Goal: Task Accomplishment & Management: Complete application form

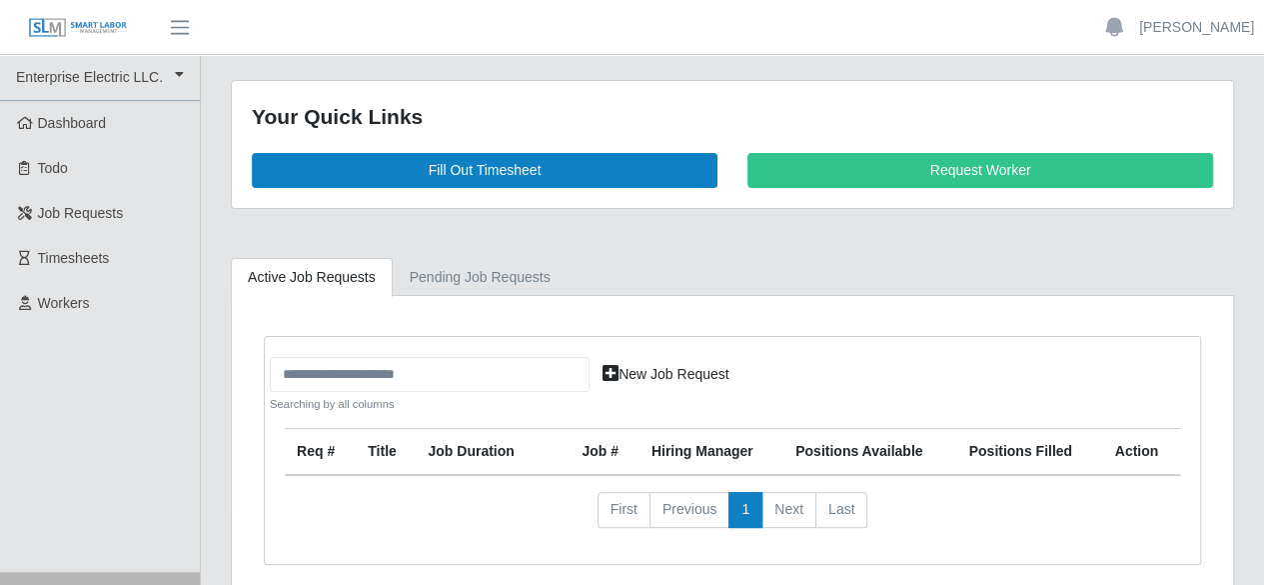
click at [88, 256] on span "Timesheets" at bounding box center [74, 258] width 72 height 16
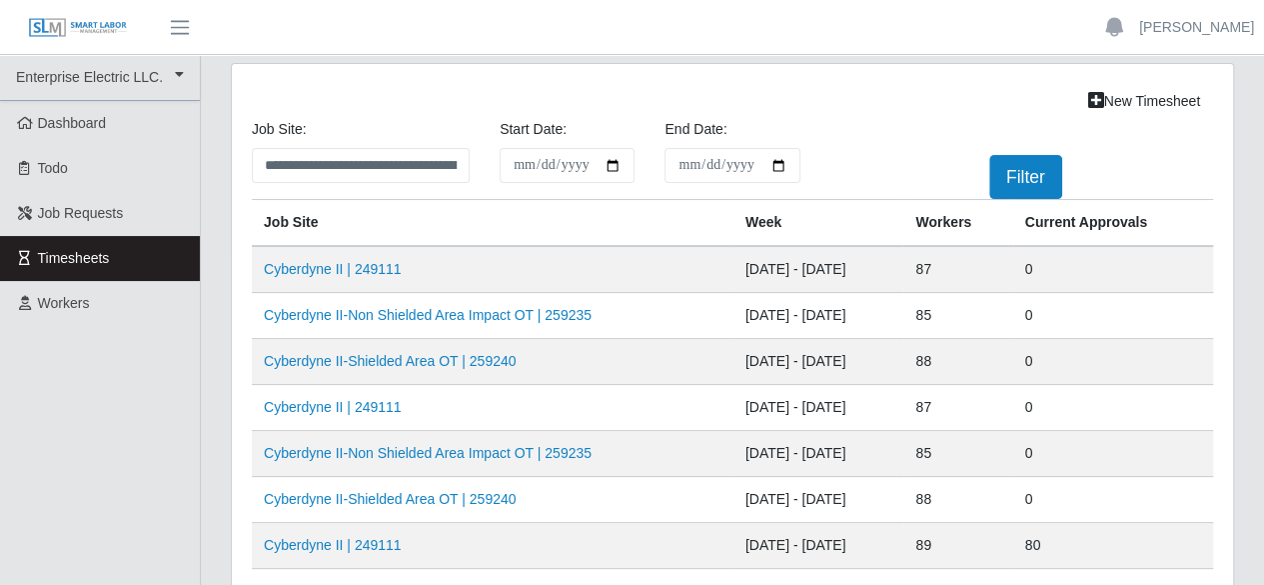
scroll to position [100, 0]
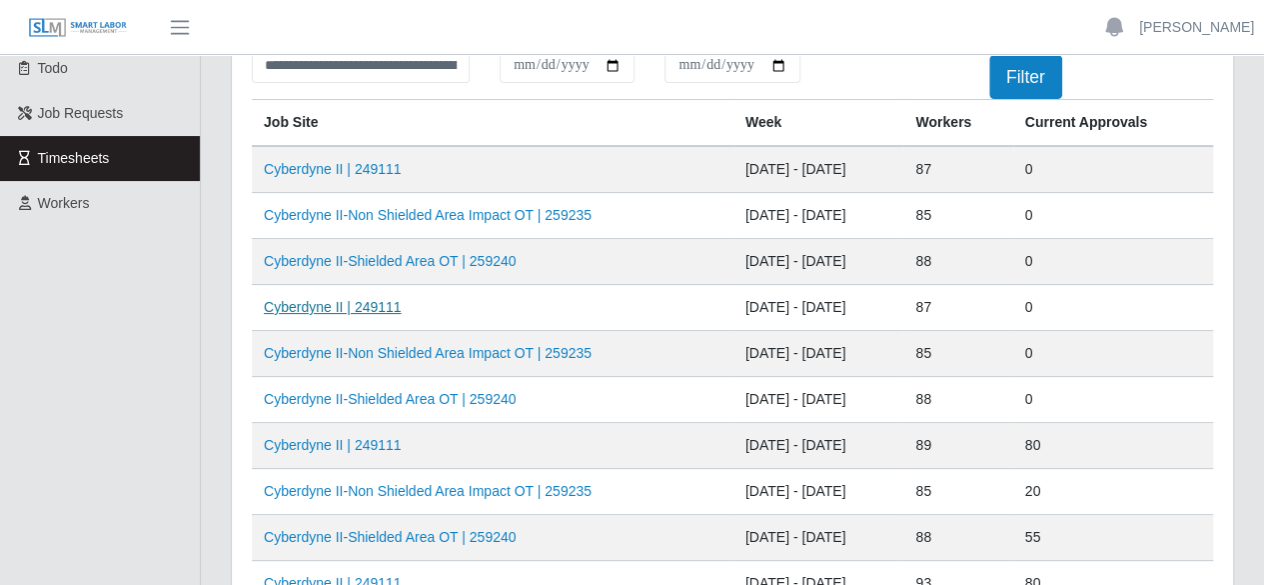
click at [366, 304] on link "Cyberdyne II | 249111" at bounding box center [333, 307] width 138 height 16
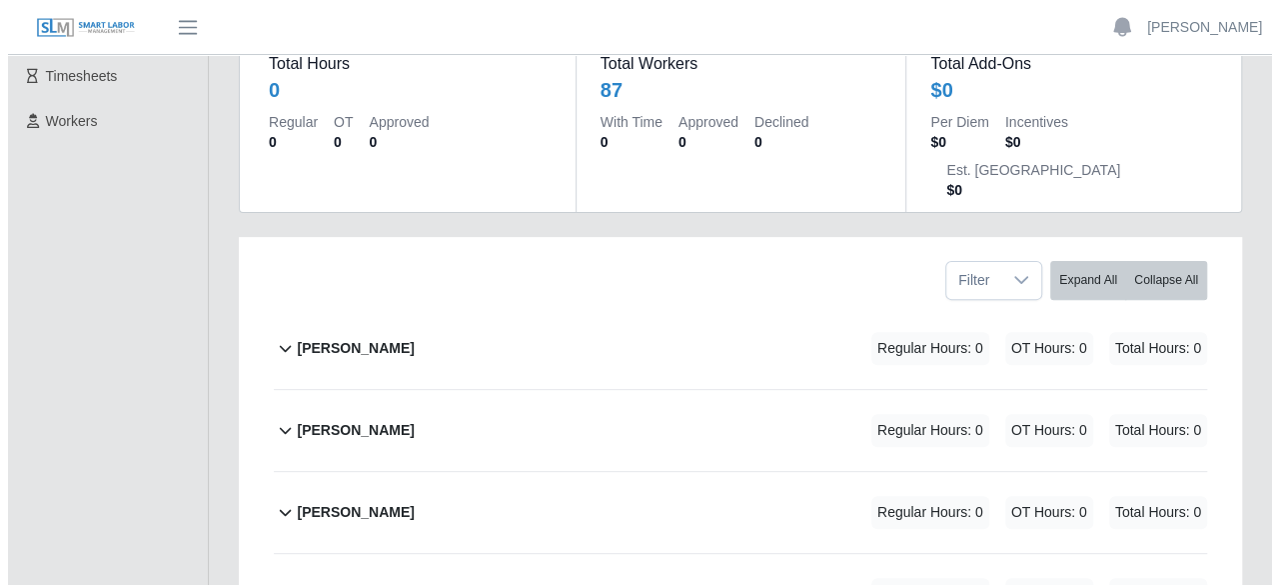
scroll to position [200, 0]
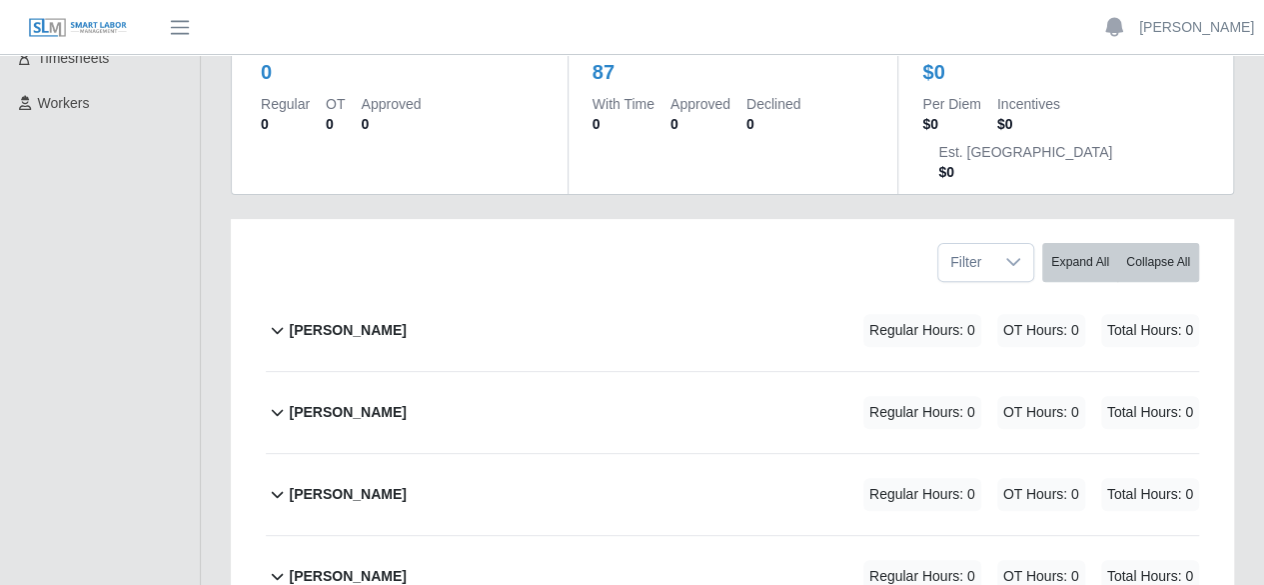
click at [474, 373] on div "Adriana Gonzalez Regular Hours: 0 OT Hours: 0 Total Hours: 0" at bounding box center [744, 412] width 910 height 81
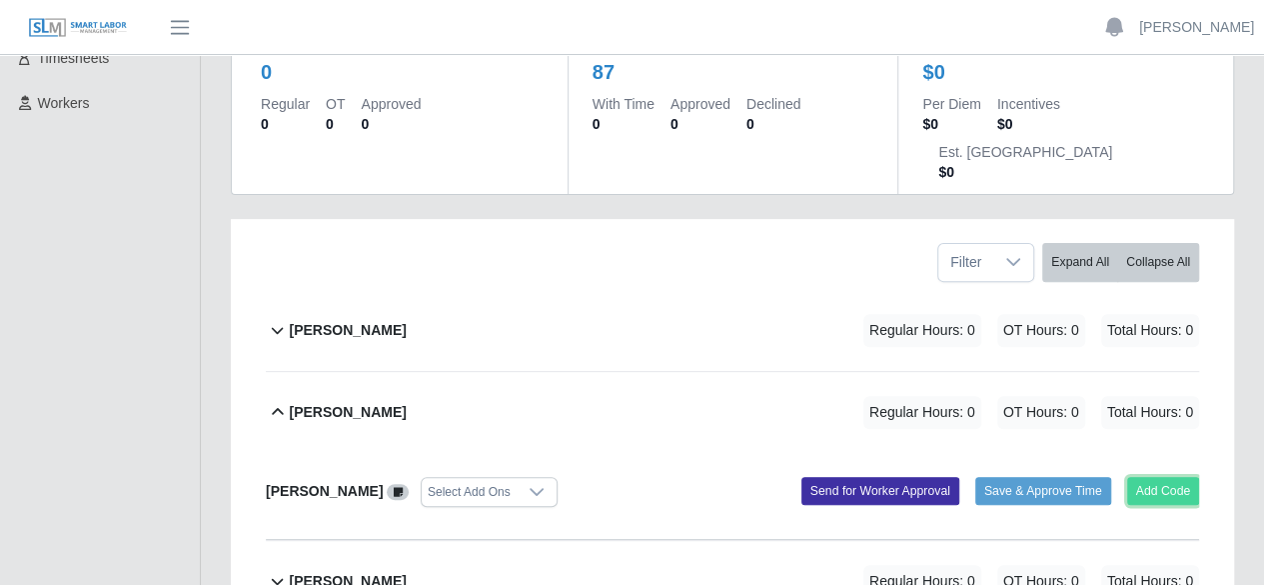
click at [1152, 477] on button "Add Code" at bounding box center [1163, 491] width 73 height 28
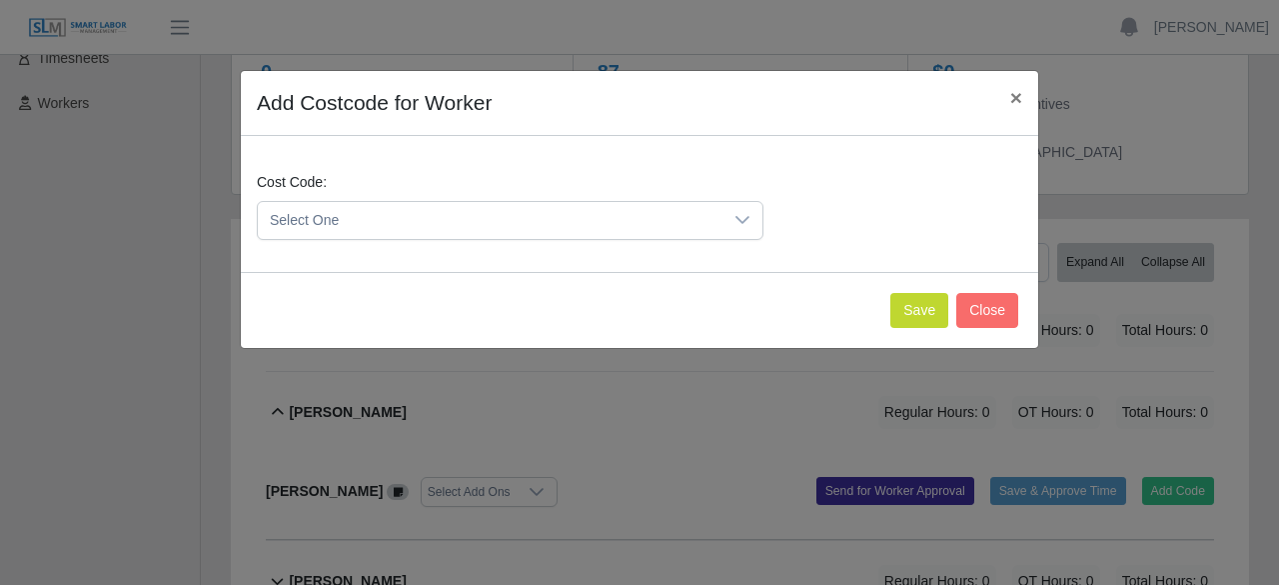
click at [747, 215] on icon at bounding box center [743, 220] width 16 height 16
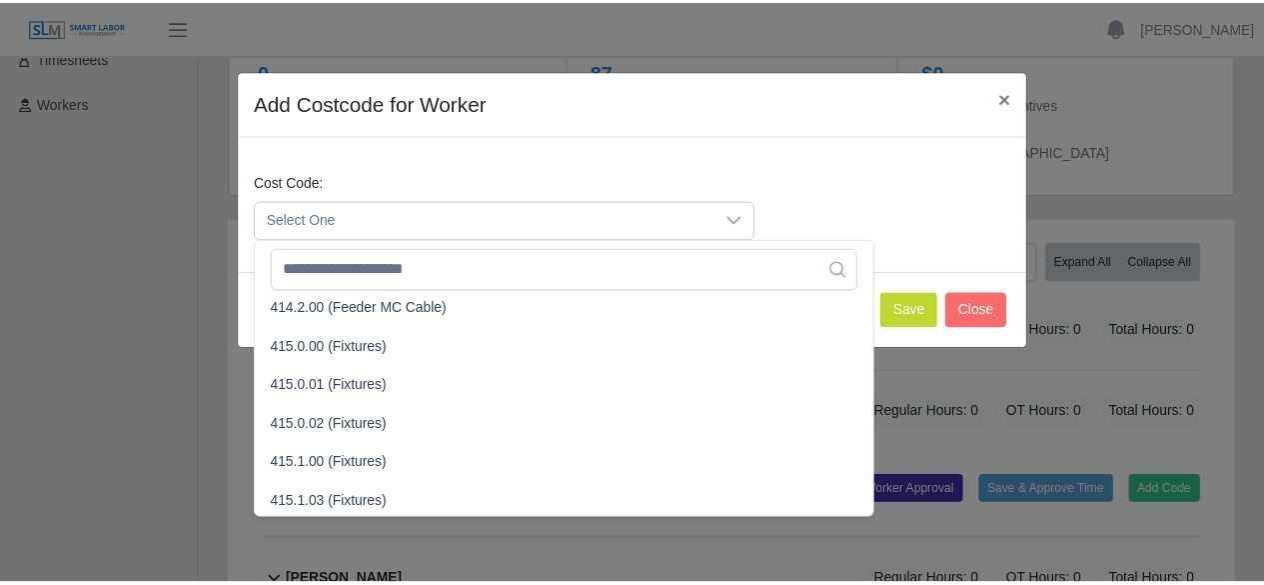
scroll to position [600, 0]
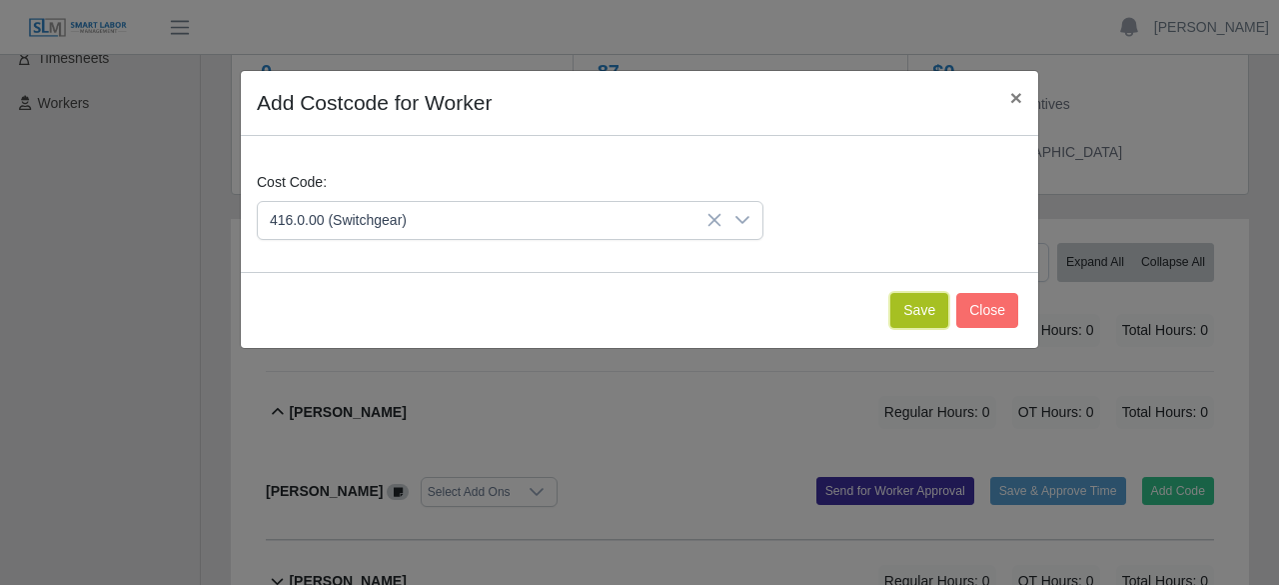
click at [913, 311] on button "Save" at bounding box center [920, 310] width 58 height 35
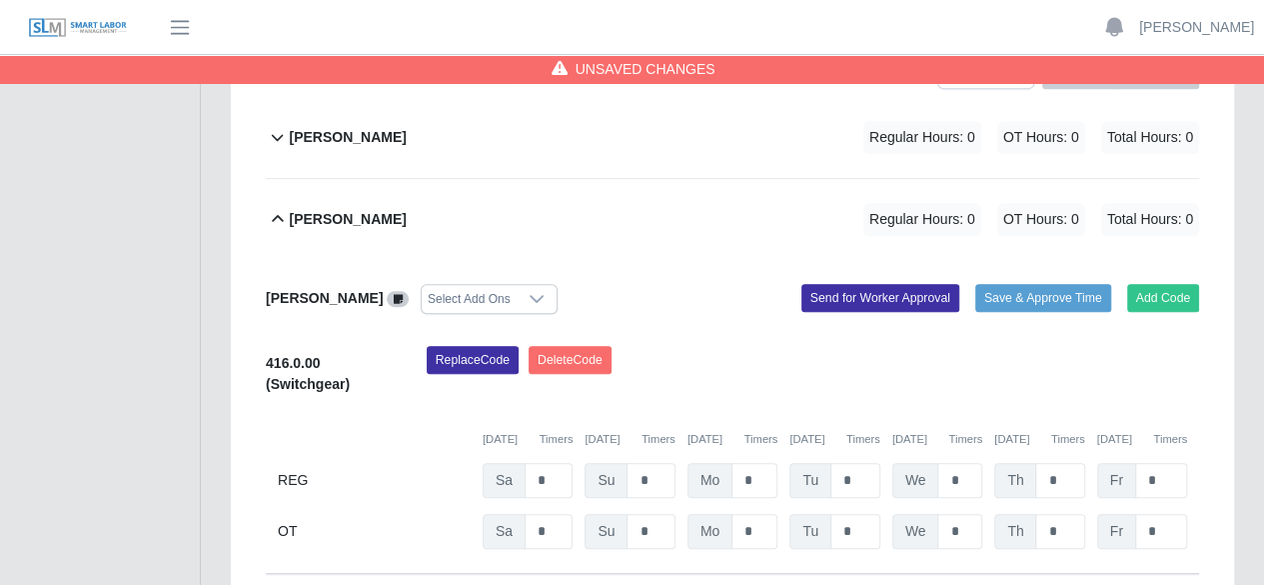
scroll to position [400, 0]
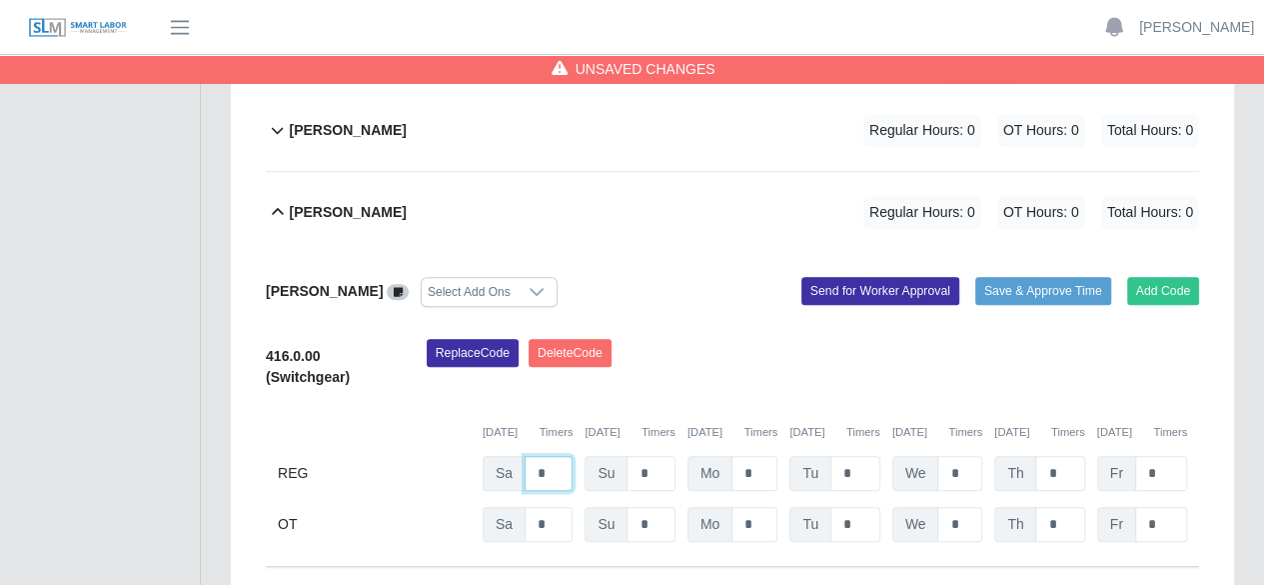
click at [546, 456] on input "*" at bounding box center [549, 473] width 48 height 35
type input "*"
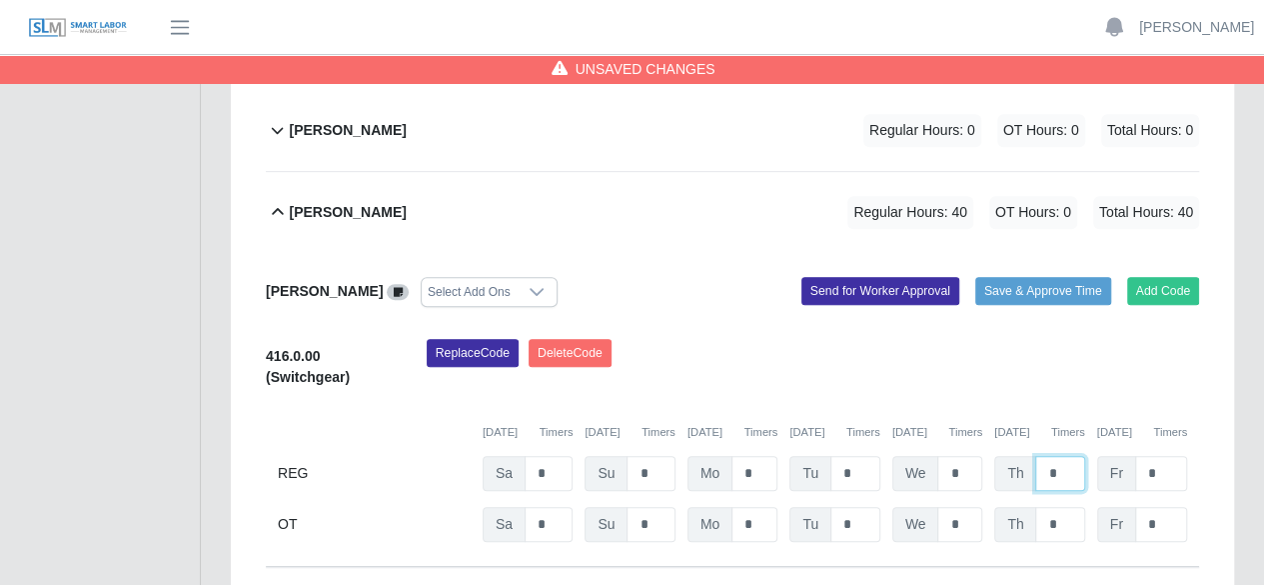
type input "*"
click at [706, 339] on div "Replace Code Delete Code" at bounding box center [813, 369] width 803 height 61
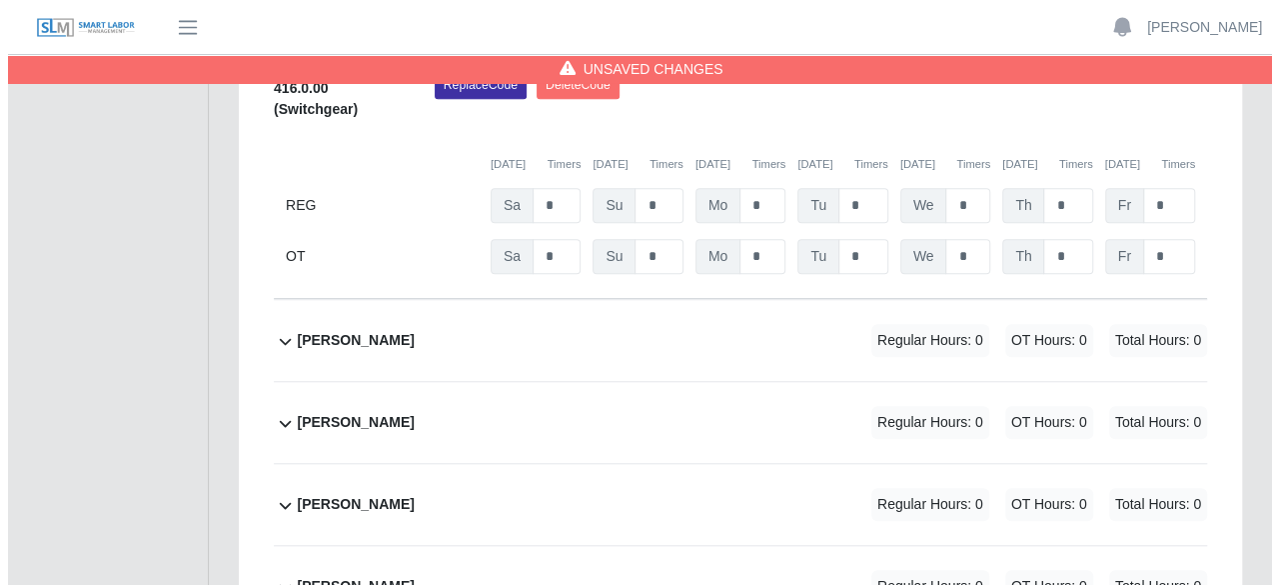
scroll to position [700, 0]
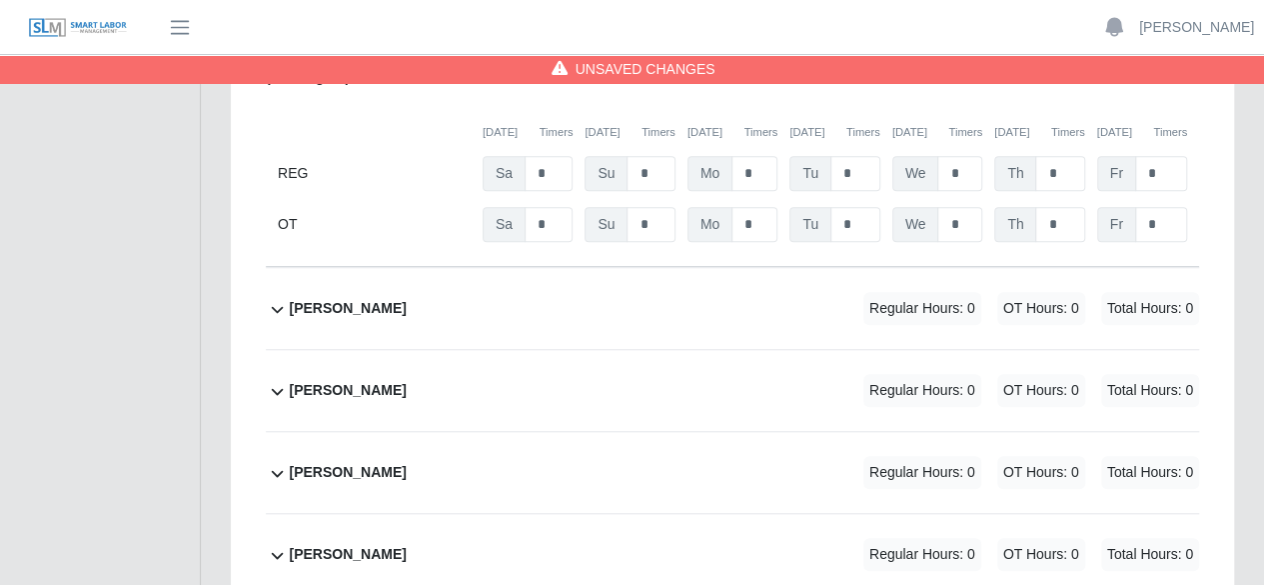
click at [650, 268] on div "Alan Romero Regular Hours: 0 OT Hours: 0 Total Hours: 0" at bounding box center [744, 308] width 910 height 81
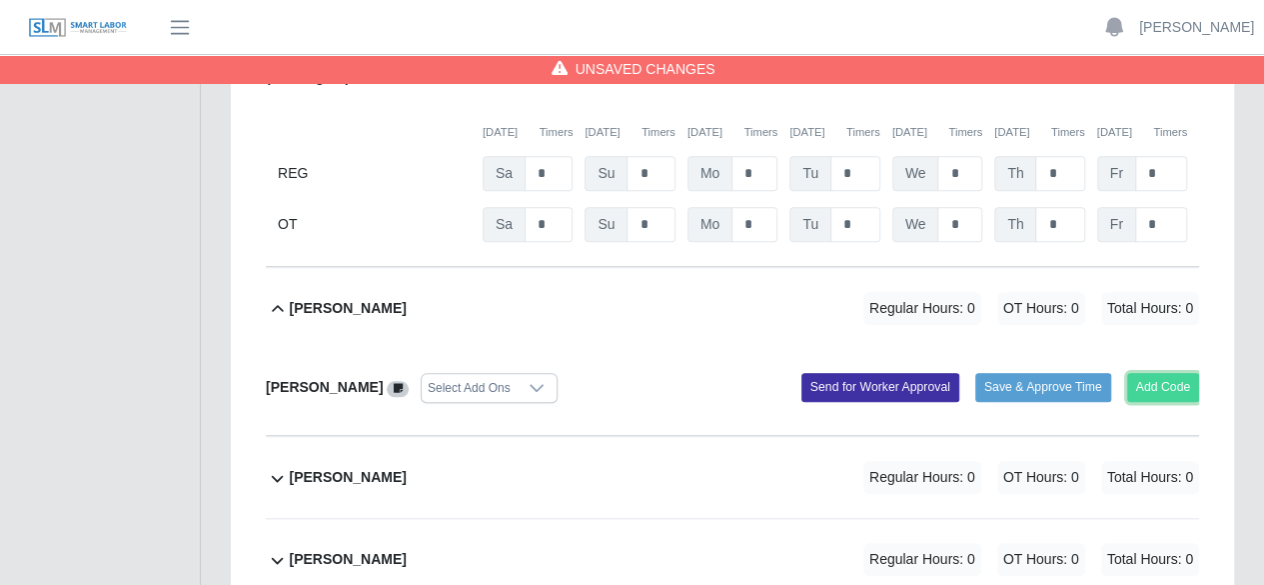
click at [1165, 373] on button "Add Code" at bounding box center [1163, 387] width 73 height 28
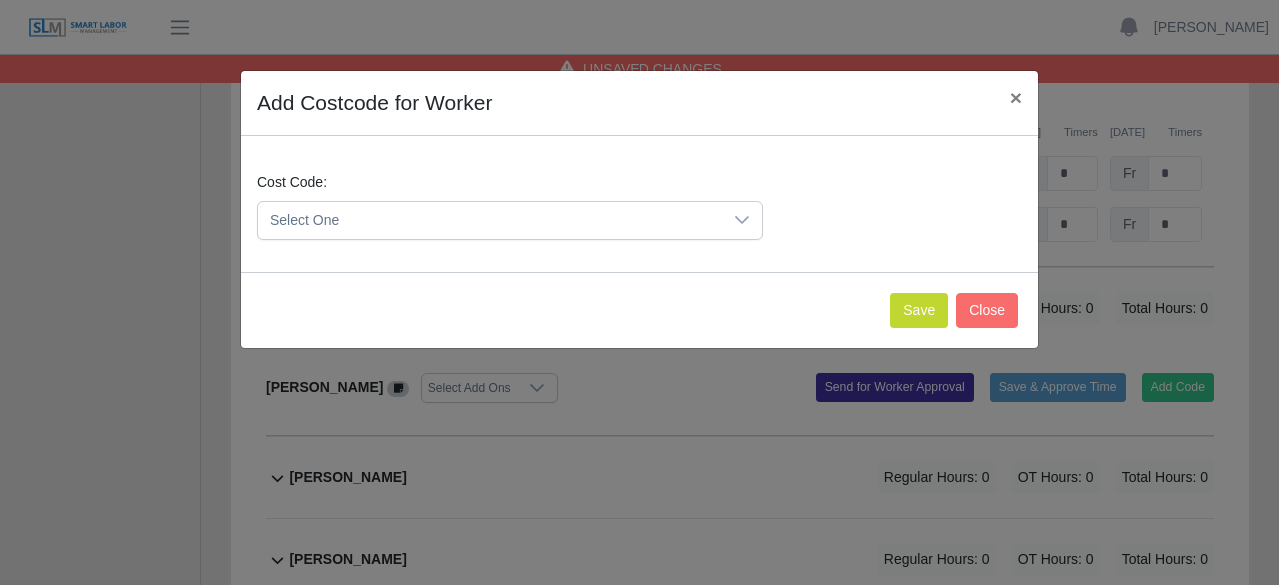
click at [734, 215] on div at bounding box center [743, 220] width 40 height 37
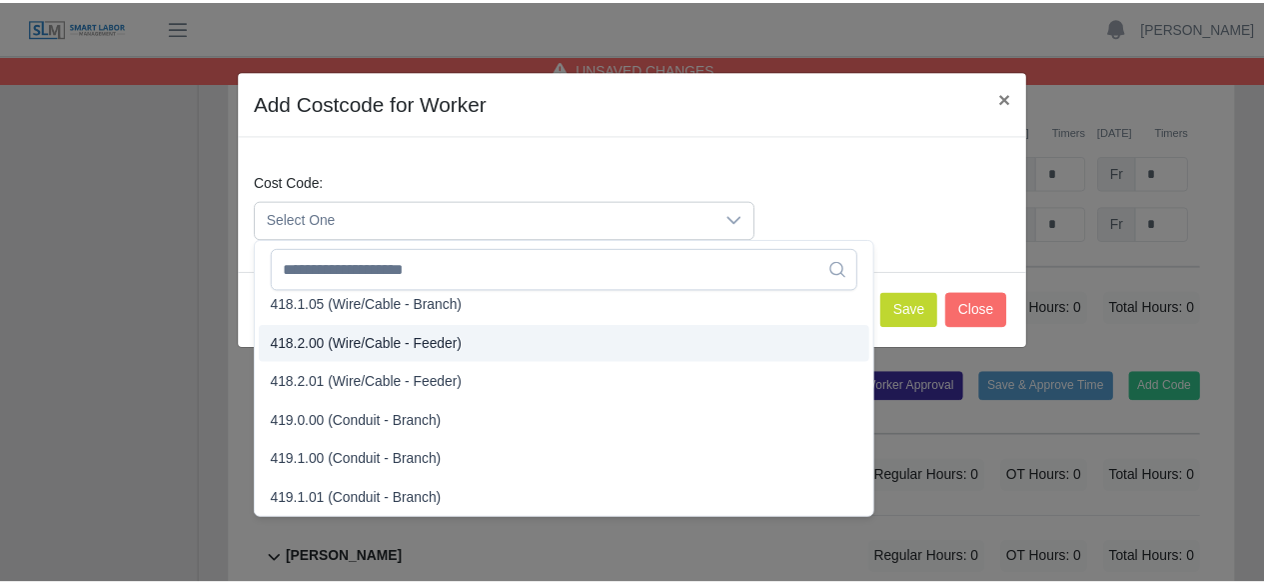
scroll to position [1099, 0]
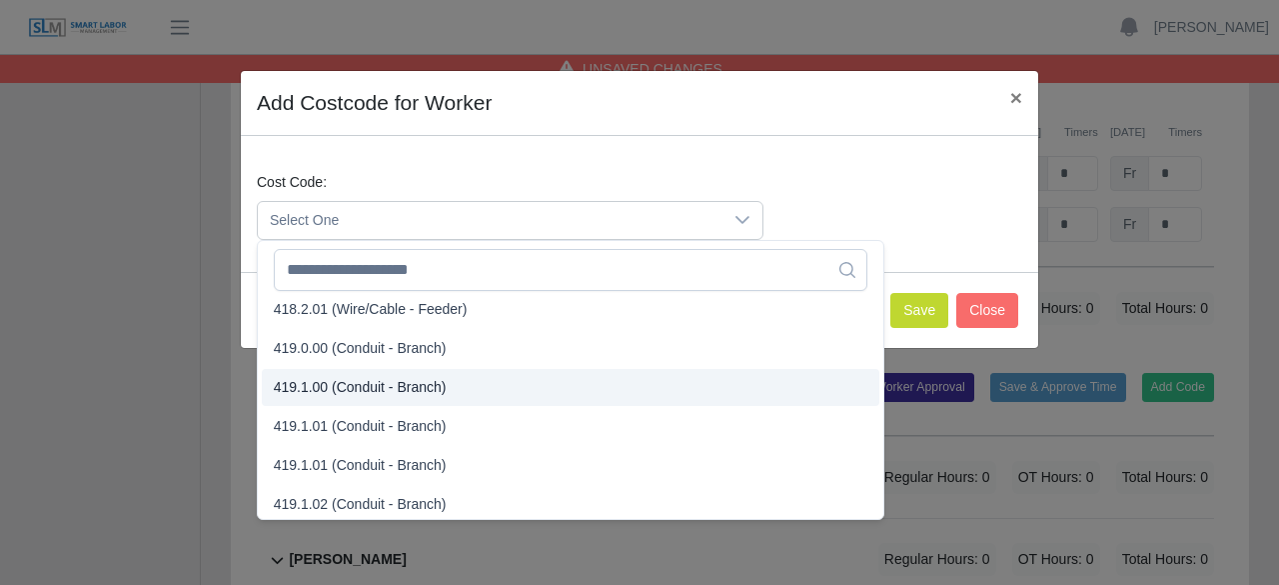
click at [314, 378] on span "419.1.00 (Conduit - Branch)" at bounding box center [360, 387] width 173 height 21
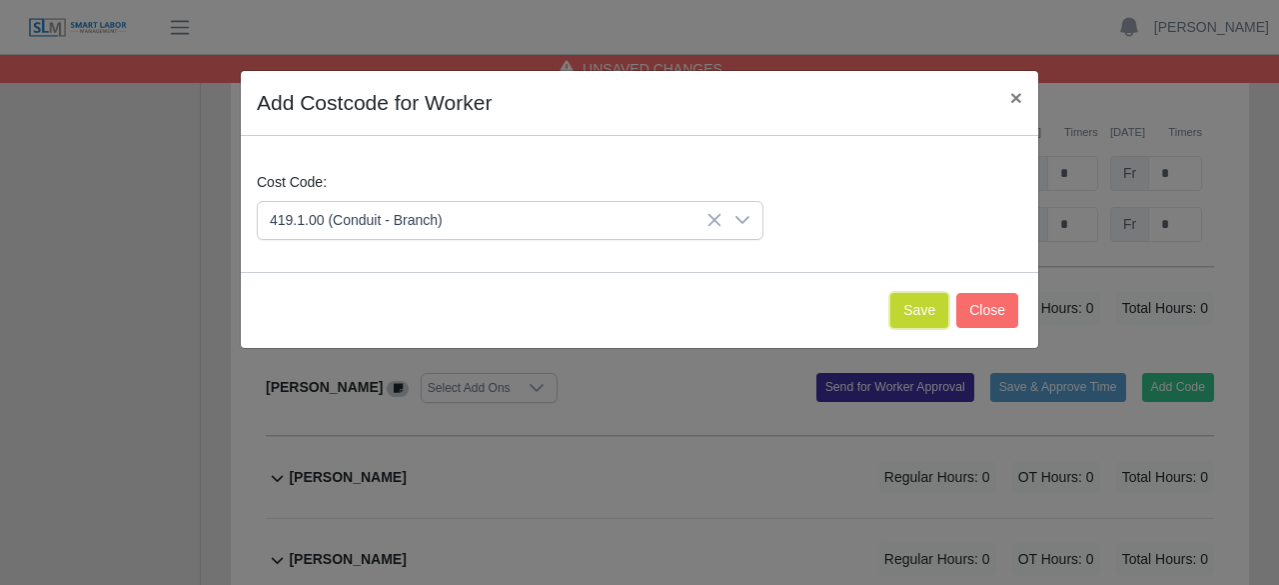
click at [917, 307] on button "Save" at bounding box center [920, 310] width 58 height 35
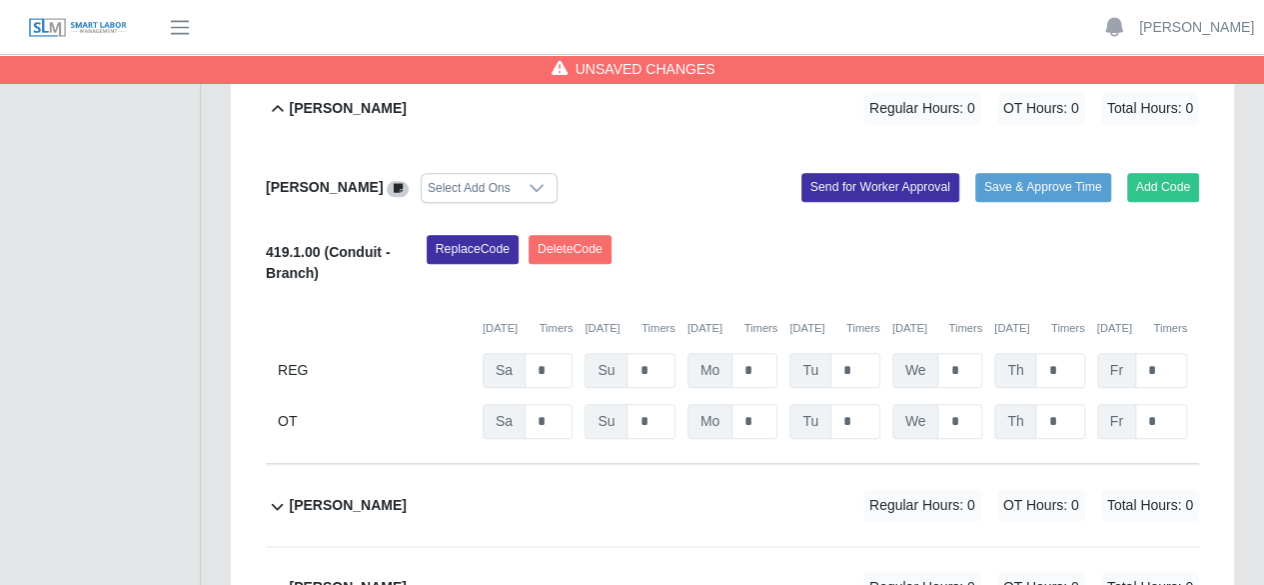
scroll to position [800, 0]
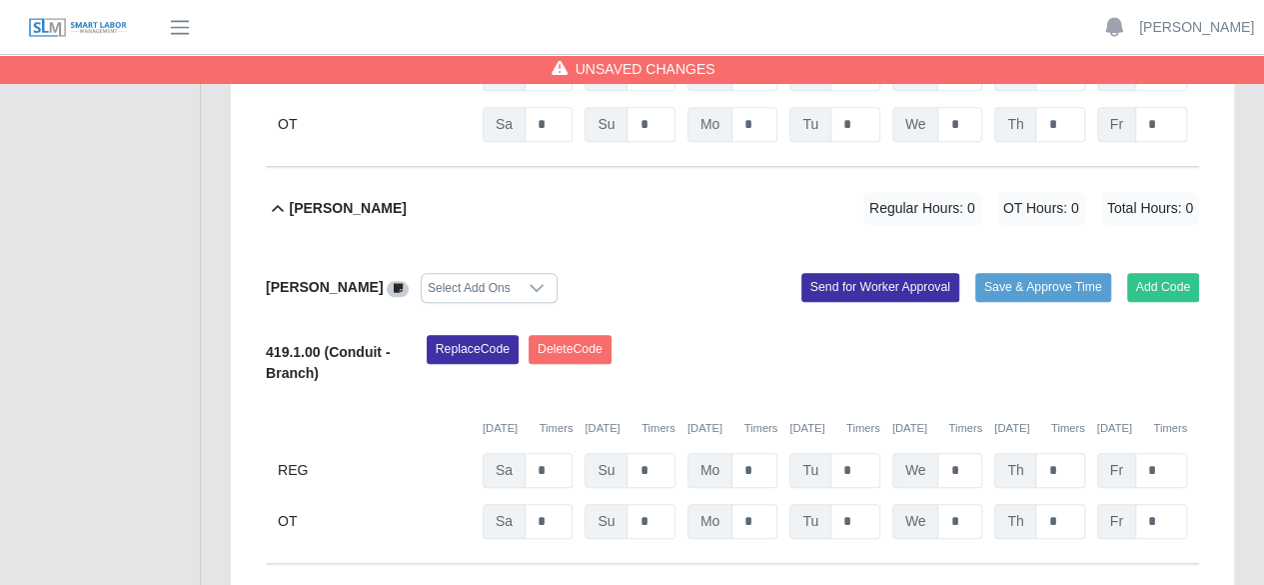
click at [529, 280] on icon at bounding box center [537, 288] width 16 height 16
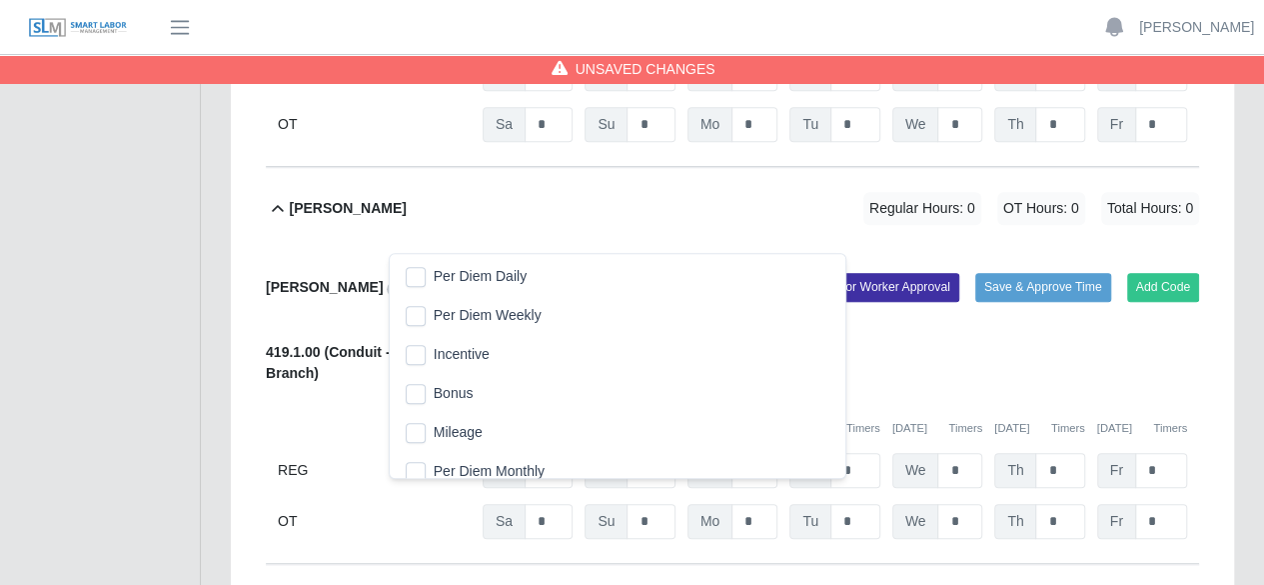
click at [494, 274] on span "Per Diem Daily" at bounding box center [480, 276] width 93 height 21
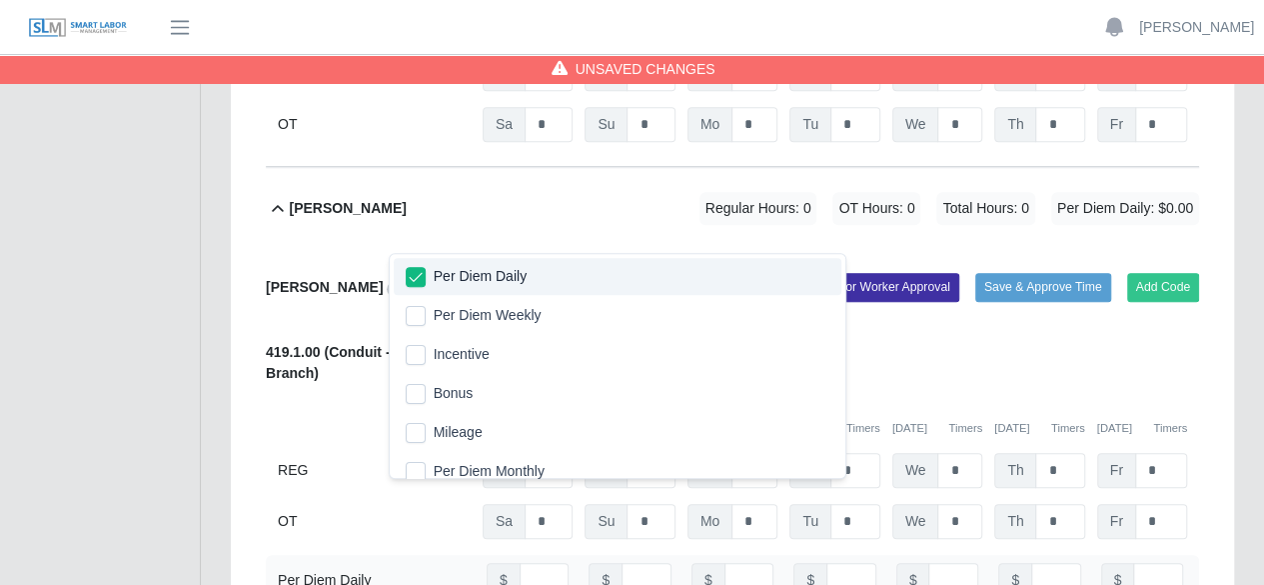
click at [1008, 335] on div "Replace Code Delete Code" at bounding box center [813, 365] width 803 height 61
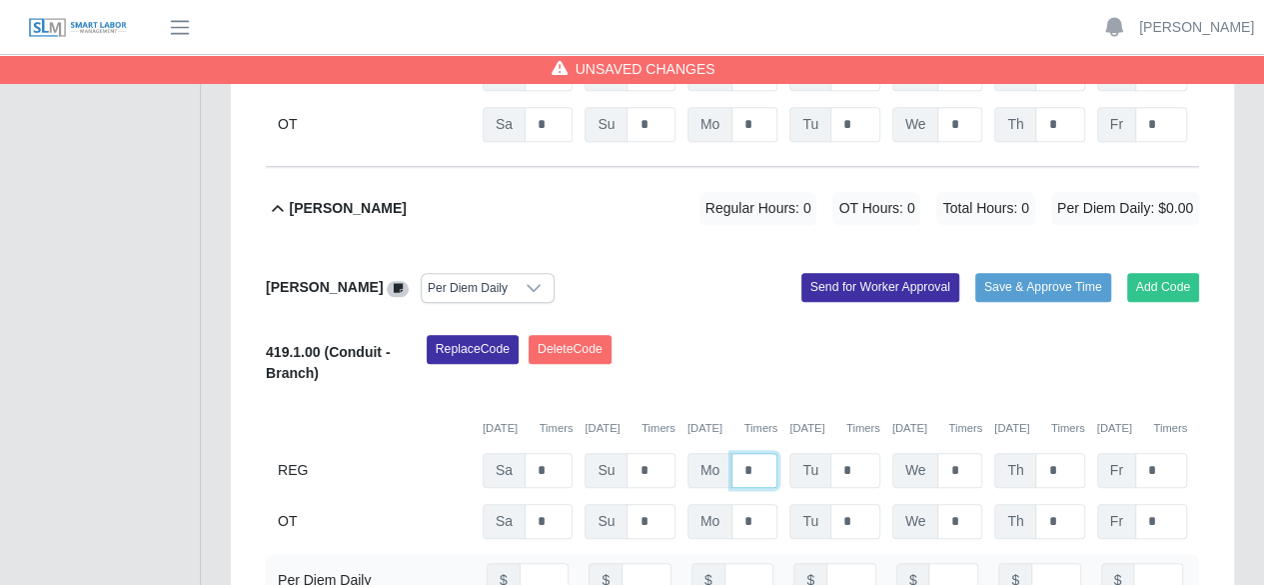
click at [758, 453] on input "*" at bounding box center [755, 470] width 46 height 35
type input "*"
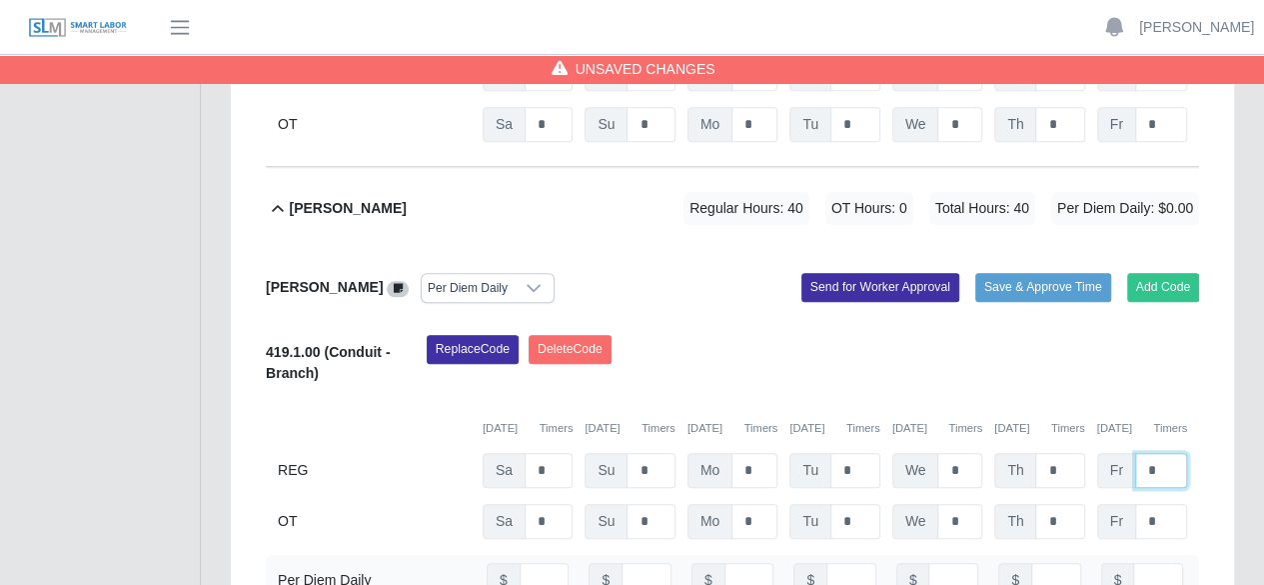
type input "*"
click at [737, 563] on input "number" at bounding box center [750, 580] width 50 height 35
type input "**"
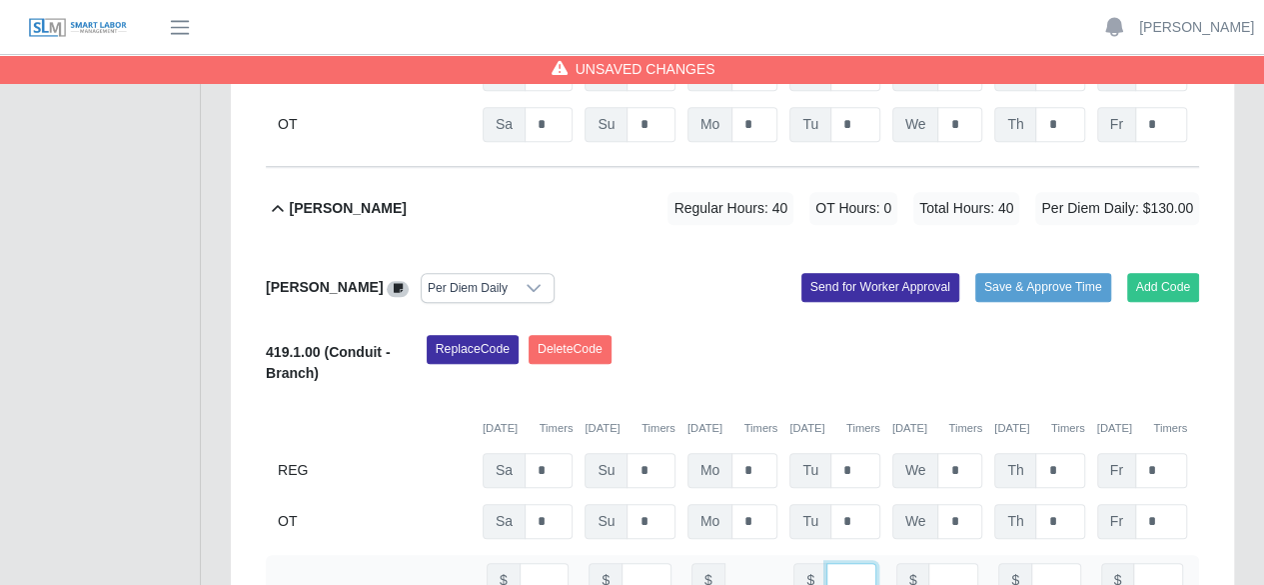
type input "**"
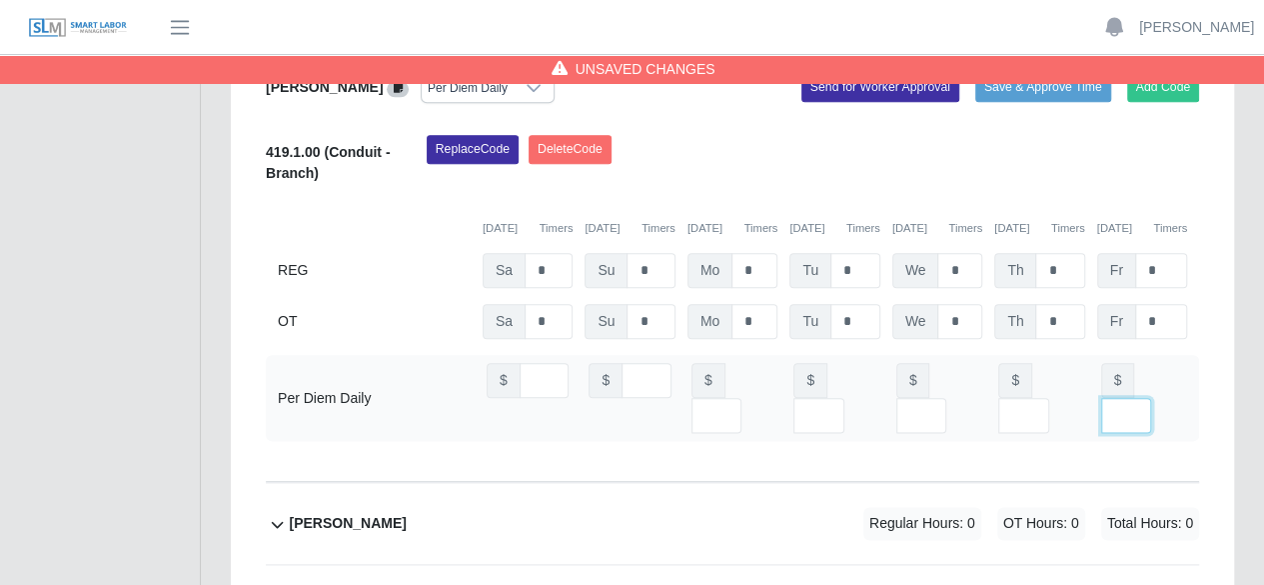
scroll to position [1099, 0]
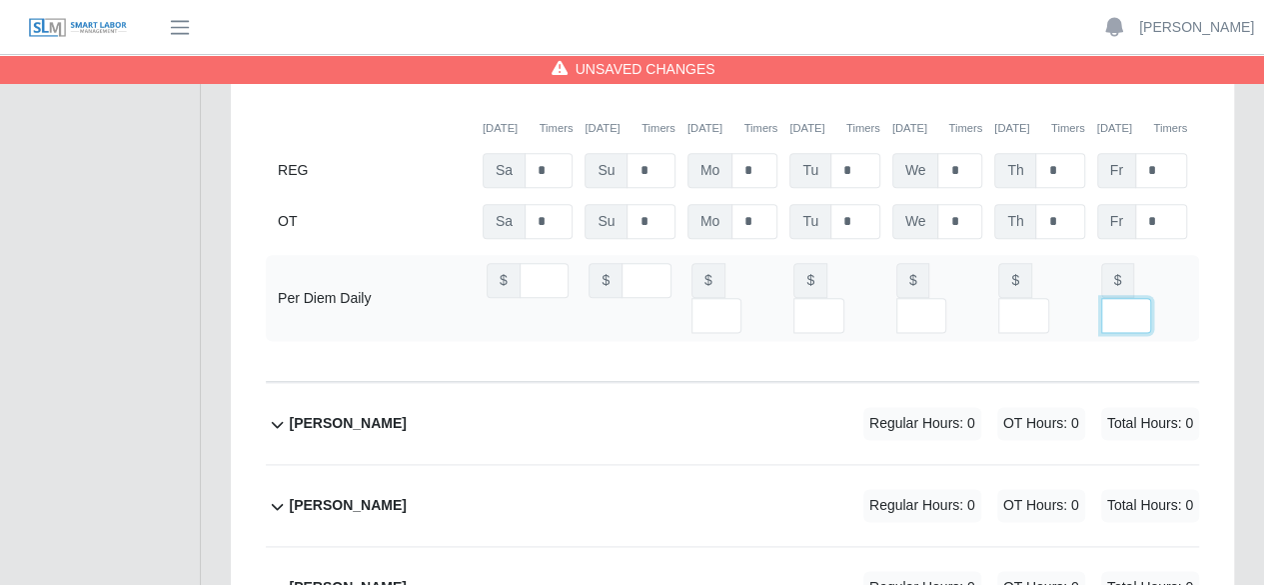
type input "**"
click at [687, 383] on div "Alonzo Page Regular Hours: 0 OT Hours: 0 Total Hours: 0" at bounding box center [744, 423] width 910 height 81
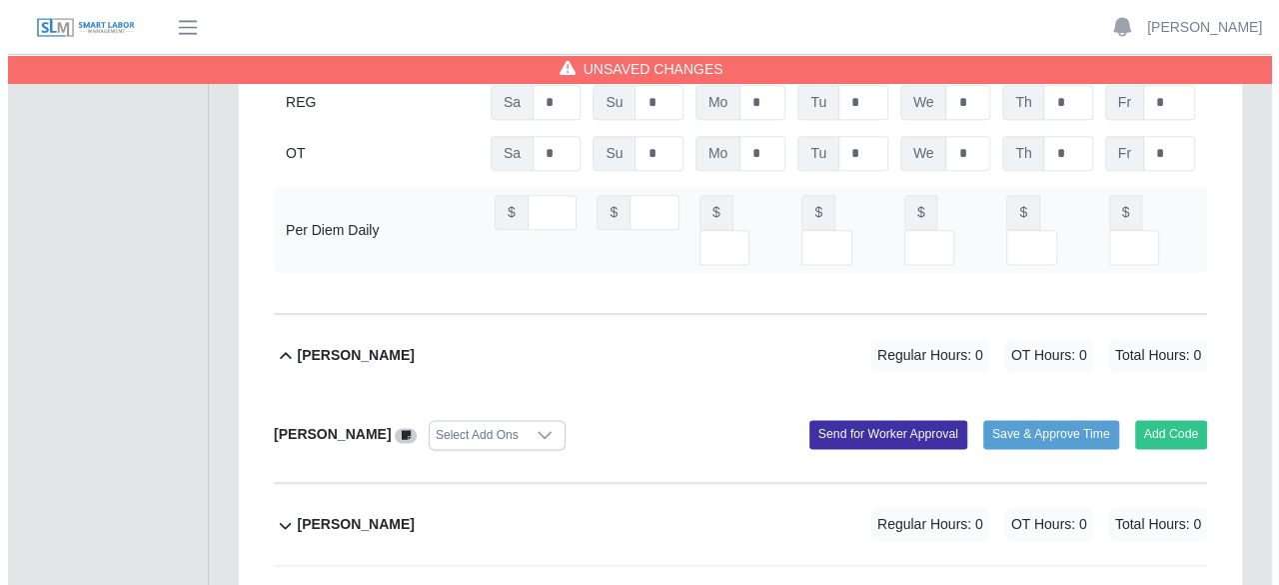
scroll to position [1199, 0]
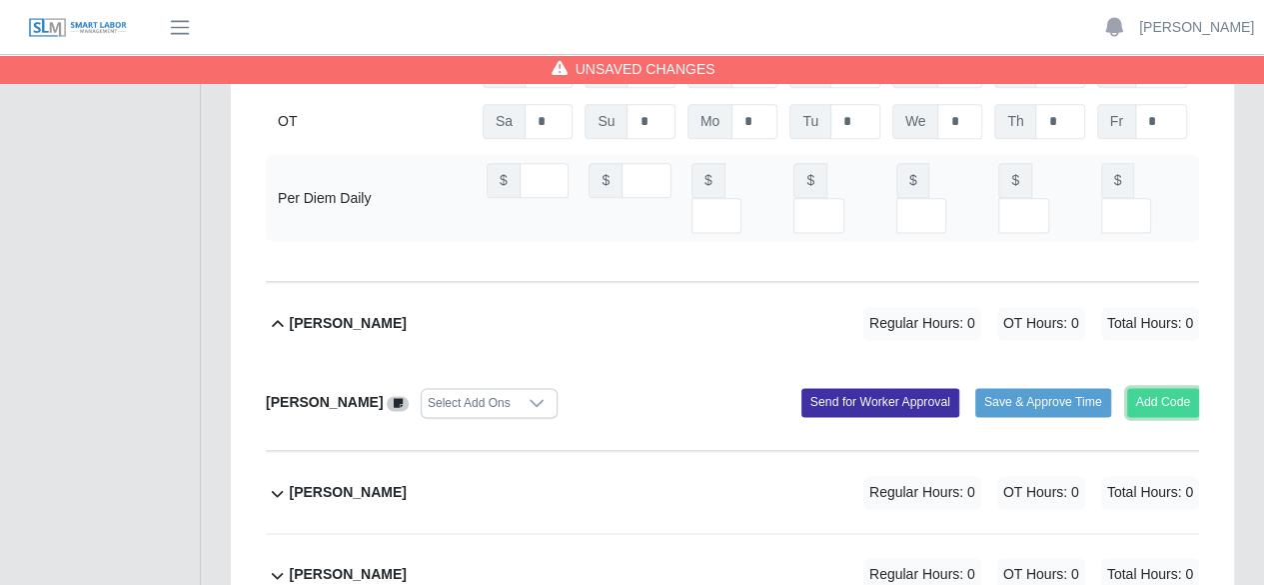
click at [1151, 388] on button "Add Code" at bounding box center [1163, 402] width 73 height 28
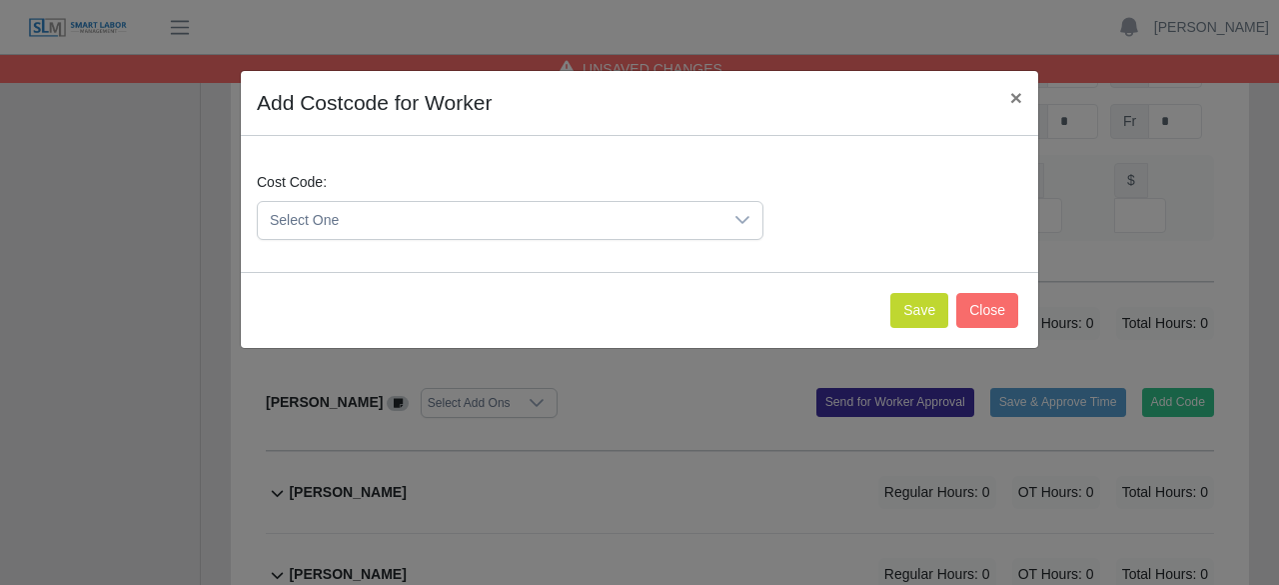
click at [741, 216] on icon at bounding box center [743, 220] width 16 height 16
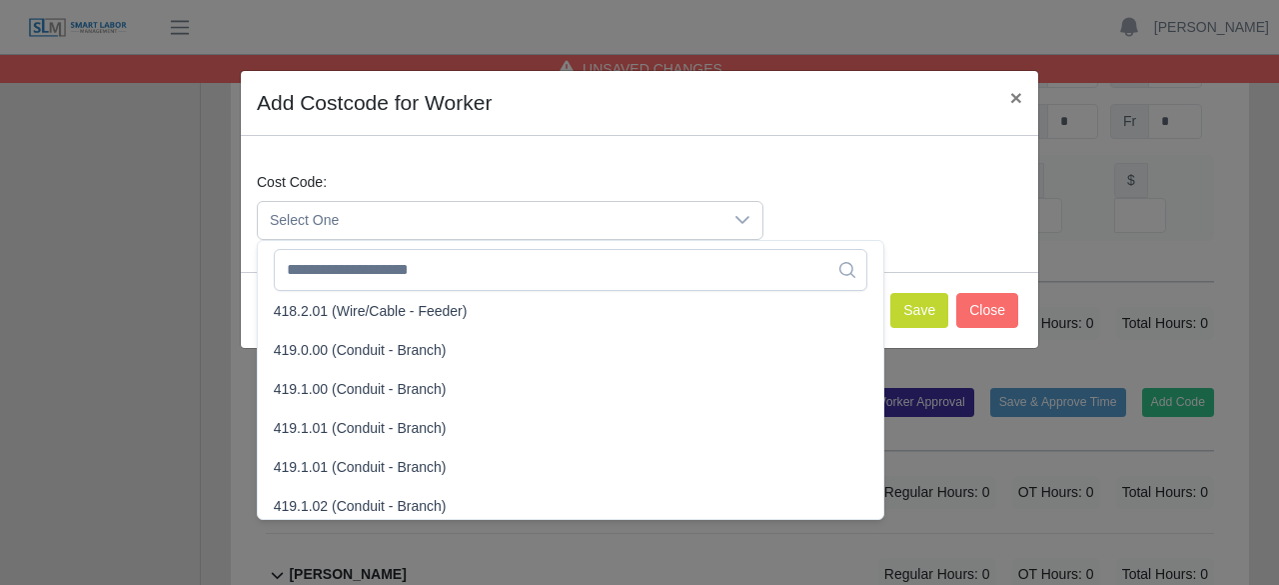
scroll to position [1099, 0]
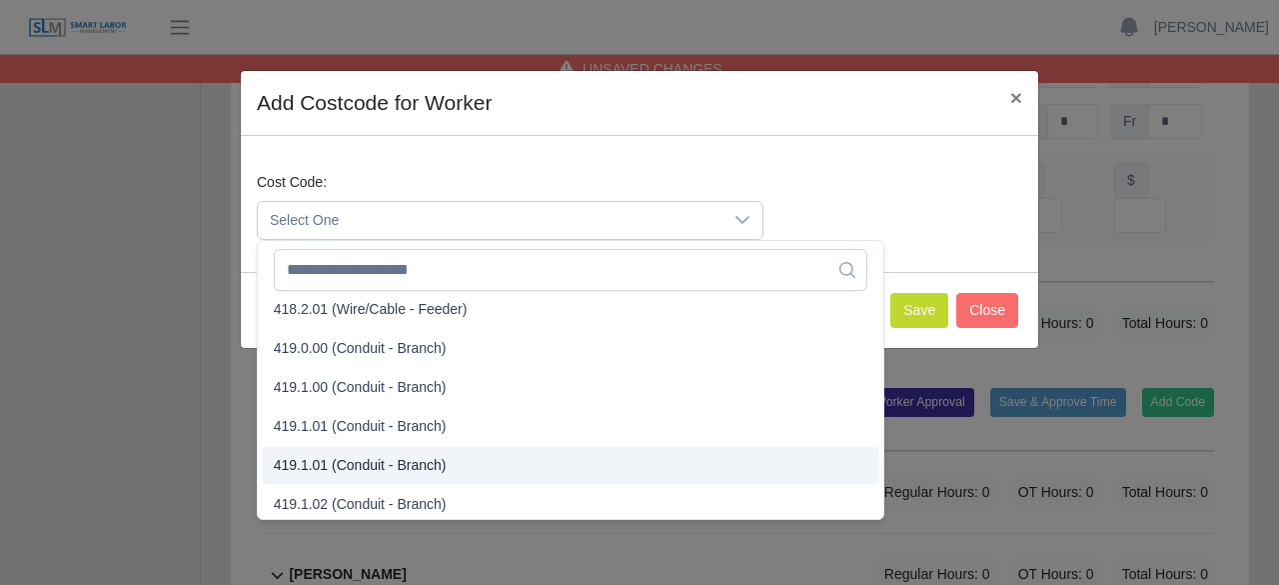
click at [330, 469] on span "419.1.01 (Conduit - Branch)" at bounding box center [360, 465] width 173 height 21
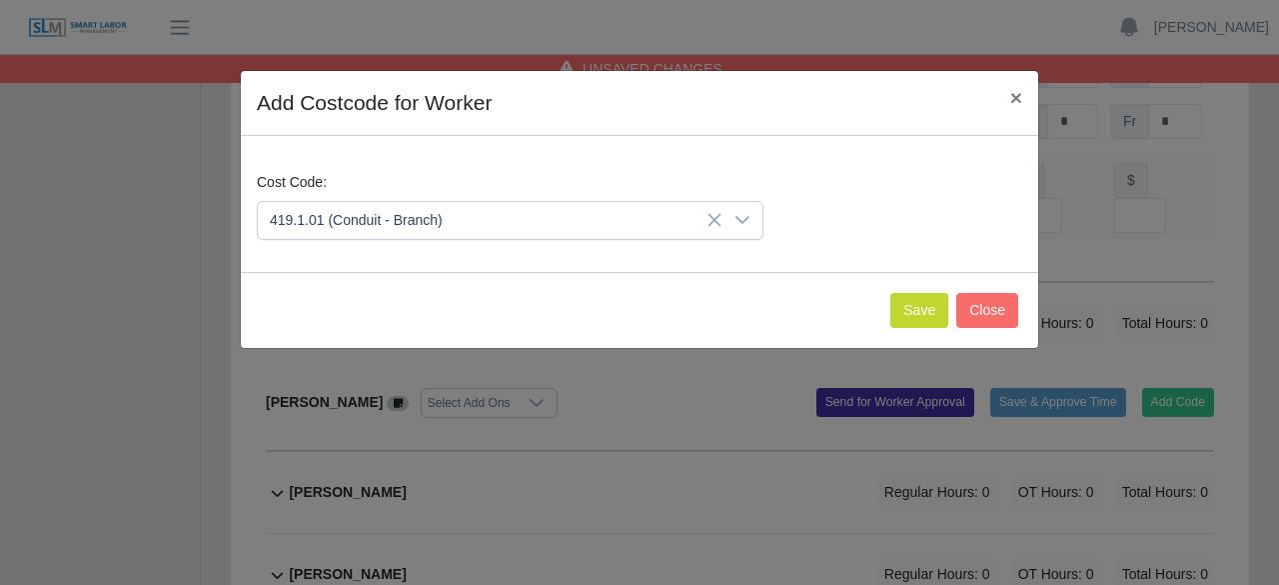
click at [745, 219] on icon at bounding box center [743, 220] width 16 height 16
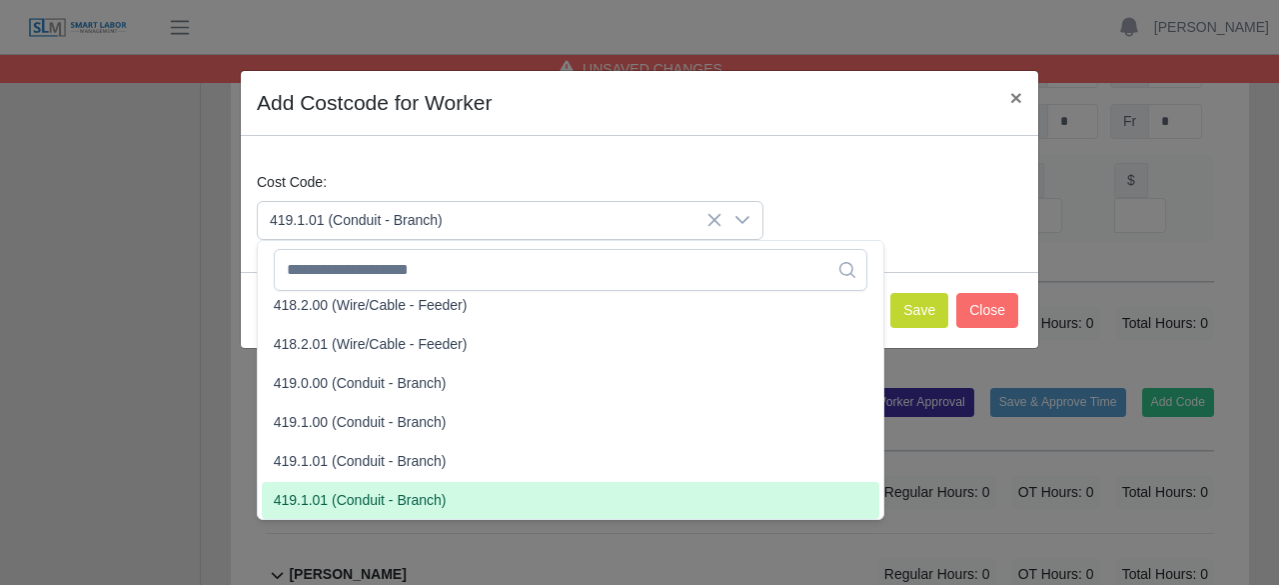
scroll to position [1056, 0]
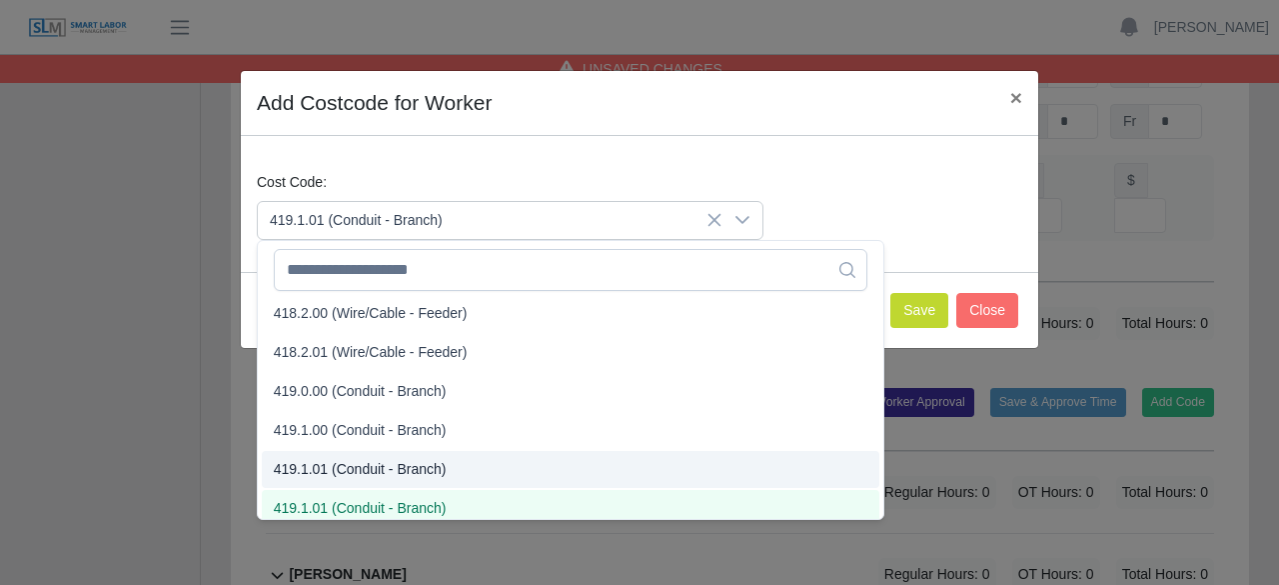
click at [411, 468] on span "419.1.01 (Conduit - Branch)" at bounding box center [360, 469] width 173 height 21
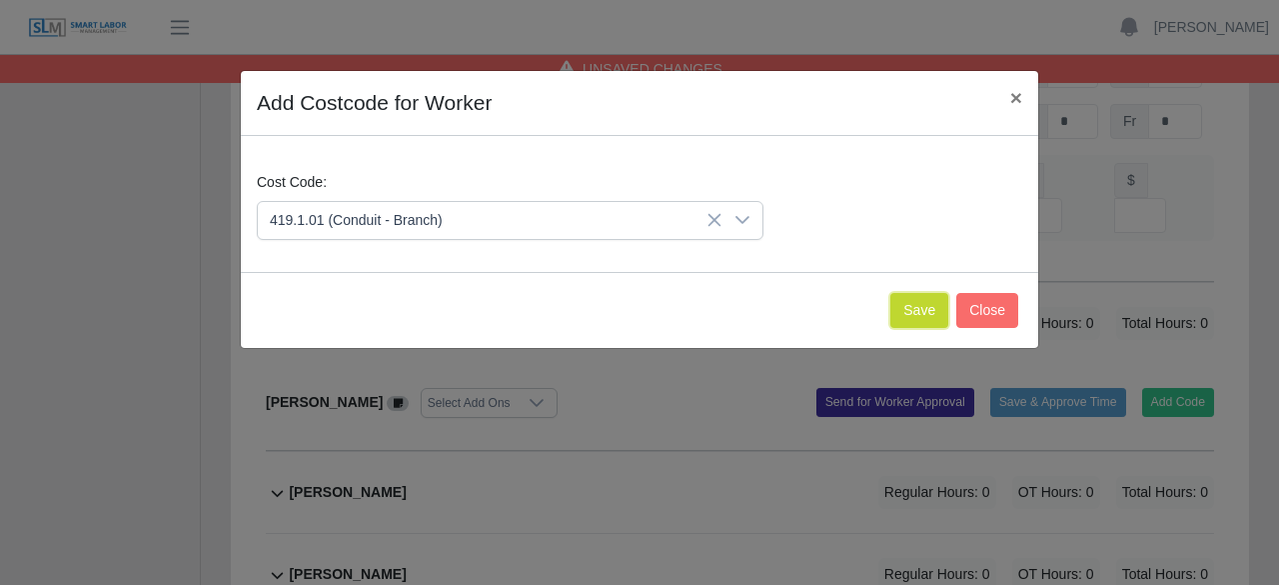
drag, startPoint x: 920, startPoint y: 315, endPoint x: 694, endPoint y: 310, distance: 226.9
click at [694, 310] on div "Save Close" at bounding box center [640, 310] width 798 height 76
click at [744, 219] on icon at bounding box center [743, 220] width 16 height 16
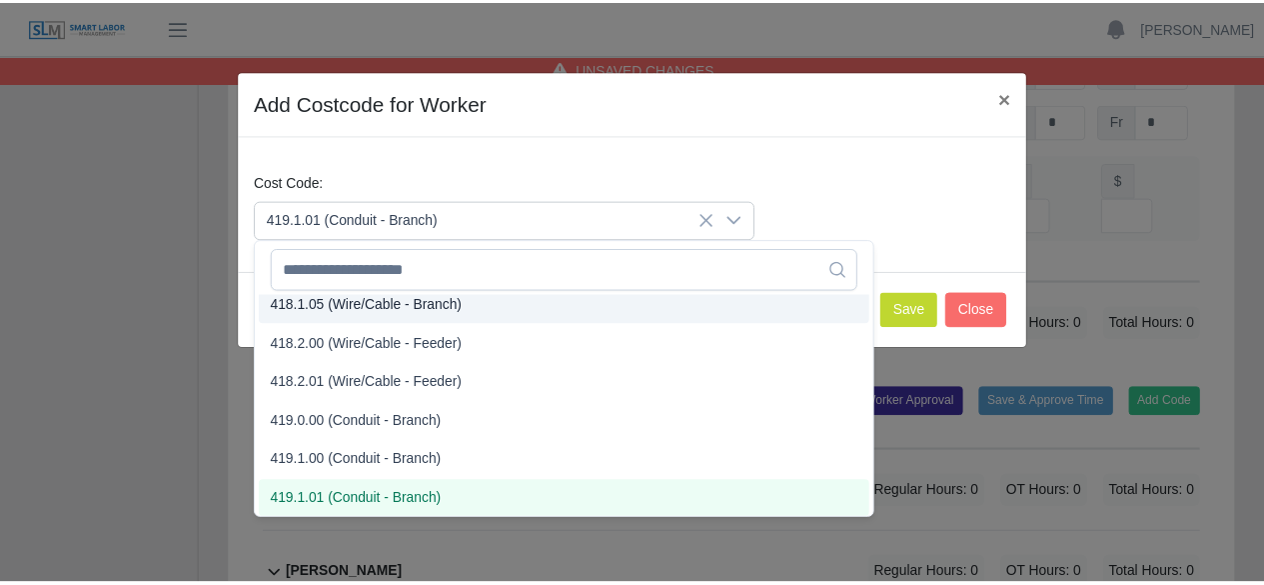
scroll to position [1017, 0]
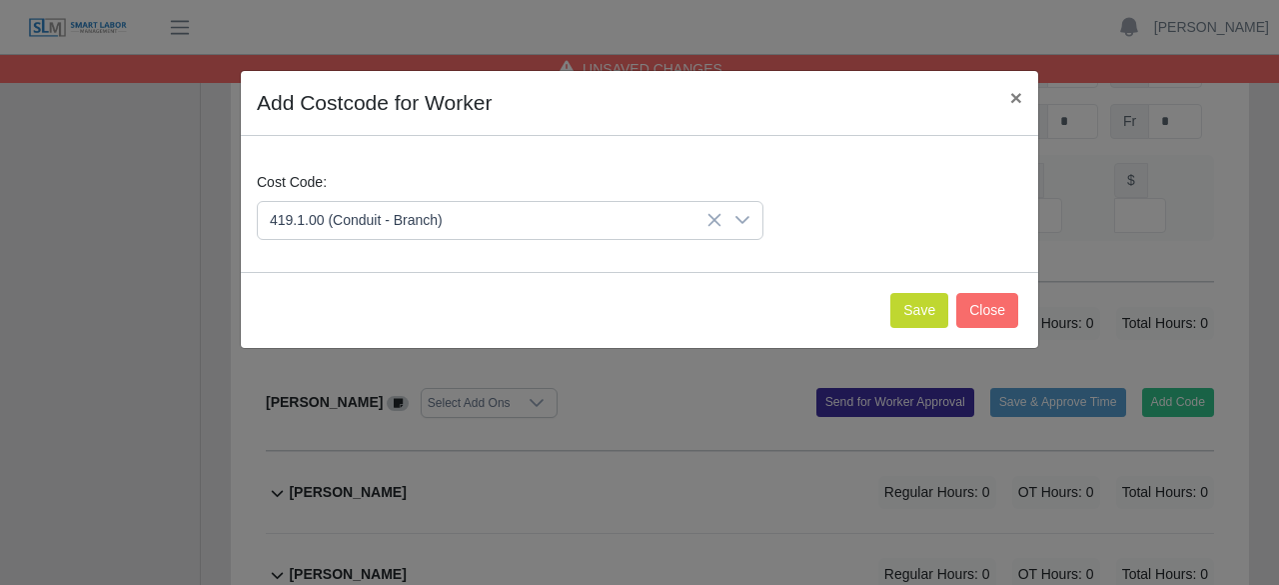
click at [386, 468] on span "419.1.00 (Conduit - Branch)" at bounding box center [360, 469] width 173 height 21
click at [920, 303] on button "Save" at bounding box center [920, 310] width 58 height 35
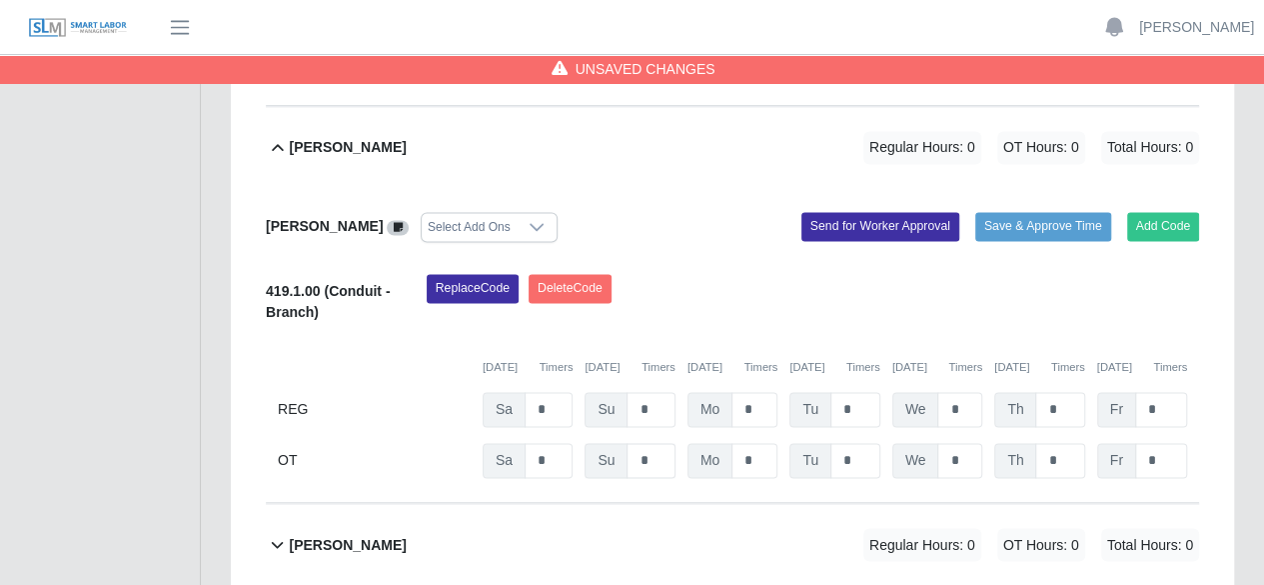
scroll to position [1399, 0]
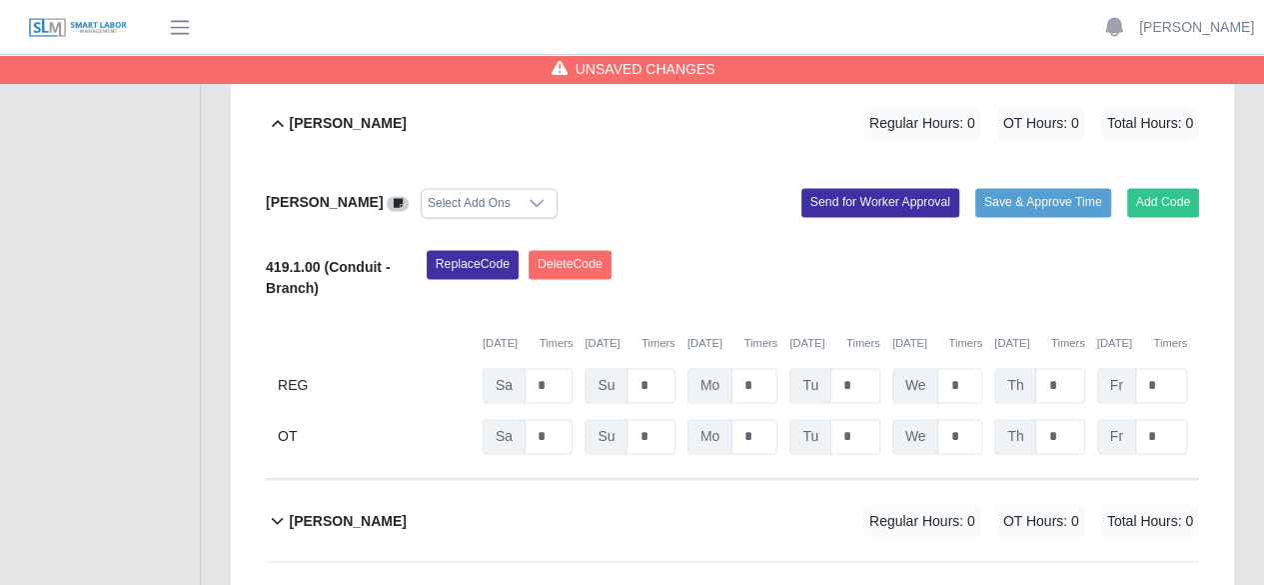
click at [530, 199] on icon at bounding box center [537, 203] width 14 height 8
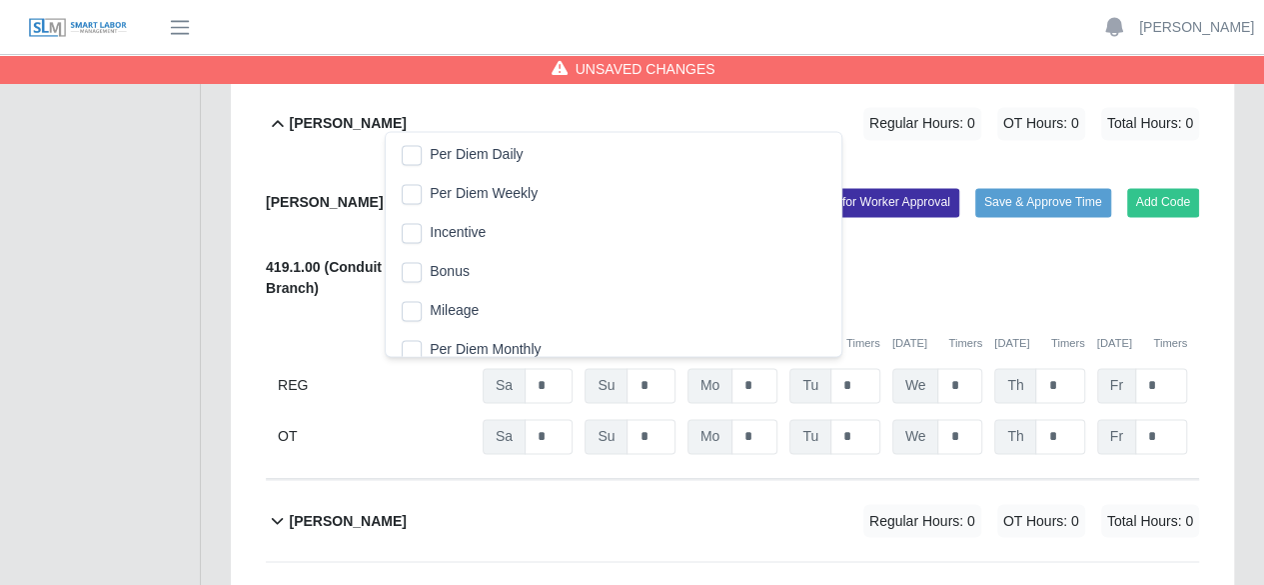
click at [494, 151] on span "Per Diem Daily" at bounding box center [476, 154] width 93 height 21
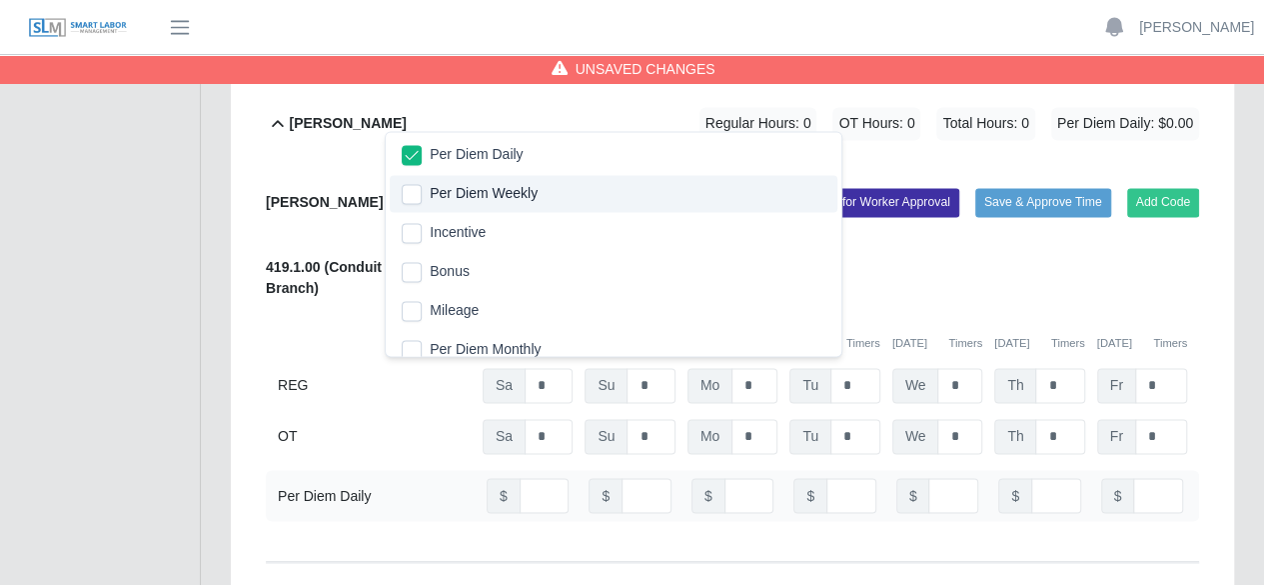
click at [1024, 250] on div "Replace Code Delete Code" at bounding box center [813, 280] width 803 height 61
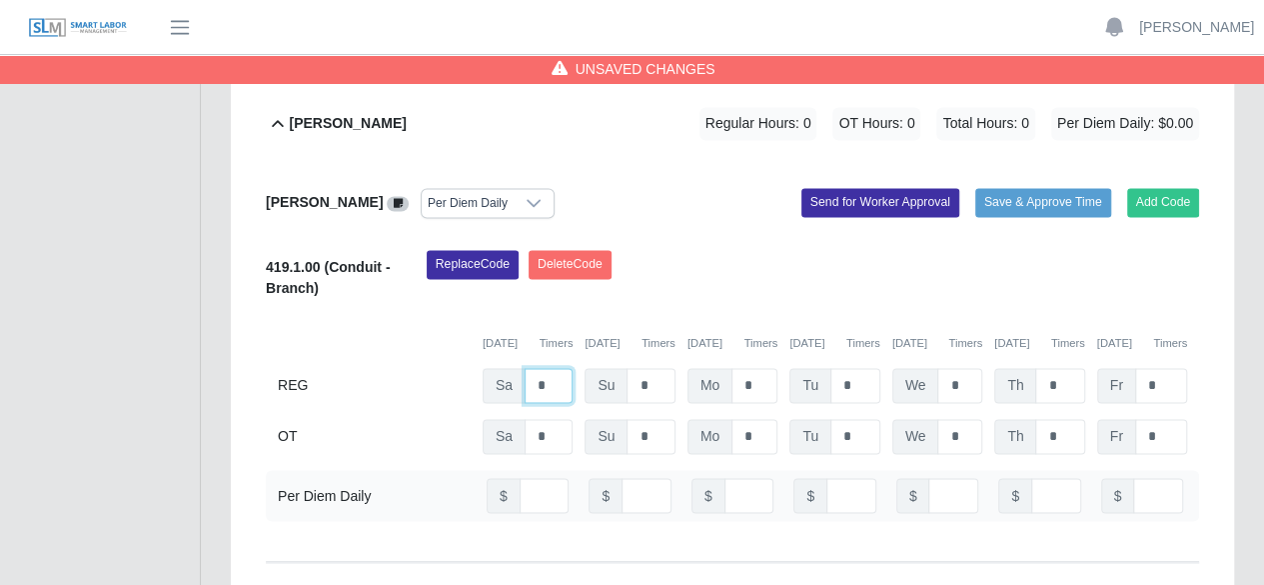
click at [548, 368] on input "*" at bounding box center [549, 385] width 48 height 35
type input "***"
click at [757, 368] on input "*" at bounding box center [755, 385] width 46 height 35
type input "*"
click at [860, 368] on input "*" at bounding box center [856, 385] width 50 height 35
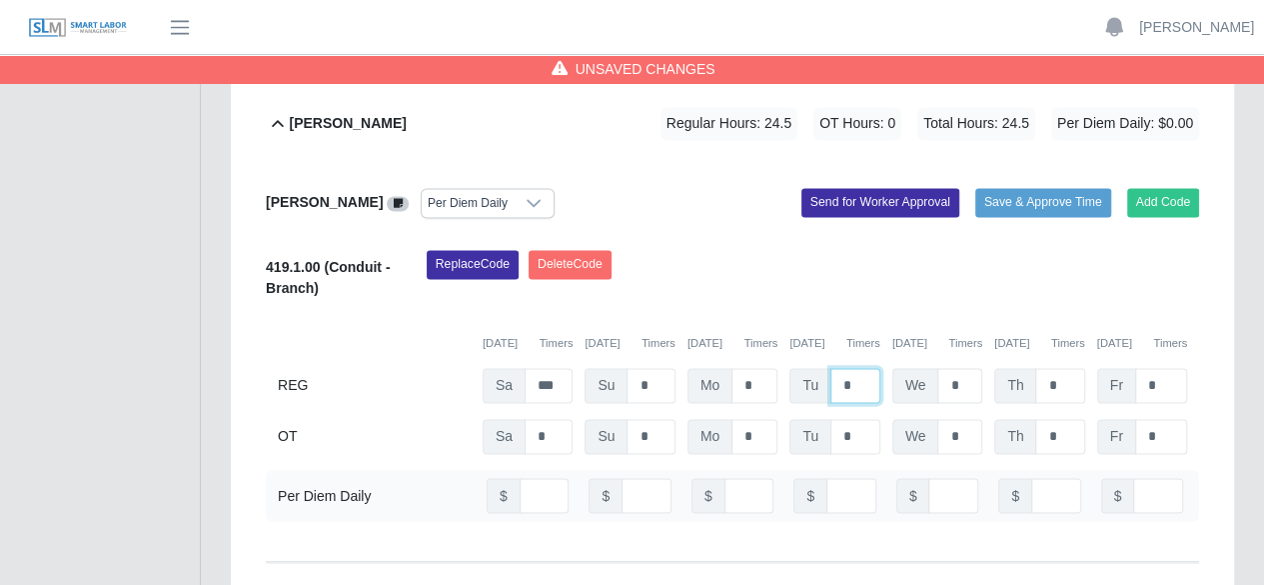
type input "*"
click at [959, 368] on input "*" at bounding box center [959, 385] width 45 height 35
type input "*"
click at [1065, 368] on input "*" at bounding box center [1059, 385] width 49 height 35
click at [556, 368] on input "***" at bounding box center [549, 385] width 48 height 35
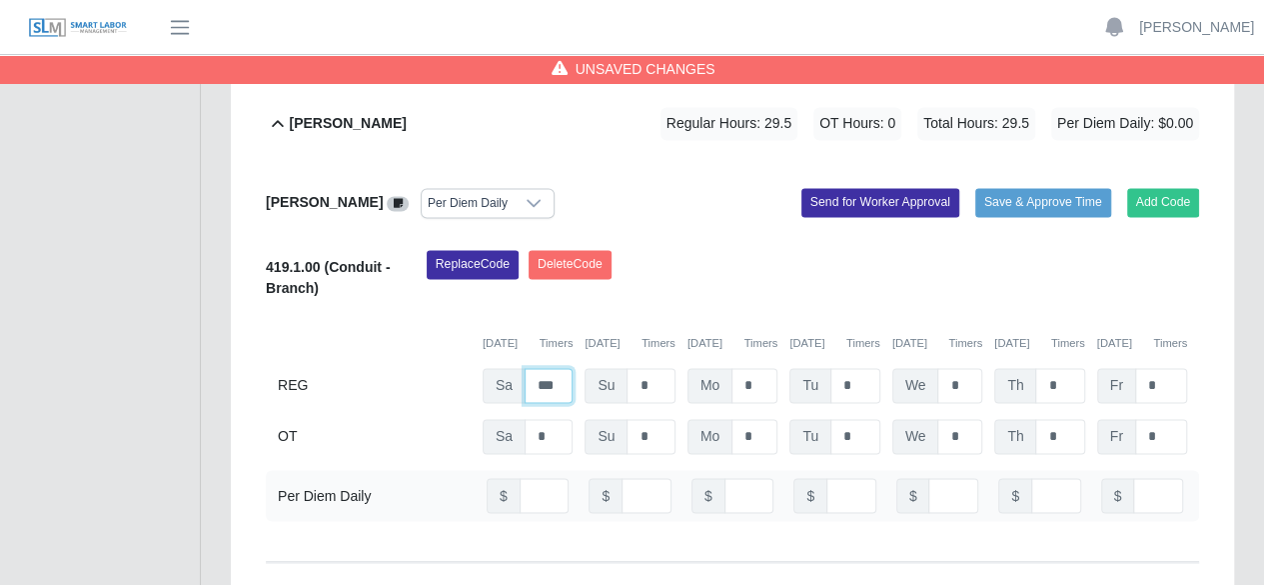
scroll to position [1299, 0]
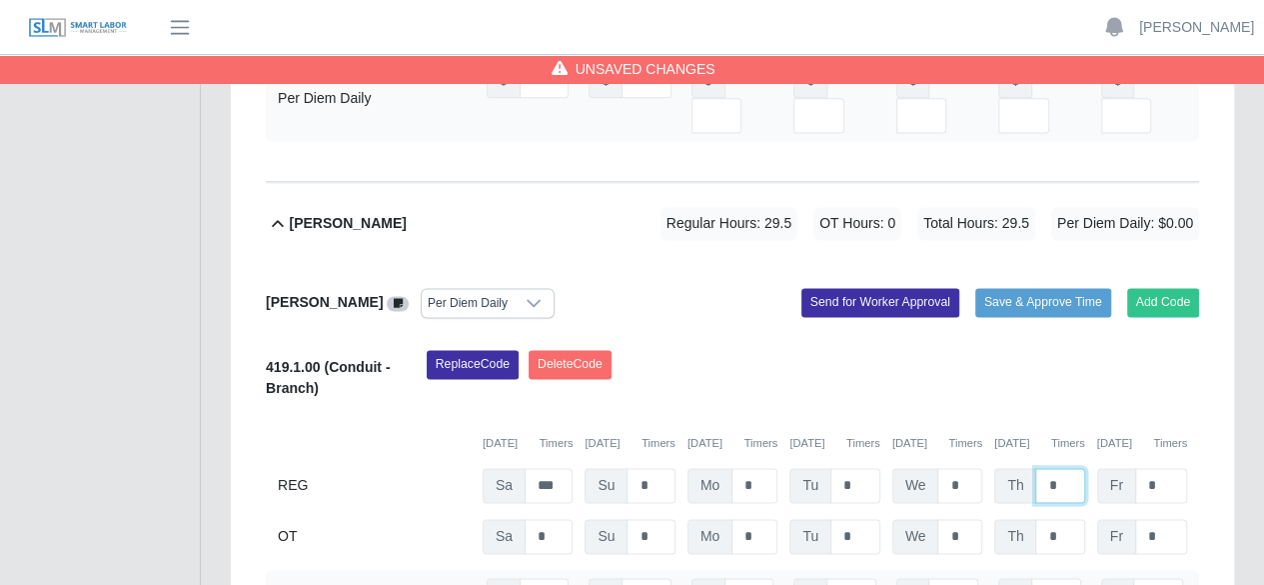
click at [1067, 468] on input "*" at bounding box center [1059, 485] width 49 height 35
type input "*"
click at [1161, 468] on input "*" at bounding box center [1161, 485] width 52 height 35
type input "***"
click at [394, 298] on icon at bounding box center [398, 303] width 9 height 11
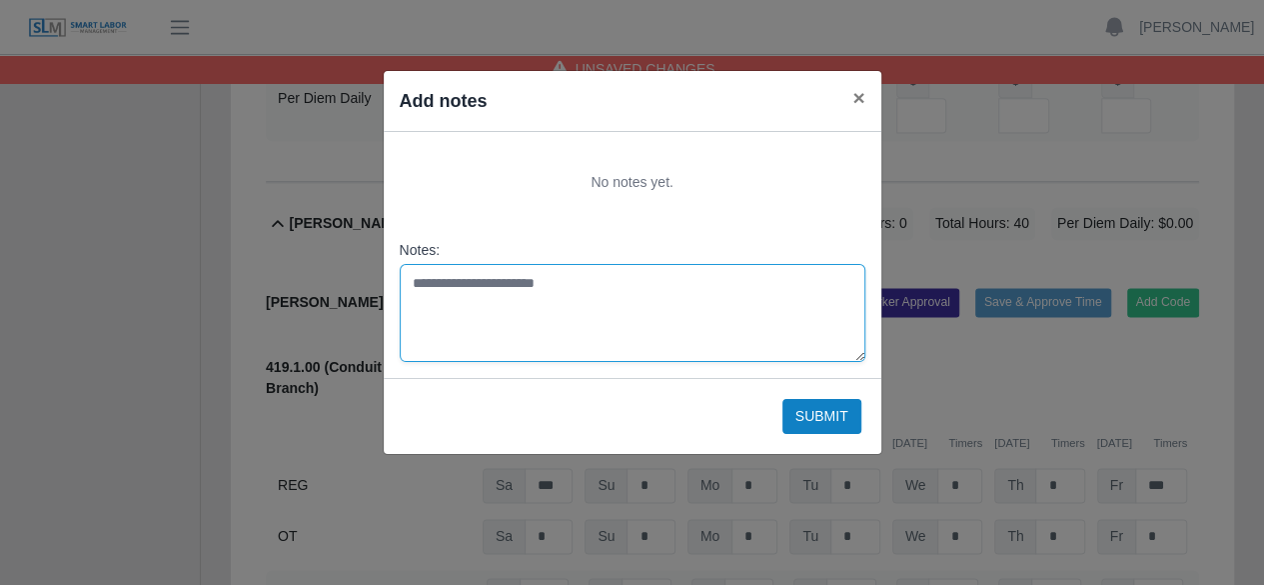
click at [474, 285] on textarea "Notes:" at bounding box center [633, 313] width 466 height 98
click at [597, 283] on textarea "**********" at bounding box center [633, 313] width 466 height 98
click at [504, 322] on textarea "**********" at bounding box center [633, 313] width 466 height 98
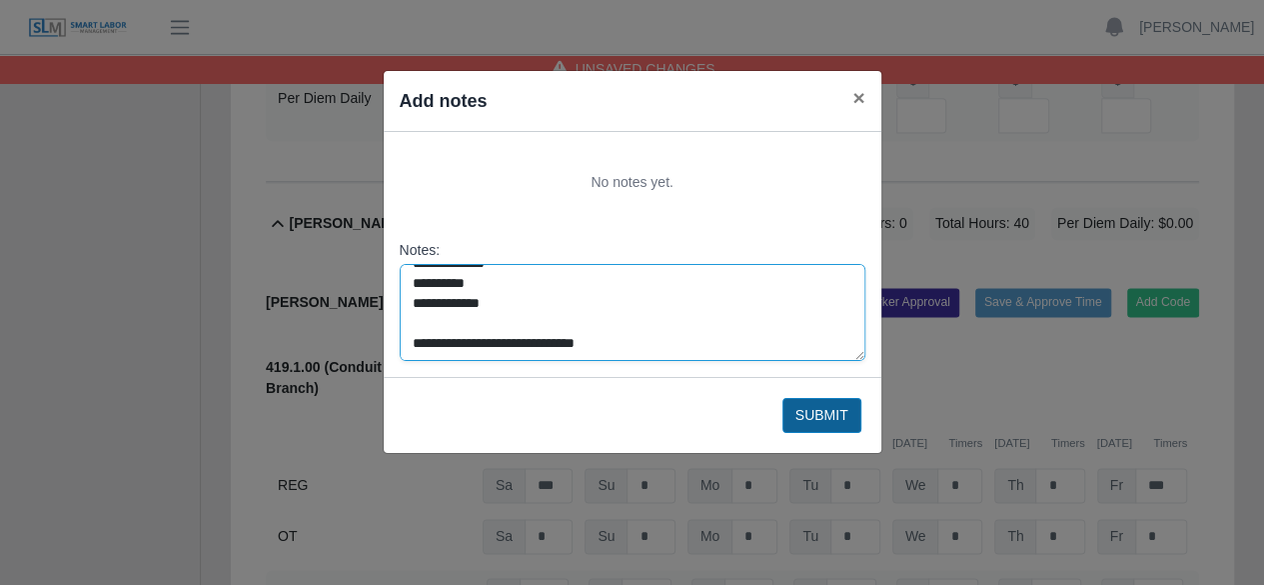
type textarea "**********"
click at [823, 411] on button "Submit" at bounding box center [822, 415] width 79 height 35
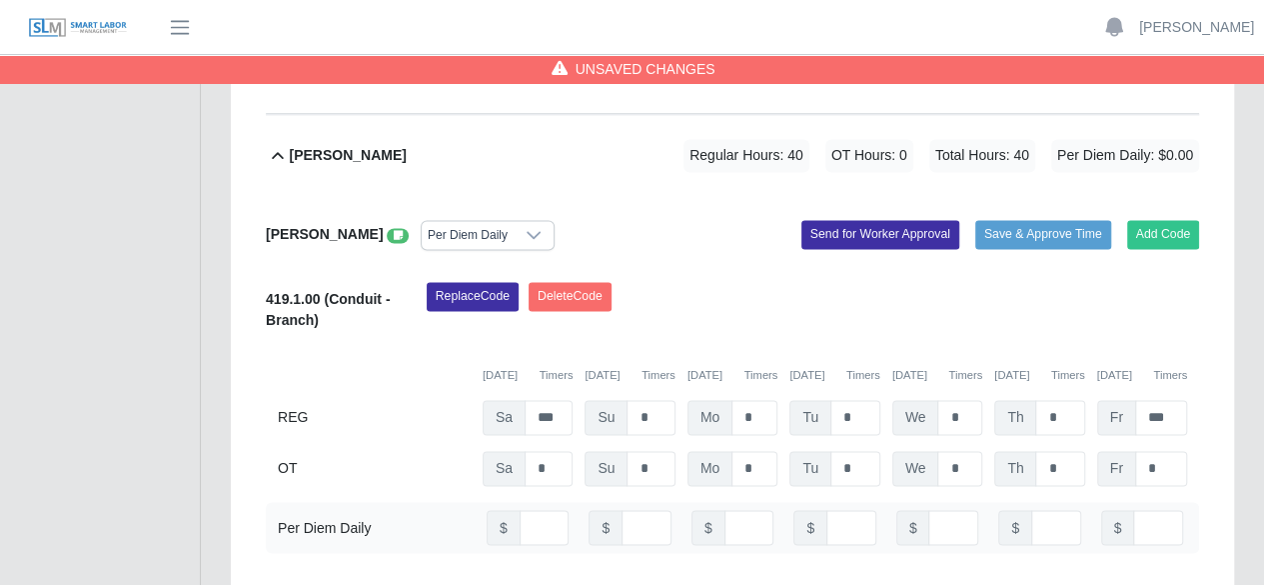
scroll to position [1399, 0]
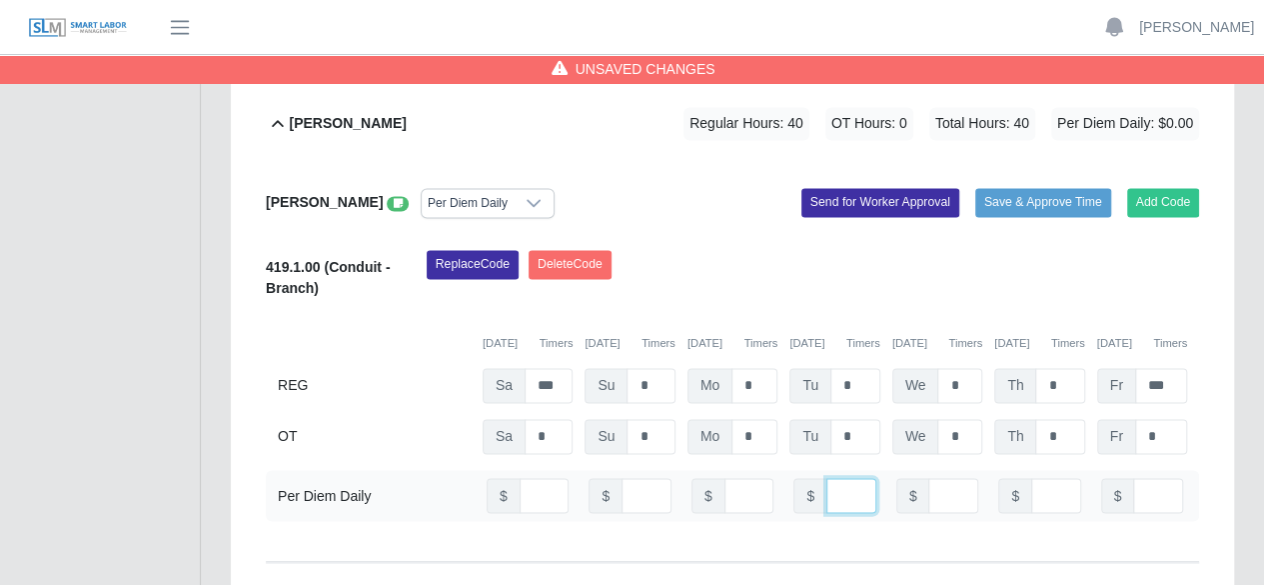
click at [836, 478] on input "number" at bounding box center [852, 495] width 50 height 35
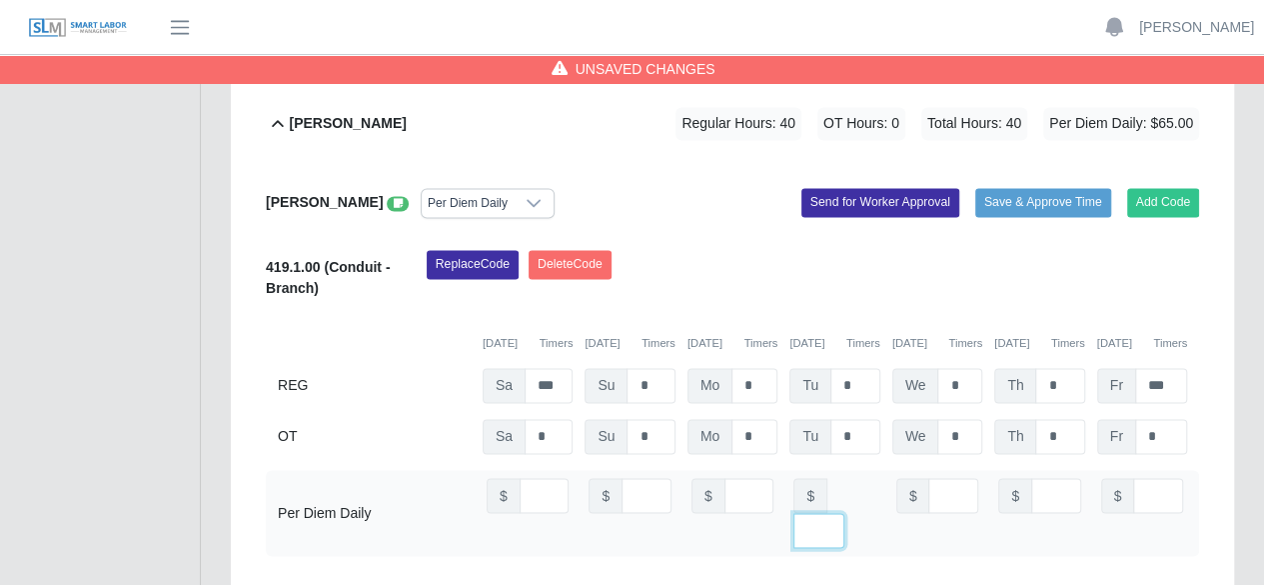
type input "**"
click at [1056, 478] on input "**" at bounding box center [1056, 495] width 50 height 35
click at [1045, 478] on input "**" at bounding box center [1056, 495] width 50 height 35
click at [1049, 478] on input "**" at bounding box center [1056, 495] width 50 height 35
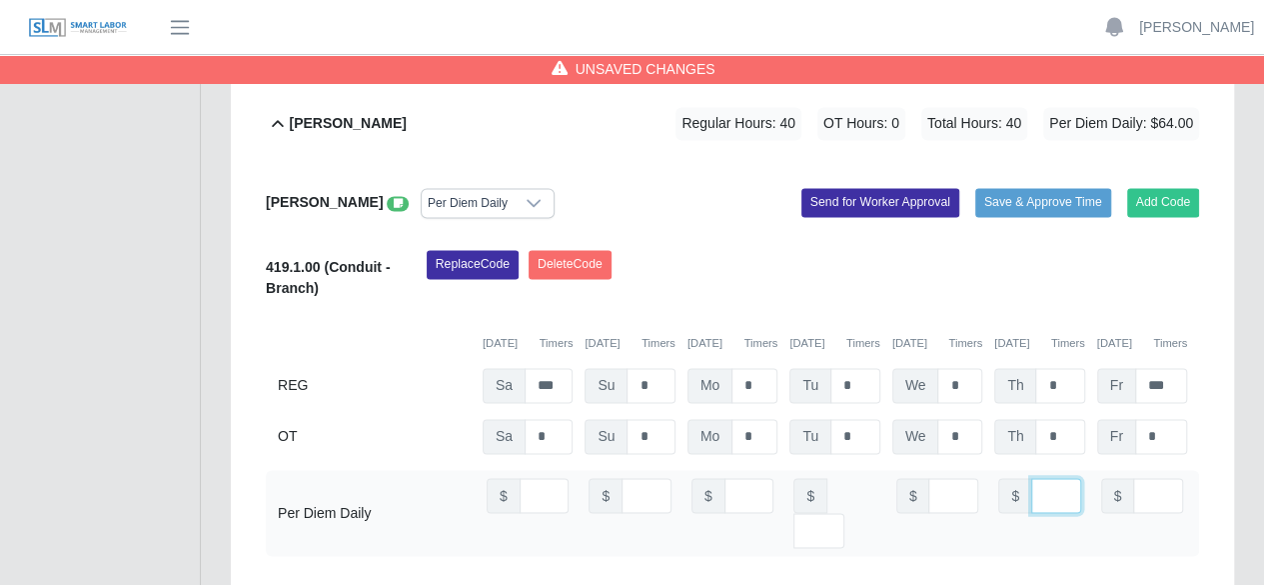
click at [1056, 478] on input "**" at bounding box center [1056, 495] width 50 height 35
type input "***"
click at [1147, 478] on input "number" at bounding box center [1158, 495] width 50 height 35
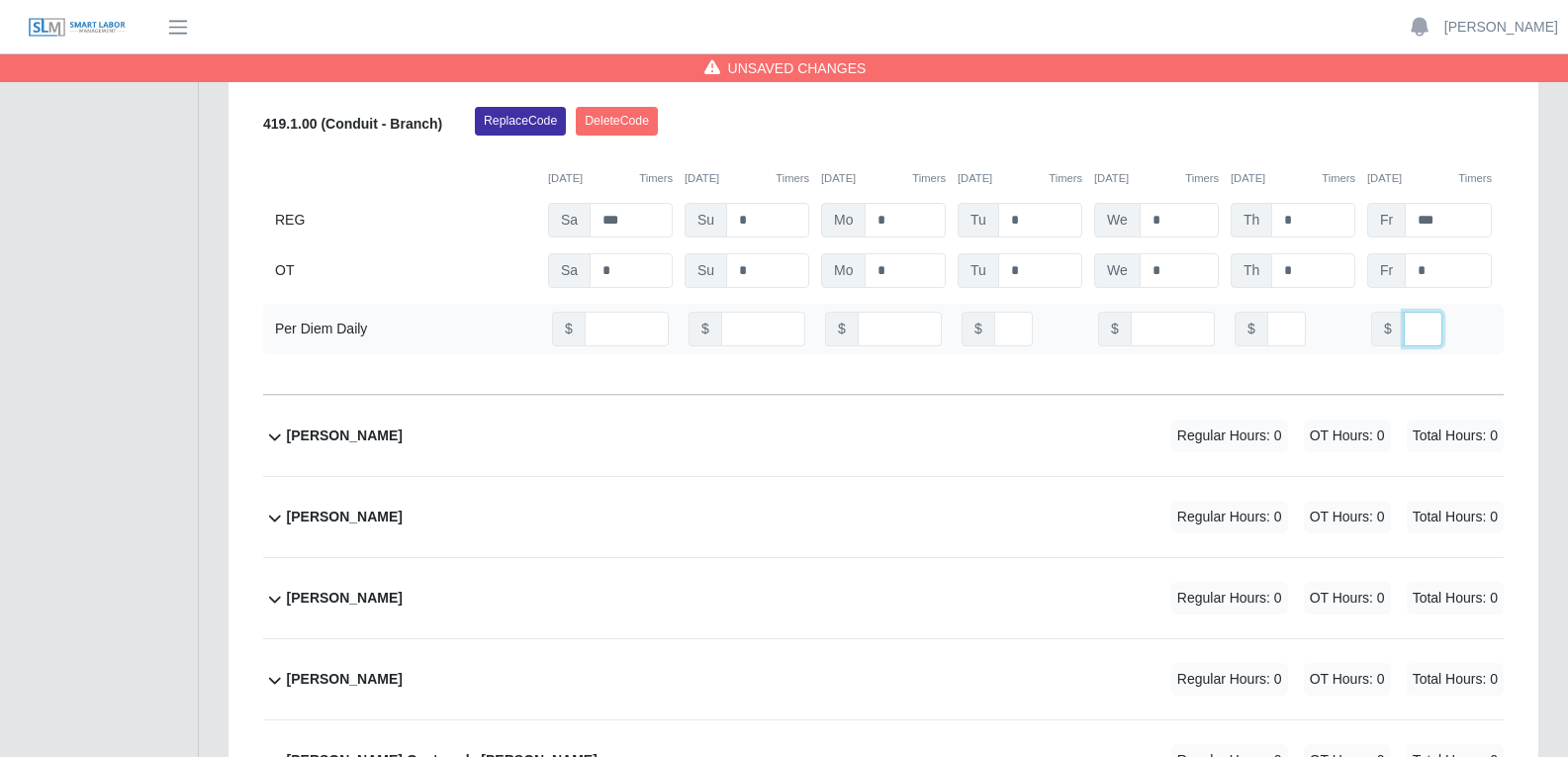
scroll to position [0, 0]
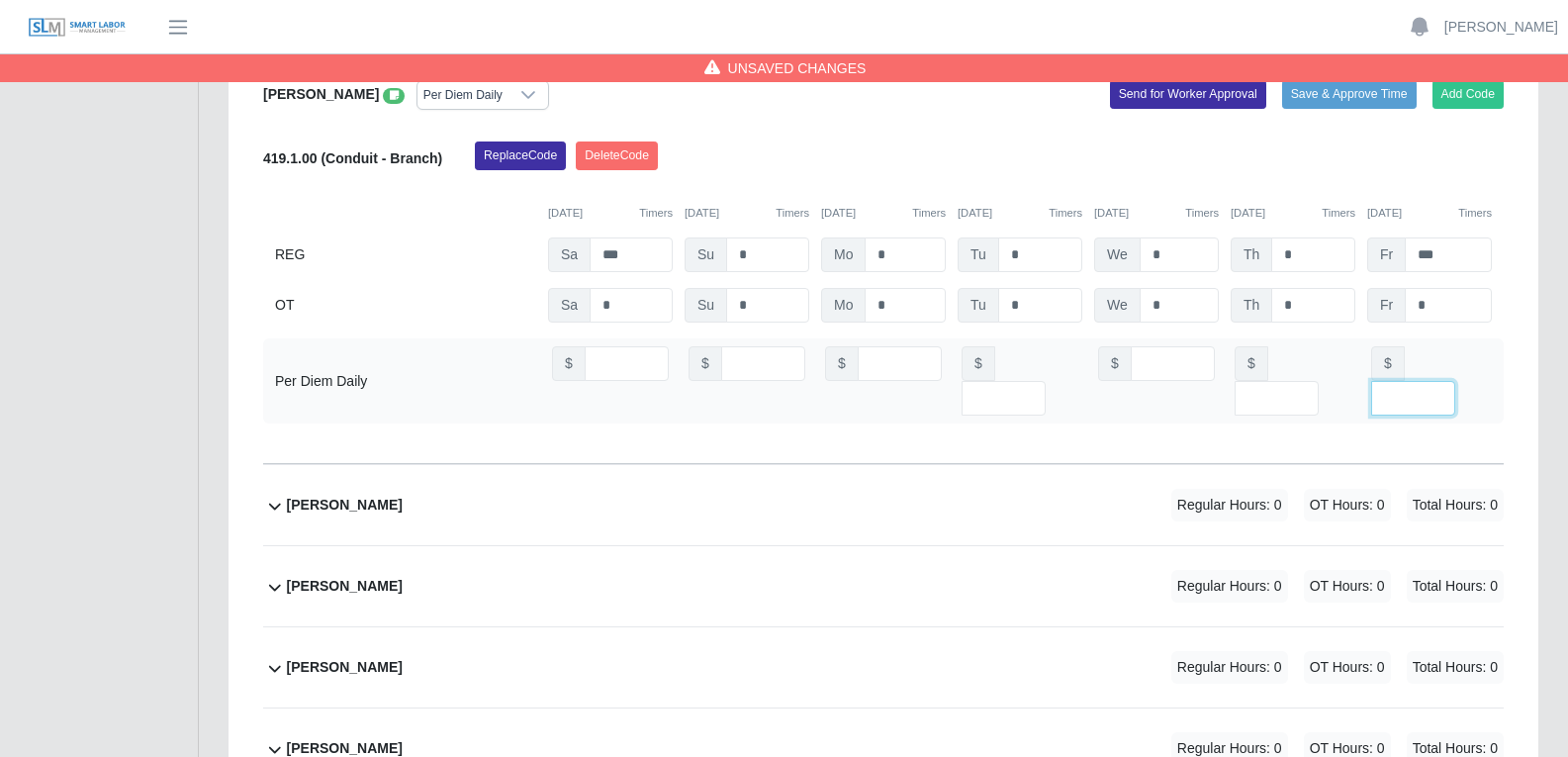
type input "**"
drag, startPoint x: 1305, startPoint y: 326, endPoint x: 1242, endPoint y: 332, distance: 63.3
click at [1242, 346] on div "$ ***" at bounding box center [1293, 381] width 117 height 69
type input "**"
click at [936, 375] on div "Alonzo Page Per Diem Daily Add Code Save & Approve Time Send for Worker Approva…" at bounding box center [883, 260] width 1240 height 408
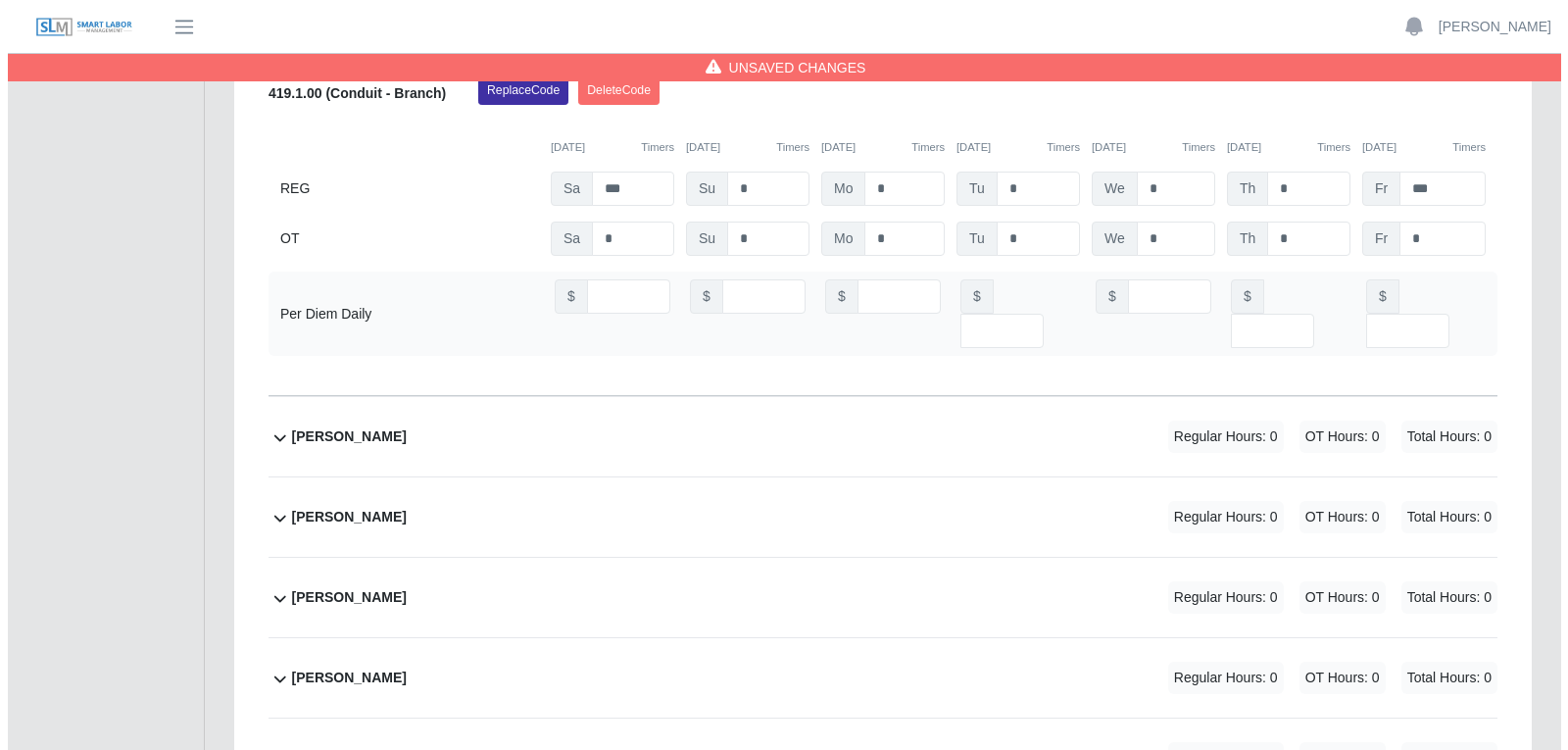
scroll to position [1470, 0]
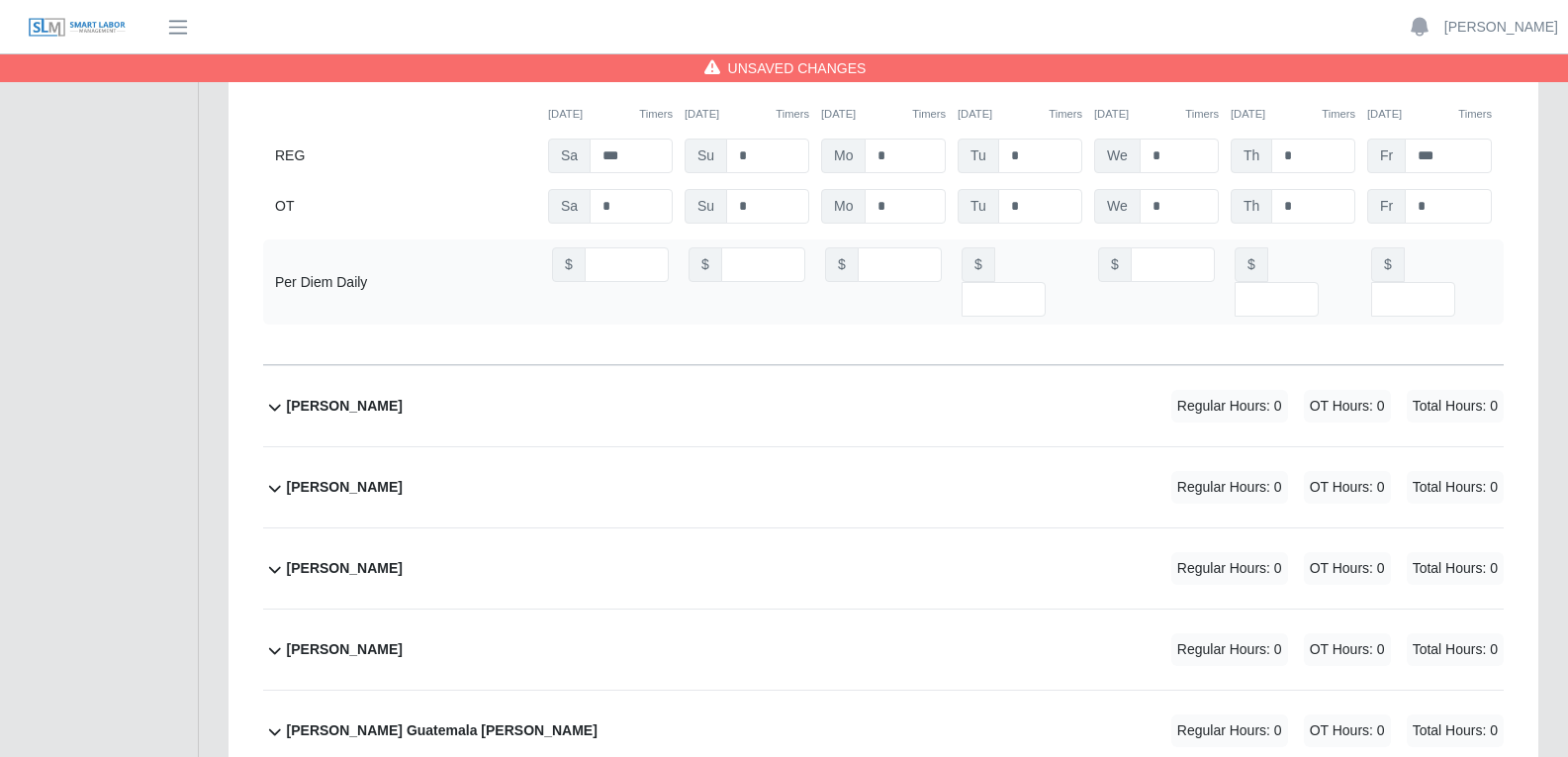
click at [923, 366] on div "Aminadad Jarquin Regular Hours: 0 OT Hours: 0 Total Hours: 0" at bounding box center [895, 406] width 1217 height 80
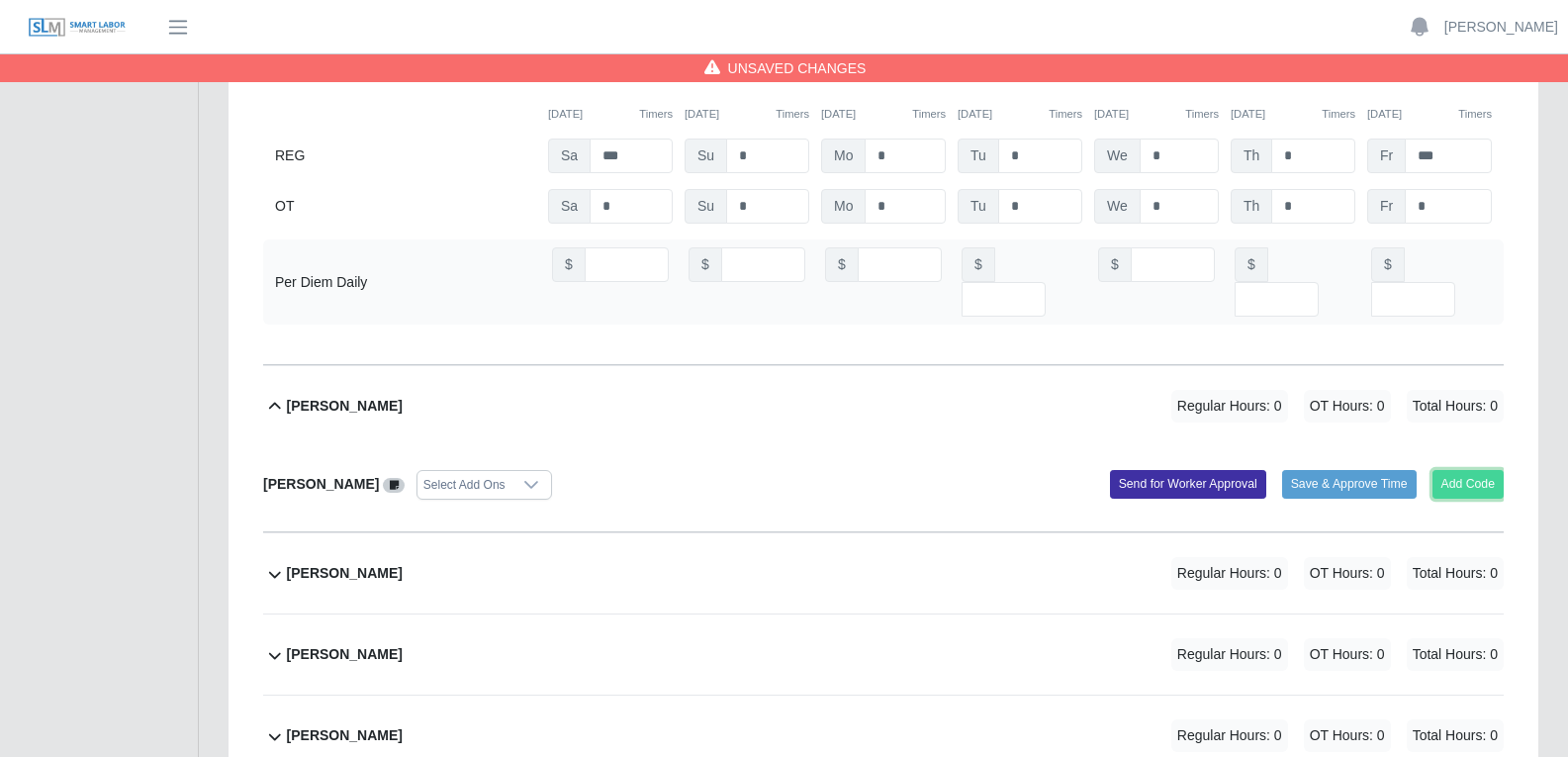
click at [1265, 470] on button "Add Code" at bounding box center [1468, 484] width 72 height 28
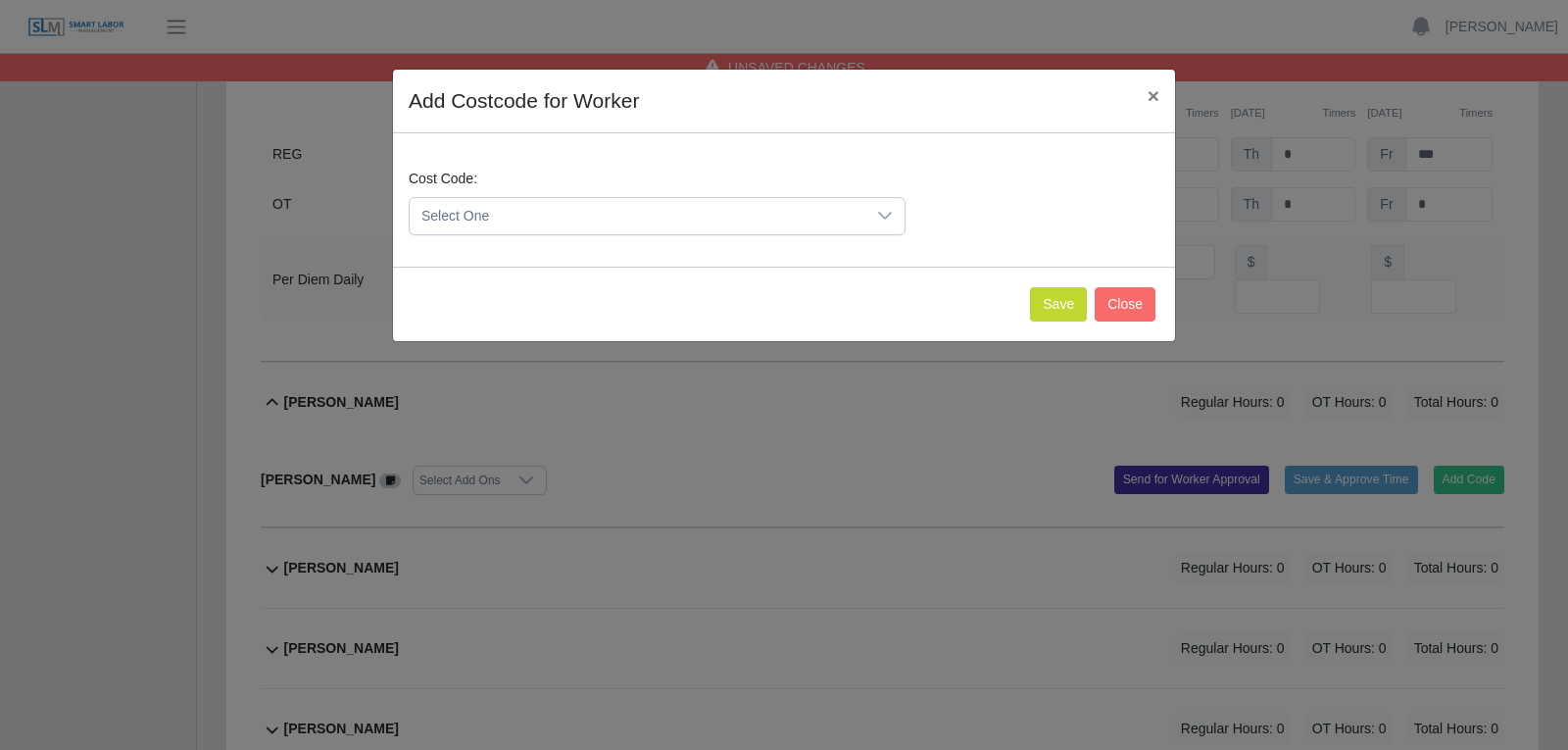
click at [886, 215] on icon at bounding box center [885, 216] width 16 height 16
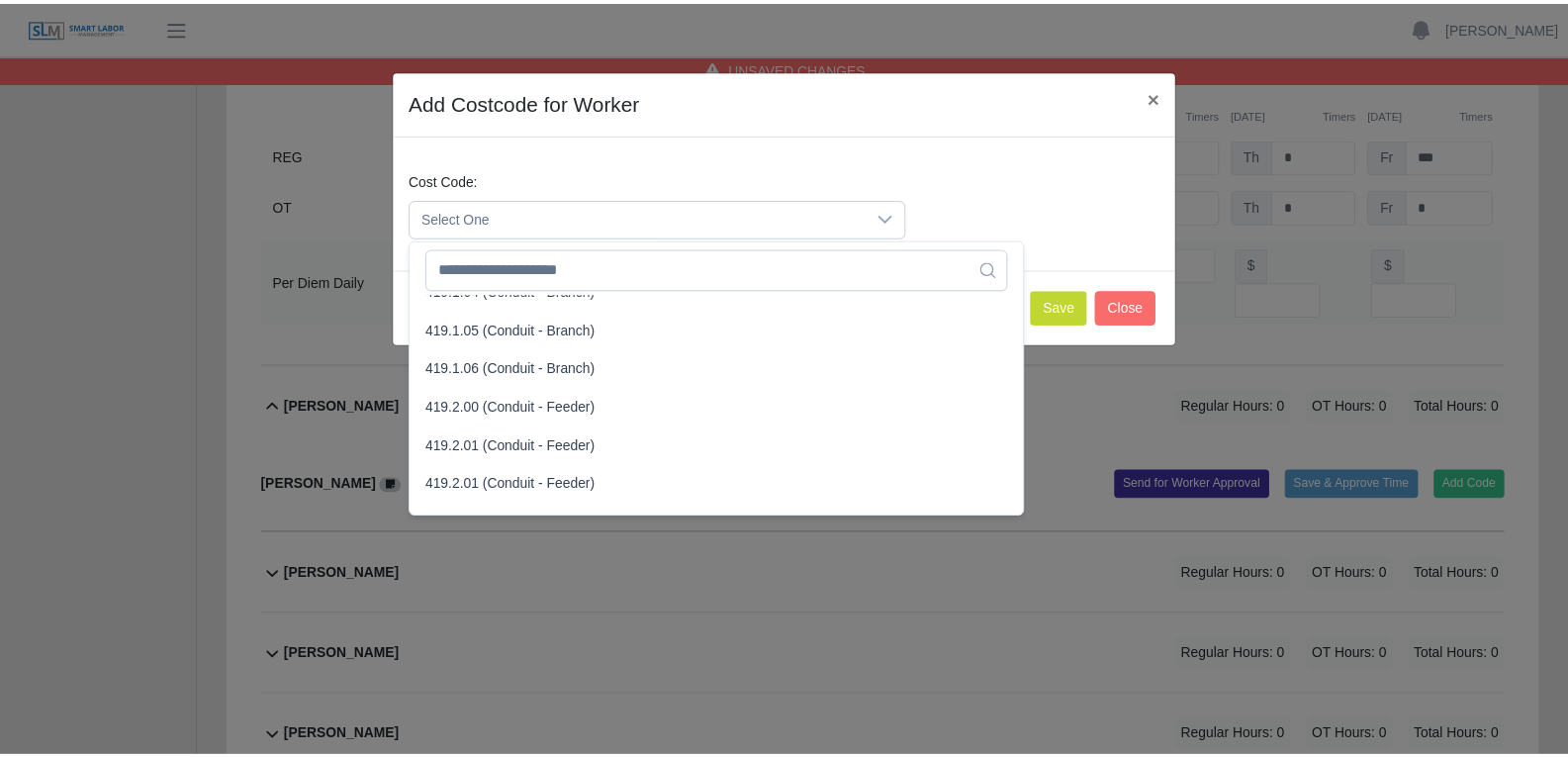
scroll to position [1384, 0]
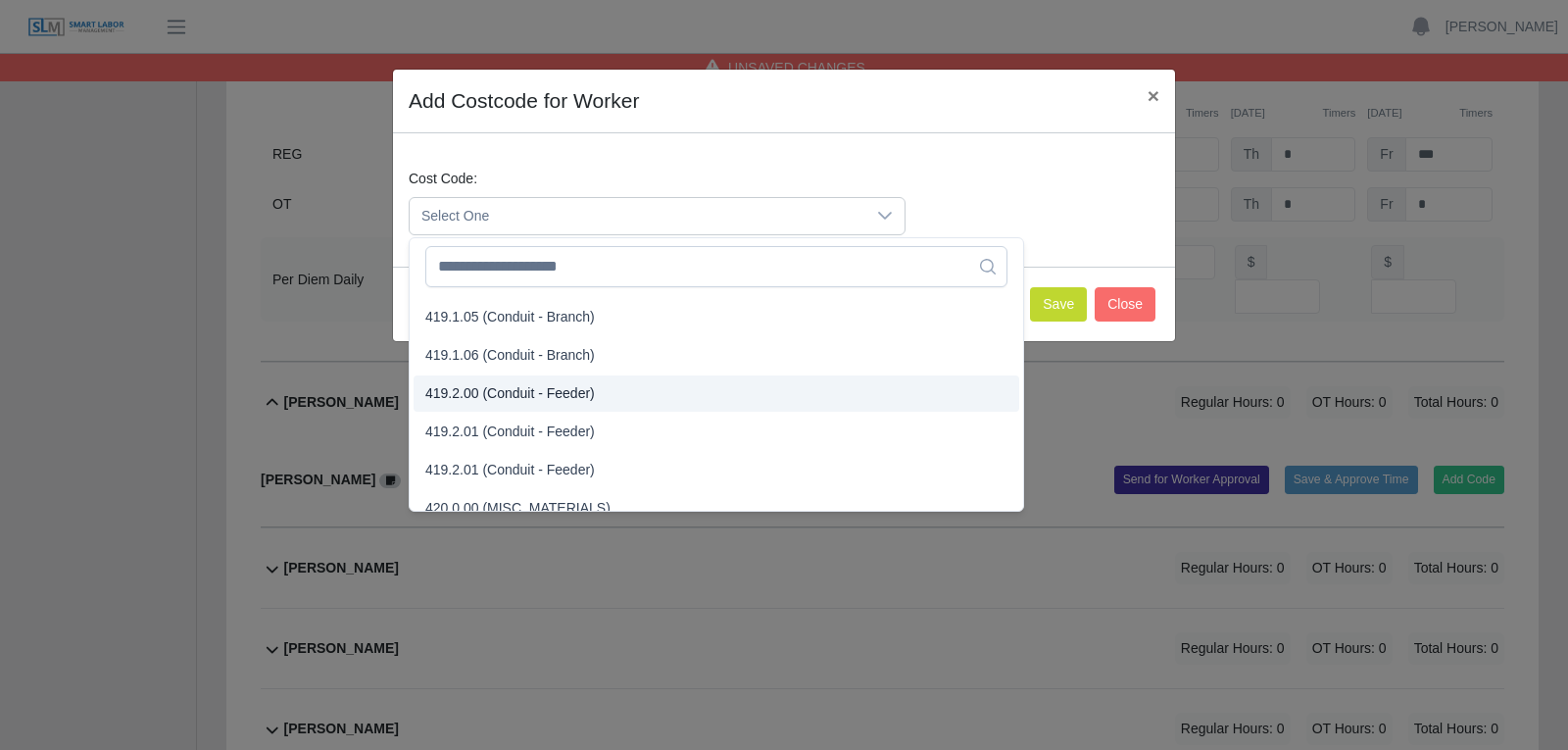
click at [505, 396] on span "419.2.00 (Conduit - Feeder)" at bounding box center [510, 393] width 170 height 21
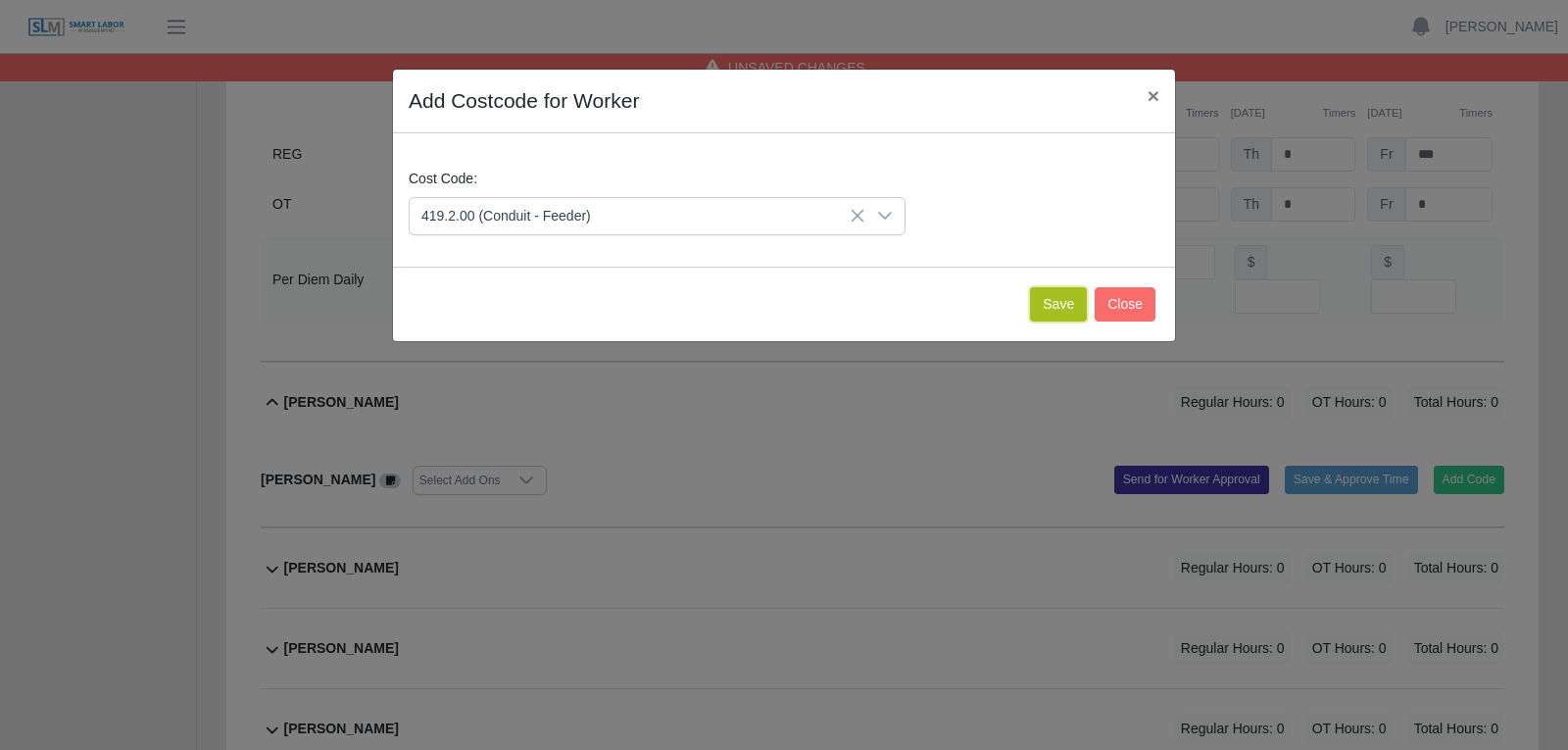
click at [1055, 312] on button "Save" at bounding box center [1058, 304] width 57 height 34
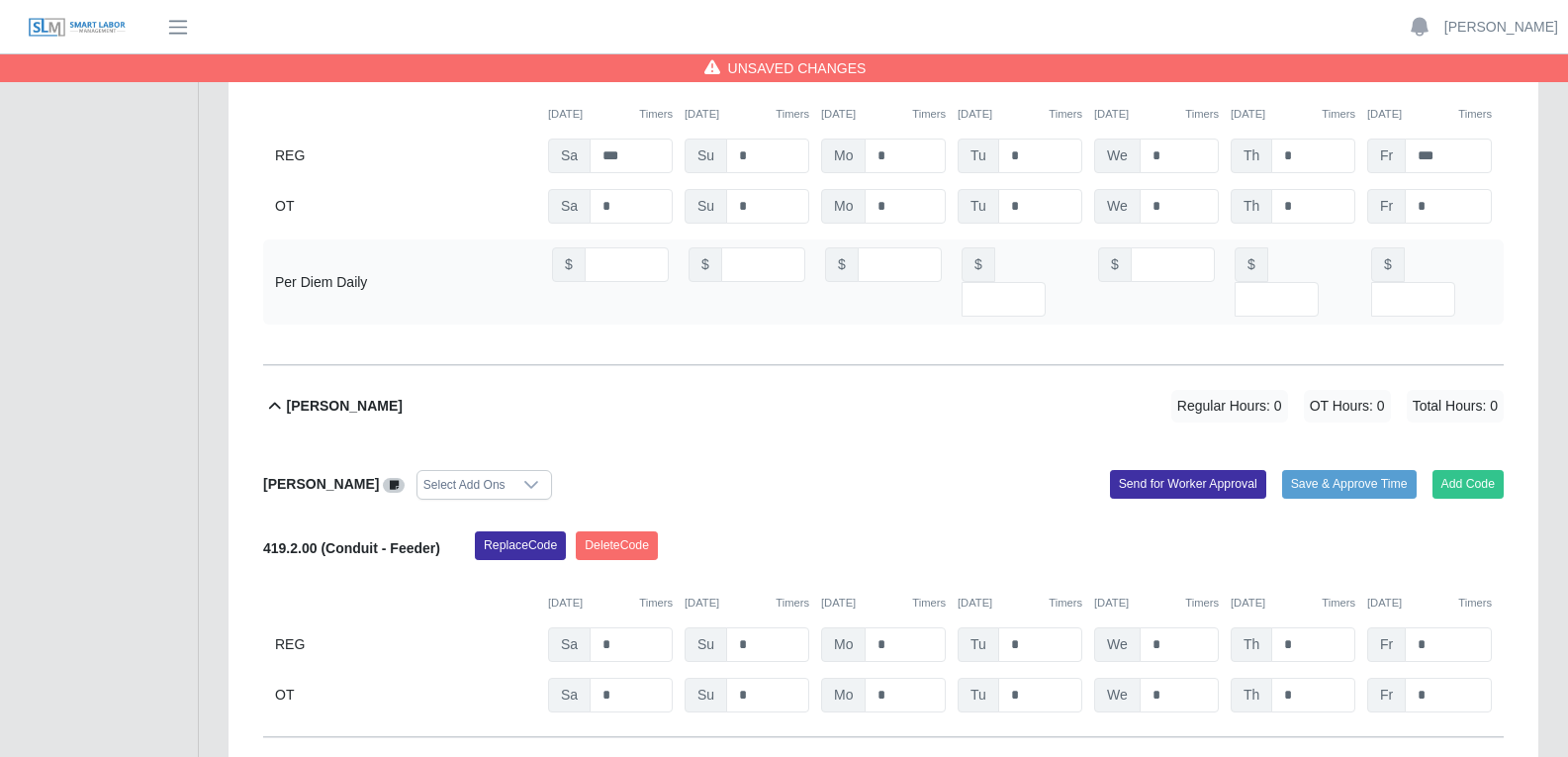
scroll to position [1582, 0]
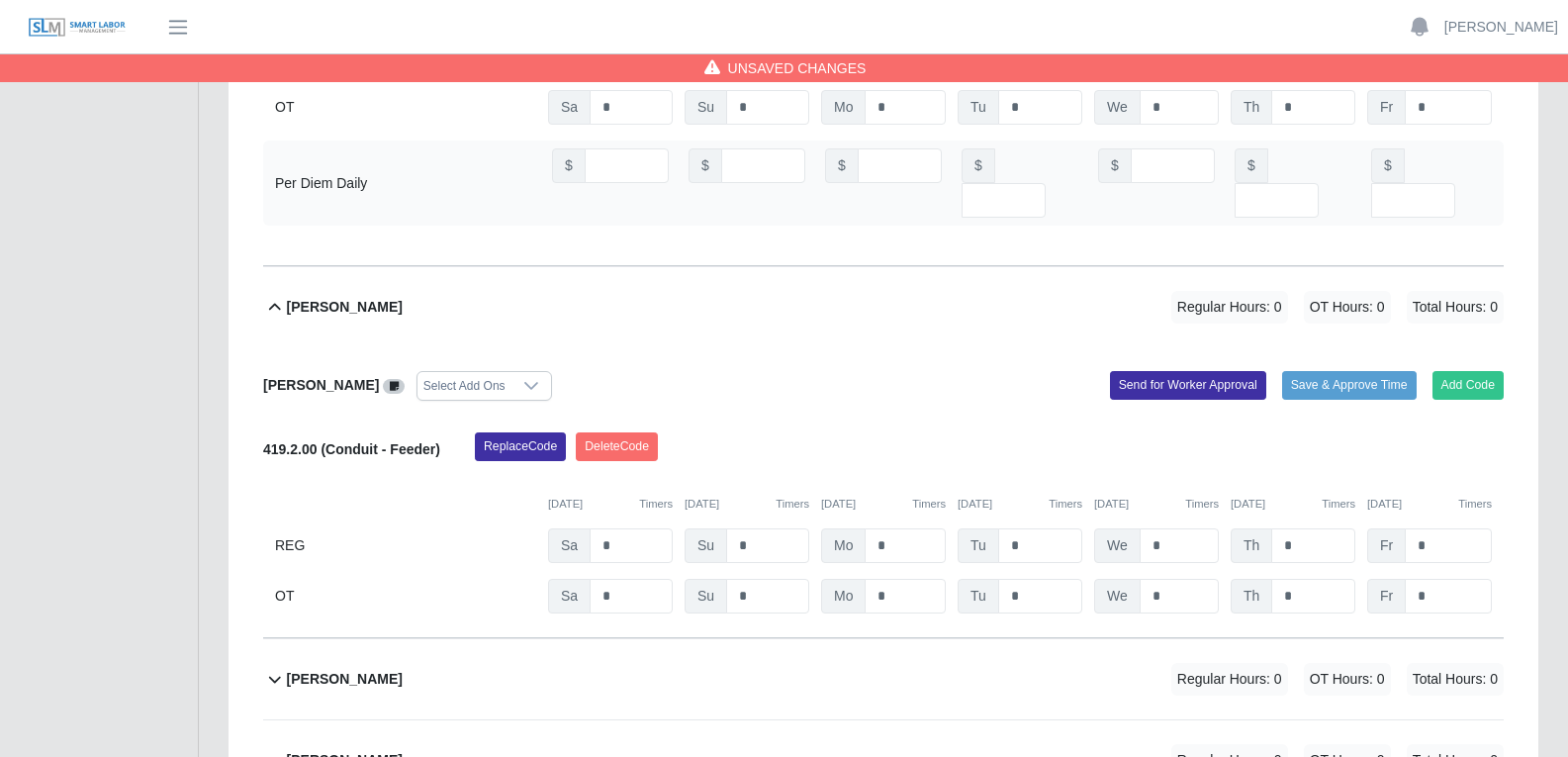
click at [521, 372] on div at bounding box center [532, 386] width 40 height 28
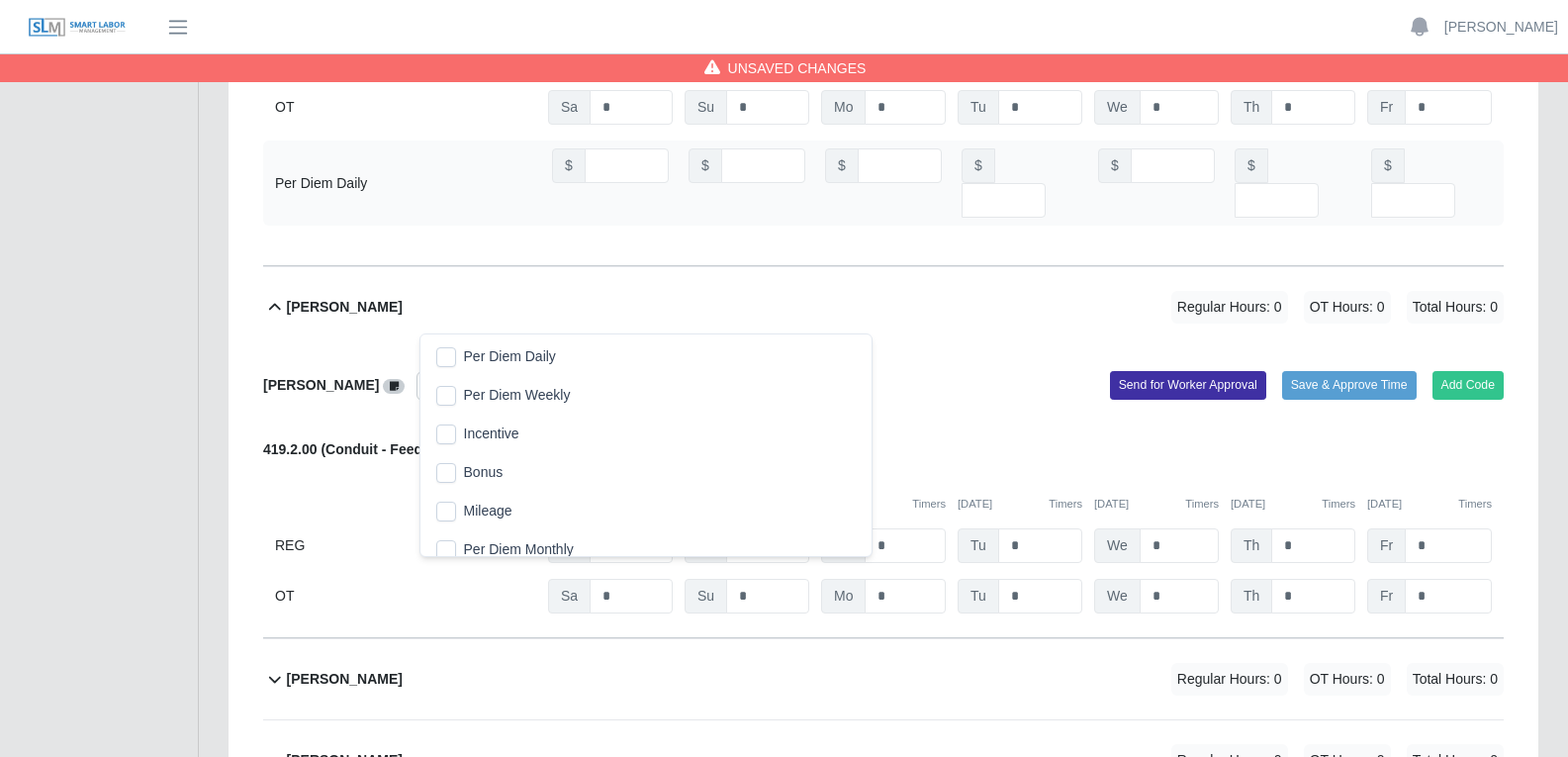
scroll to position [20, 13]
click at [505, 351] on span "Per Diem Daily" at bounding box center [510, 356] width 92 height 21
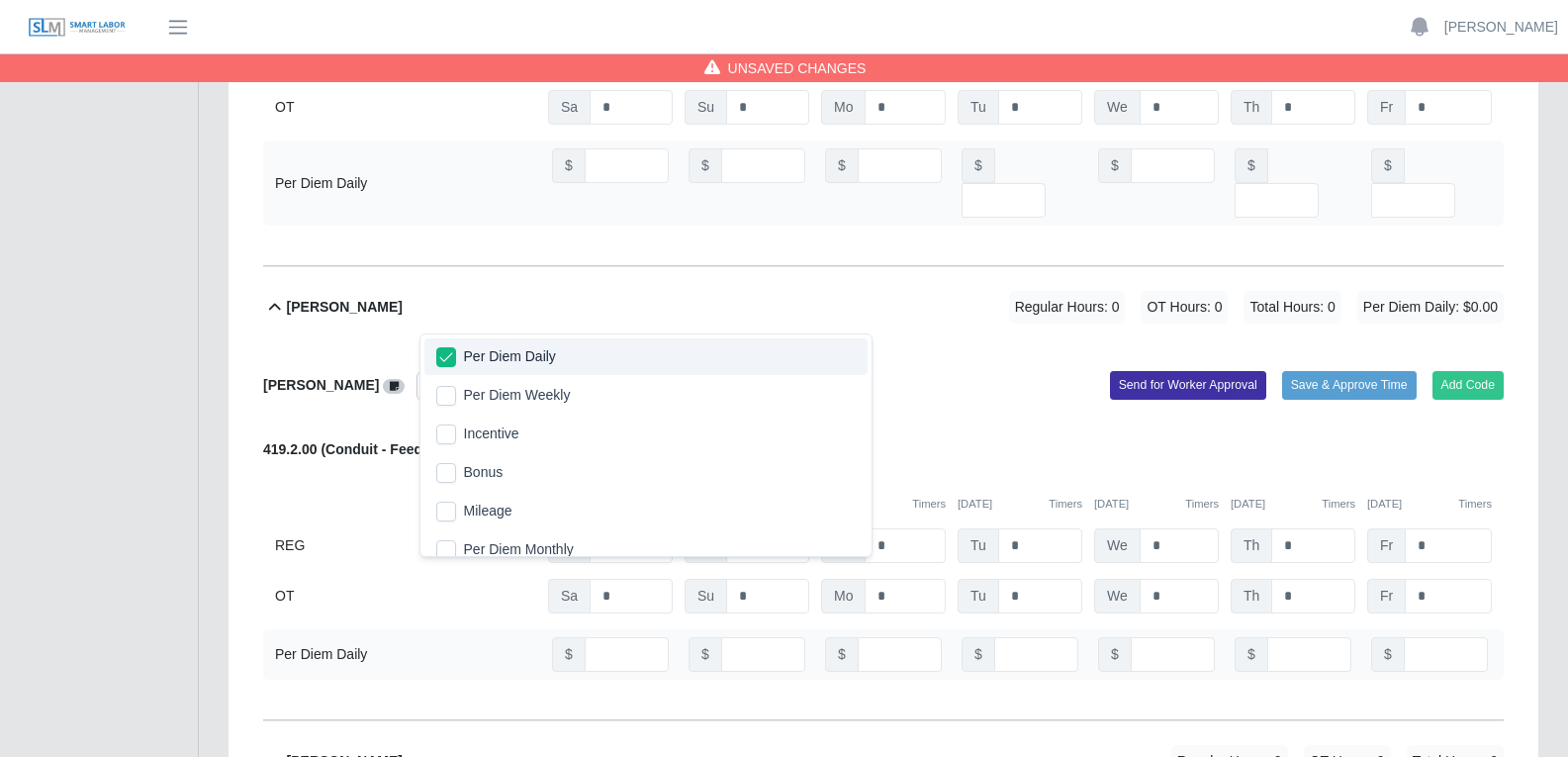
click at [1019, 347] on div "Aminadad Jarquin Per Diem Daily Add Code Save & Approve Time Send for Worker Ap…" at bounding box center [883, 533] width 1240 height 373
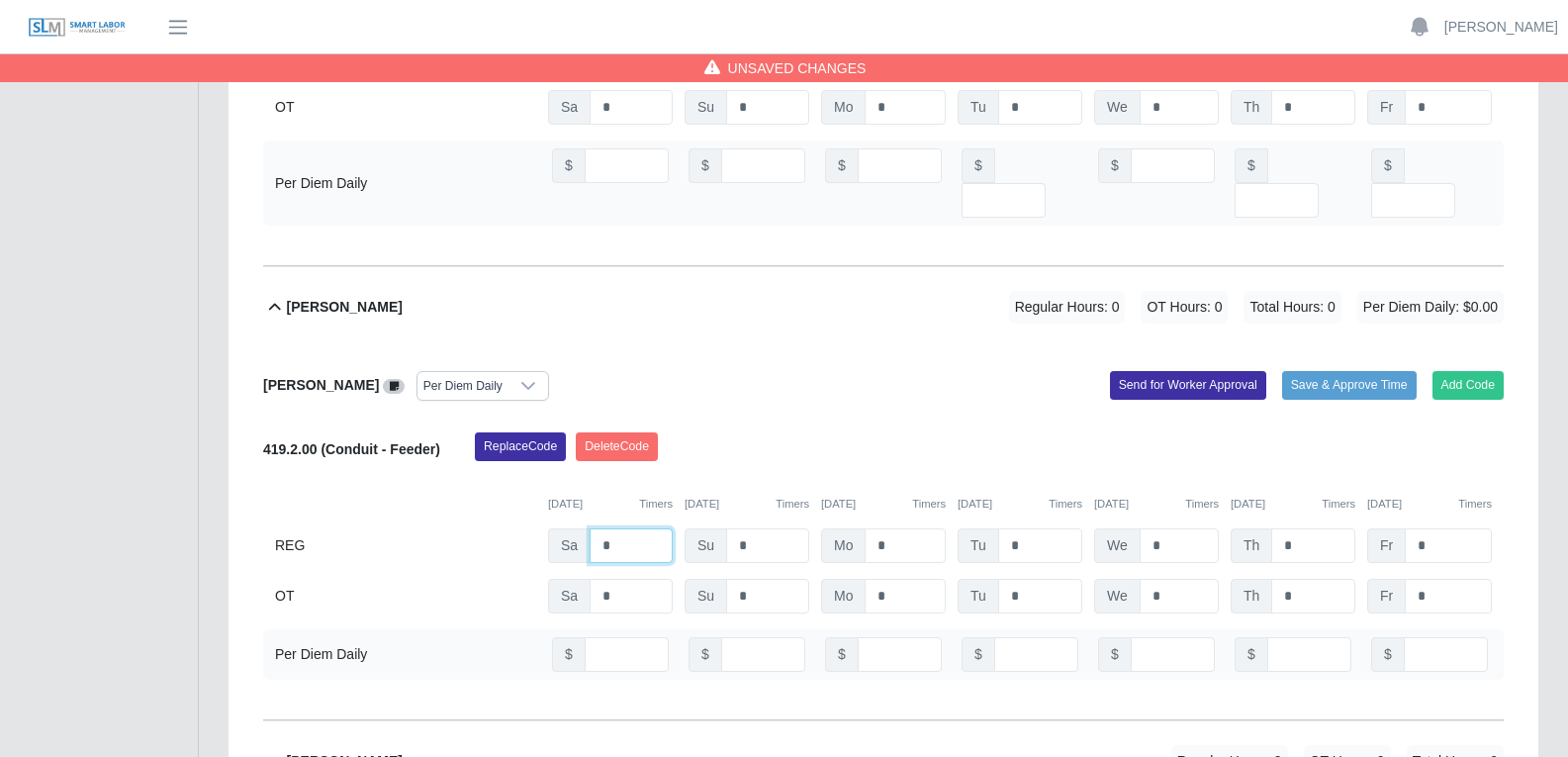
click at [618, 528] on input "*" at bounding box center [632, 545] width 83 height 35
type input "*"
click at [895, 528] on input "*" at bounding box center [906, 545] width 81 height 35
type input "*"
click at [1031, 528] on input "*" at bounding box center [1039, 545] width 84 height 35
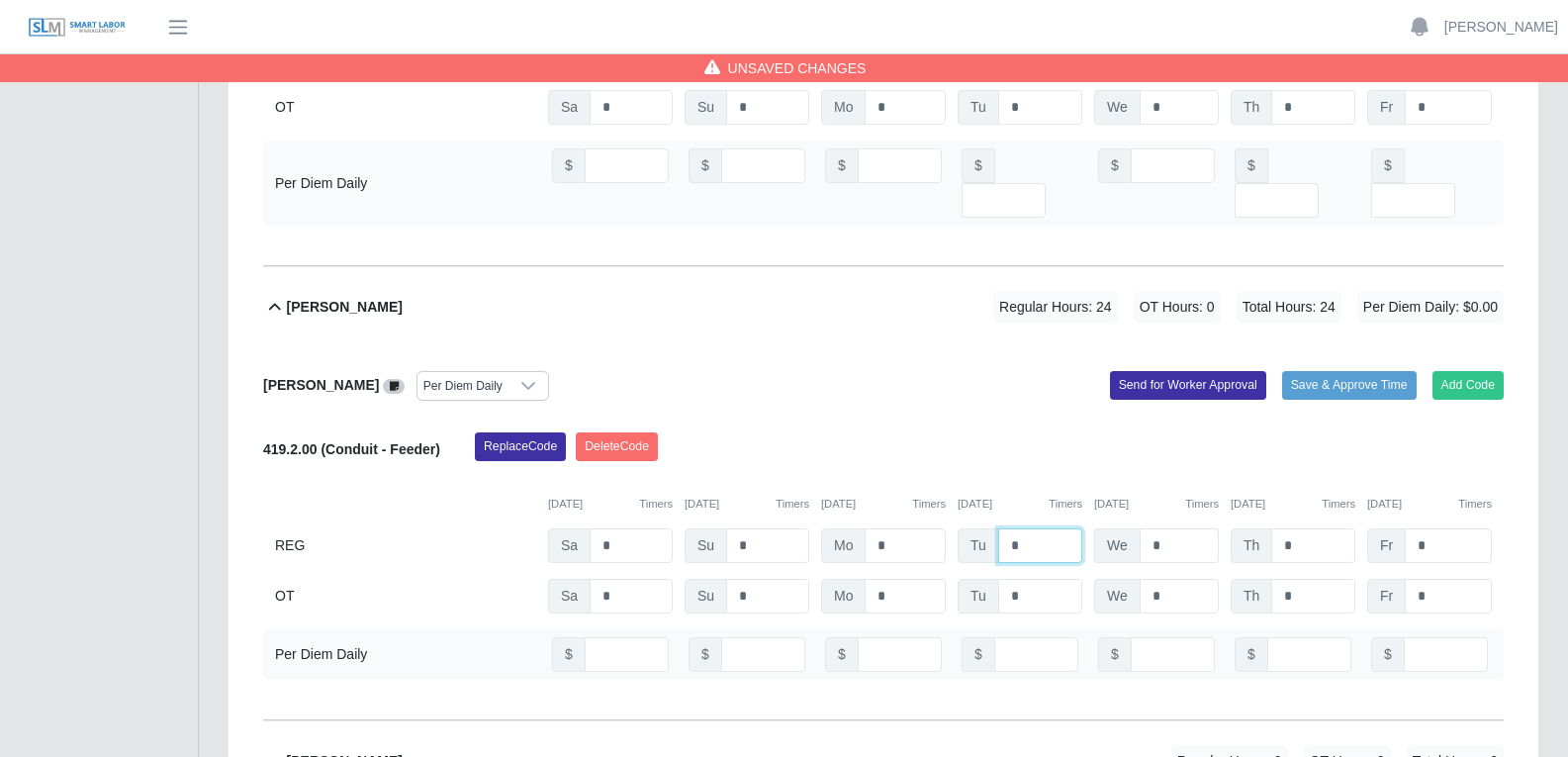
type input "*"
click at [1163, 528] on input "*" at bounding box center [1179, 545] width 79 height 35
type input "*"
click at [1265, 528] on input "*" at bounding box center [1313, 545] width 84 height 35
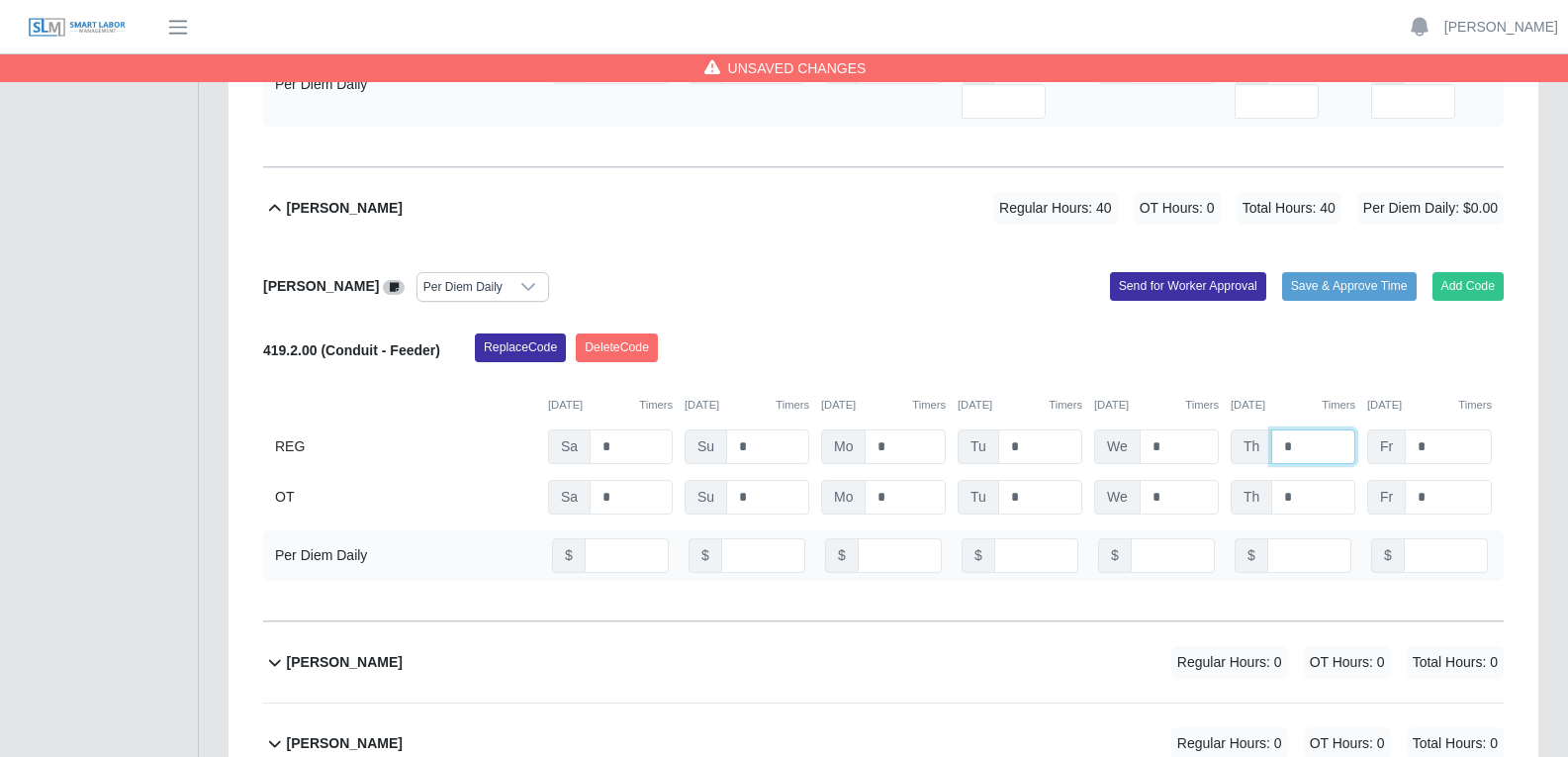
type input "*"
click at [614, 538] on input "number" at bounding box center [627, 555] width 84 height 35
type input "**"
click at [889, 538] on input "number" at bounding box center [900, 555] width 84 height 35
type input "**"
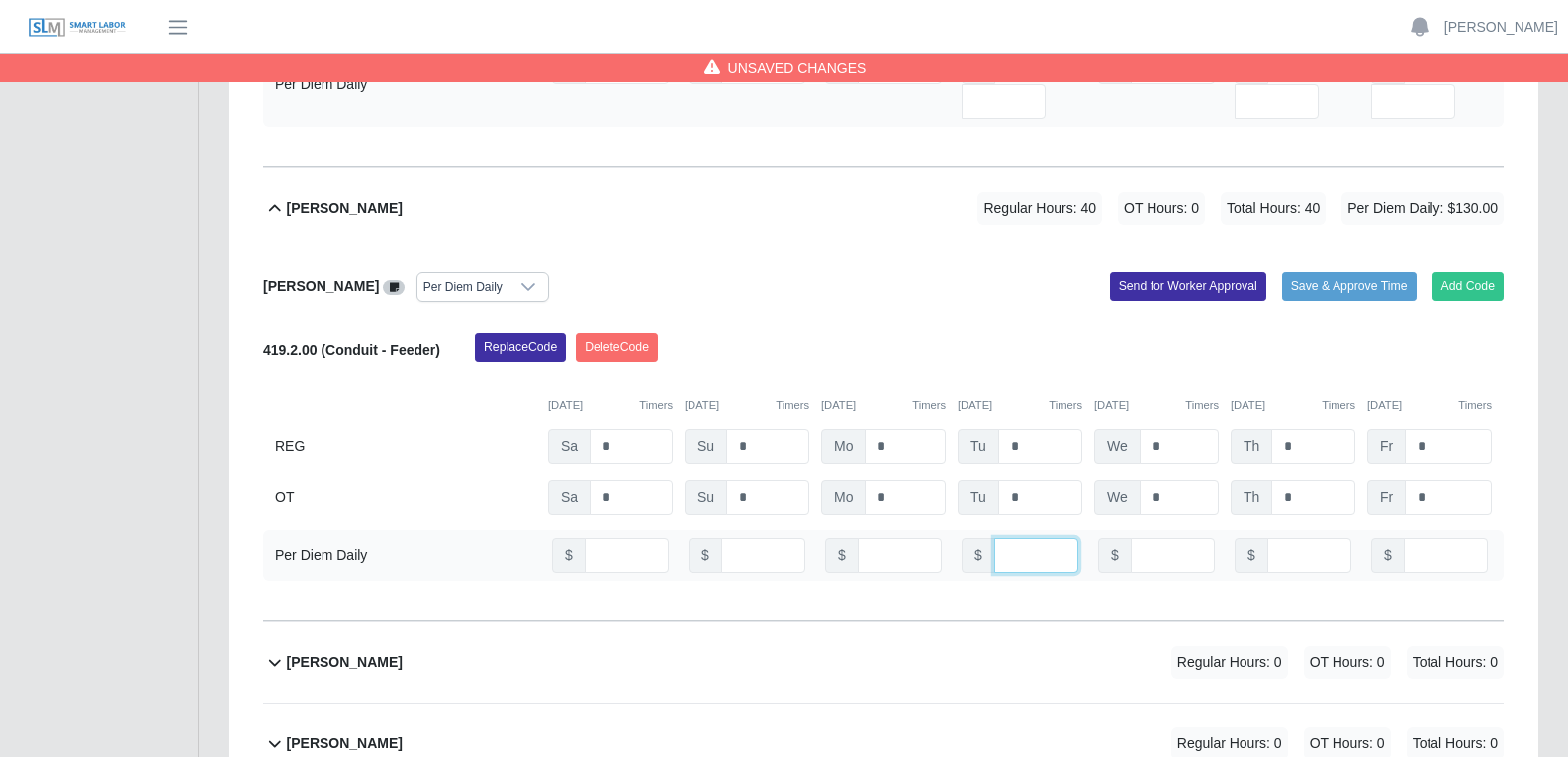
click at [1021, 538] on input "number" at bounding box center [1035, 555] width 84 height 35
type input "**"
click at [1151, 538] on input "number" at bounding box center [1172, 555] width 84 height 35
type input "**"
click at [1265, 538] on input "number" at bounding box center [1309, 555] width 84 height 35
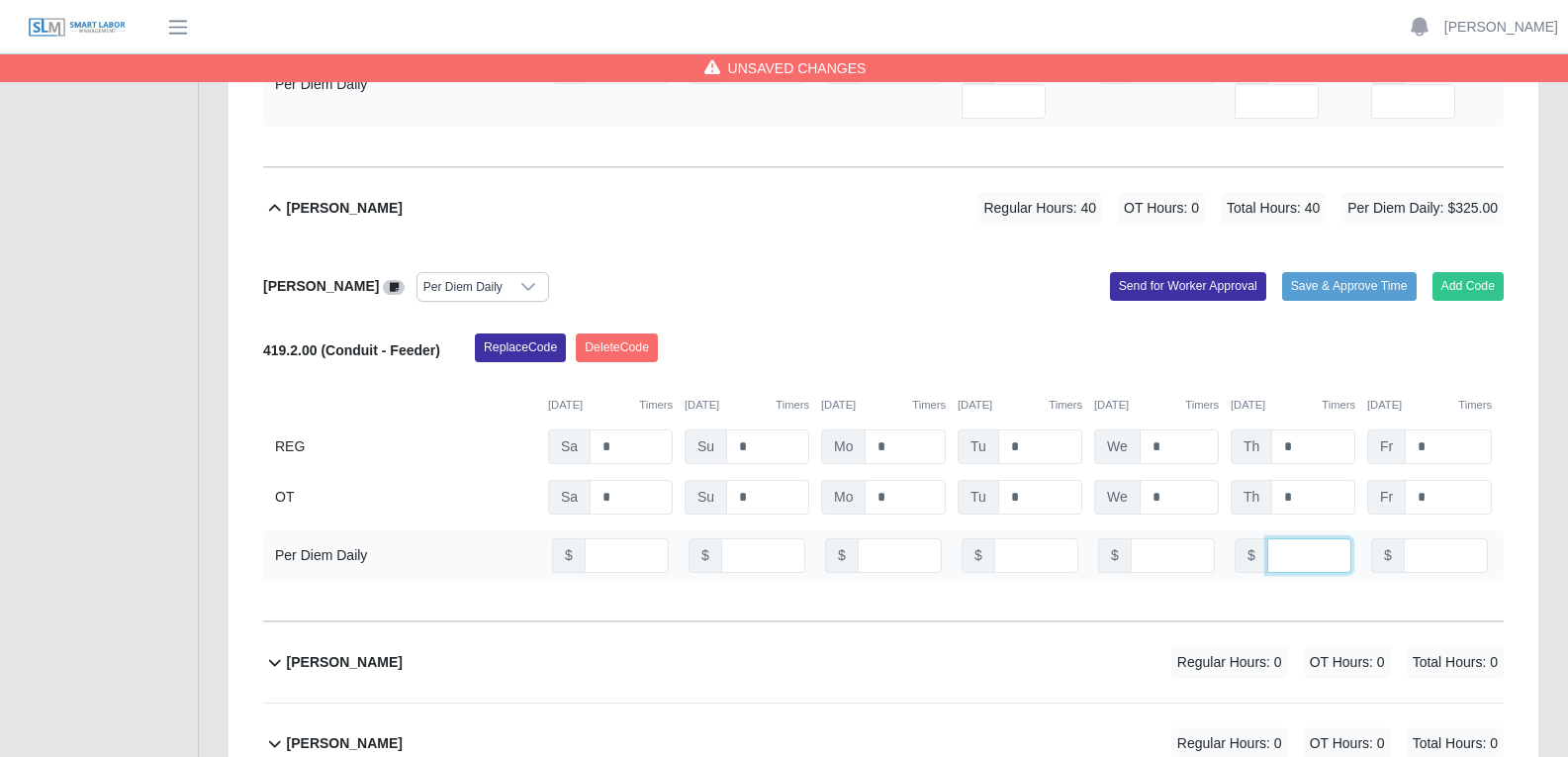
type input "**"
click at [1265, 538] on input "number" at bounding box center [1445, 555] width 84 height 35
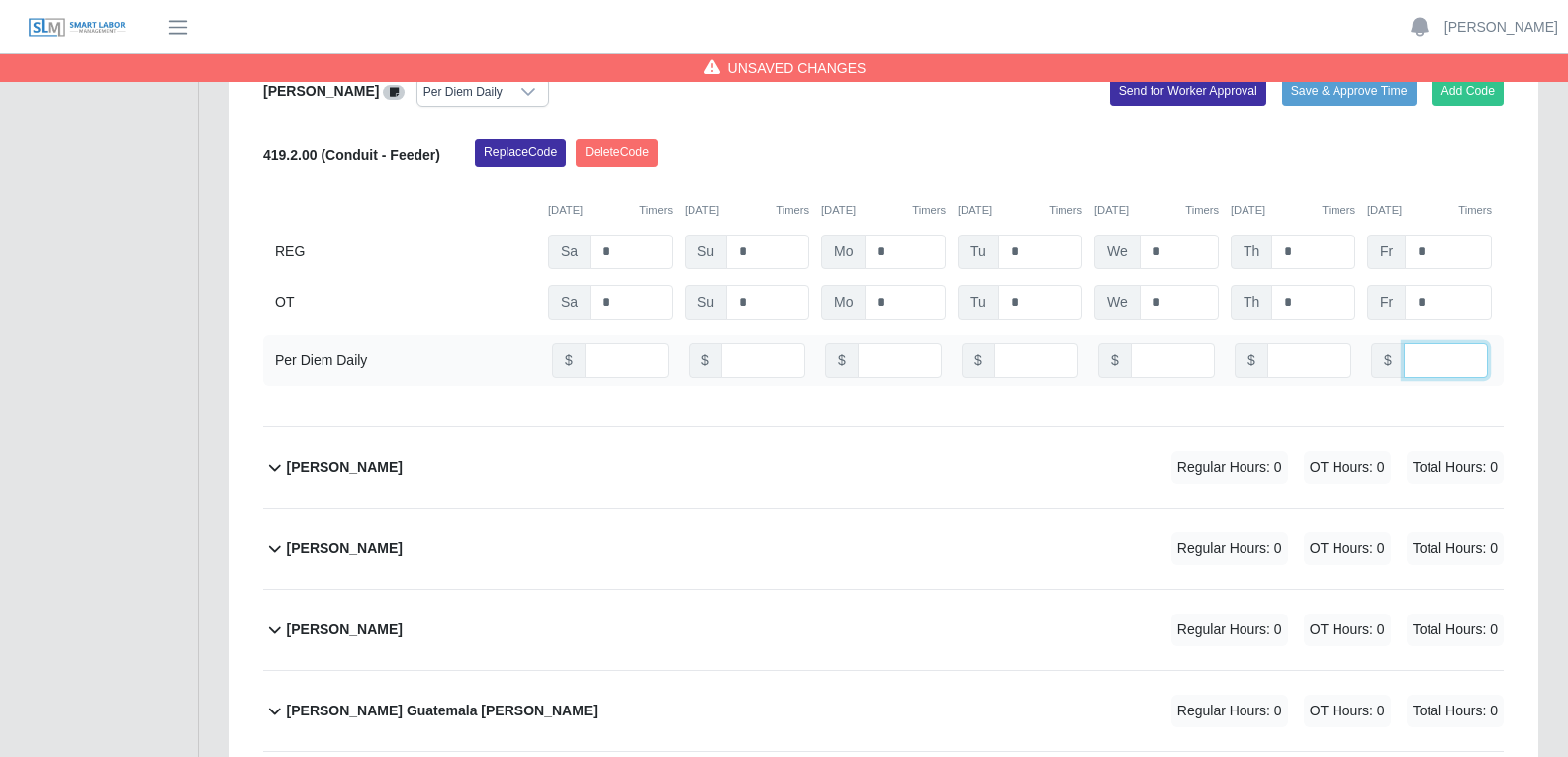
scroll to position [1879, 0]
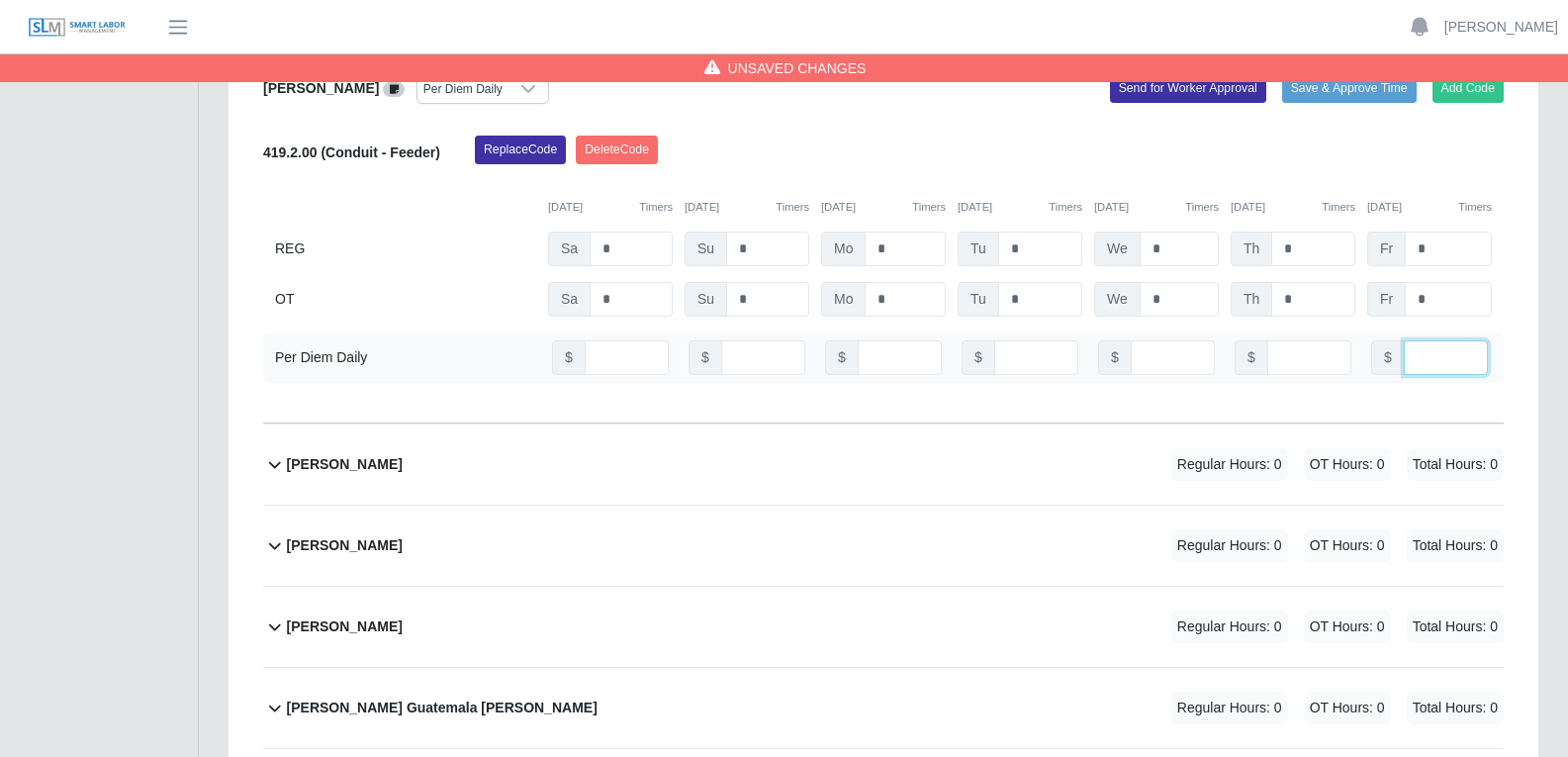
type input "**"
click at [753, 506] on div "Andrea Camacho Regular Hours: 0 OT Hours: 0 Total Hours: 0" at bounding box center [895, 545] width 1217 height 80
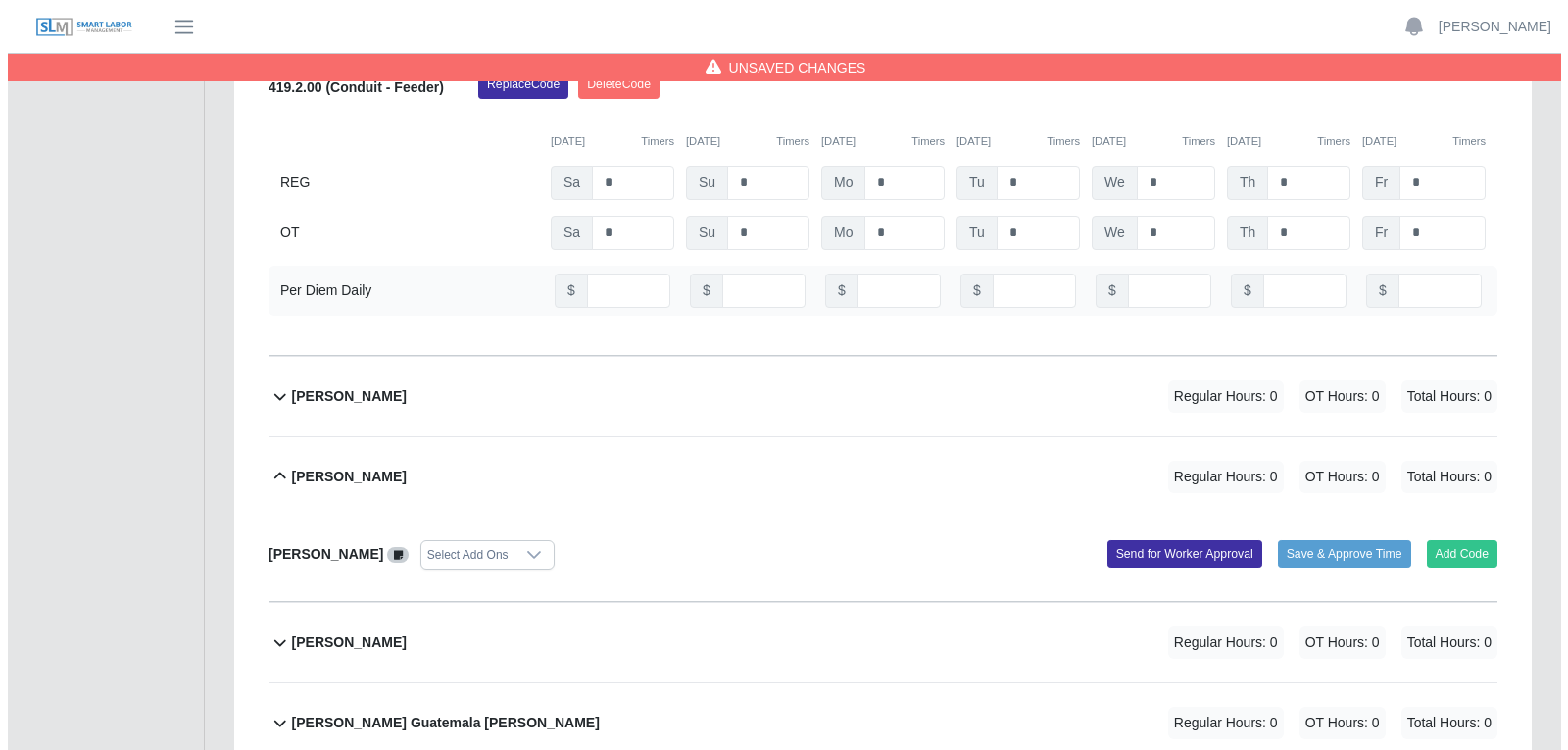
scroll to position [1960, 0]
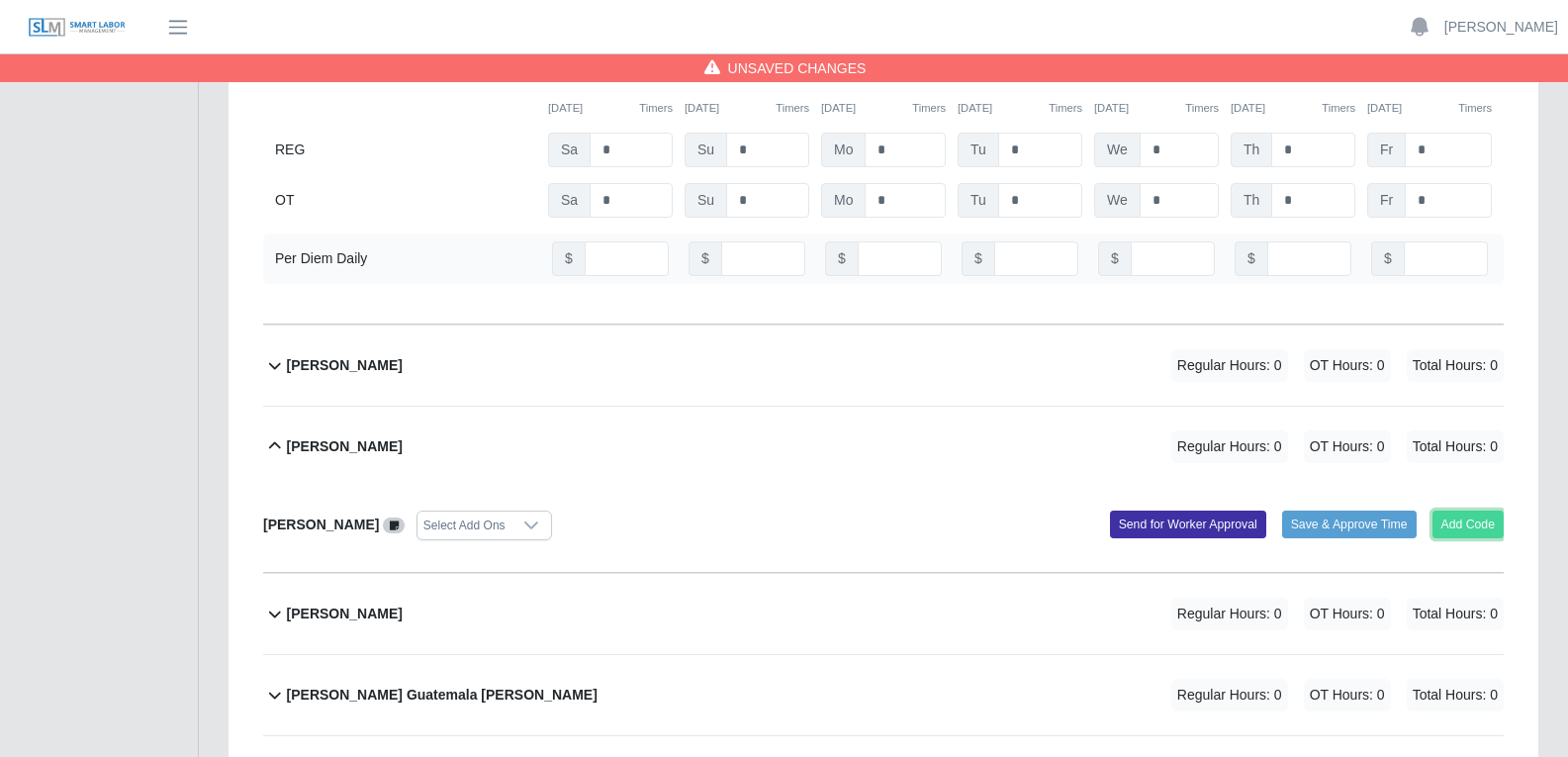
click at [1265, 511] on button "Add Code" at bounding box center [1468, 524] width 72 height 28
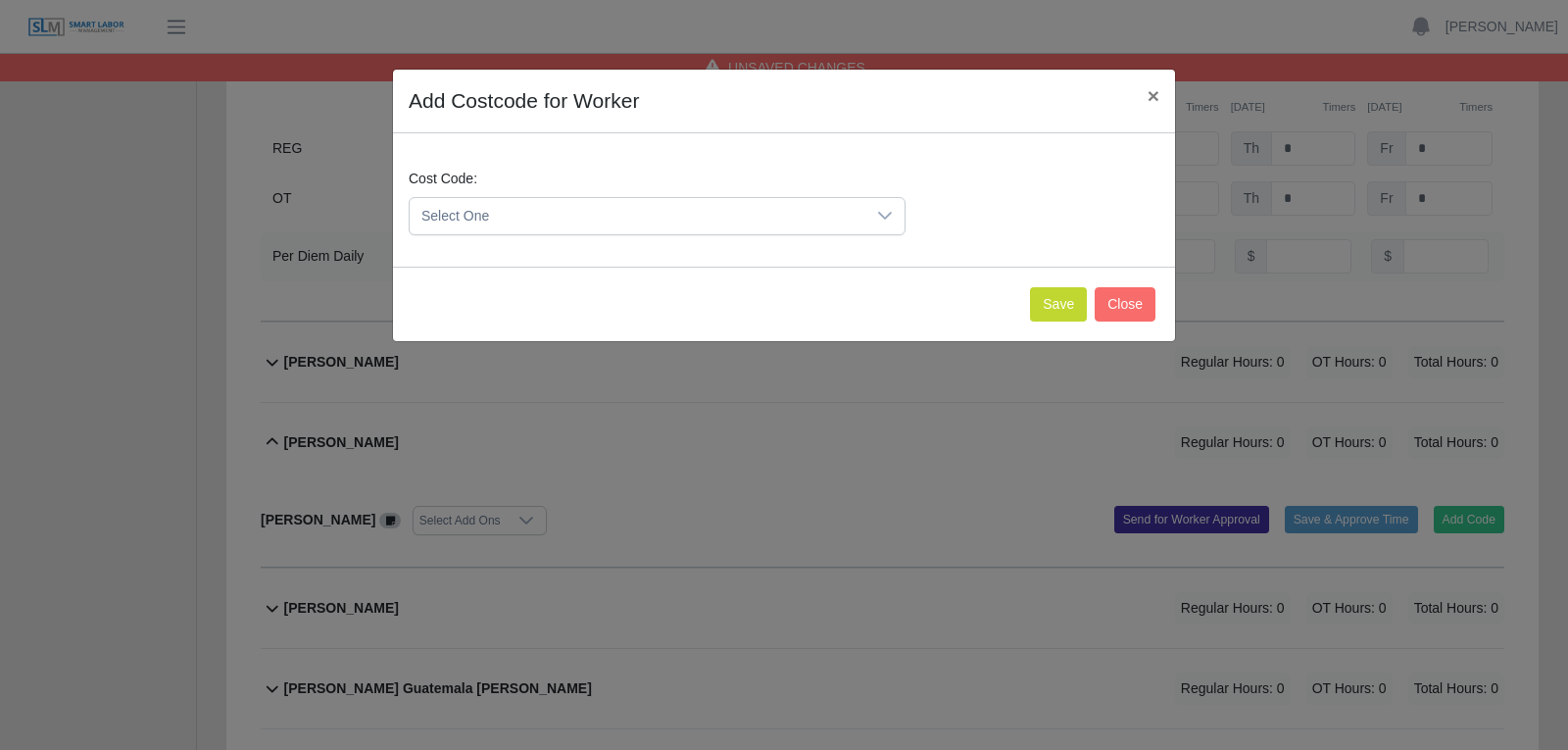
click at [885, 219] on icon at bounding box center [885, 216] width 14 height 8
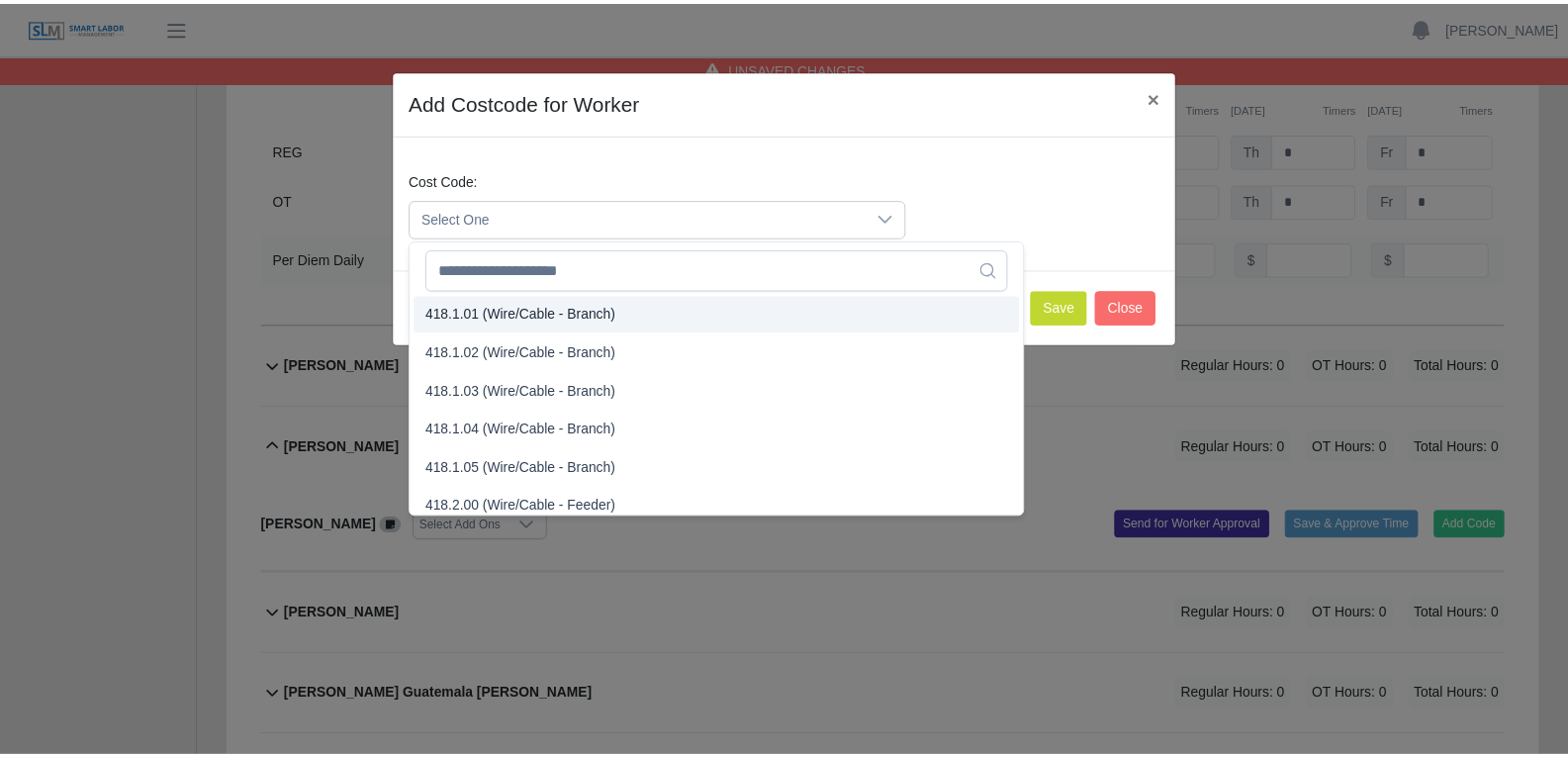
scroll to position [989, 0]
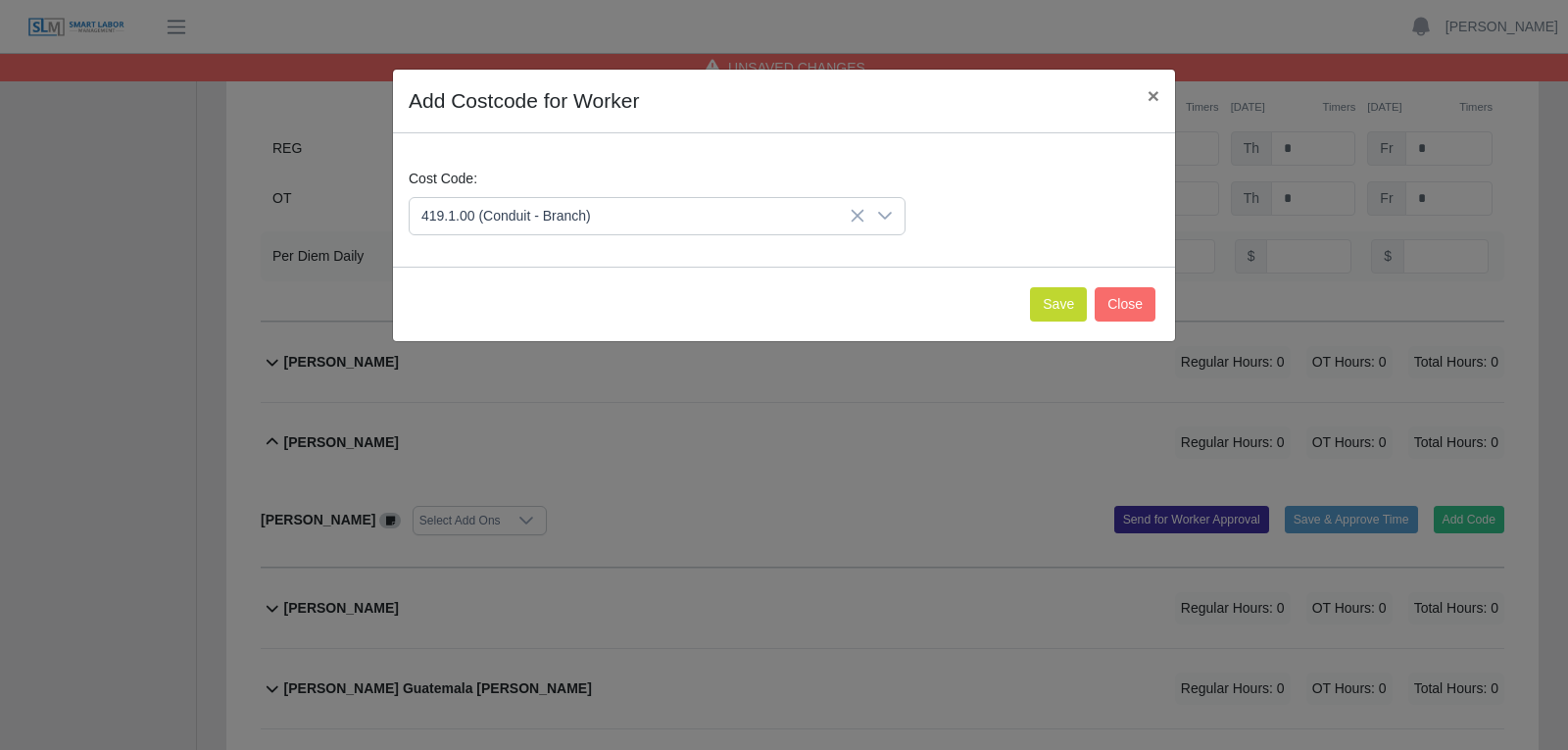
click at [523, 481] on span "419.1.00 (Conduit - Branch)" at bounding box center [510, 479] width 170 height 21
click at [1065, 303] on button "Save" at bounding box center [1058, 304] width 57 height 34
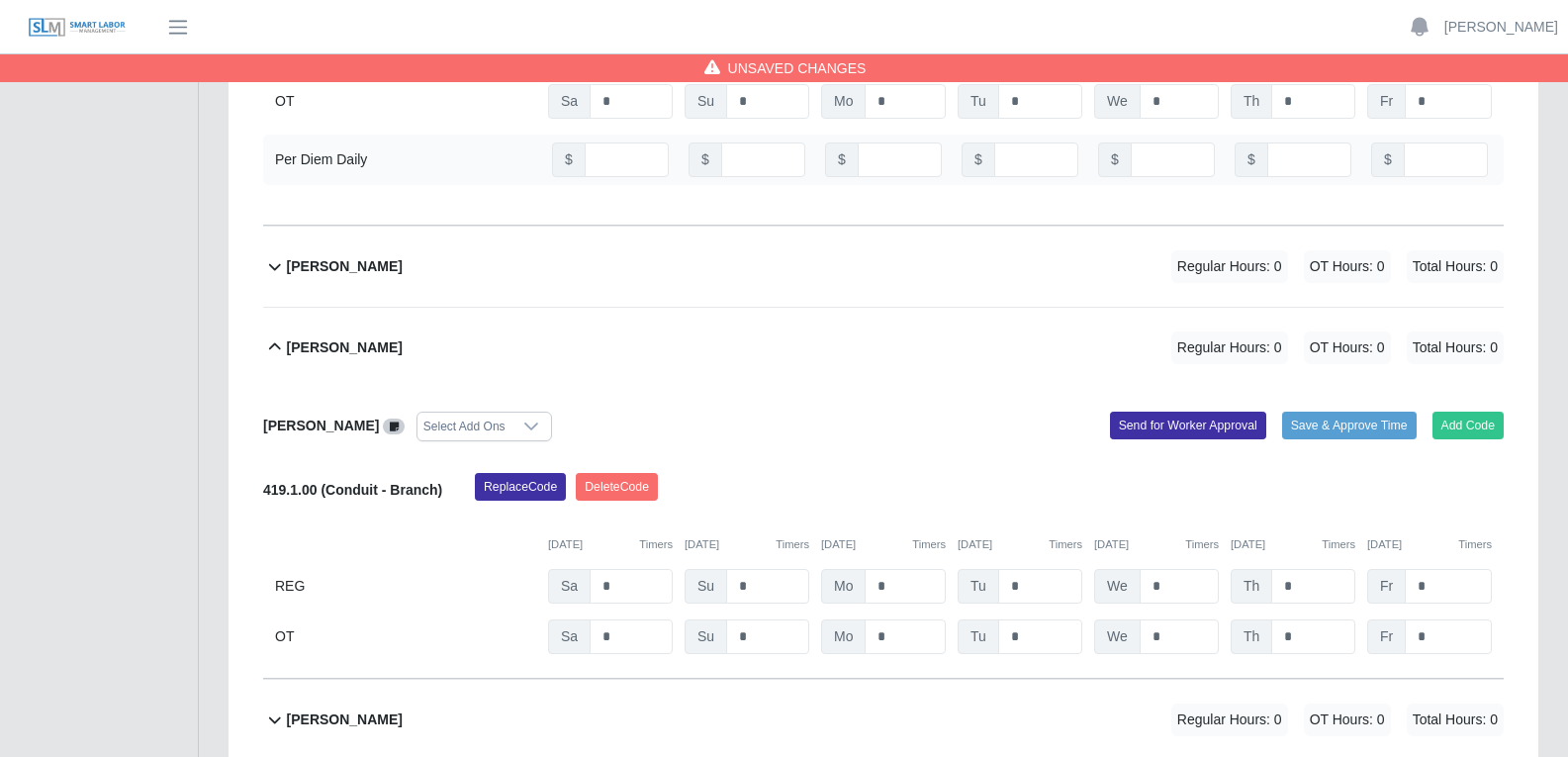
scroll to position [2176, 0]
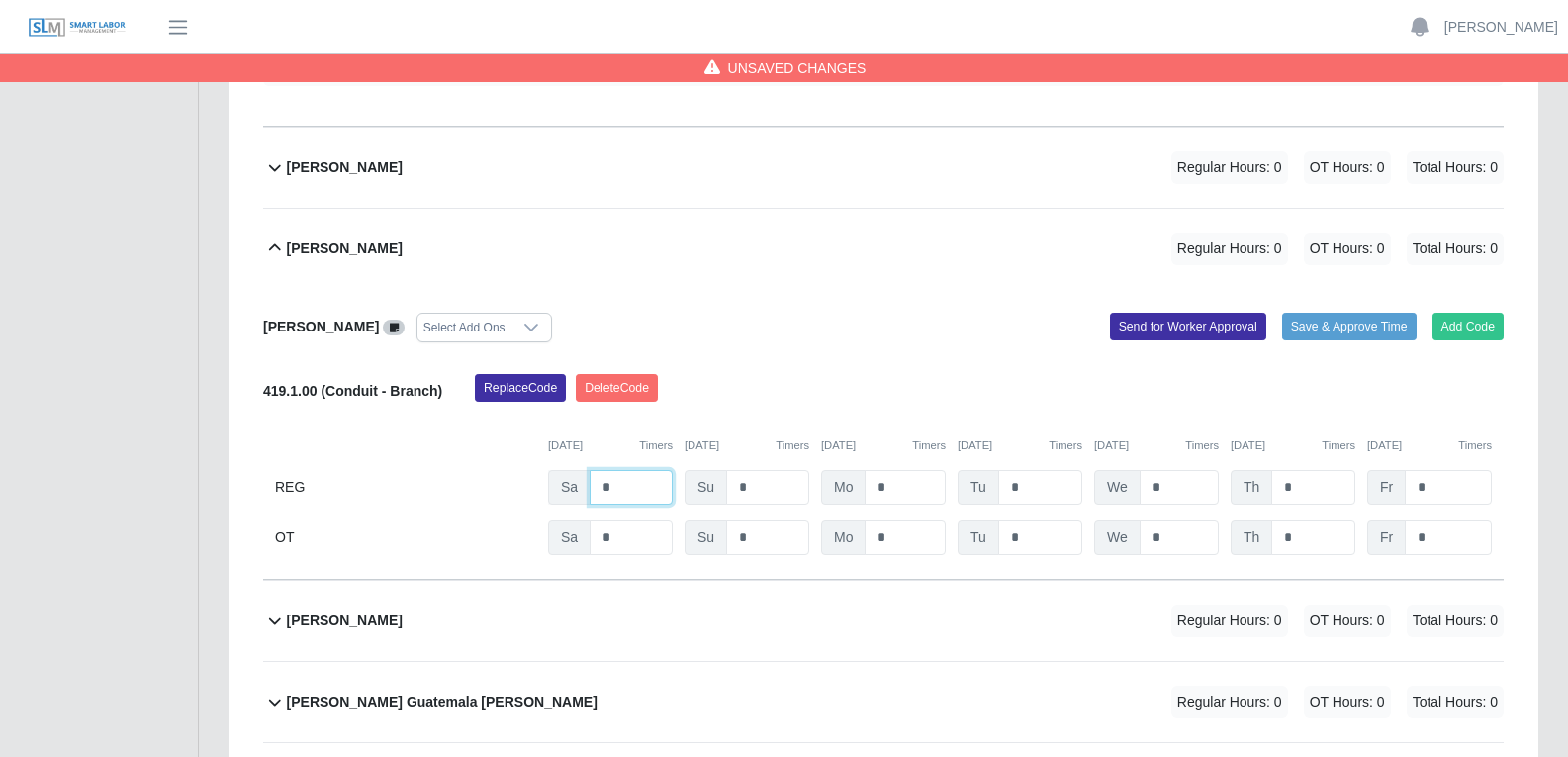
click at [614, 470] on input "*" at bounding box center [632, 487] width 83 height 35
type input "*"
click at [896, 470] on input "*" at bounding box center [906, 487] width 81 height 35
type input "*"
click at [1032, 470] on input "*" at bounding box center [1039, 487] width 84 height 35
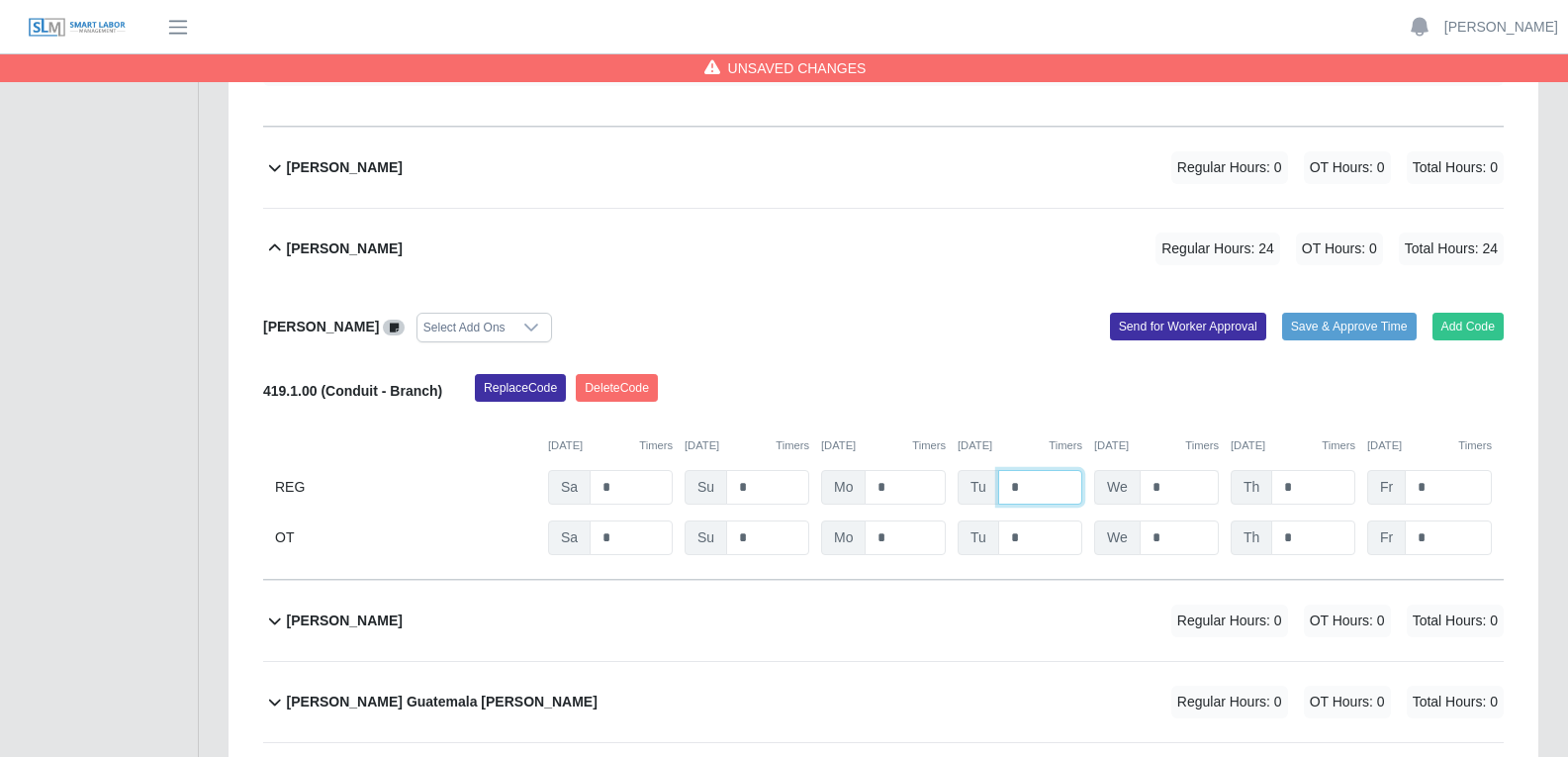
type input "*"
click at [1172, 470] on input "*" at bounding box center [1179, 487] width 79 height 35
type input "*"
click at [1265, 470] on input "*" at bounding box center [1313, 487] width 84 height 35
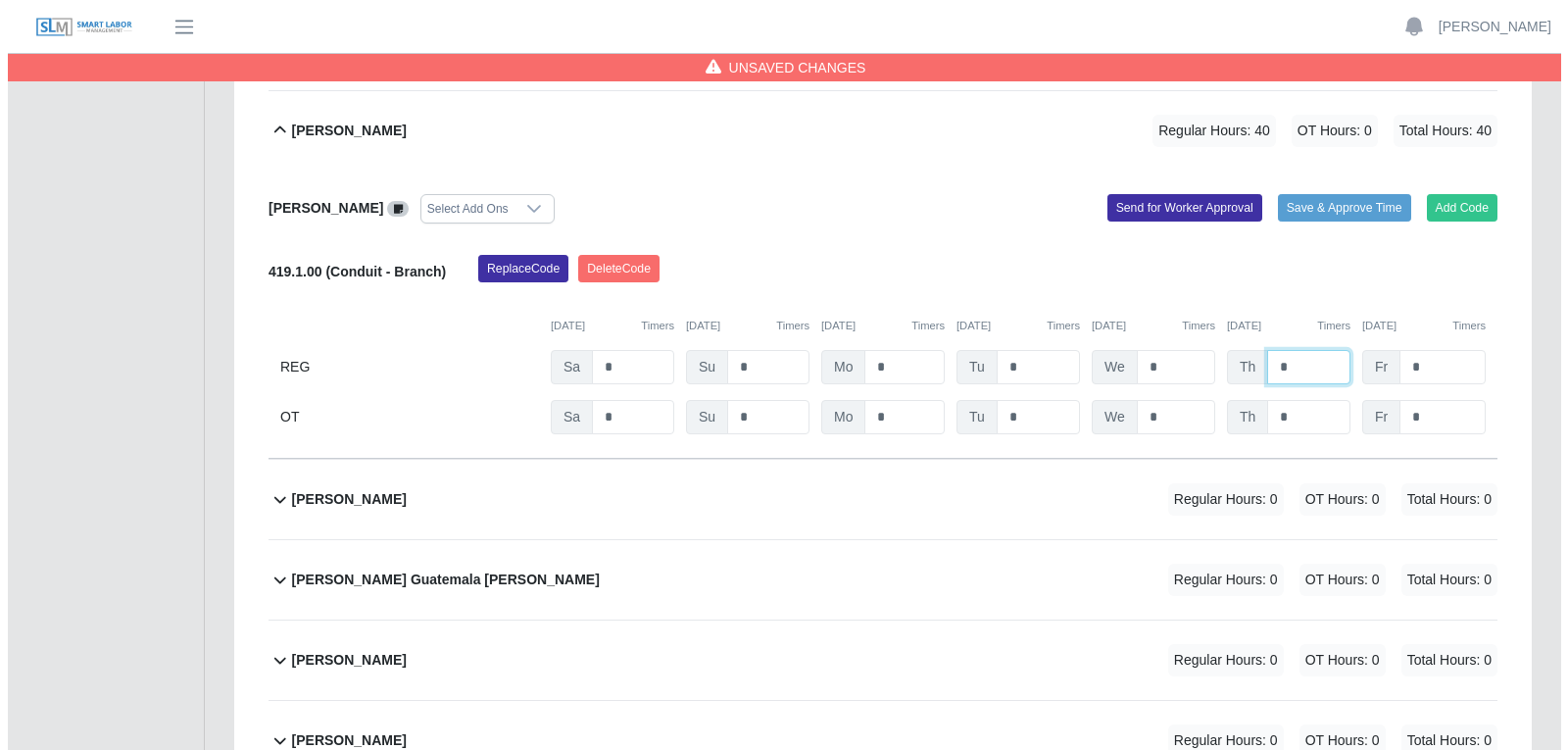
scroll to position [2352, 0]
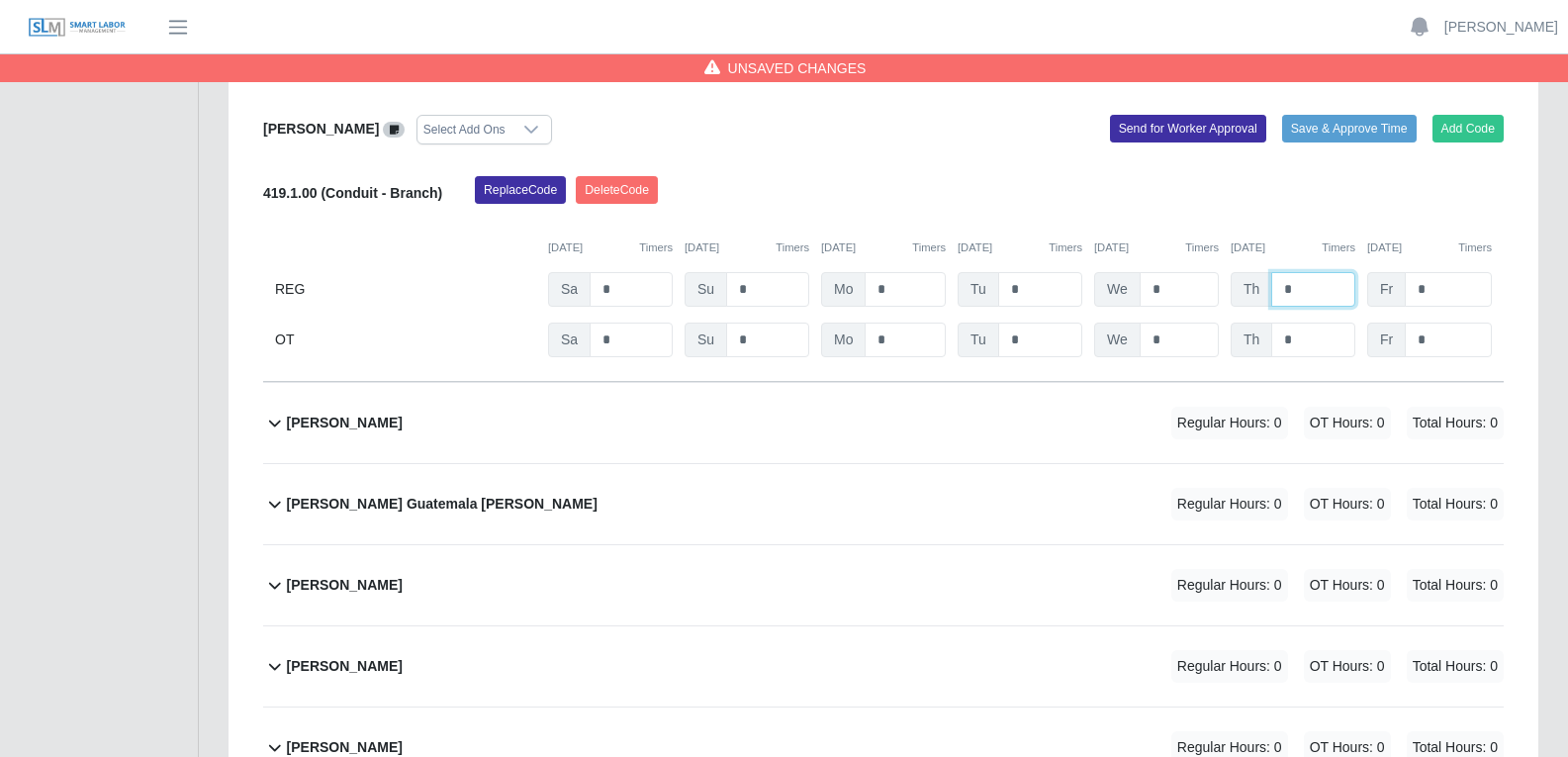
type input "*"
click at [788, 383] on div "andrew Murkerson Regular Hours: 0 OT Hours: 0 Total Hours: 0" at bounding box center [895, 423] width 1217 height 80
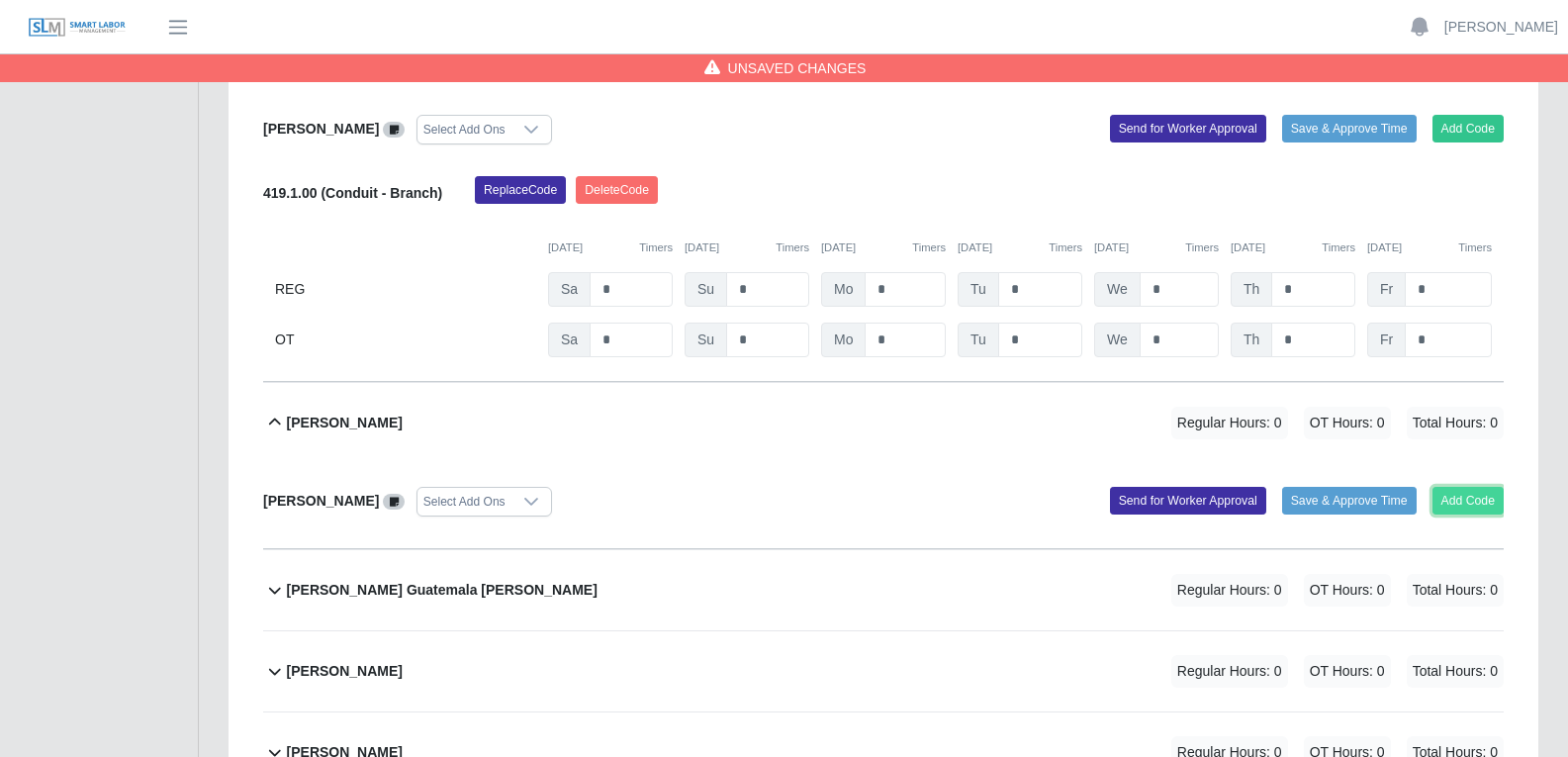
click at [1265, 487] on button "Add Code" at bounding box center [1468, 501] width 72 height 28
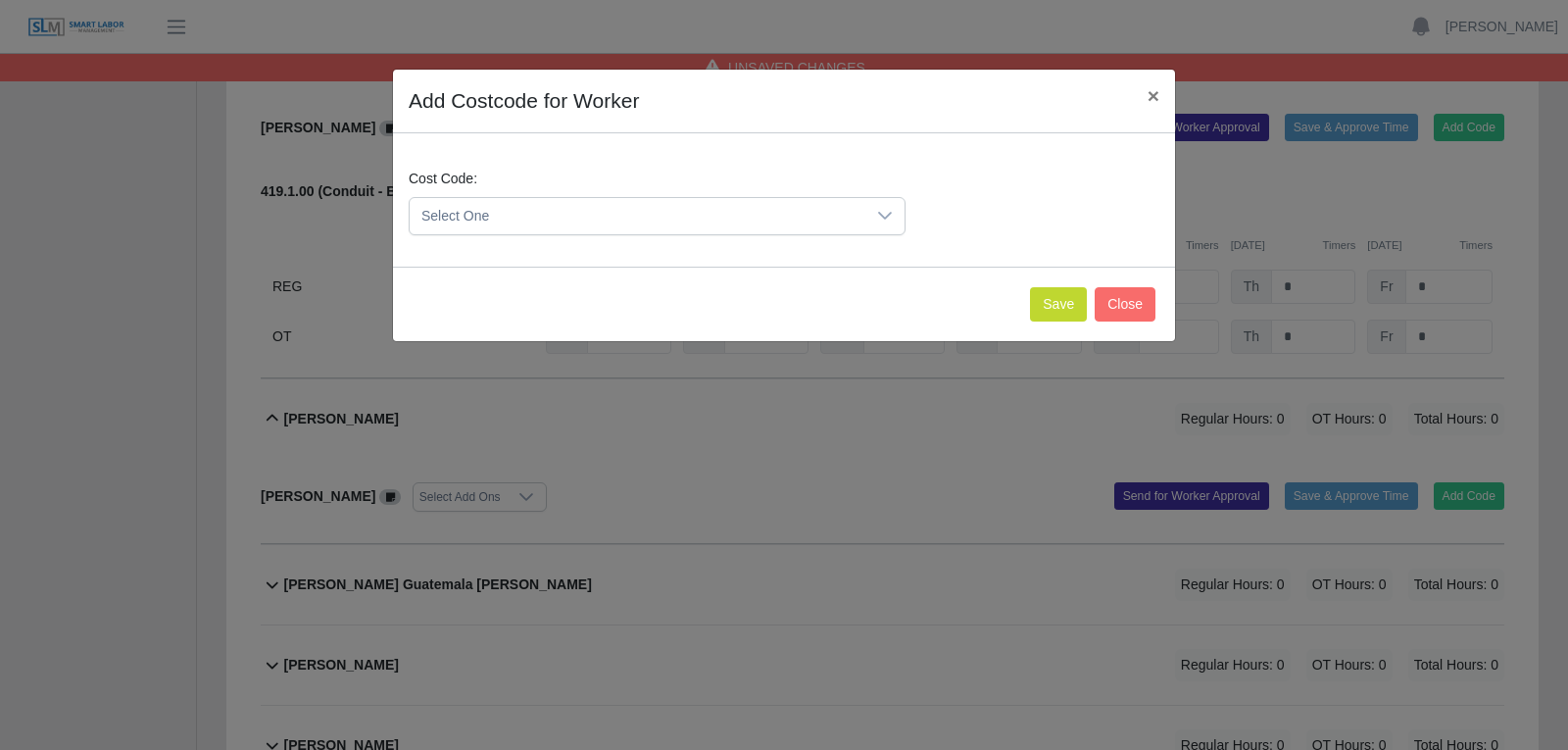
click at [887, 212] on icon at bounding box center [885, 216] width 16 height 16
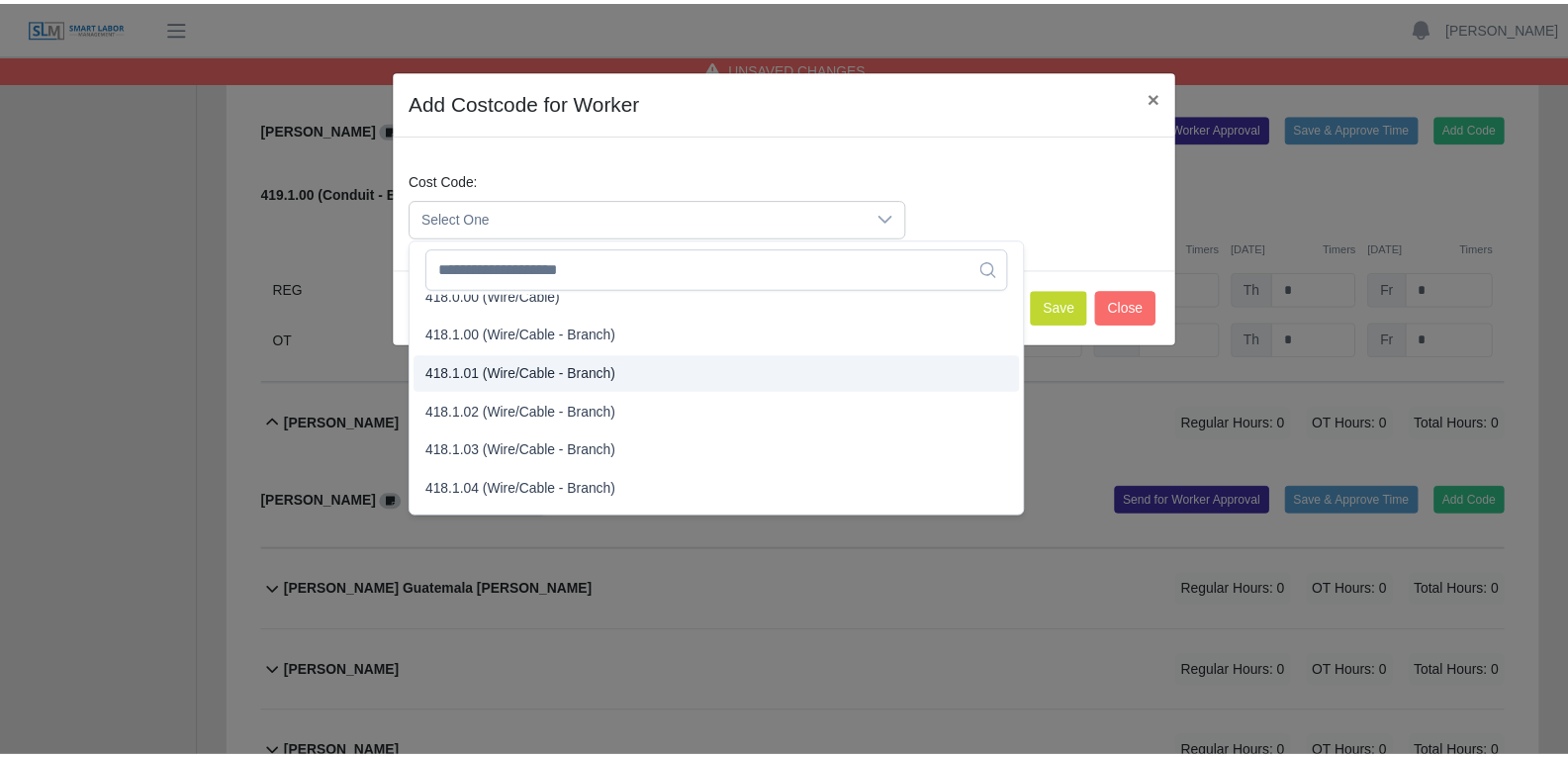
scroll to position [989, 0]
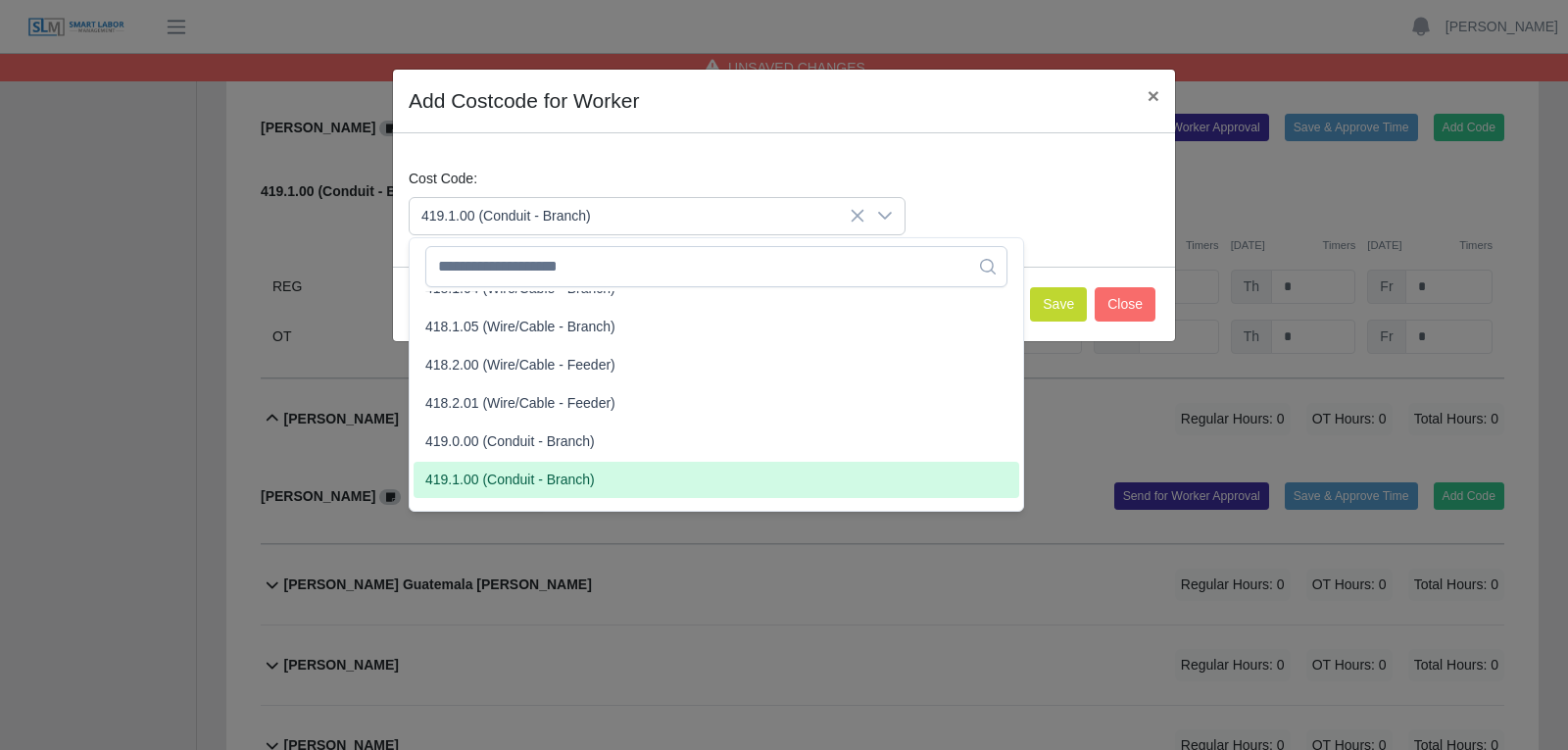
click at [498, 488] on span "419.1.00 (Conduit - Branch)" at bounding box center [510, 479] width 170 height 21
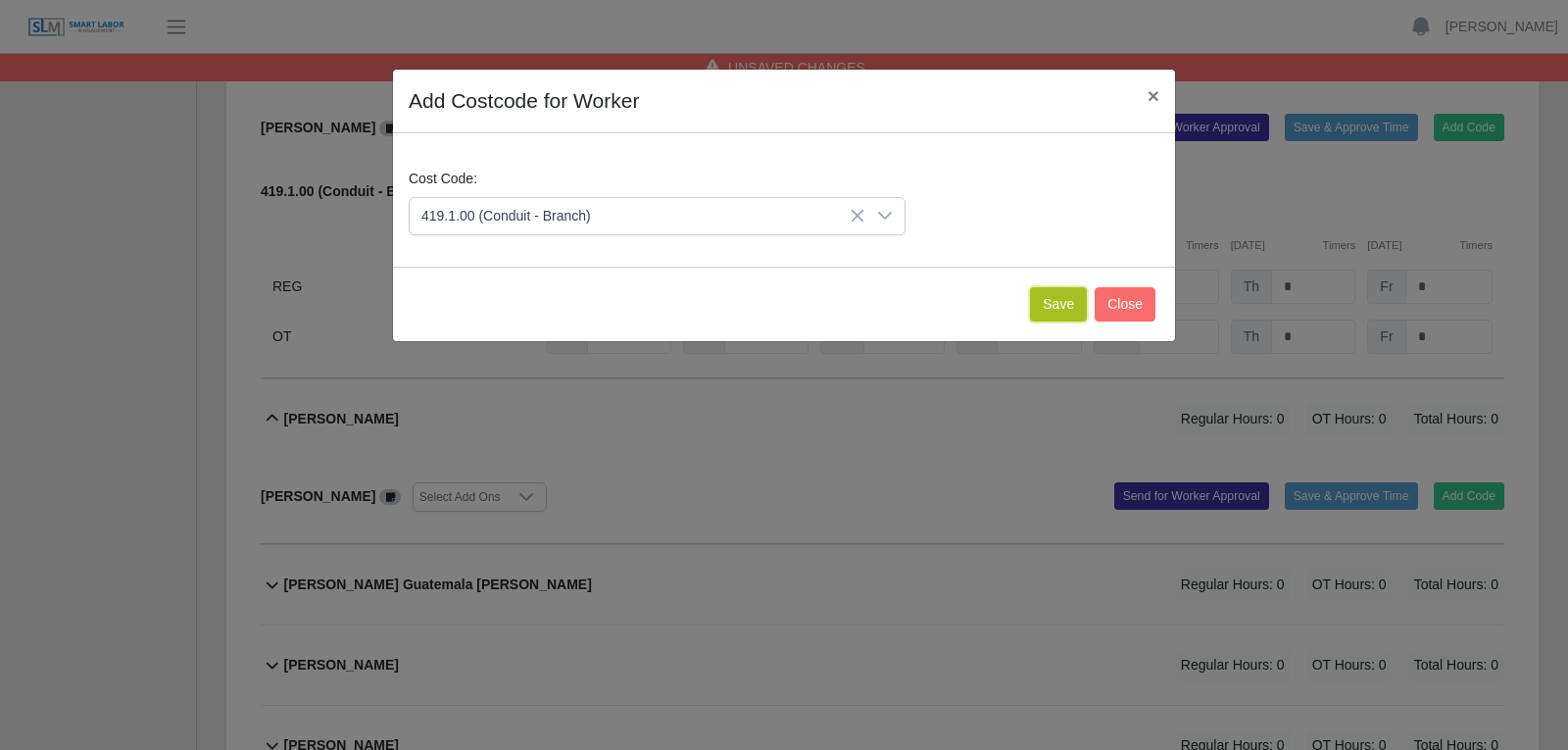
click at [1058, 307] on button "Save" at bounding box center [1058, 304] width 57 height 34
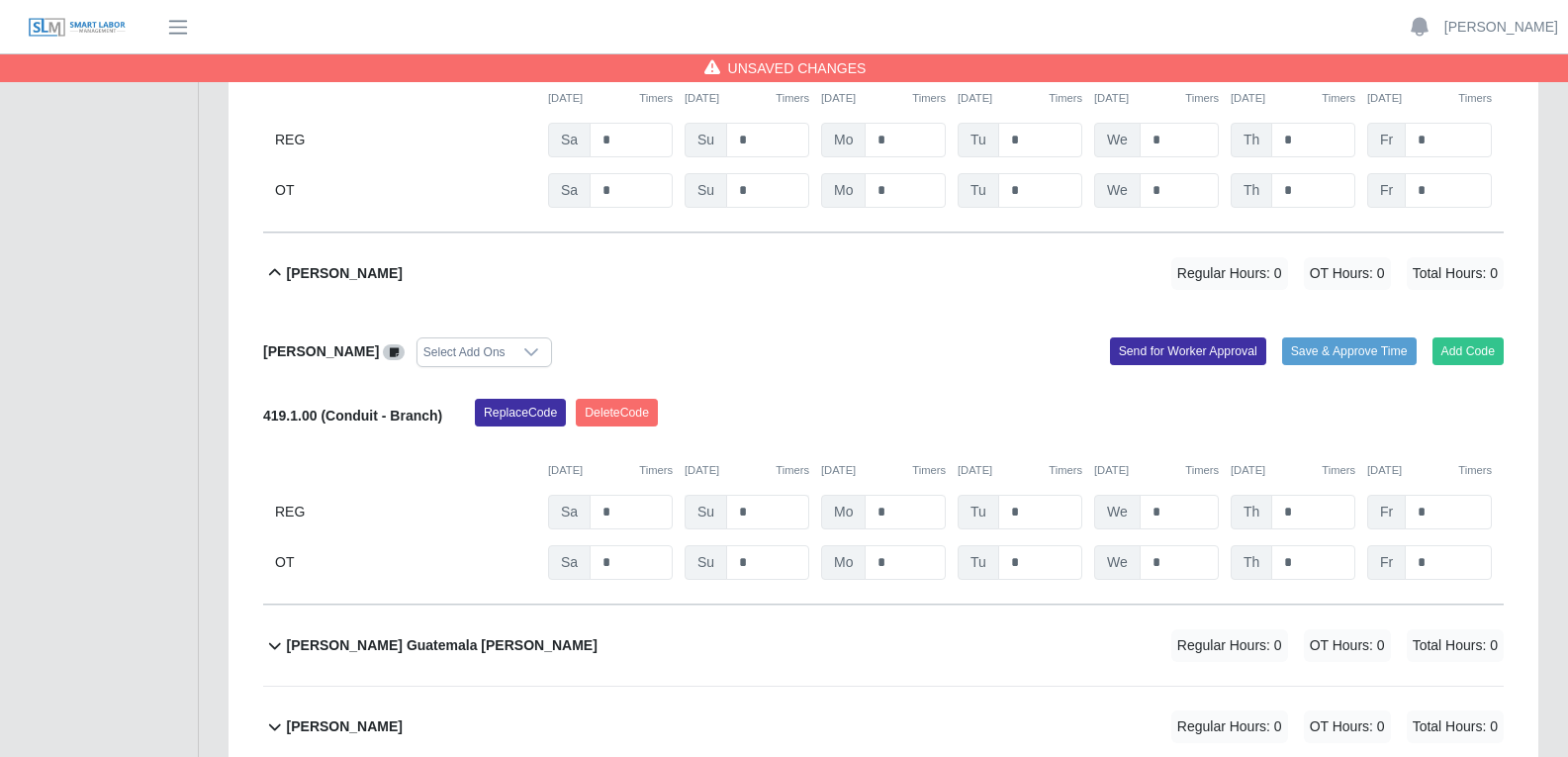
scroll to position [2572, 0]
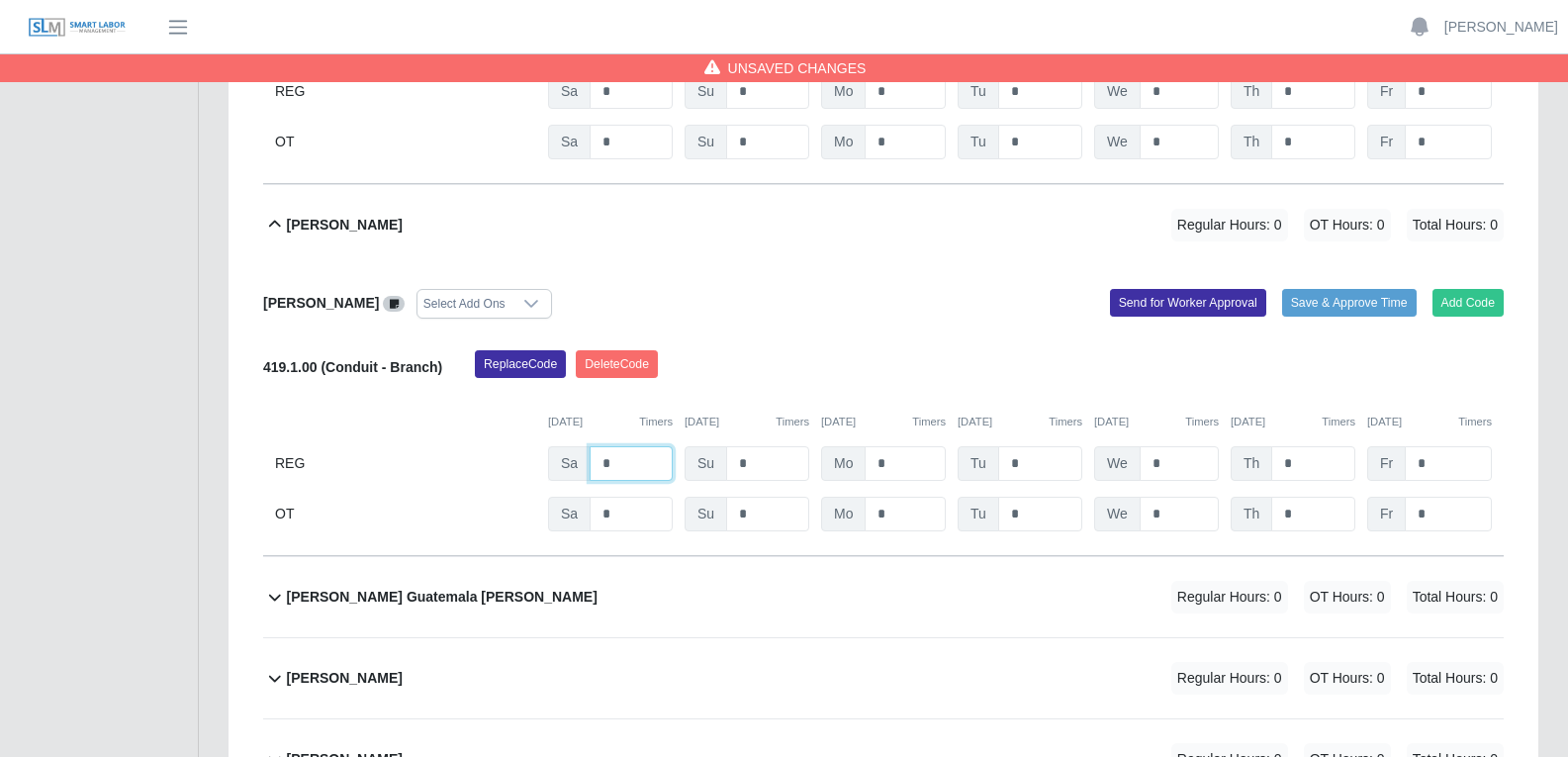
click at [621, 446] on input "*" at bounding box center [632, 463] width 83 height 35
type input "*"
click at [892, 446] on input "*" at bounding box center [906, 463] width 81 height 35
type input "*"
click at [1164, 446] on input "*" at bounding box center [1179, 463] width 79 height 35
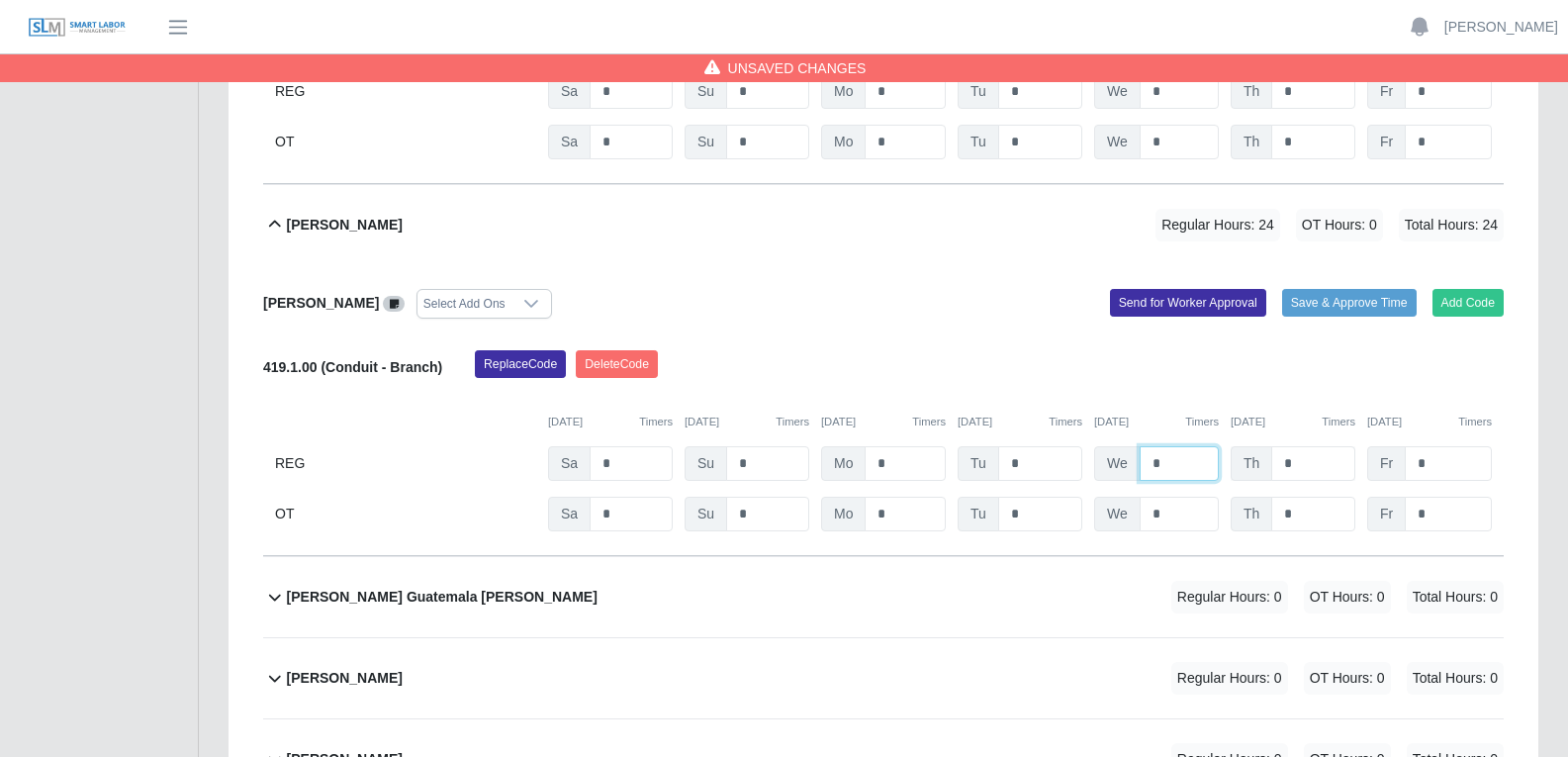
type input "*"
click at [1265, 446] on input "*" at bounding box center [1313, 463] width 84 height 35
type input "*"
click at [1265, 446] on input "*" at bounding box center [1448, 463] width 87 height 35
type input "*"
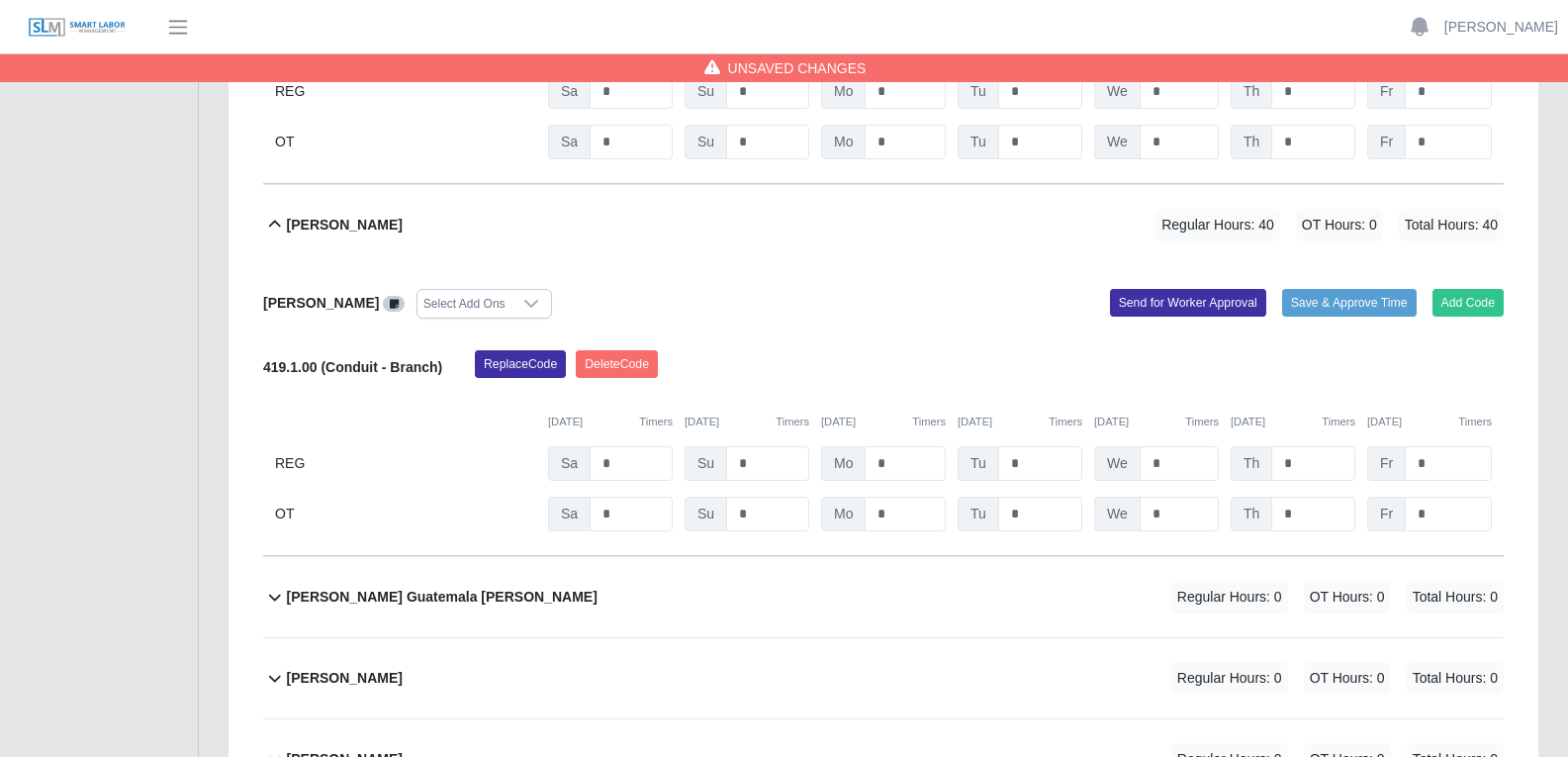
click at [963, 279] on div "andrew Murkerson Select Add Ons Add Code Save & Approve Time Send for Worker Ap…" at bounding box center [883, 411] width 1240 height 291
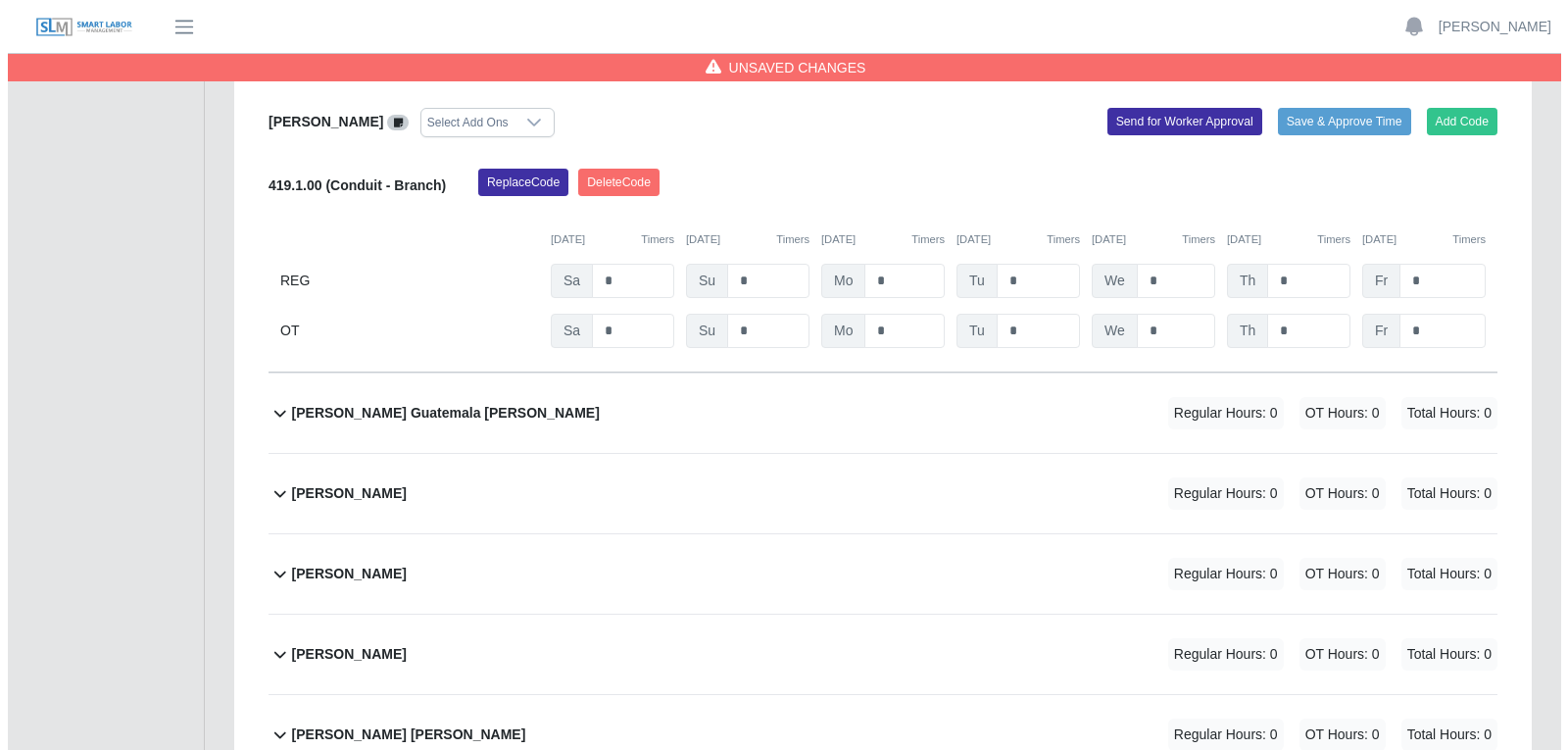
scroll to position [2743, 0]
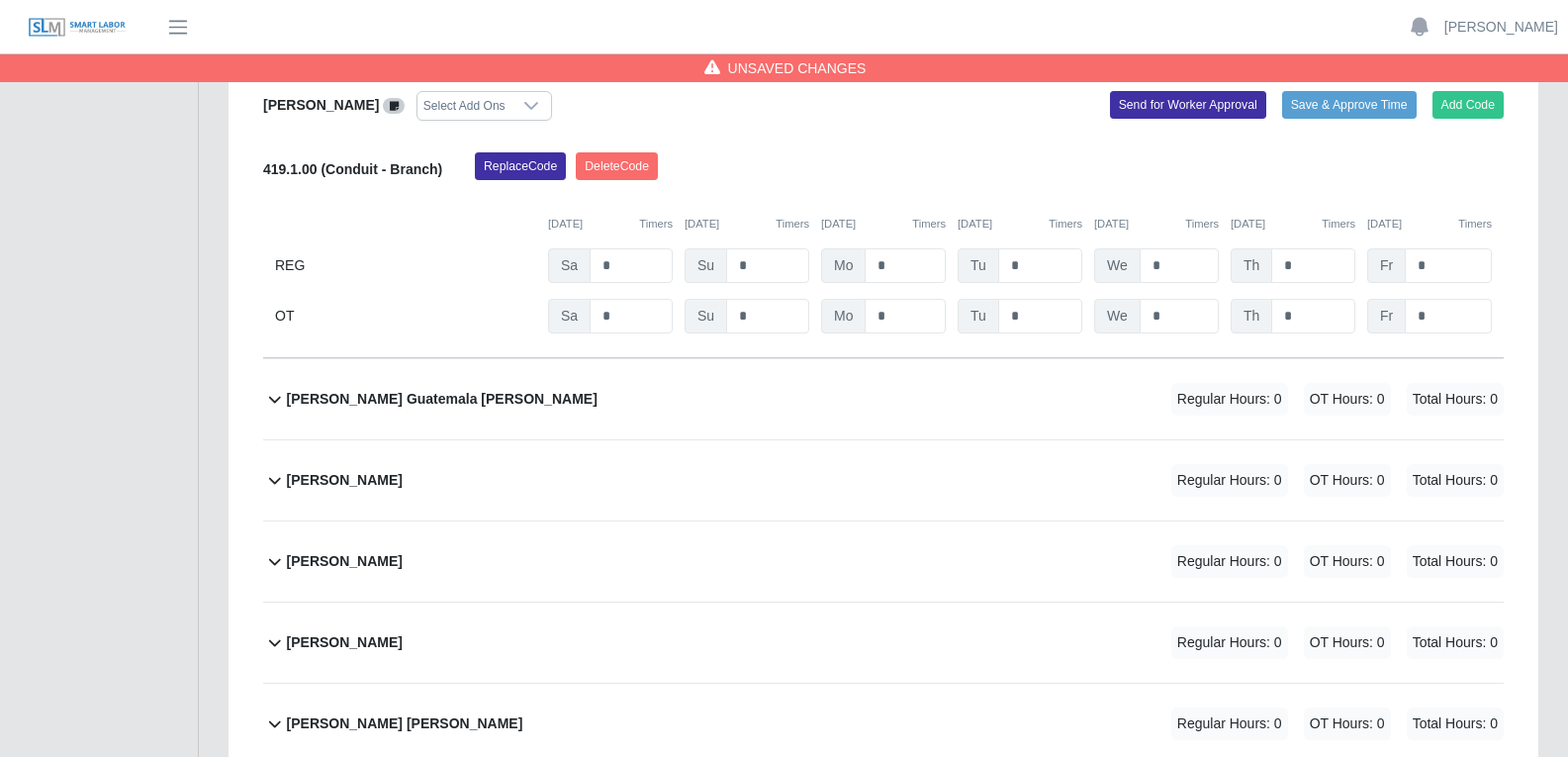
click at [907, 359] on div "Asael Guatemala Montes Regular Hours: 0 OT Hours: 0 Total Hours: 0" at bounding box center [895, 399] width 1217 height 80
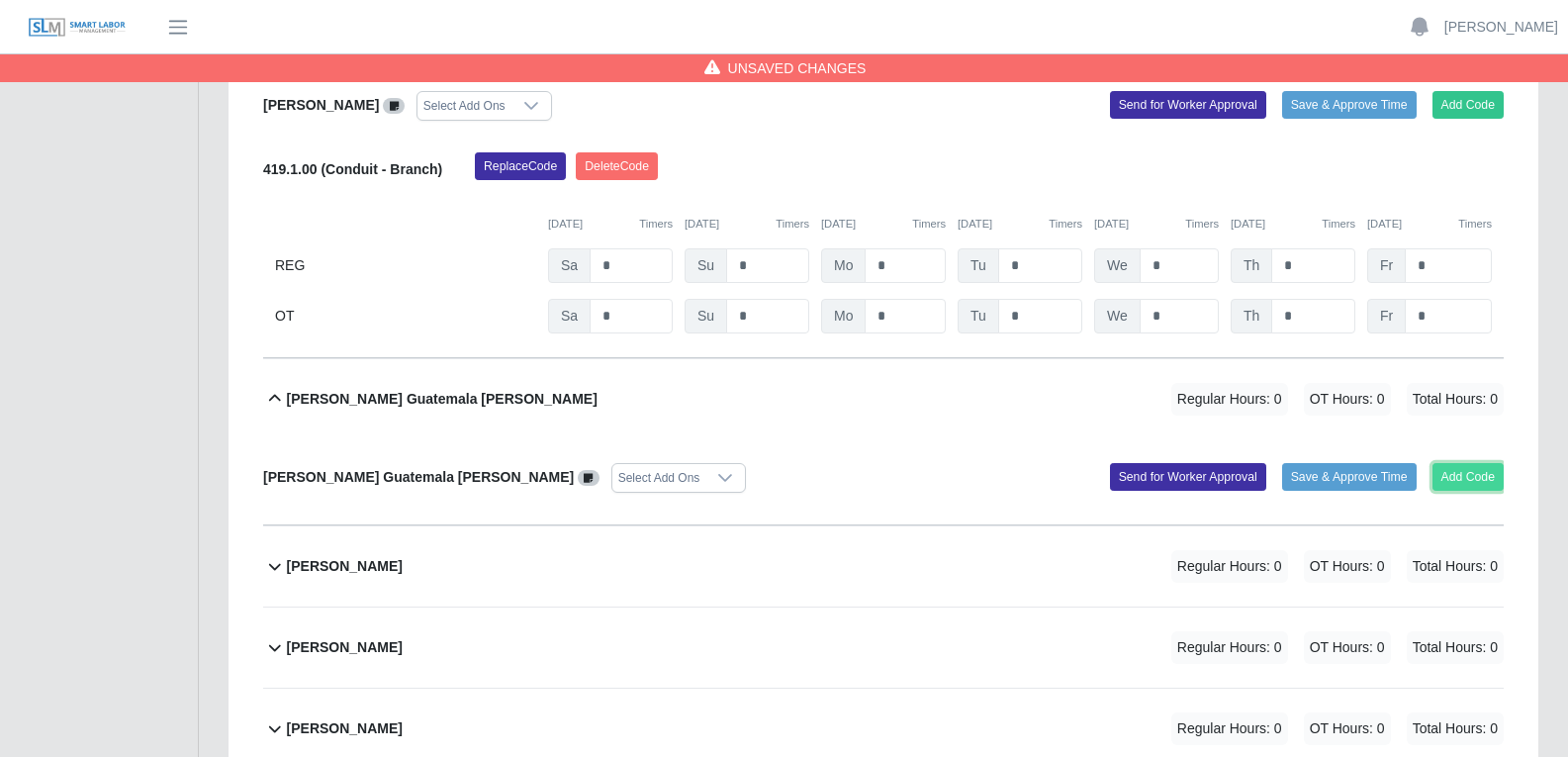
click at [1265, 463] on button "Add Code" at bounding box center [1468, 477] width 72 height 28
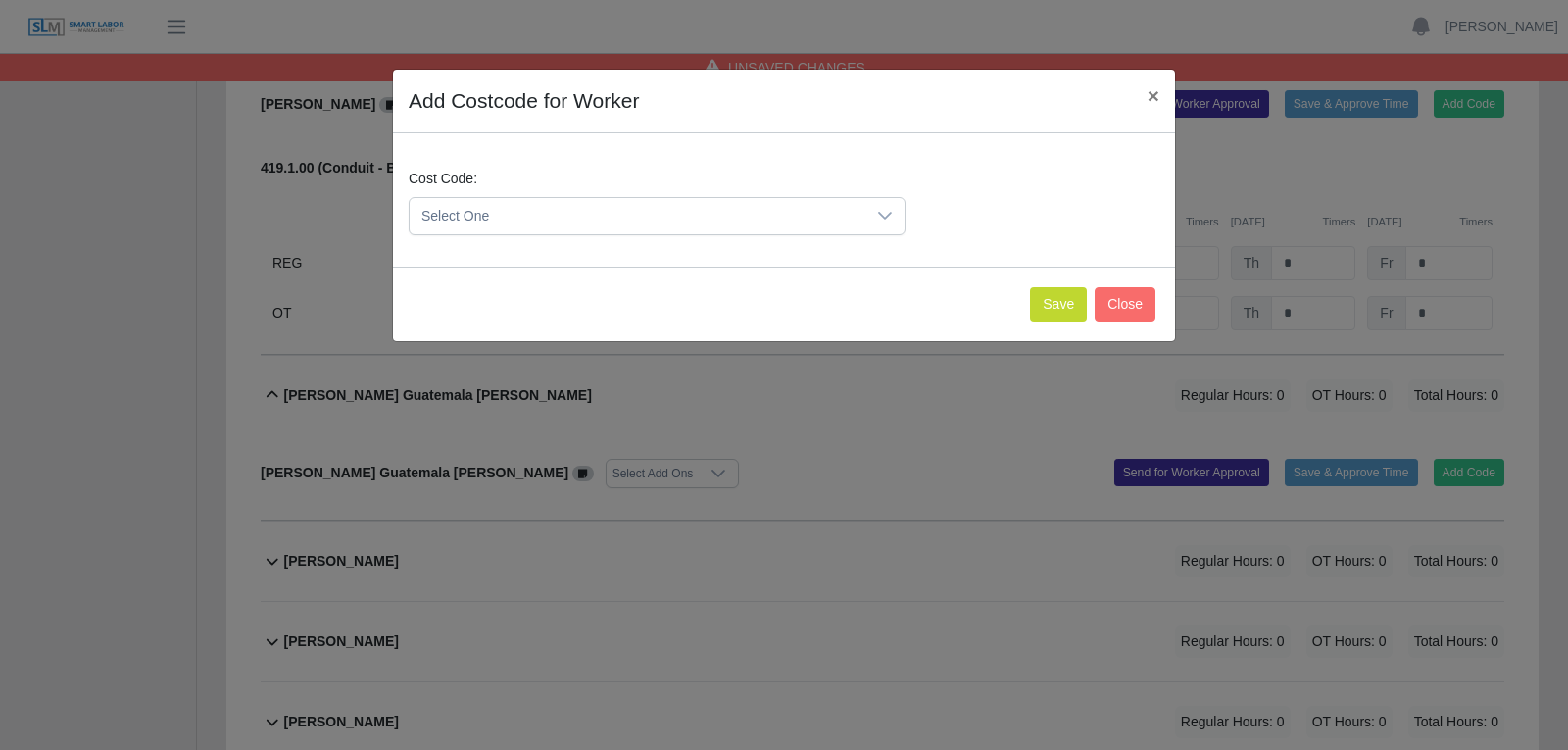
click at [885, 220] on icon at bounding box center [885, 216] width 16 height 16
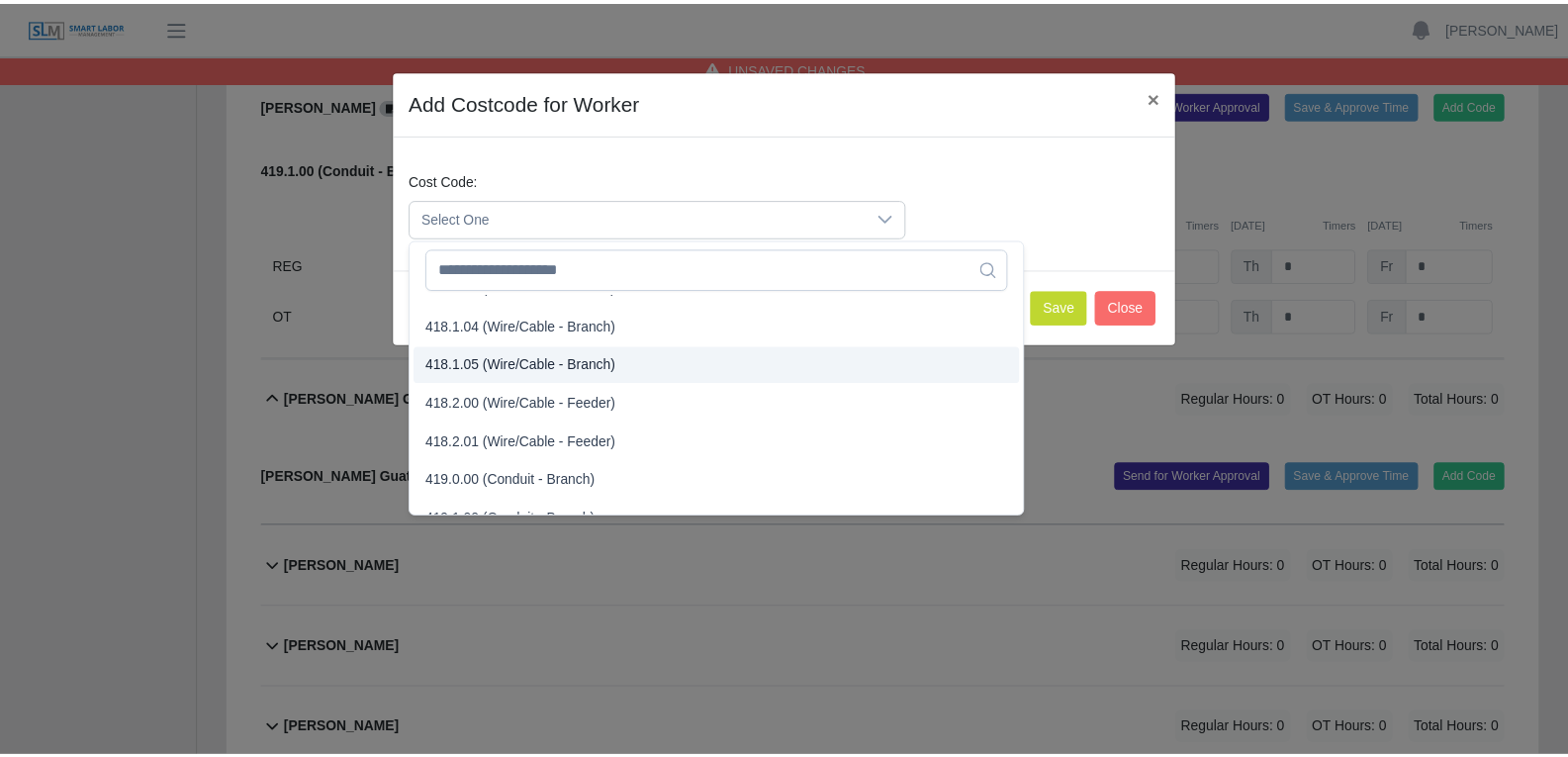
scroll to position [989, 0]
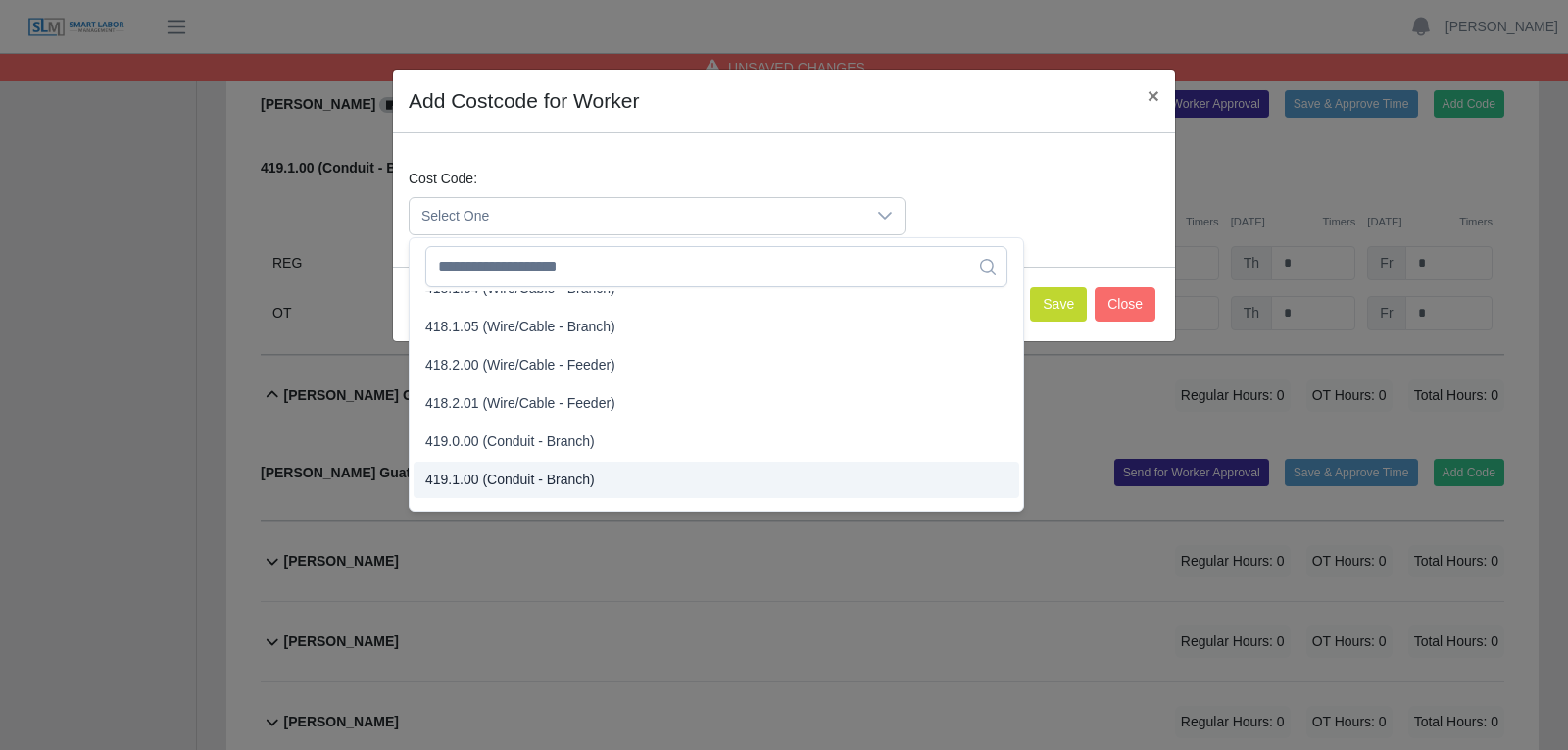
click at [545, 482] on span "419.1.00 (Conduit - Branch)" at bounding box center [510, 479] width 170 height 21
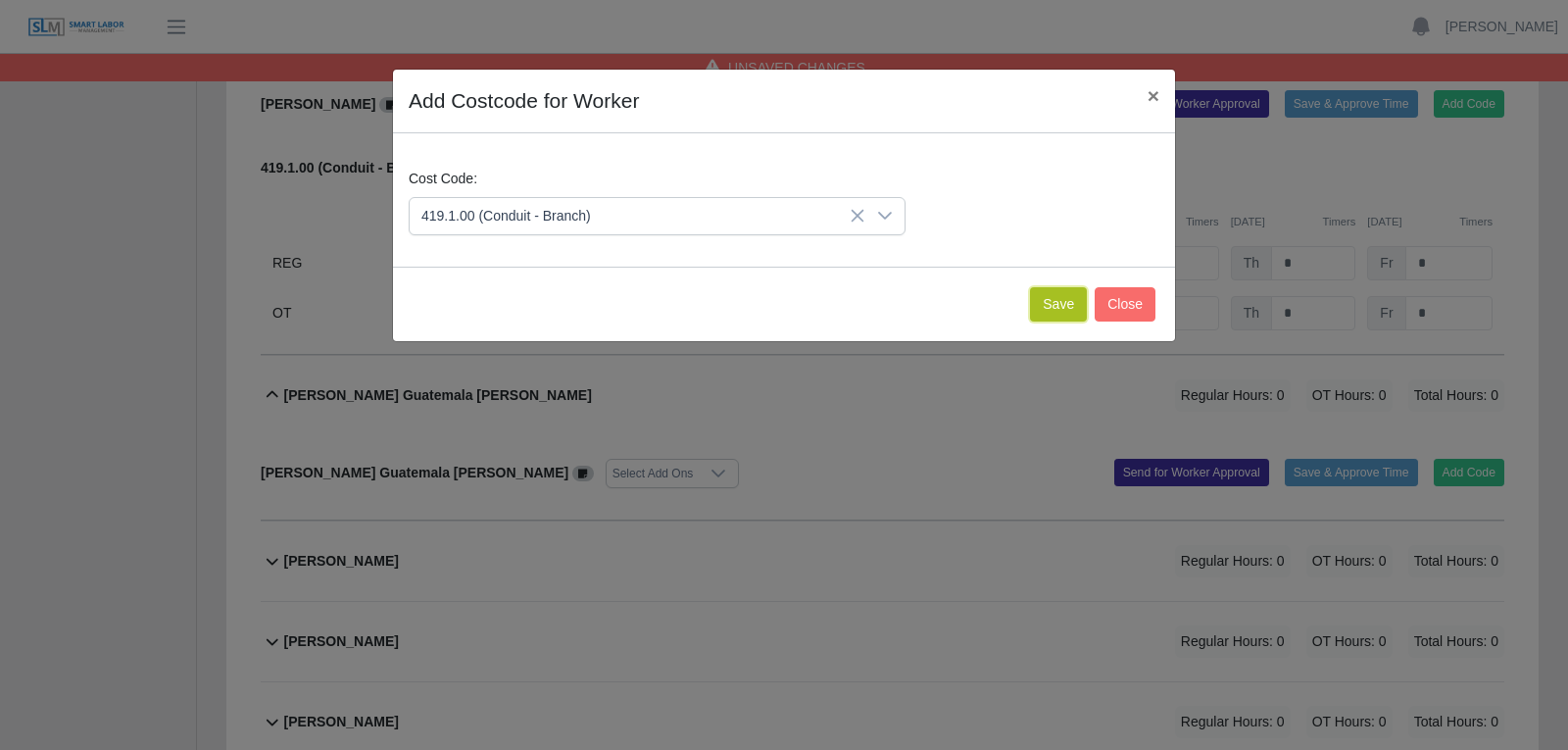
click at [1063, 305] on button "Save" at bounding box center [1058, 304] width 57 height 34
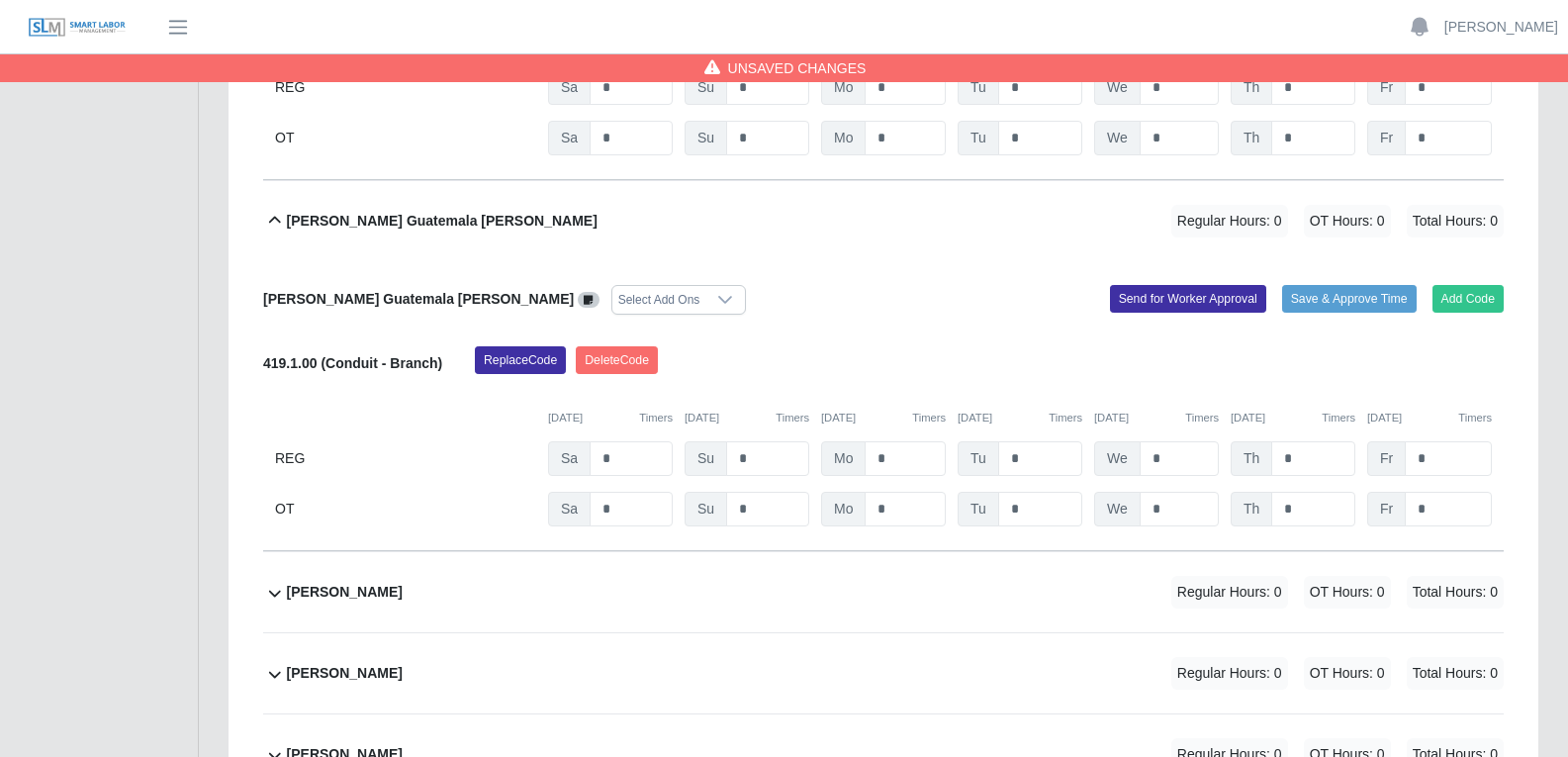
scroll to position [2967, 0]
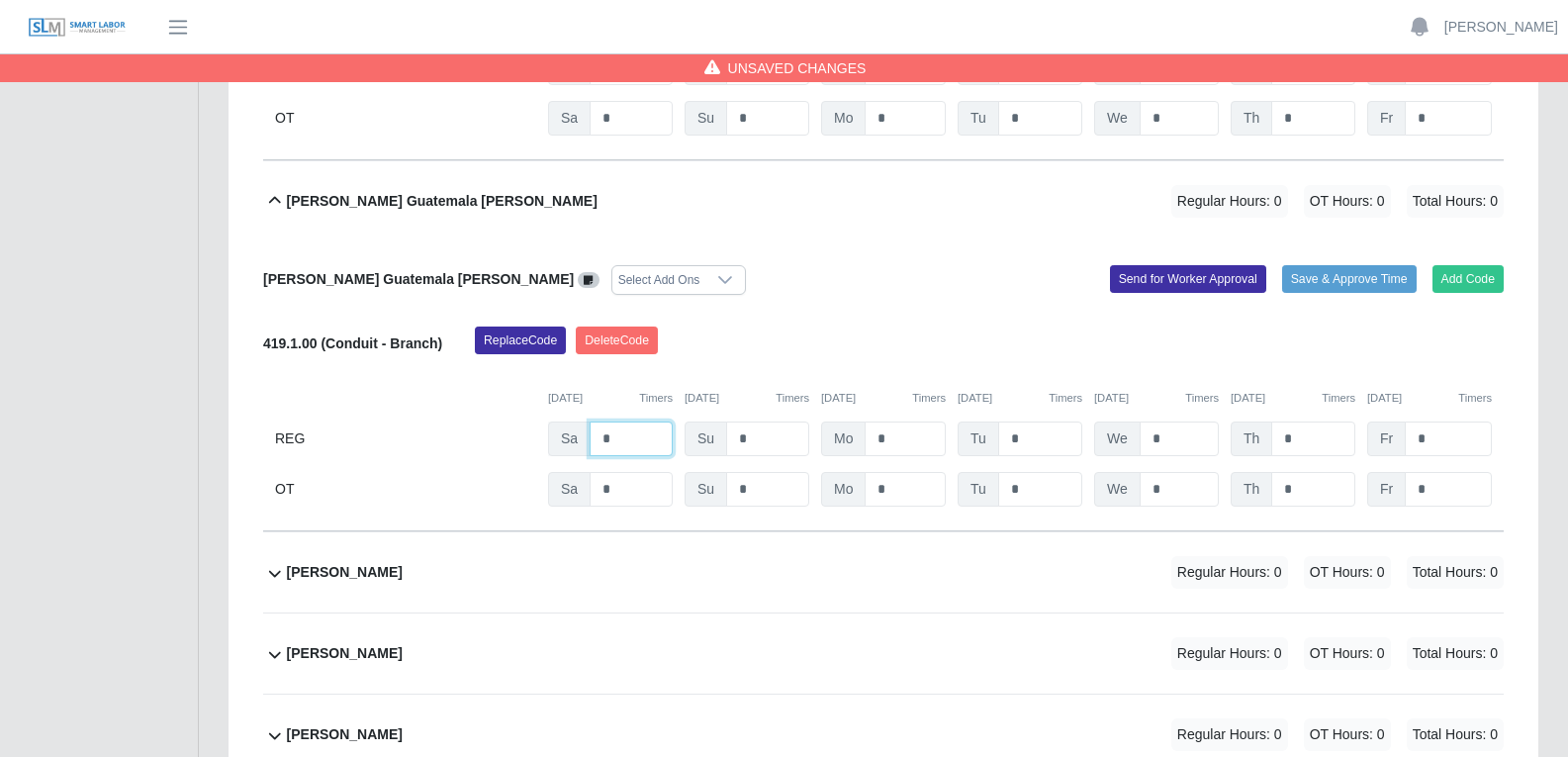
click at [620, 422] on input "*" at bounding box center [632, 438] width 83 height 35
type input "*"
click at [944, 422] on input "*" at bounding box center [906, 438] width 81 height 35
type input "*"
click at [1048, 422] on input "*" at bounding box center [1039, 438] width 84 height 35
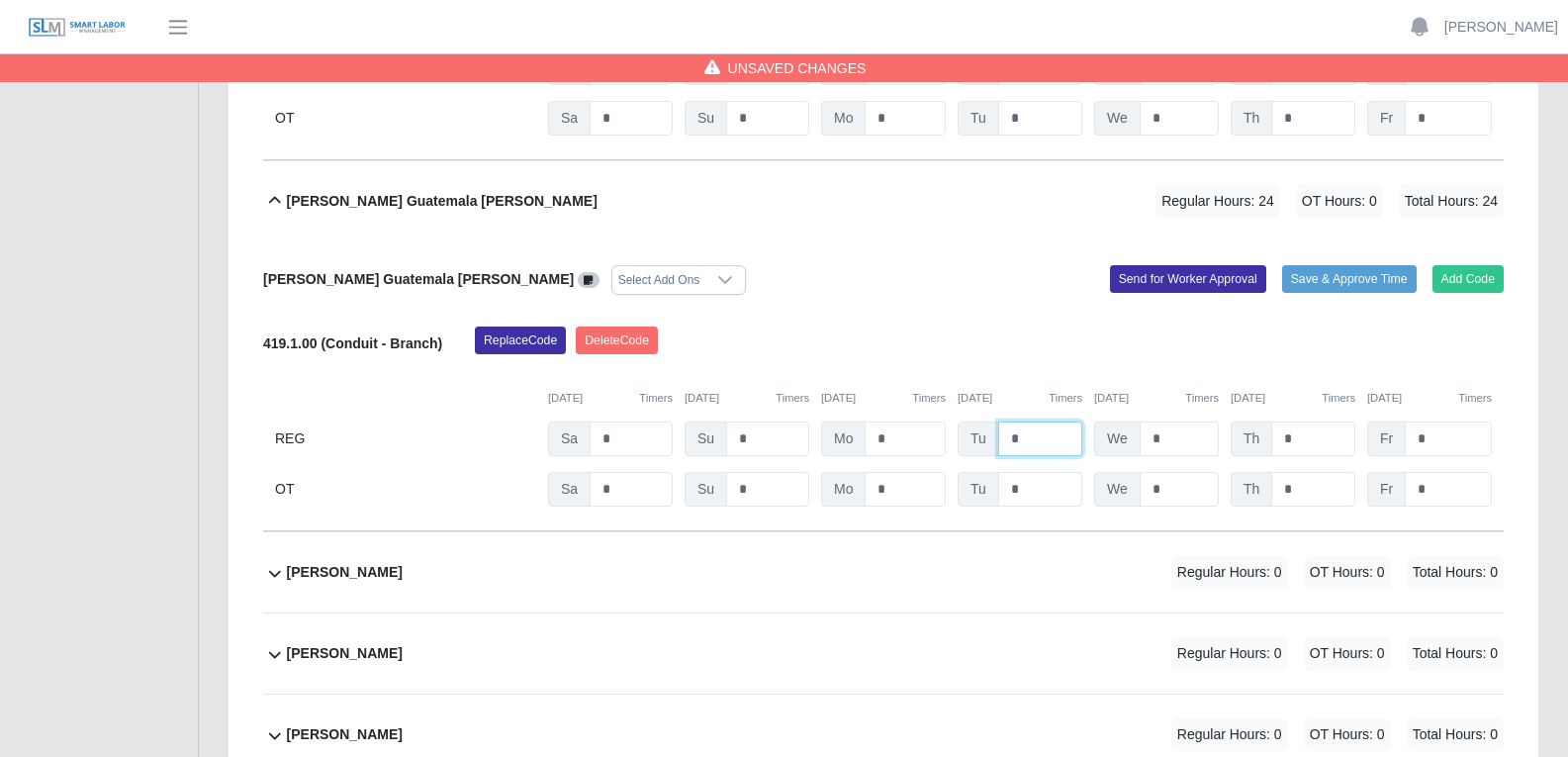
type input "*"
click at [1178, 422] on input "*" at bounding box center [1179, 438] width 79 height 35
type input "*"
click at [1265, 422] on input "*" at bounding box center [1313, 438] width 84 height 35
type input "*"
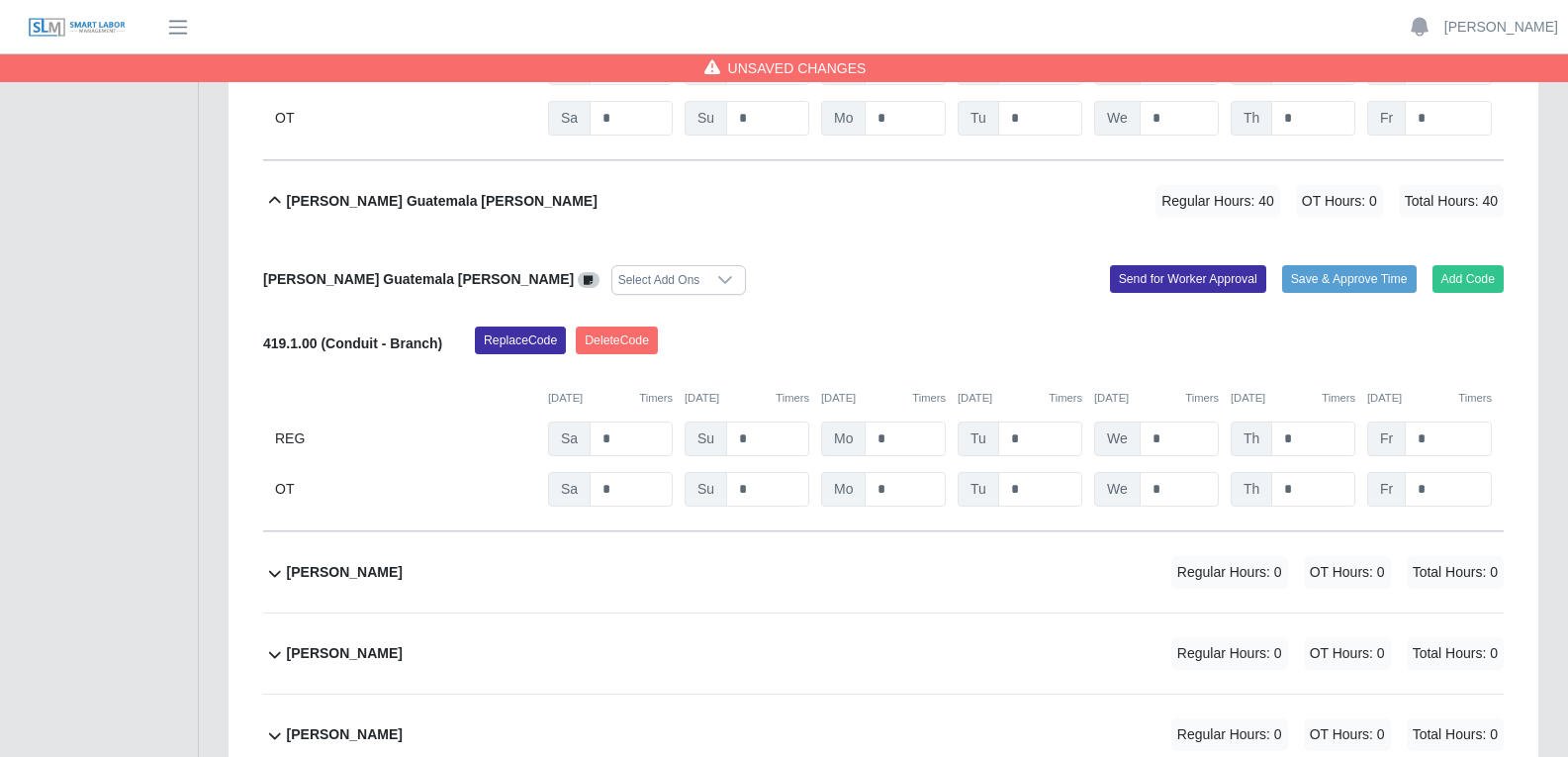
click at [877, 255] on div "Asael Guatemala Montes Select Add Ons Add Code Save & Approve Time Send for Wor…" at bounding box center [883, 387] width 1240 height 291
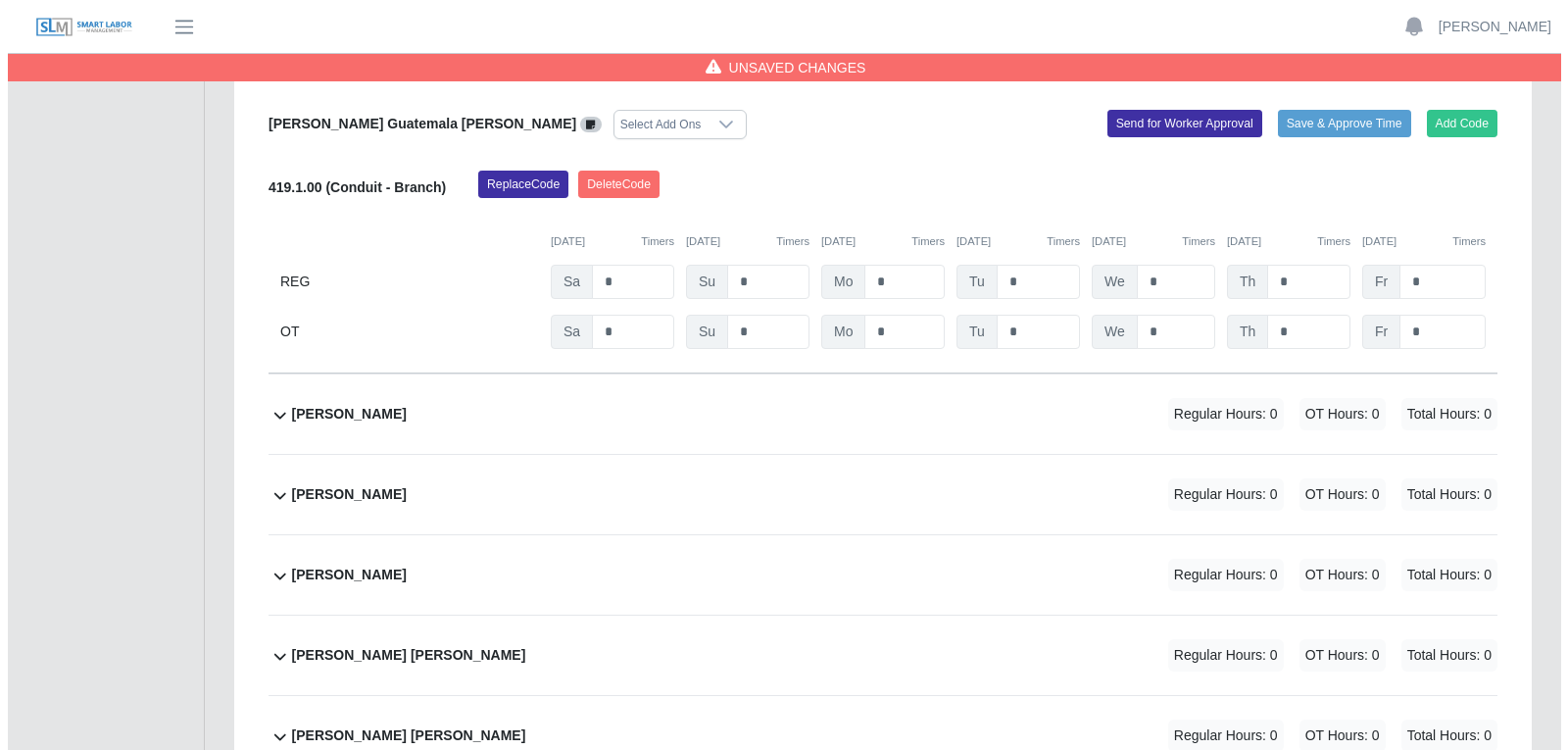
scroll to position [3135, 0]
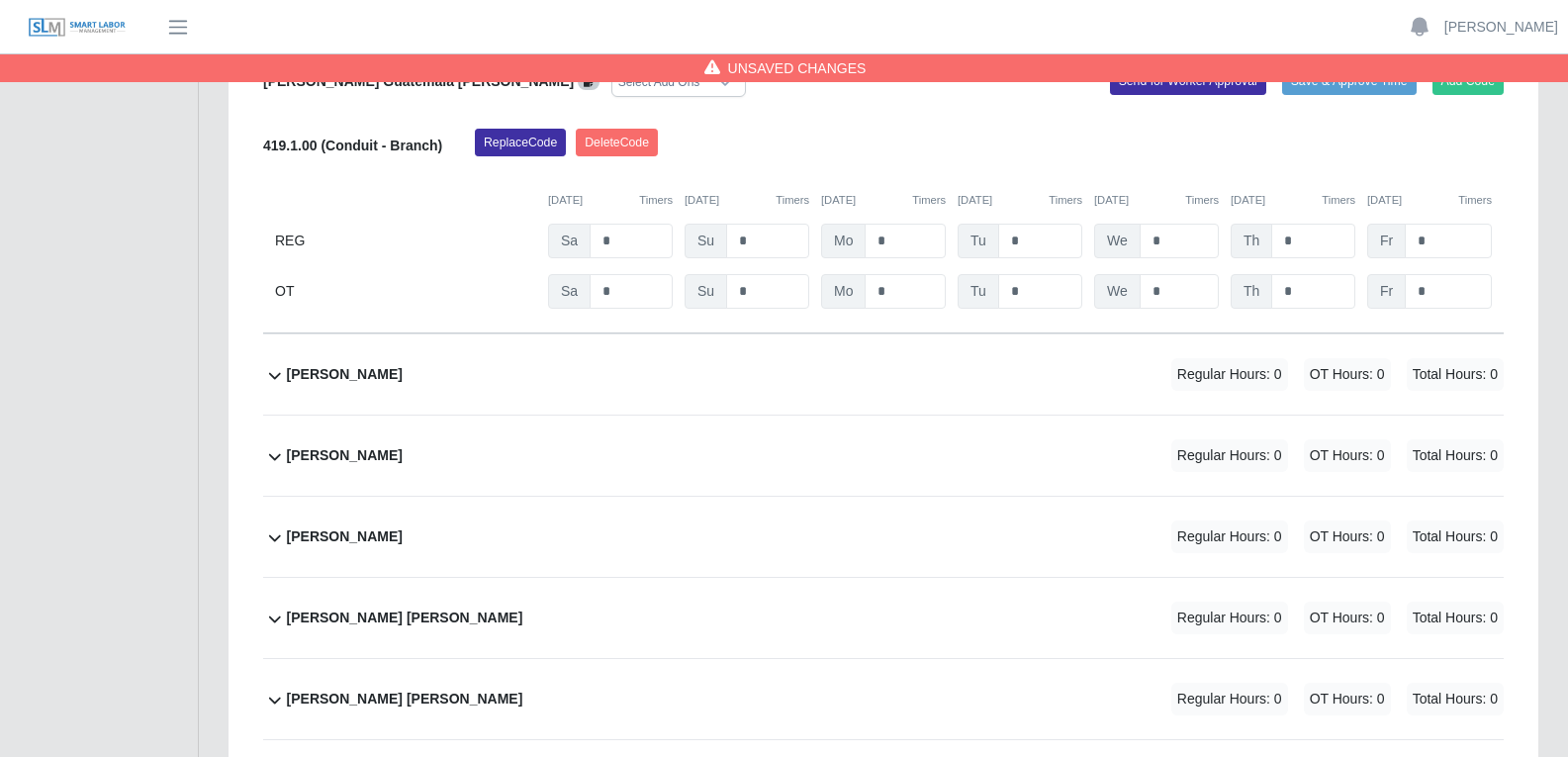
click at [794, 334] on div "Avelino Alvarado Juarez Regular Hours: 0 OT Hours: 0 Total Hours: 0" at bounding box center [895, 374] width 1217 height 80
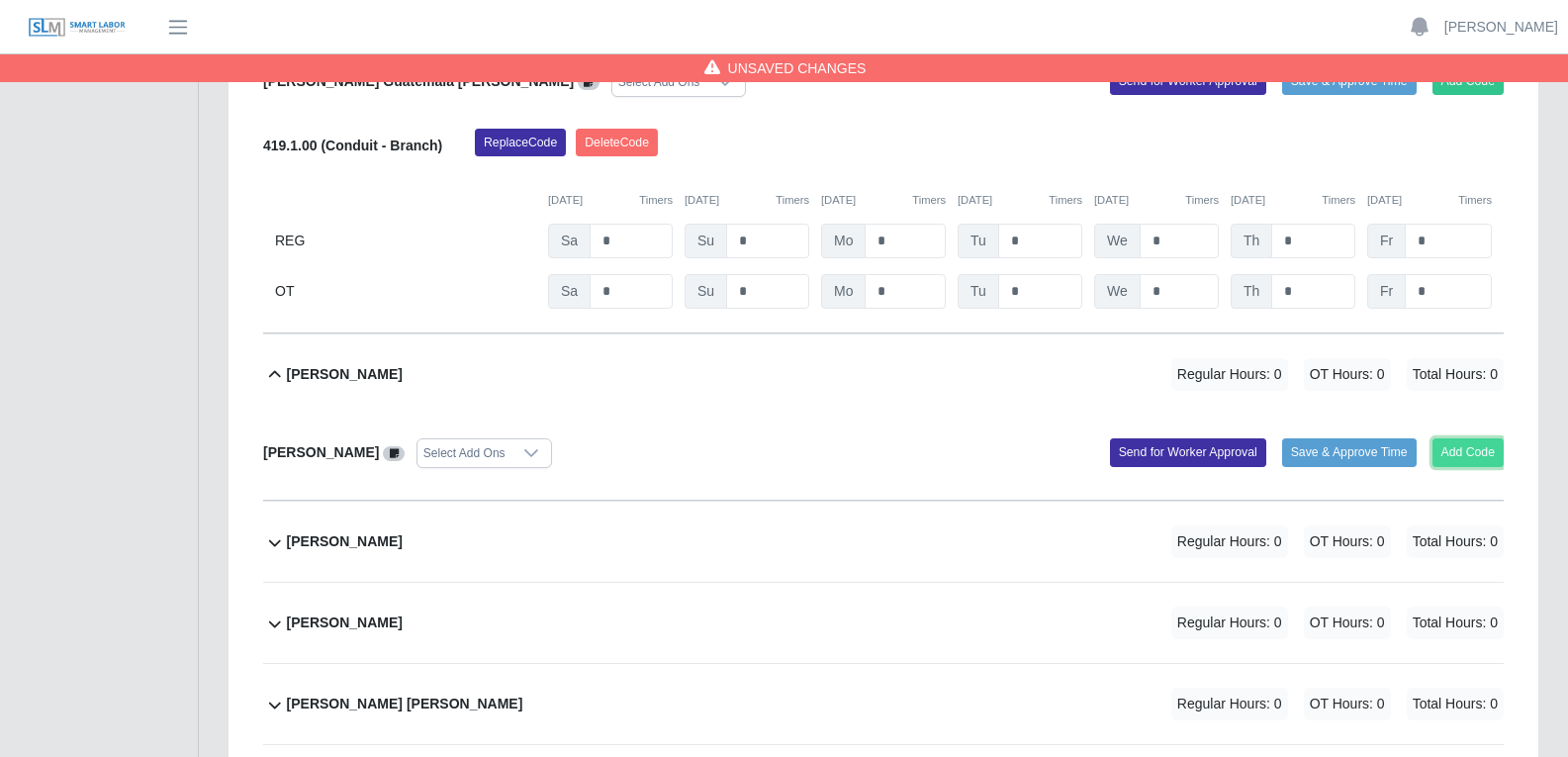
click at [1265, 438] on button "Add Code" at bounding box center [1468, 452] width 72 height 28
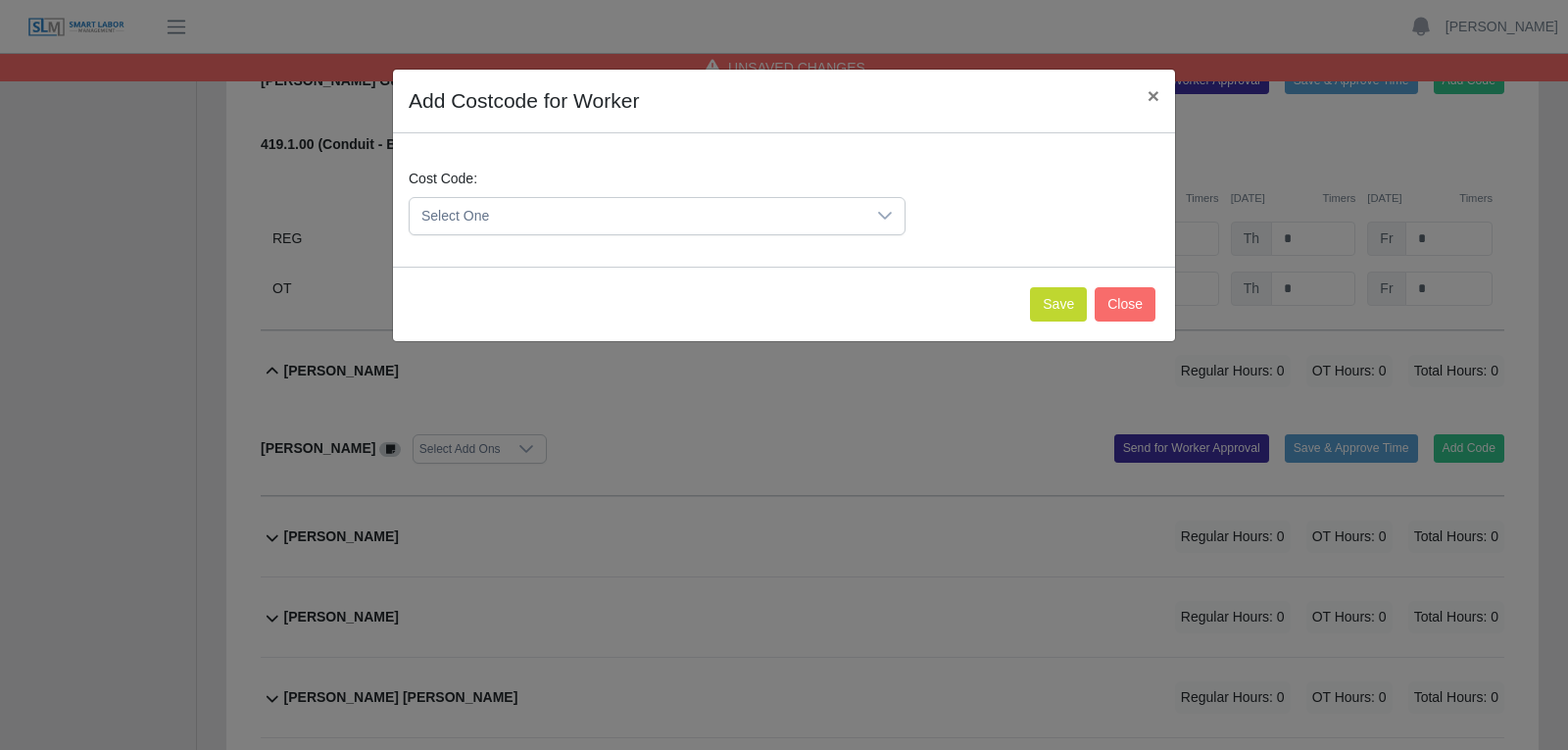
drag, startPoint x: 885, startPoint y: 216, endPoint x: 873, endPoint y: 236, distance: 23.3
click at [885, 217] on icon at bounding box center [885, 216] width 16 height 16
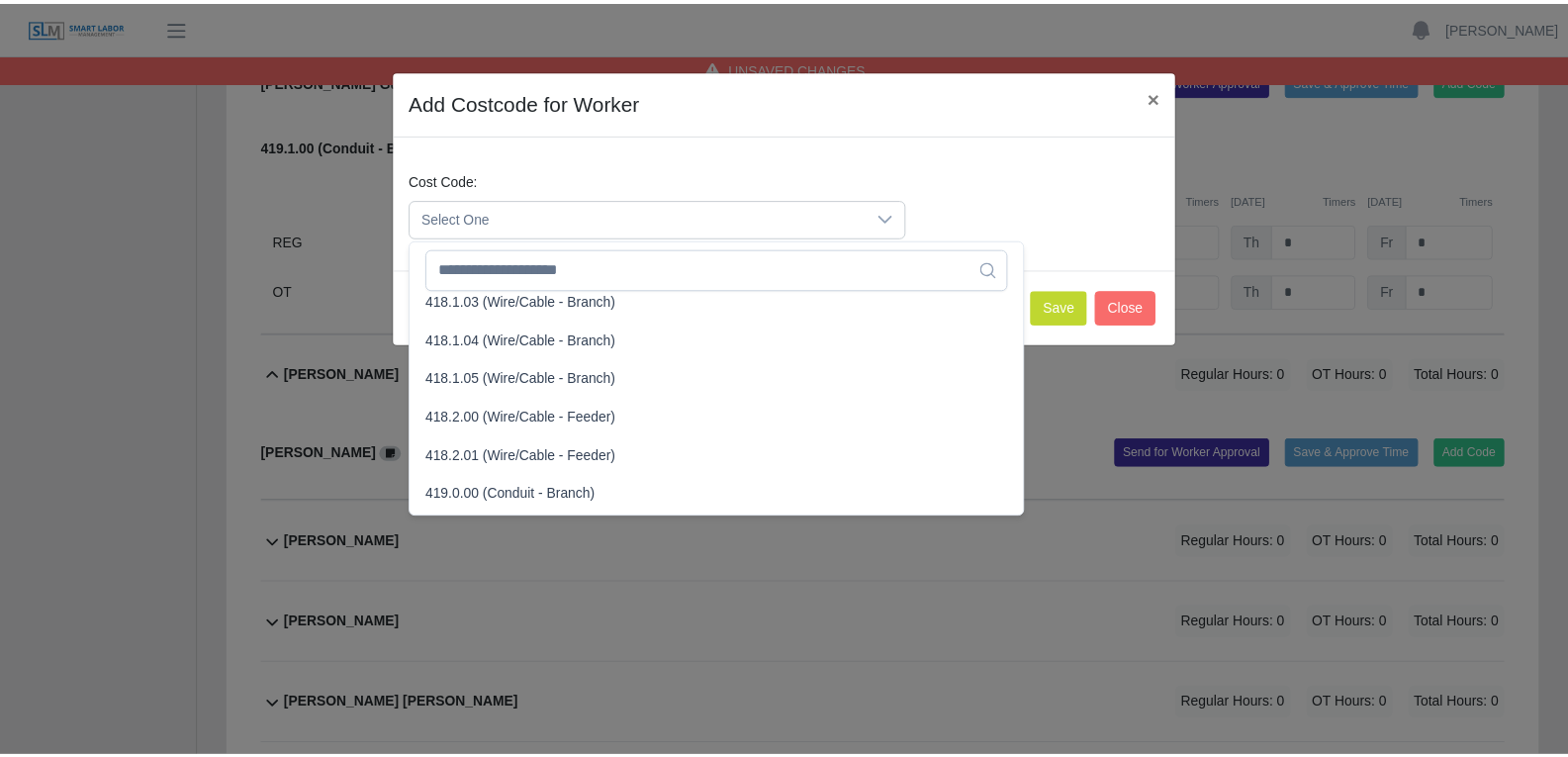
scroll to position [989, 0]
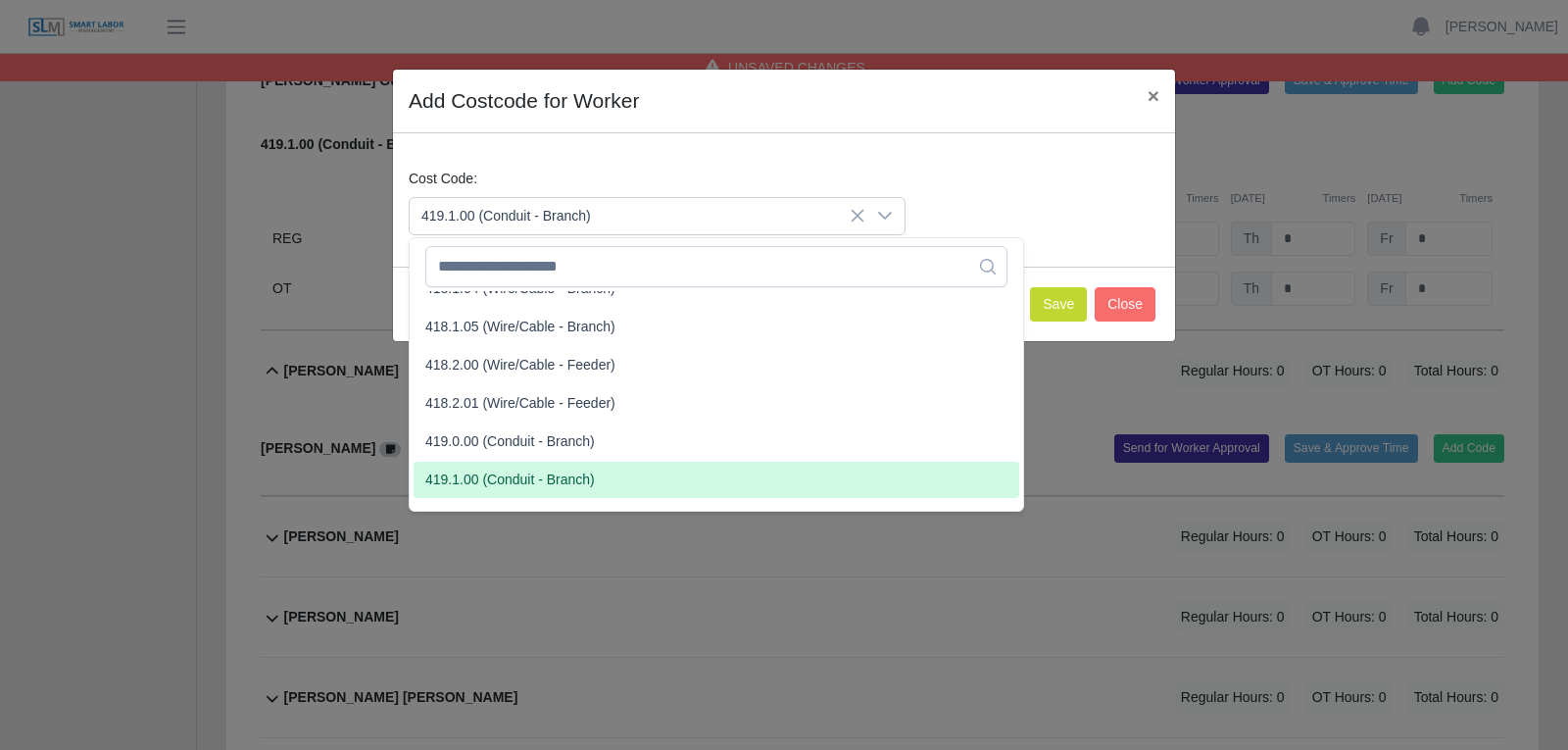
click at [492, 477] on span "419.1.00 (Conduit - Branch)" at bounding box center [510, 479] width 170 height 21
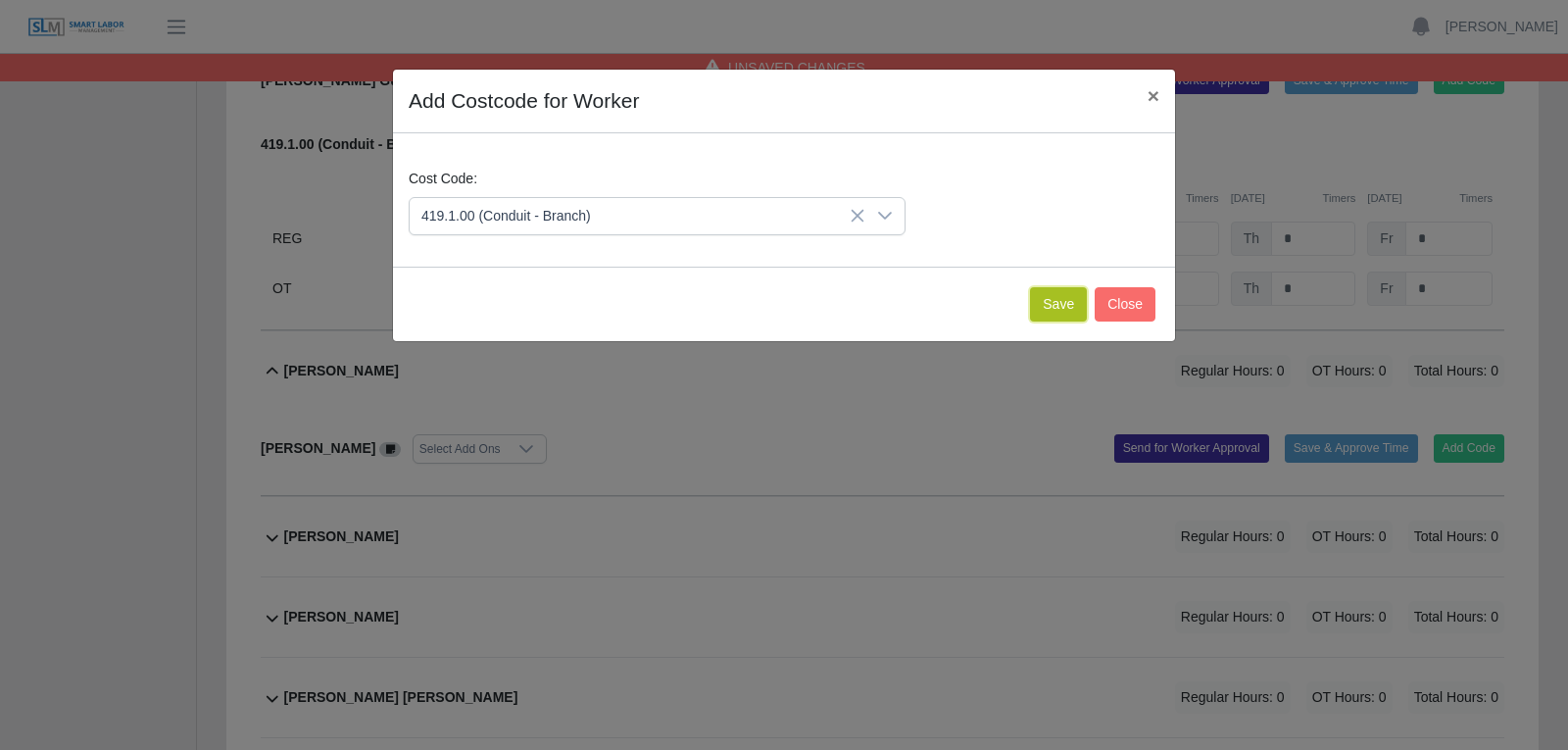
click at [1050, 308] on button "Save" at bounding box center [1058, 304] width 57 height 34
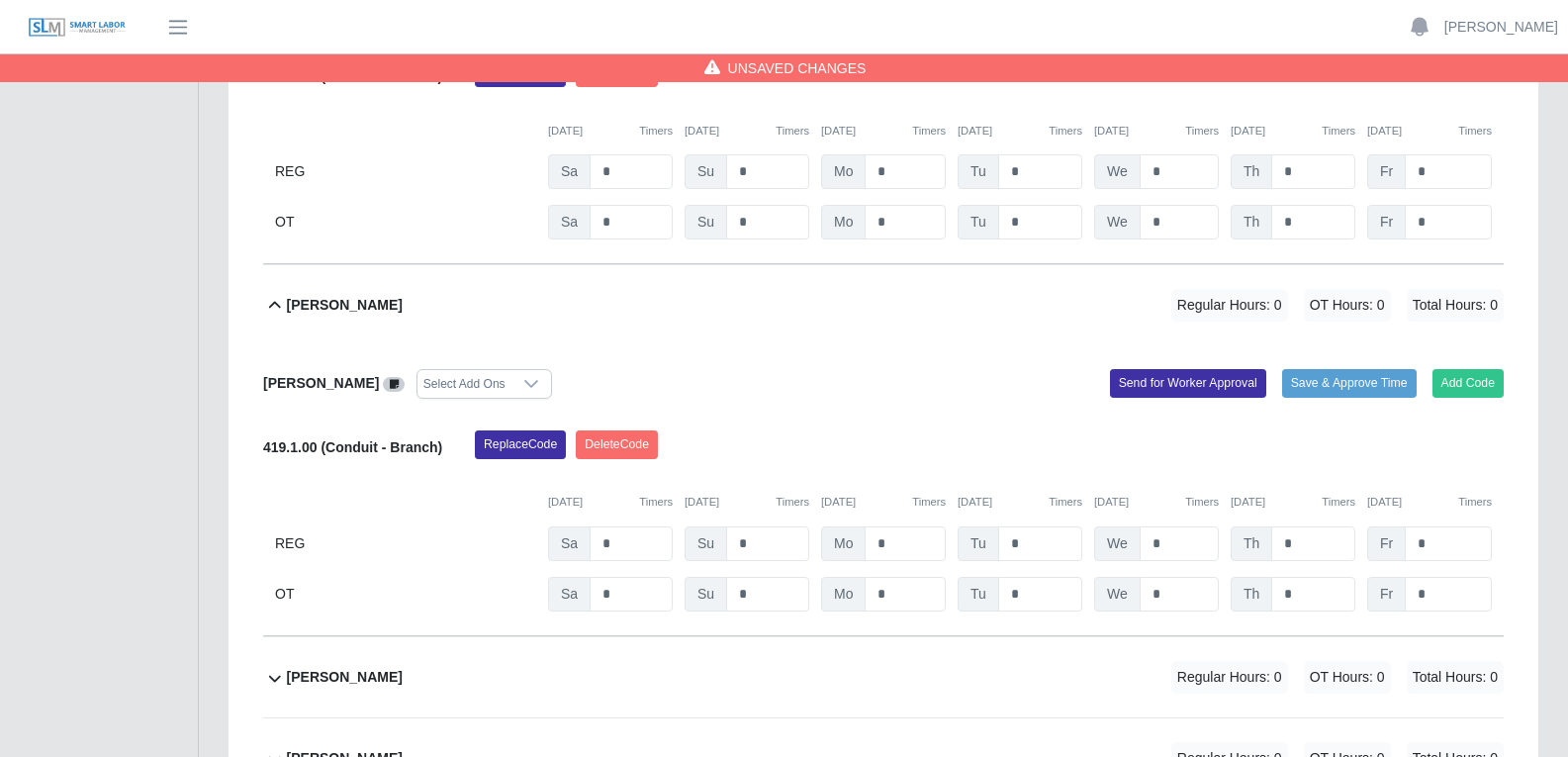
scroll to position [3264, 0]
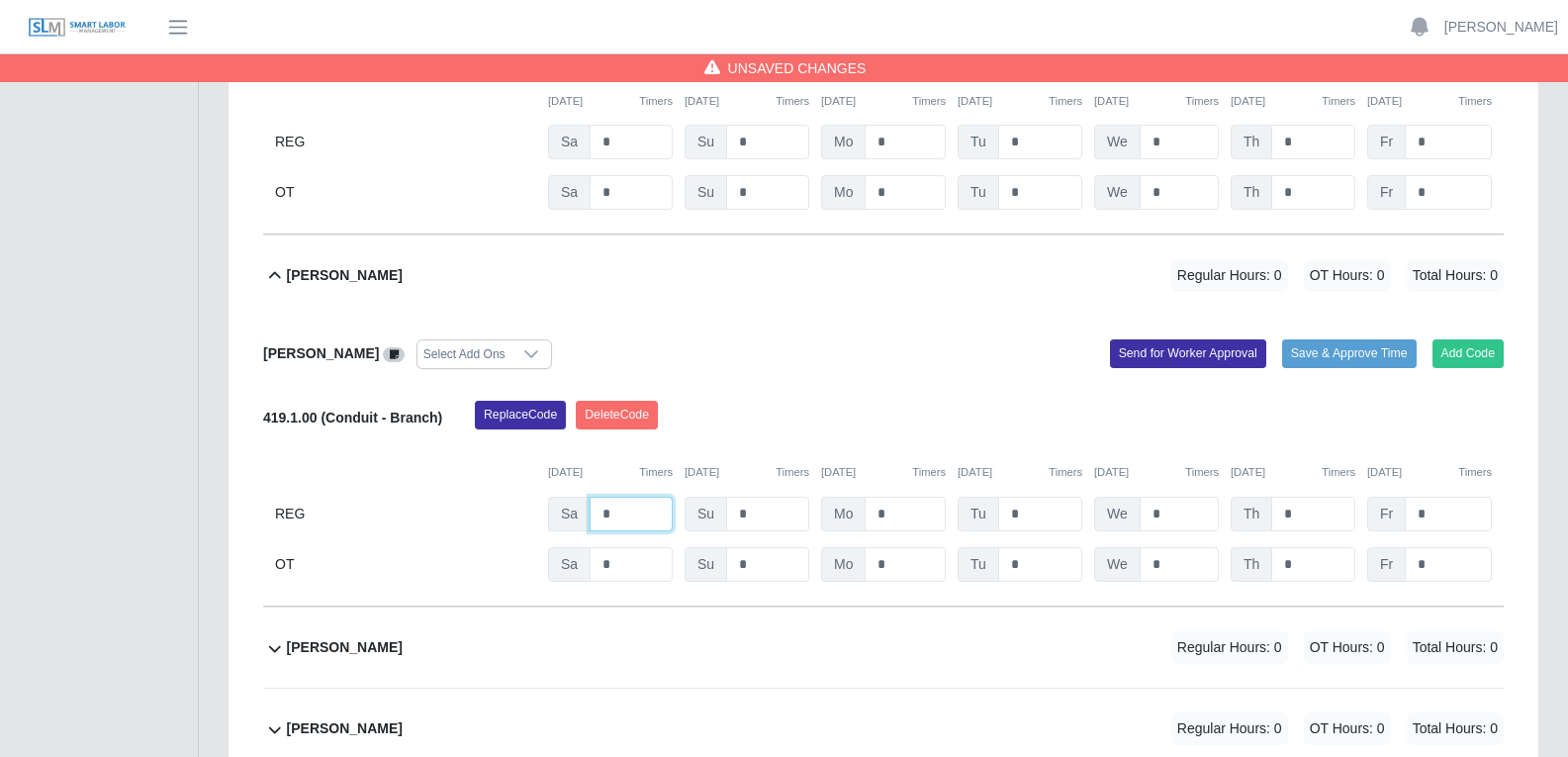
click at [626, 497] on input "*" at bounding box center [632, 514] width 83 height 35
type input "*"
click at [894, 497] on input "*" at bounding box center [906, 514] width 81 height 35
type input "*"
click at [1037, 497] on input "*" at bounding box center [1039, 514] width 84 height 35
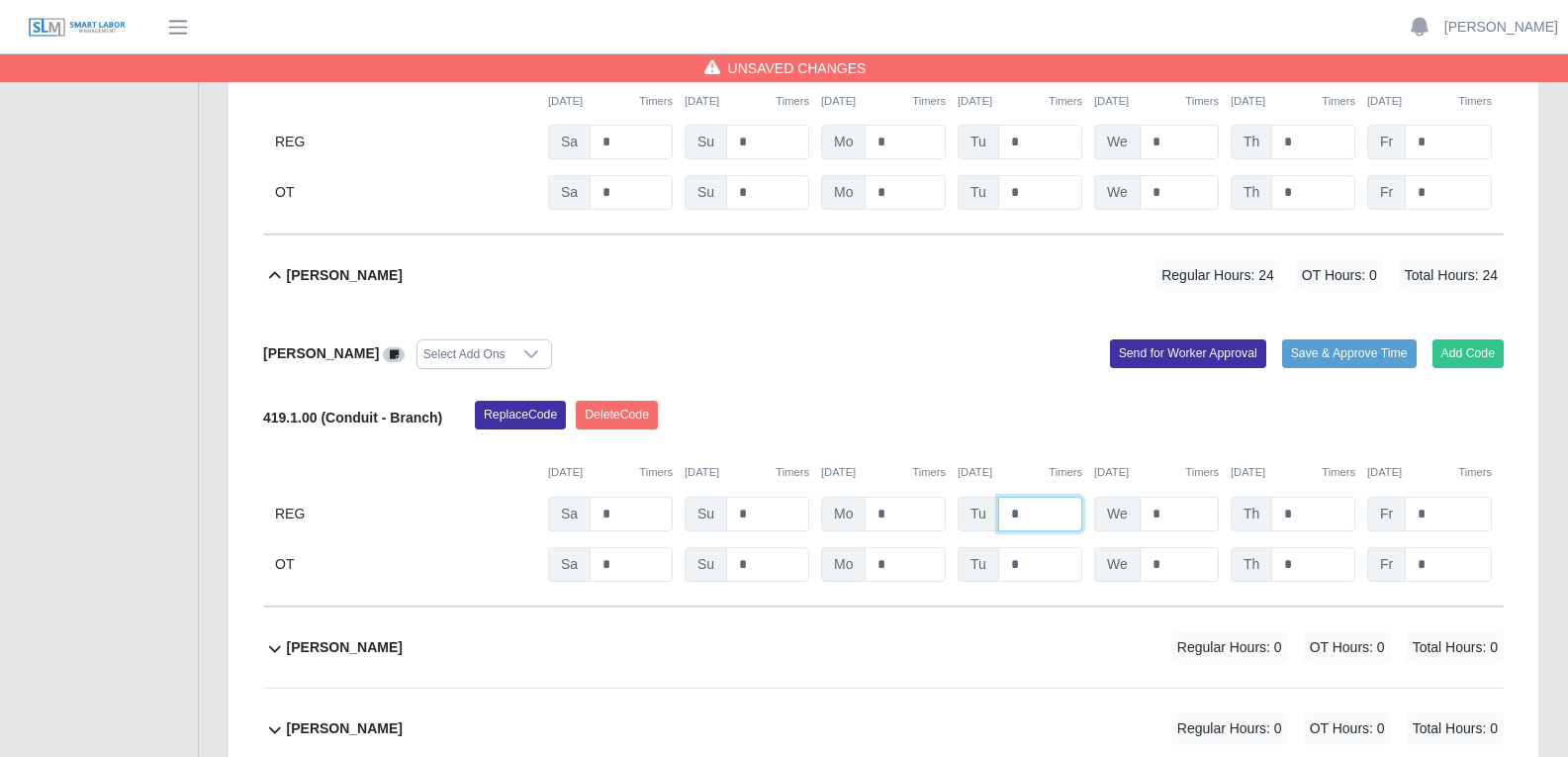
type input "*"
click at [1175, 497] on input "*" at bounding box center [1179, 514] width 79 height 35
type input "*"
click at [1265, 497] on input "*" at bounding box center [1313, 514] width 84 height 35
type input "*"
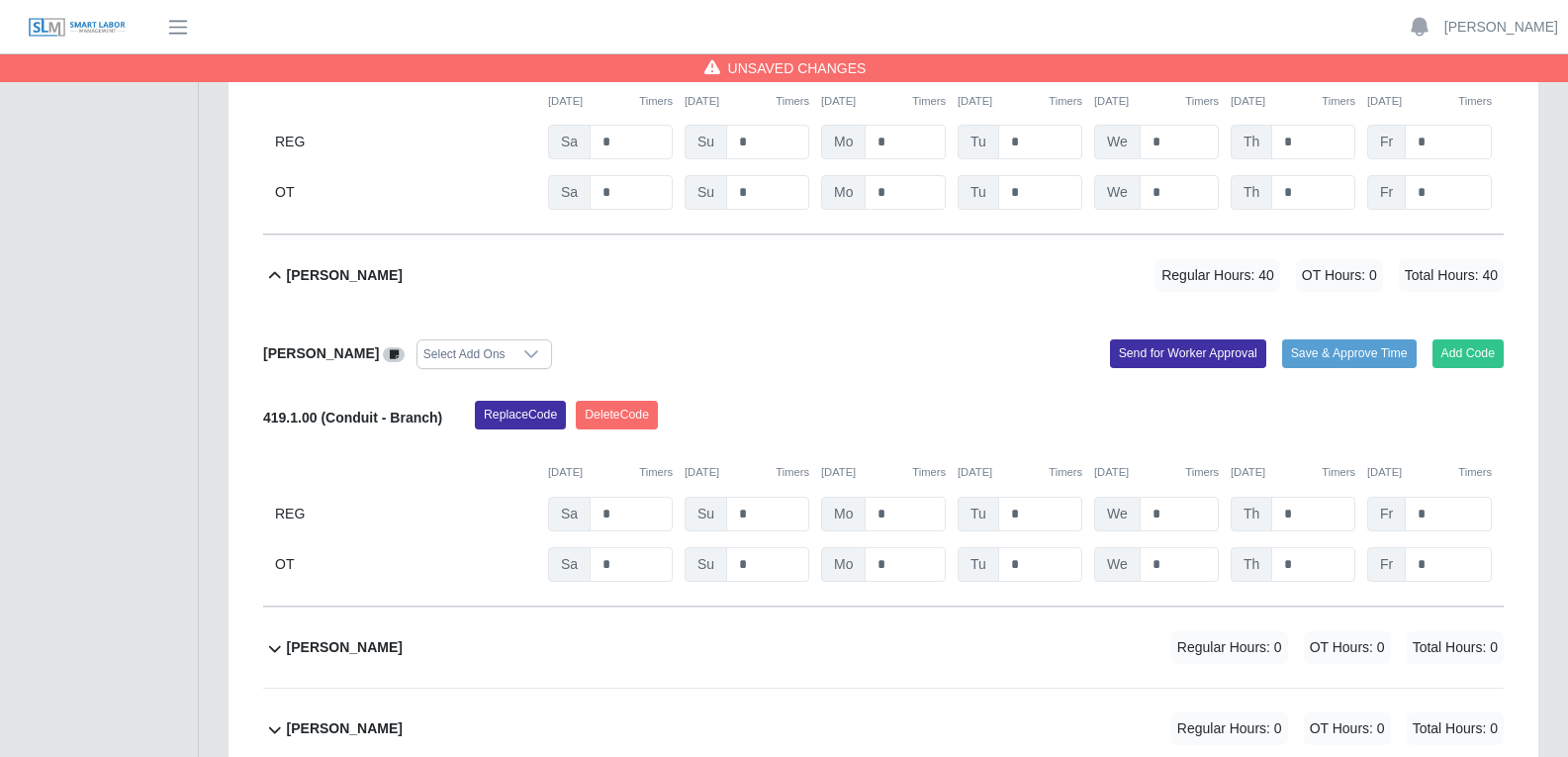
click at [967, 401] on div "Replace Code Delete Code" at bounding box center [989, 421] width 1058 height 40
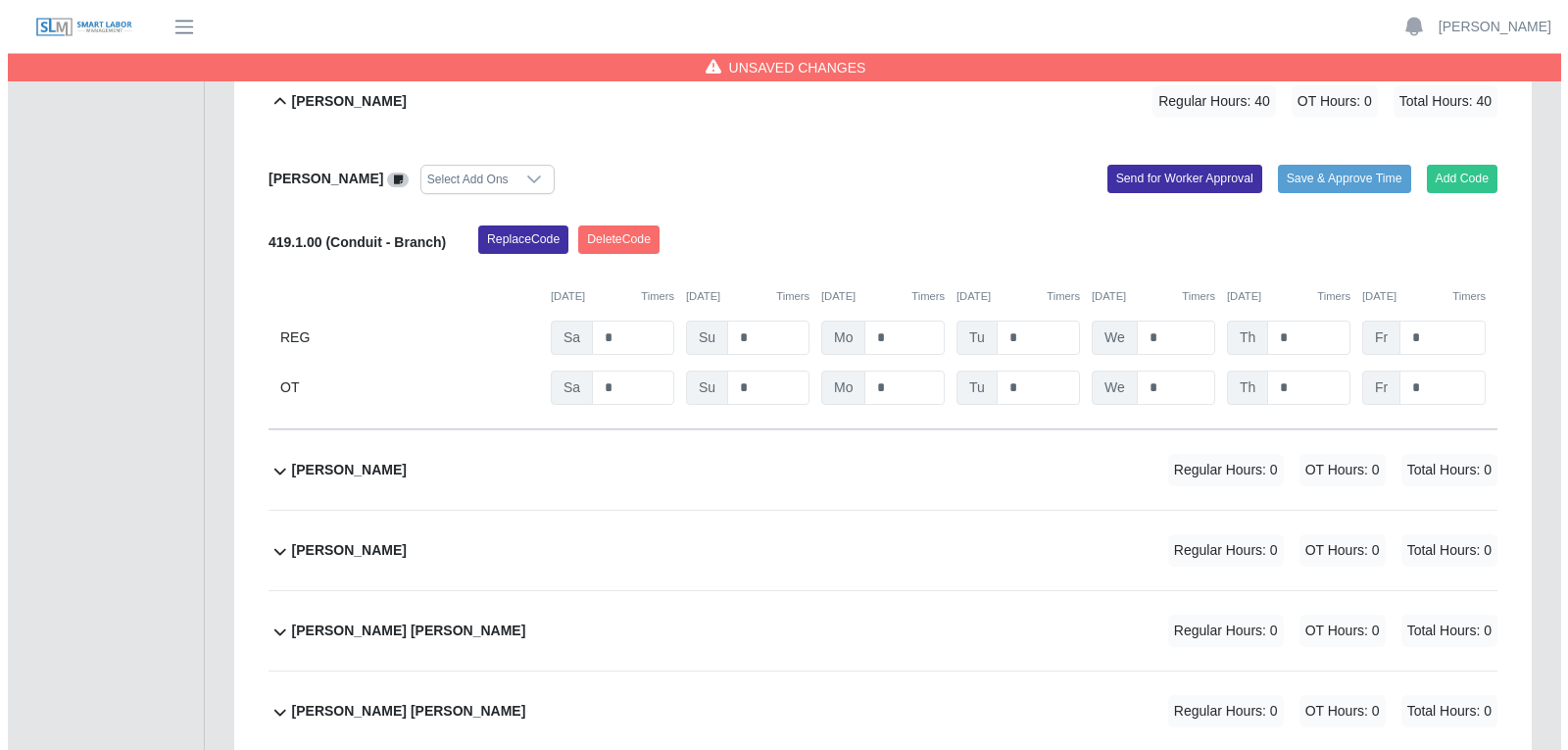
scroll to position [3429, 0]
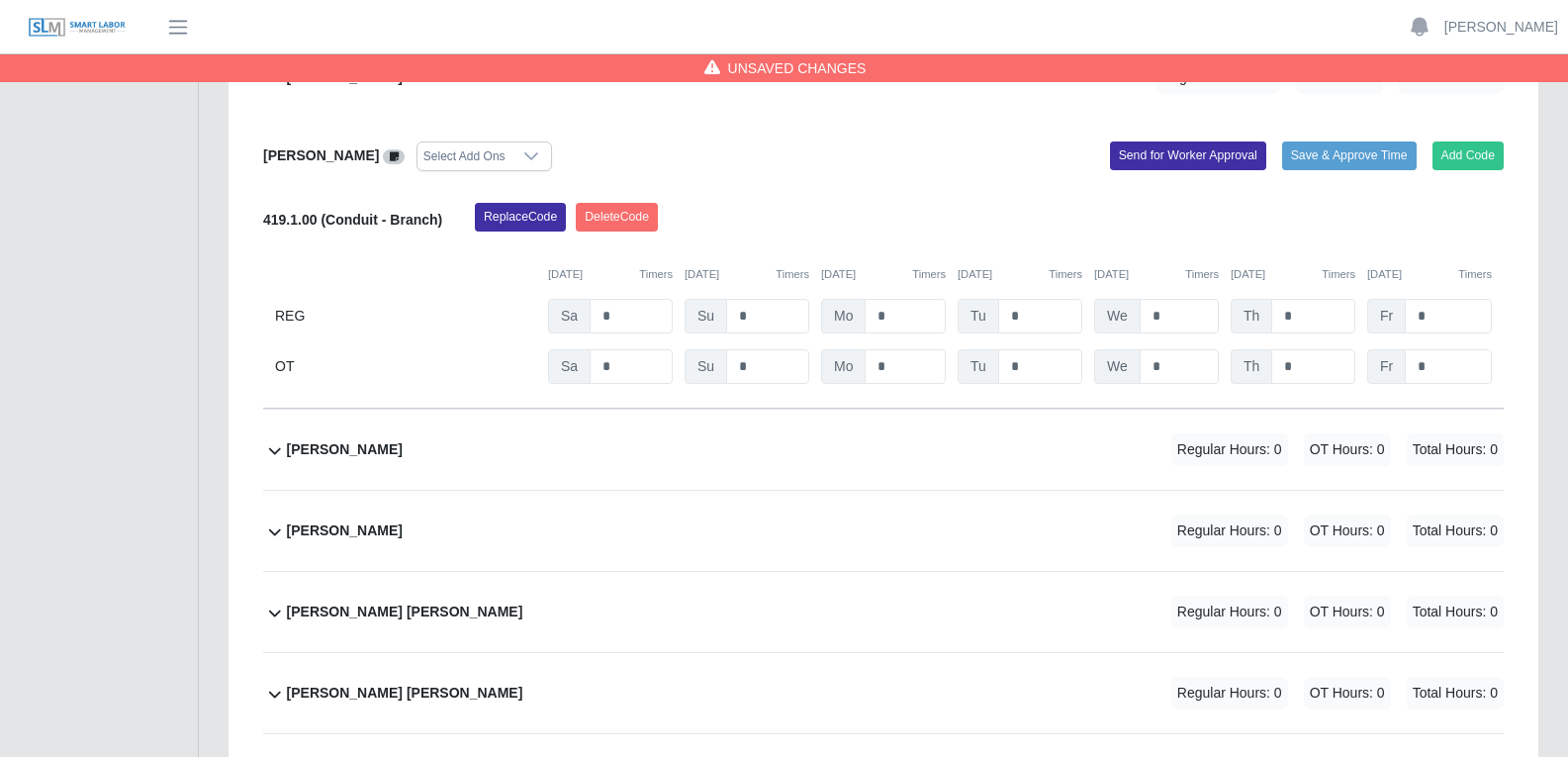
click at [947, 410] on div "Benjamin Lemus Regular Hours: 0 OT Hours: 0 Total Hours: 0" at bounding box center [895, 449] width 1217 height 80
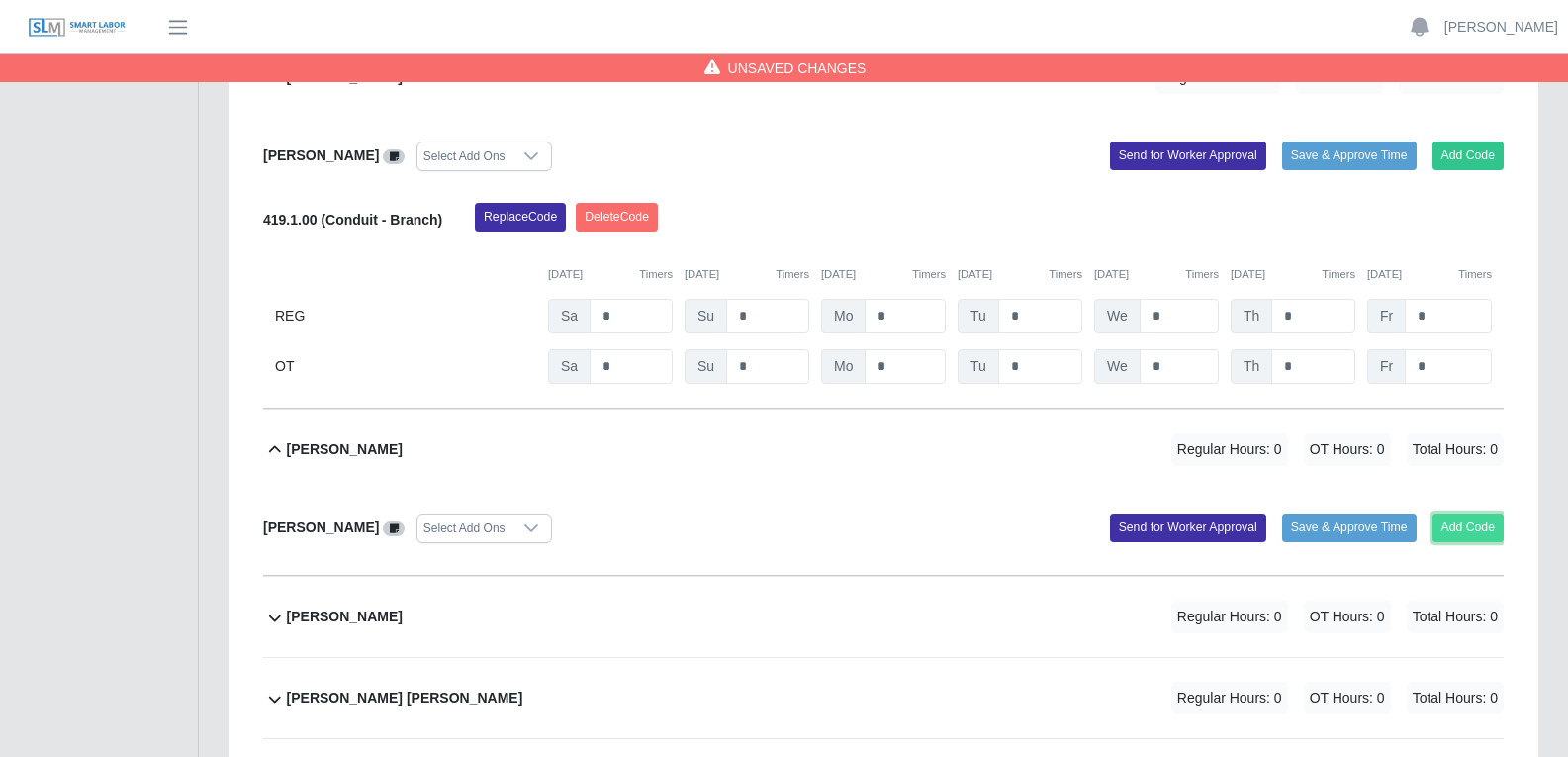
click at [1265, 514] on button "Add Code" at bounding box center [1468, 527] width 72 height 28
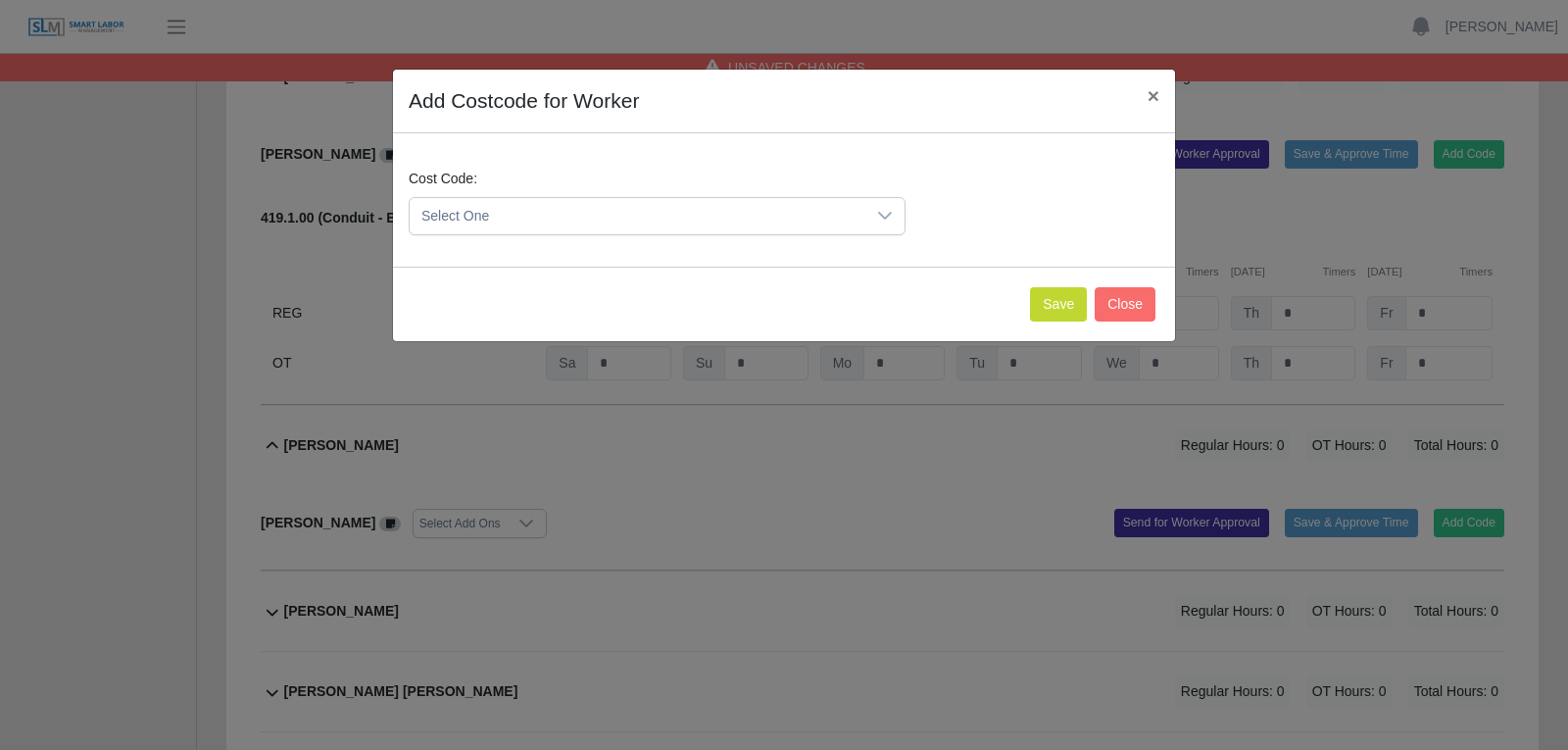
click at [885, 216] on icon at bounding box center [885, 216] width 16 height 16
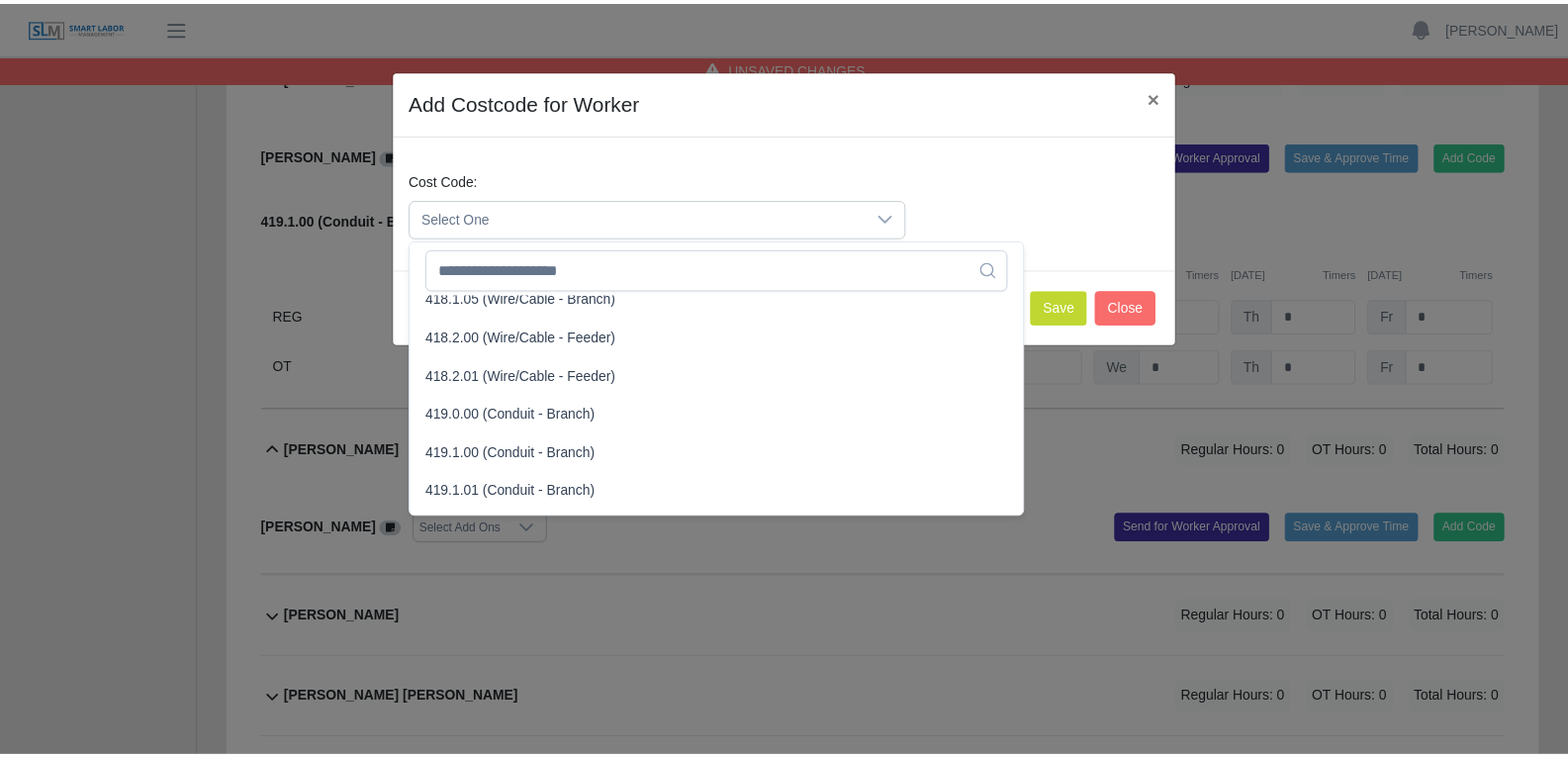
scroll to position [1088, 0]
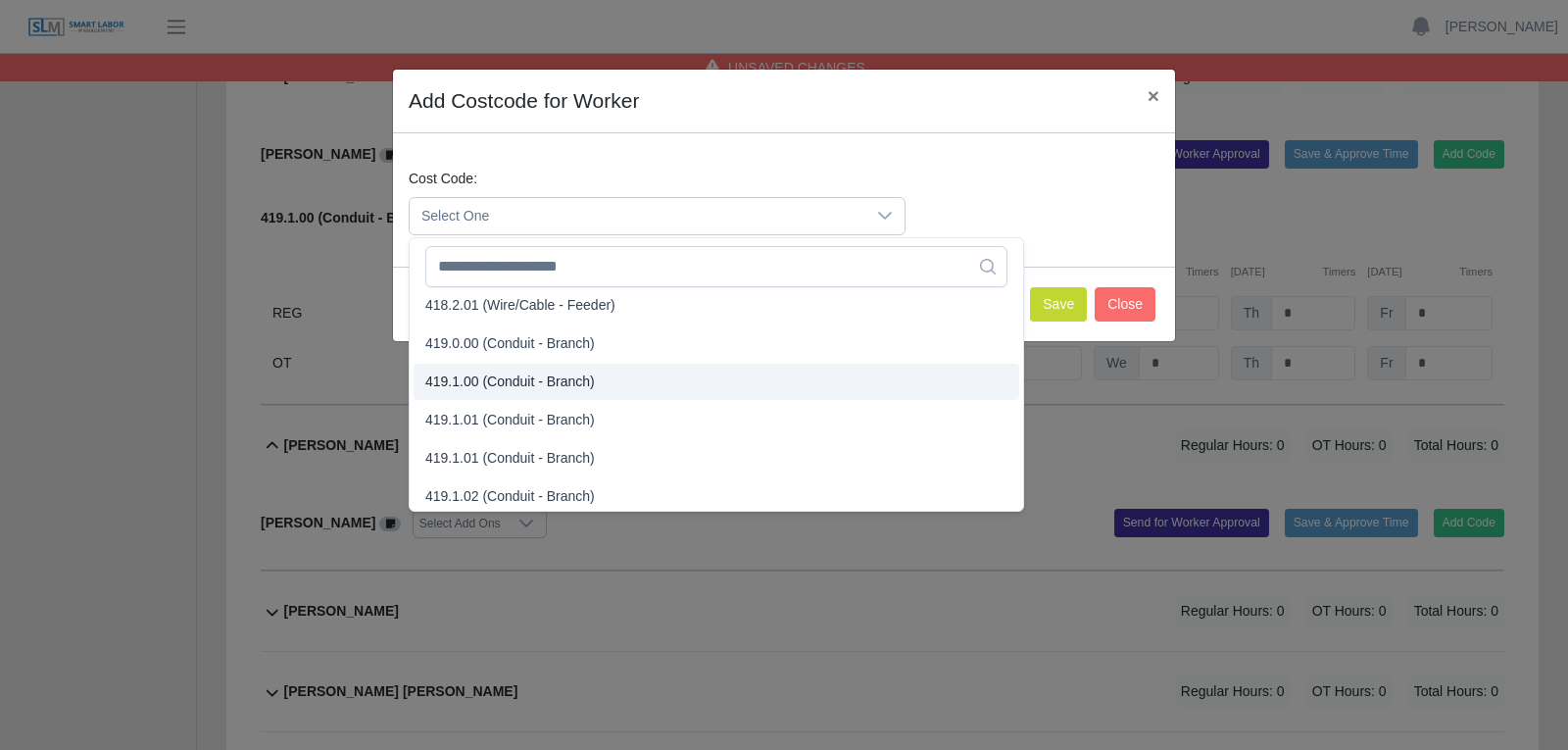
click at [499, 381] on span "419.1.00 (Conduit - Branch)" at bounding box center [510, 381] width 170 height 21
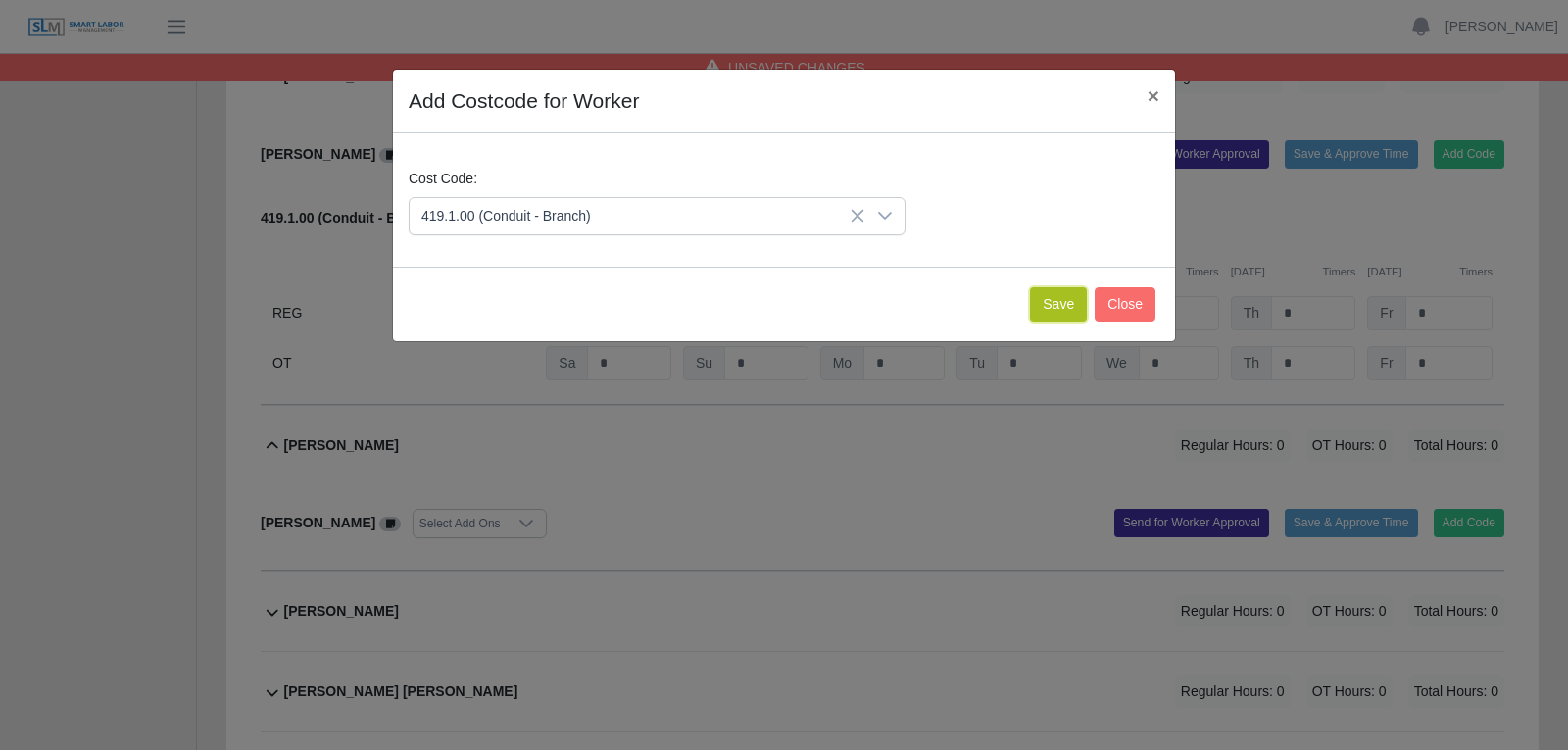
click at [1051, 302] on button "Save" at bounding box center [1058, 304] width 57 height 34
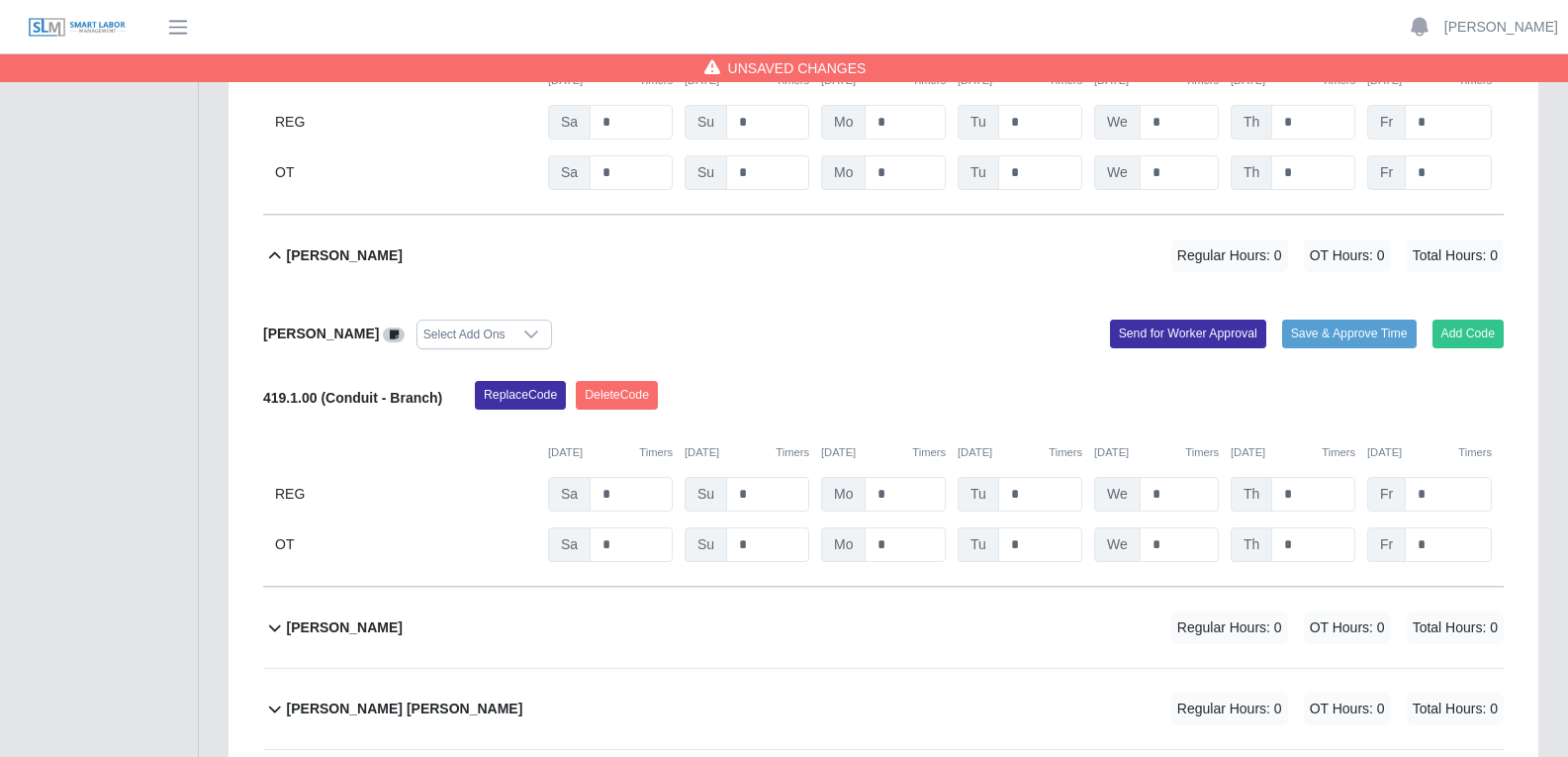
scroll to position [3659, 0]
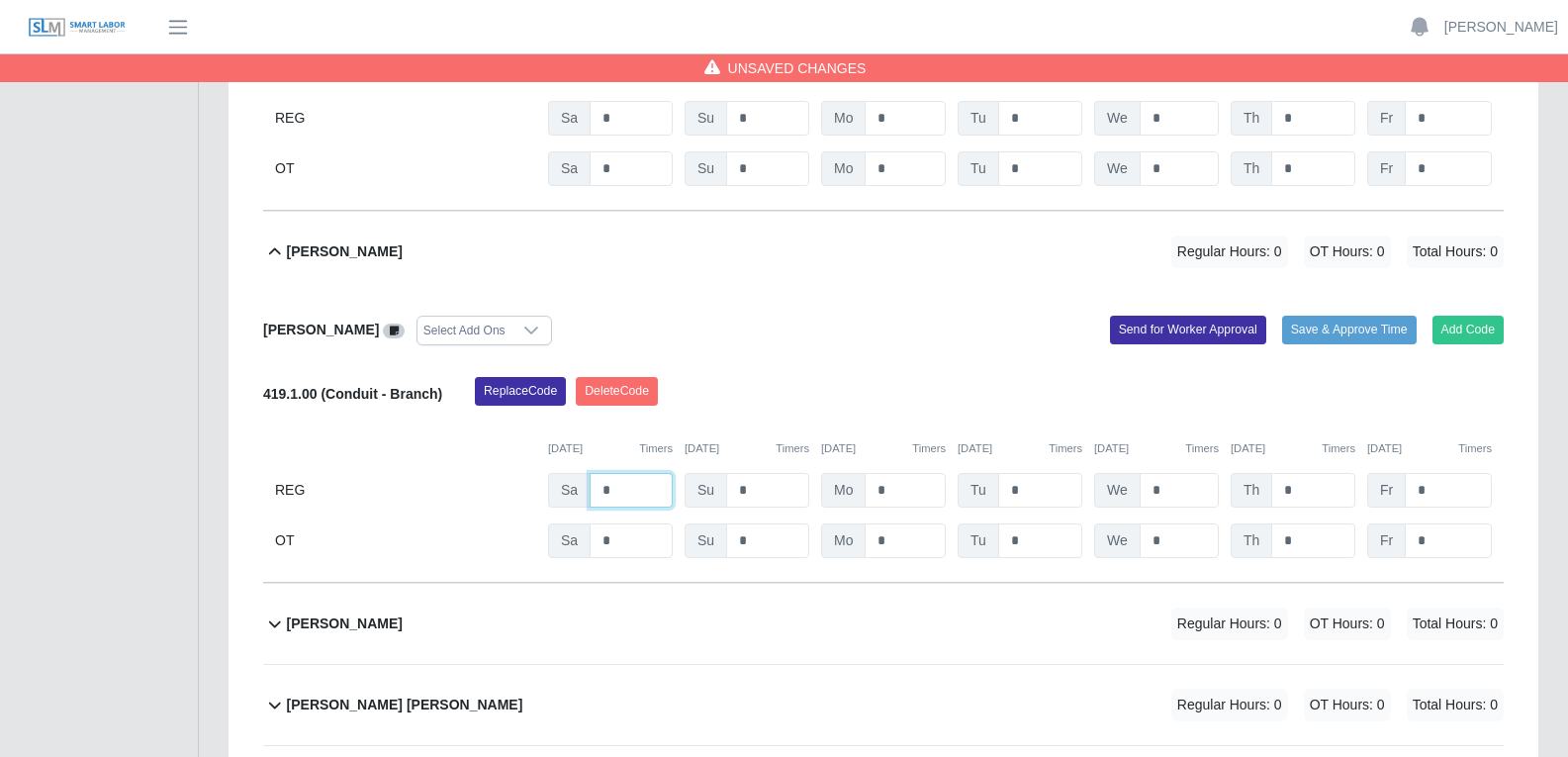
click at [624, 473] on input "*" at bounding box center [632, 490] width 83 height 35
type input "**"
click at [897, 473] on input "*" at bounding box center [906, 490] width 81 height 35
type input "**"
click at [1172, 473] on input "*" at bounding box center [1179, 490] width 79 height 35
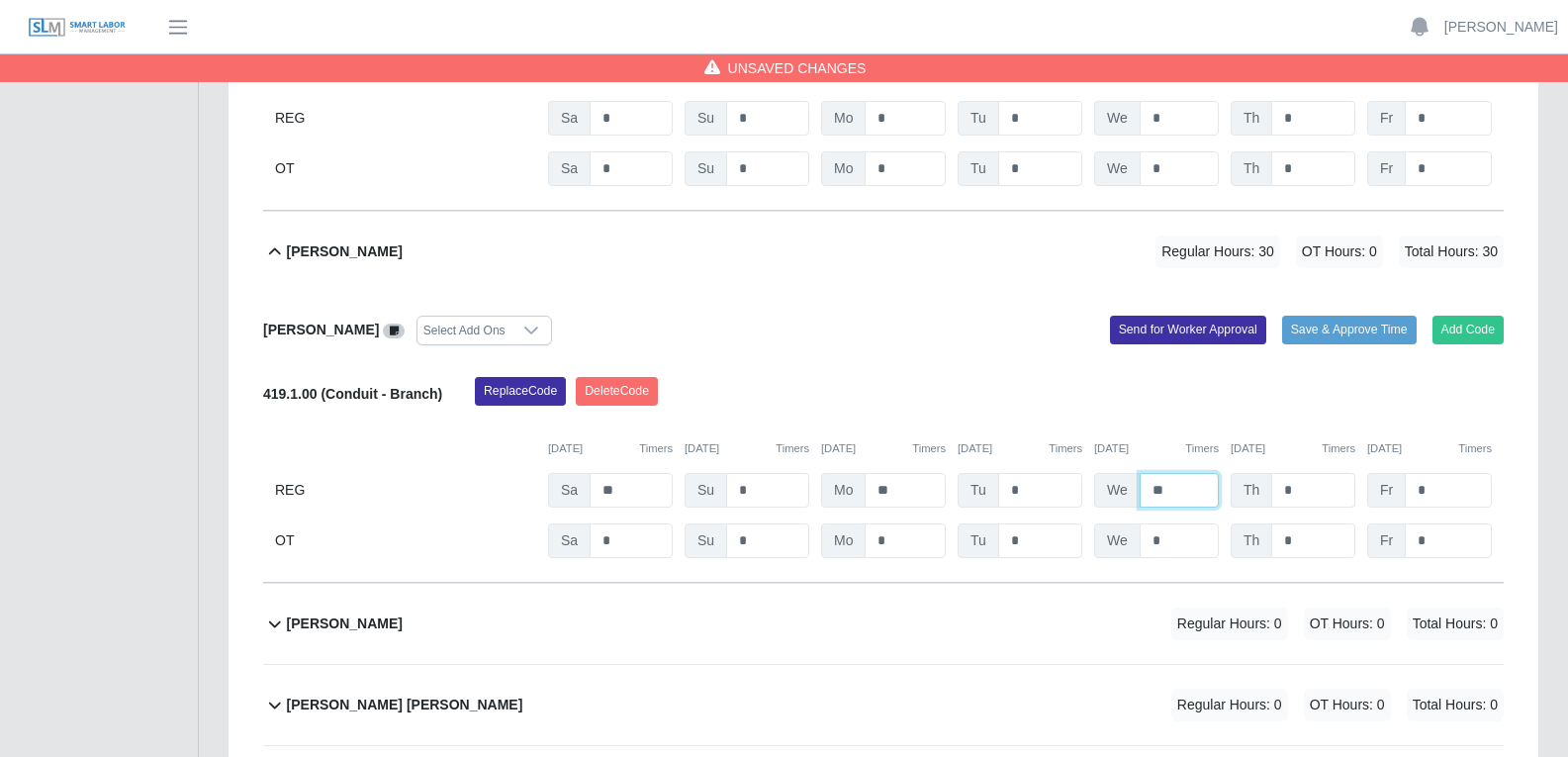
type input "**"
click at [1265, 473] on input "*" at bounding box center [1313, 490] width 84 height 35
type input "**"
click at [1020, 377] on div "Replace Code Delete Code" at bounding box center [989, 397] width 1058 height 40
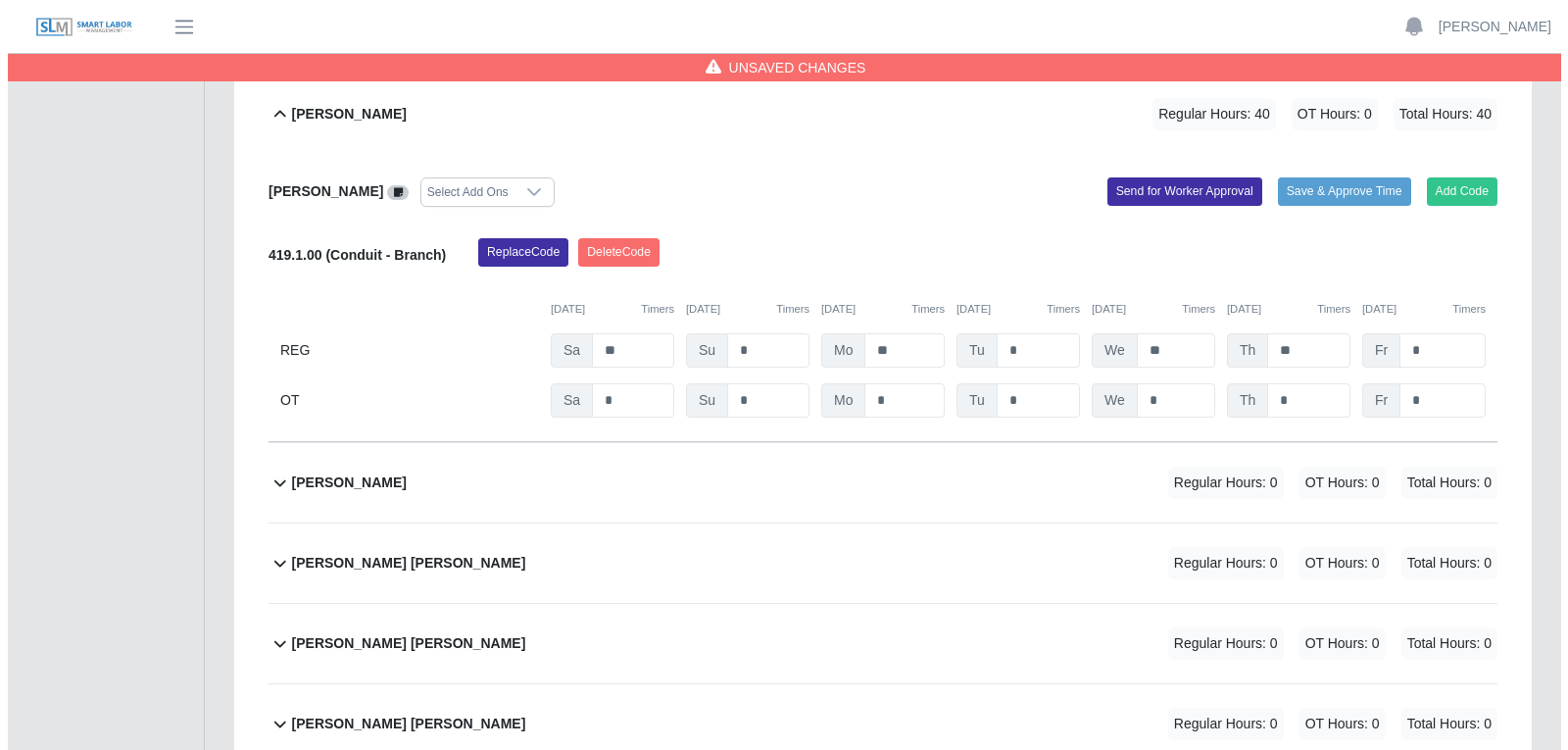
scroll to position [3822, 0]
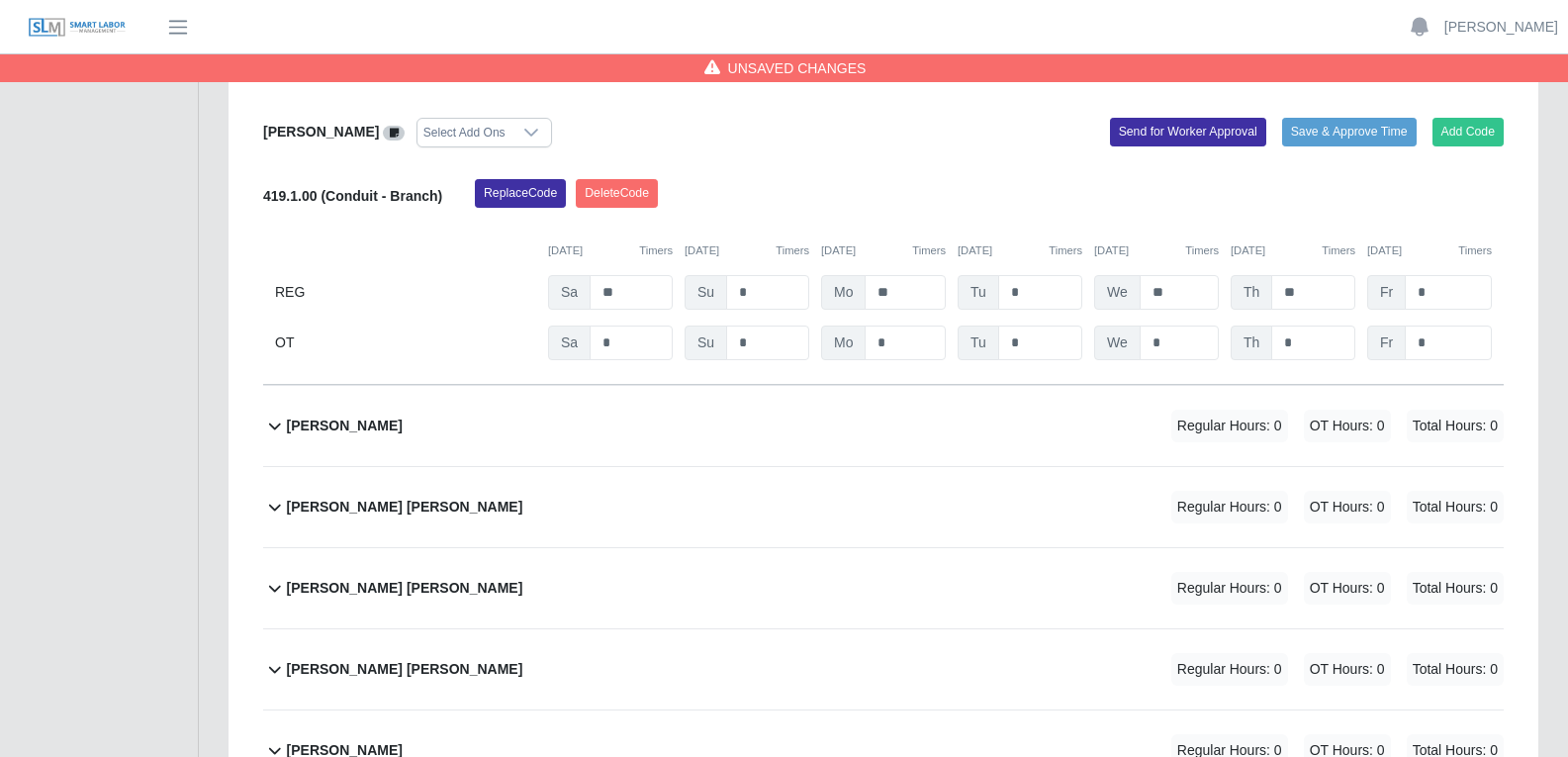
click at [921, 386] on div "Bertilia Magaly Rodriguez Regular Hours: 0 OT Hours: 0 Total Hours: 0" at bounding box center [895, 426] width 1217 height 80
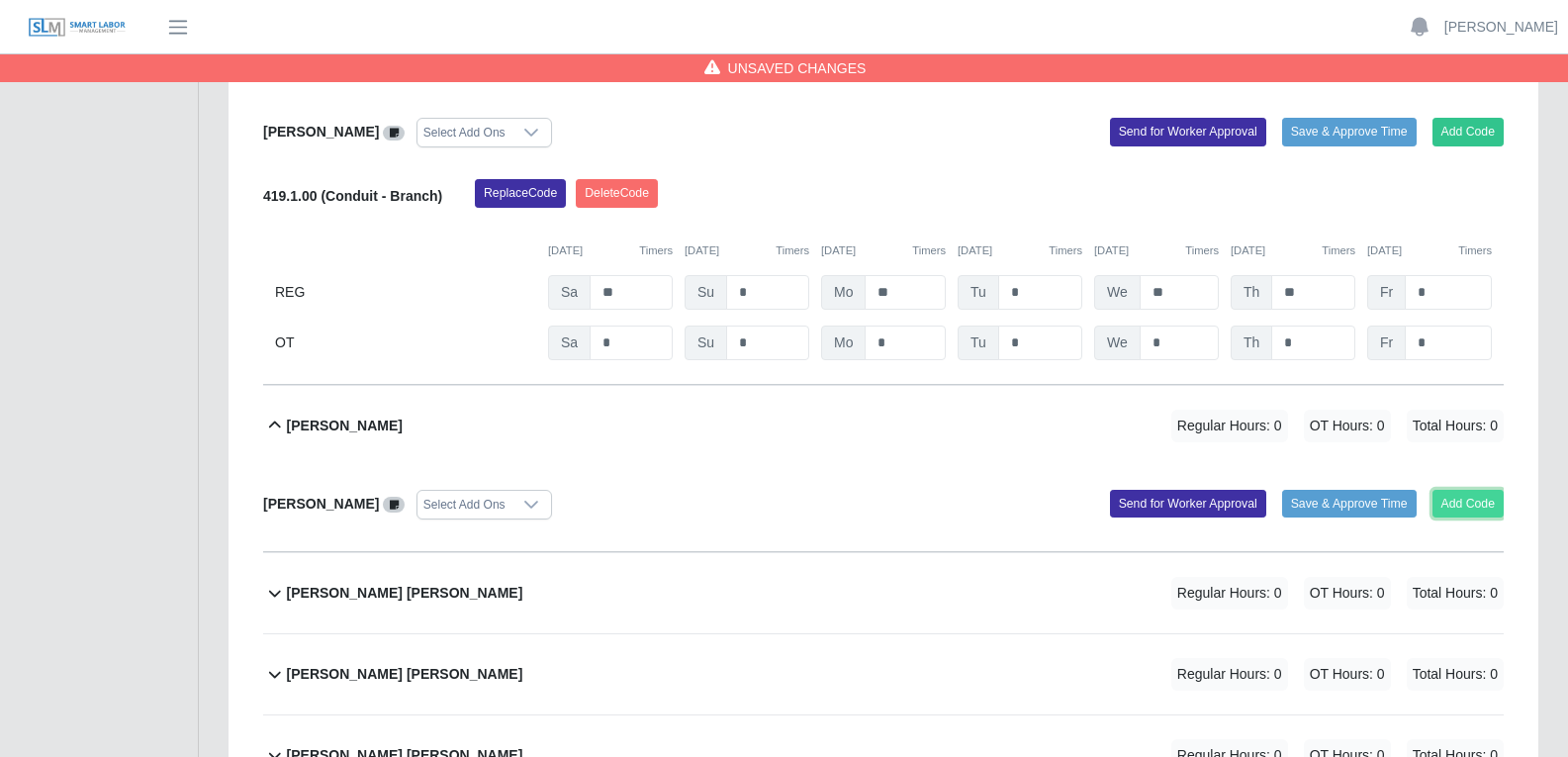
click at [1265, 490] on button "Add Code" at bounding box center [1468, 504] width 72 height 28
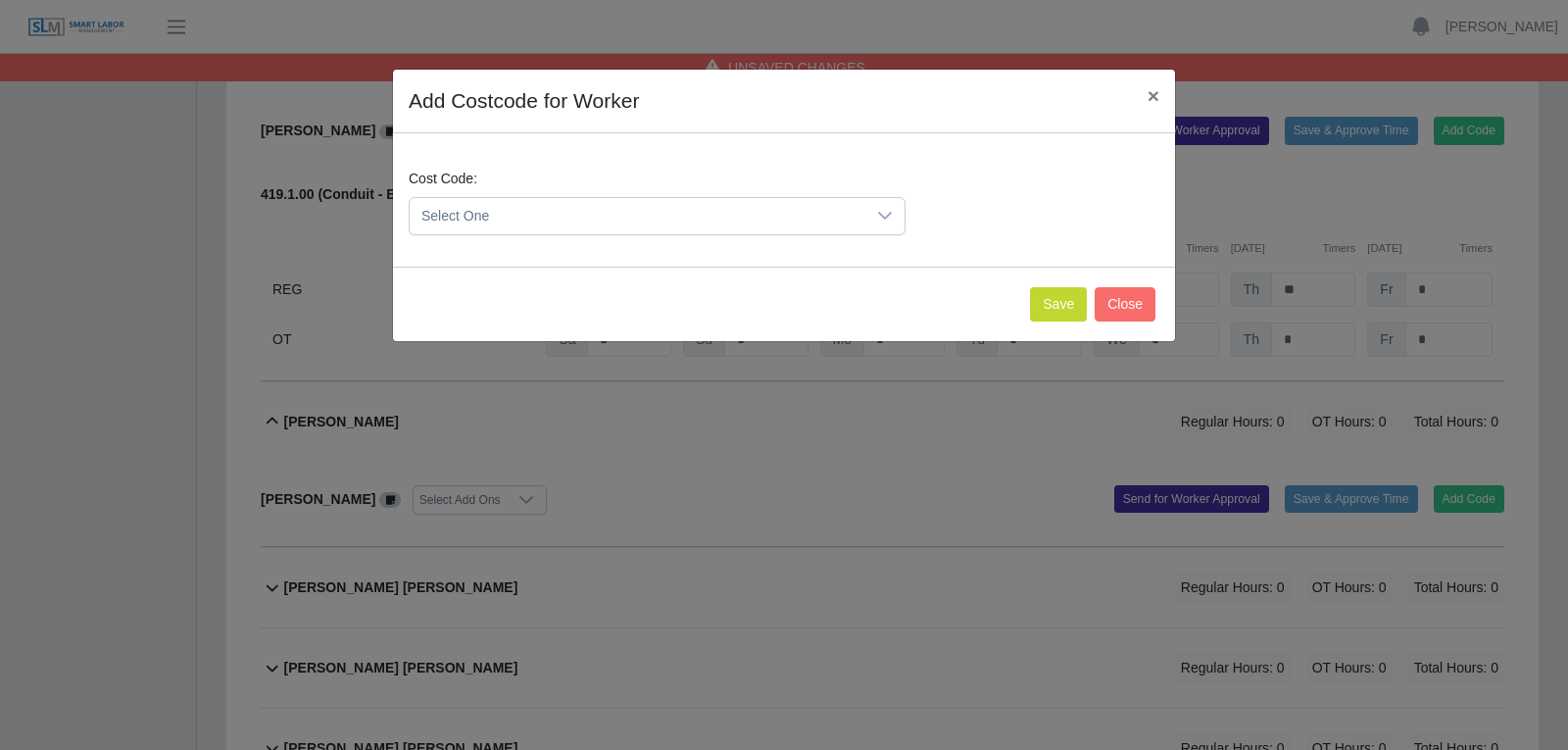
click at [890, 215] on icon at bounding box center [885, 216] width 16 height 16
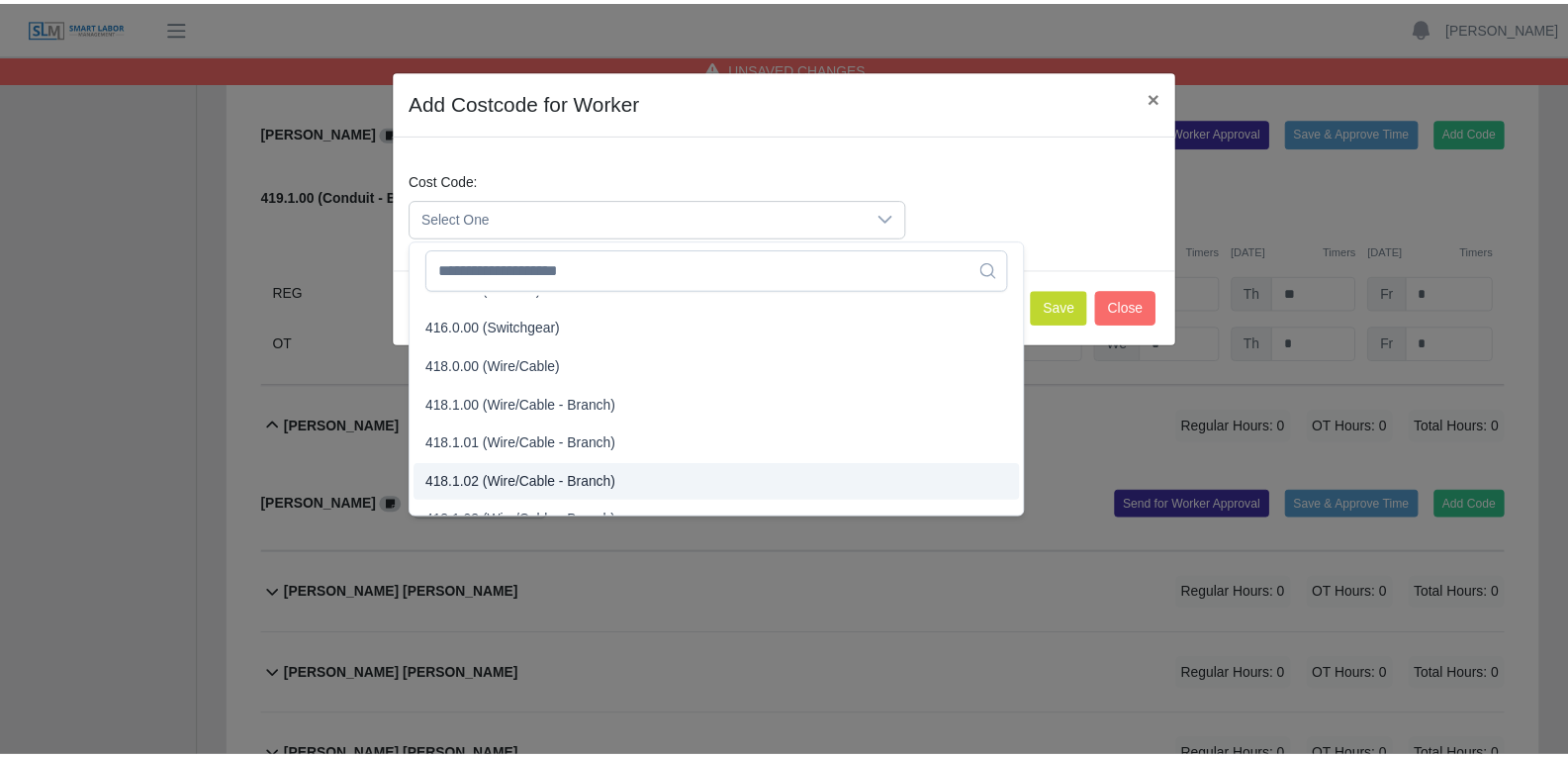
scroll to position [693, 0]
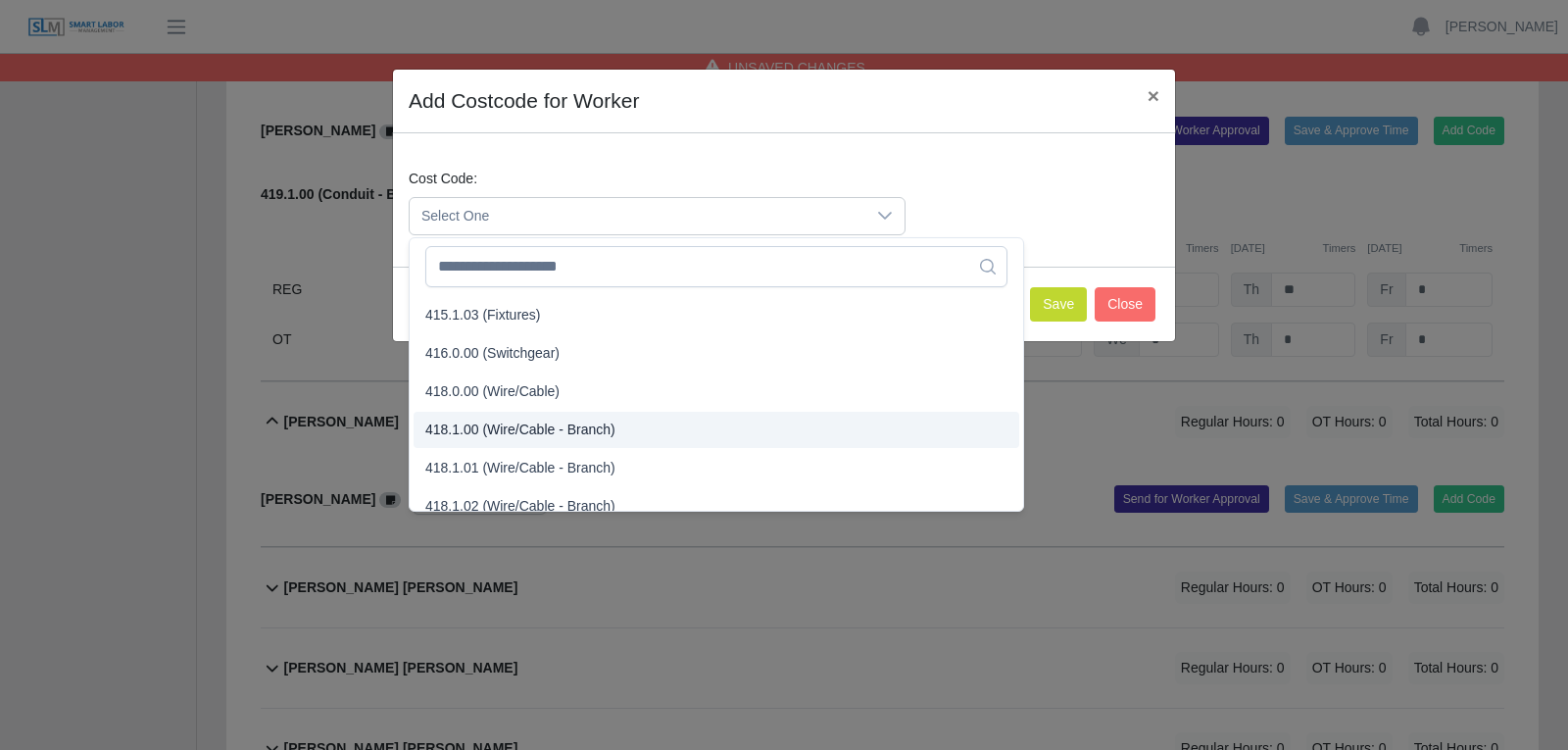
click at [492, 437] on span "418.1.00 (Wire/Cable - Branch)" at bounding box center [521, 429] width 190 height 21
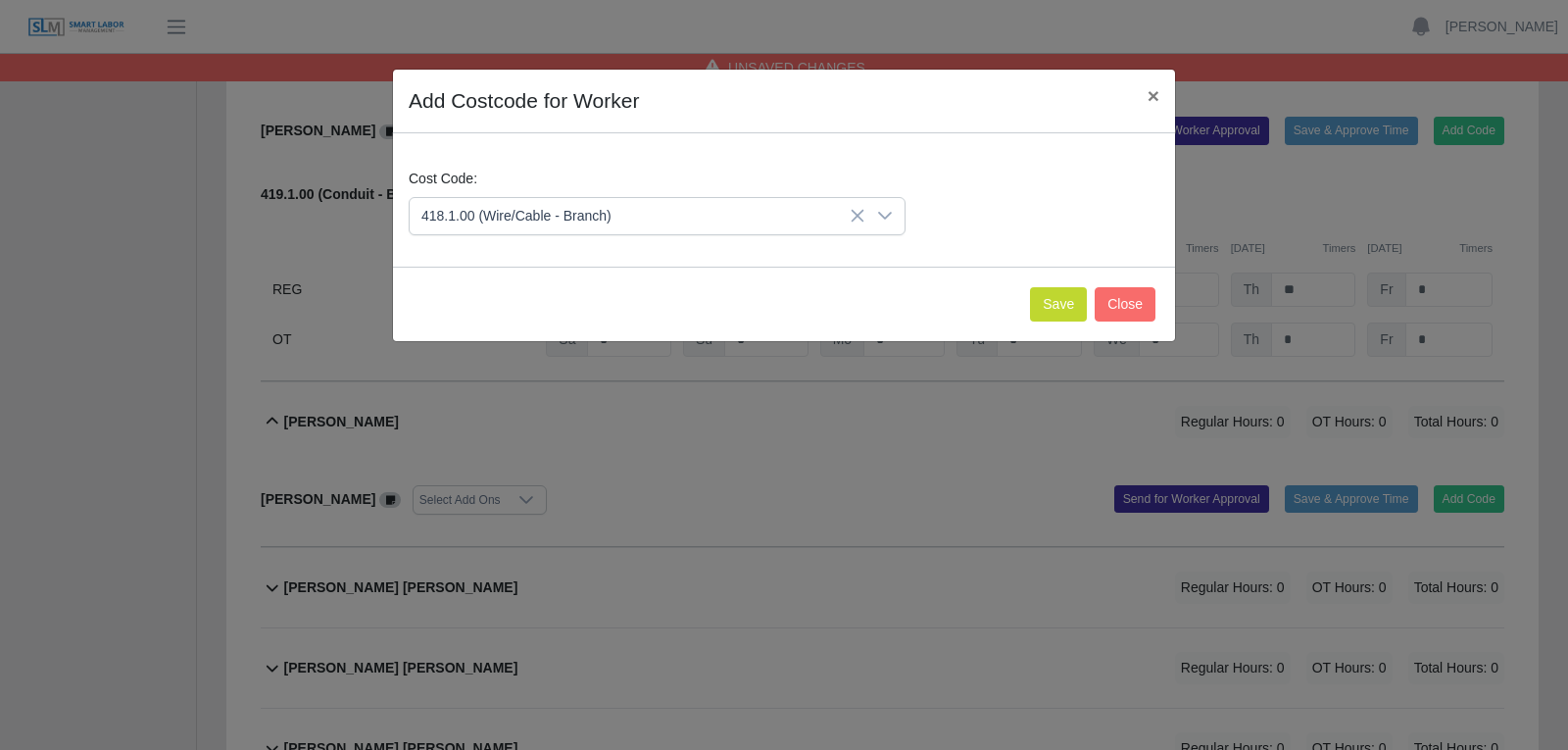
click at [1033, 311] on div "Save Close" at bounding box center [784, 304] width 783 height 75
click at [1070, 307] on button "Save" at bounding box center [1058, 304] width 57 height 34
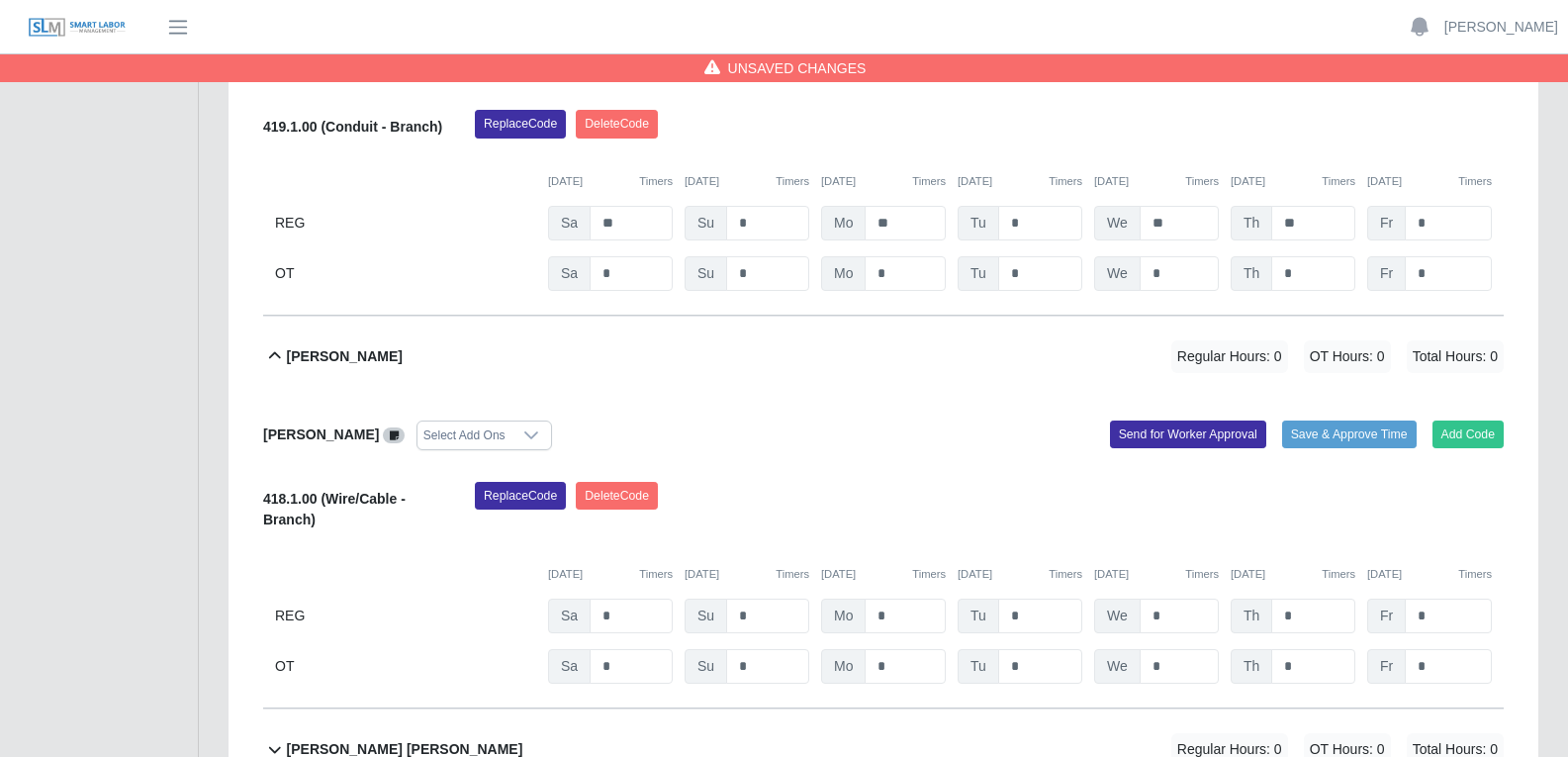
scroll to position [3956, 0]
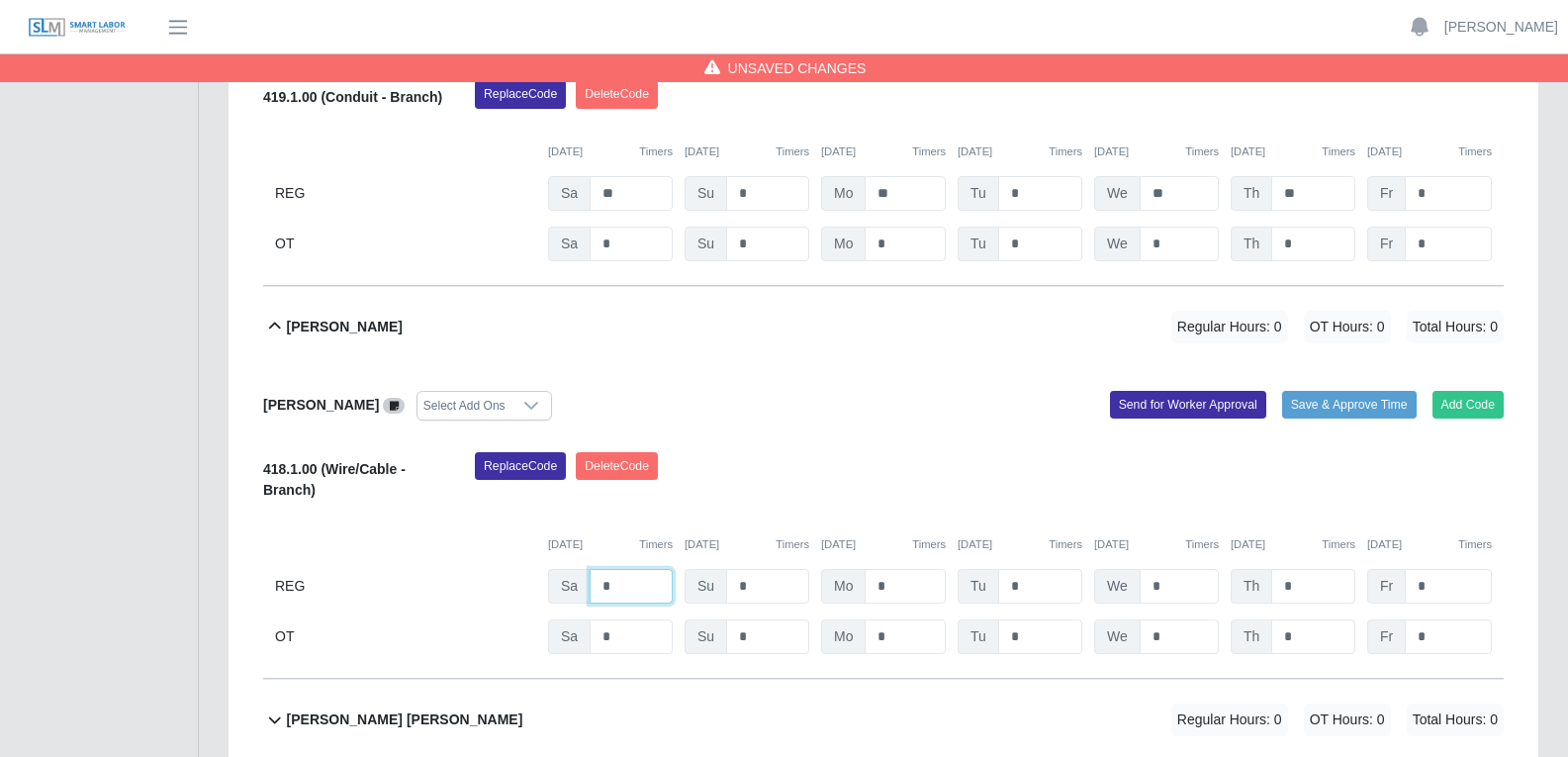
click at [617, 569] on input "*" at bounding box center [632, 586] width 83 height 35
type input "*"
click at [887, 569] on input "*" at bounding box center [906, 586] width 81 height 35
type input "*"
click at [1029, 569] on input "*" at bounding box center [1039, 586] width 84 height 35
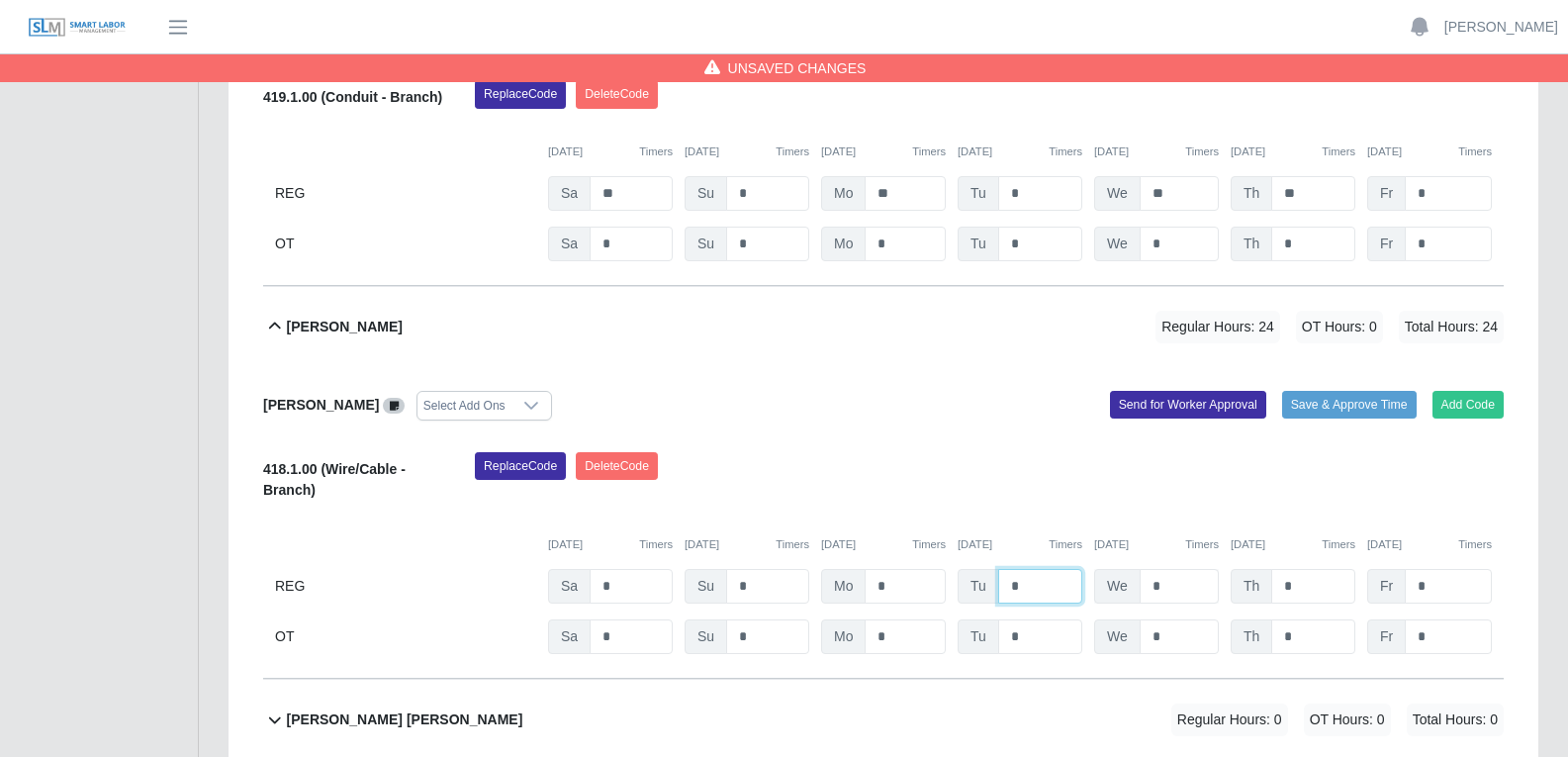
type input "*"
click at [1168, 569] on input "*" at bounding box center [1179, 586] width 79 height 35
type input "*"
click at [1265, 569] on input "*" at bounding box center [1313, 586] width 84 height 35
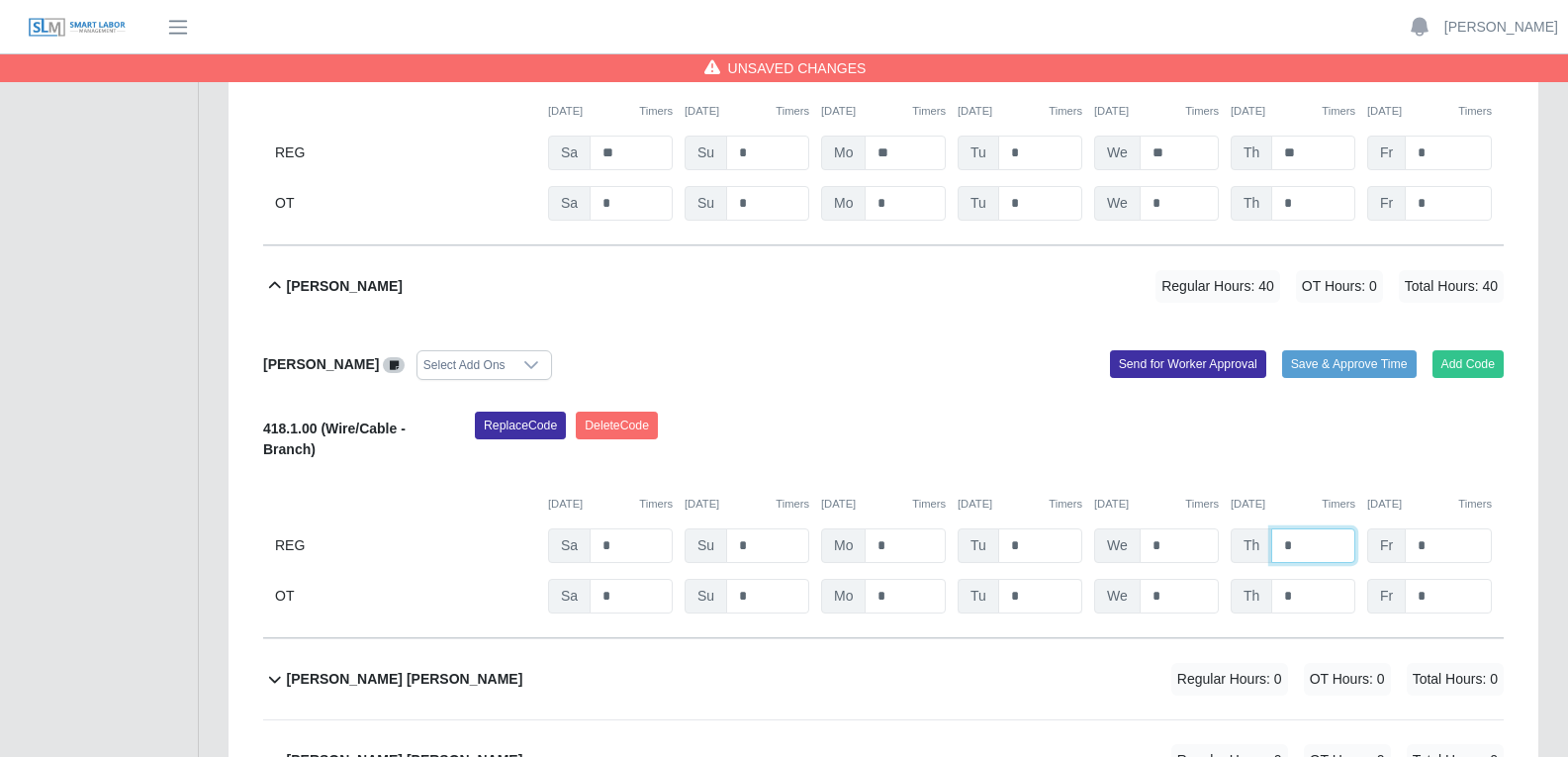
scroll to position [4055, 0]
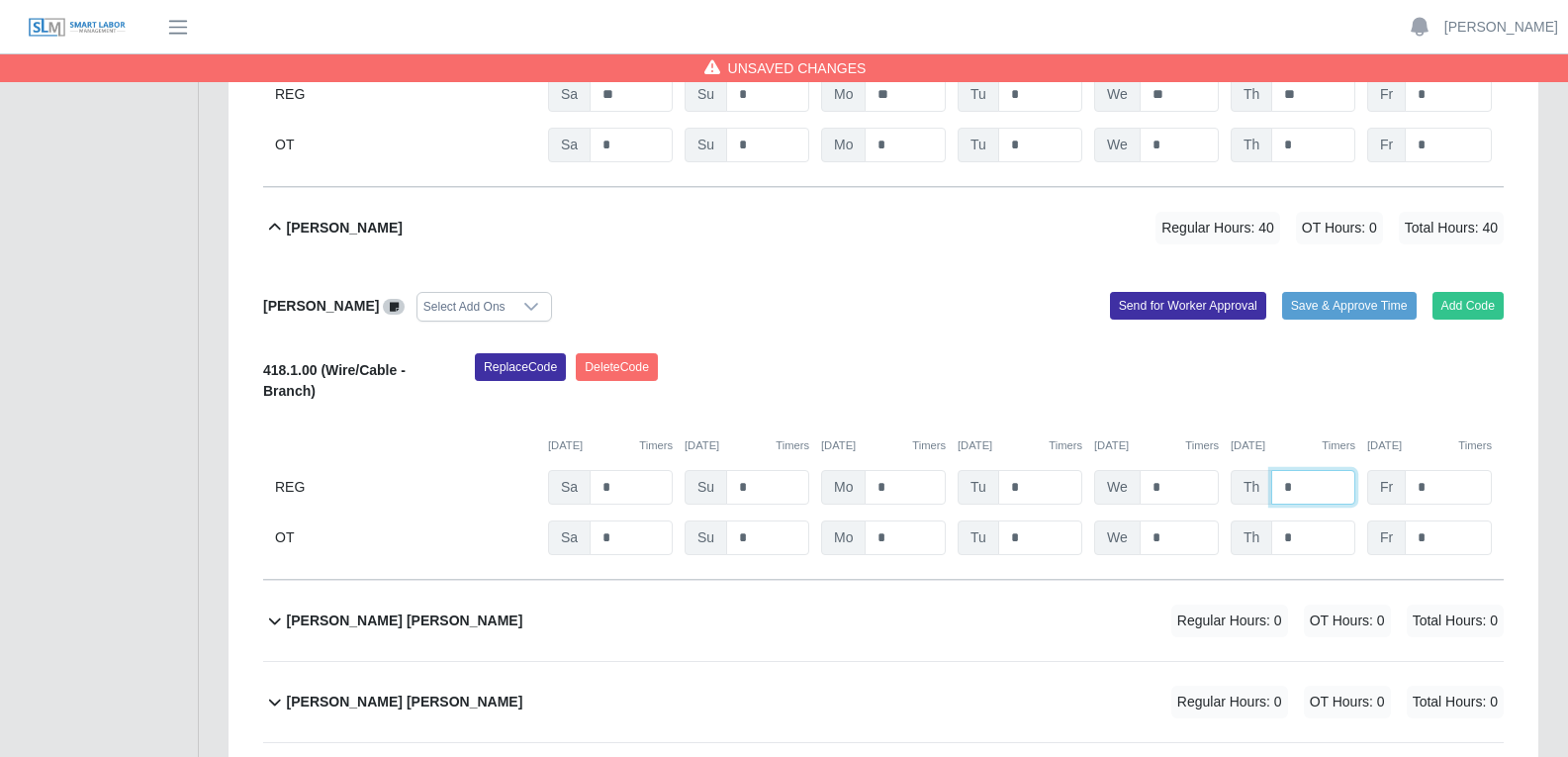
type input "*"
click at [539, 299] on icon at bounding box center [532, 307] width 16 height 16
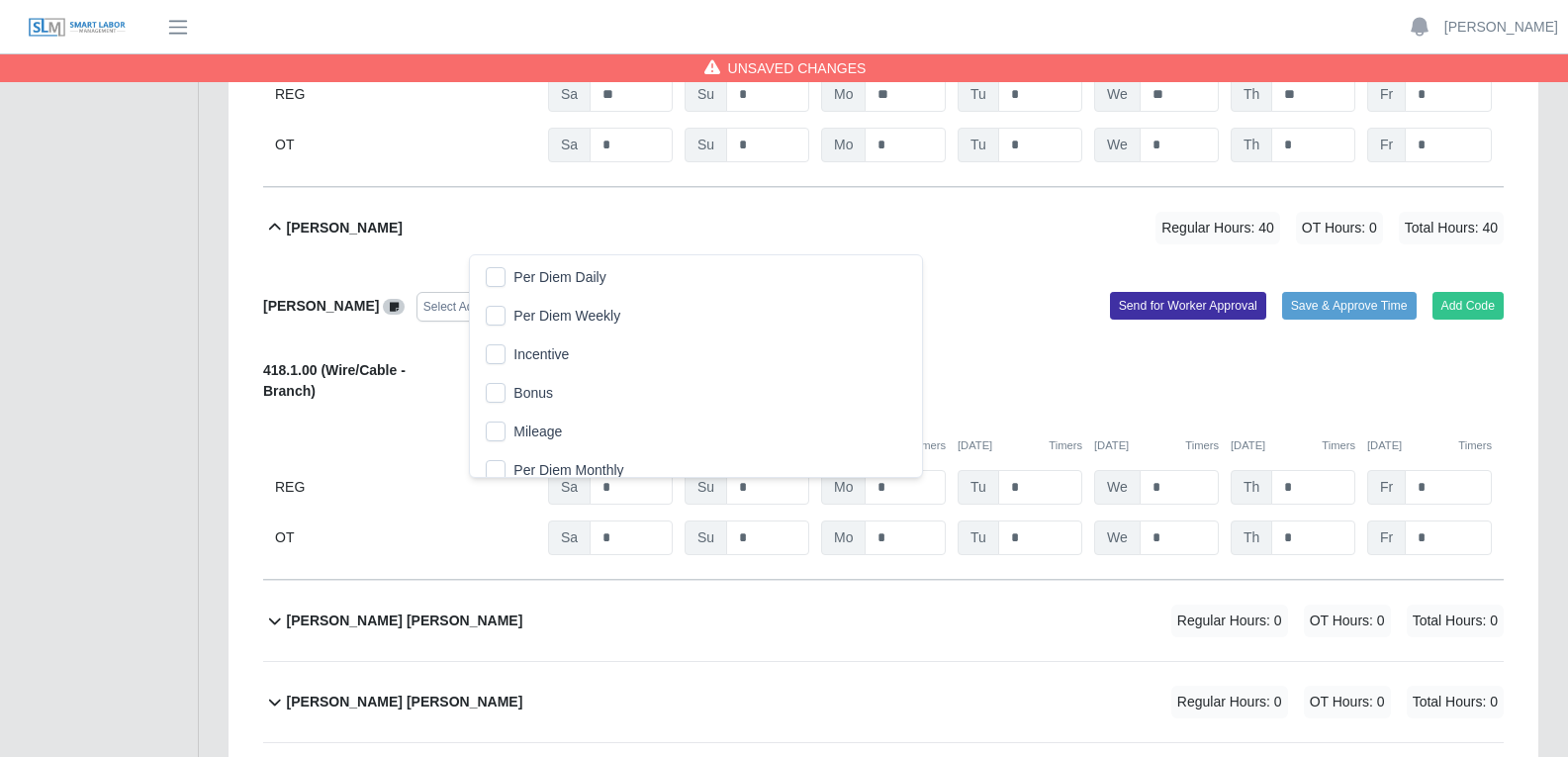
click at [562, 279] on span "Per Diem Daily" at bounding box center [559, 277] width 92 height 21
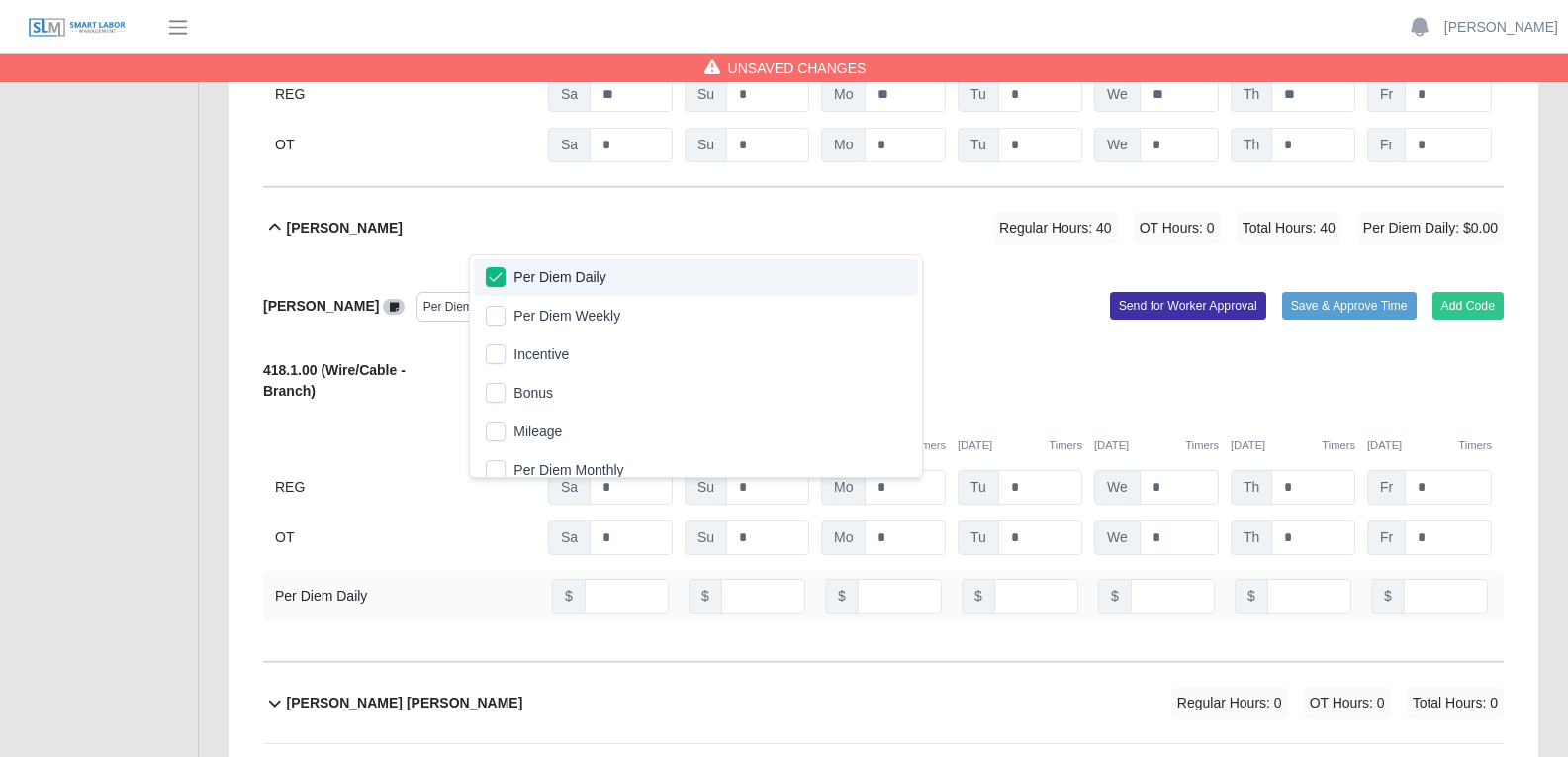
click at [884, 188] on div "Bertilia Magaly Rodriguez Regular Hours: 40 OT Hours: 0 Total Hours: 40 Per Die…" at bounding box center [895, 228] width 1217 height 80
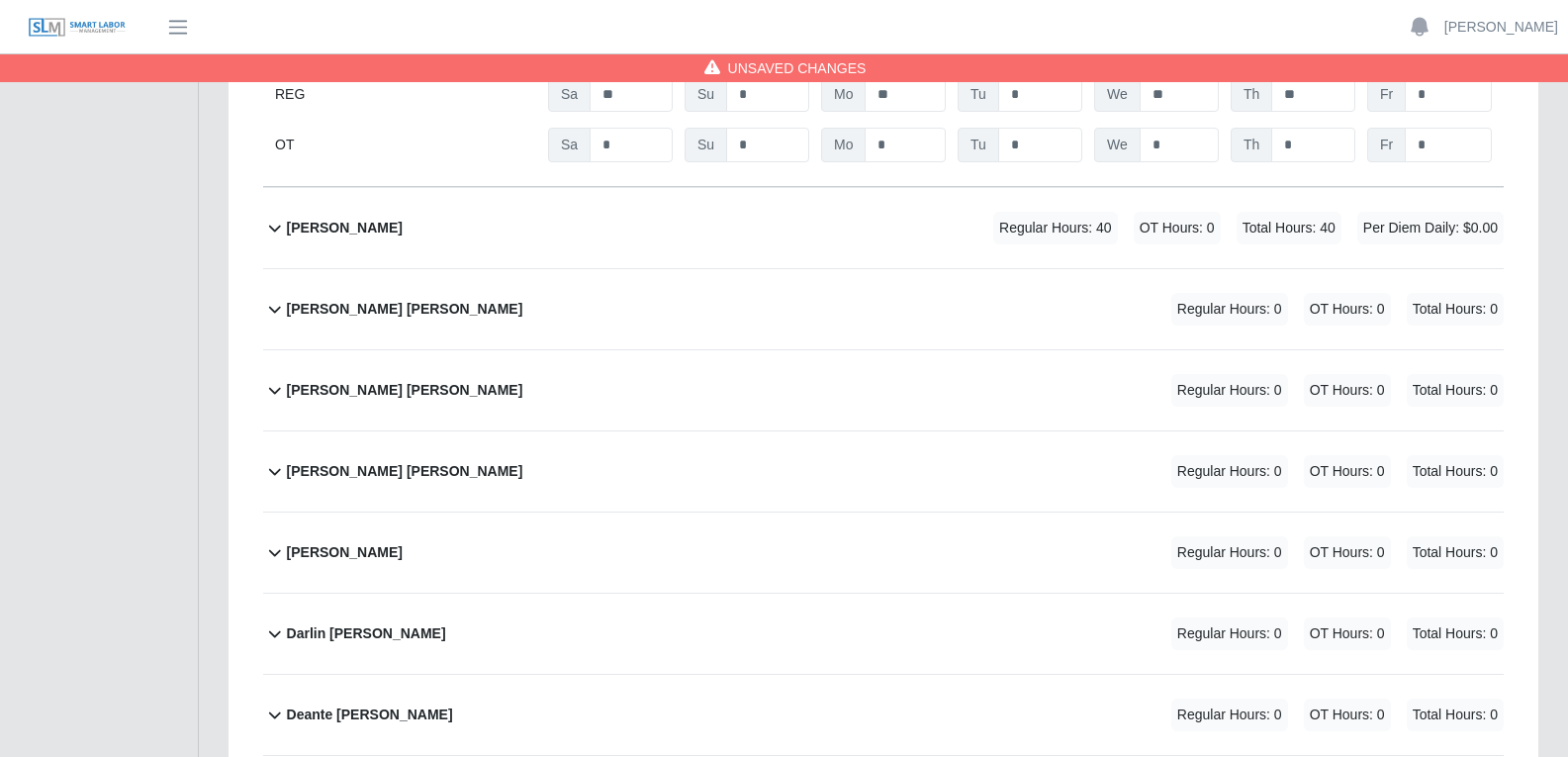
click at [792, 188] on div "Bertilia Magaly Rodriguez Regular Hours: 40 OT Hours: 0 Total Hours: 40 Per Die…" at bounding box center [895, 228] width 1217 height 80
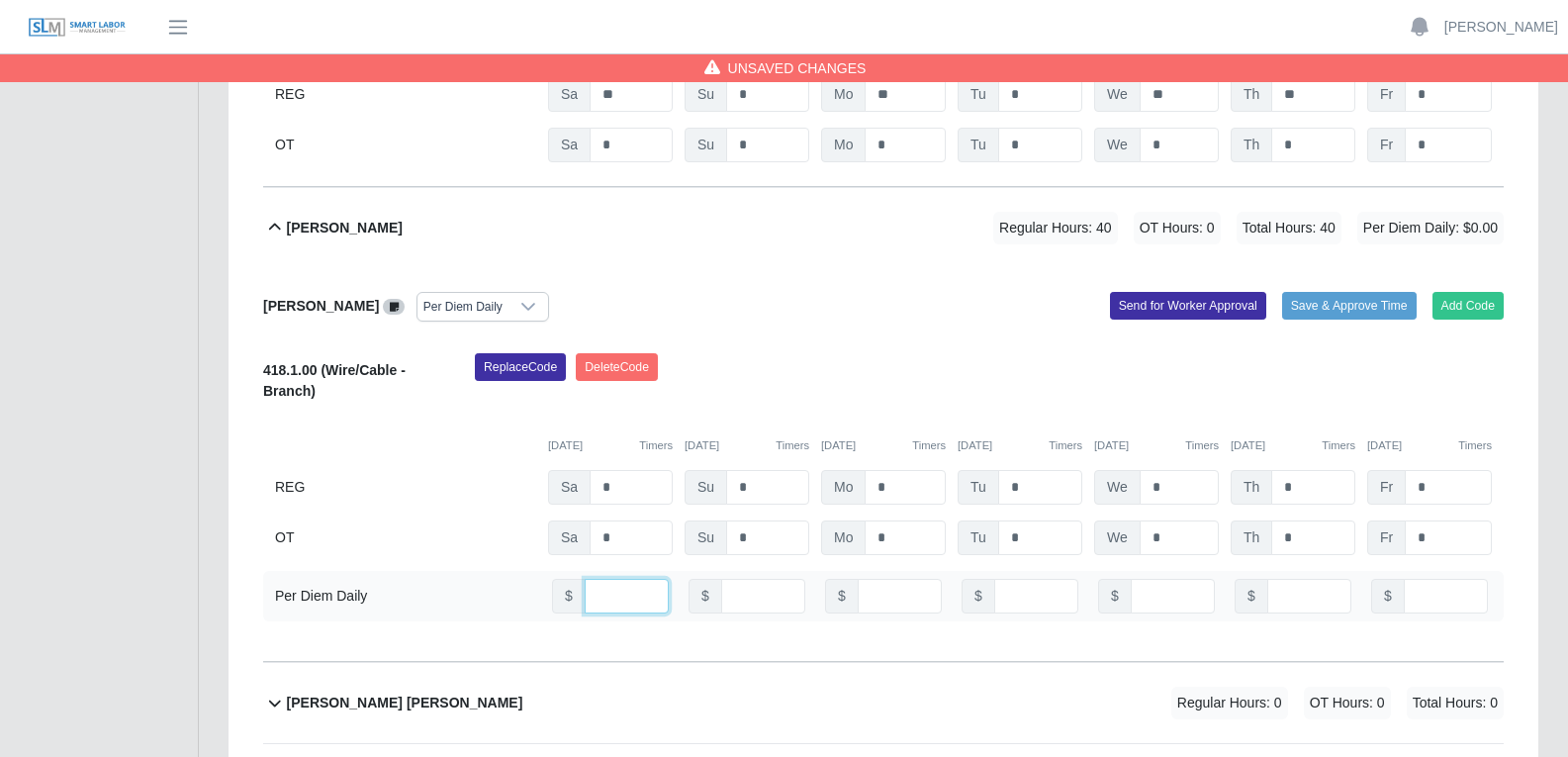
click at [618, 578] on input "number" at bounding box center [627, 596] width 84 height 35
type input "**"
click at [884, 578] on input "number" at bounding box center [900, 596] width 84 height 35
type input "**"
click at [1014, 578] on input "number" at bounding box center [1035, 596] width 84 height 35
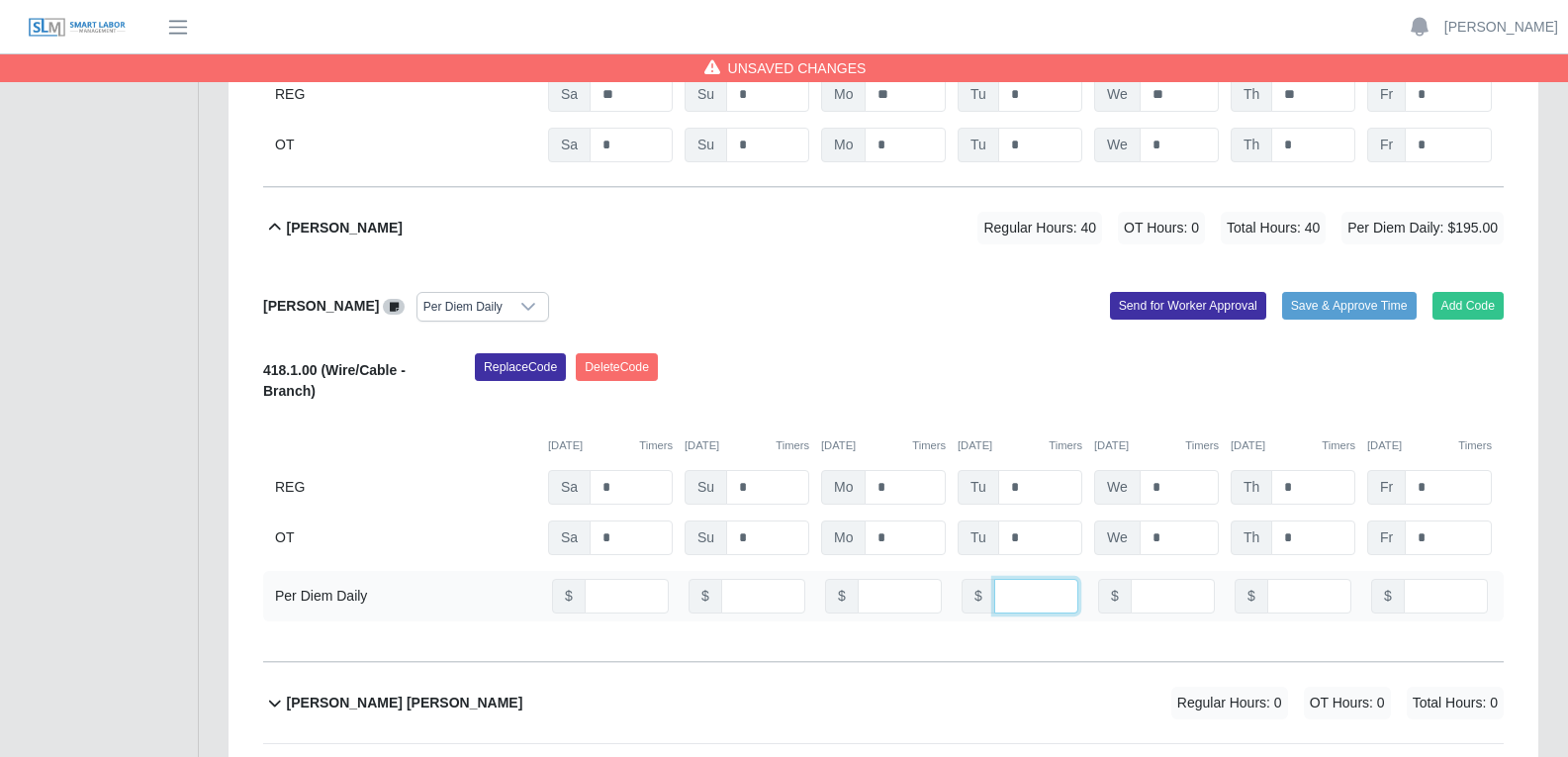
type input "**"
click at [1171, 578] on input "number" at bounding box center [1172, 596] width 84 height 35
type input "**"
click at [1265, 578] on input "number" at bounding box center [1309, 596] width 84 height 35
type input "**"
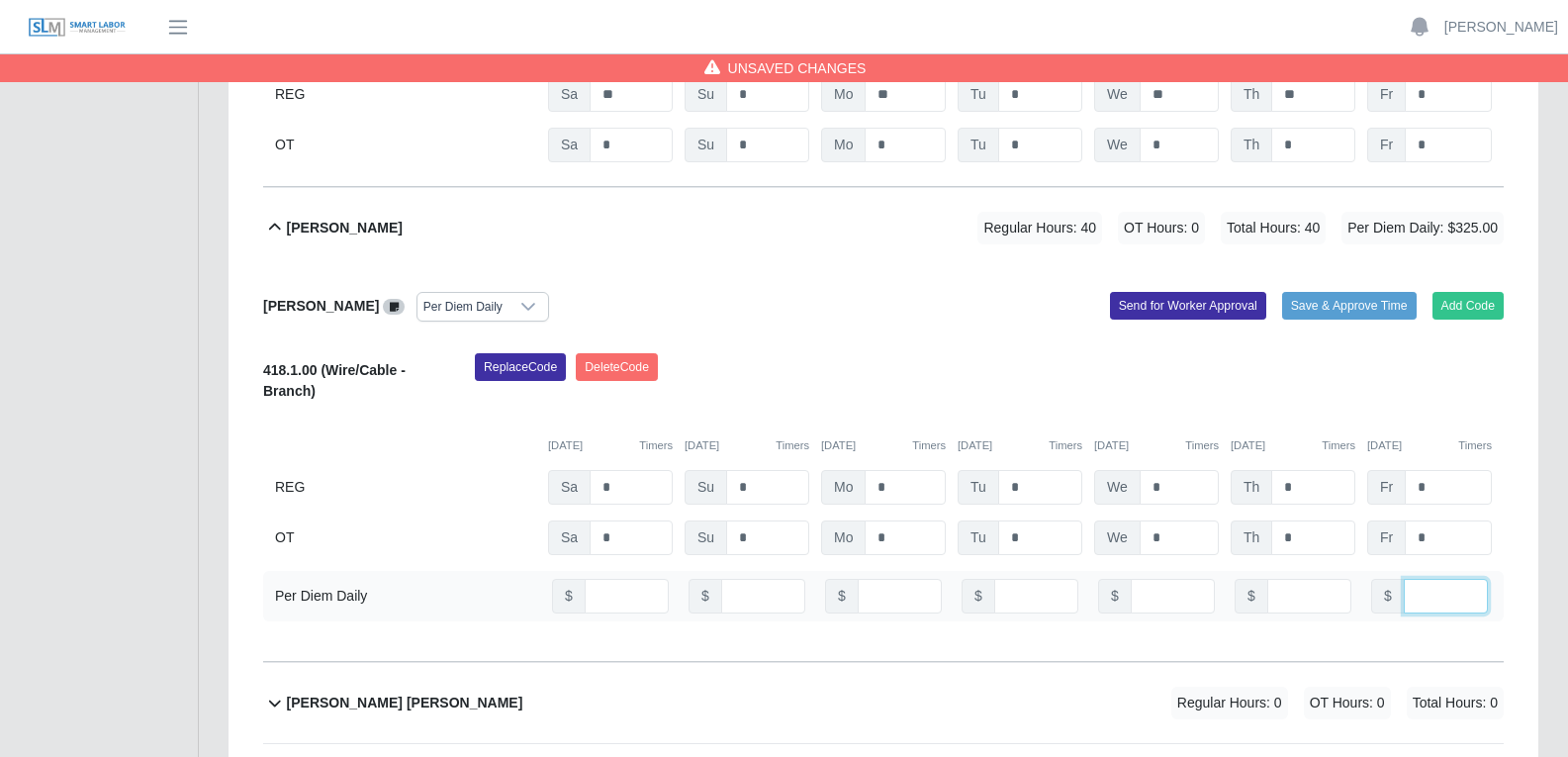
click at [1265, 578] on input "number" at bounding box center [1445, 596] width 84 height 35
type input "**"
click at [987, 353] on div "Replace Code Delete Code" at bounding box center [989, 383] width 1058 height 60
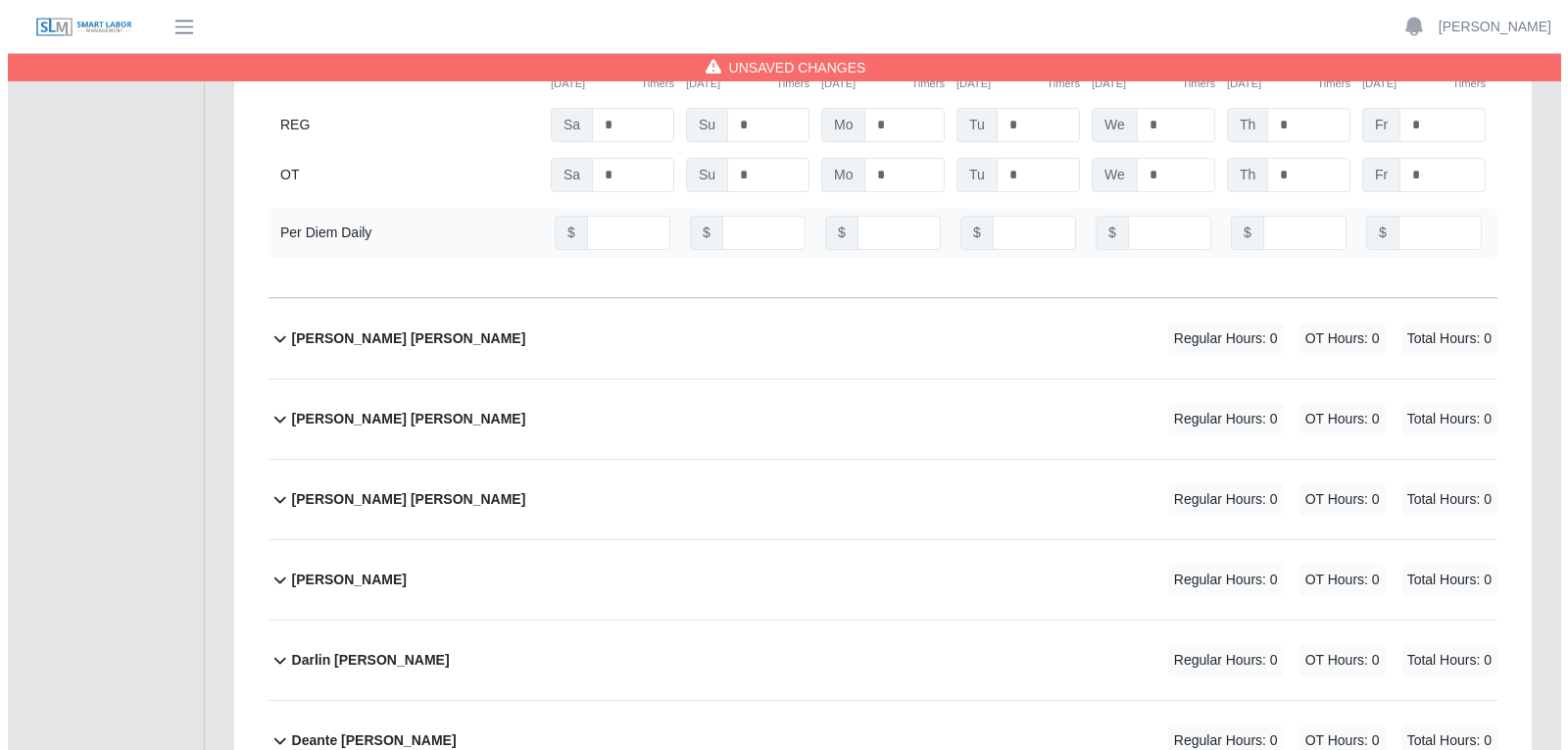
scroll to position [4409, 0]
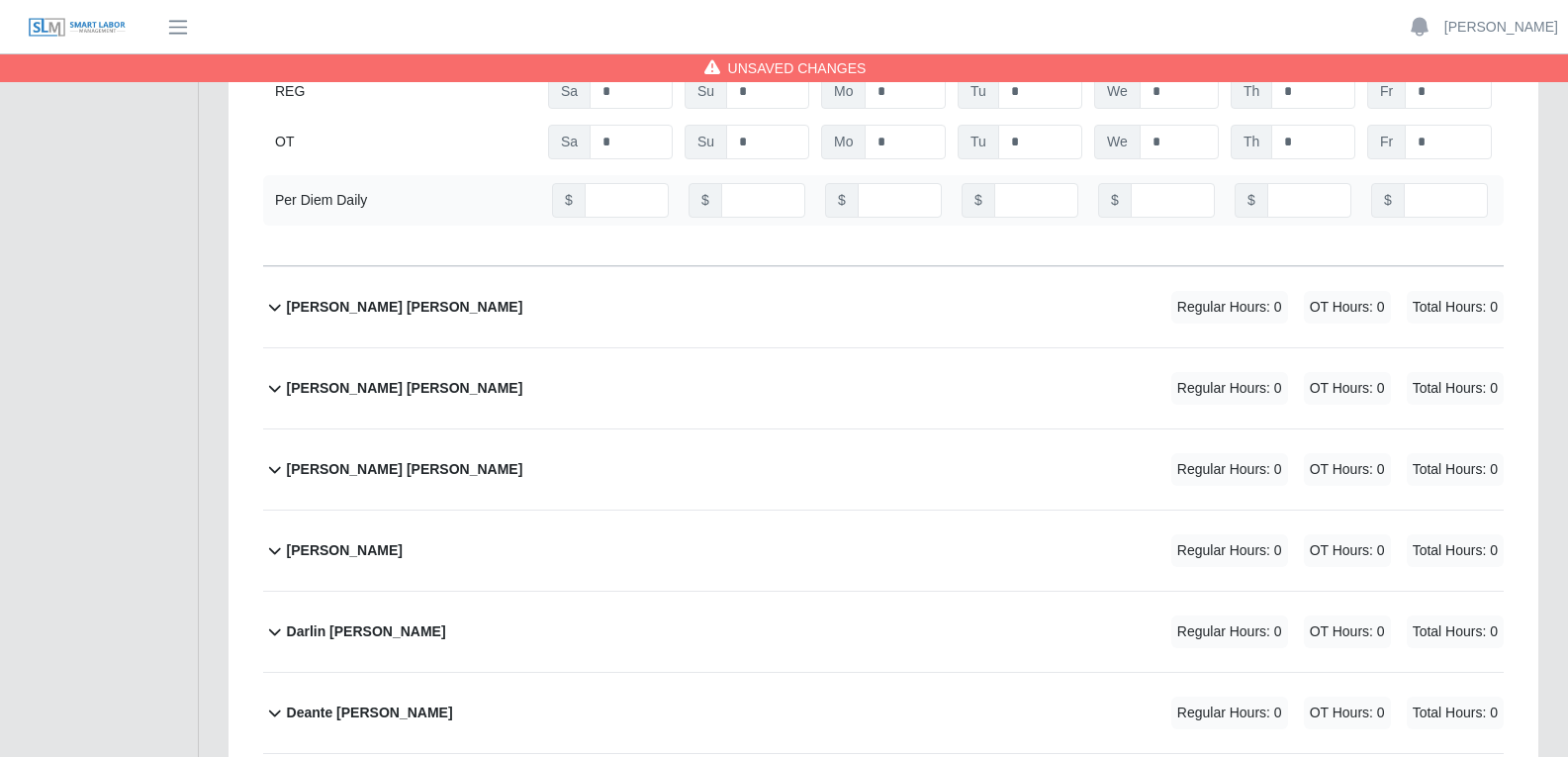
click at [793, 429] on div "Daniel Salas Davila Regular Hours: 0 OT Hours: 0 Total Hours: 0" at bounding box center [895, 469] width 1217 height 80
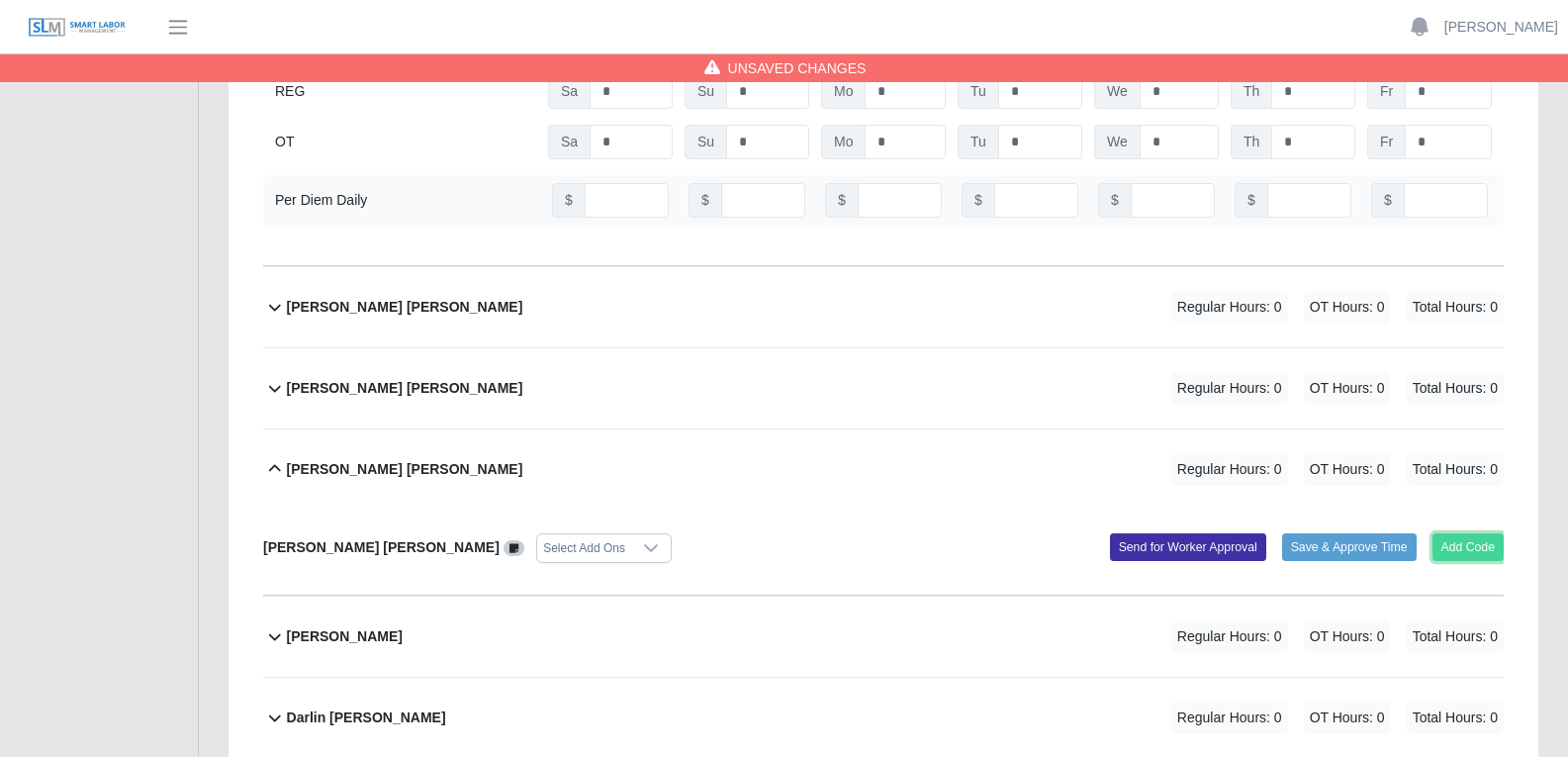
click at [1265, 533] on button "Add Code" at bounding box center [1468, 547] width 72 height 28
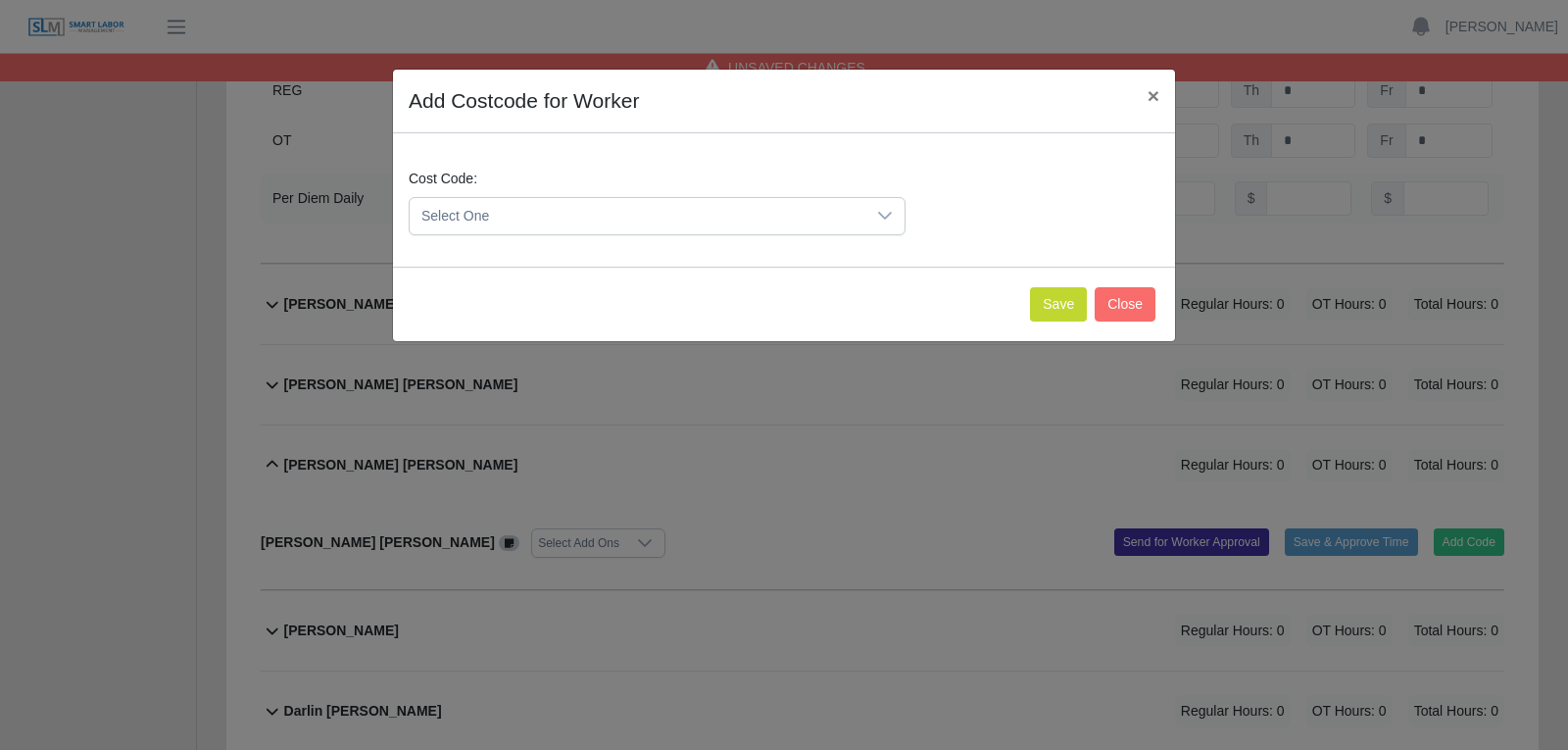
click at [893, 219] on div at bounding box center [885, 216] width 39 height 36
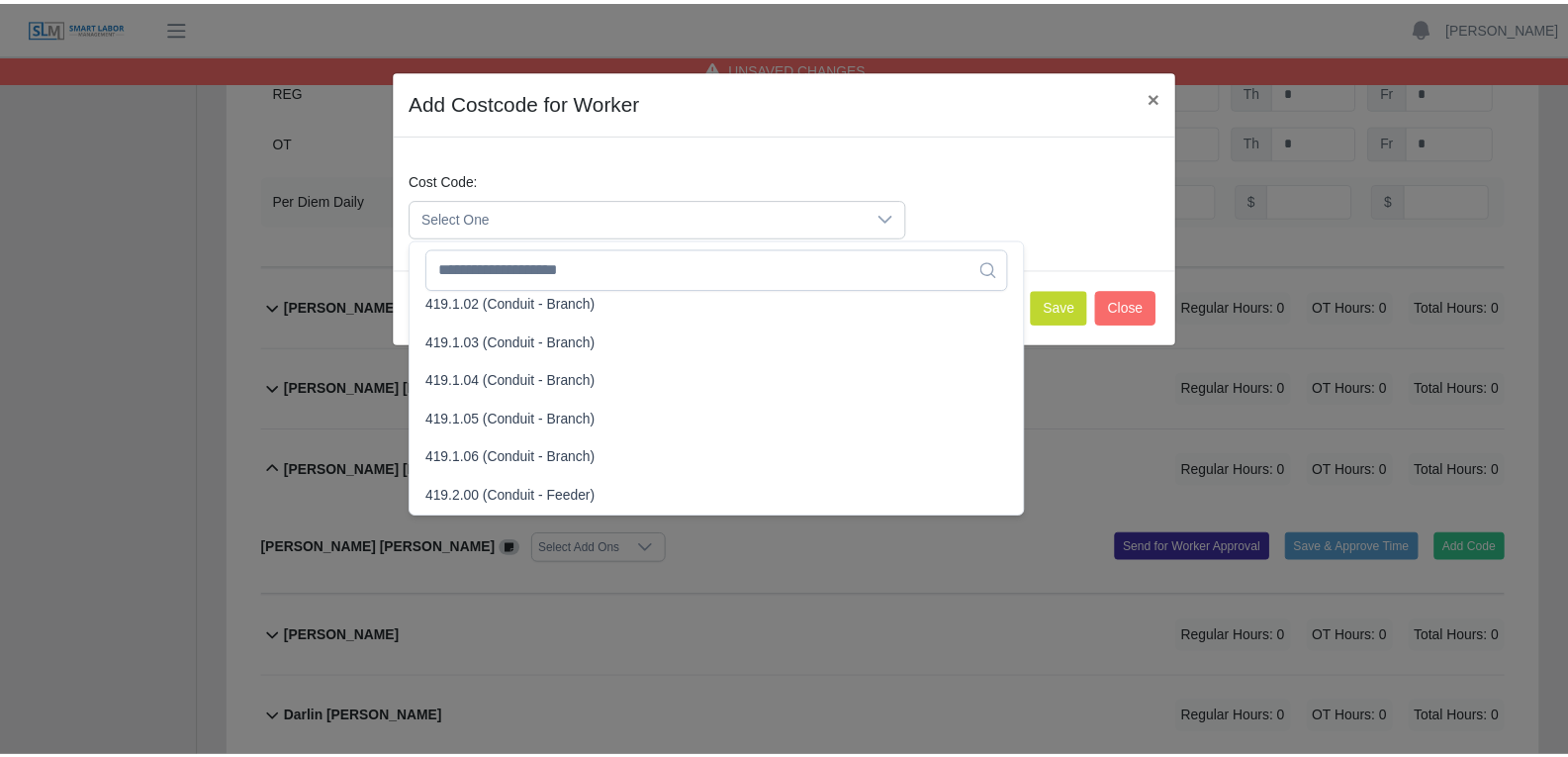
scroll to position [1384, 0]
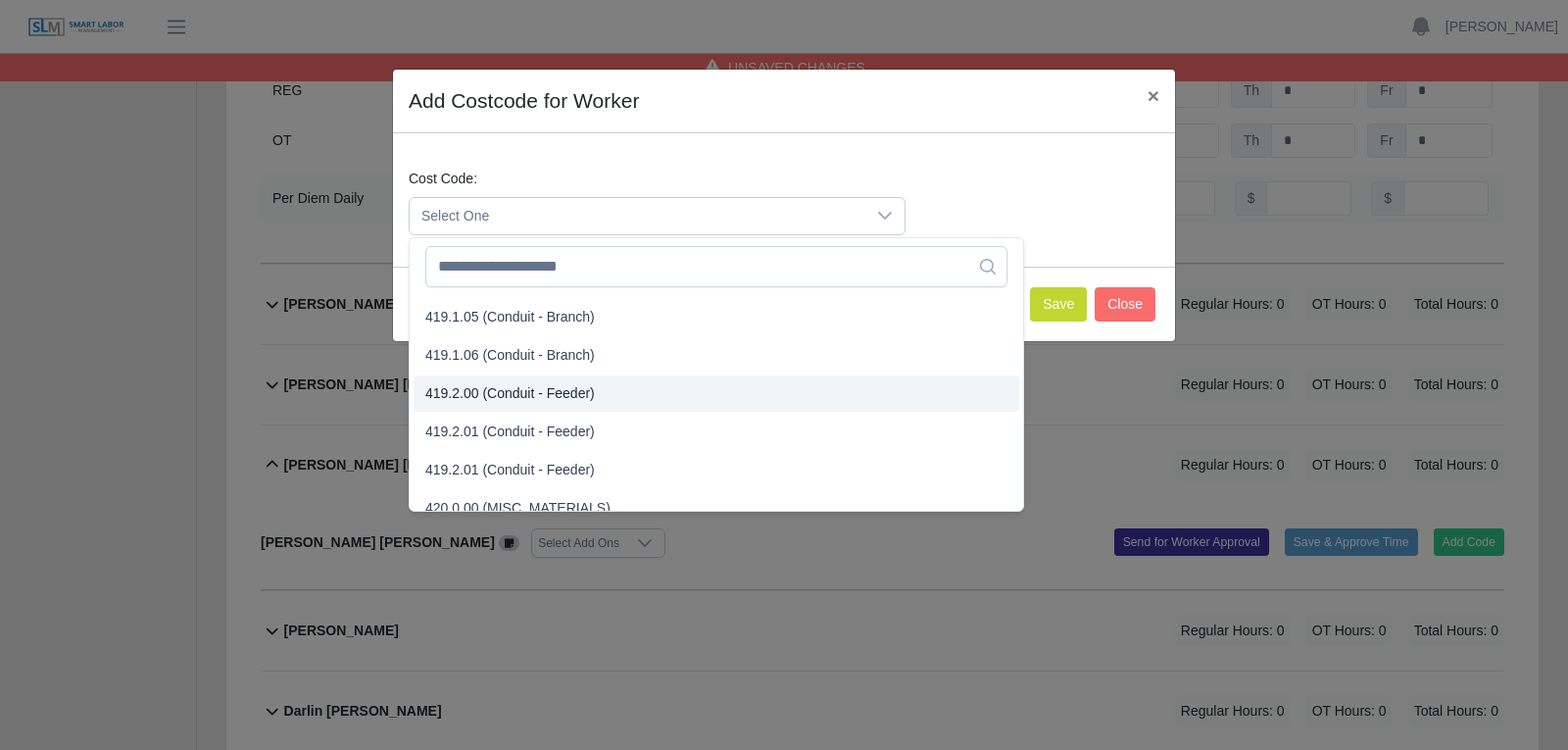
click at [508, 394] on span "419.2.00 (Conduit - Feeder)" at bounding box center [510, 393] width 170 height 21
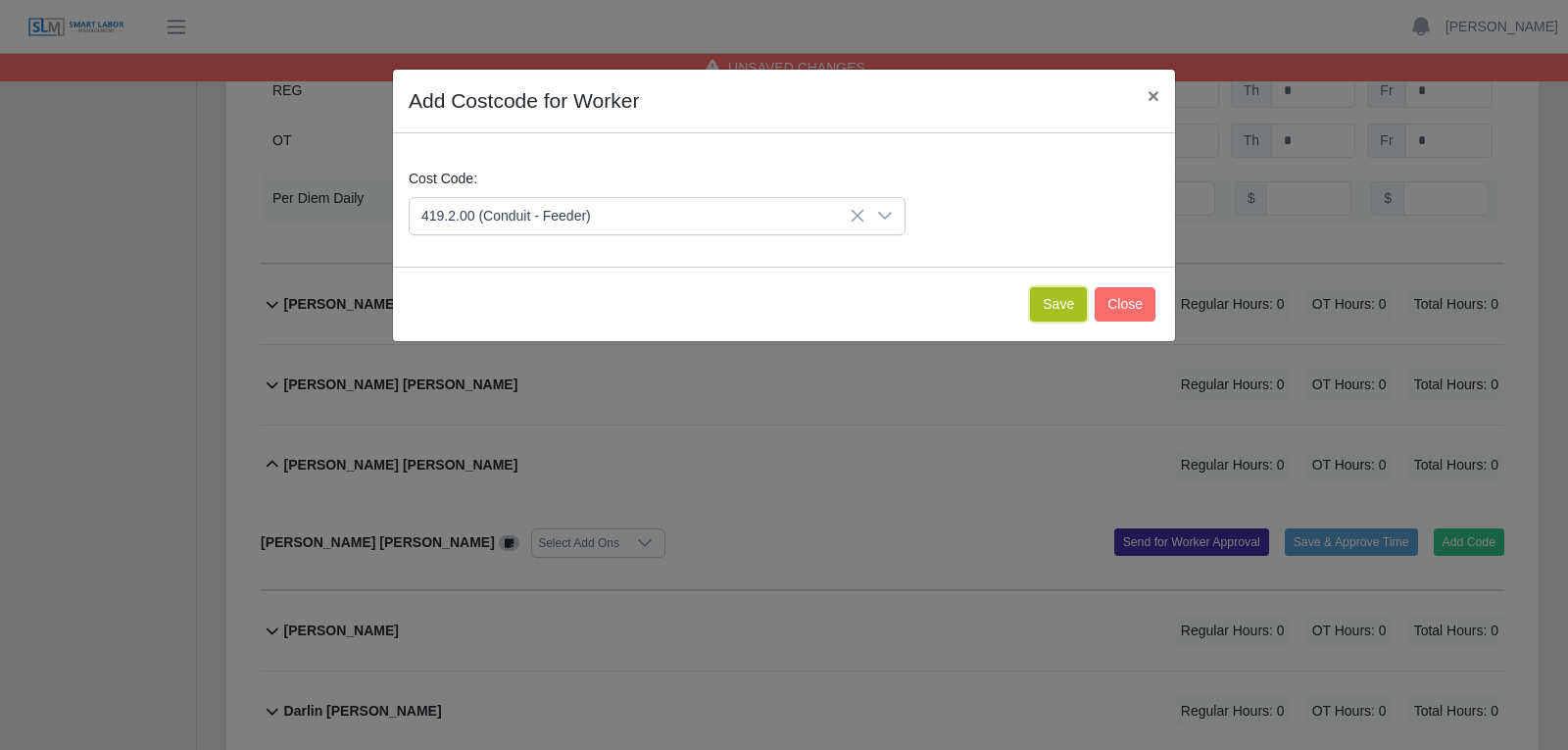
click at [1058, 303] on button "Save" at bounding box center [1058, 304] width 57 height 34
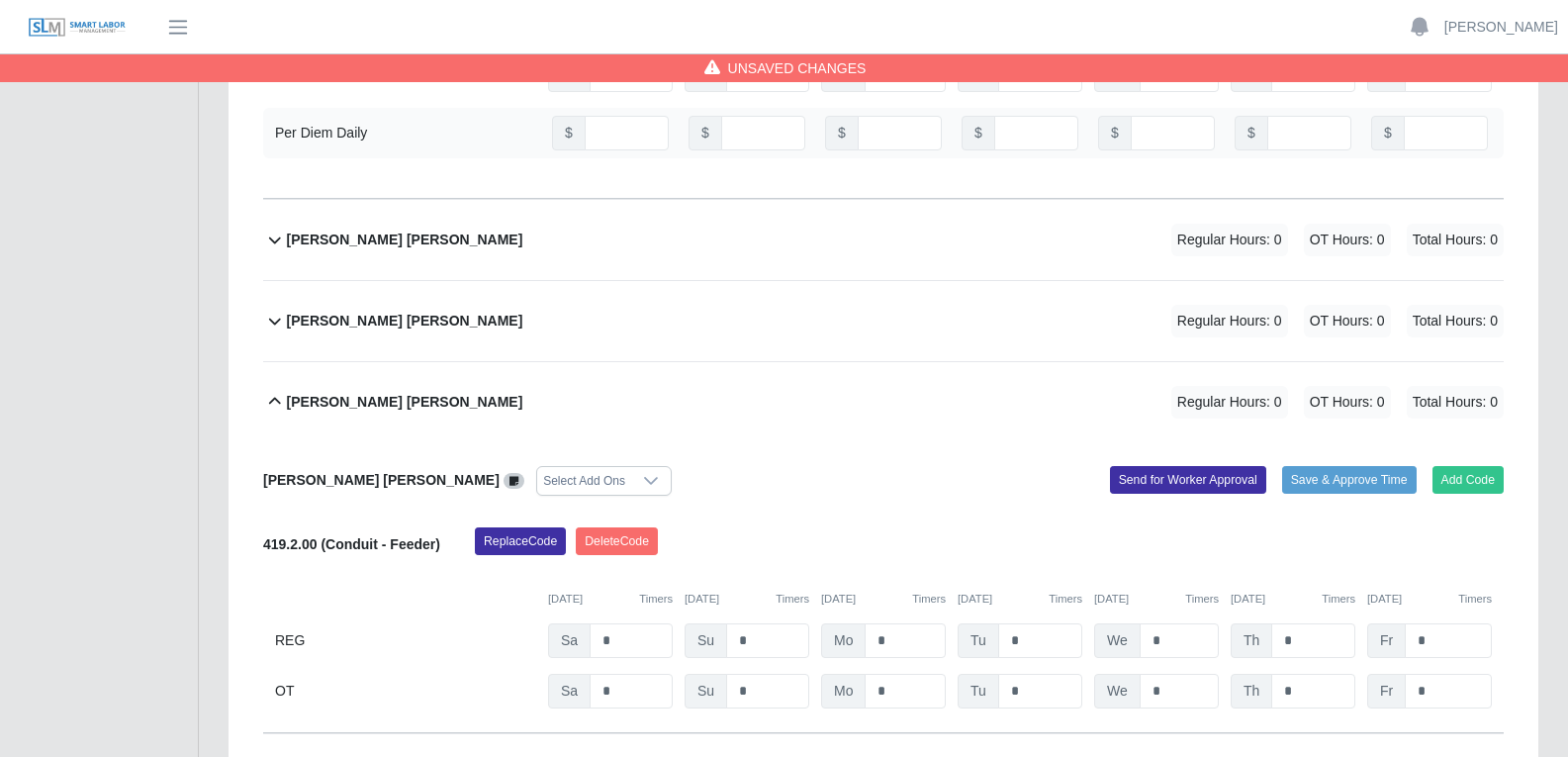
scroll to position [4549, 0]
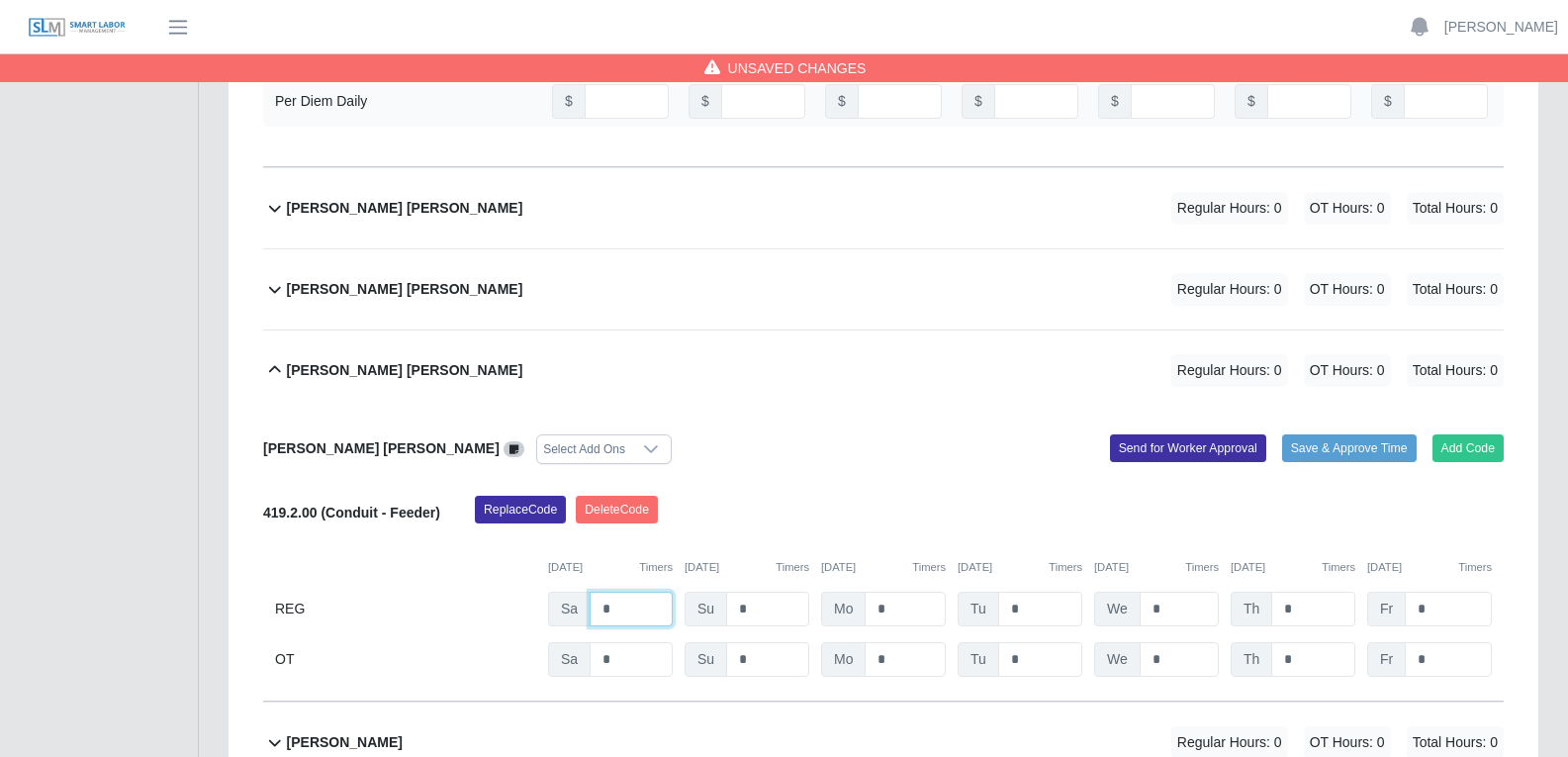
click at [610, 578] on input "*" at bounding box center [632, 609] width 83 height 35
type input "*"
click at [898, 578] on input "*" at bounding box center [906, 609] width 81 height 35
type input "*"
click at [1022, 578] on input "*" at bounding box center [1039, 609] width 84 height 35
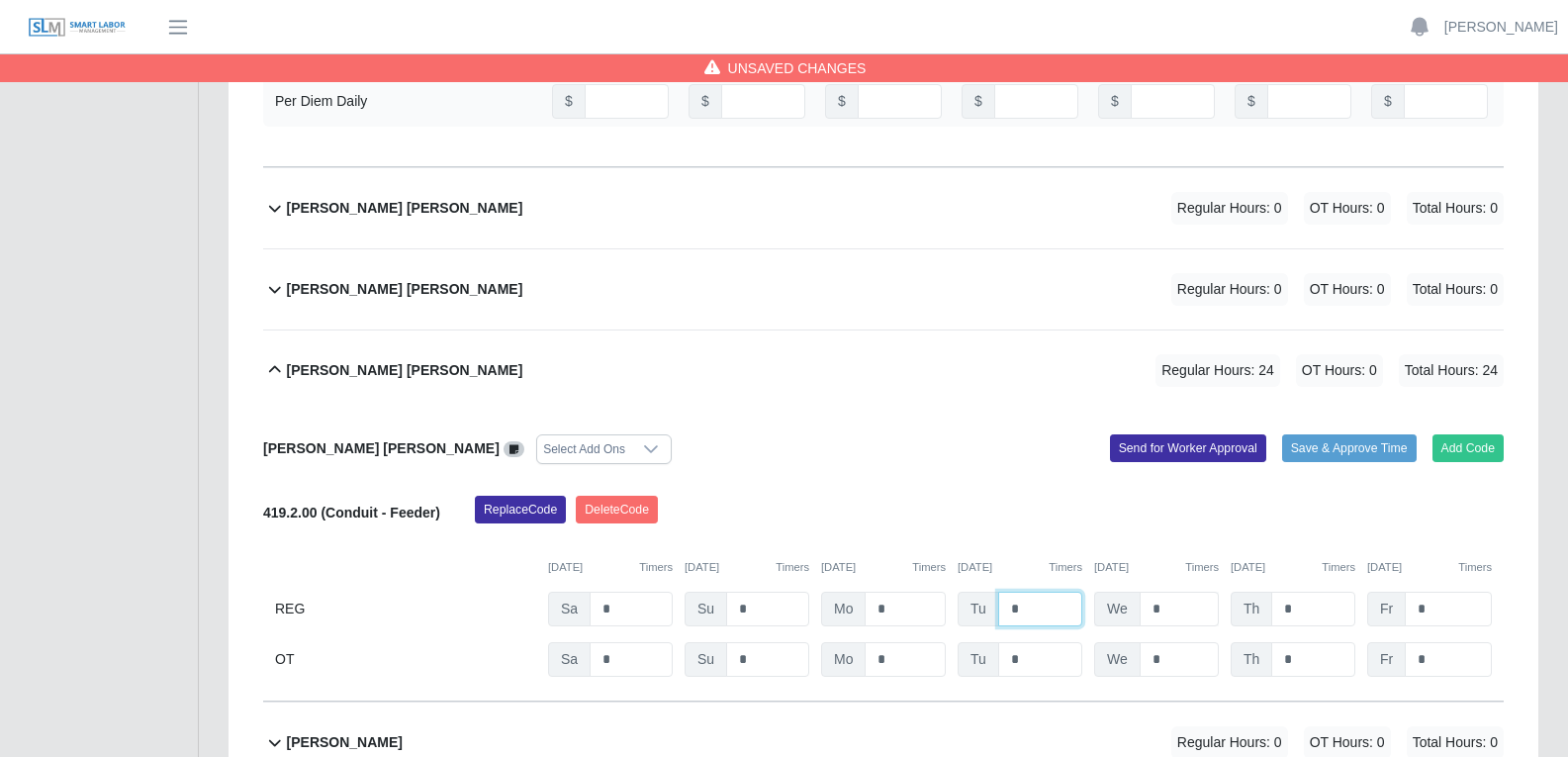
type input "*"
click at [1173, 578] on input "*" at bounding box center [1179, 609] width 79 height 35
type input "*"
click at [1265, 578] on input "*" at bounding box center [1313, 609] width 84 height 35
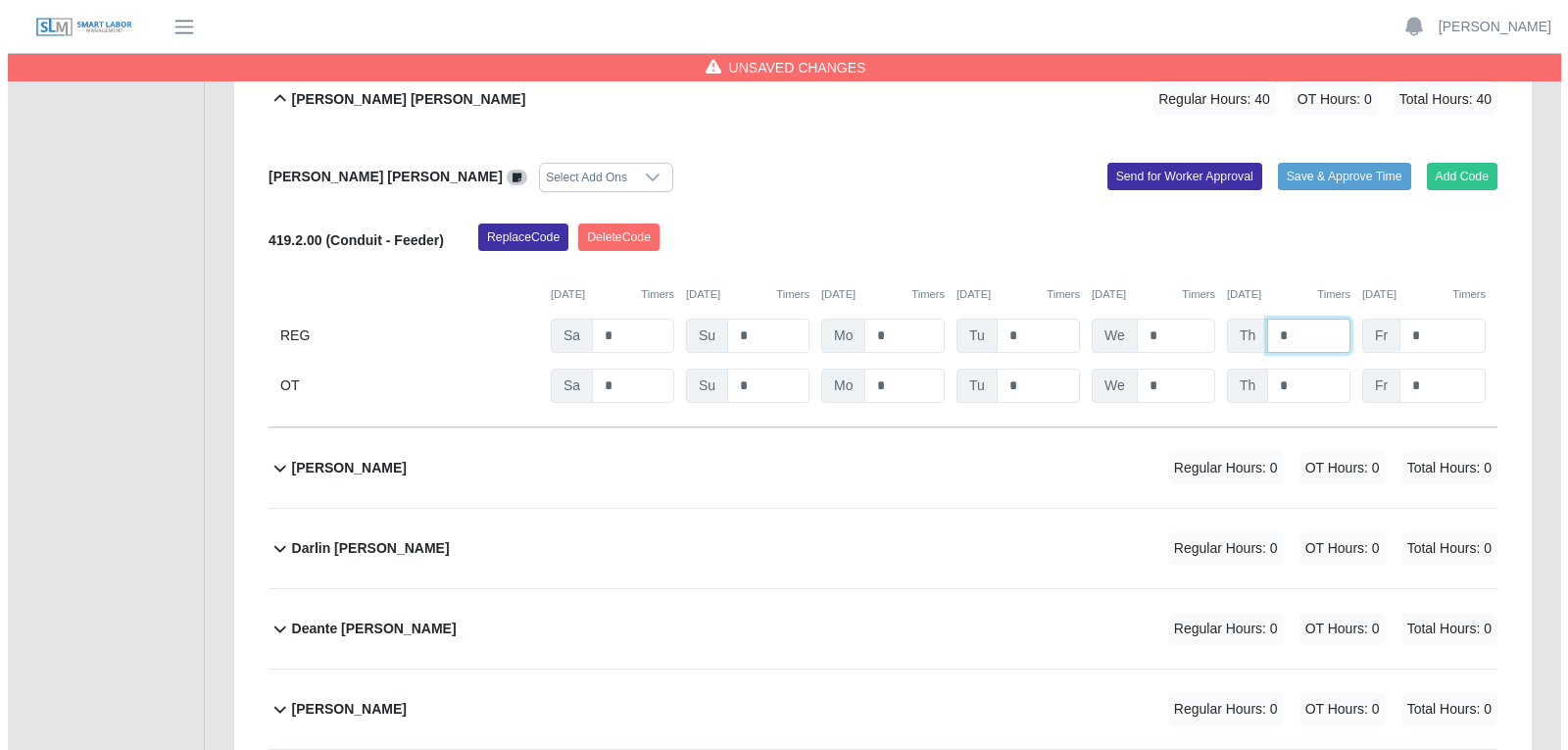
scroll to position [4801, 0]
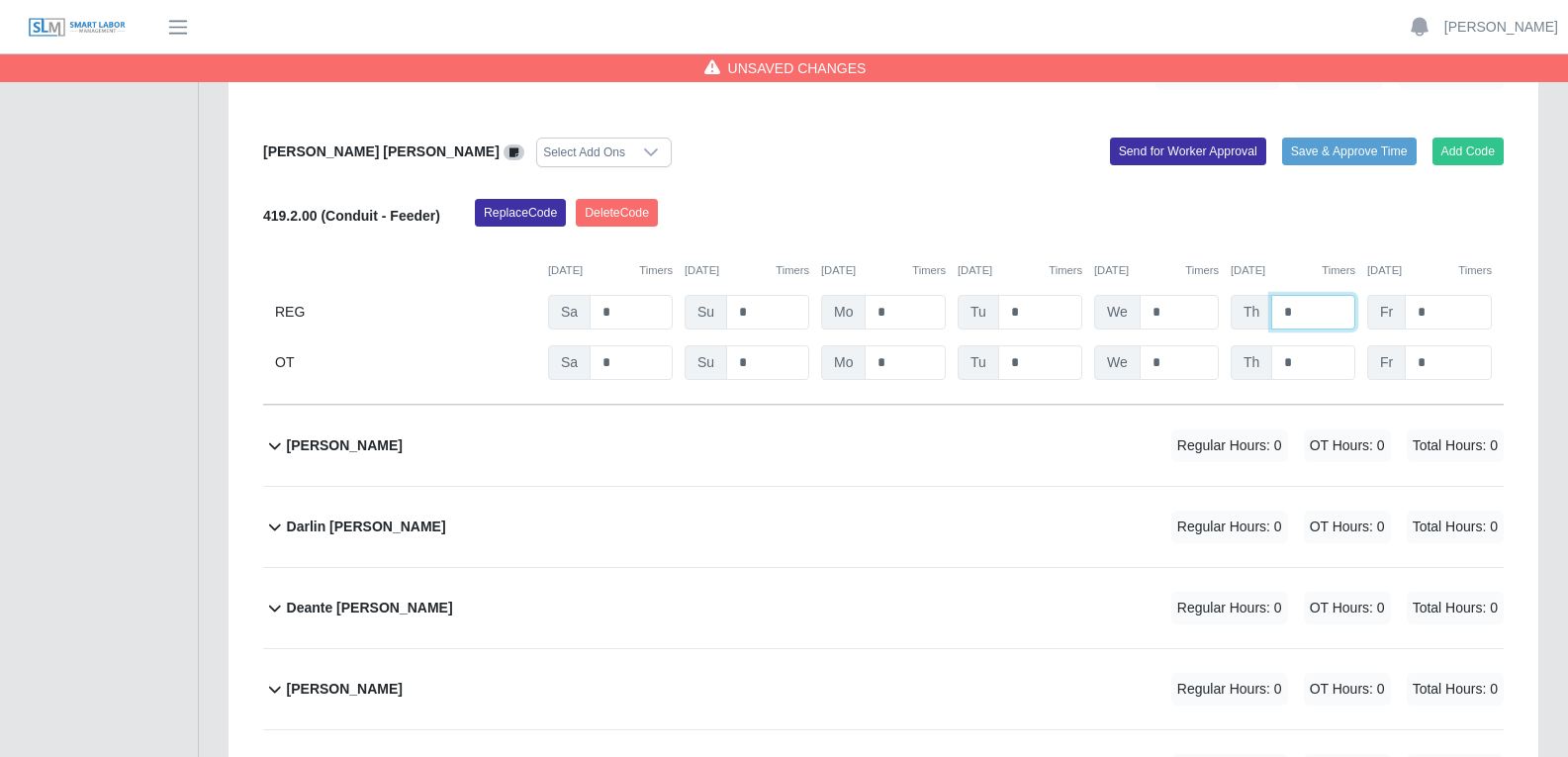
type input "*"
click at [769, 406] on div "Daniel Ibarra Regular Hours: 0 OT Hours: 0 Total Hours: 0" at bounding box center [895, 445] width 1217 height 80
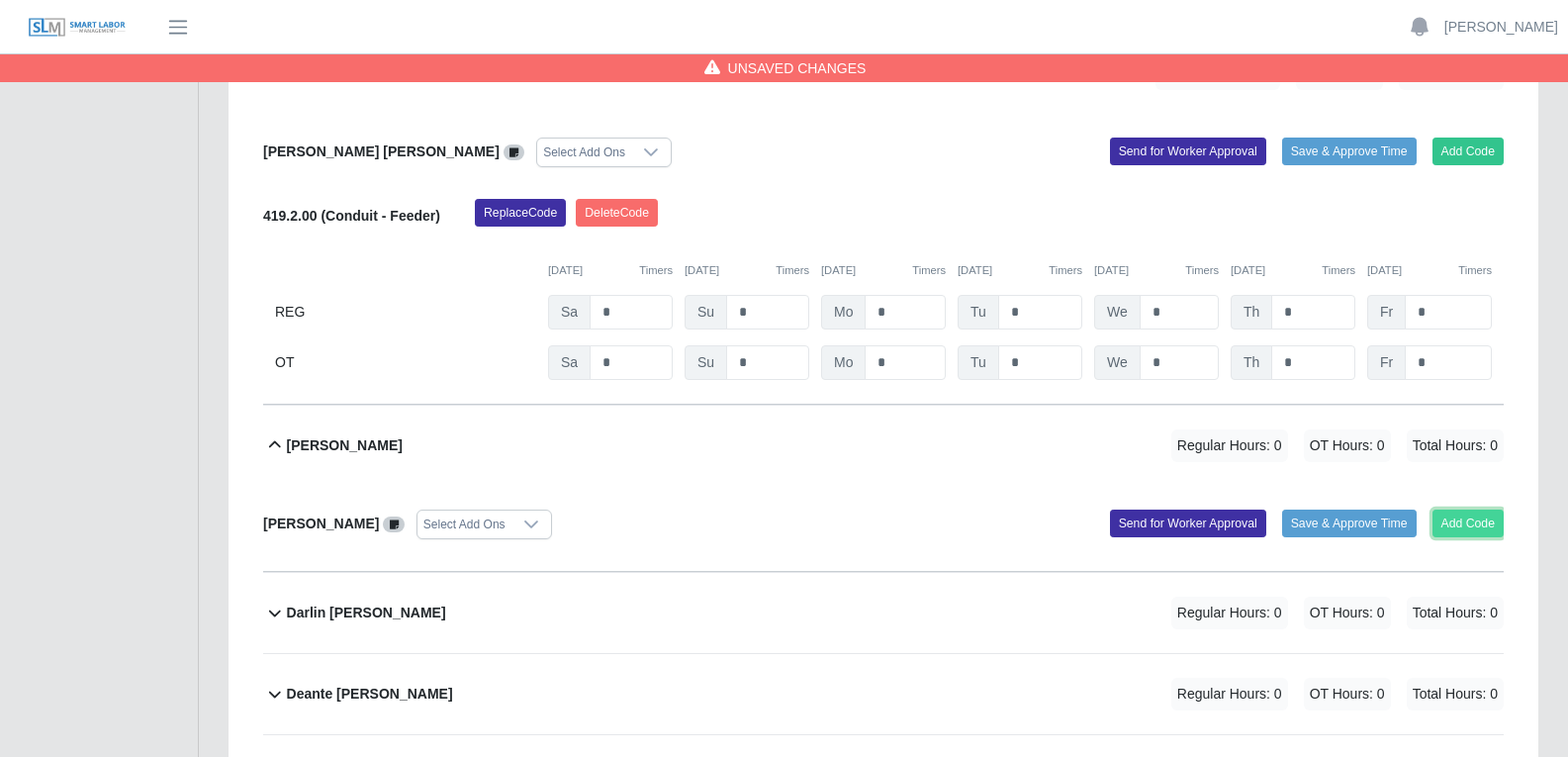
click at [1265, 510] on button "Add Code" at bounding box center [1468, 523] width 72 height 28
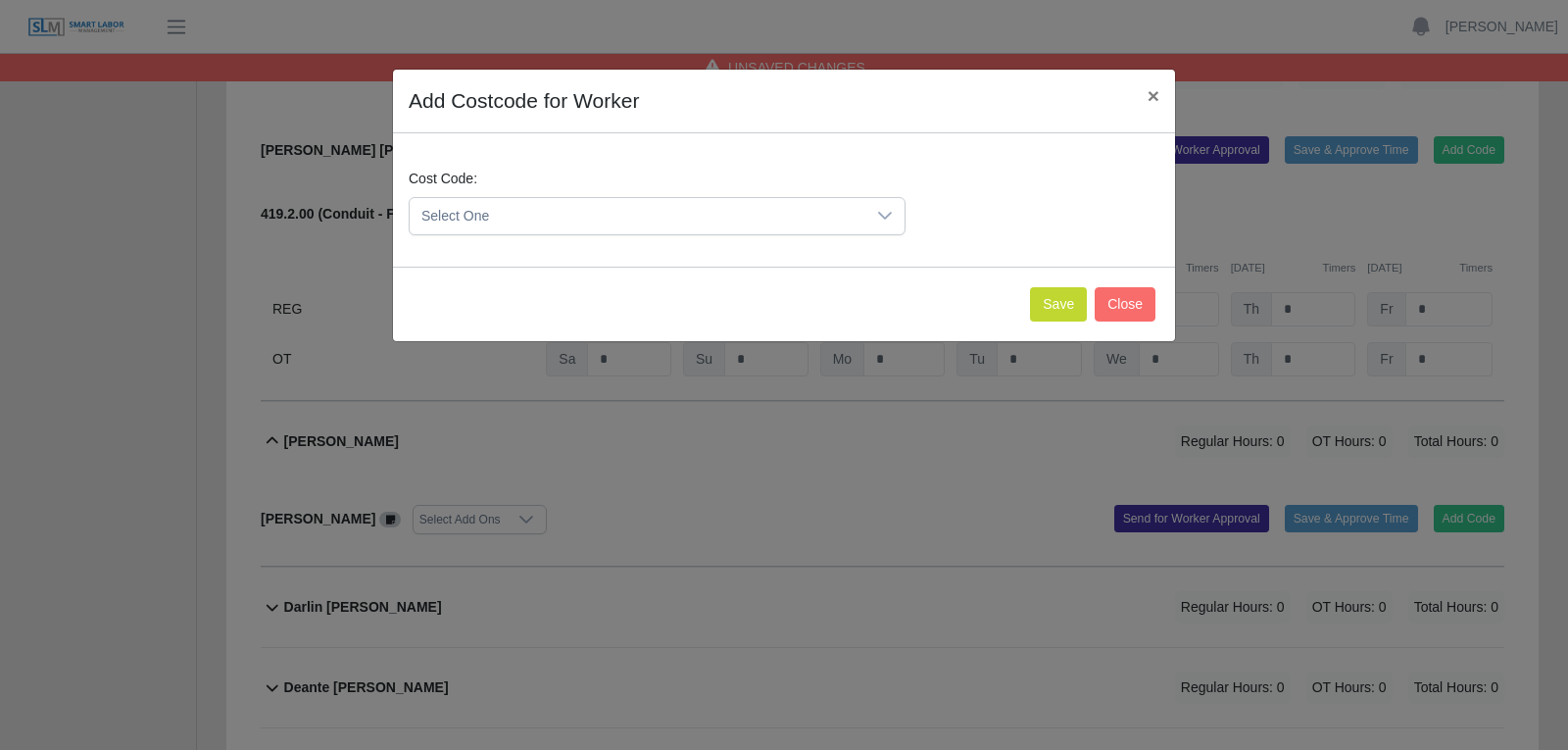
click at [883, 221] on icon at bounding box center [885, 216] width 16 height 16
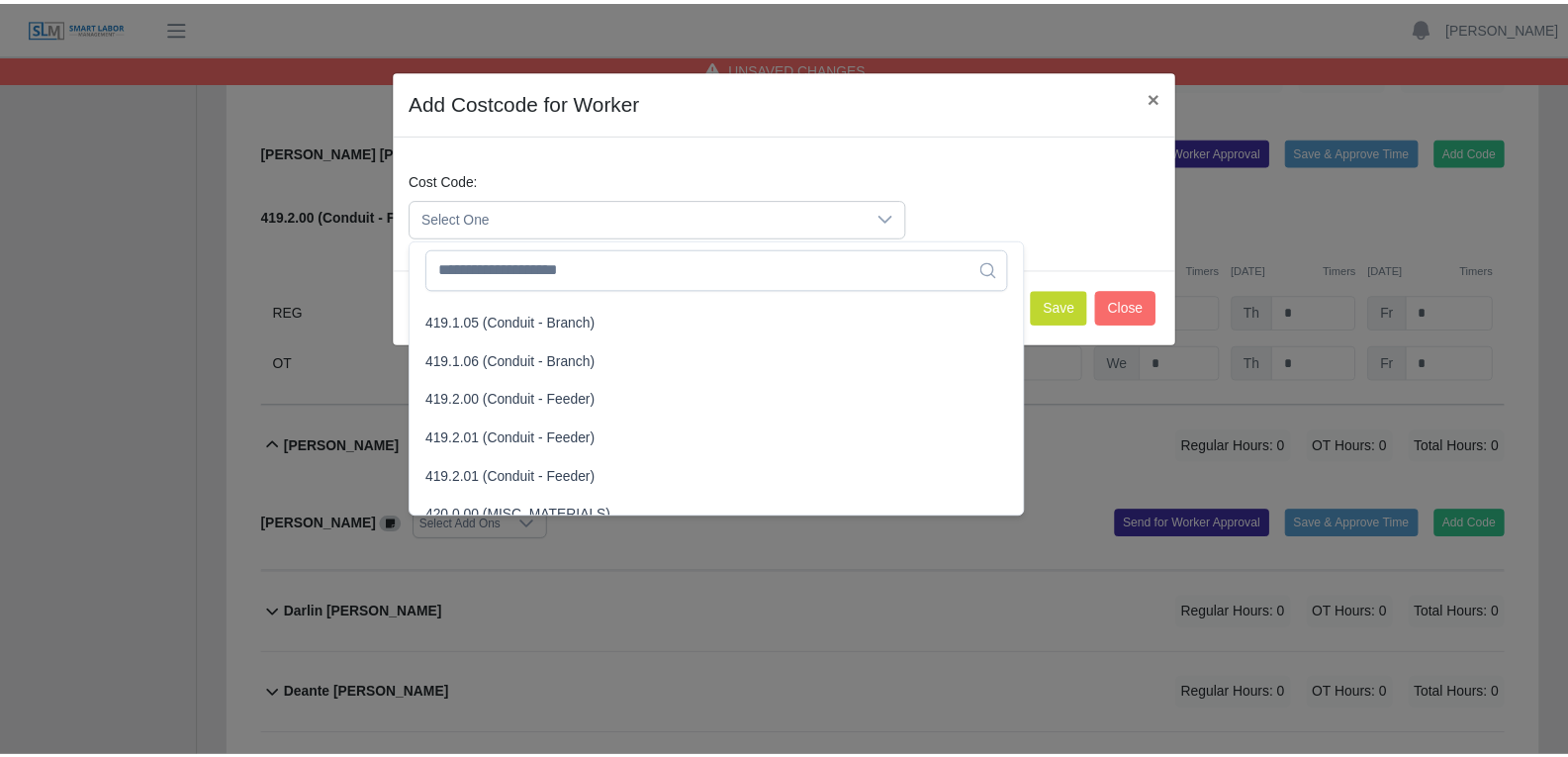
scroll to position [1384, 0]
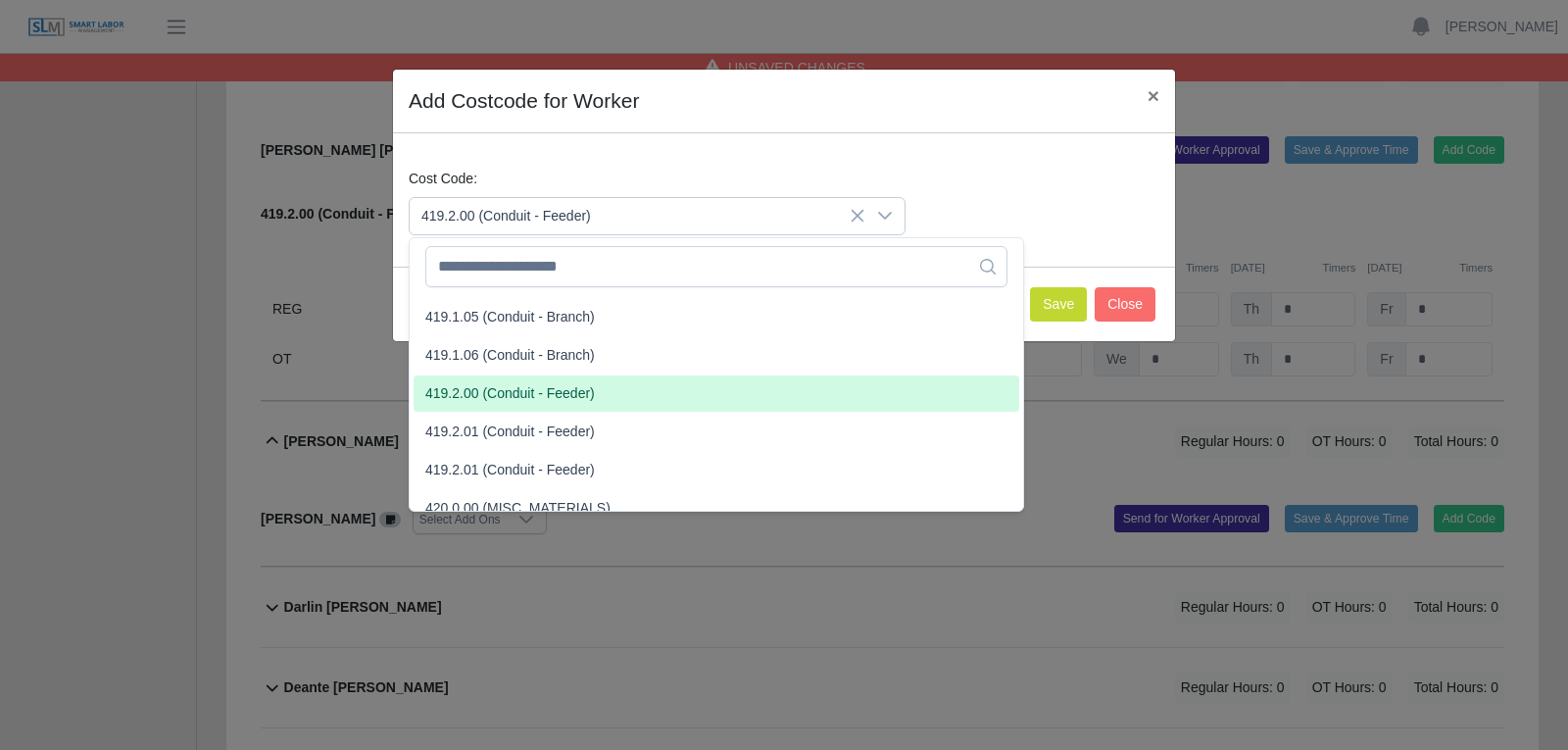
click at [515, 399] on span "419.2.00 (Conduit - Feeder)" at bounding box center [510, 393] width 170 height 21
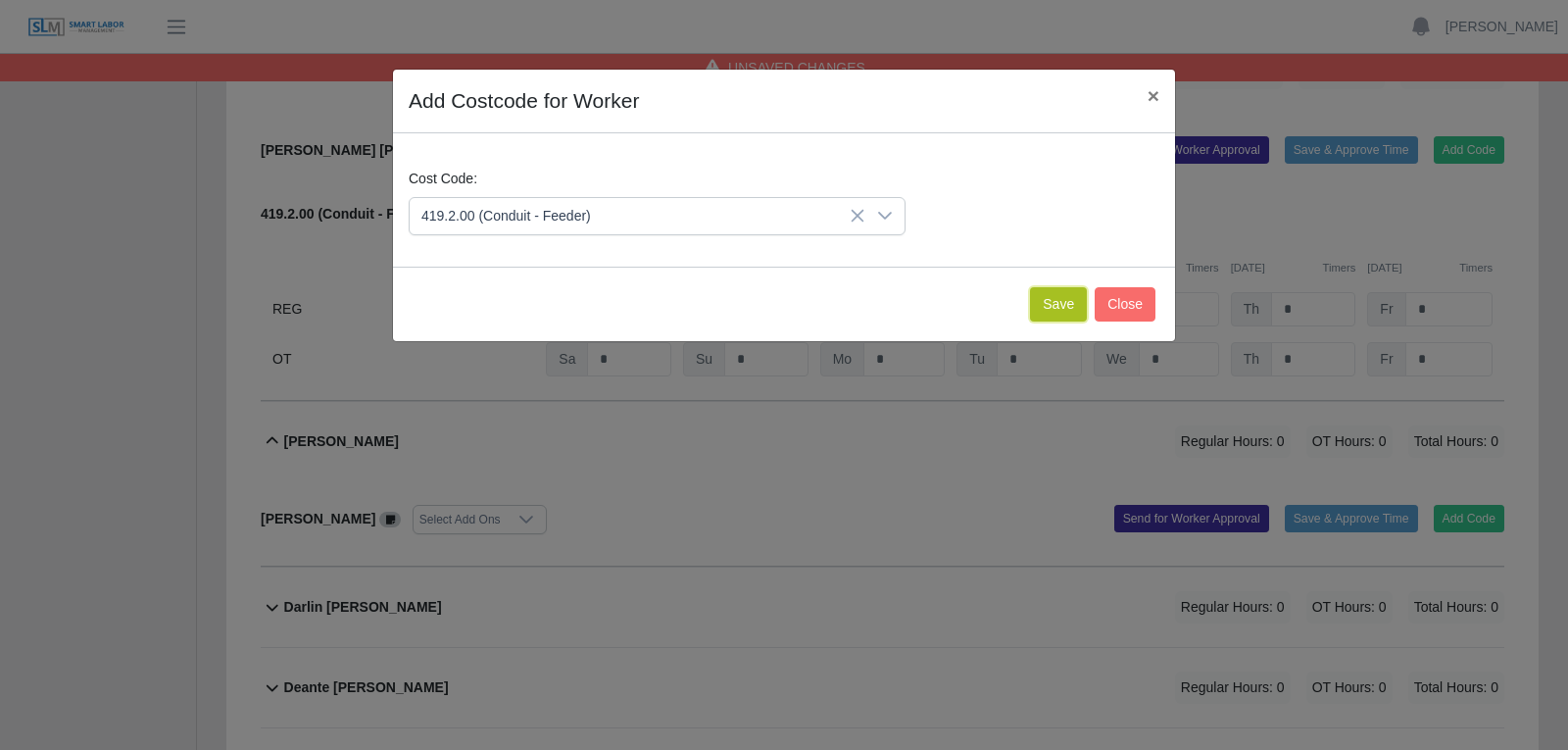
click at [1043, 308] on button "Save" at bounding box center [1058, 304] width 57 height 34
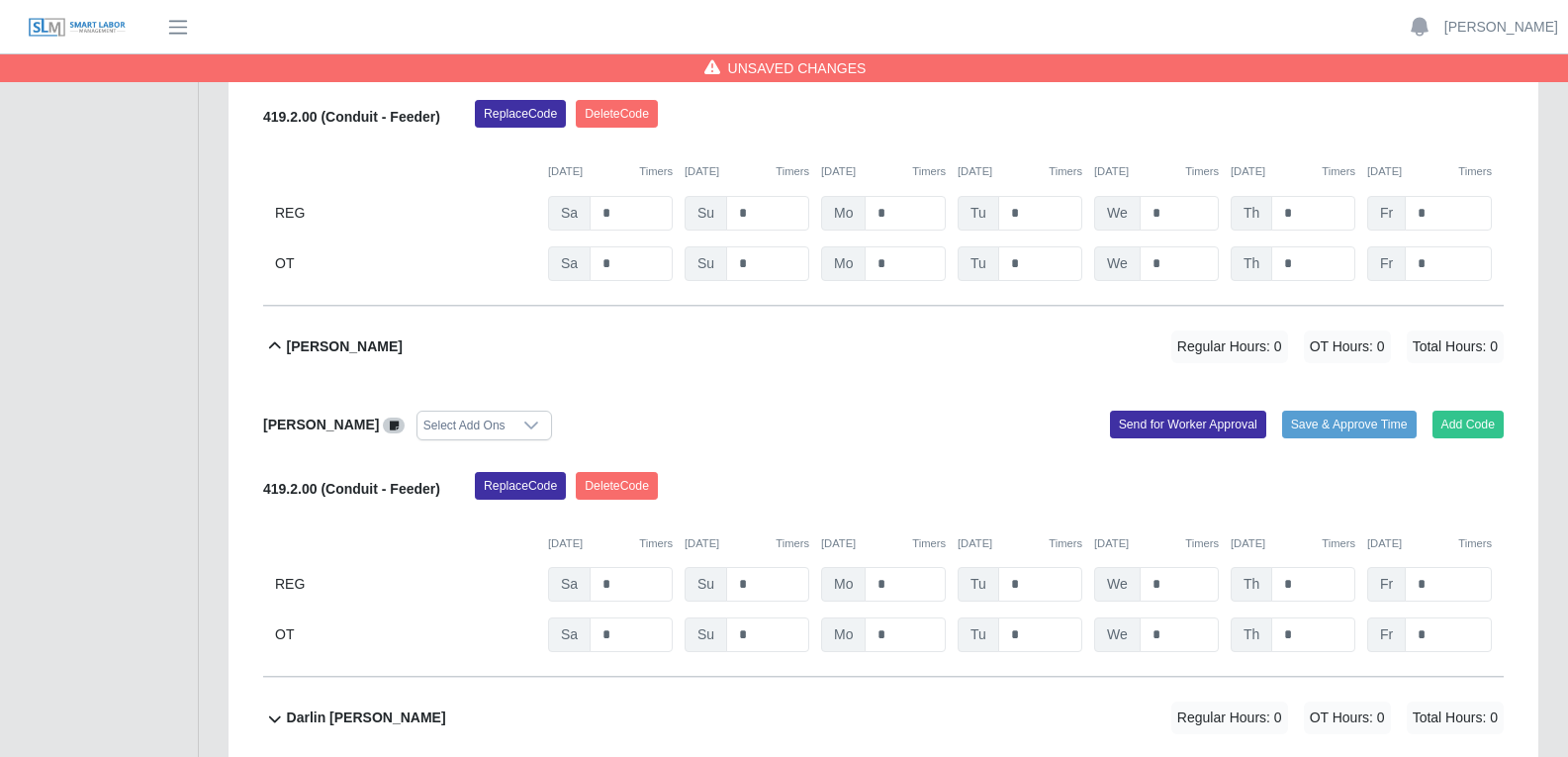
scroll to position [5044, 0]
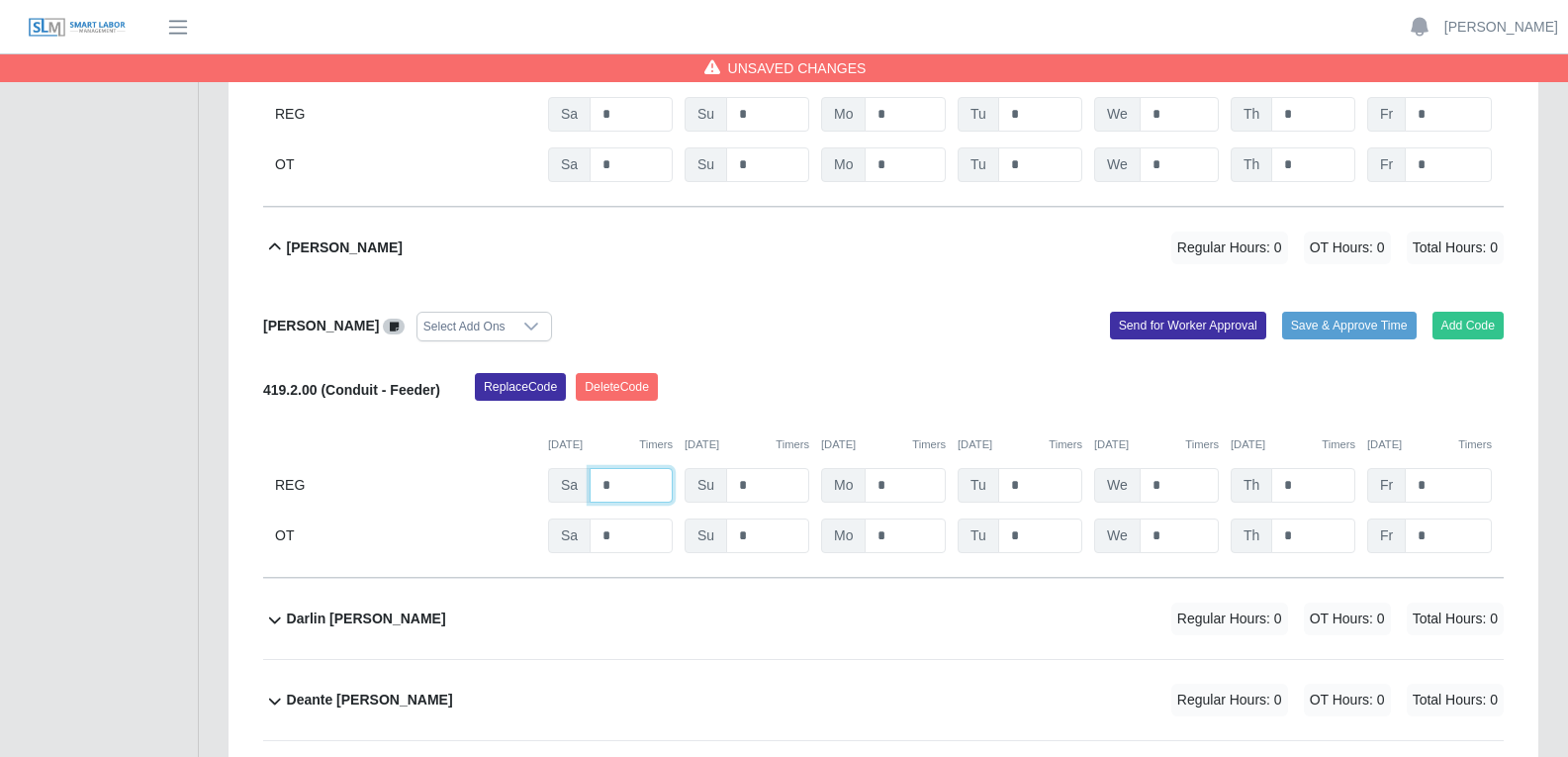
click at [616, 468] on input "*" at bounding box center [632, 485] width 83 height 35
type input "*"
click at [922, 468] on input "*" at bounding box center [906, 485] width 81 height 35
type input "*"
click at [1030, 468] on input "*" at bounding box center [1039, 485] width 84 height 35
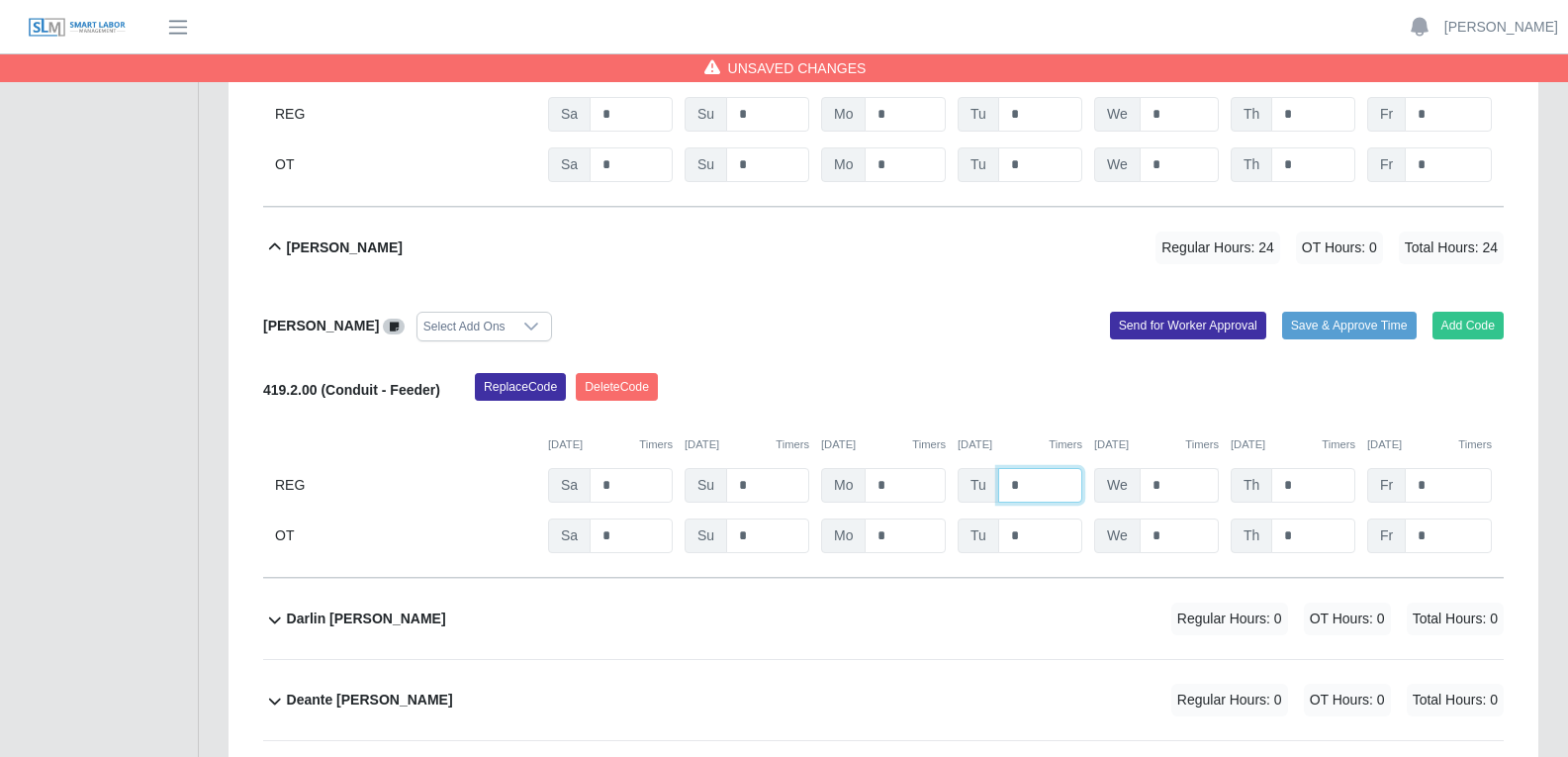
type input "*"
click at [1176, 468] on input "*" at bounding box center [1179, 485] width 79 height 35
type input "*"
click at [1265, 468] on input "*" at bounding box center [1313, 485] width 84 height 35
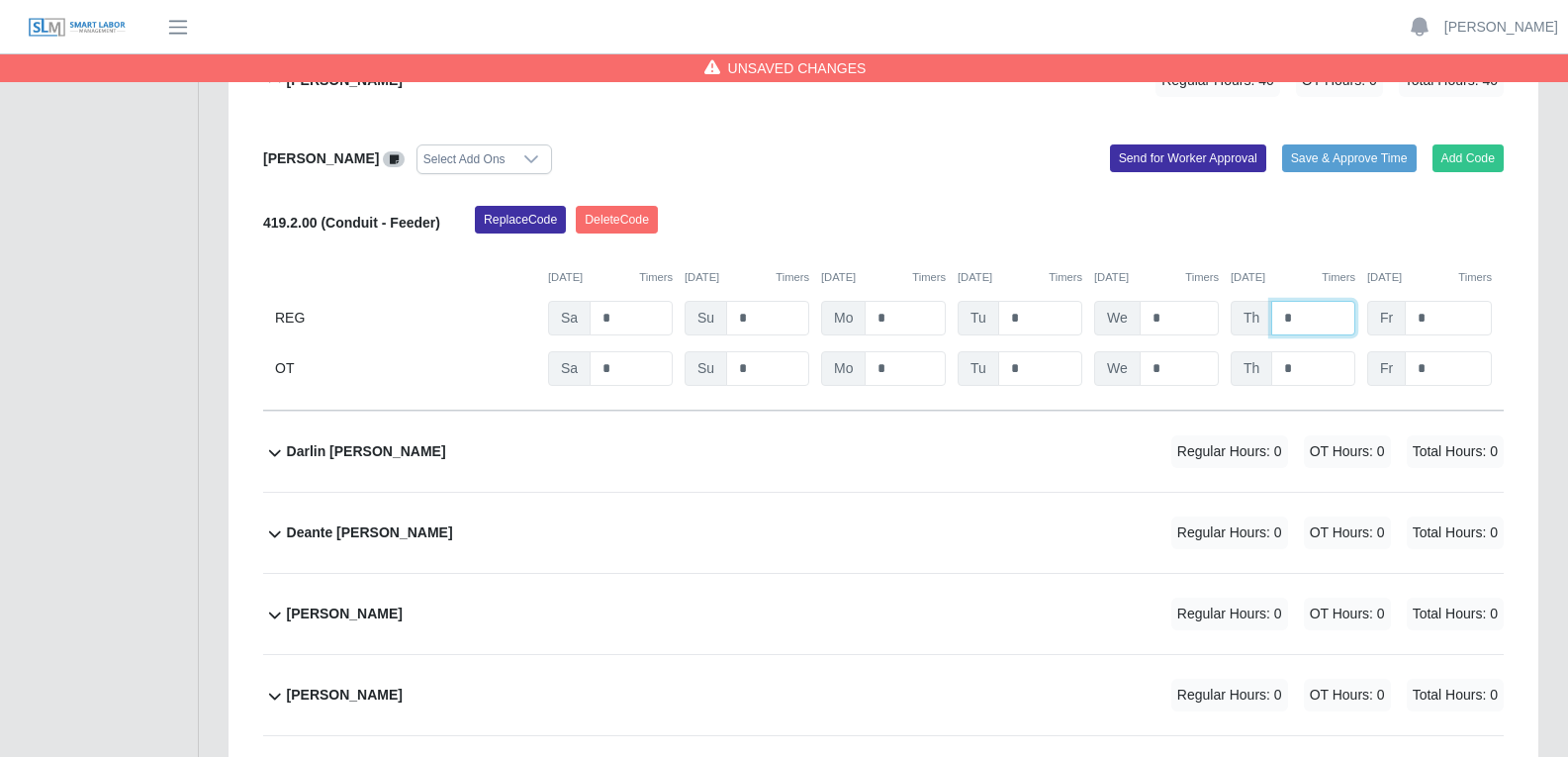
scroll to position [5242, 0]
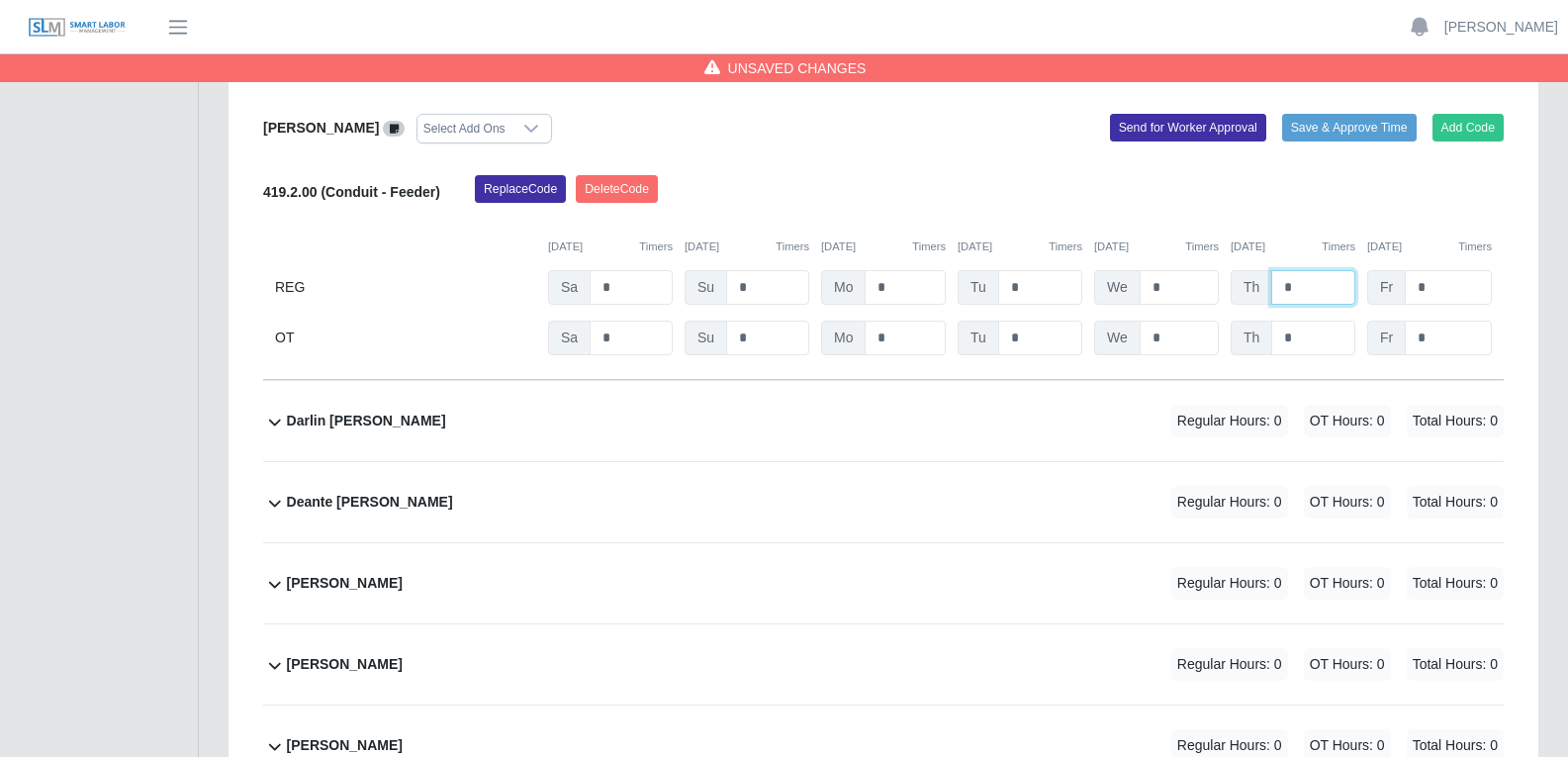
type input "*"
click at [748, 381] on div "Darlin Obed Ardiano Lopez Regular Hours: 0 OT Hours: 0 Total Hours: 0" at bounding box center [895, 421] width 1217 height 80
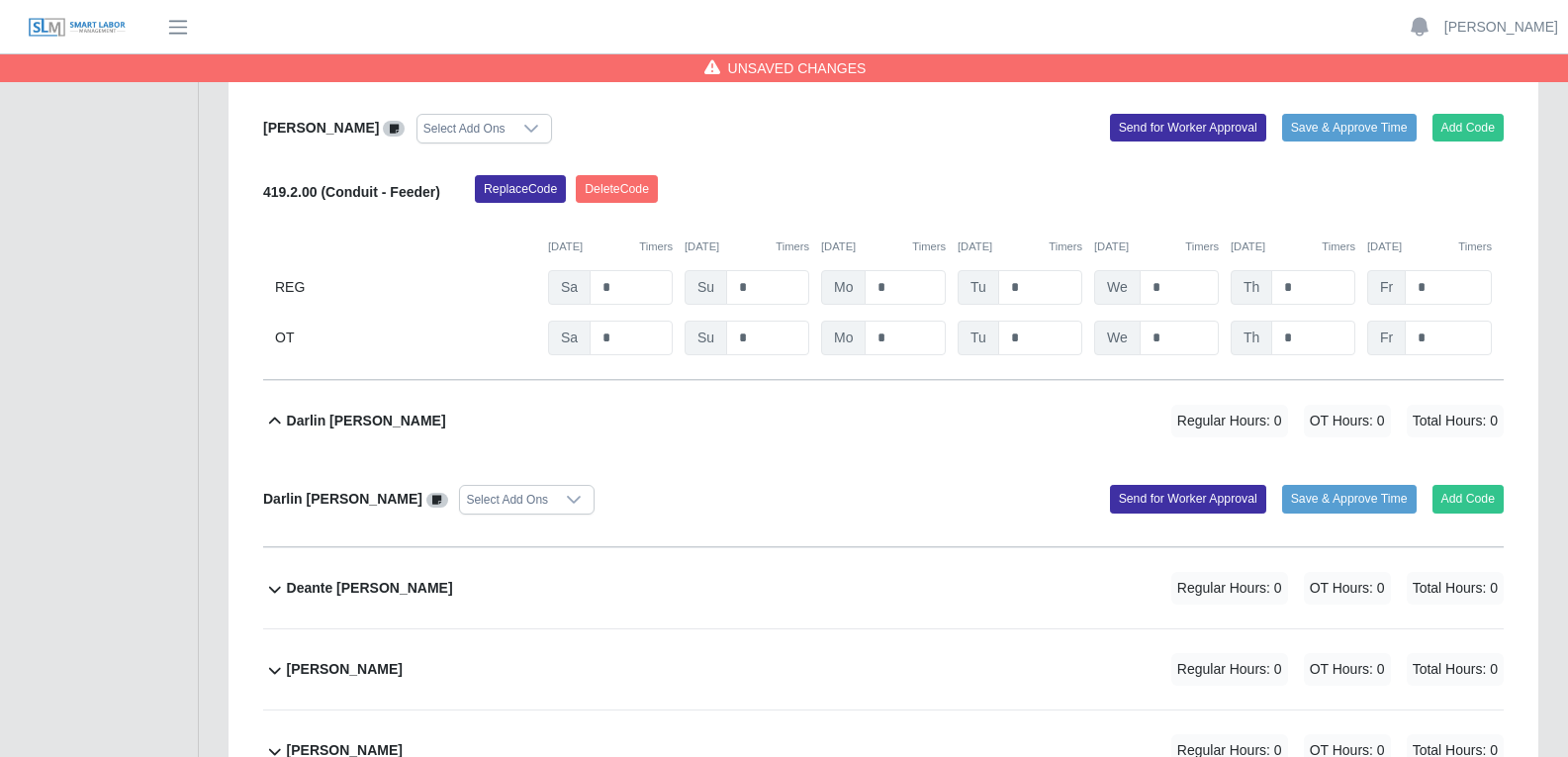
click at [582, 492] on icon at bounding box center [574, 500] width 16 height 16
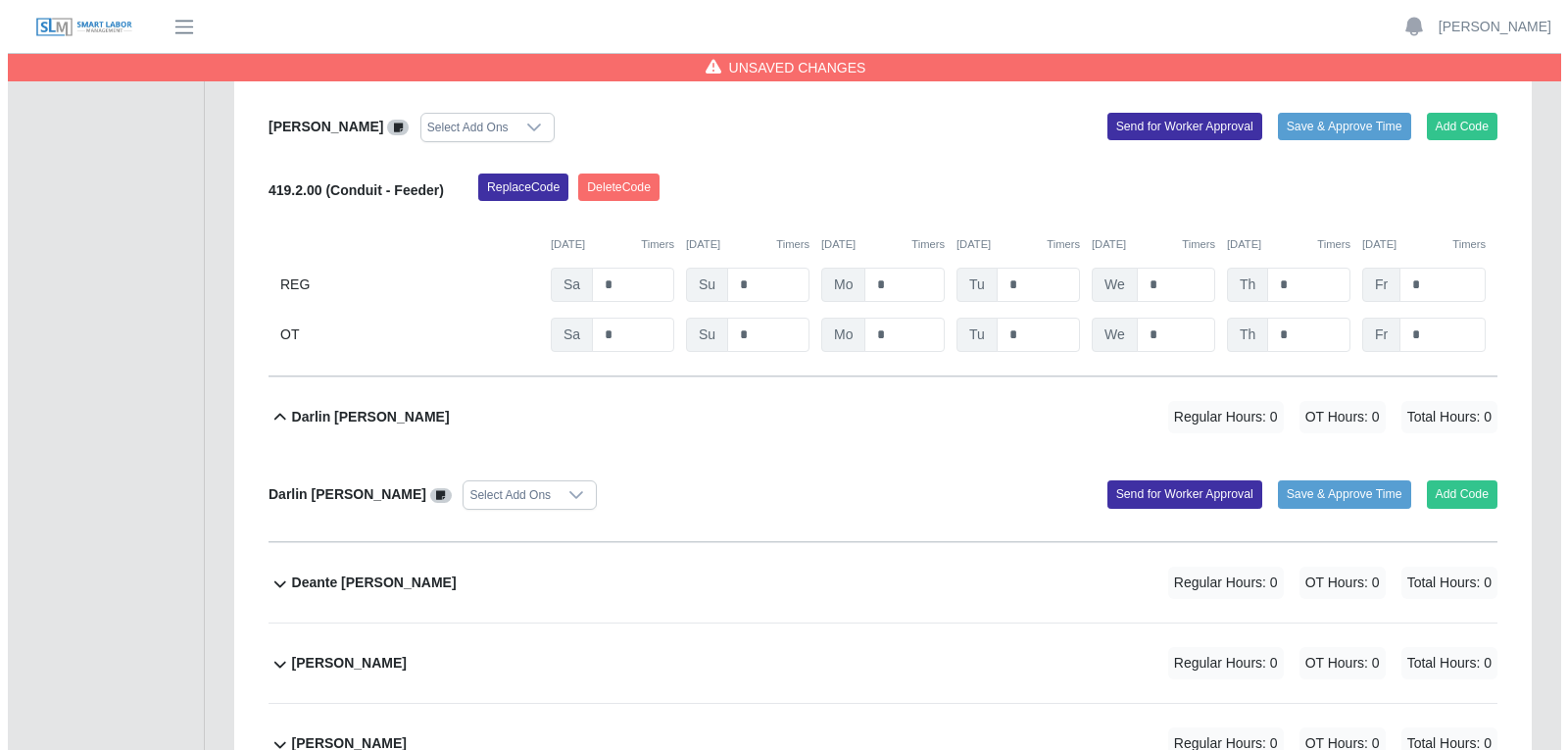
scroll to position [20, 13]
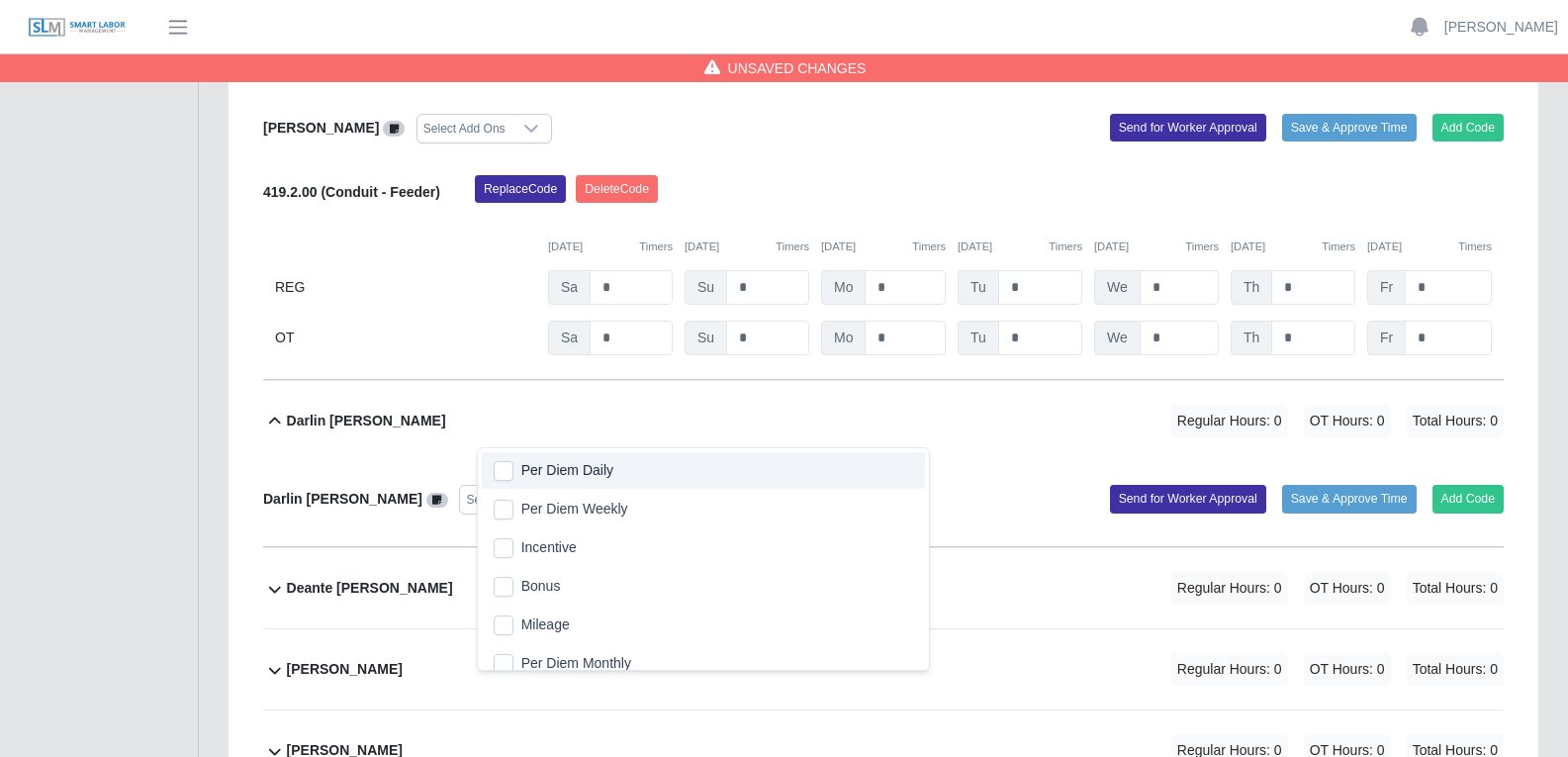
click at [593, 473] on span "Per Diem Daily" at bounding box center [567, 470] width 92 height 21
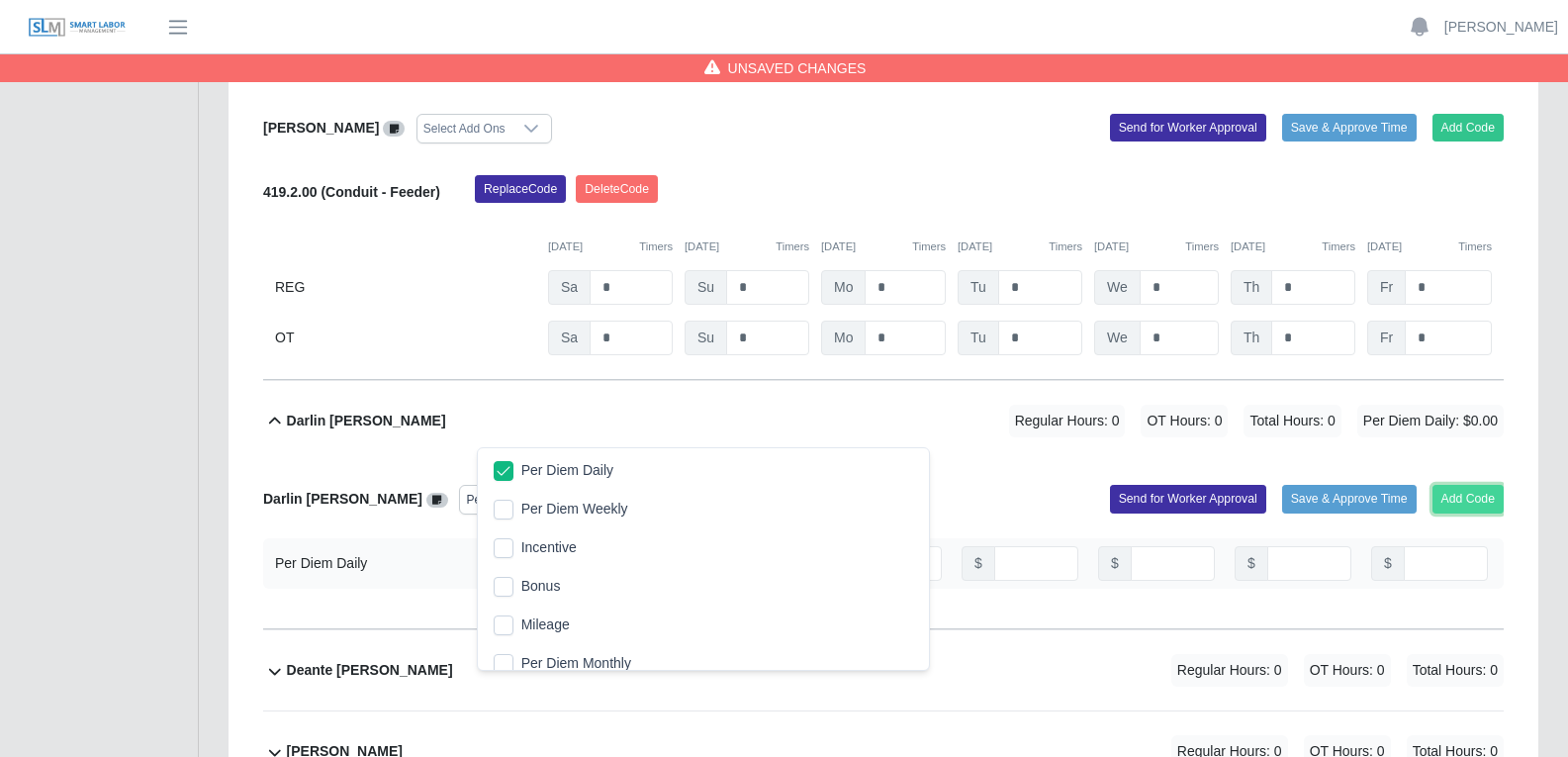
click at [1265, 485] on button "Add Code" at bounding box center [1468, 499] width 72 height 28
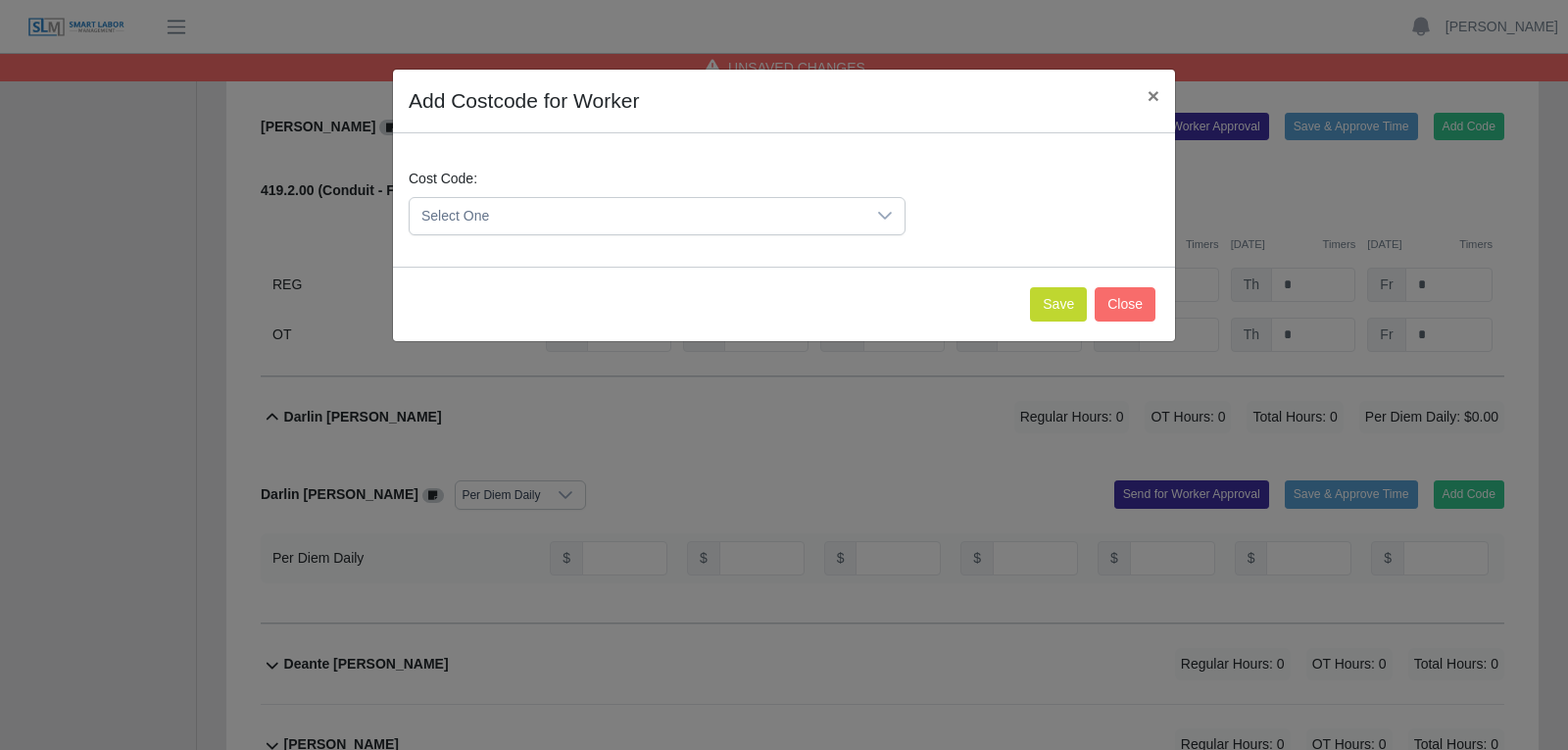
click at [893, 220] on div at bounding box center [885, 216] width 39 height 36
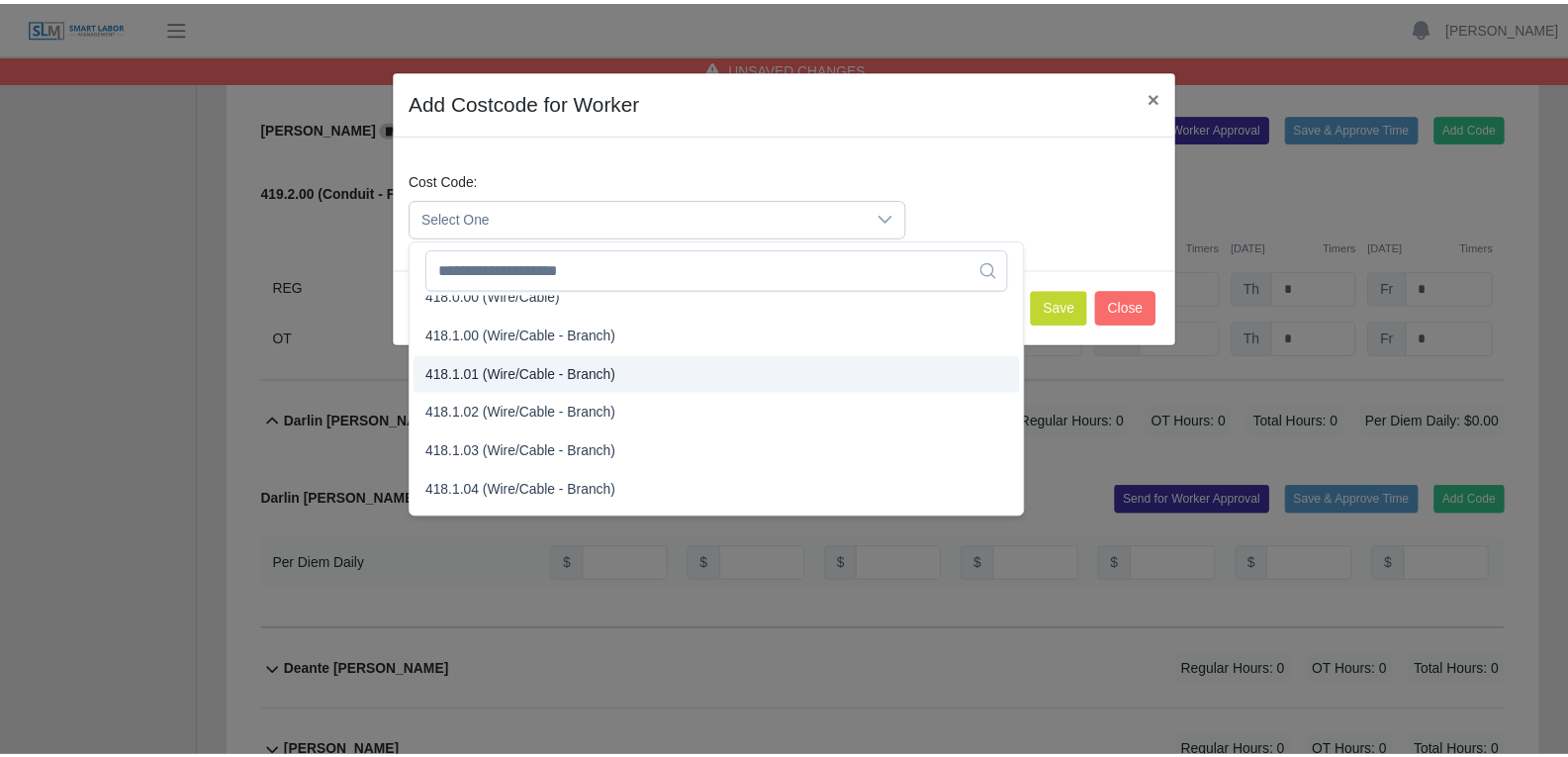
scroll to position [890, 0]
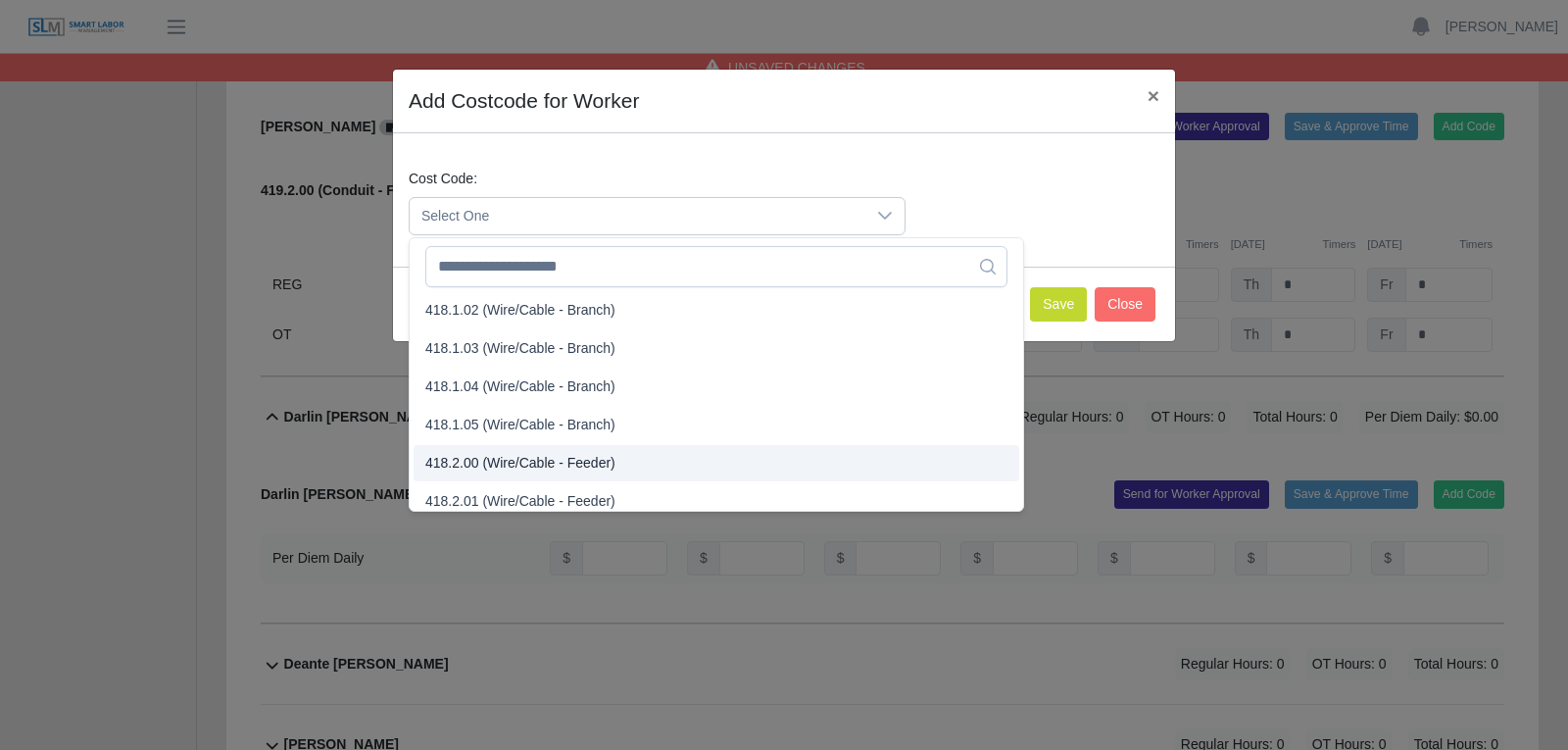
click at [506, 463] on span "418.2.00 (Wire/Cable - Feeder)" at bounding box center [521, 463] width 190 height 21
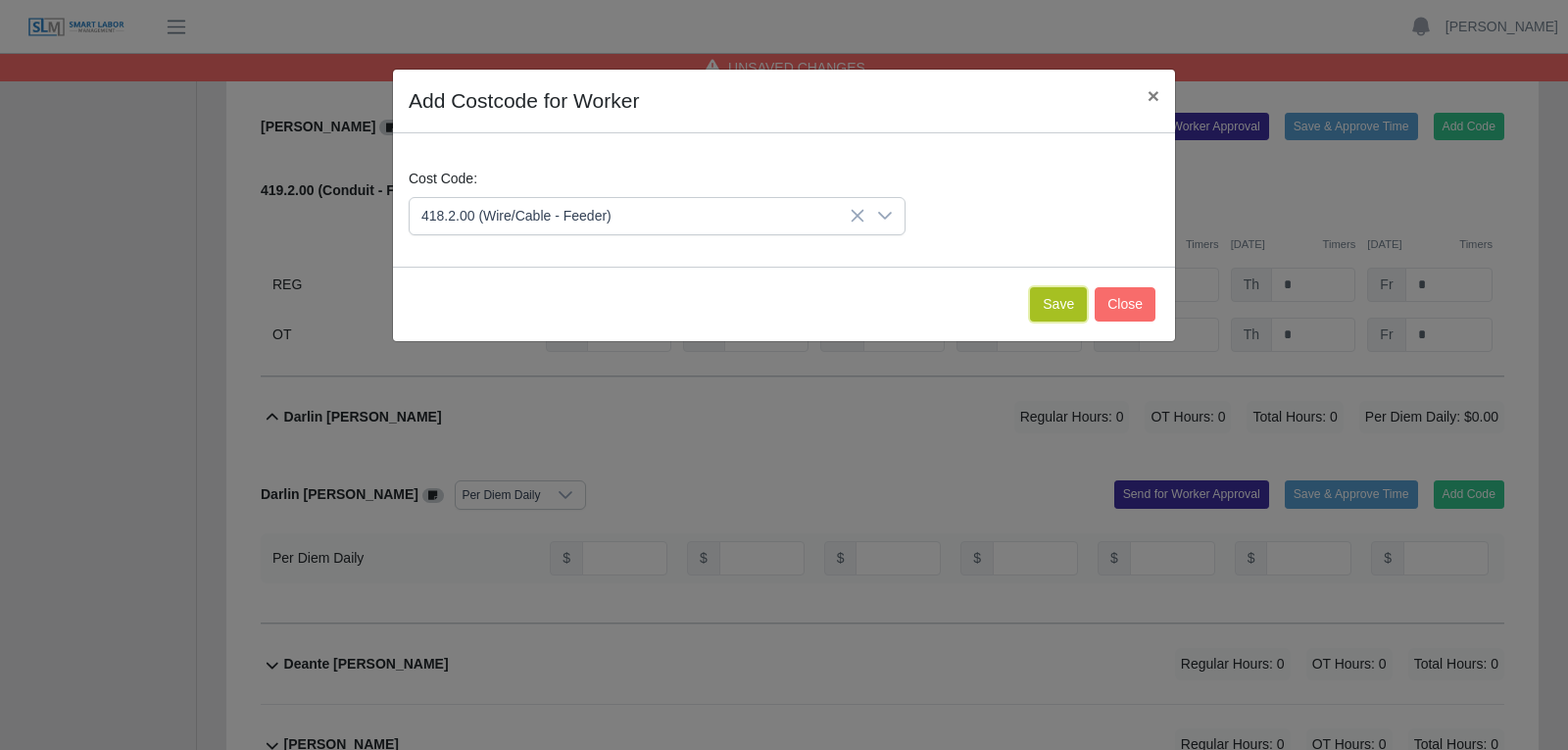
click at [1046, 307] on button "Save" at bounding box center [1058, 304] width 57 height 34
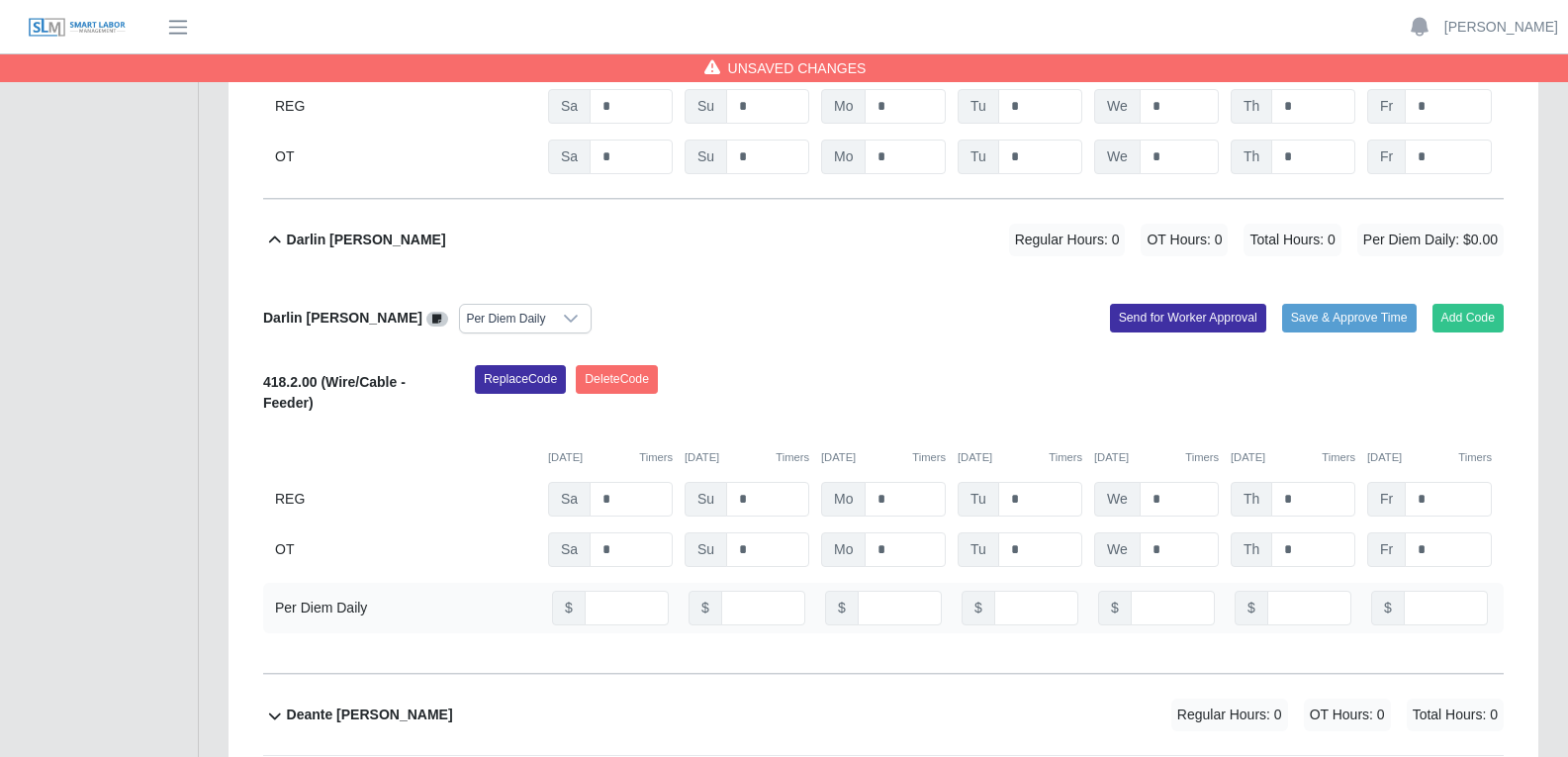
scroll to position [5440, 0]
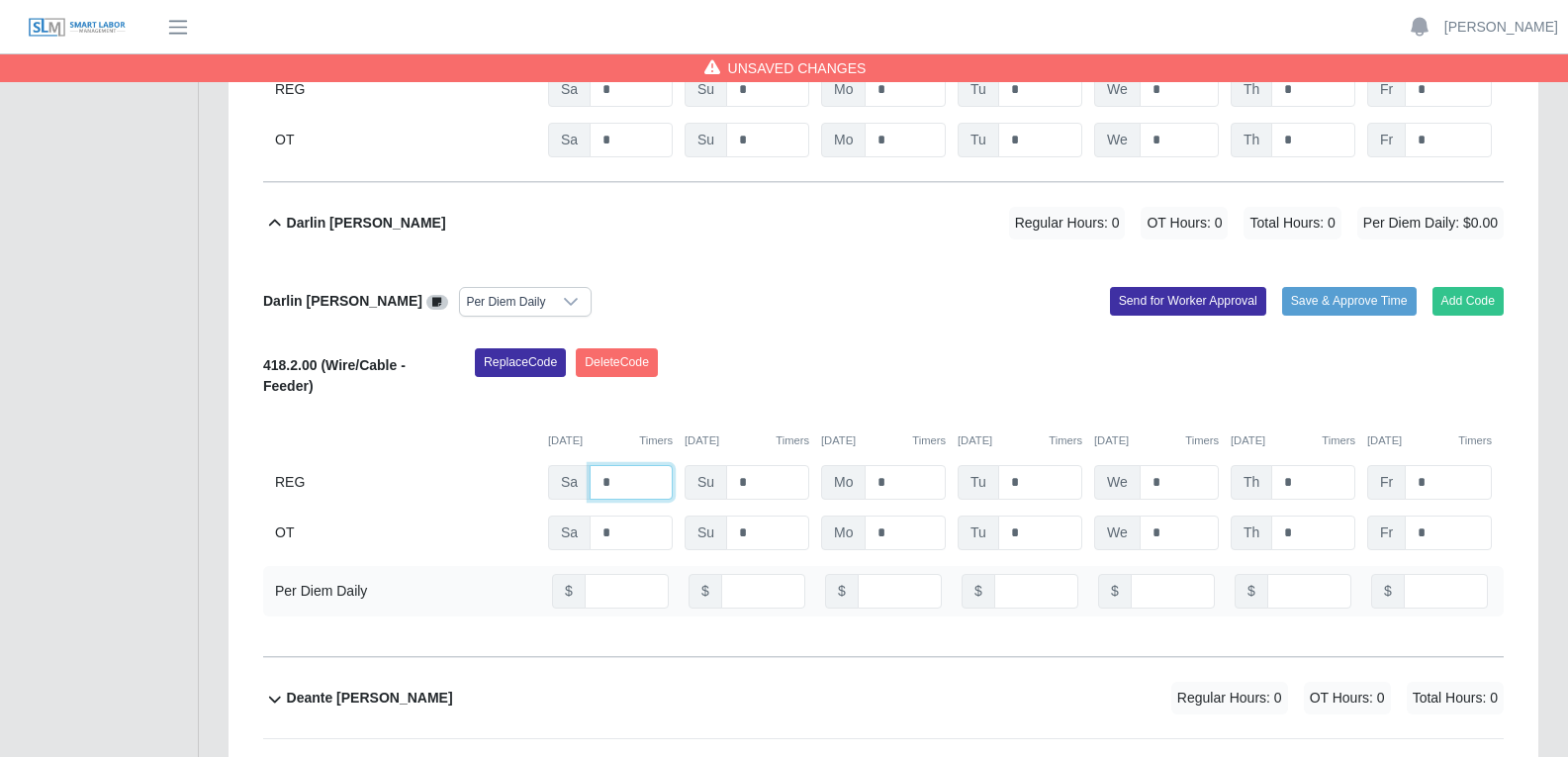
click at [621, 465] on input "*" at bounding box center [632, 482] width 83 height 35
type input "*"
click at [902, 465] on input "*" at bounding box center [906, 482] width 81 height 35
type input "*"
click at [1029, 465] on input "*" at bounding box center [1039, 482] width 84 height 35
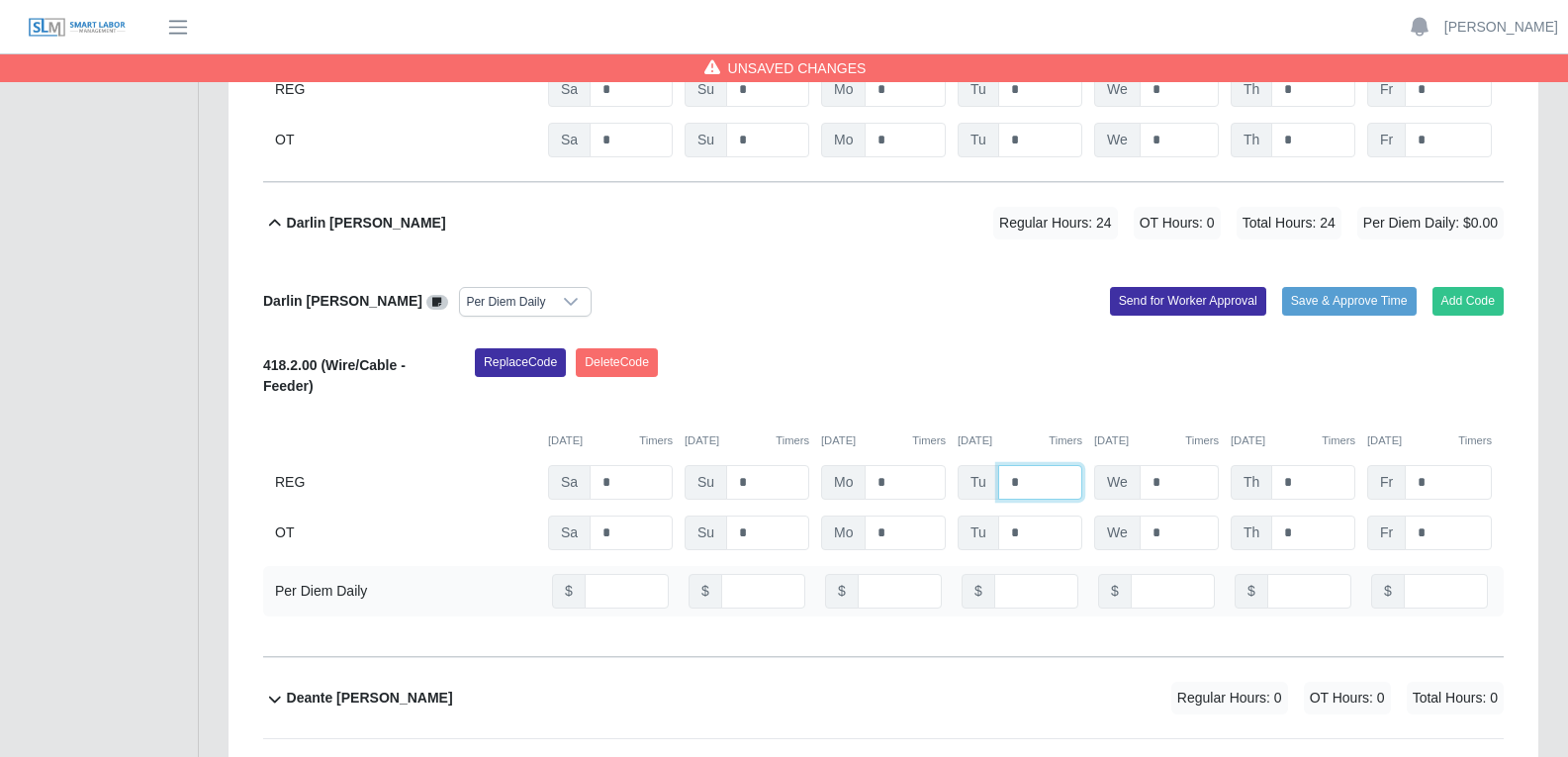
type input "*"
click at [1165, 465] on input "*" at bounding box center [1179, 482] width 79 height 35
type input "*"
click at [1265, 465] on input "*" at bounding box center [1313, 482] width 84 height 35
type input "*"
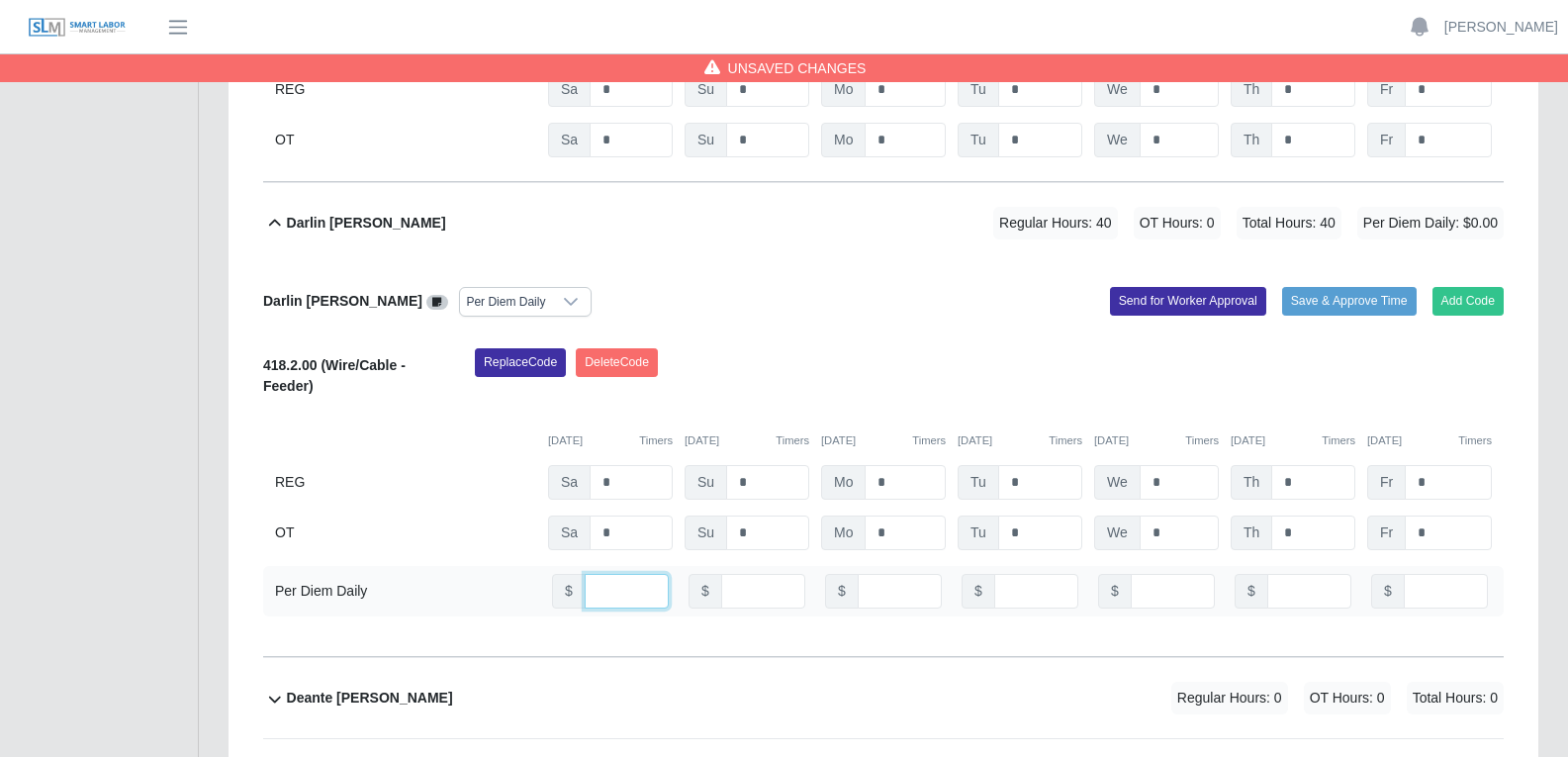
click at [604, 574] on input "number" at bounding box center [627, 591] width 84 height 35
type input "**"
click at [890, 574] on input "number" at bounding box center [900, 591] width 84 height 35
type input "**"
click at [1024, 574] on input "number" at bounding box center [1035, 591] width 84 height 35
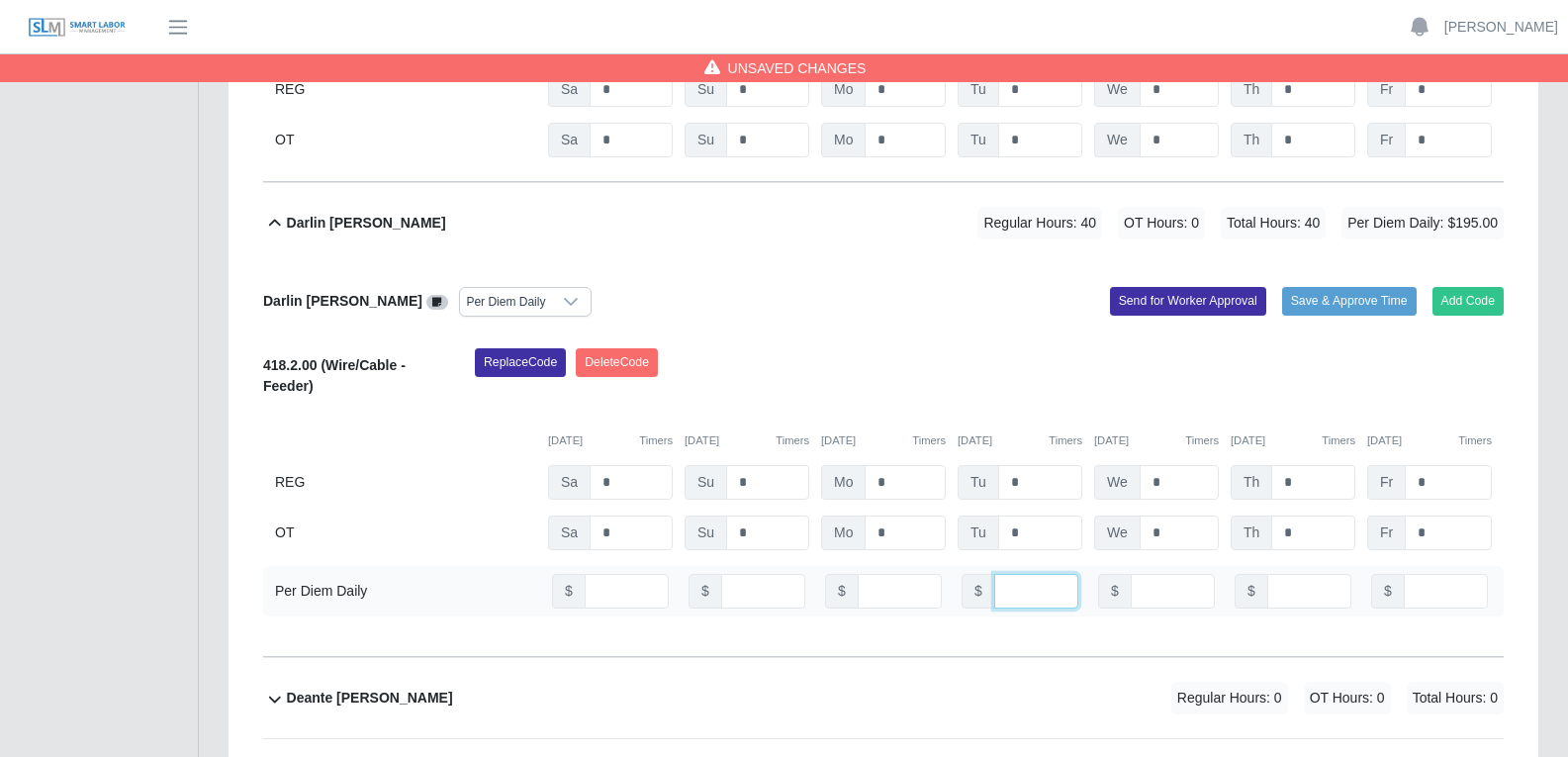
type input "**"
click at [1155, 574] on input "number" at bounding box center [1172, 591] width 84 height 35
type input "**"
click at [1265, 574] on input "number" at bounding box center [1309, 591] width 84 height 35
type input "**"
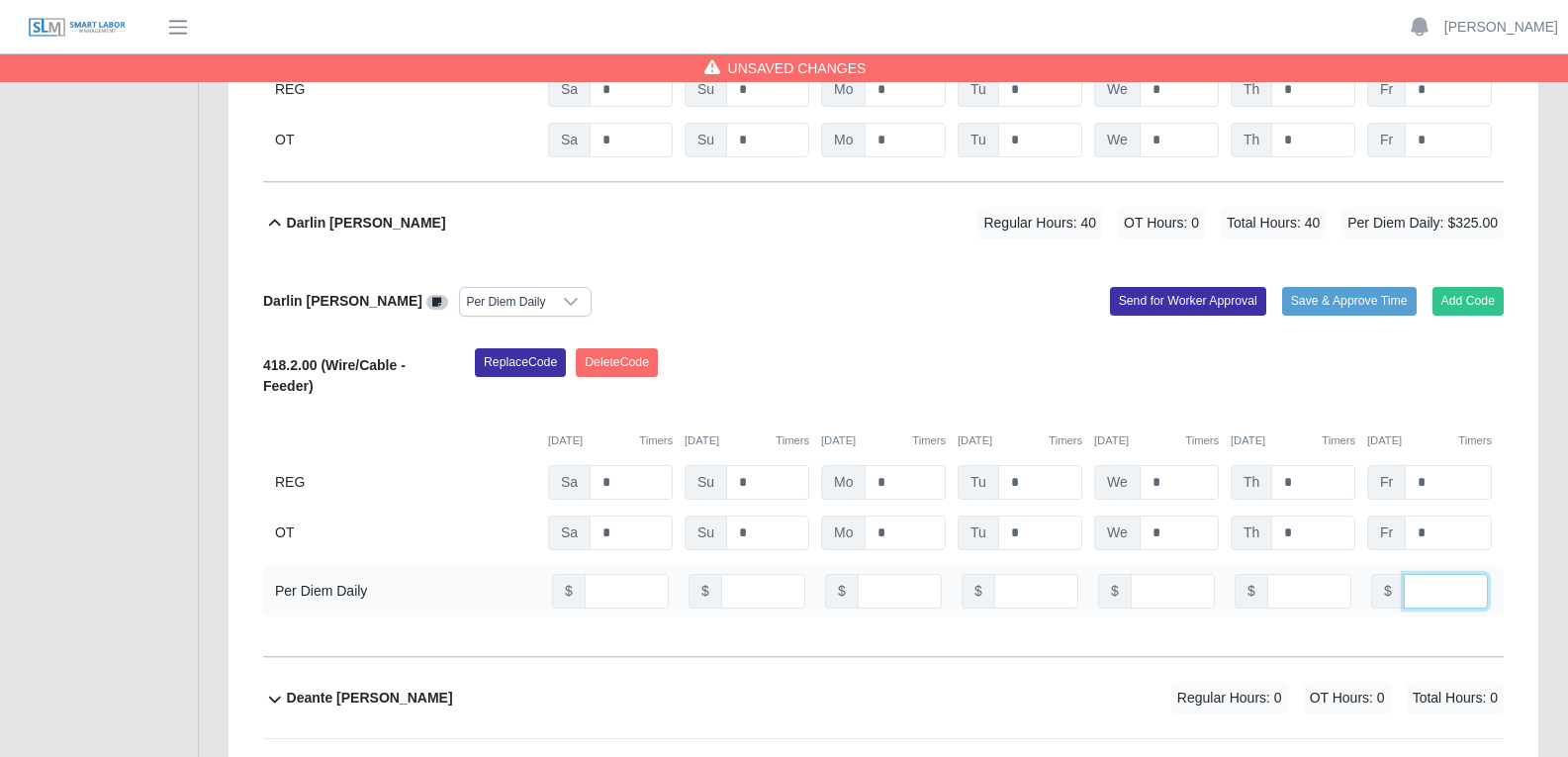
click at [1265, 574] on input "number" at bounding box center [1445, 591] width 84 height 35
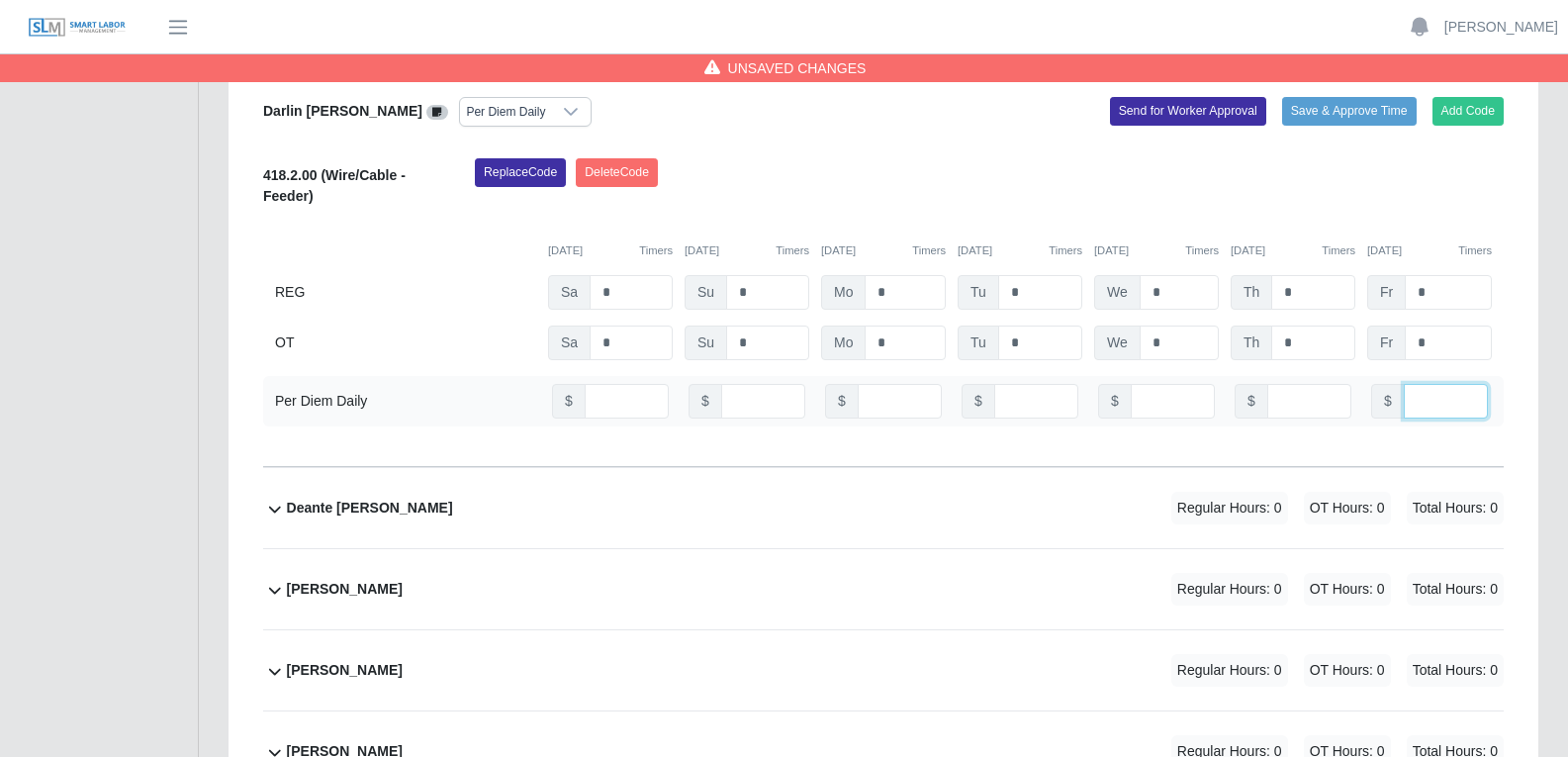
scroll to position [5637, 0]
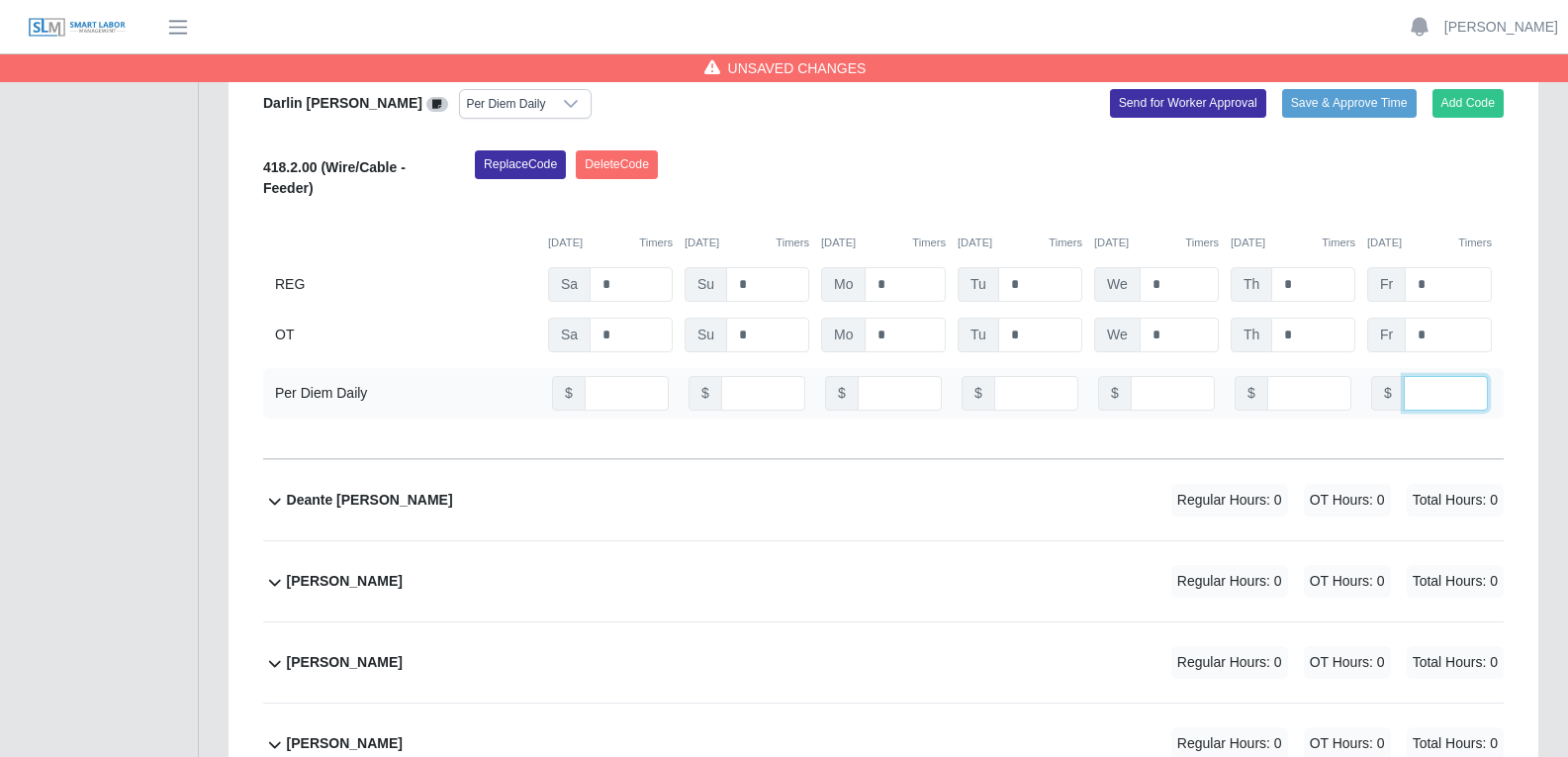
type input "**"
click at [759, 460] on div "Deante Myeshaud Shannon Regular Hours: 0 OT Hours: 0 Total Hours: 0" at bounding box center [895, 500] width 1217 height 80
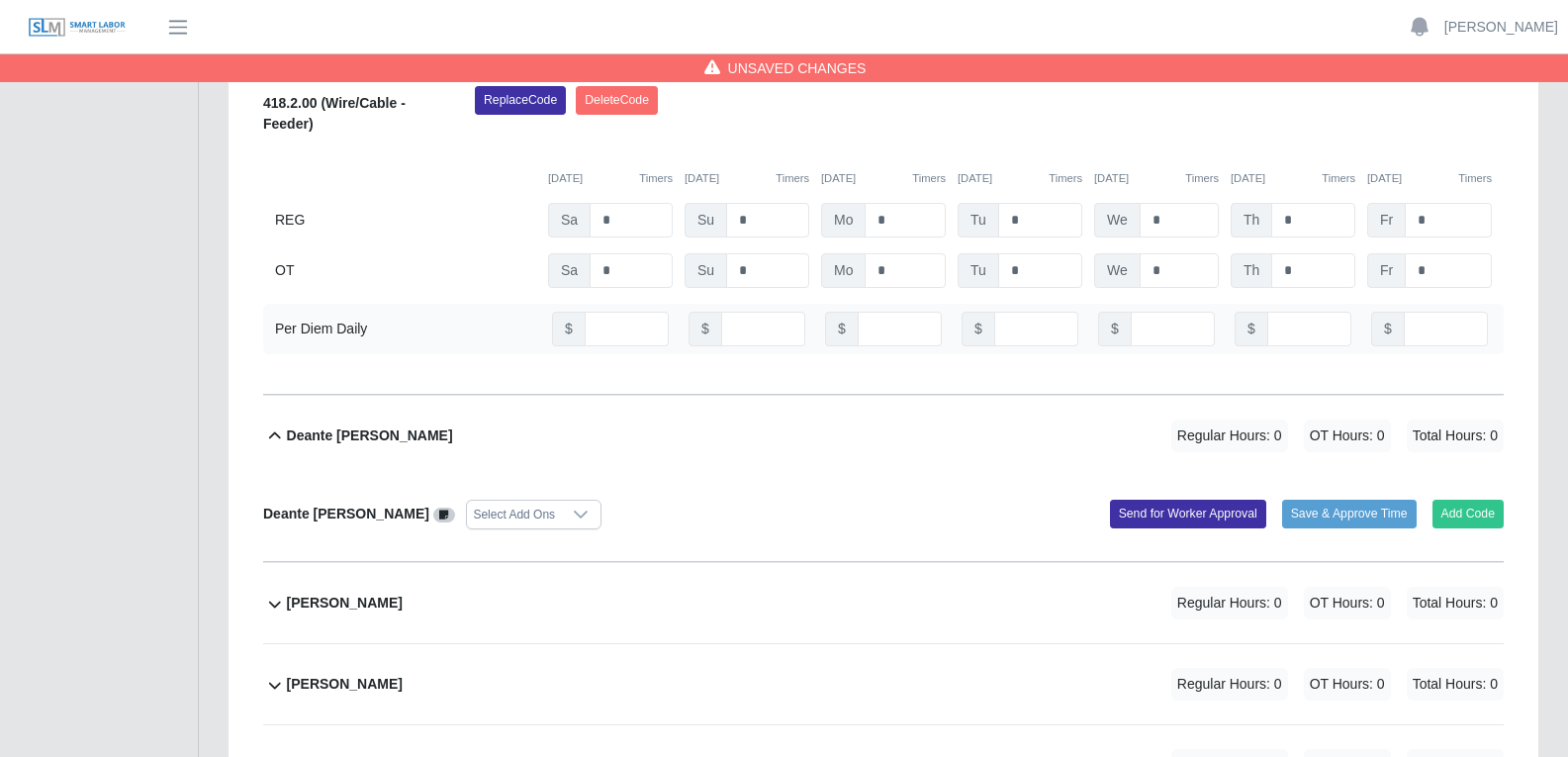
scroll to position [5736, 0]
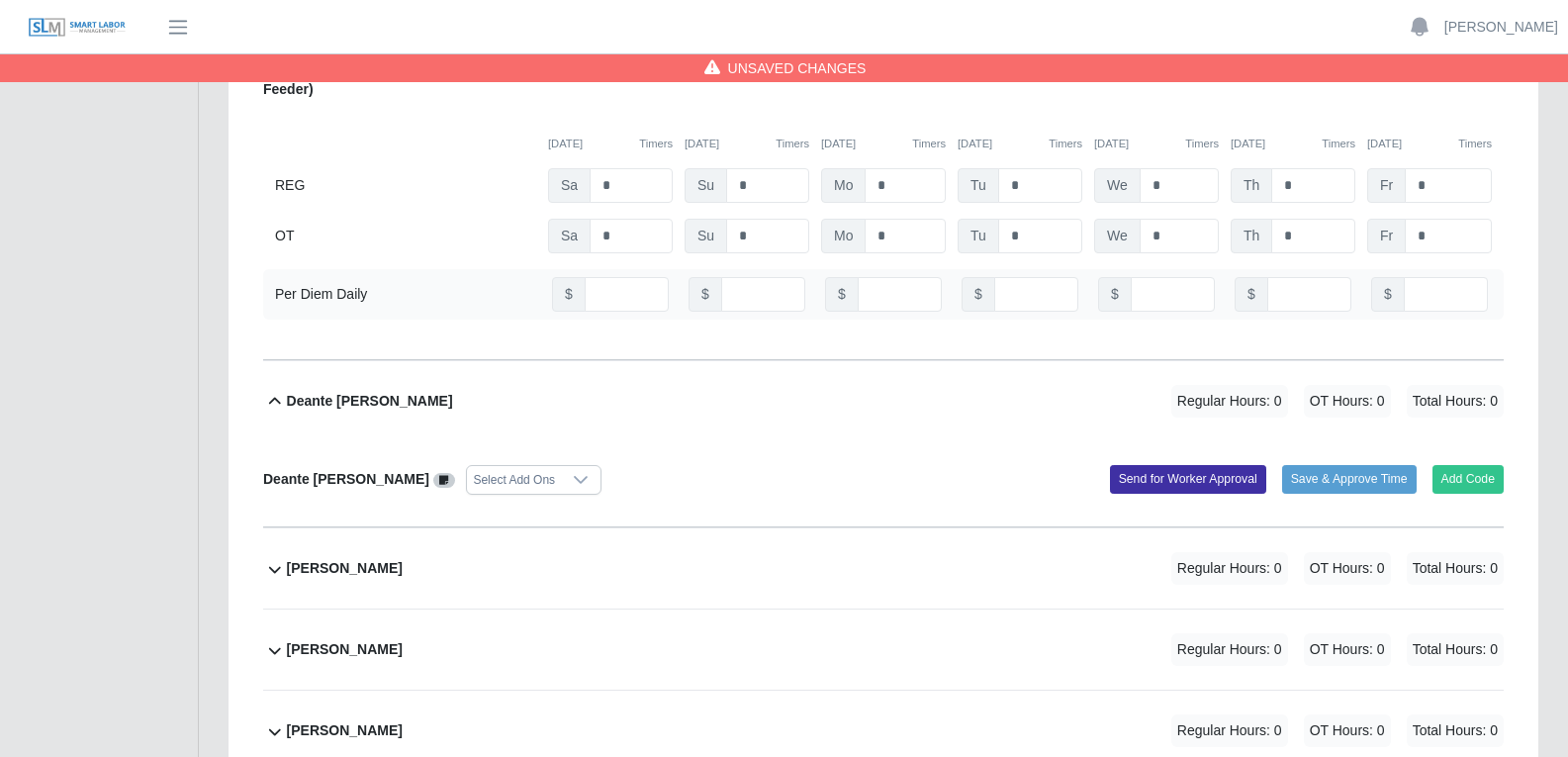
click at [589, 472] on icon at bounding box center [581, 480] width 16 height 16
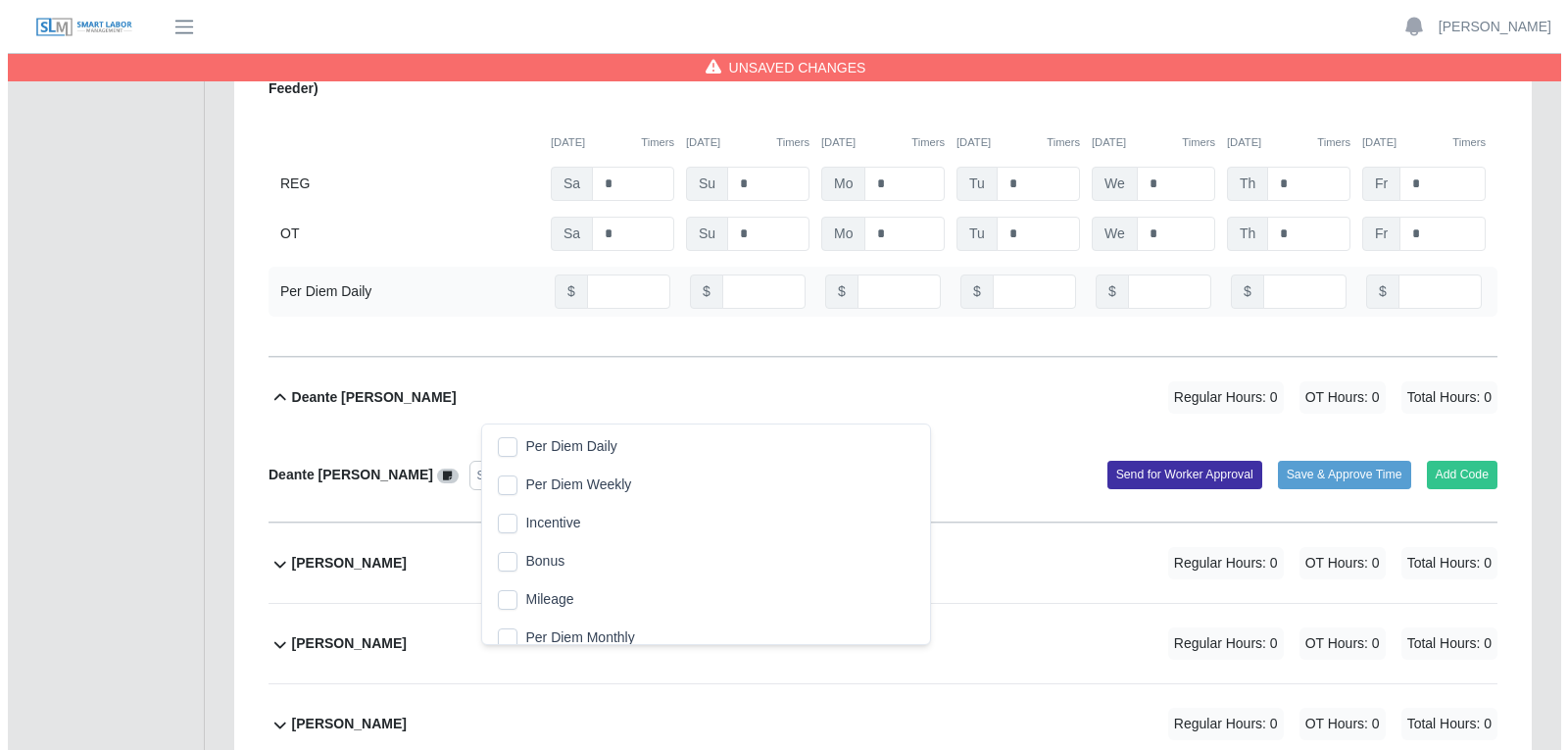
scroll to position [20, 13]
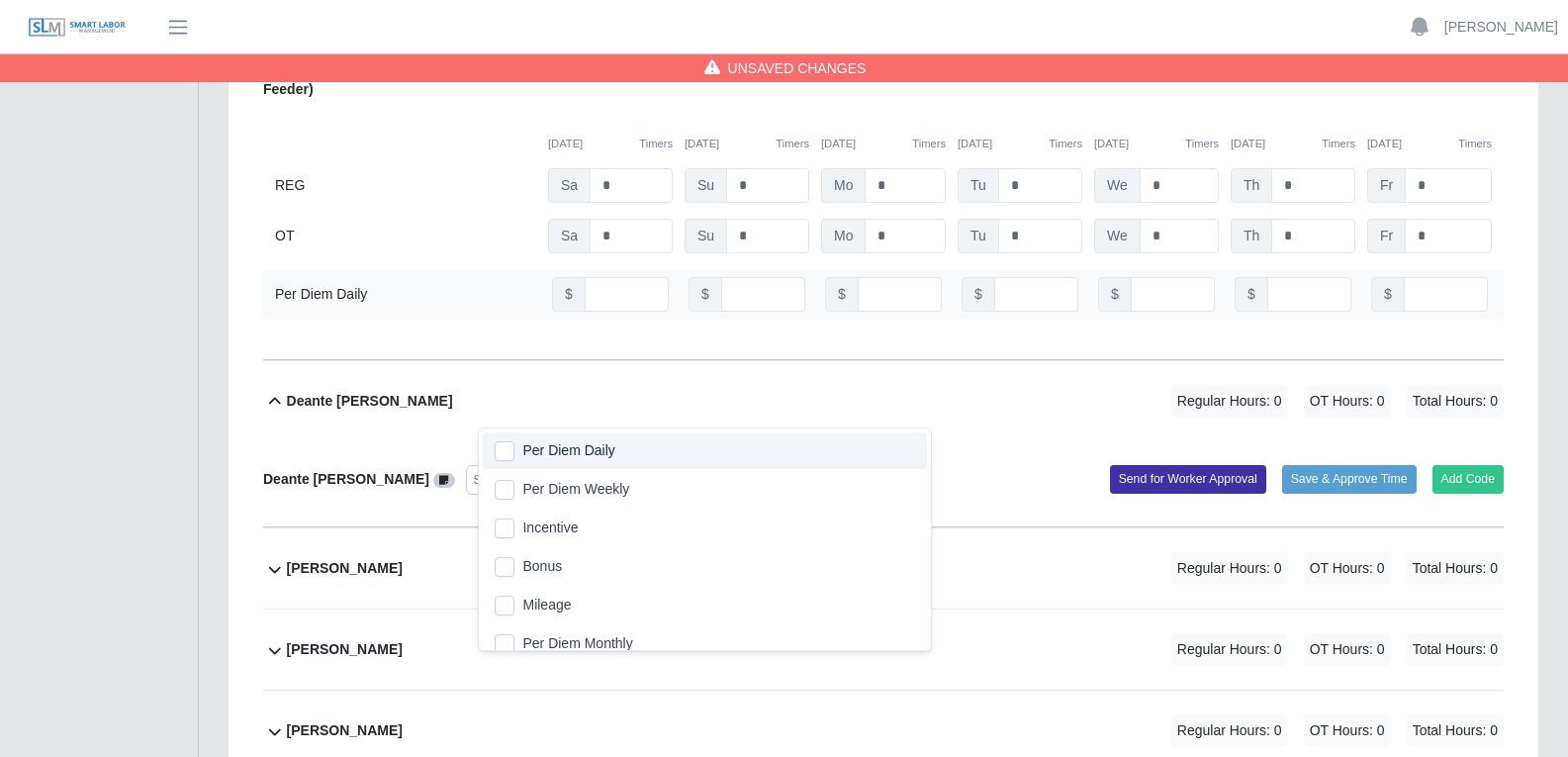
click at [579, 452] on span "Per Diem Daily" at bounding box center [568, 450] width 92 height 21
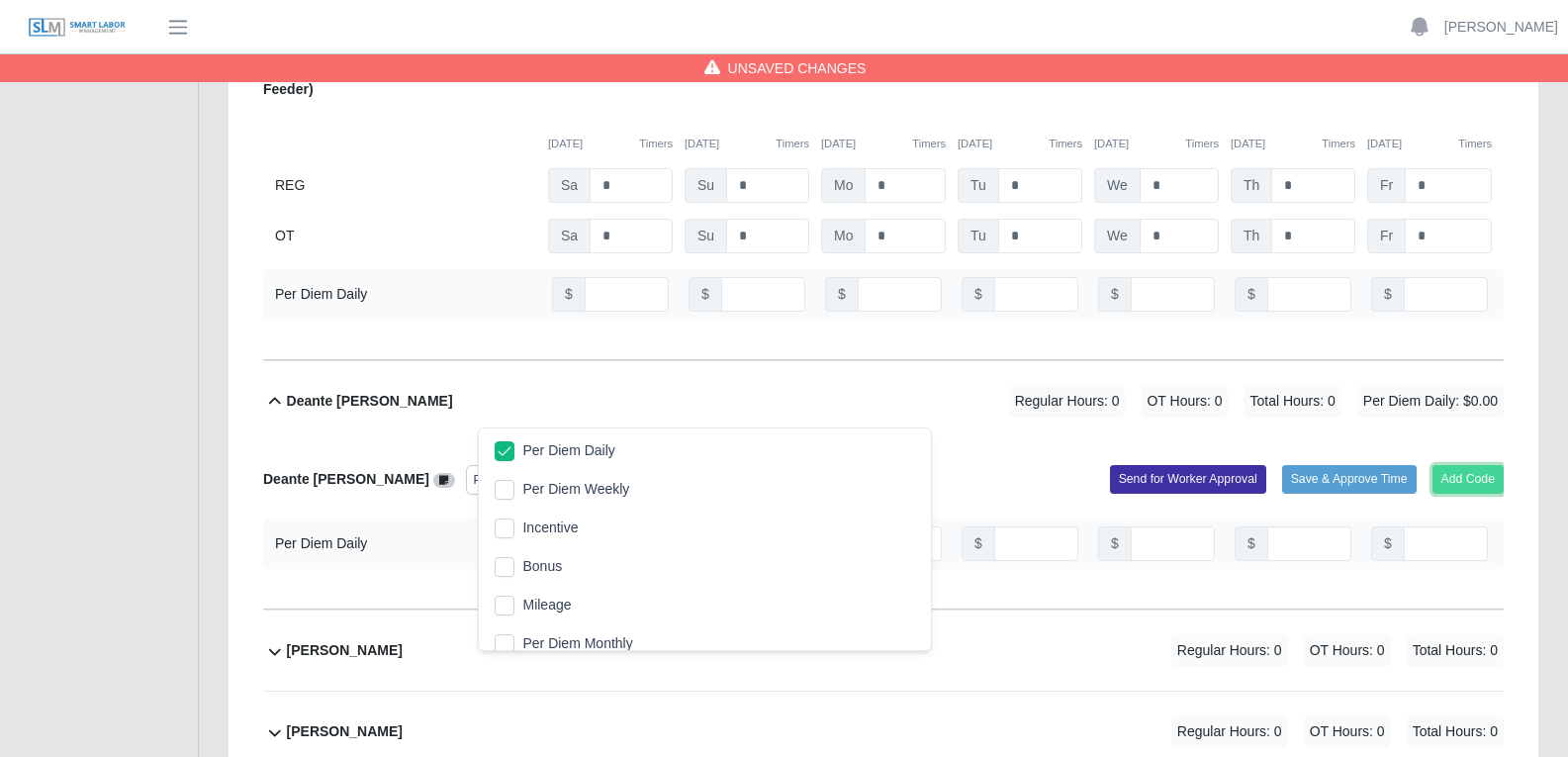
click at [1265, 465] on button "Add Code" at bounding box center [1468, 479] width 72 height 28
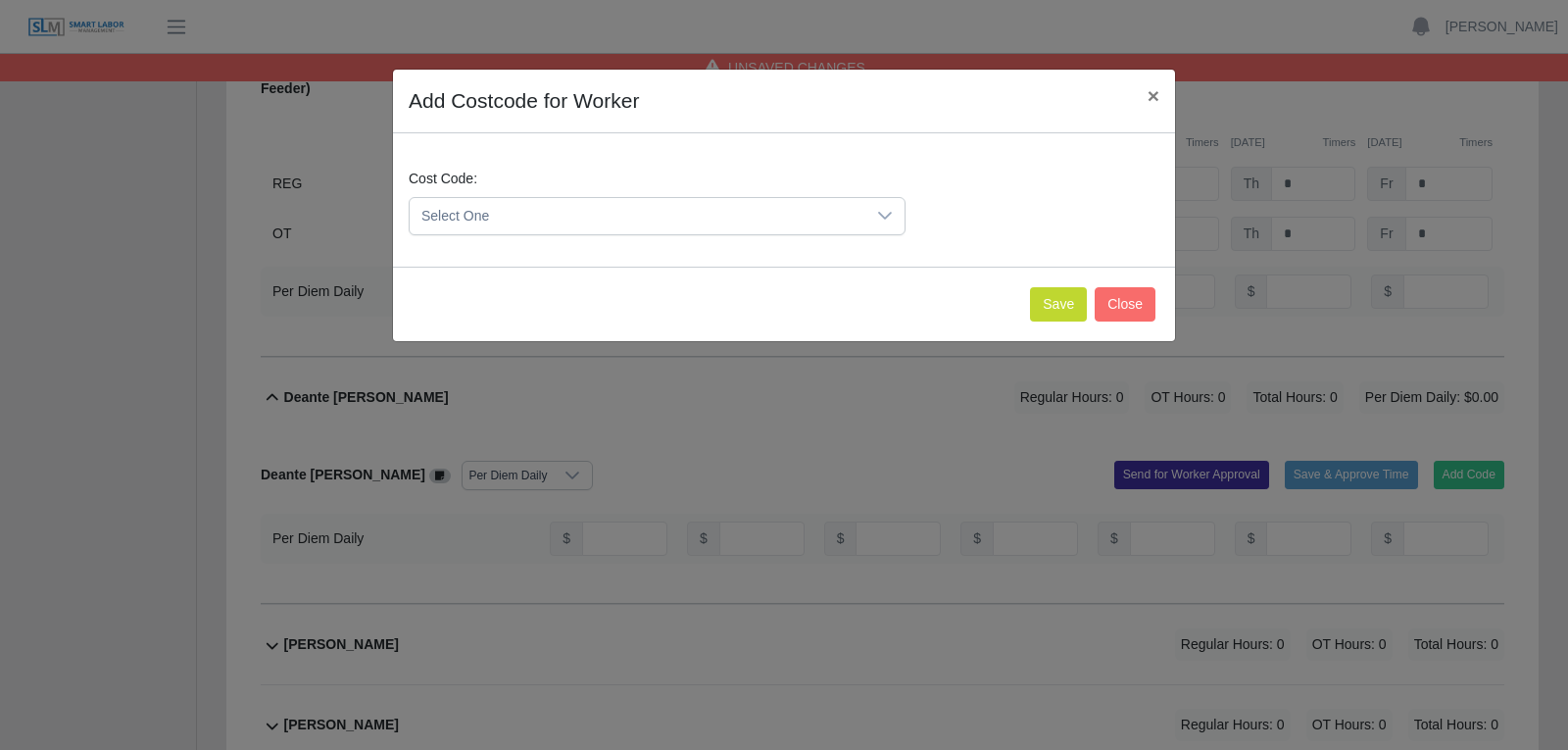
click at [885, 205] on div at bounding box center [885, 216] width 39 height 36
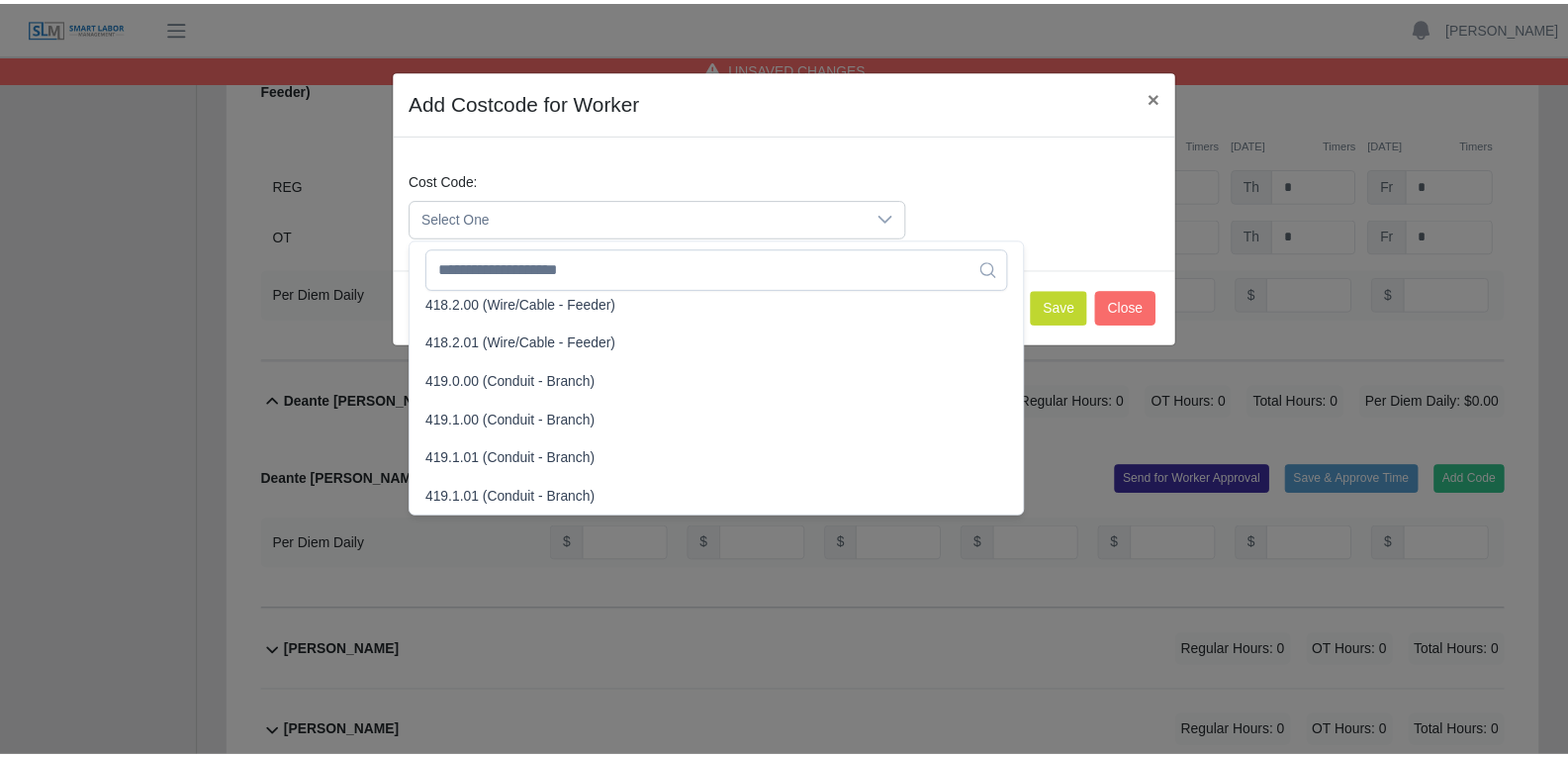
scroll to position [1088, 0]
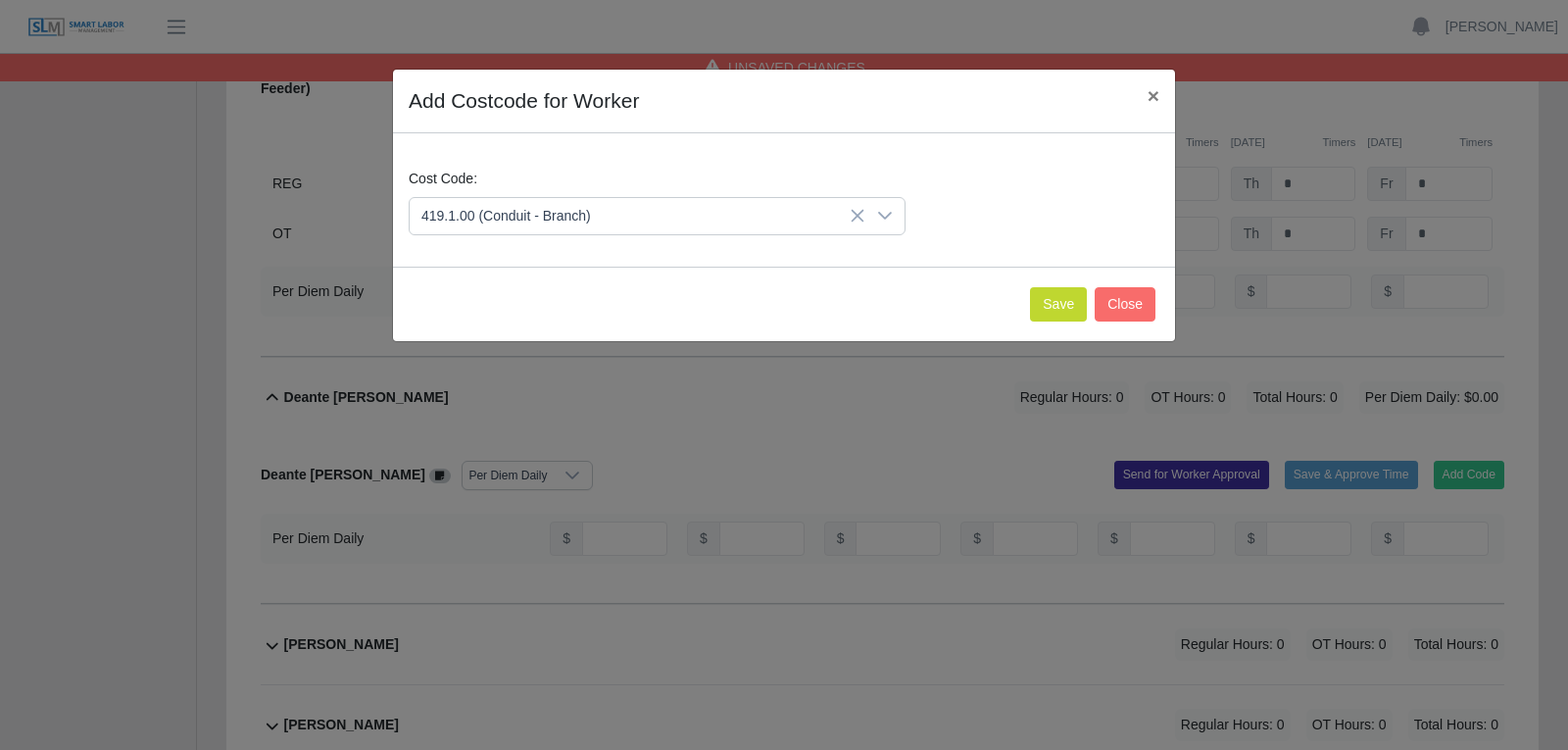
click at [547, 385] on span "419.1.00 (Conduit - Branch)" at bounding box center [510, 381] width 170 height 21
click at [1073, 310] on button "Save" at bounding box center [1058, 304] width 57 height 34
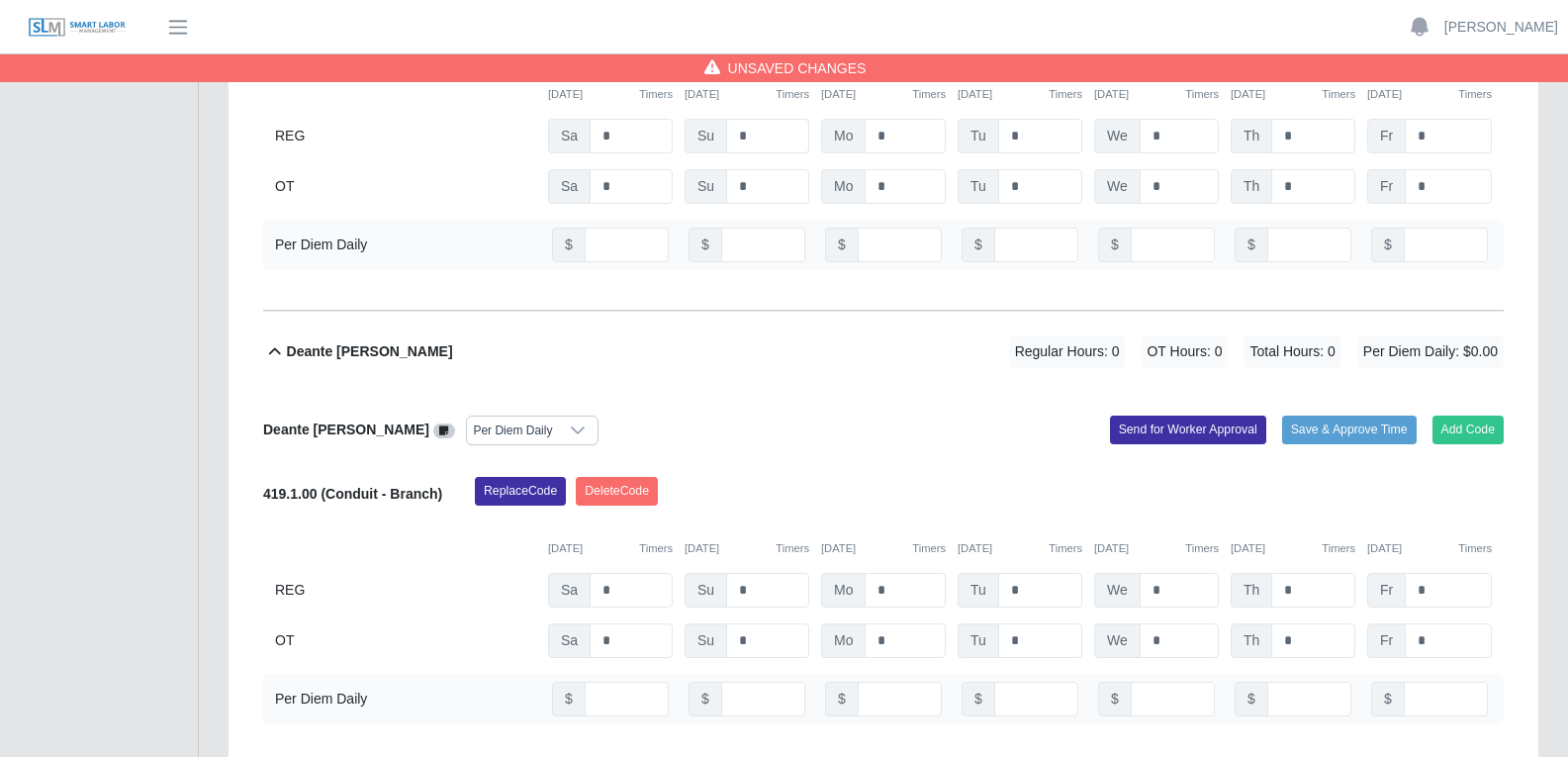
scroll to position [5835, 0]
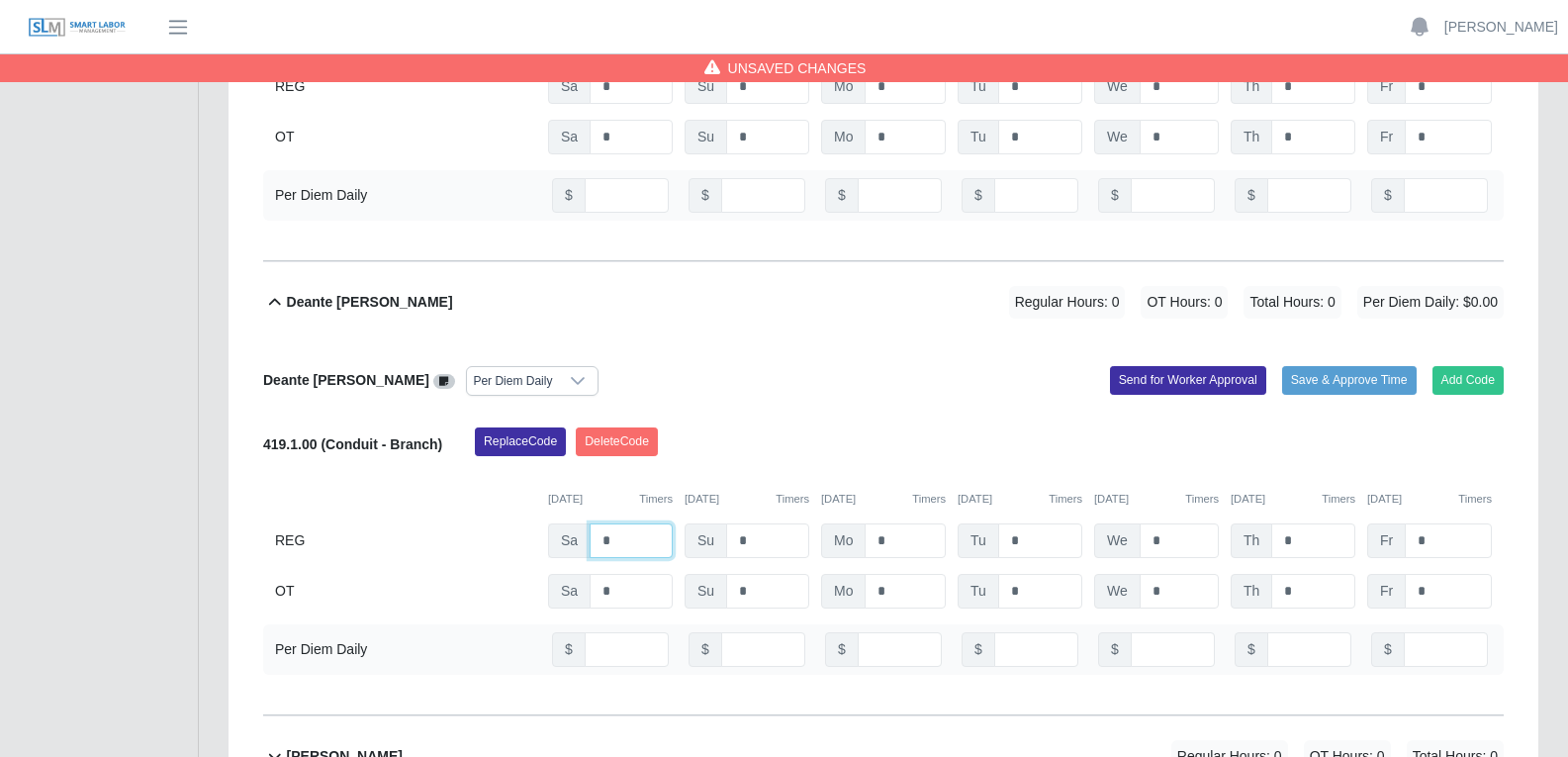
click at [624, 523] on input "*" at bounding box center [632, 540] width 83 height 35
click at [890, 523] on input "*" at bounding box center [906, 540] width 81 height 35
type input "*"
click at [1028, 523] on input "*" at bounding box center [1039, 540] width 84 height 35
type input "*"
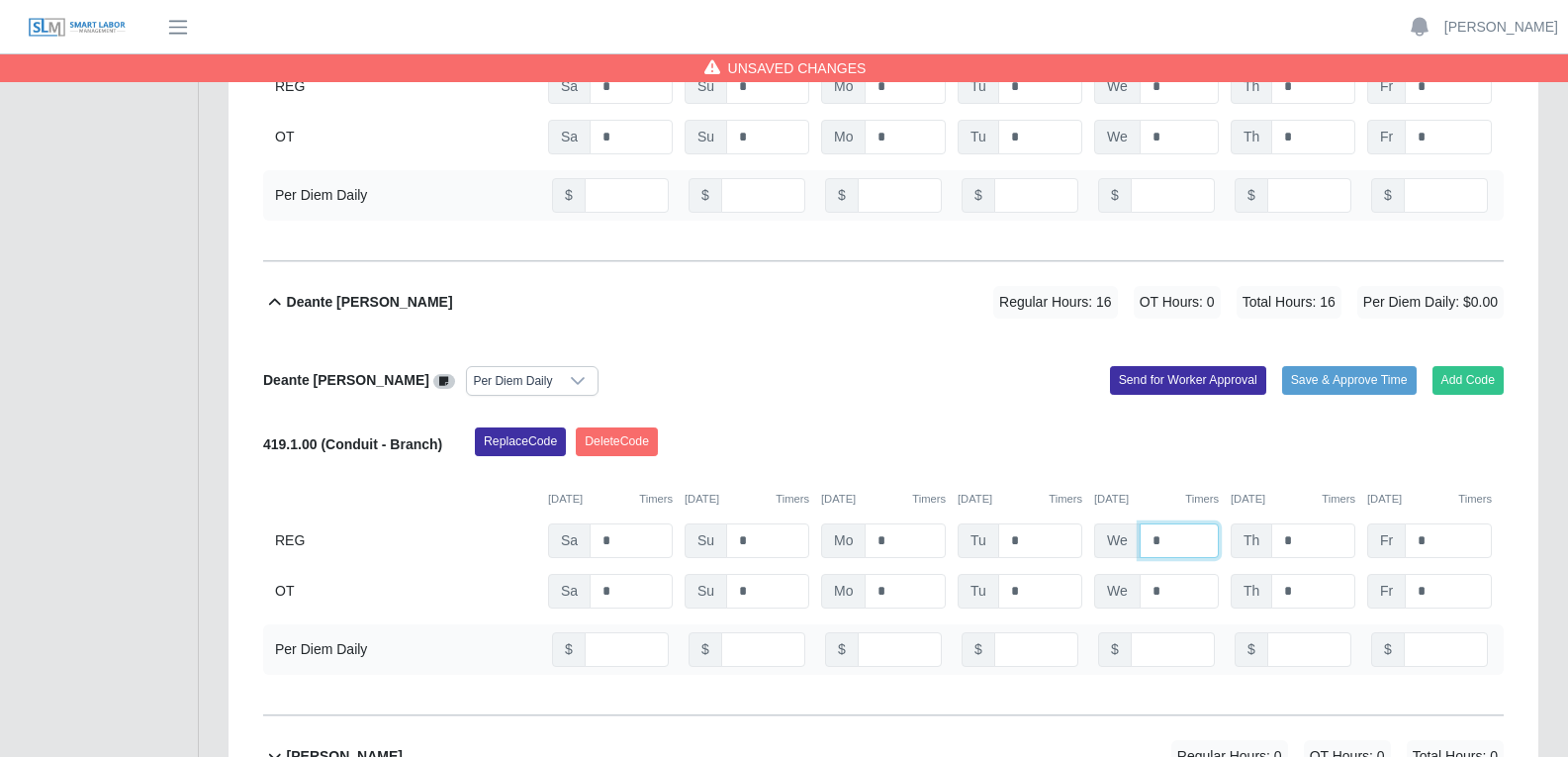
click at [1169, 523] on input "*" at bounding box center [1179, 540] width 79 height 35
type input "*"
click at [1265, 523] on input "*" at bounding box center [1313, 540] width 84 height 35
type input "*"
click at [1265, 523] on input "*" at bounding box center [1448, 540] width 87 height 35
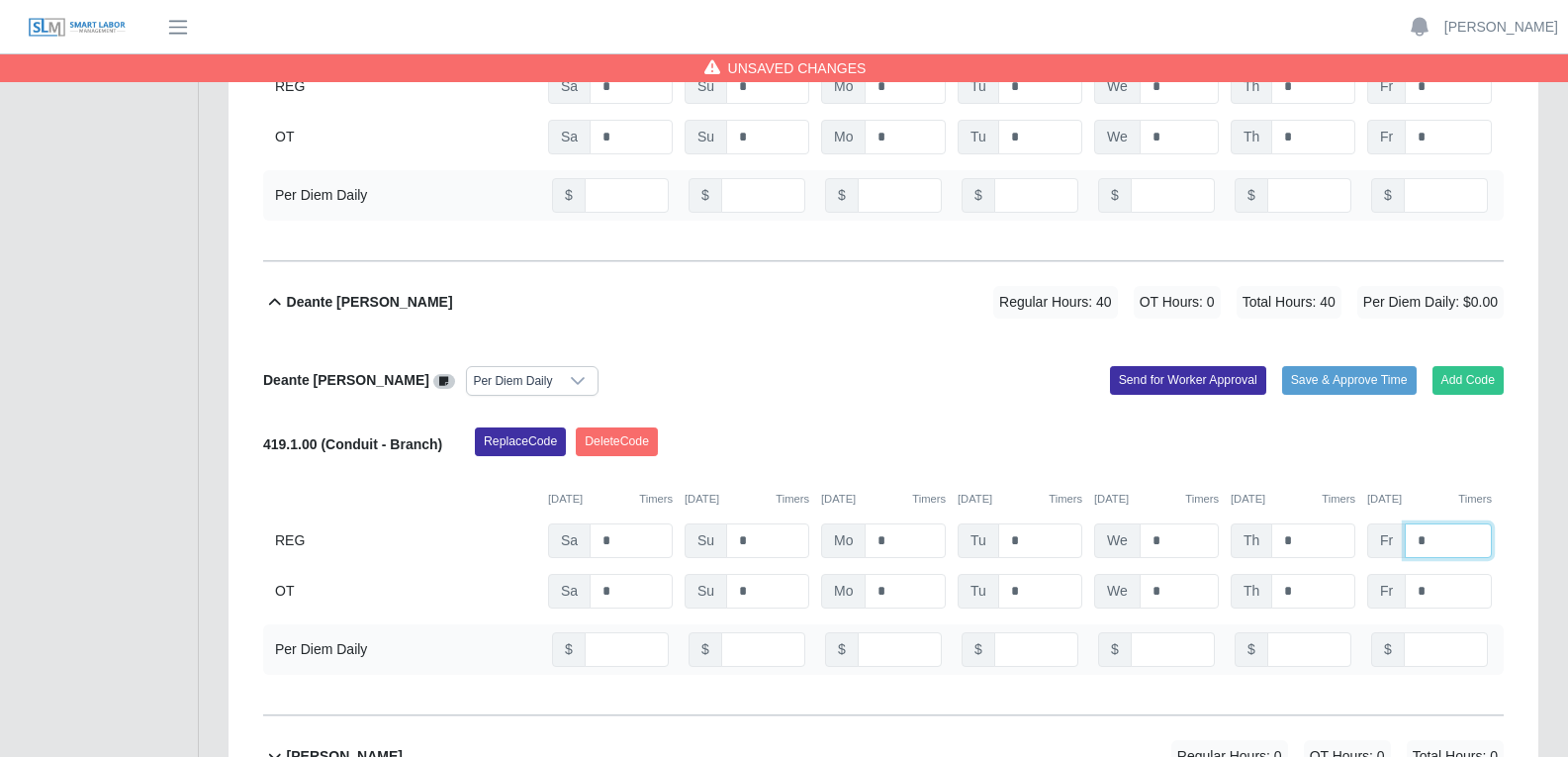
type input "*"
click at [888, 578] on input "number" at bounding box center [900, 649] width 84 height 35
type input "**"
click at [1008, 578] on input "number" at bounding box center [1035, 649] width 84 height 35
type input "**"
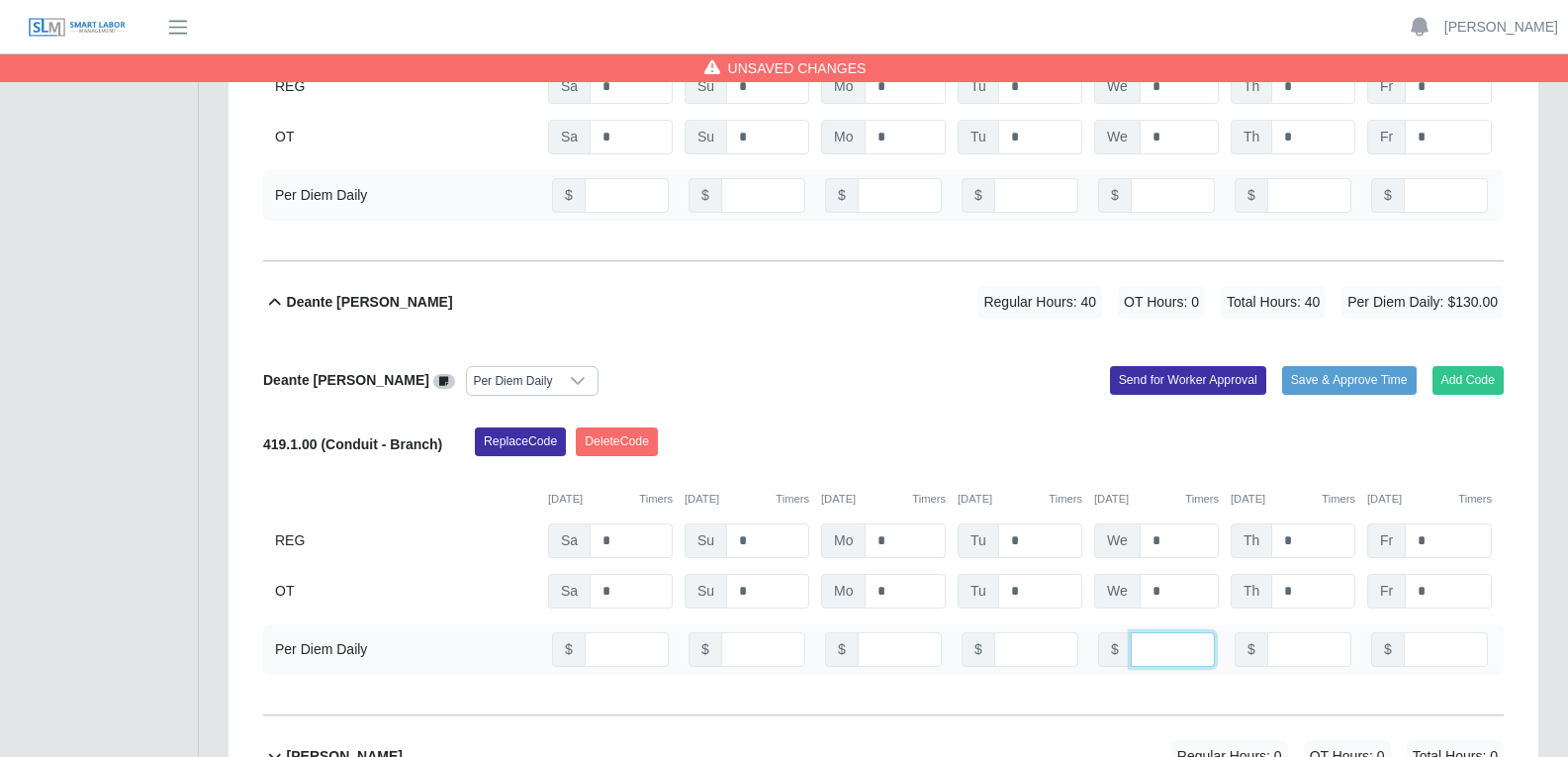
click at [1148, 578] on input "number" at bounding box center [1172, 649] width 84 height 35
type input "**"
click at [1265, 578] on input "number" at bounding box center [1309, 649] width 84 height 35
type input "**"
click at [1265, 578] on input "number" at bounding box center [1445, 649] width 84 height 35
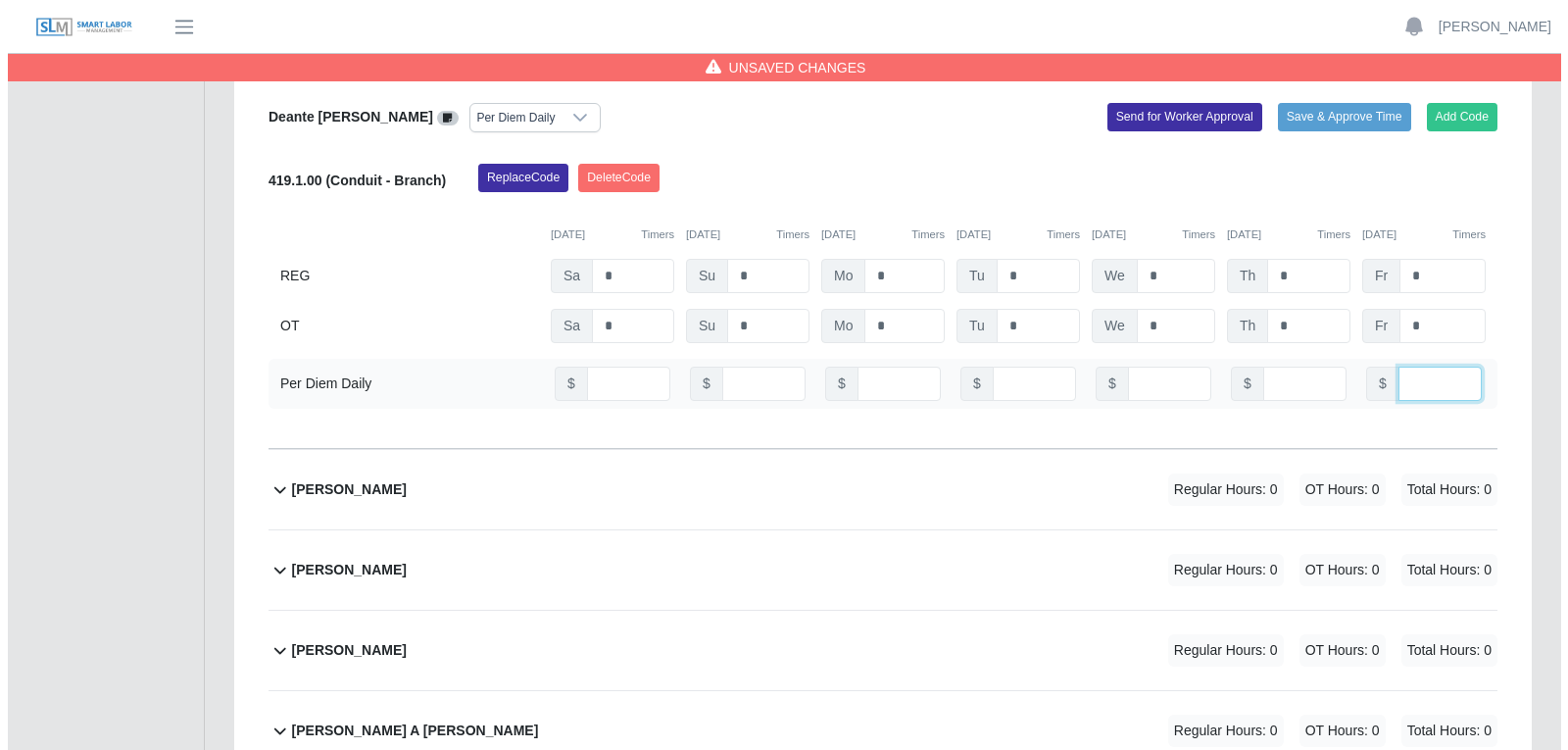
scroll to position [6075, 0]
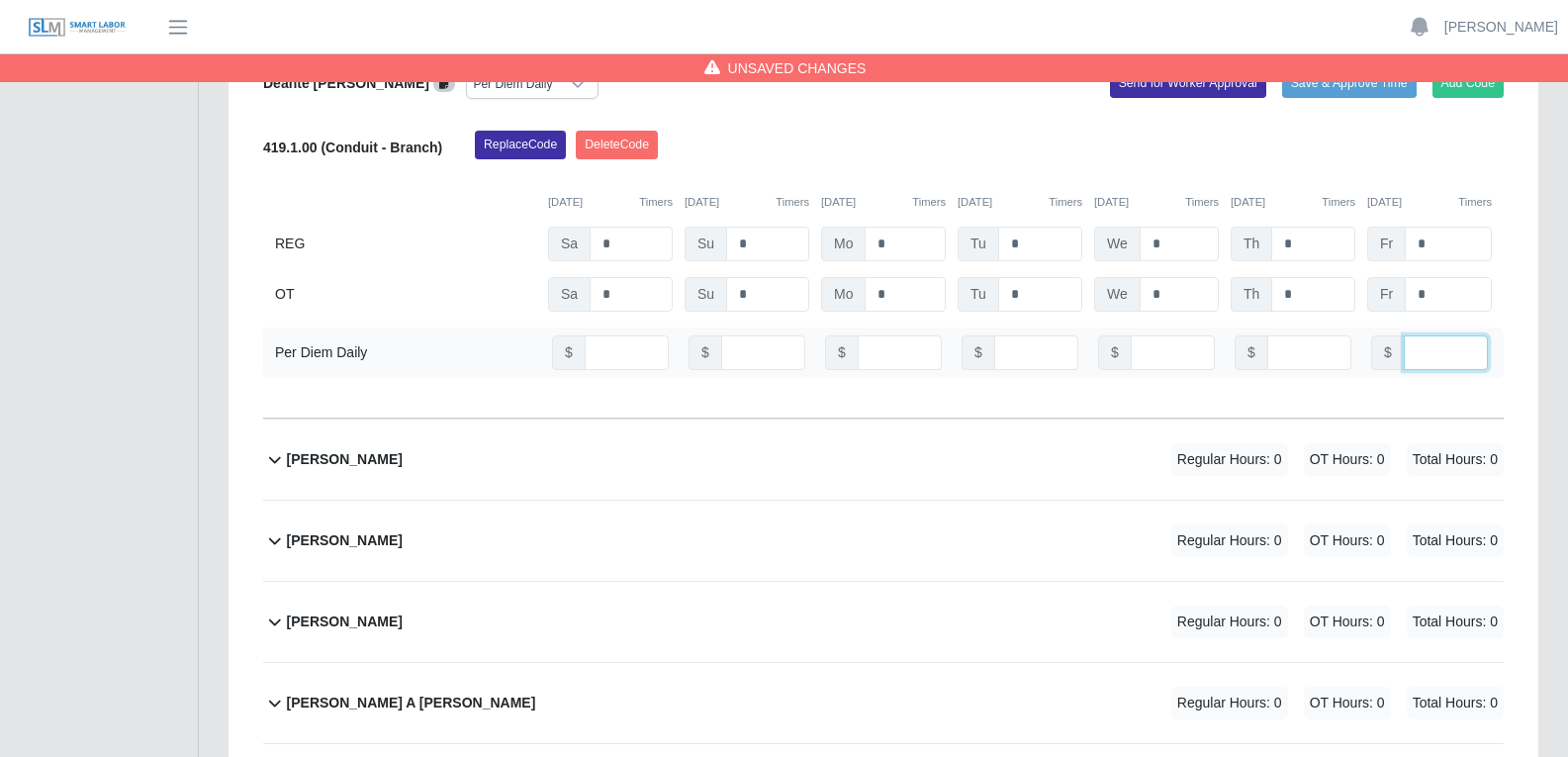
type input "**"
click at [827, 501] on div "Diana Luis Regular Hours: 0 OT Hours: 0 Total Hours: 0" at bounding box center [895, 540] width 1217 height 80
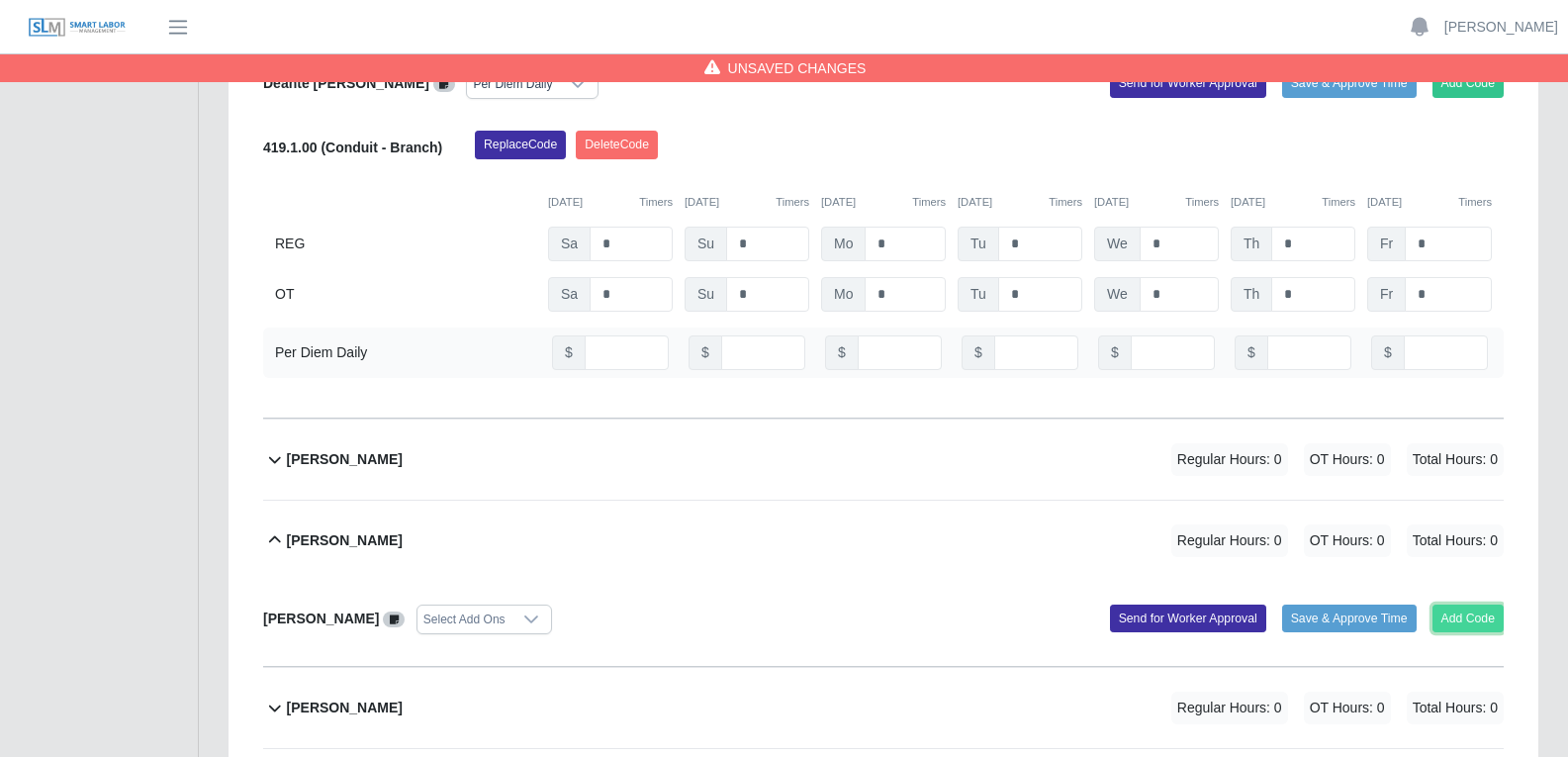
click at [1265, 578] on button "Add Code" at bounding box center [1468, 618] width 72 height 28
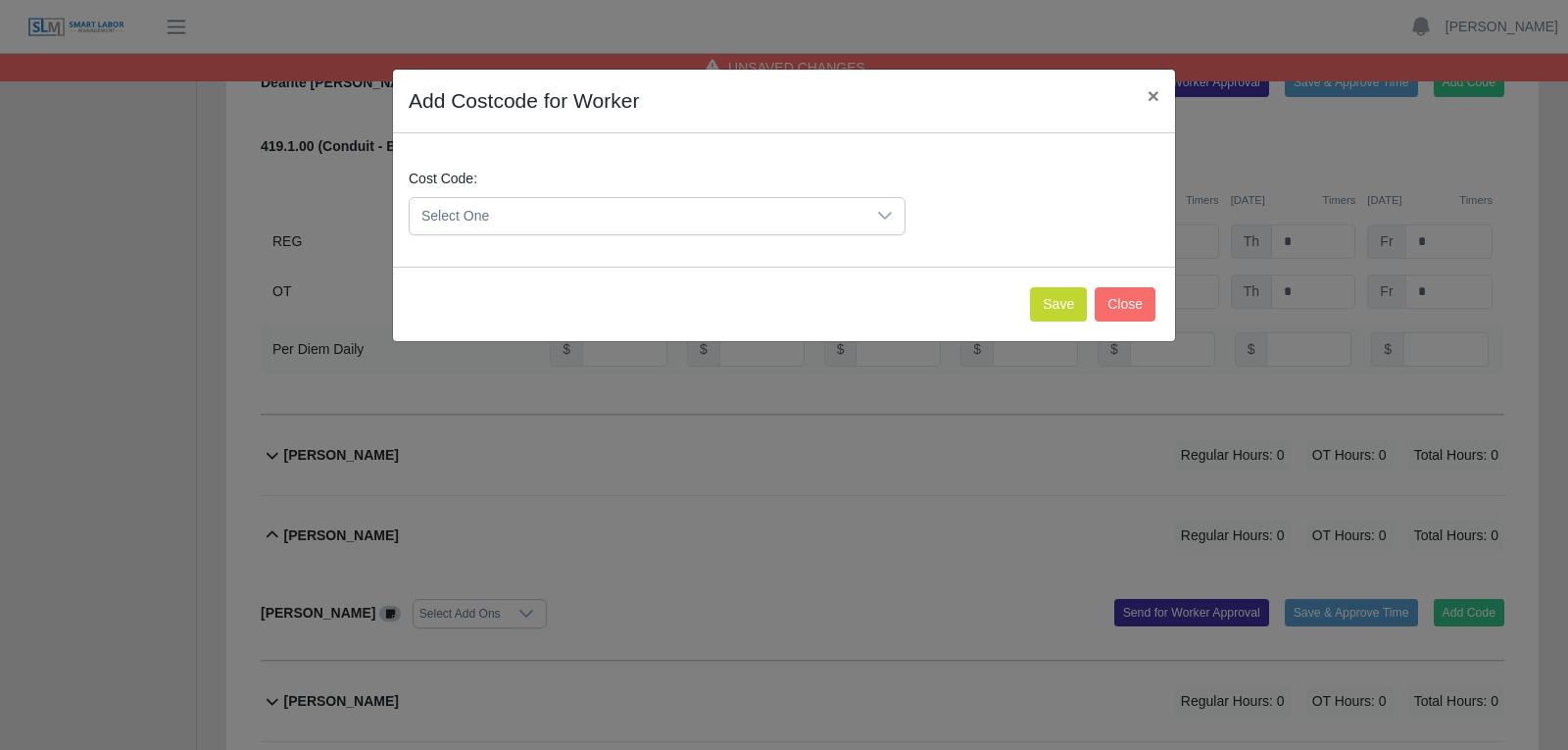
click at [884, 212] on icon at bounding box center [885, 216] width 16 height 16
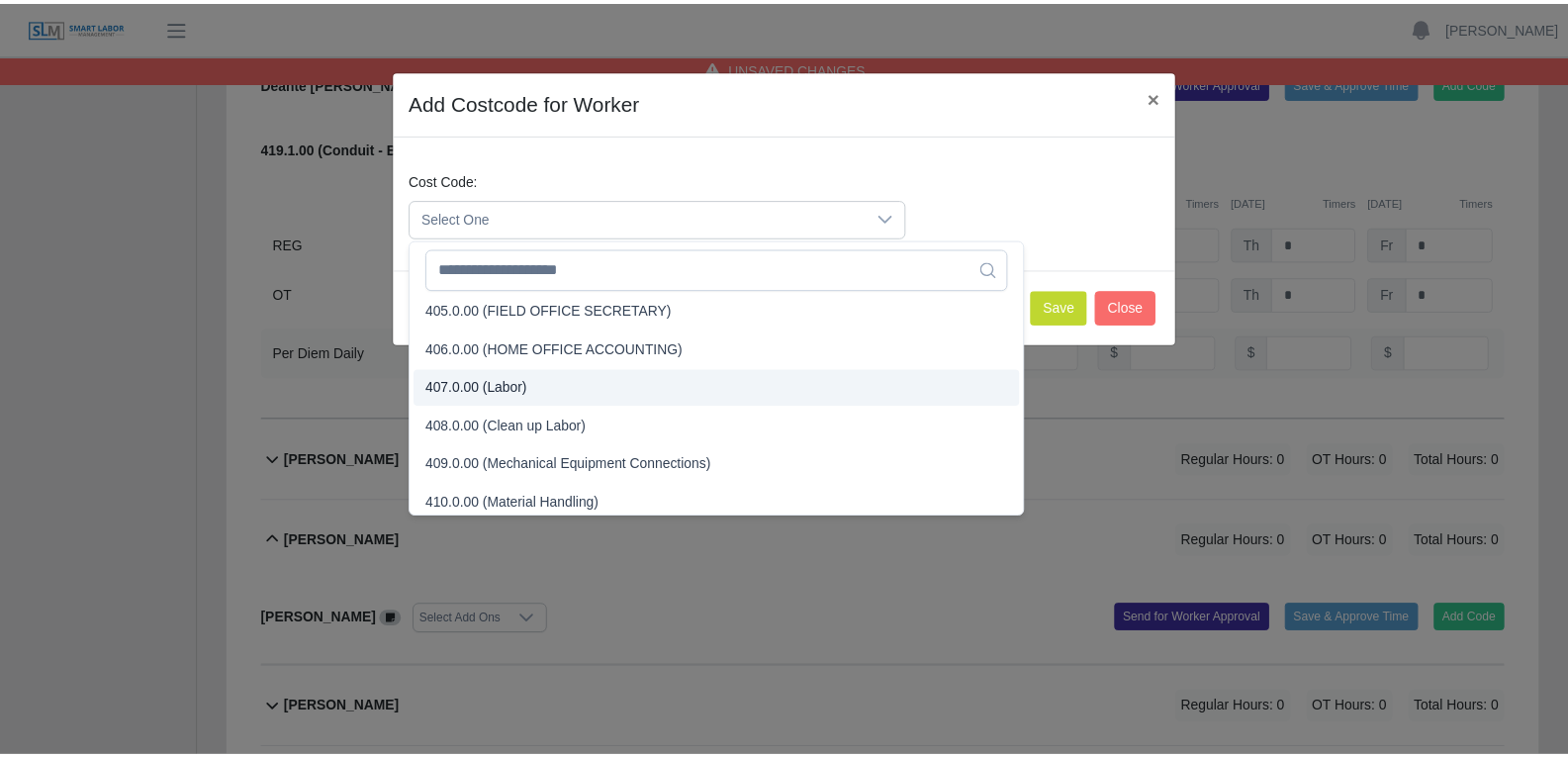
scroll to position [297, 0]
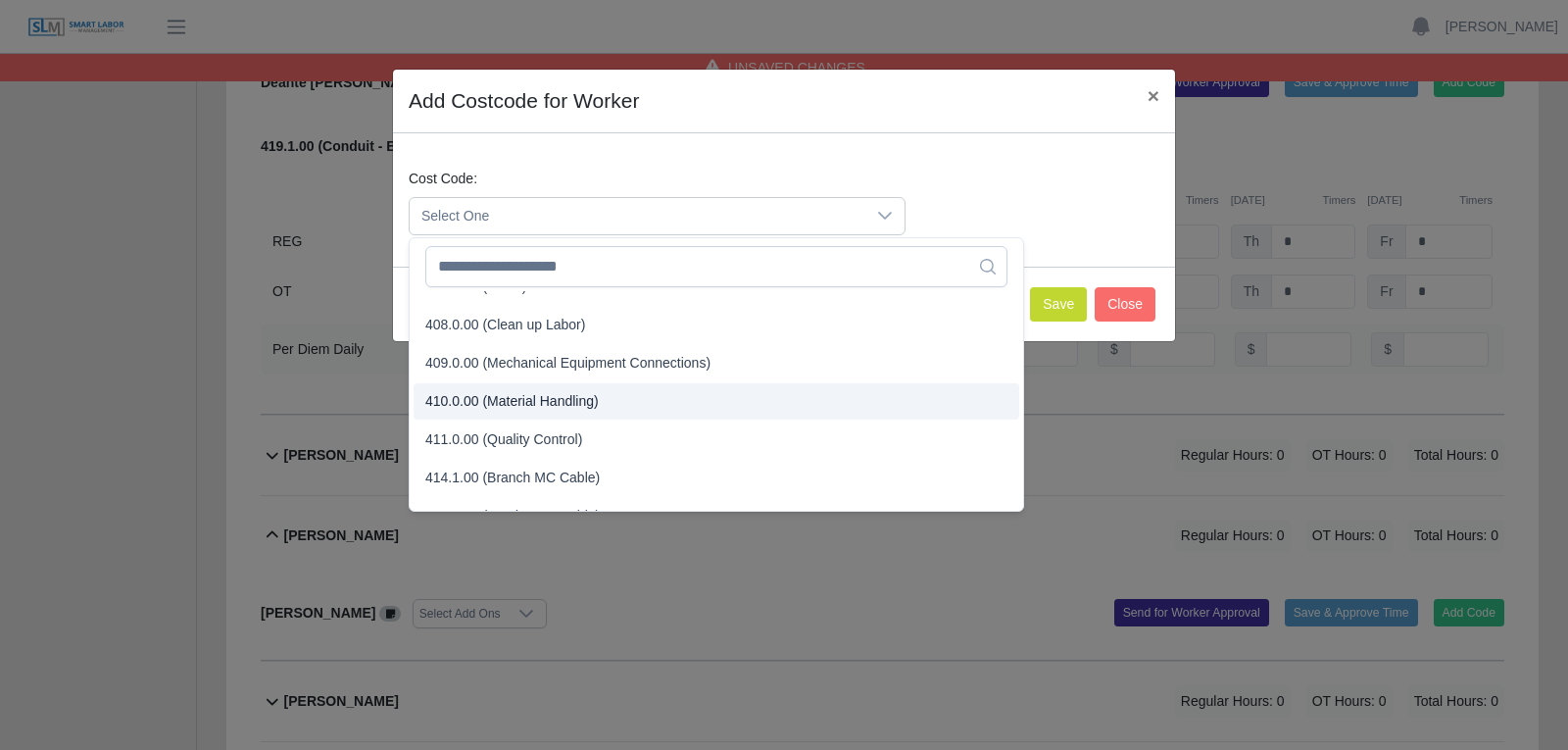
click at [520, 398] on span "410.0.00 (Material Handling)" at bounding box center [512, 401] width 174 height 21
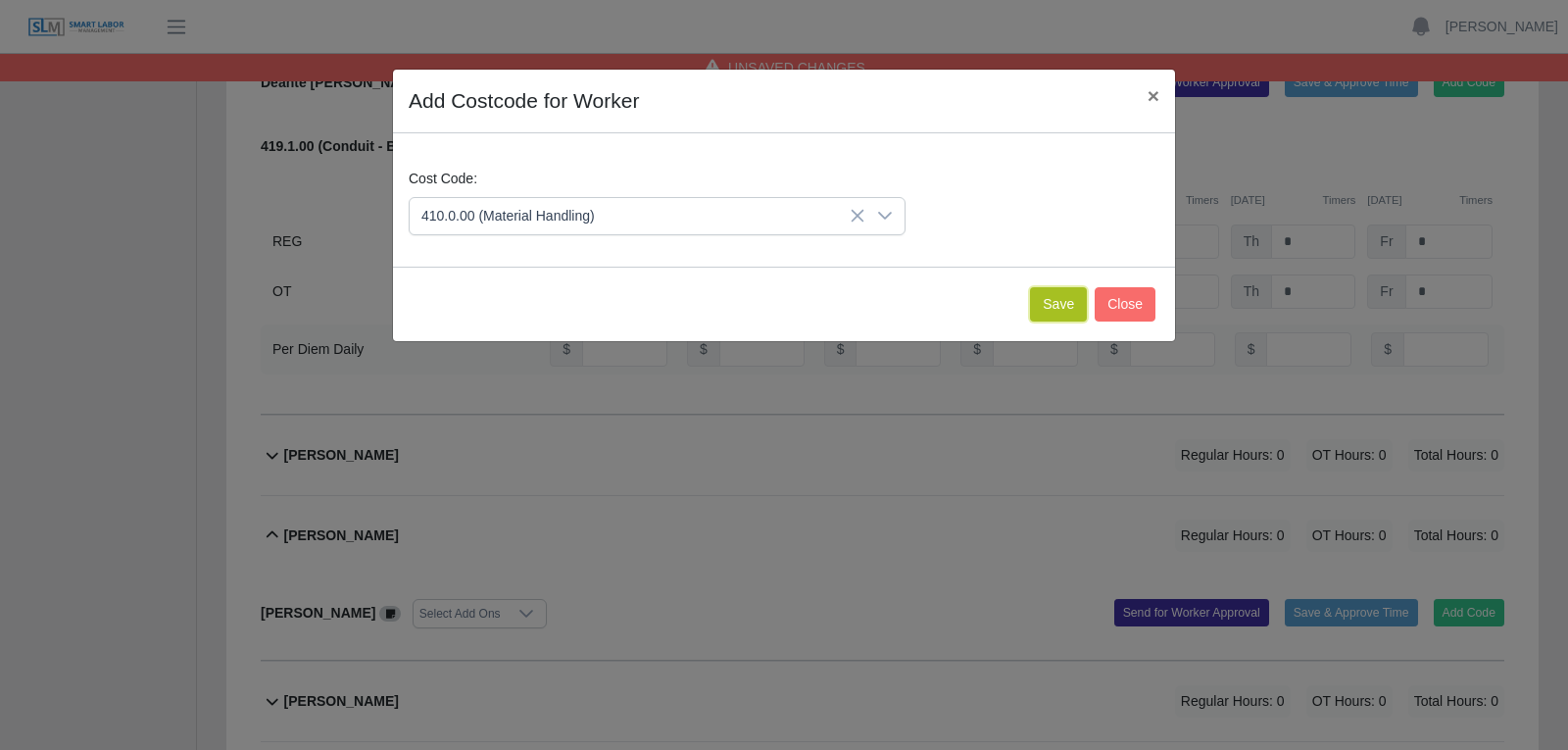
click at [1062, 303] on button "Save" at bounding box center [1058, 304] width 57 height 34
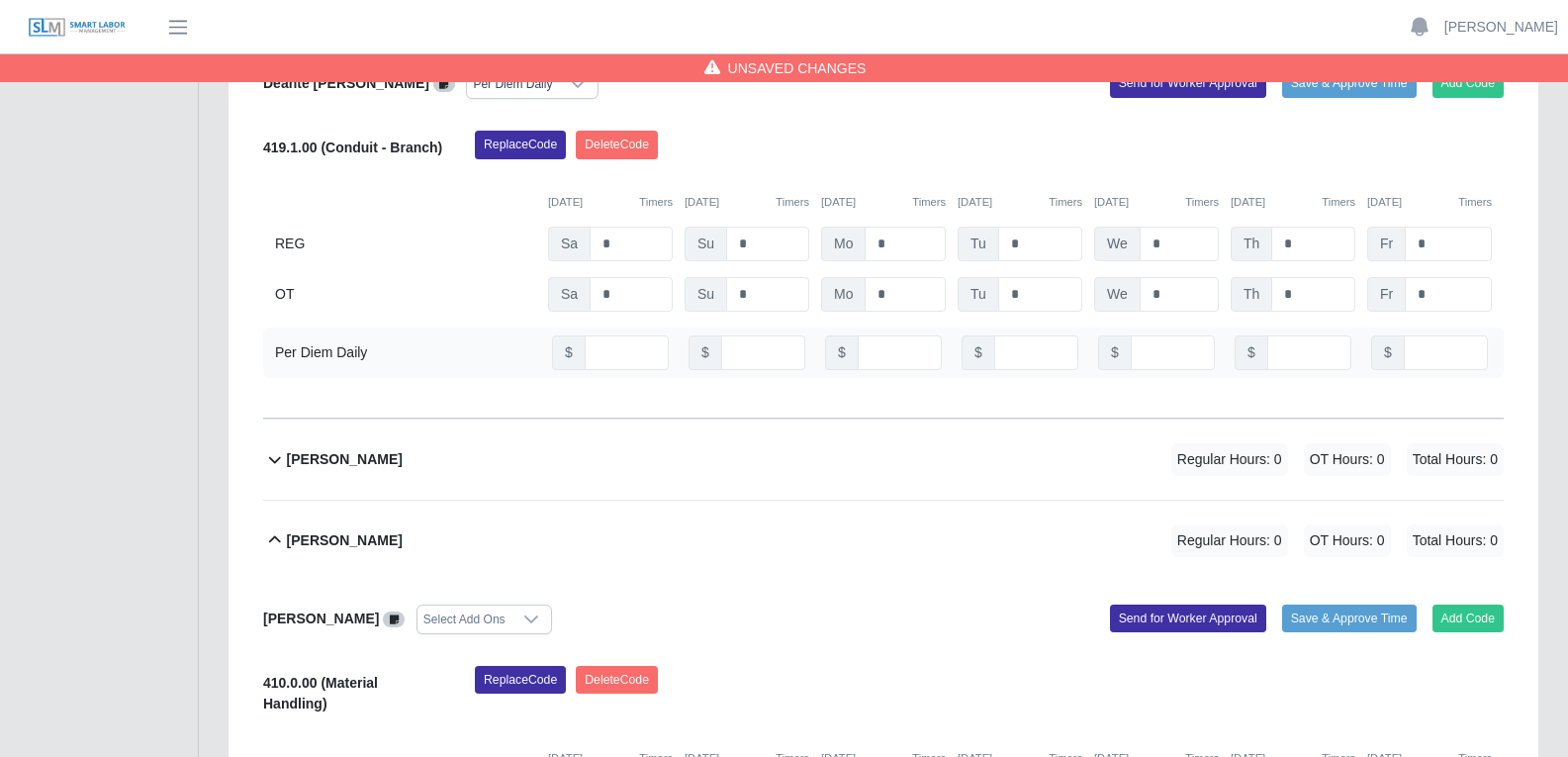
click at [524, 578] on icon at bounding box center [532, 619] width 16 height 16
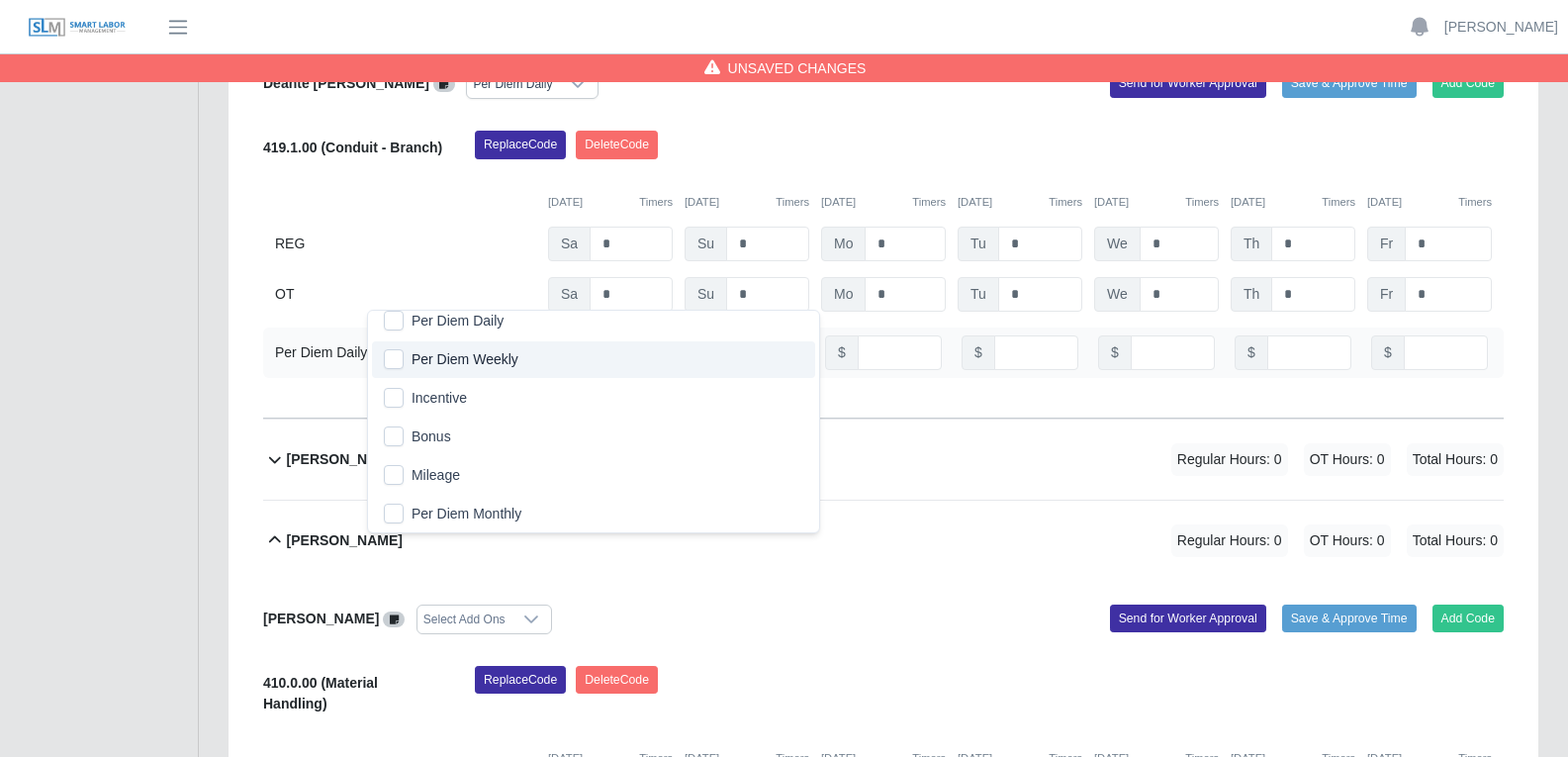
scroll to position [4, 0]
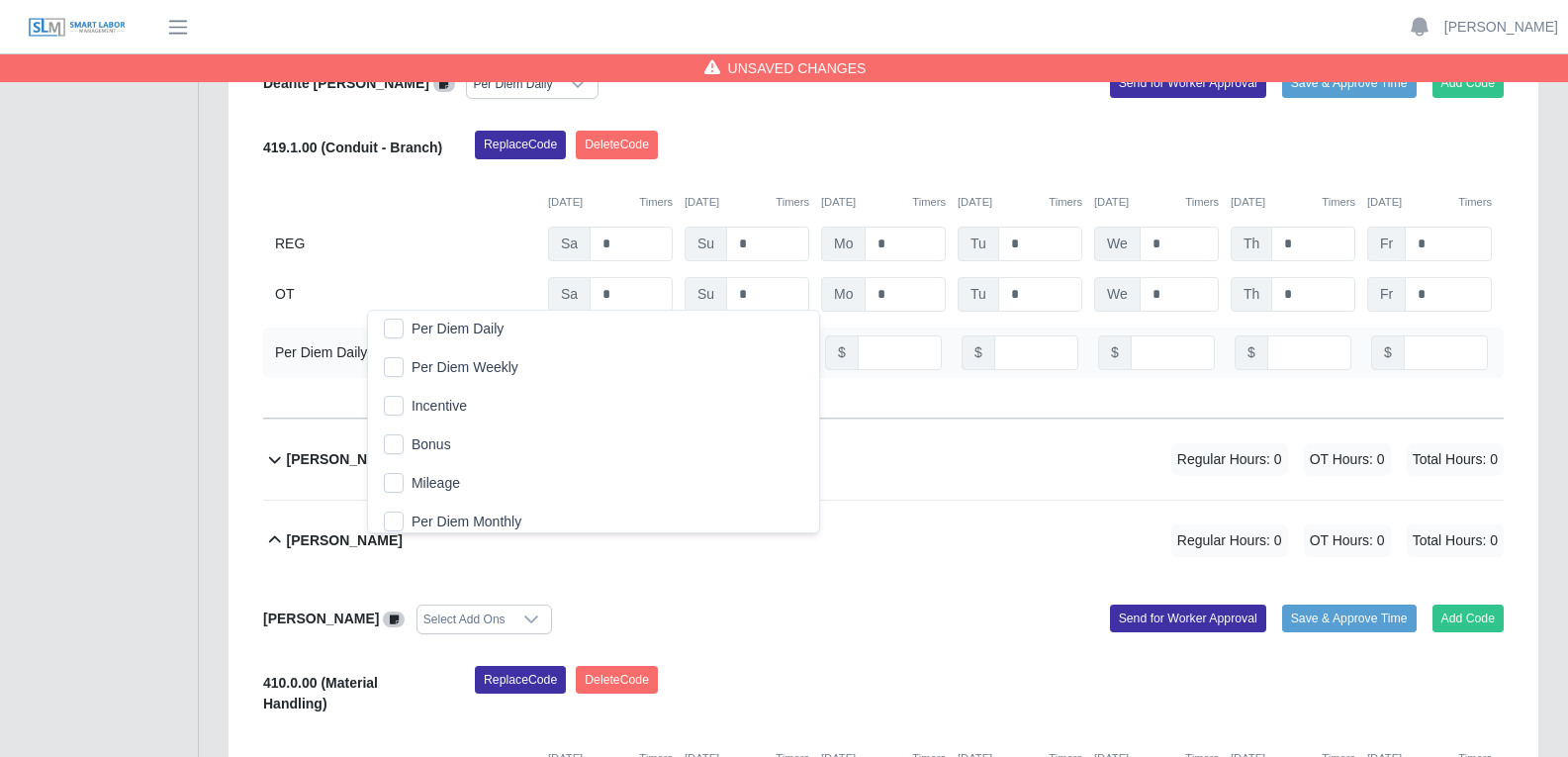
click at [497, 330] on span "Per Diem Daily" at bounding box center [457, 329] width 92 height 21
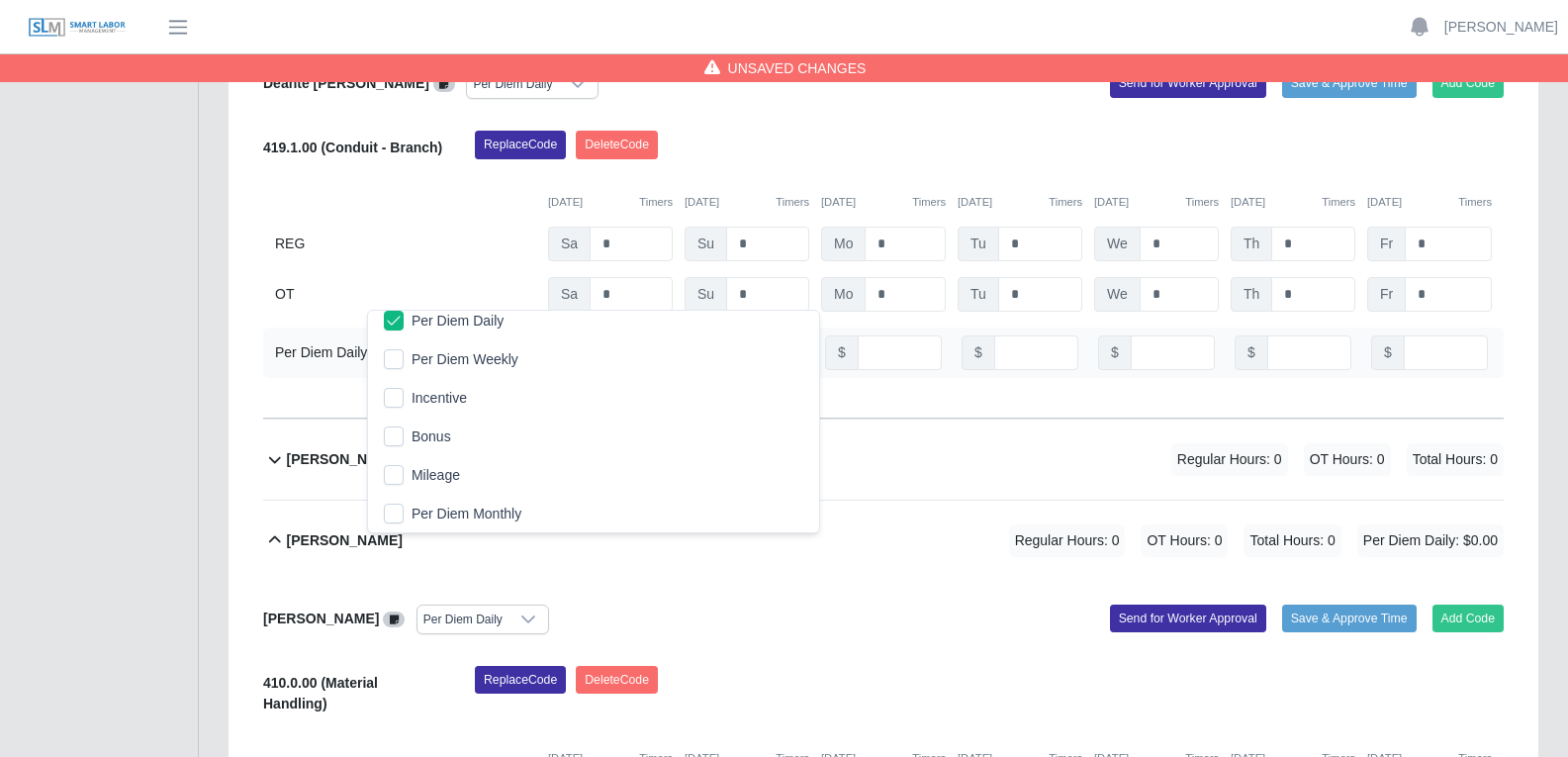
click at [1000, 578] on div "Replace Code Delete Code" at bounding box center [989, 696] width 1058 height 60
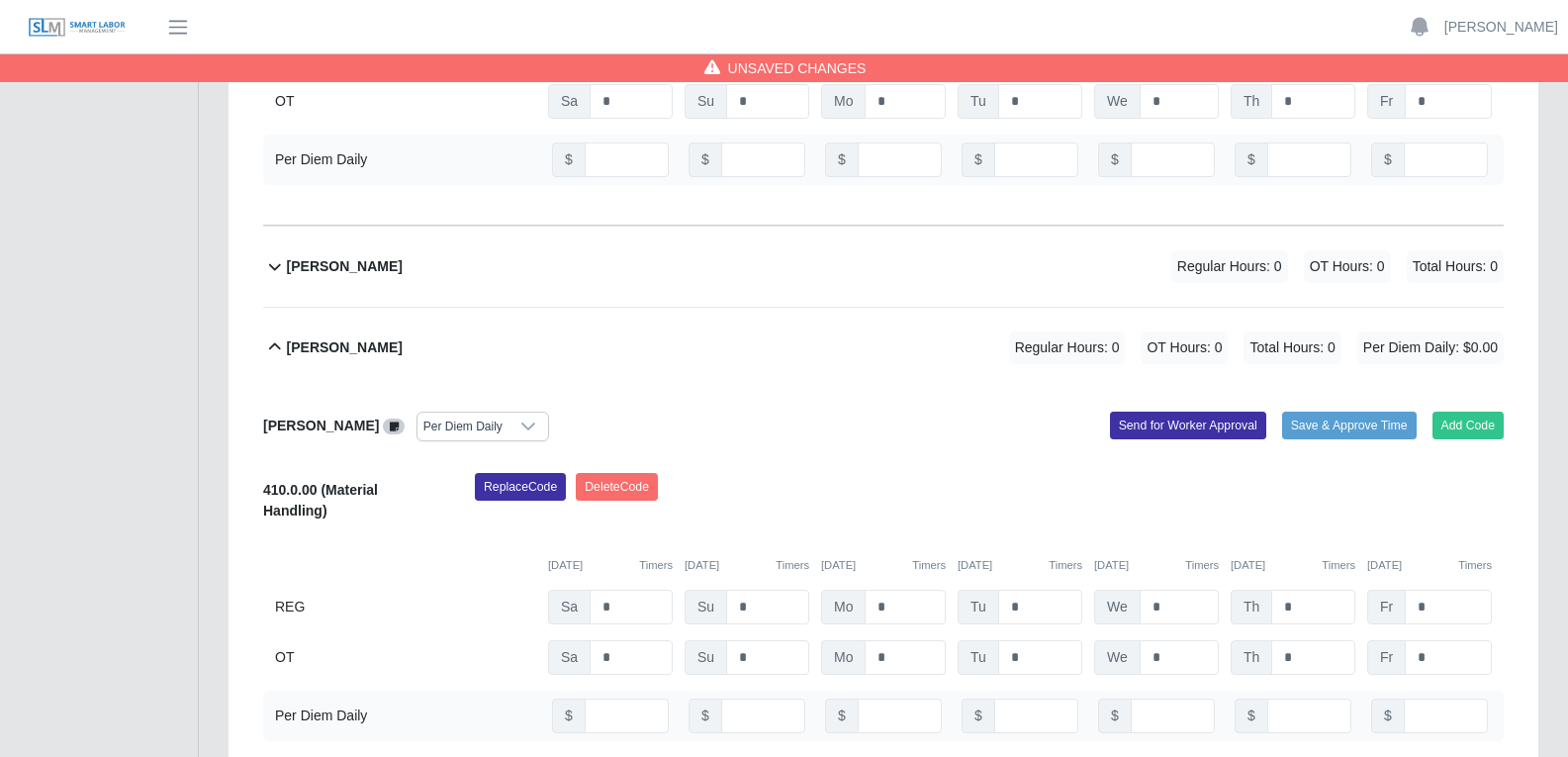
scroll to position [6329, 0]
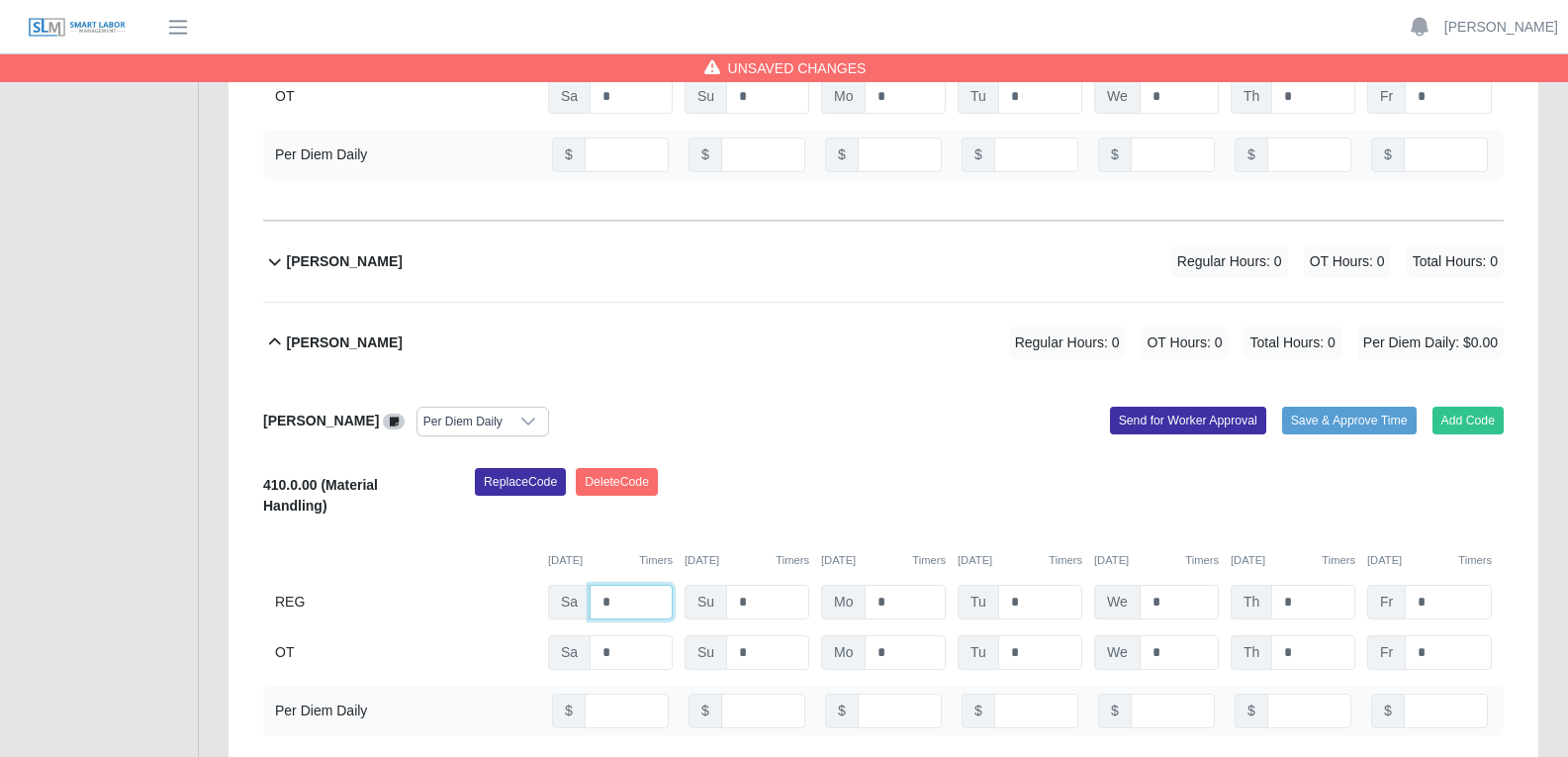
click at [612, 578] on input "*" at bounding box center [632, 602] width 83 height 35
type input "*"
drag, startPoint x: 891, startPoint y: 537, endPoint x: 905, endPoint y: 535, distance: 14.1
click at [892, 578] on input "*" at bounding box center [906, 602] width 81 height 35
type input "*"
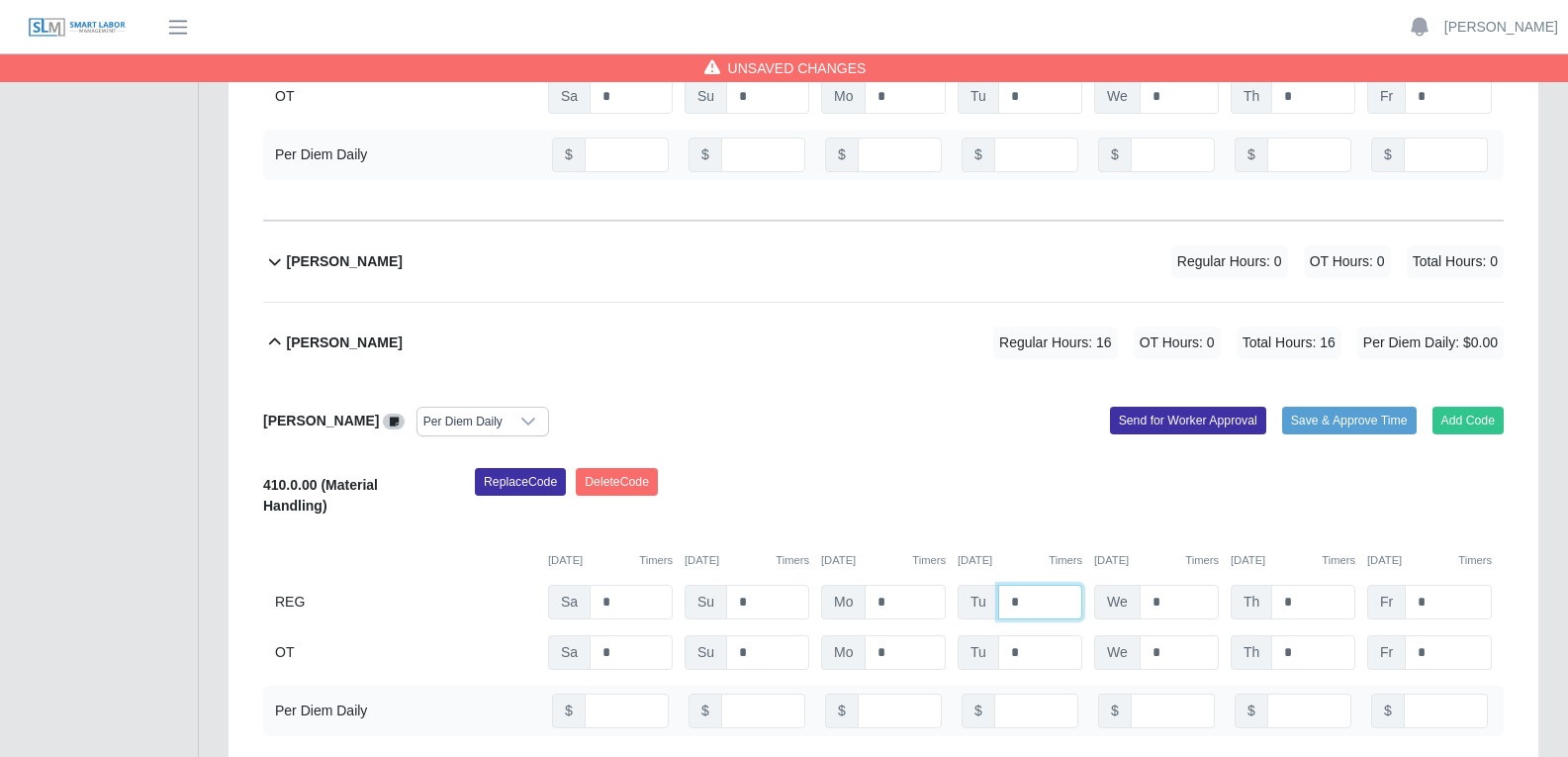
click at [1029, 578] on input "*" at bounding box center [1039, 602] width 84 height 35
type input "*"
click at [1184, 578] on input "*" at bounding box center [1179, 602] width 79 height 35
type input "*"
click at [1265, 578] on input "*" at bounding box center [1313, 602] width 84 height 35
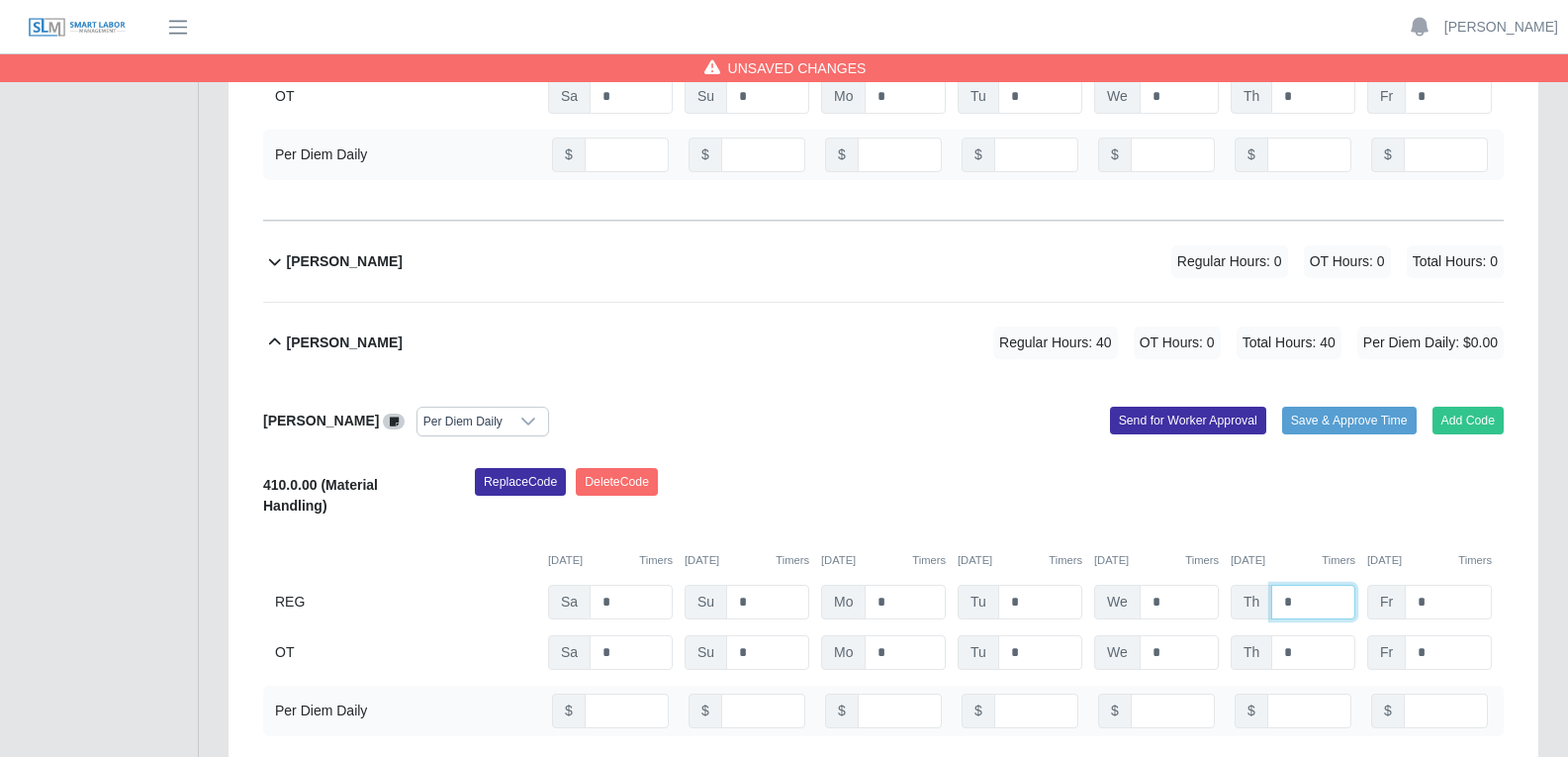
type input "*"
click at [948, 468] on div "Replace Code Delete Code" at bounding box center [989, 498] width 1058 height 60
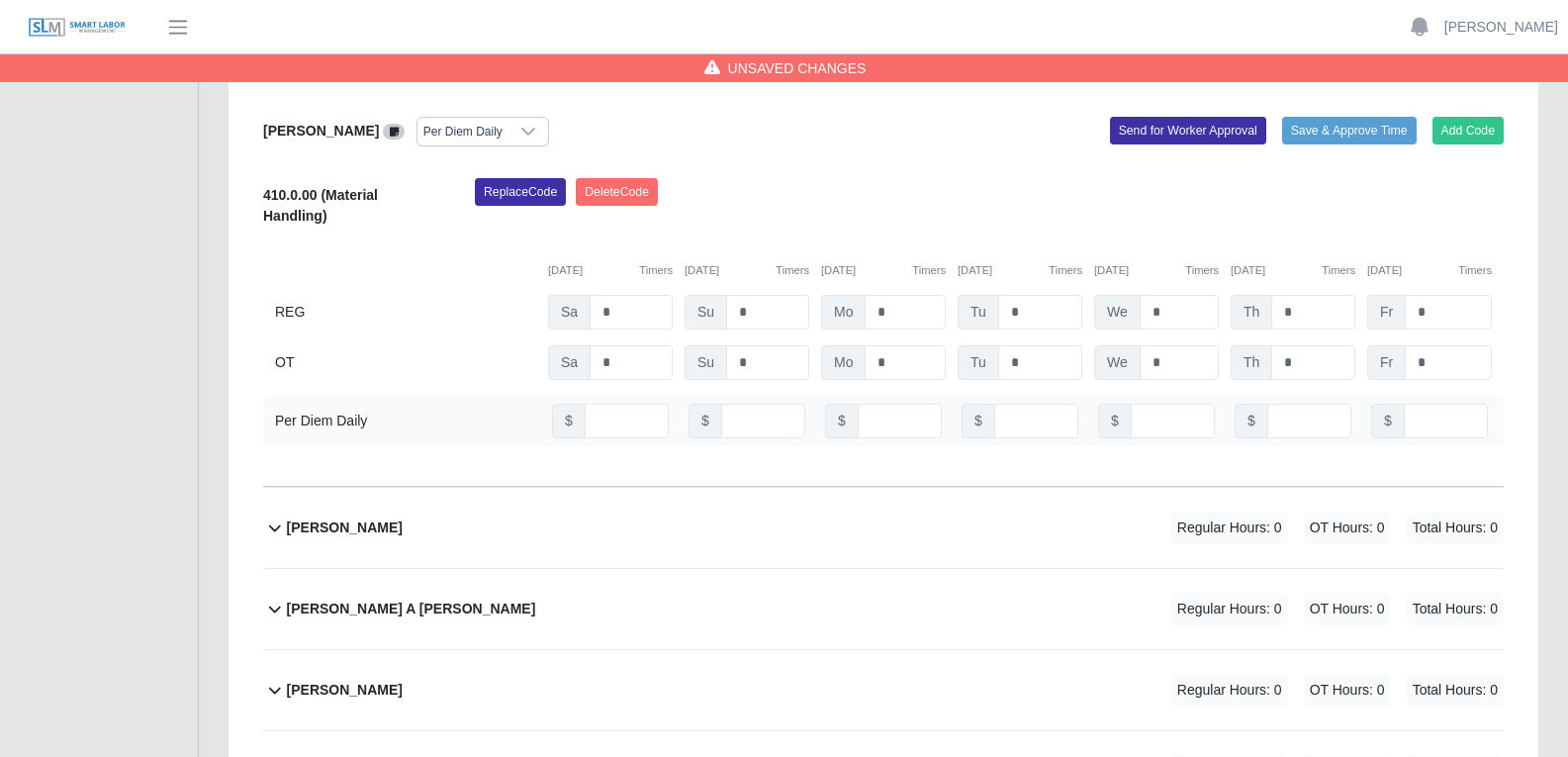
scroll to position [6626, 0]
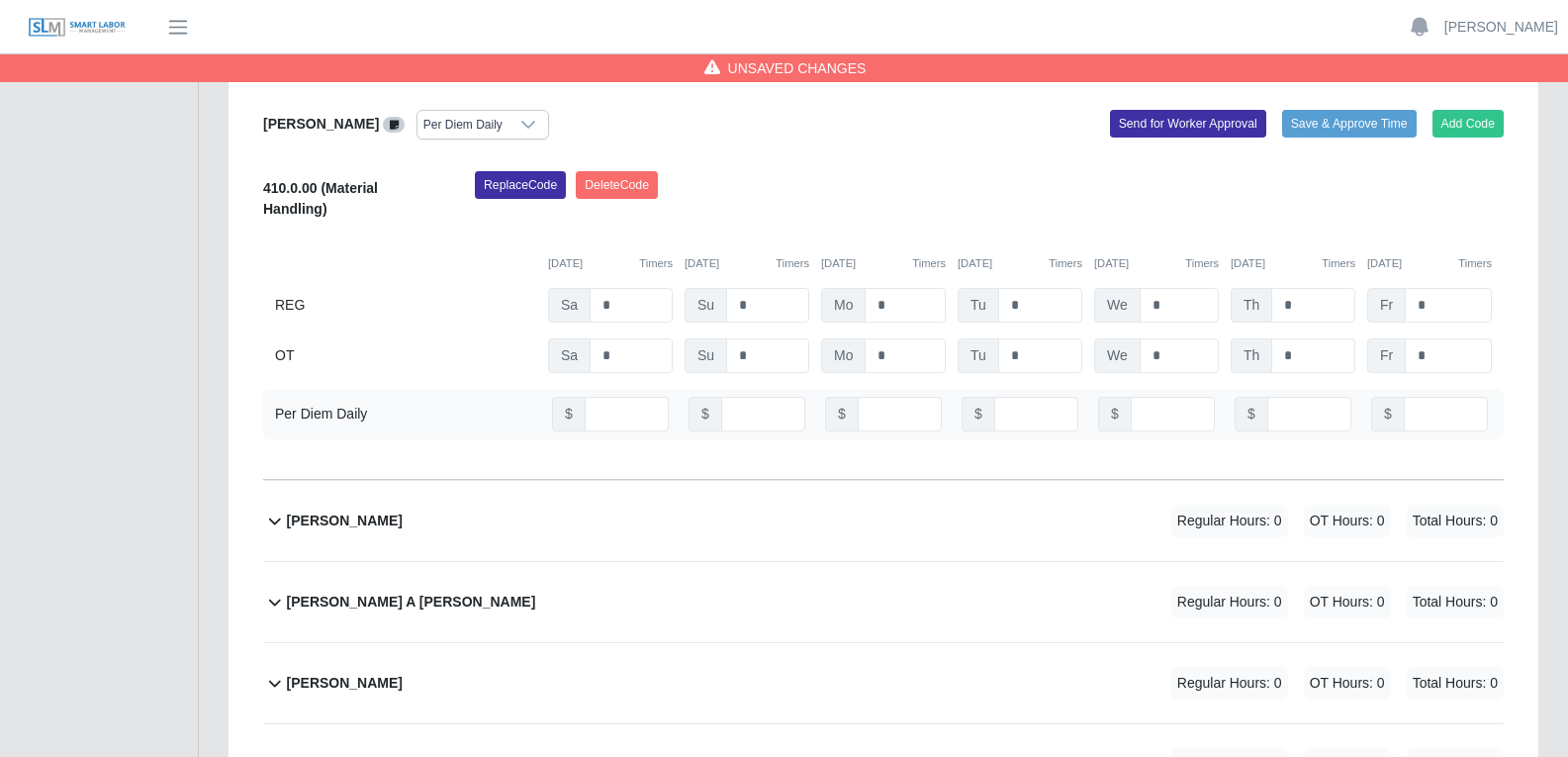
click at [906, 481] on div "Diego El Safadi Zabala Regular Hours: 0 OT Hours: 0 Total Hours: 0" at bounding box center [895, 520] width 1217 height 80
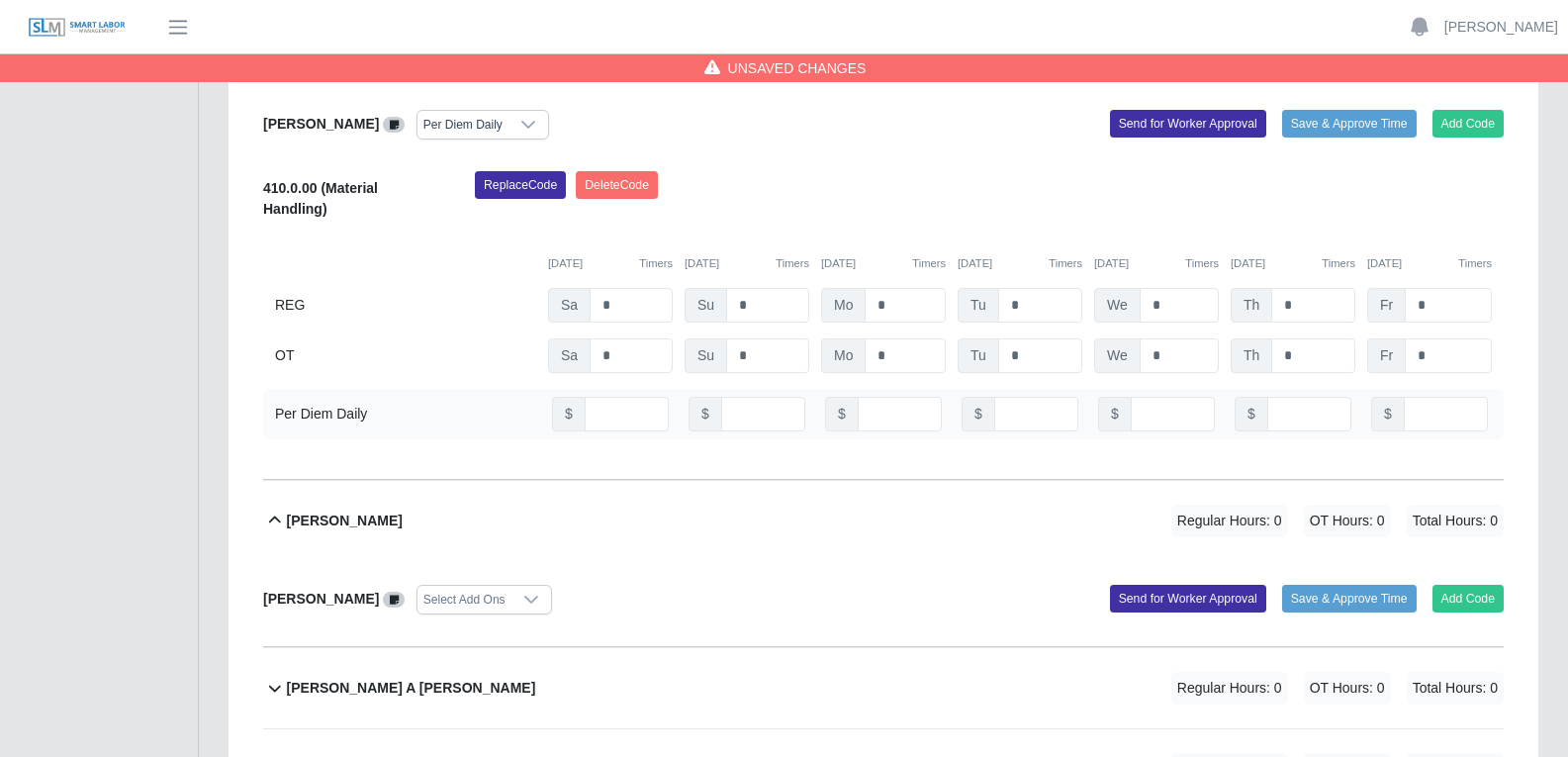
scroll to position [6725, 0]
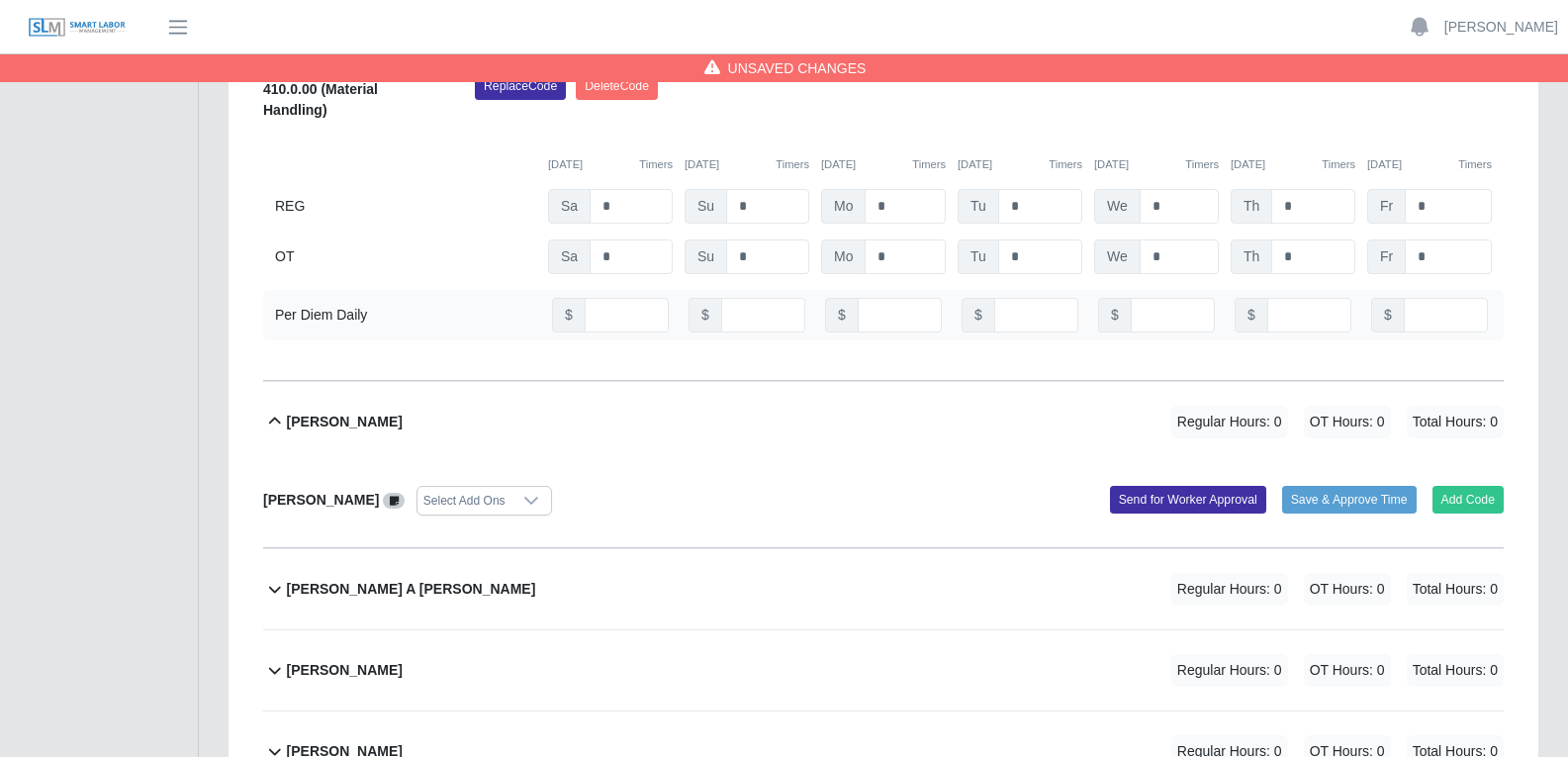
click at [539, 493] on icon at bounding box center [532, 501] width 16 height 16
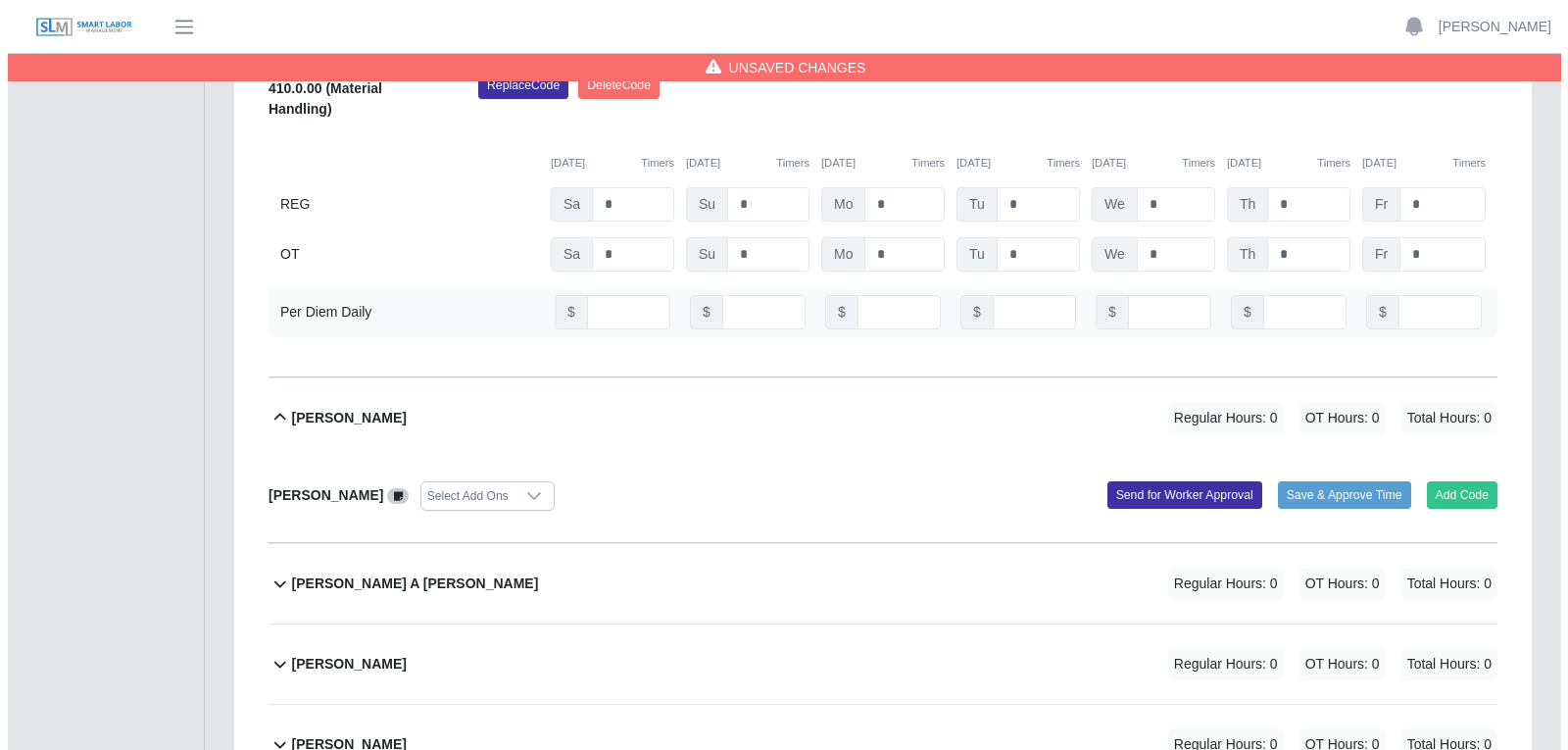
scroll to position [21, 13]
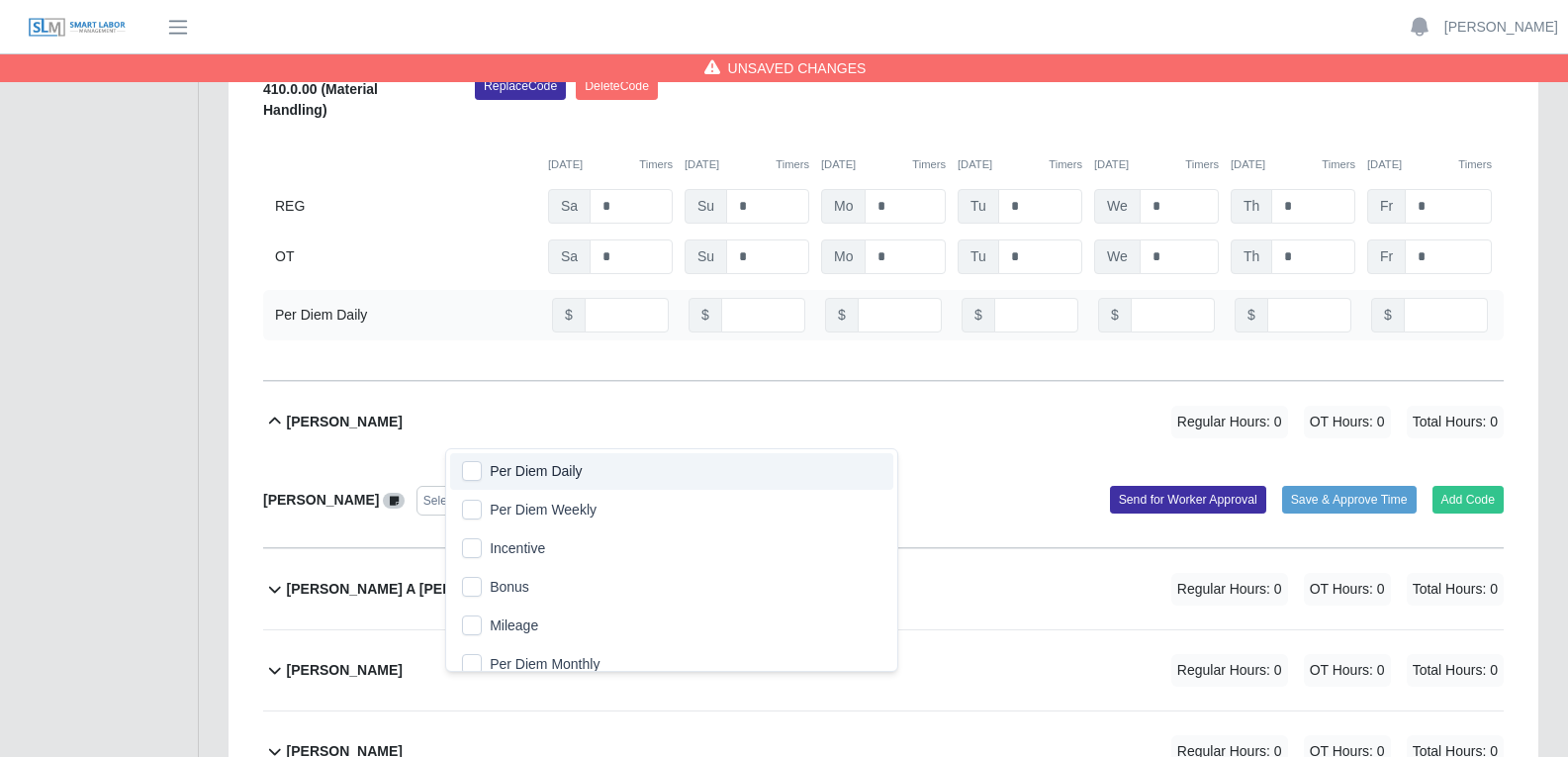
click at [545, 469] on span "Per Diem Daily" at bounding box center [536, 471] width 92 height 21
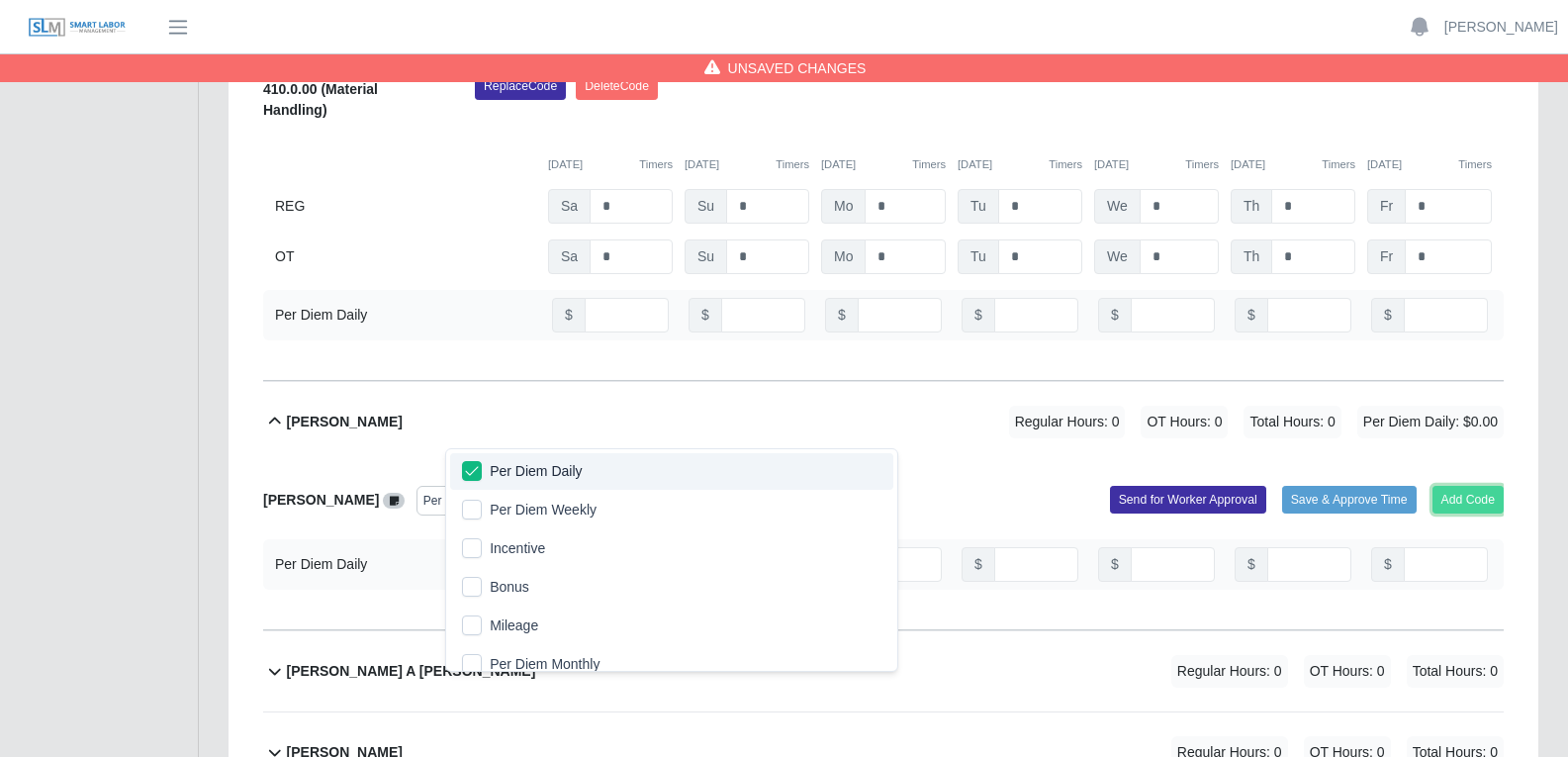
click at [1265, 486] on button "Add Code" at bounding box center [1468, 500] width 72 height 28
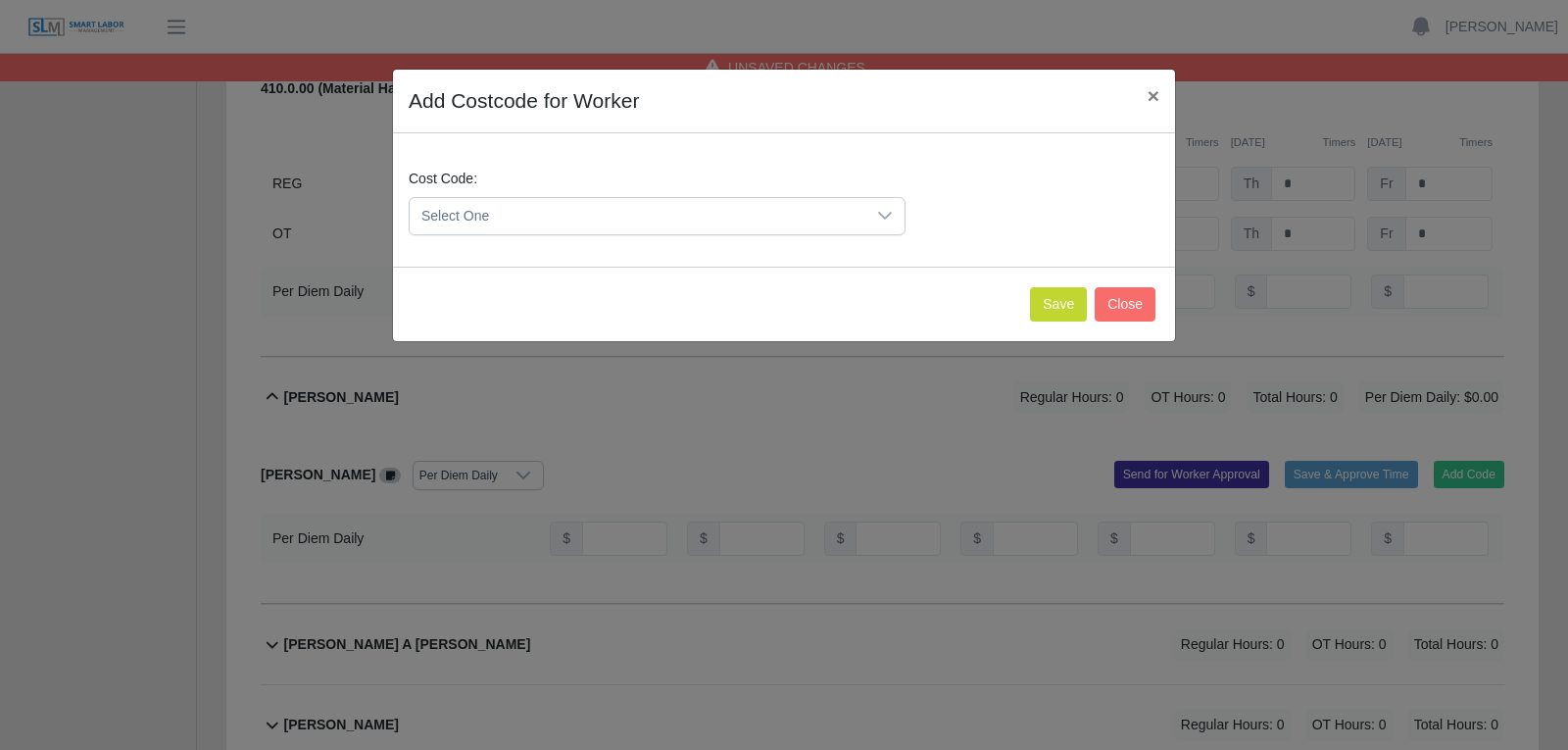
click at [895, 214] on div at bounding box center [885, 216] width 39 height 36
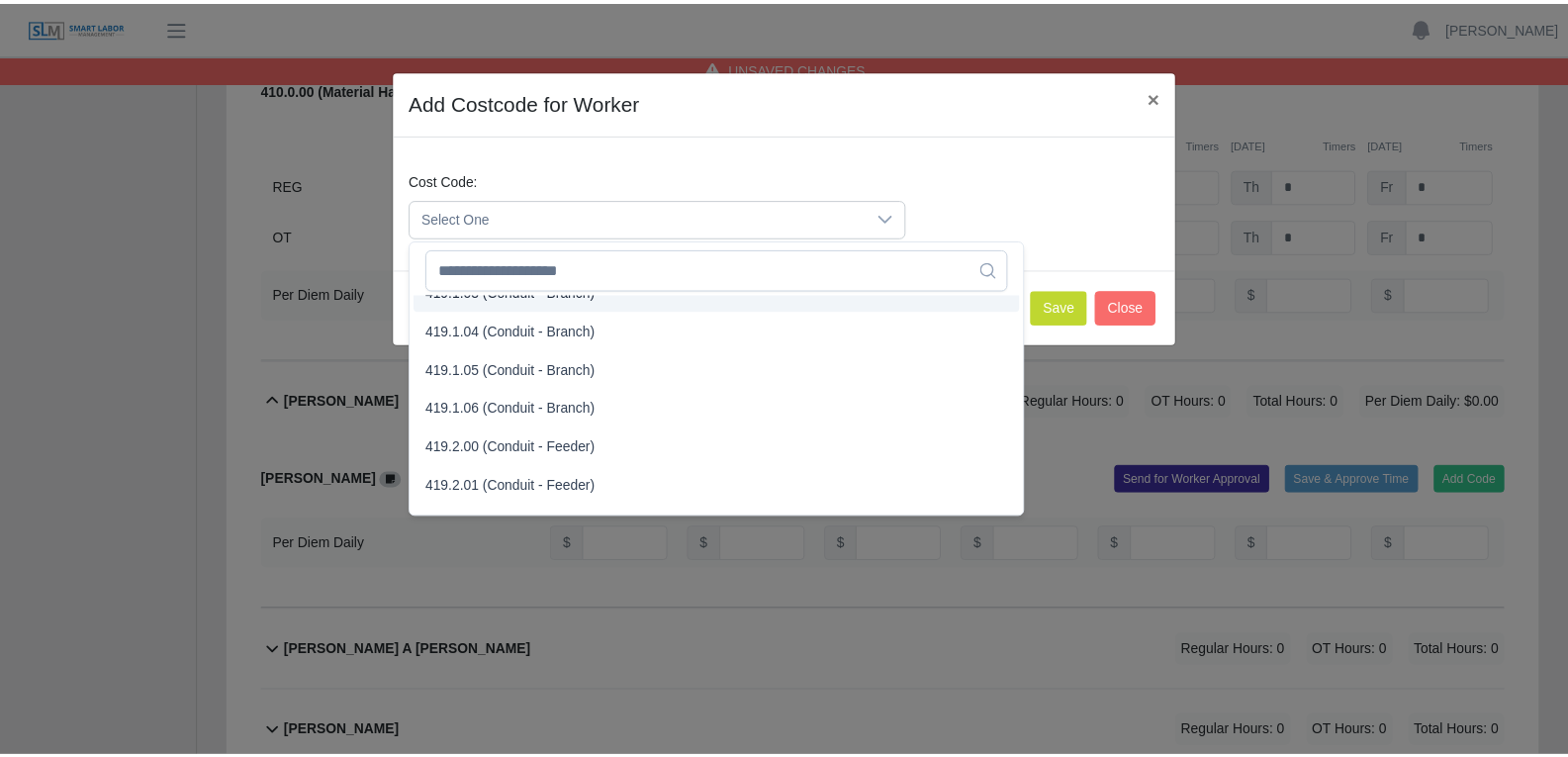
scroll to position [1384, 0]
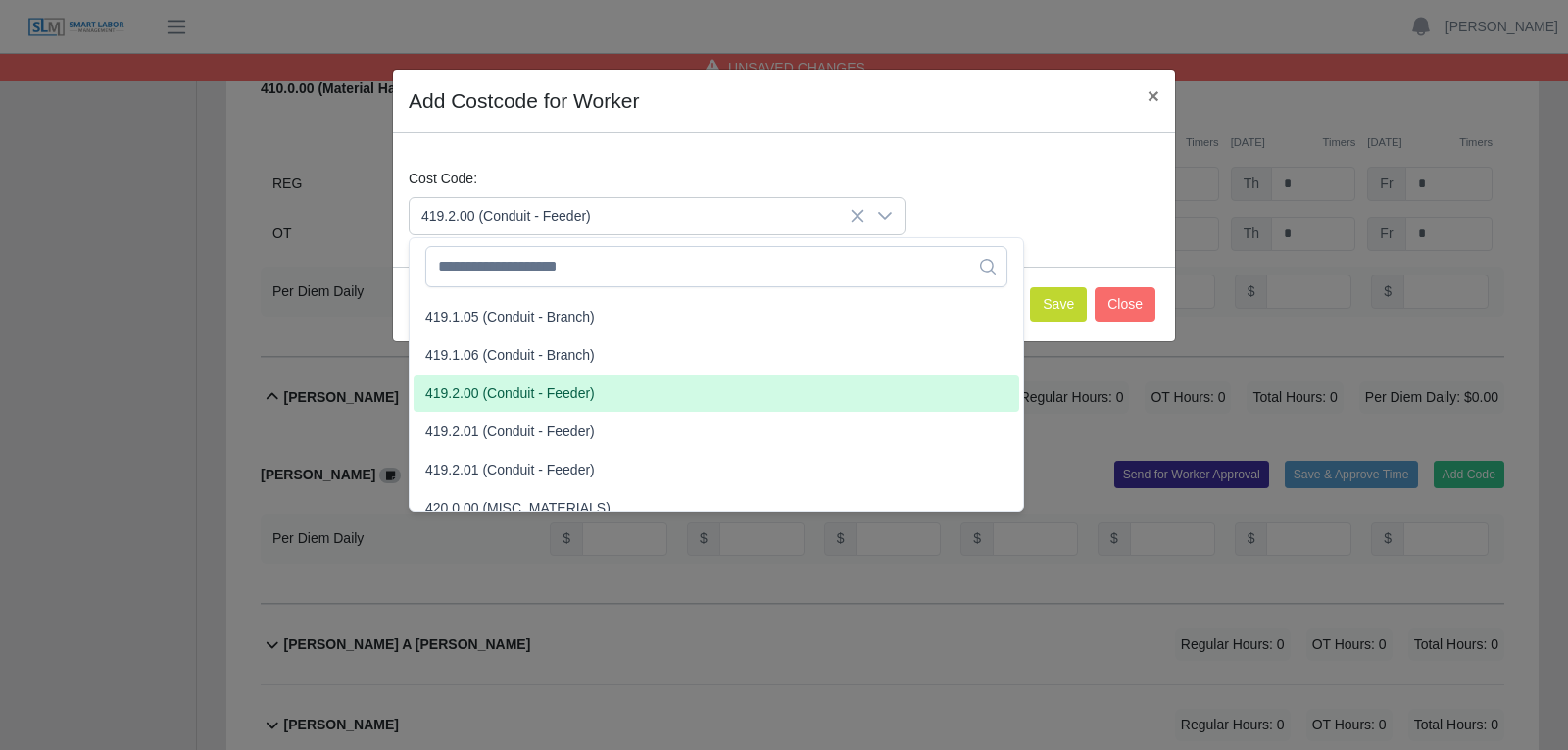
click at [495, 399] on span "419.2.00 (Conduit - Feeder)" at bounding box center [510, 393] width 170 height 21
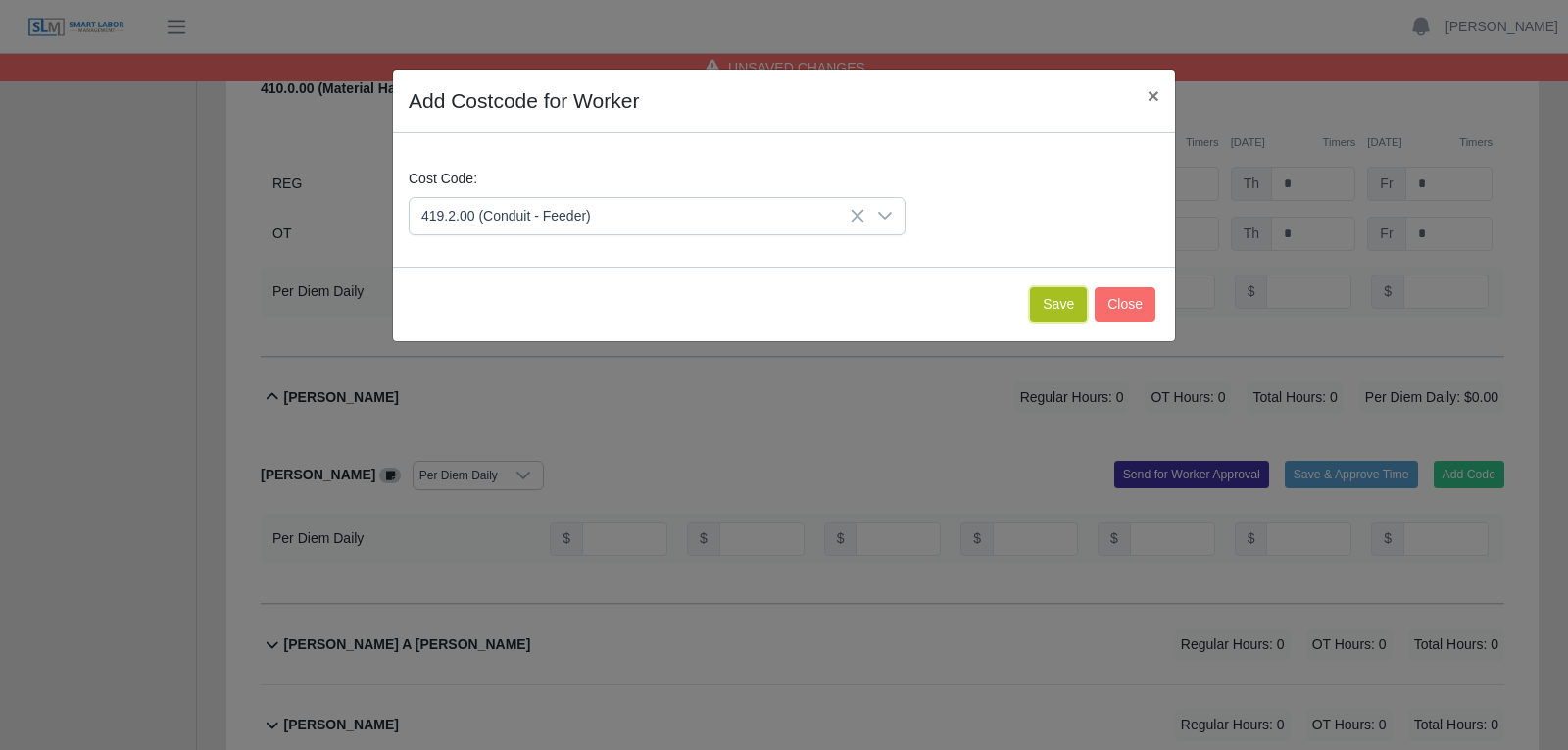
click at [1069, 305] on button "Save" at bounding box center [1058, 304] width 57 height 34
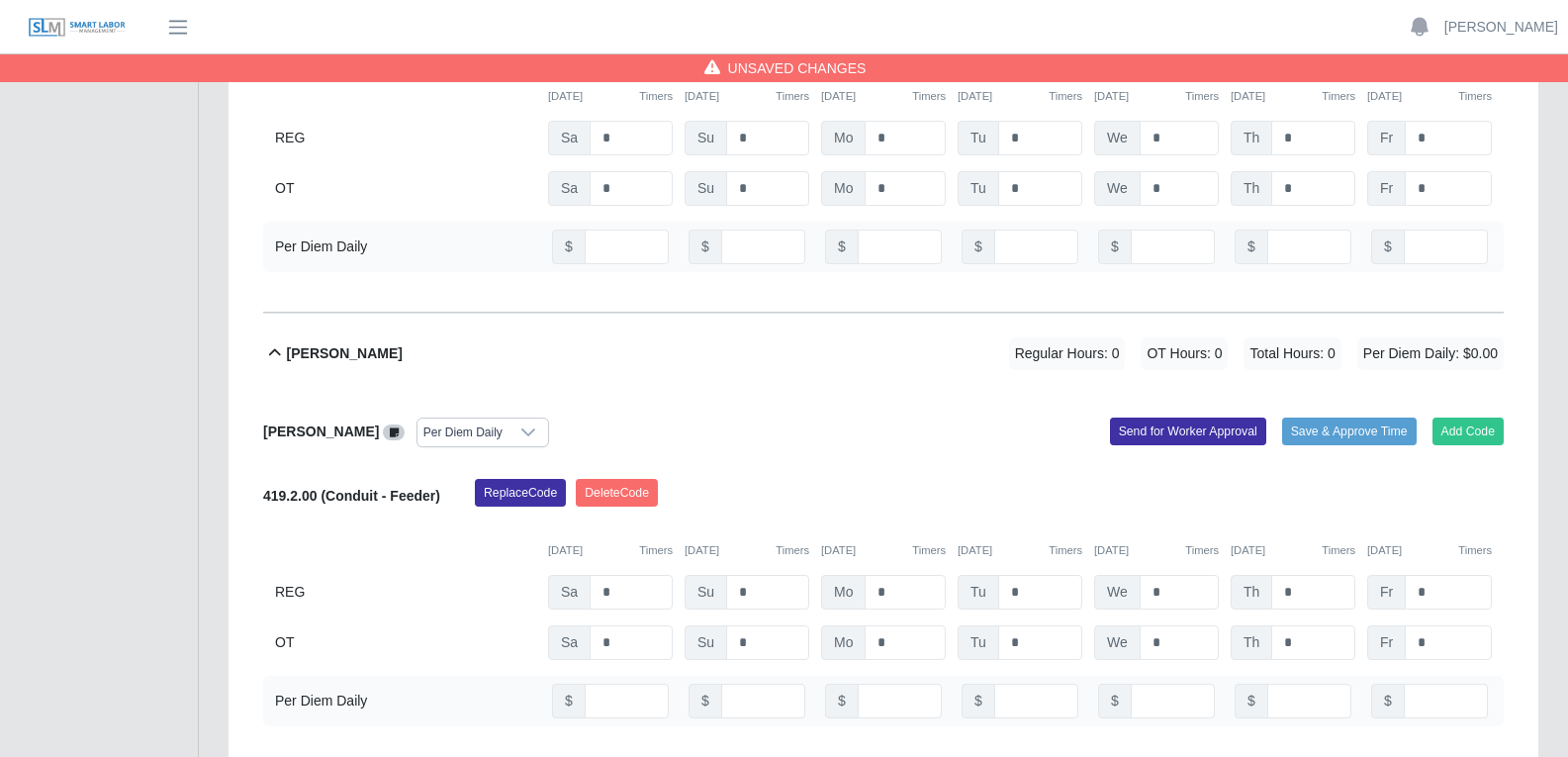
scroll to position [6824, 0]
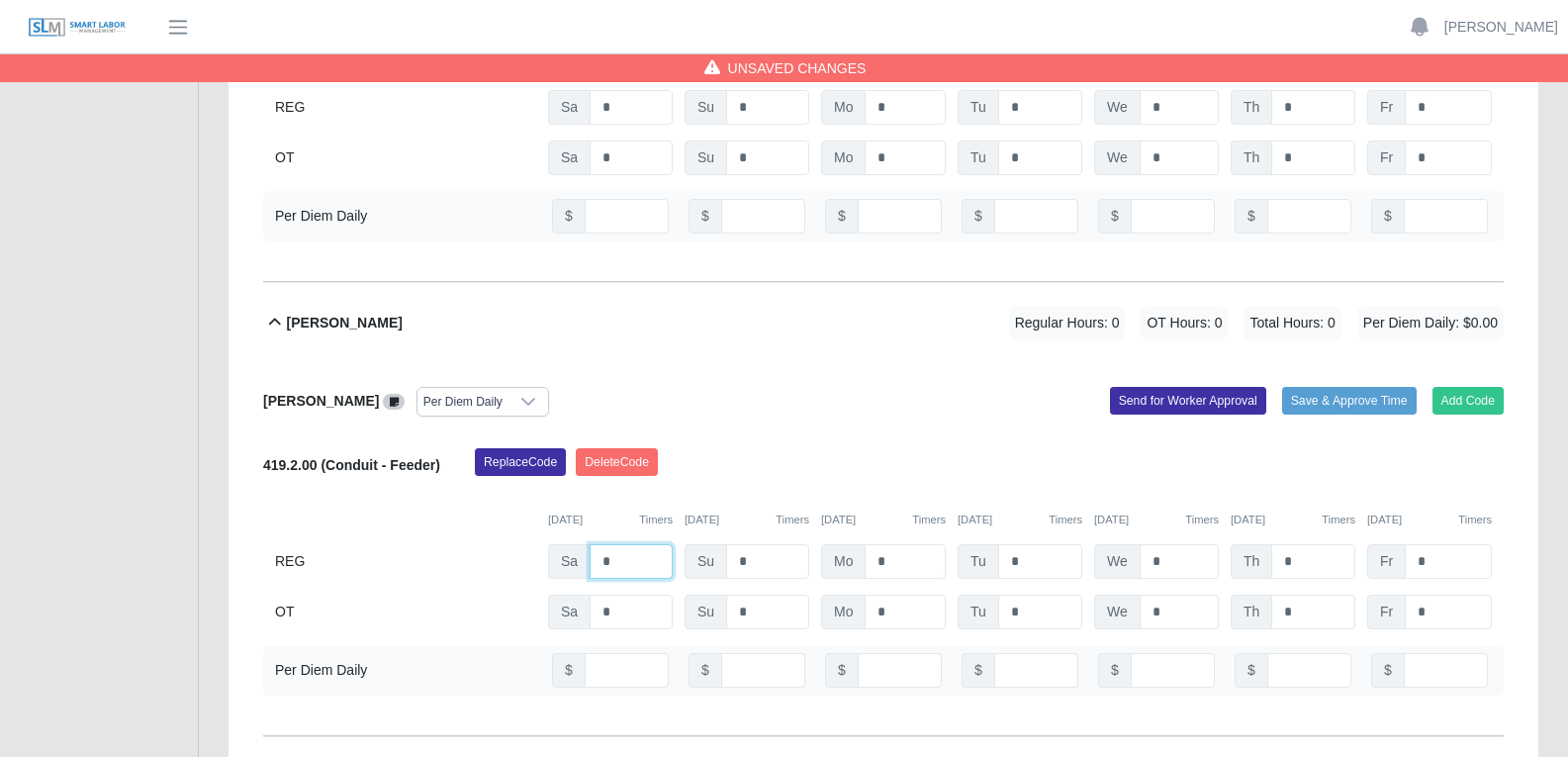
click at [615, 544] on input "*" at bounding box center [632, 561] width 83 height 35
type input "*"
click at [905, 544] on input "*" at bounding box center [906, 561] width 81 height 35
type input "*"
click at [1022, 544] on input "*" at bounding box center [1039, 561] width 84 height 35
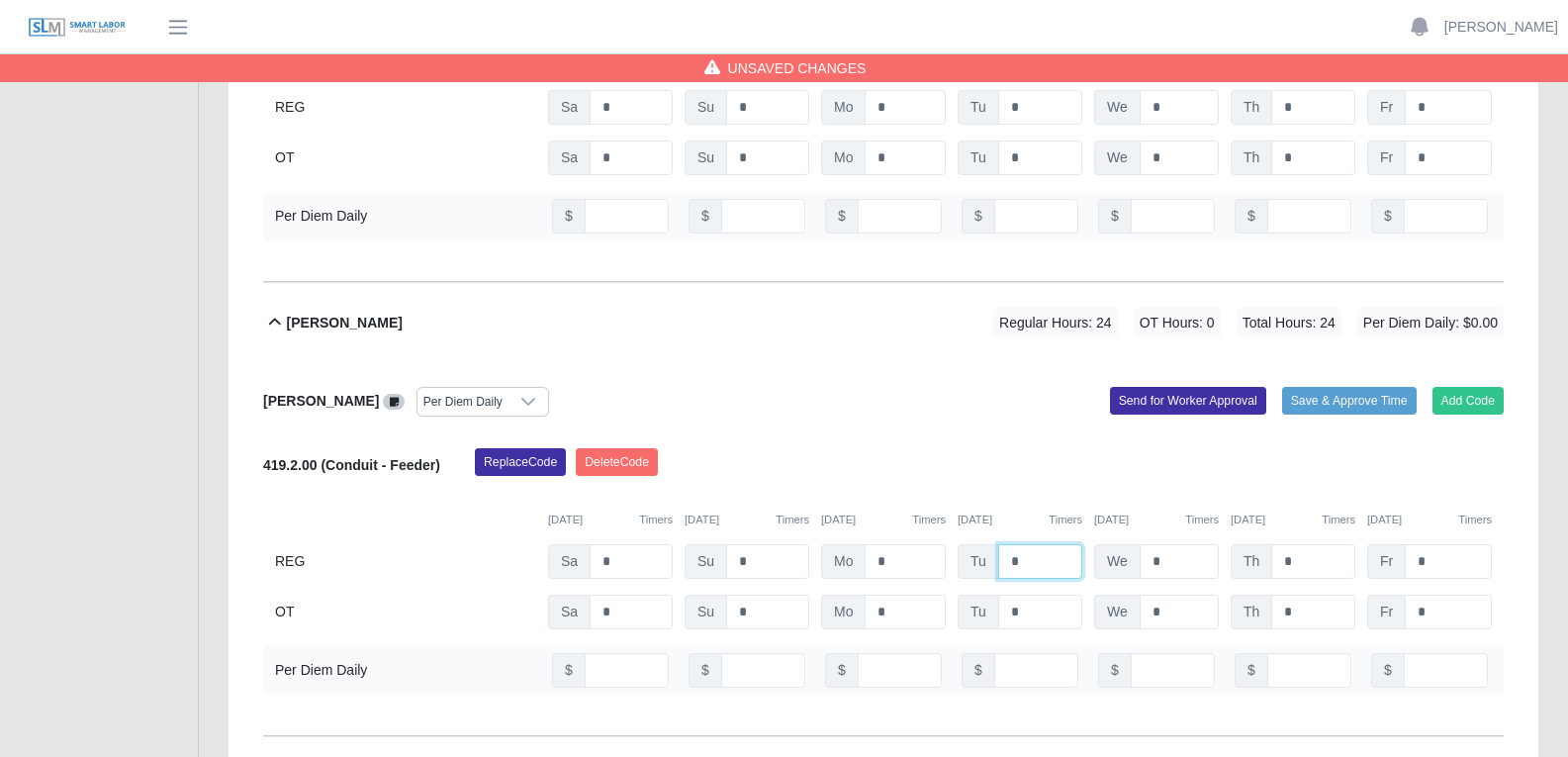
type input "*"
click at [1164, 544] on input "*" at bounding box center [1179, 561] width 79 height 35
type input "*"
click at [1265, 544] on input "*" at bounding box center [1313, 561] width 84 height 35
type input "*"
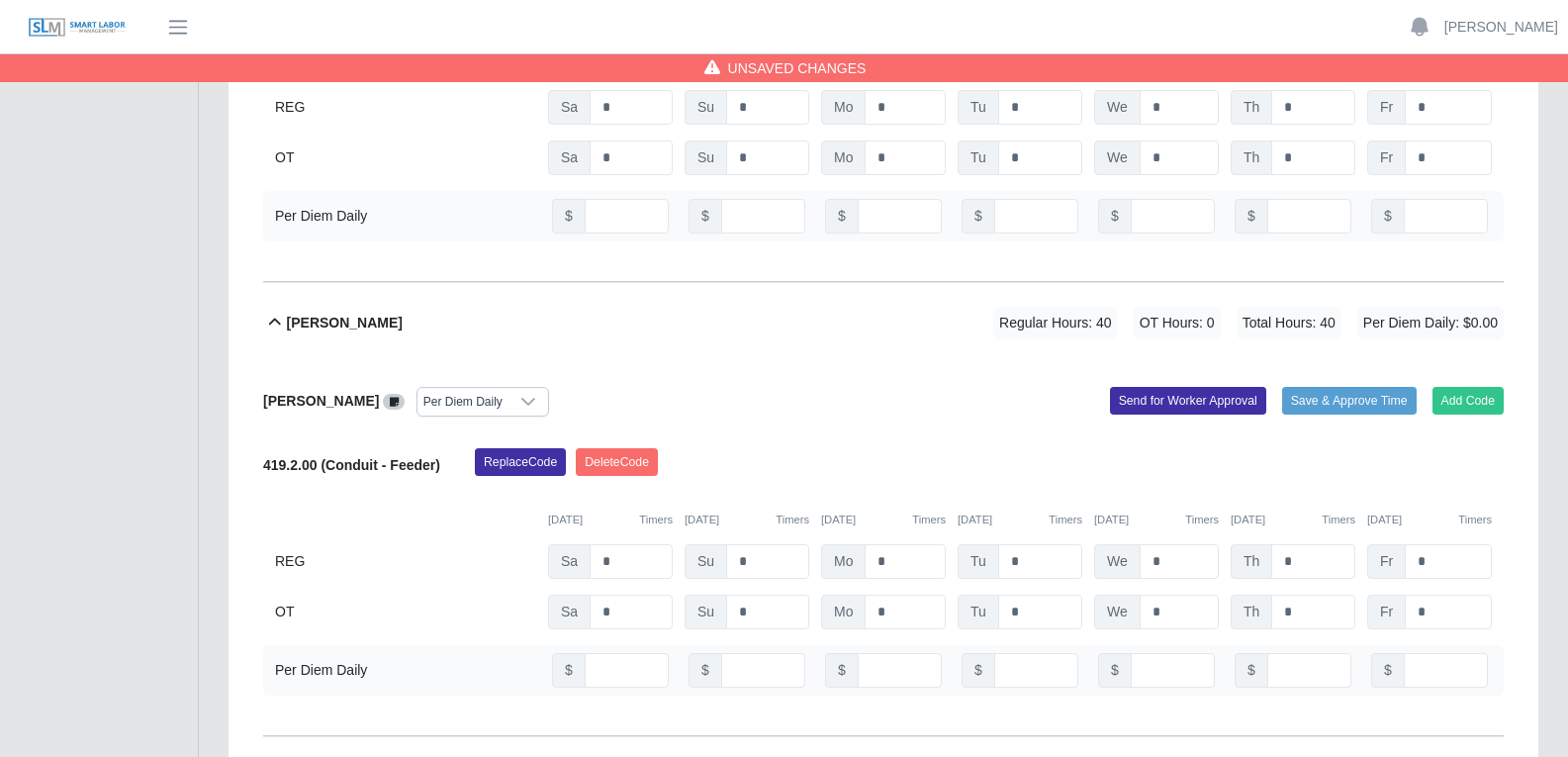
click at [1022, 363] on div "Diego El Safadi Zabala Per Diem Daily Add Code Save & Approve Time Send for Wor…" at bounding box center [883, 549] width 1240 height 373
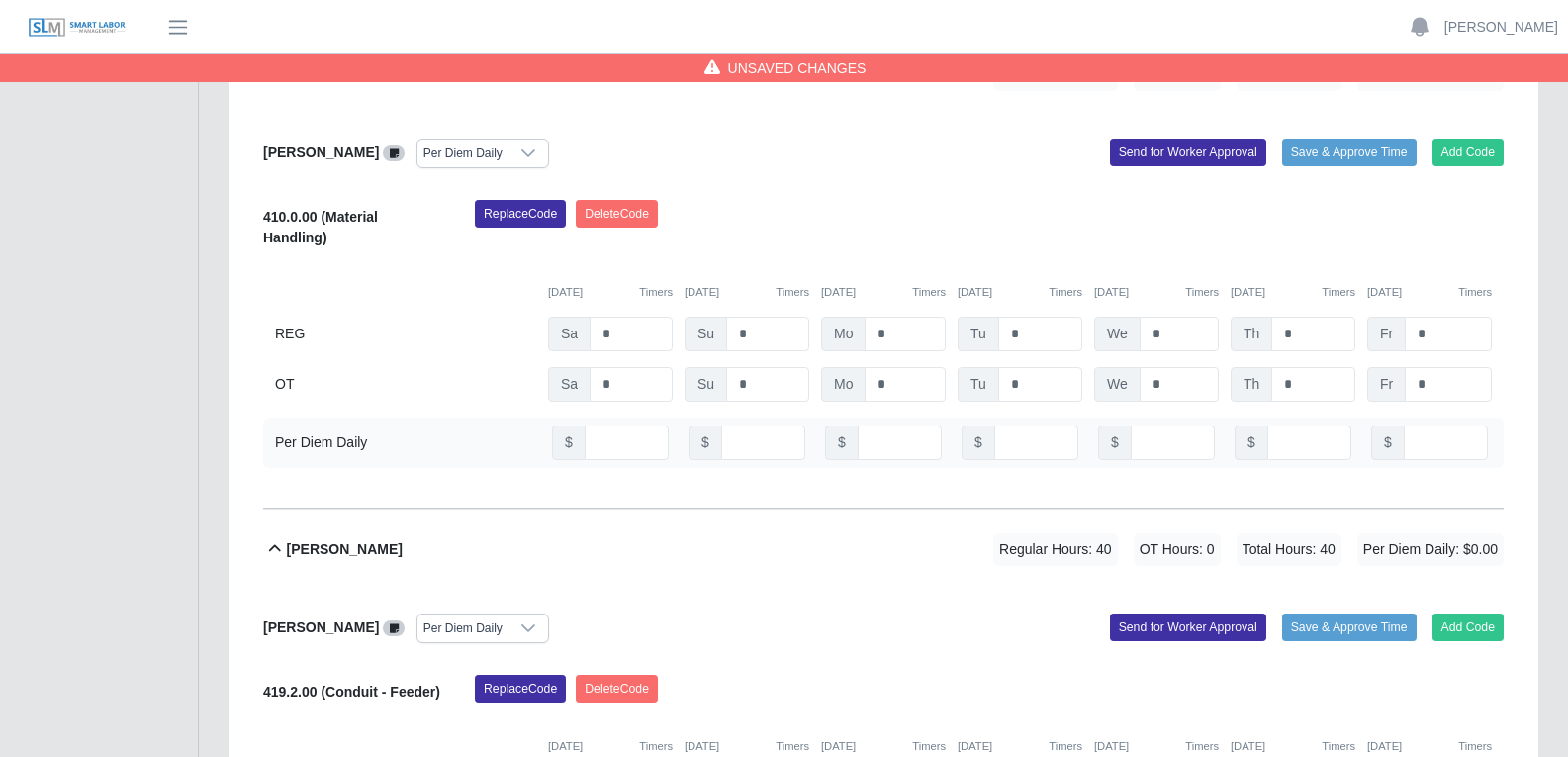
scroll to position [6527, 0]
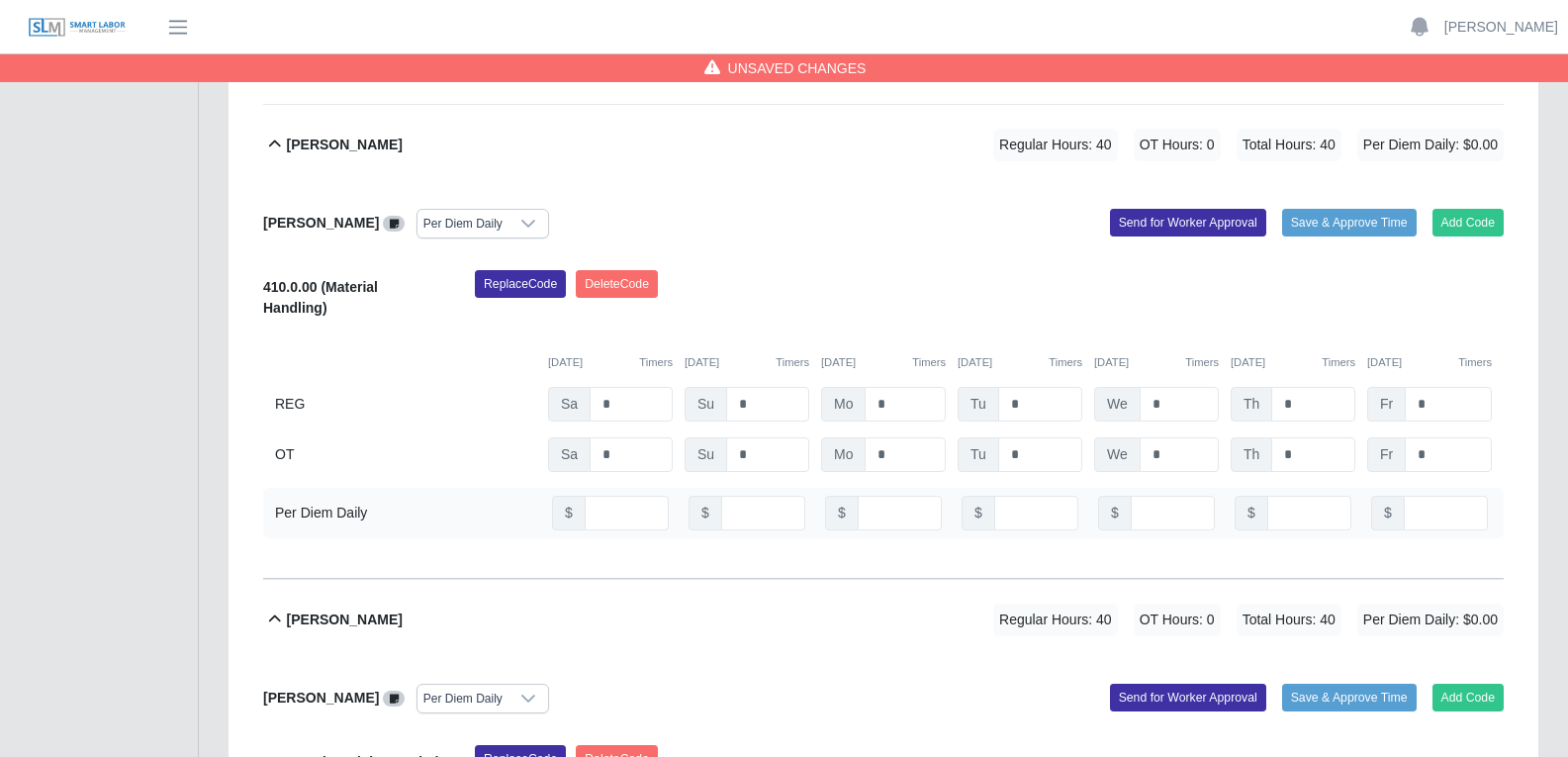
click at [522, 220] on icon at bounding box center [529, 224] width 14 height 8
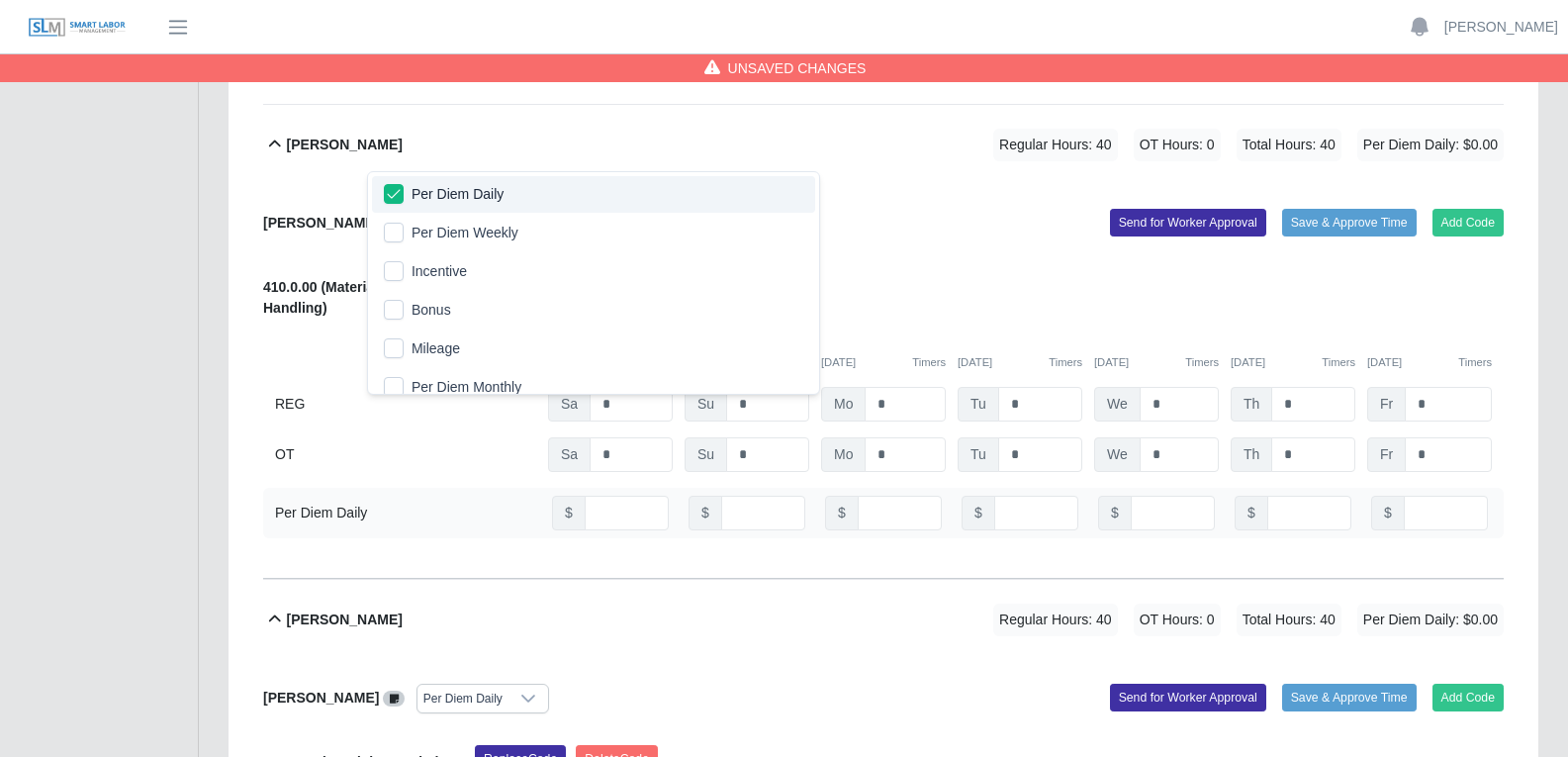
click at [438, 197] on span "Per Diem Daily" at bounding box center [457, 194] width 92 height 21
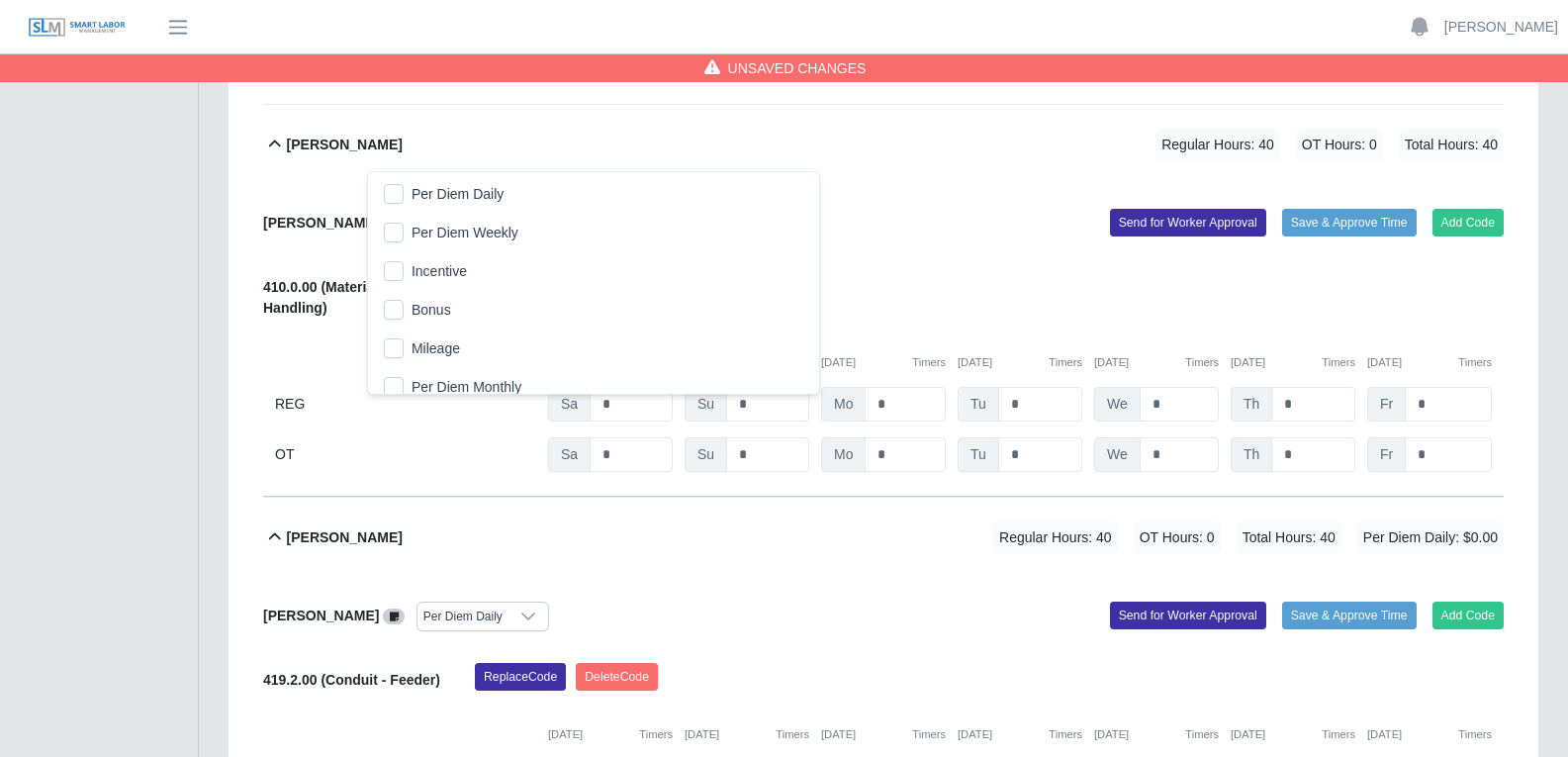
click at [653, 185] on div "Diana Luis Select Add Ons Add Code Save & Approve Time Send for Worker Approval…" at bounding box center [883, 340] width 1240 height 312
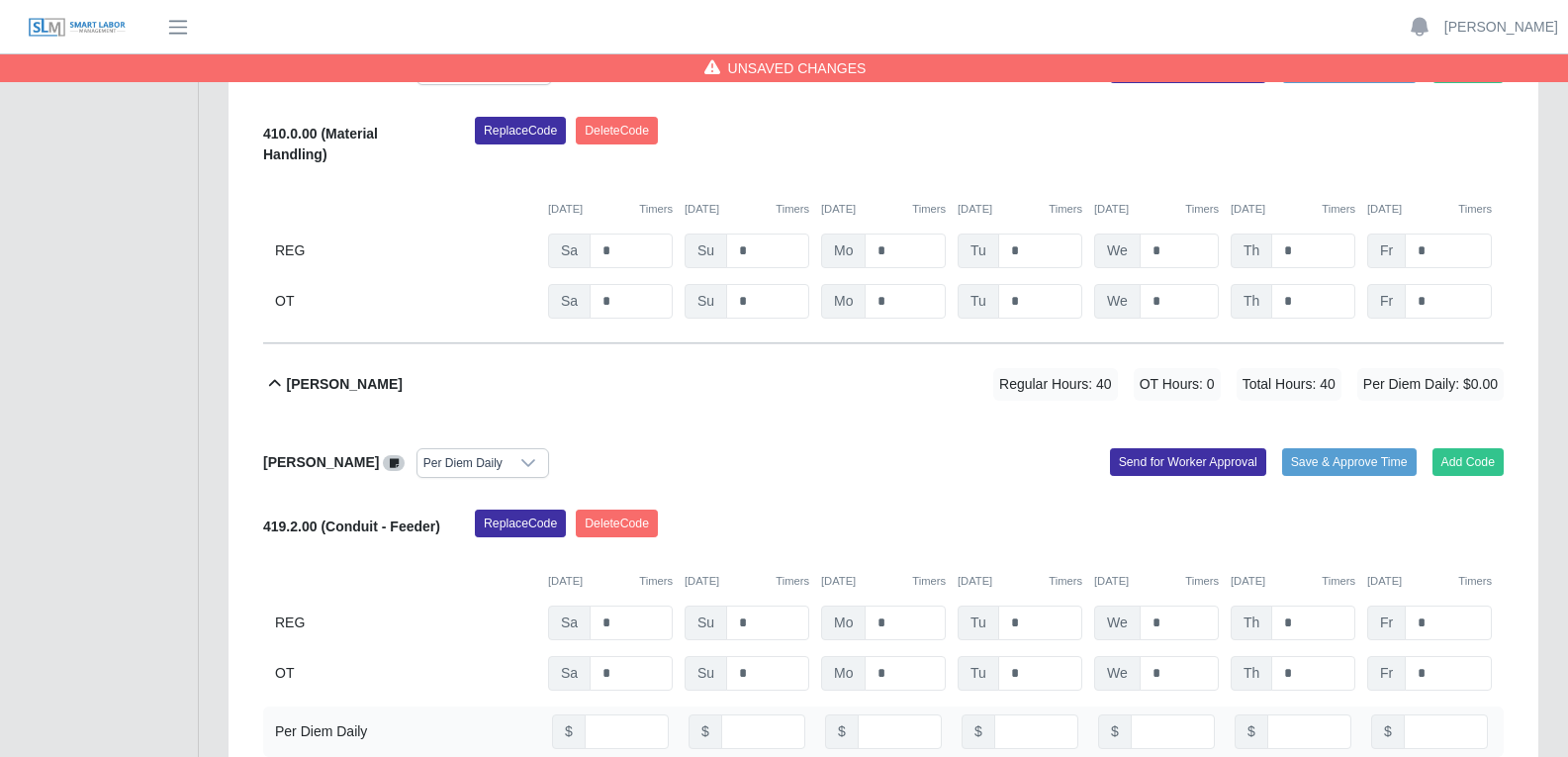
scroll to position [6725, 0]
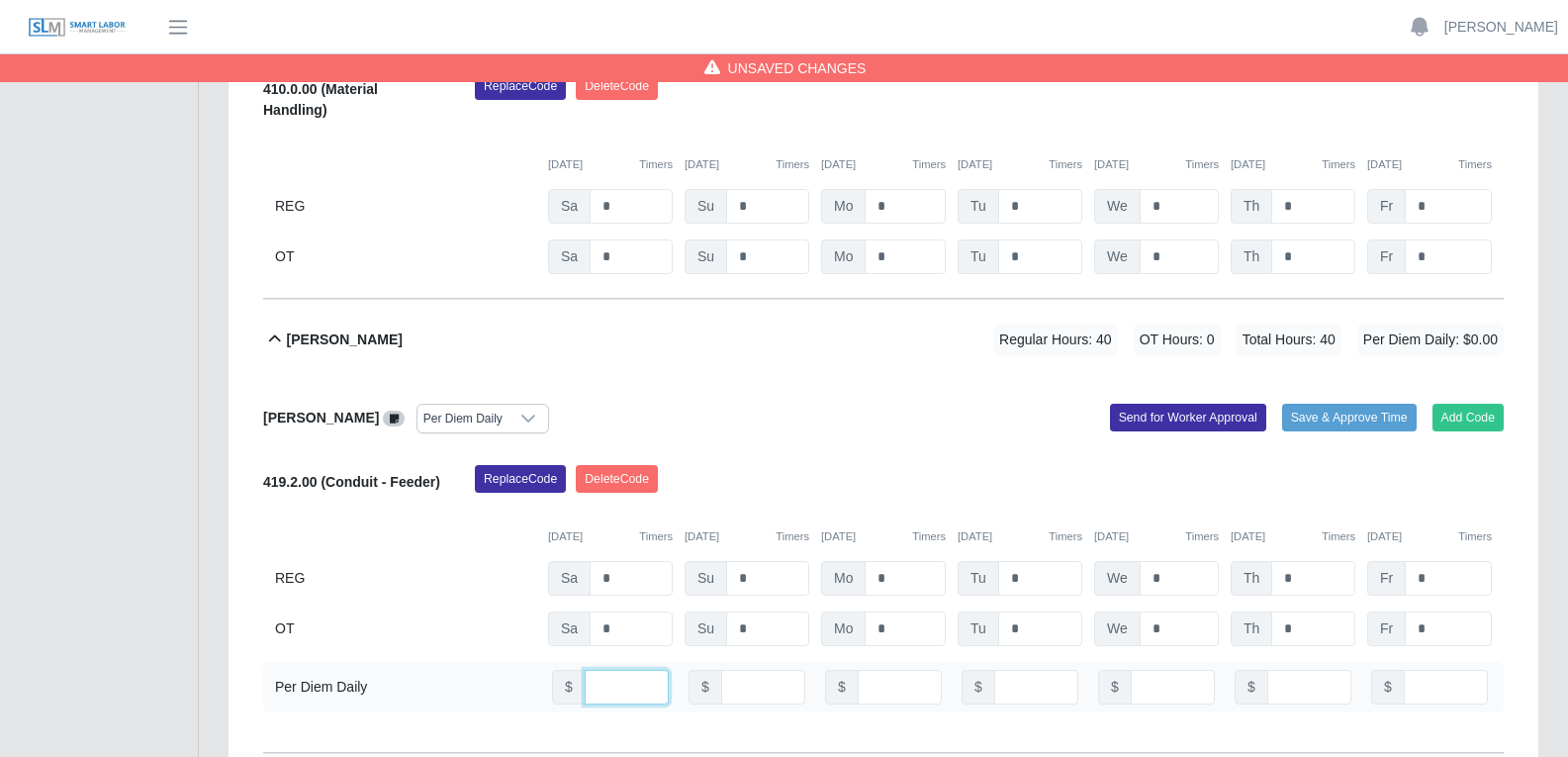
click at [608, 578] on input "number" at bounding box center [627, 687] width 84 height 35
type input "**"
click at [889, 578] on input "number" at bounding box center [900, 687] width 84 height 35
type input "**"
click at [1017, 578] on input "number" at bounding box center [1035, 687] width 84 height 35
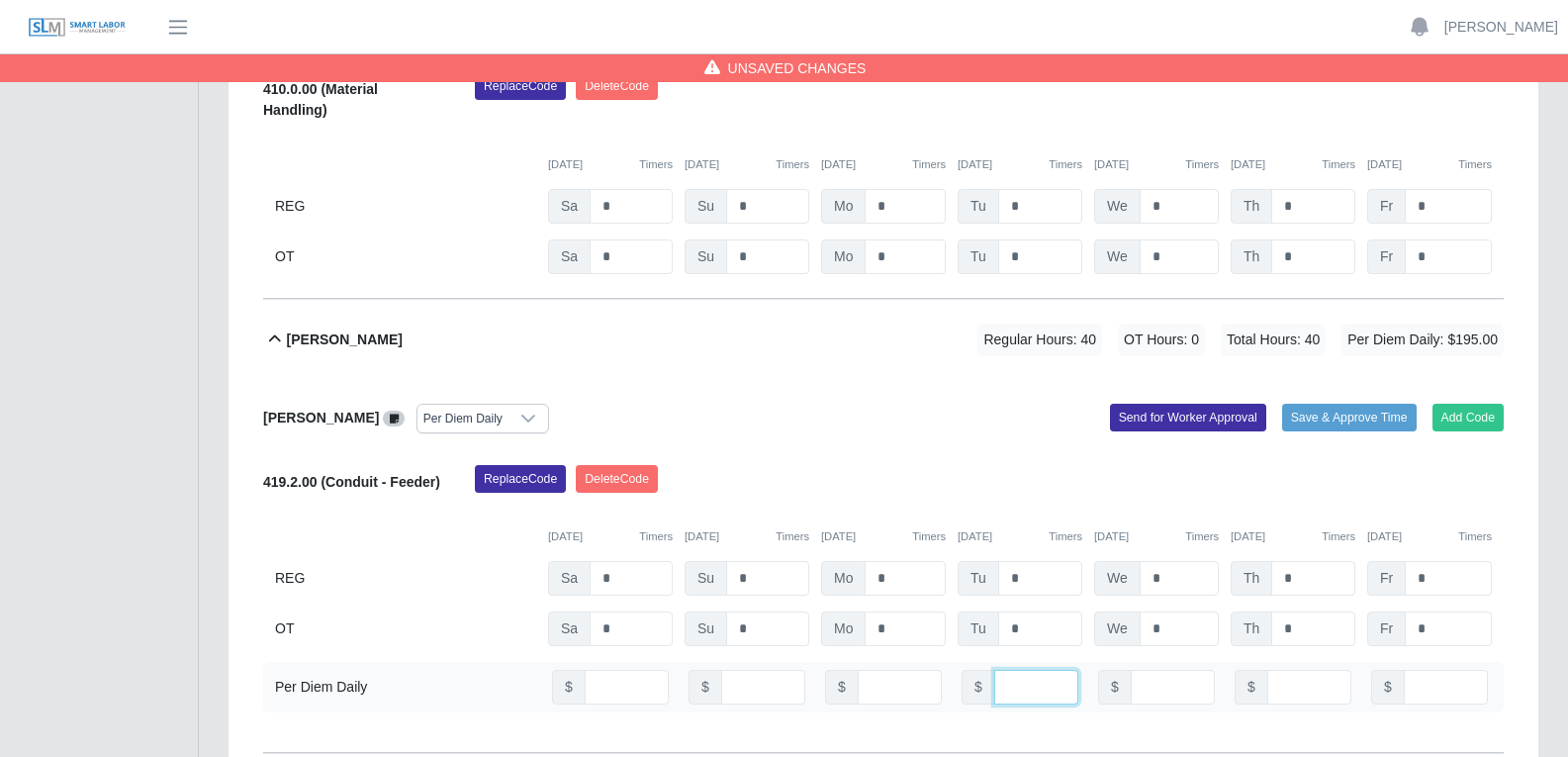
type input "**"
click at [1149, 578] on input "number" at bounding box center [1172, 687] width 84 height 35
type input "**"
click at [1265, 578] on input "number" at bounding box center [1309, 687] width 84 height 35
type input "**"
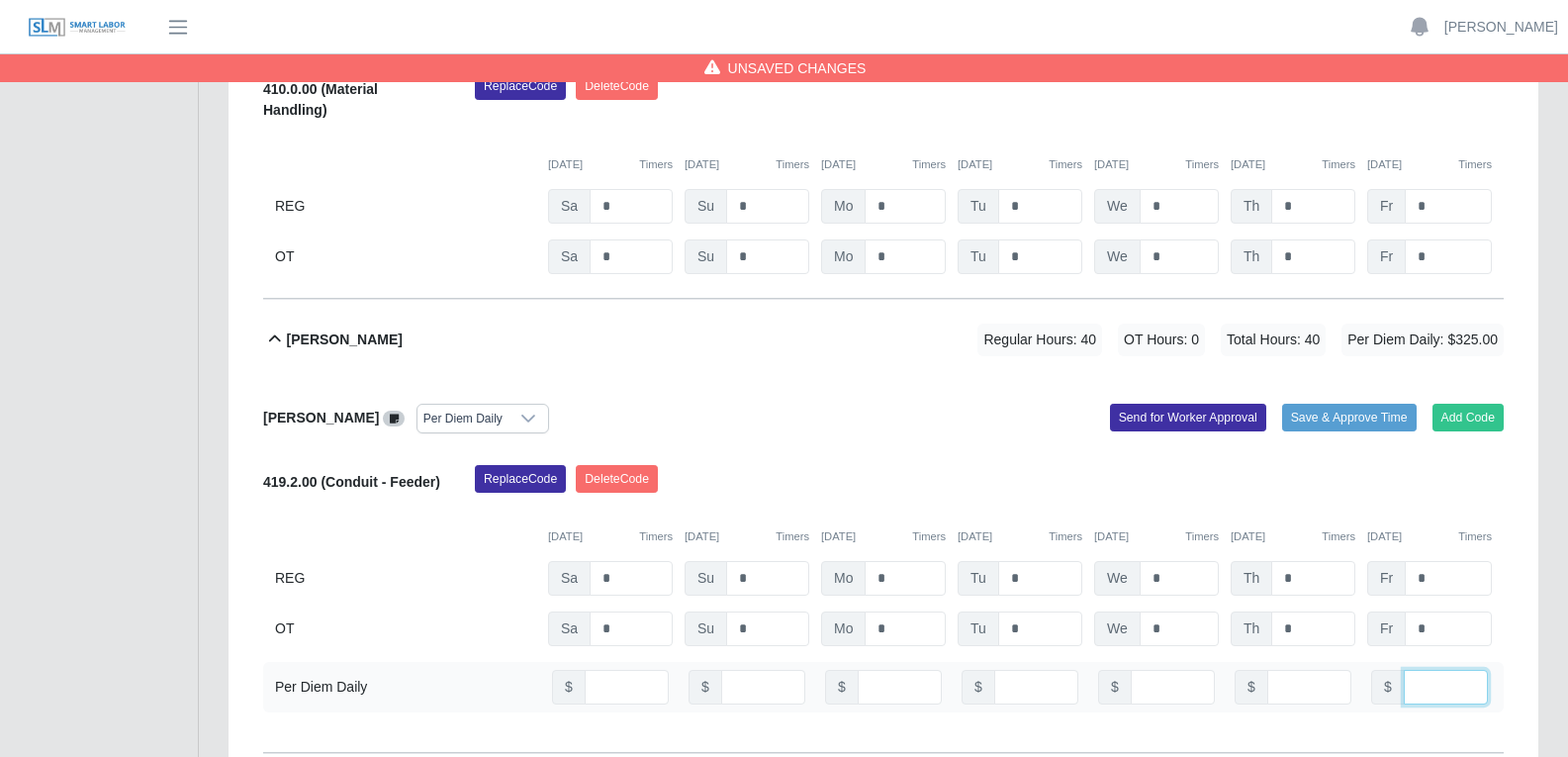
click at [1265, 578] on input "number" at bounding box center [1445, 687] width 84 height 35
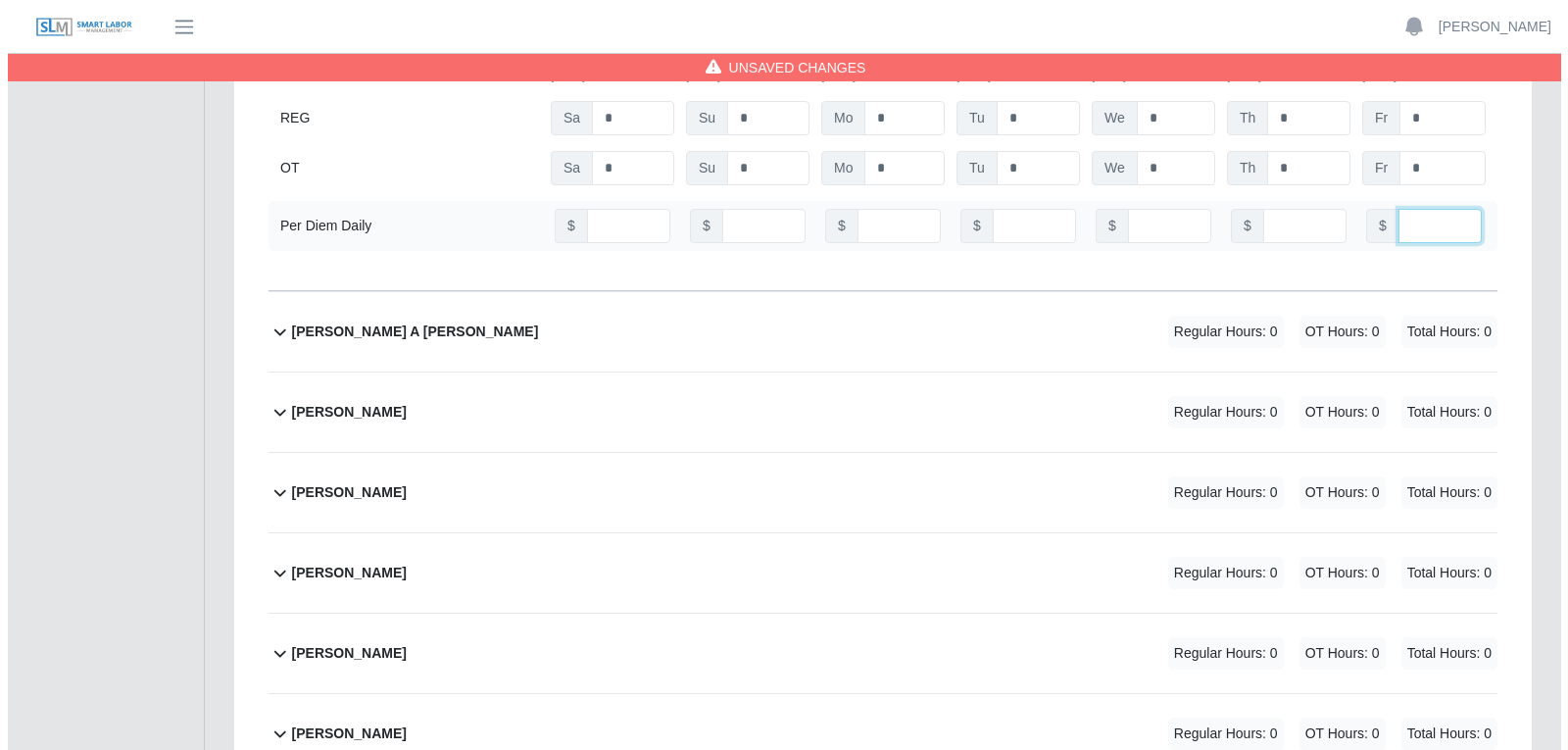
scroll to position [7153, 0]
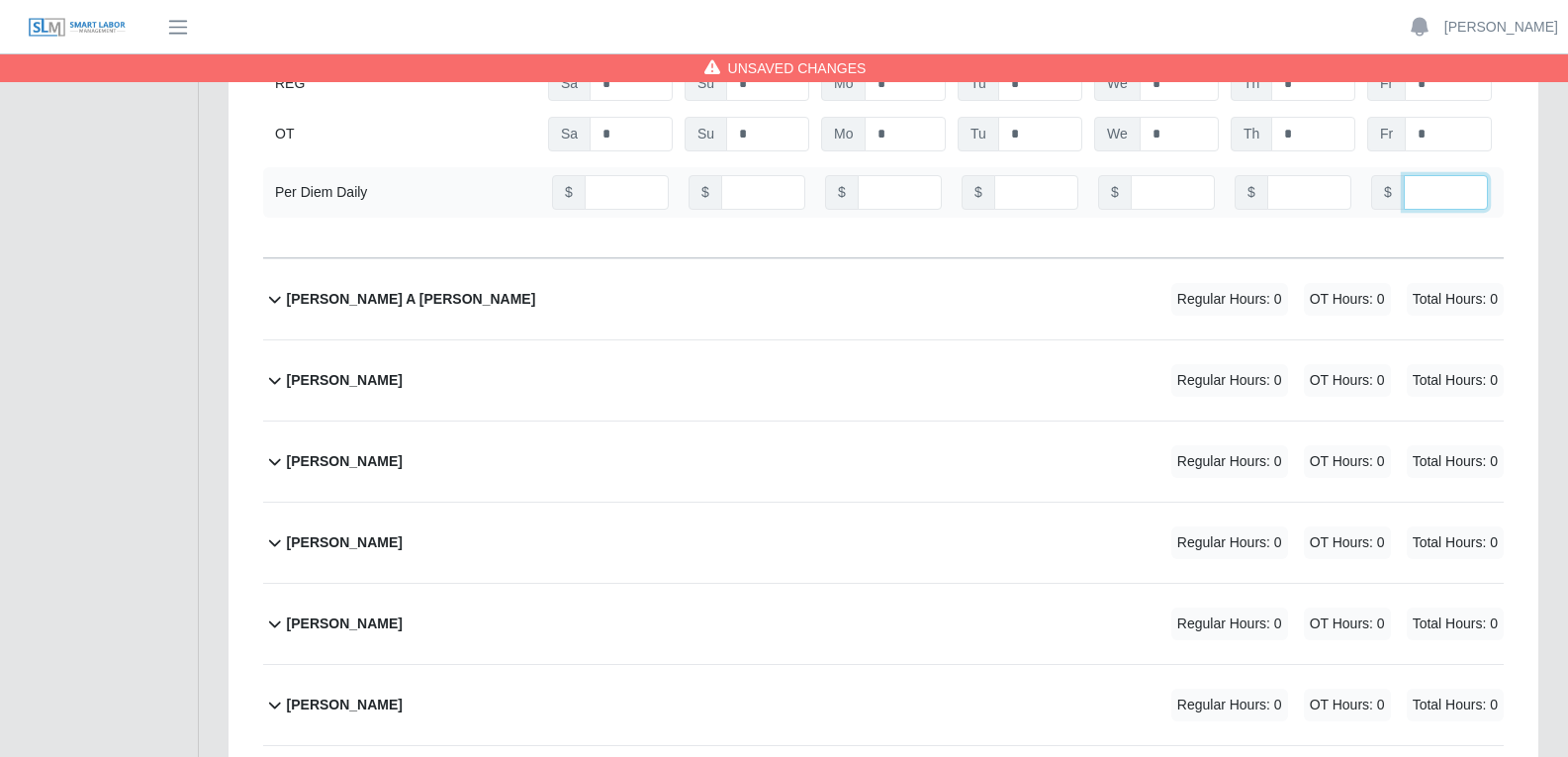
type input "**"
click at [813, 259] on div "Edgar A Elox Mata Regular Hours: 0 OT Hours: 0 Total Hours: 0" at bounding box center [895, 299] width 1217 height 80
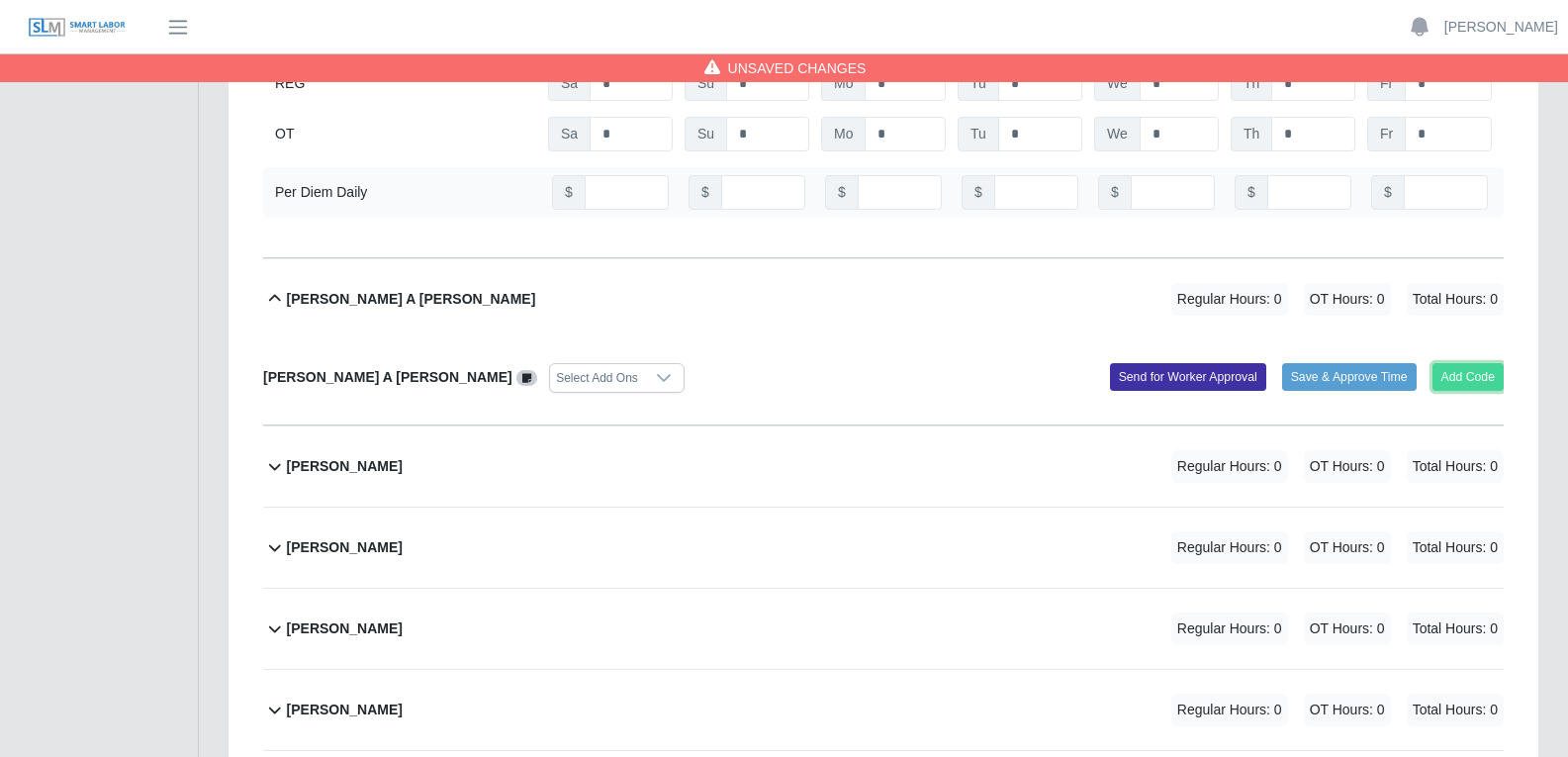
click at [1265, 363] on button "Add Code" at bounding box center [1468, 377] width 72 height 28
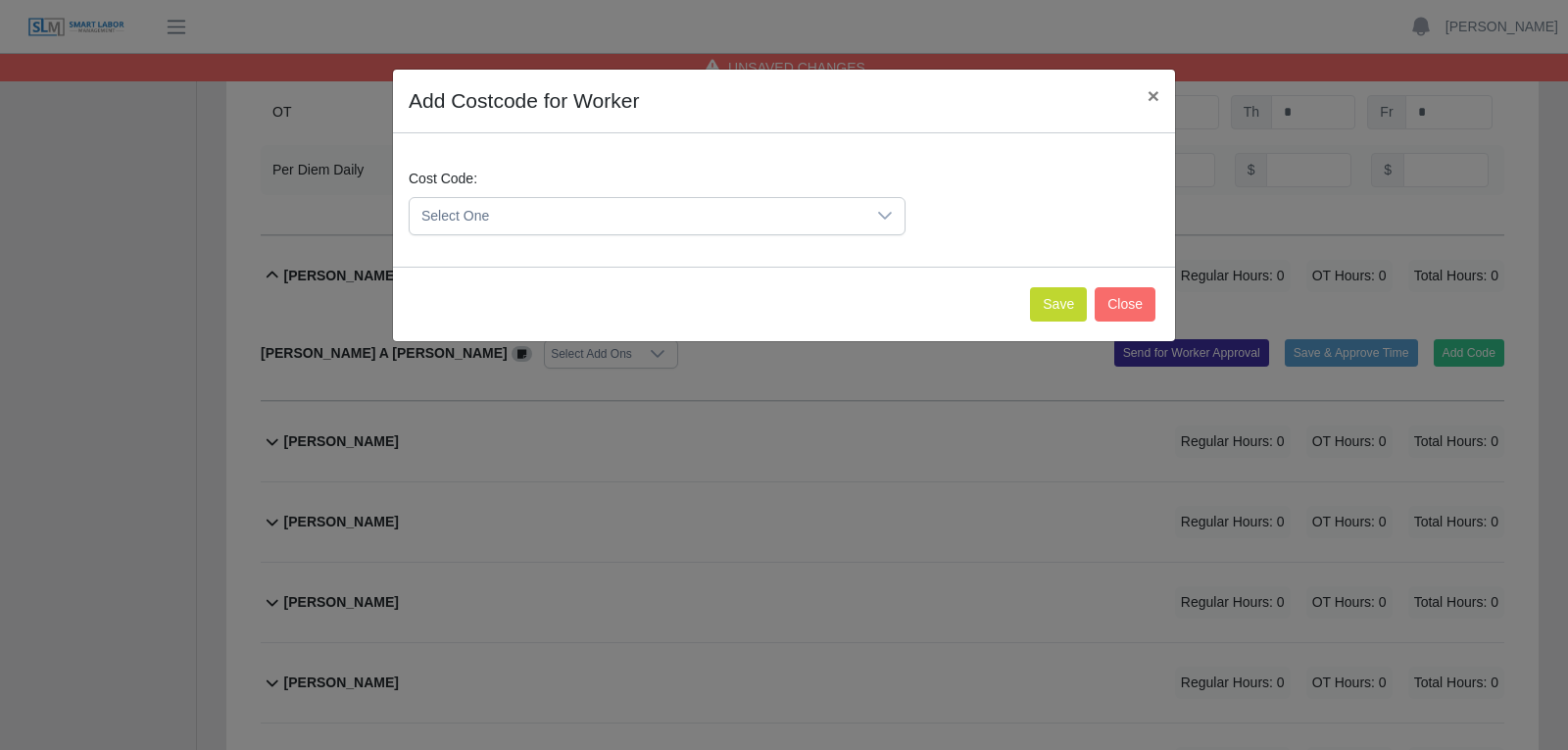
click at [897, 220] on div at bounding box center [885, 216] width 39 height 36
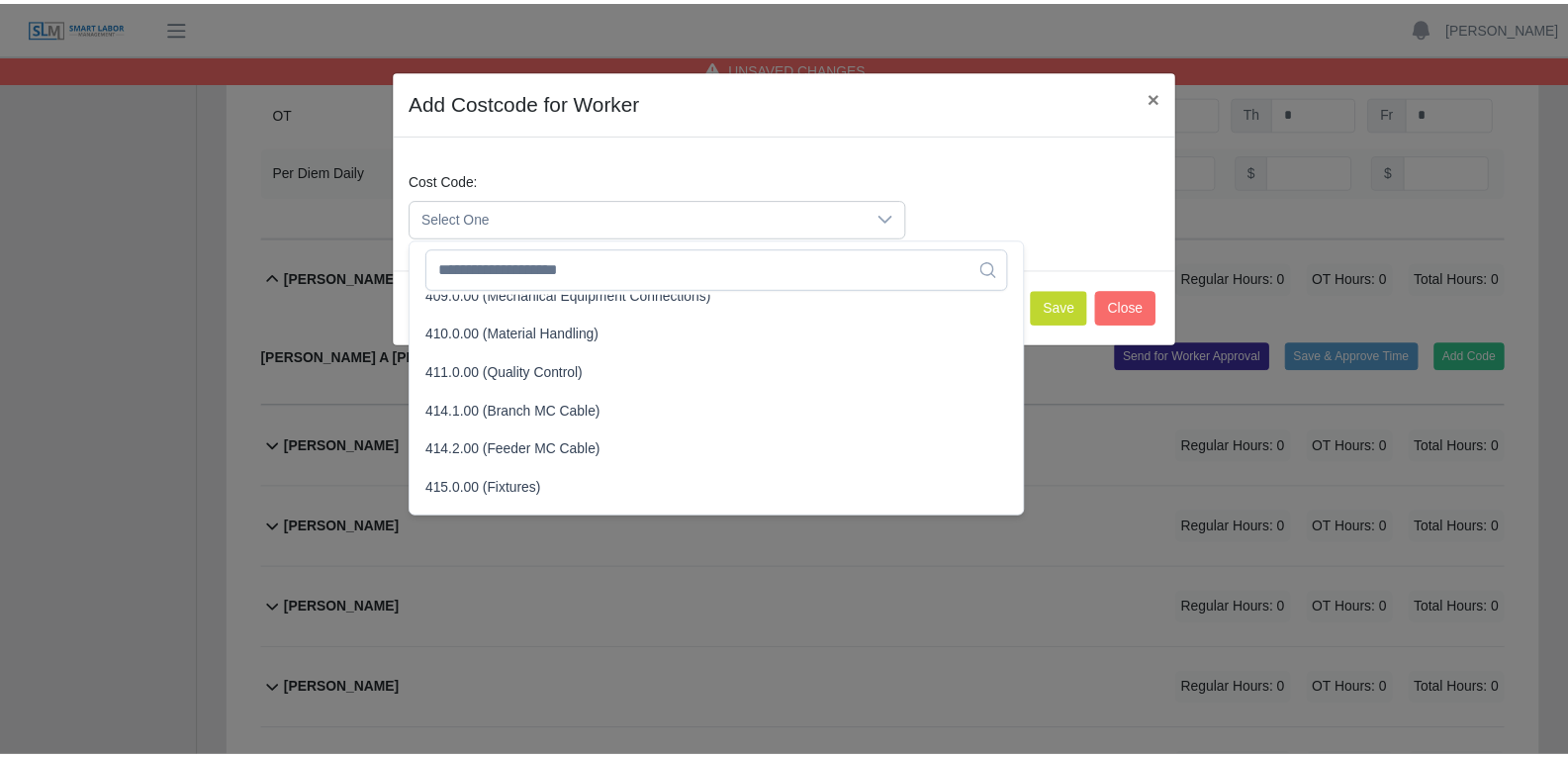
scroll to position [396, 0]
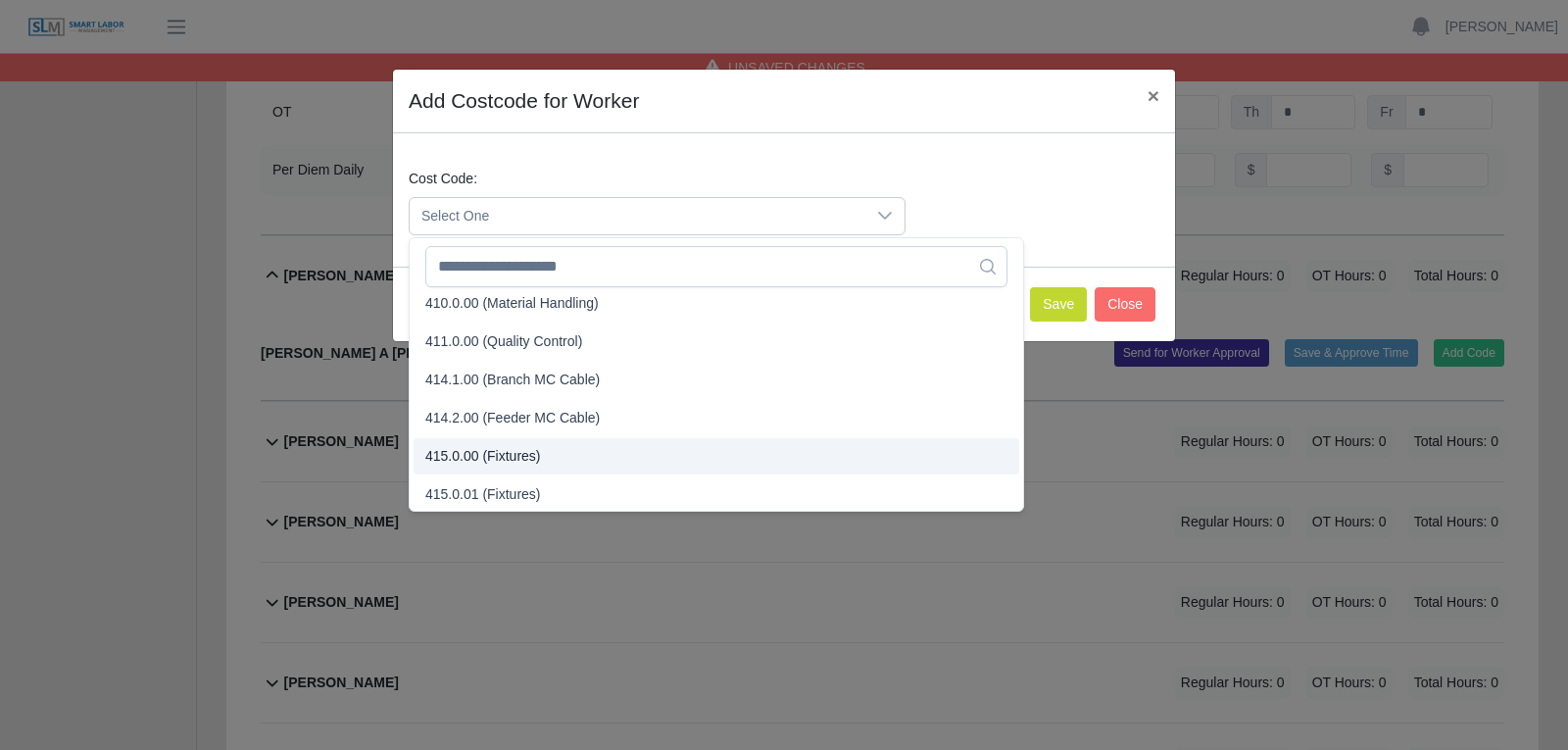
click at [486, 459] on span "415.0.00 (Fixtures)" at bounding box center [483, 456] width 116 height 21
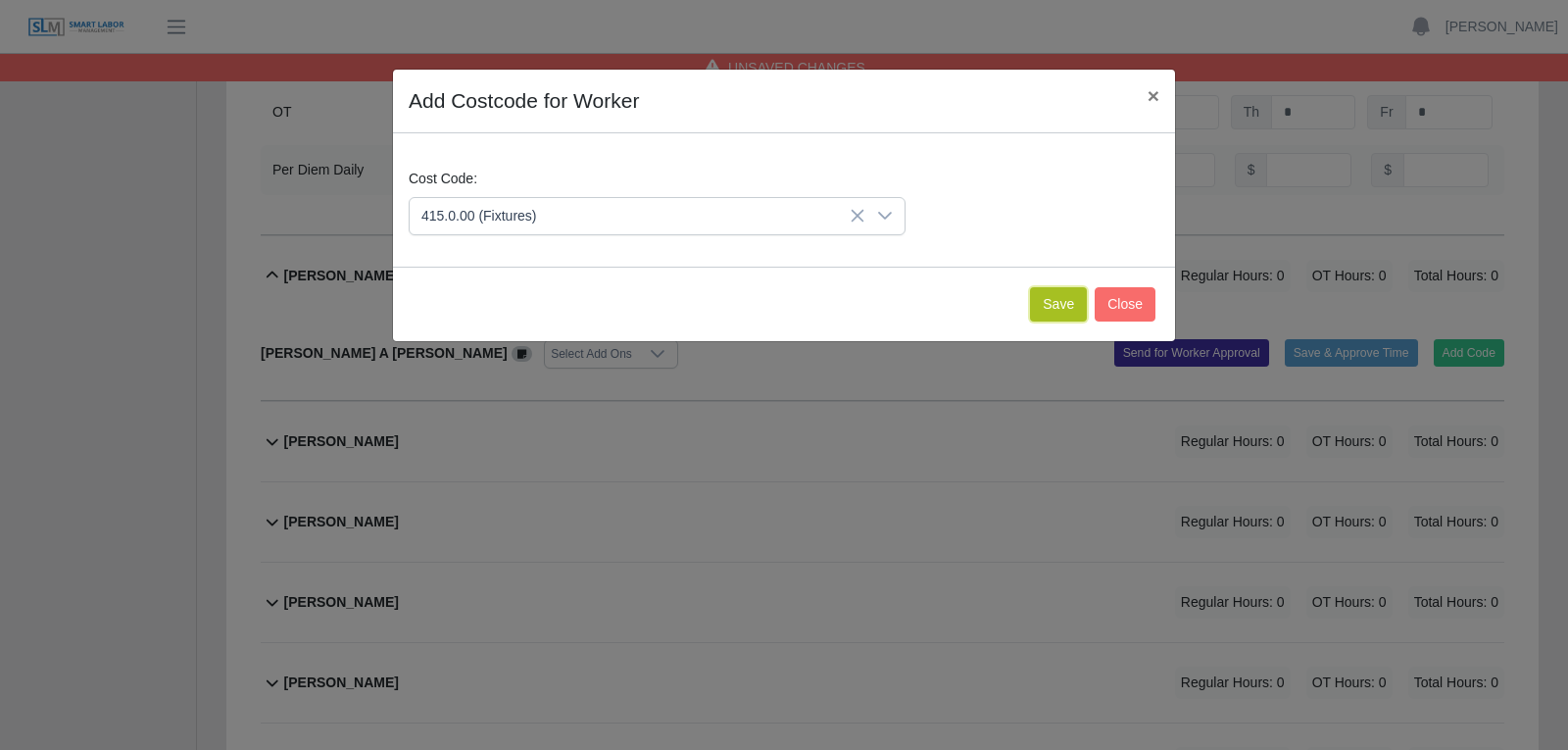
click at [1051, 301] on button "Save" at bounding box center [1058, 304] width 57 height 34
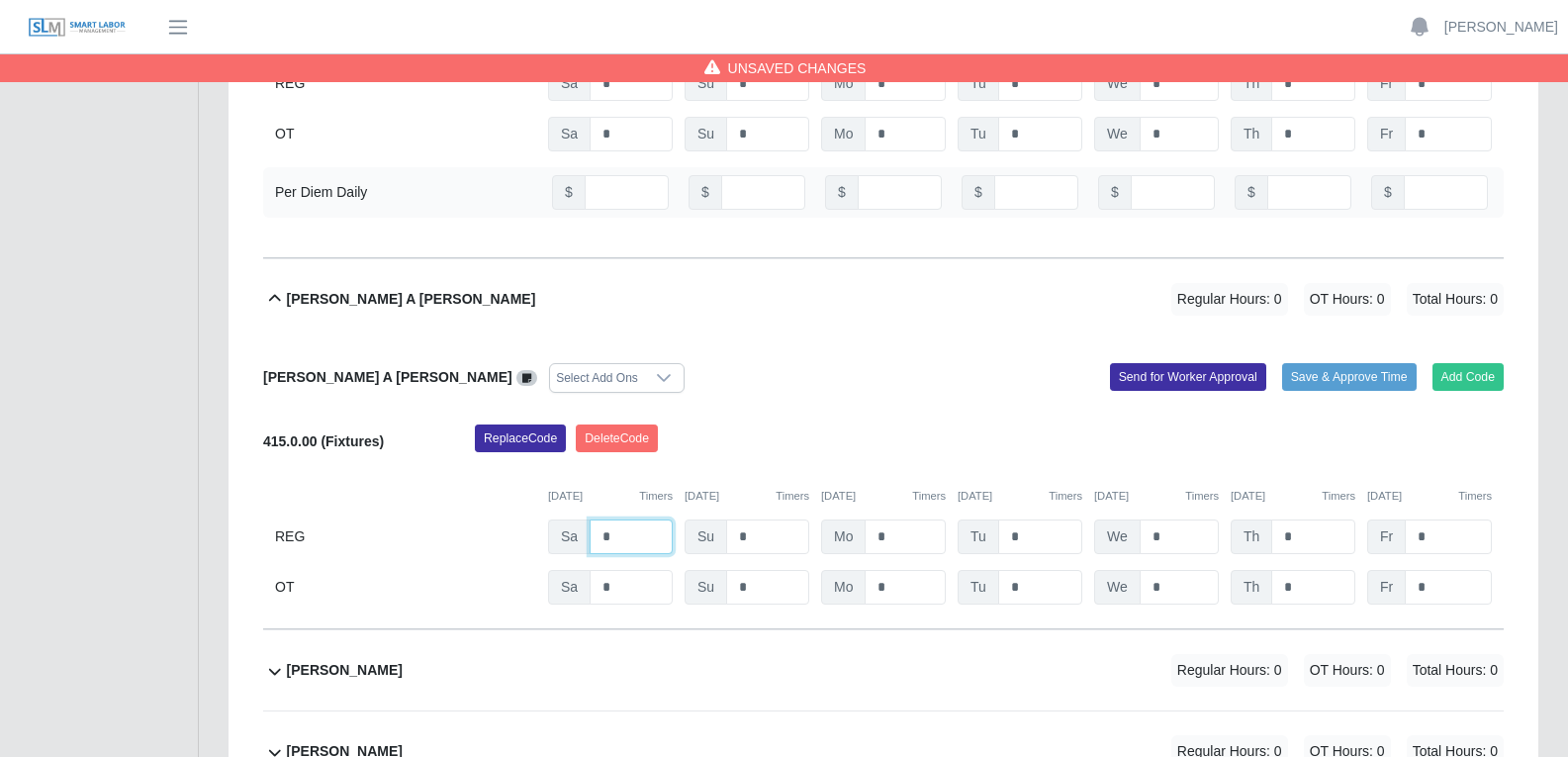
click at [620, 520] on input "*" at bounding box center [632, 536] width 83 height 35
type input "*"
click at [896, 520] on input "*" at bounding box center [906, 536] width 81 height 35
type input "*"
click at [1022, 520] on input "*" at bounding box center [1039, 536] width 84 height 35
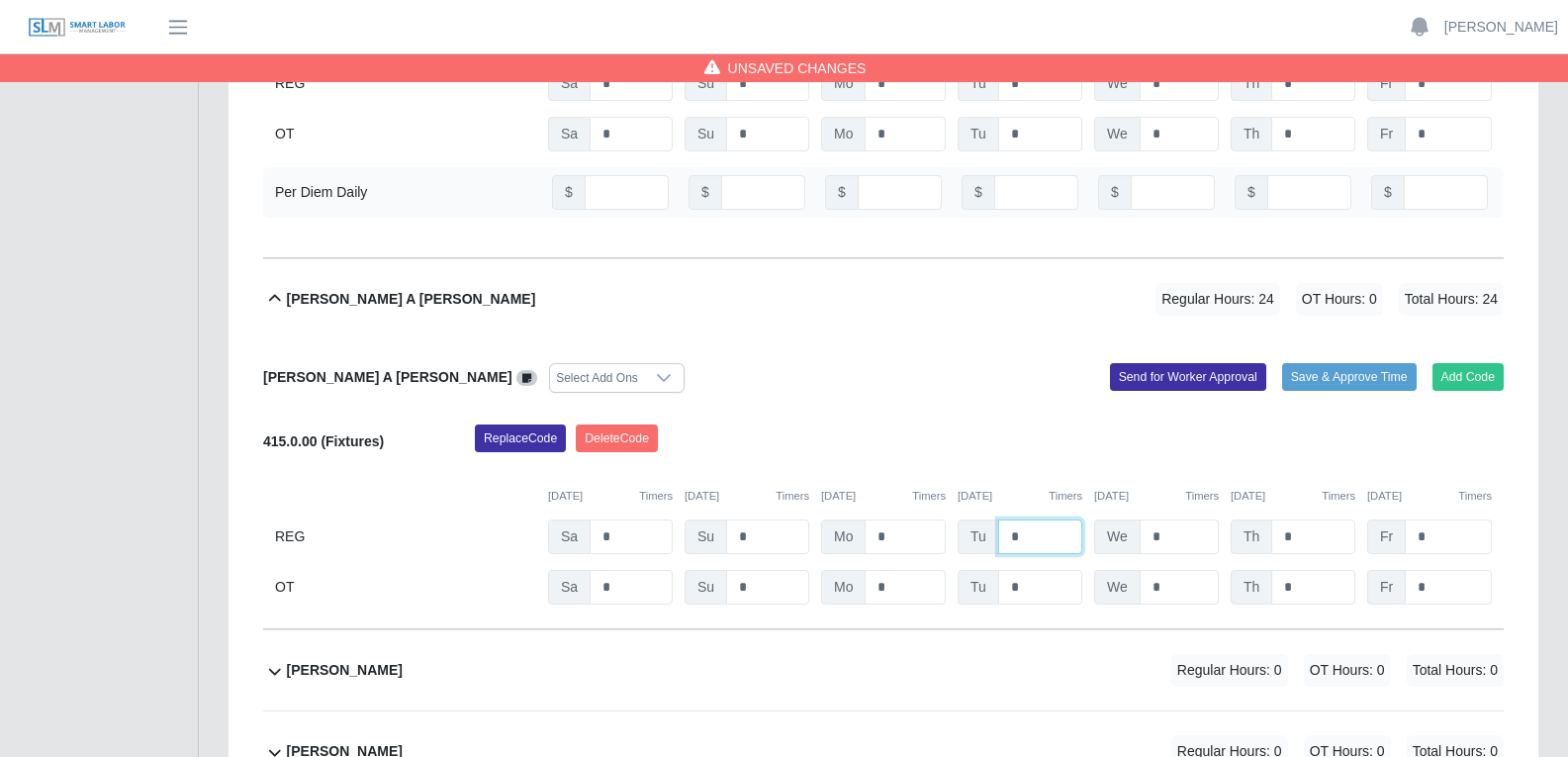
type input "*"
click at [1166, 520] on input "*" at bounding box center [1179, 536] width 79 height 35
type input "*"
click at [1265, 520] on input "*" at bounding box center [1313, 536] width 84 height 35
type input "*"
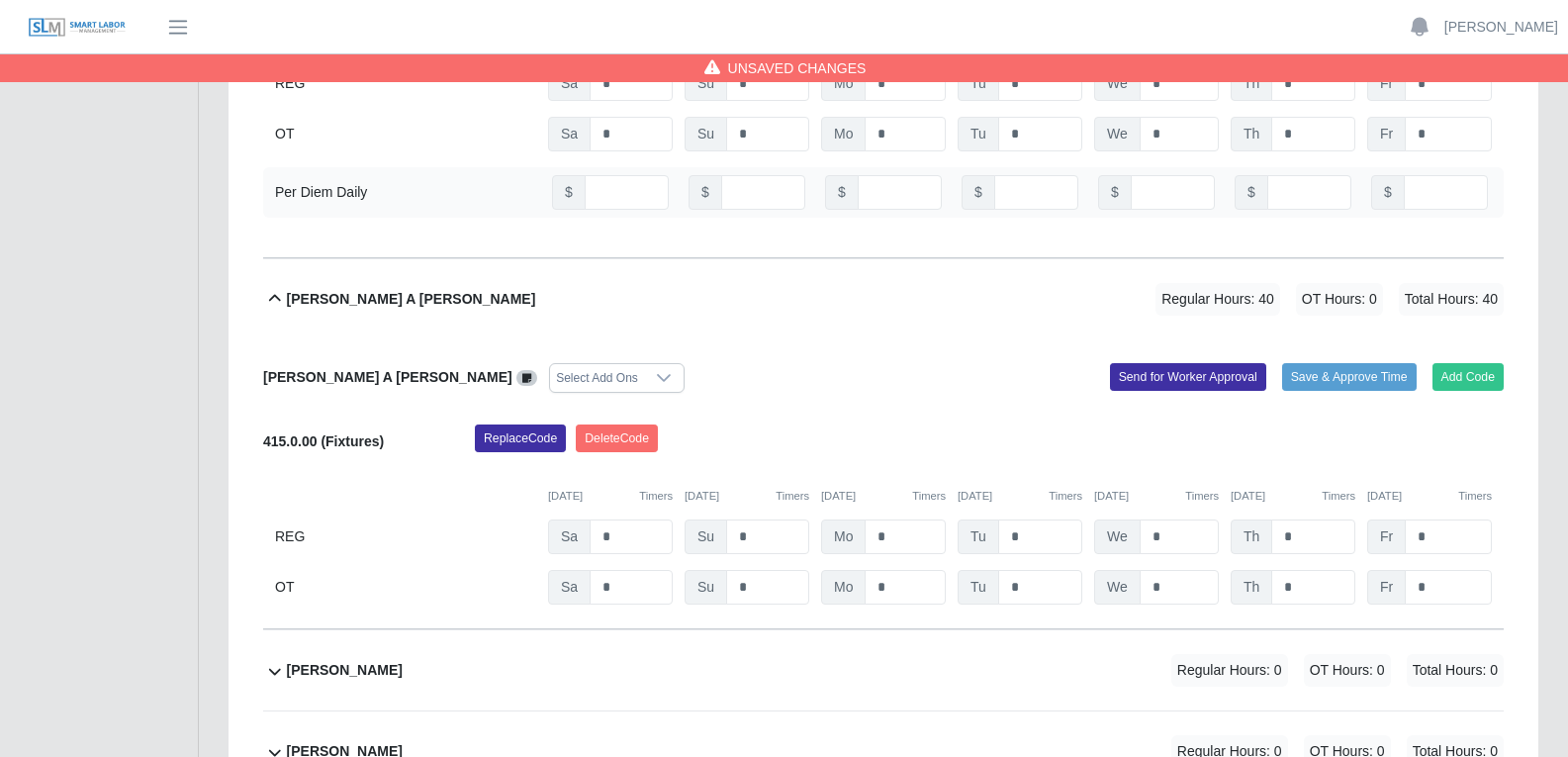
click at [1001, 346] on div "Edgar A Elox Mata Select Add Ons Add Code Save & Approve Time Send for Worker A…" at bounding box center [883, 485] width 1240 height 291
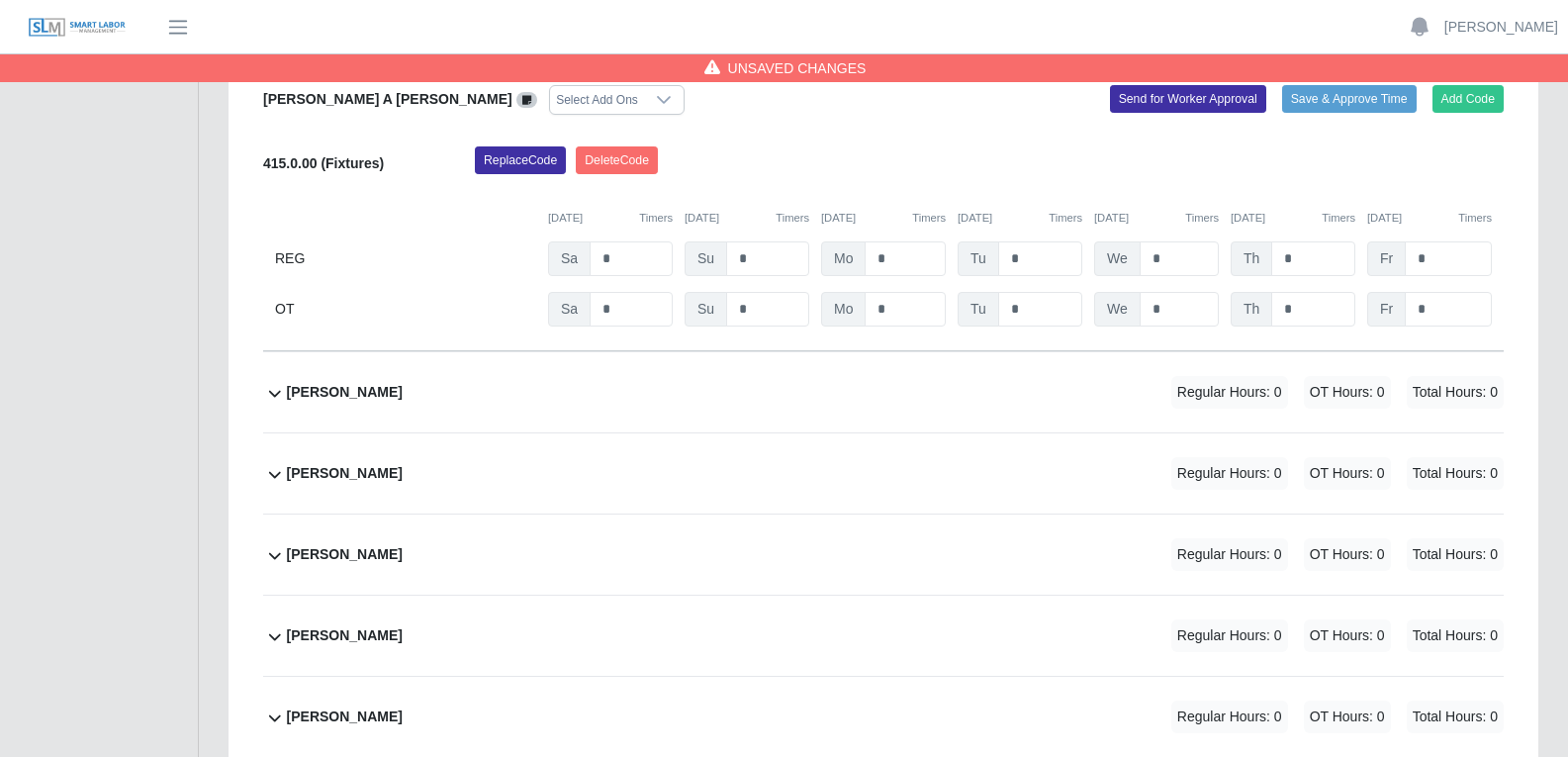
scroll to position [7517, 0]
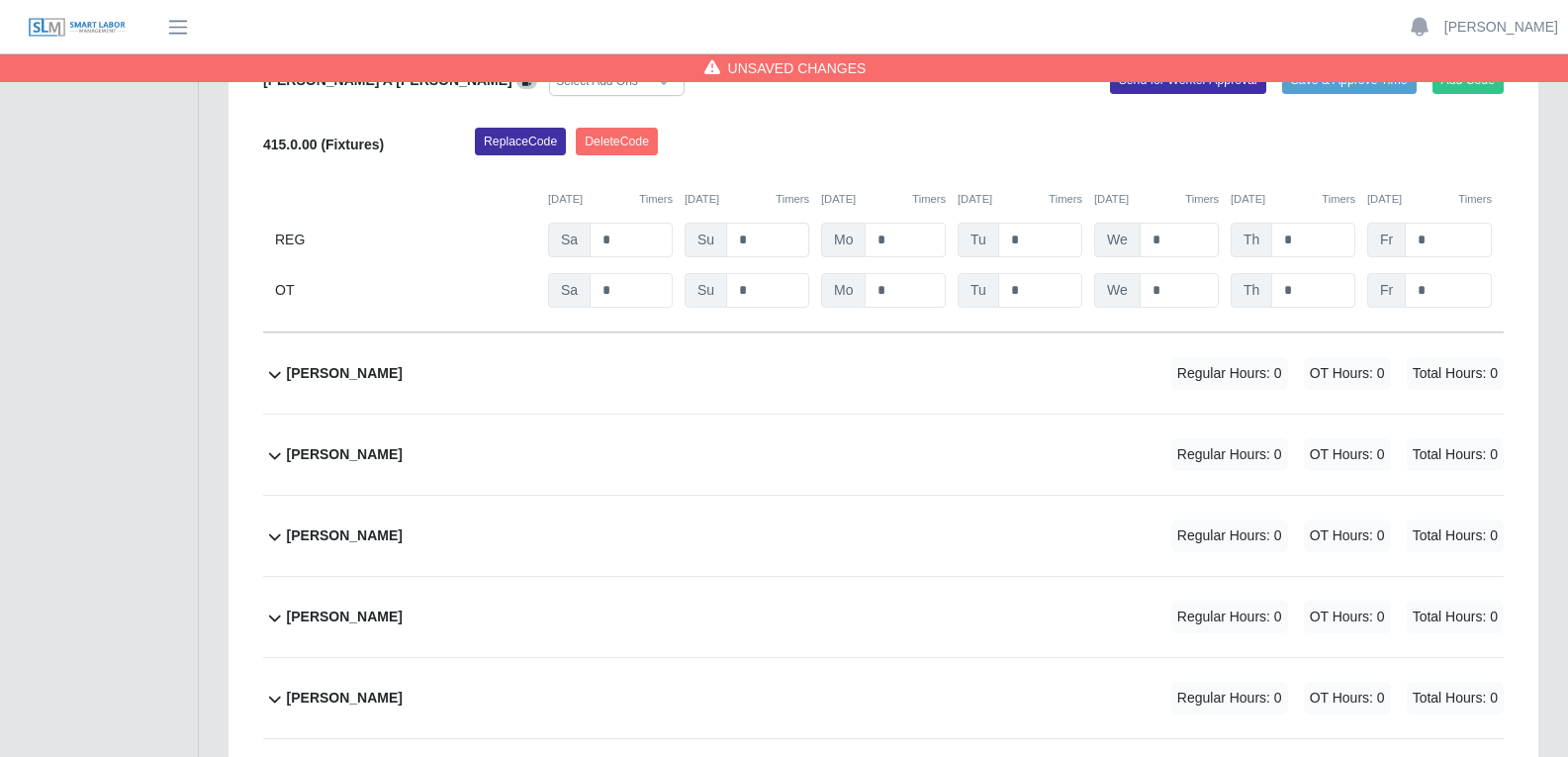
click at [839, 333] on div "Elias Mendoza Toruno Regular Hours: 0 OT Hours: 0 Total Hours: 0" at bounding box center [895, 373] width 1217 height 80
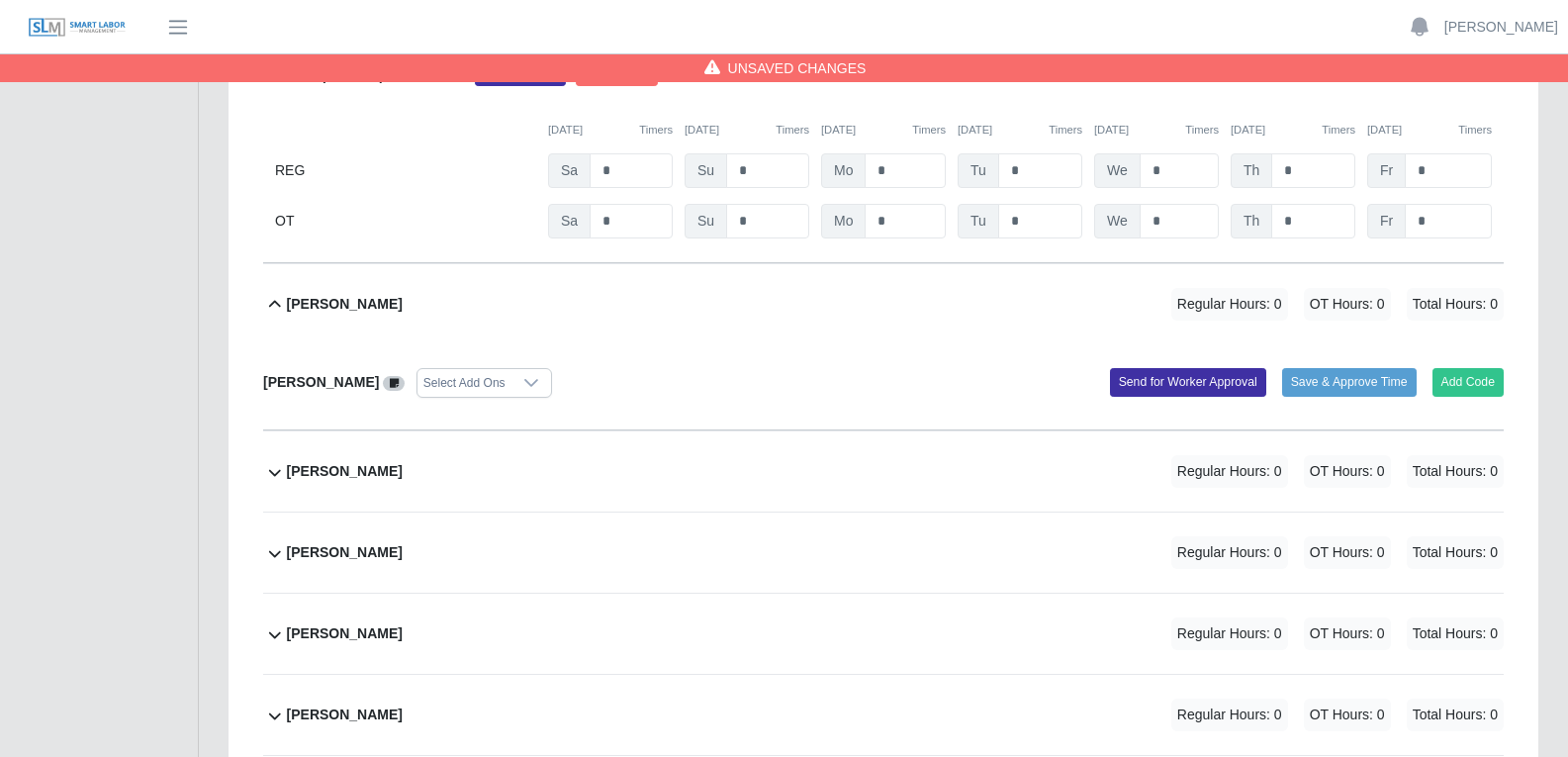
scroll to position [7616, 0]
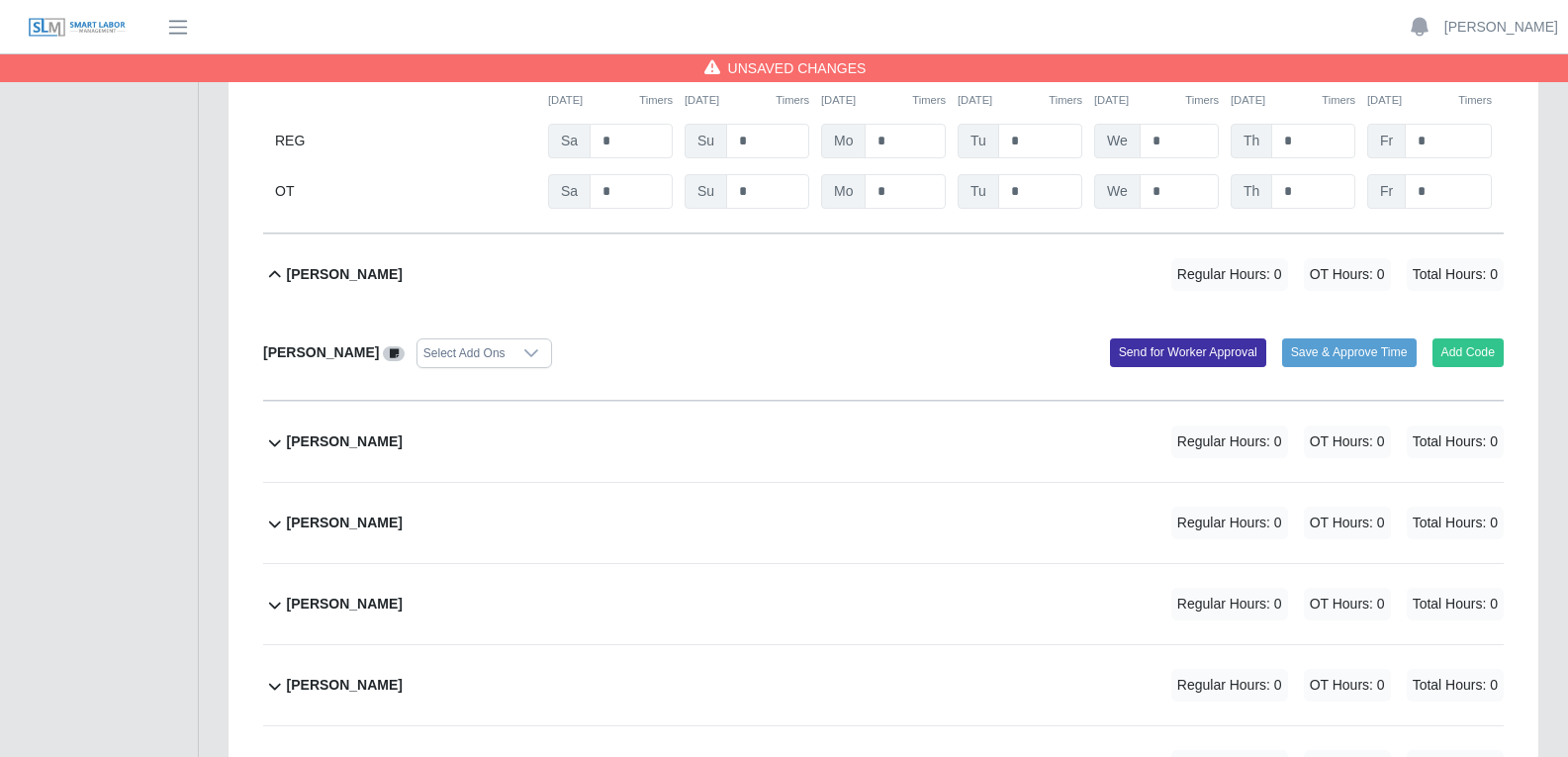
click at [539, 345] on icon at bounding box center [532, 353] width 16 height 16
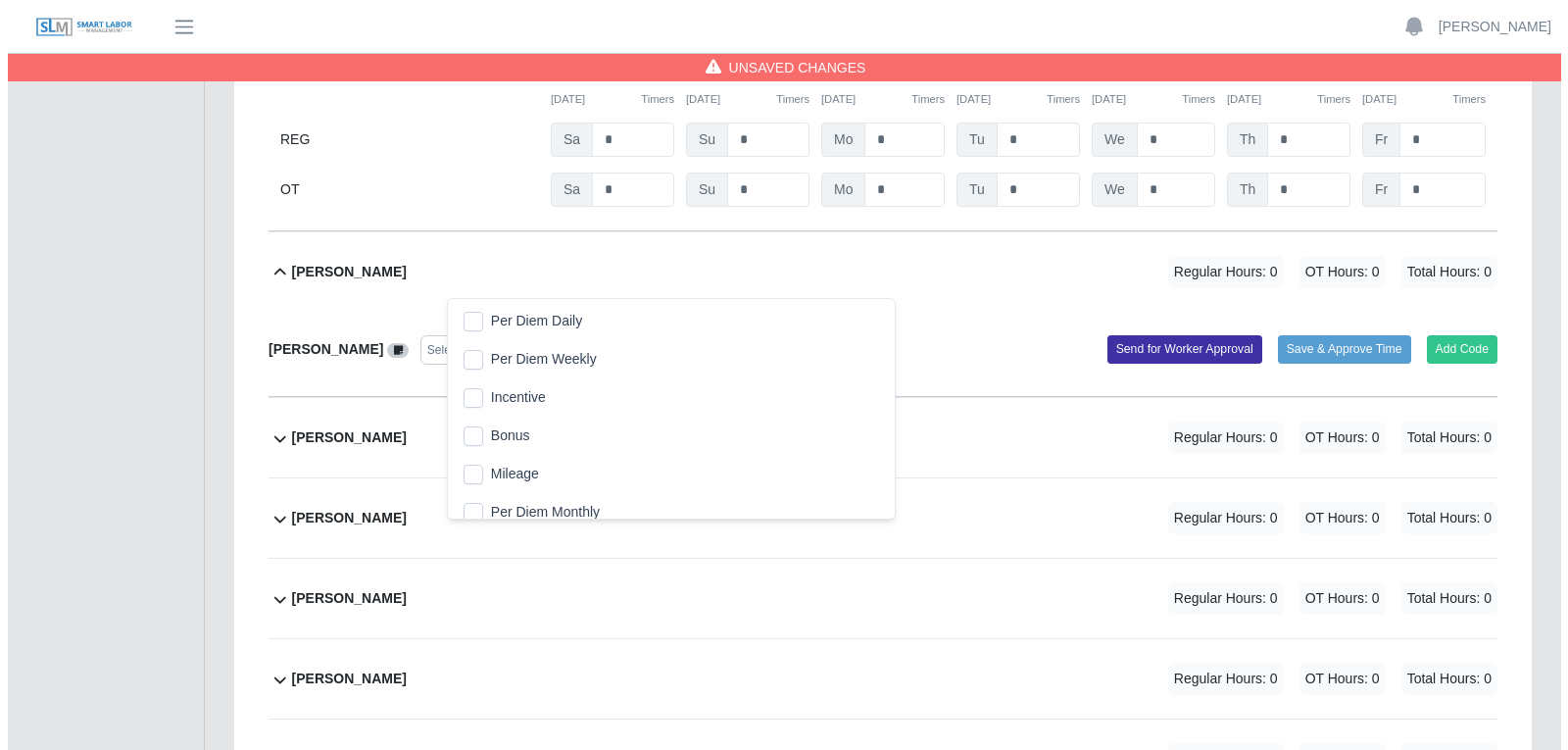
scroll to position [20, 13]
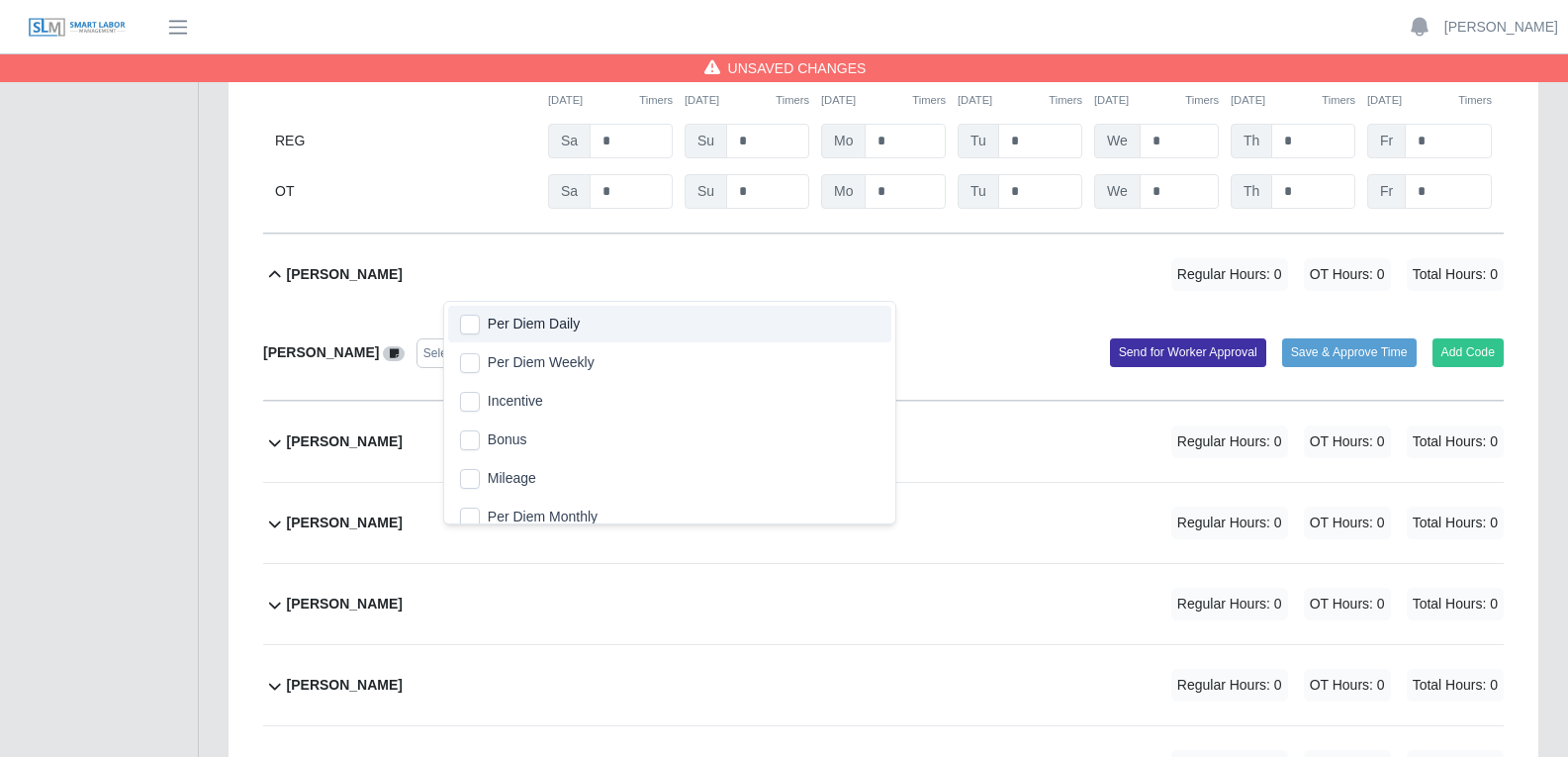
click at [559, 330] on span "Per Diem Daily" at bounding box center [534, 324] width 92 height 21
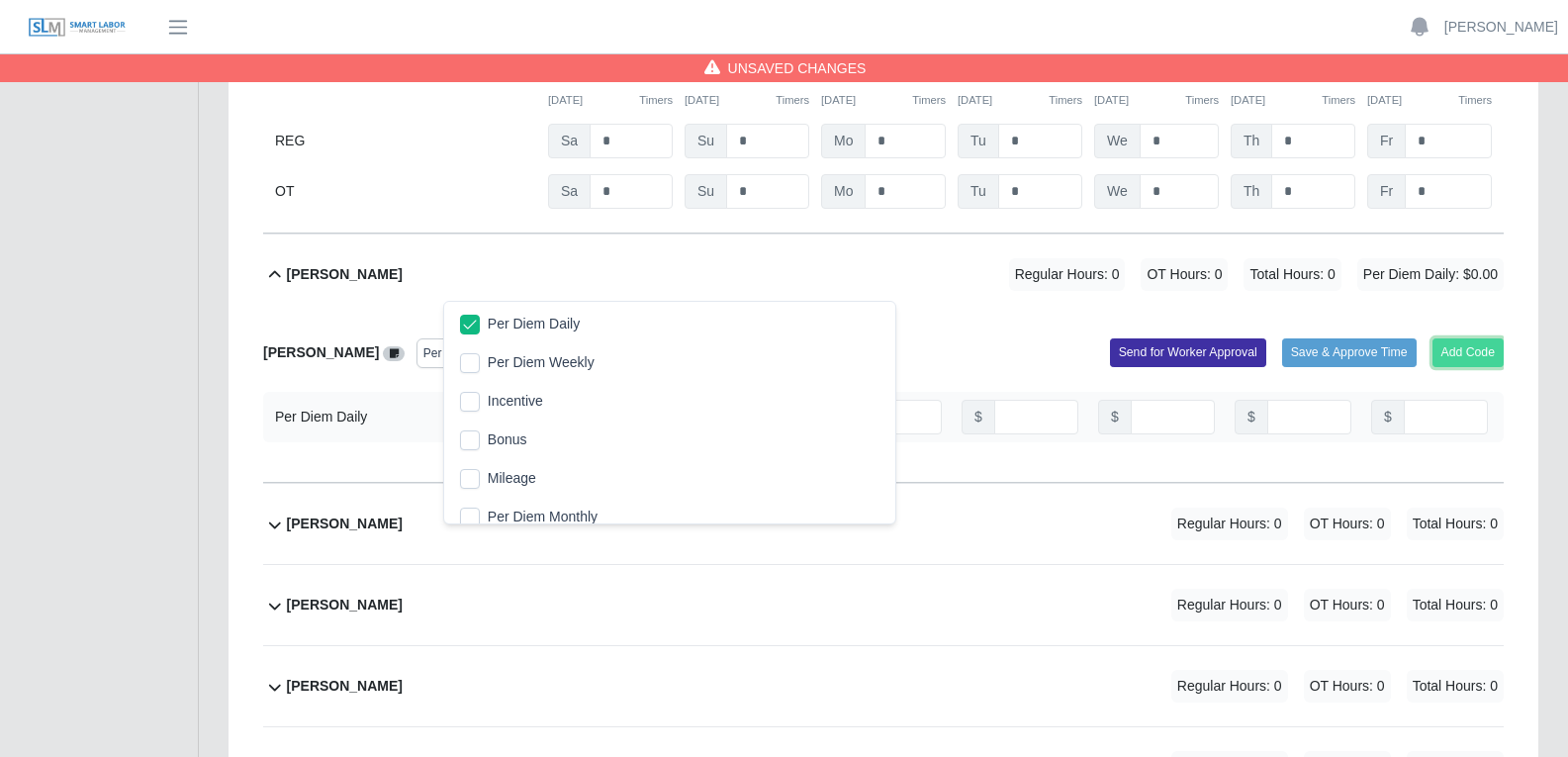
click at [1265, 338] on button "Add Code" at bounding box center [1468, 352] width 72 height 28
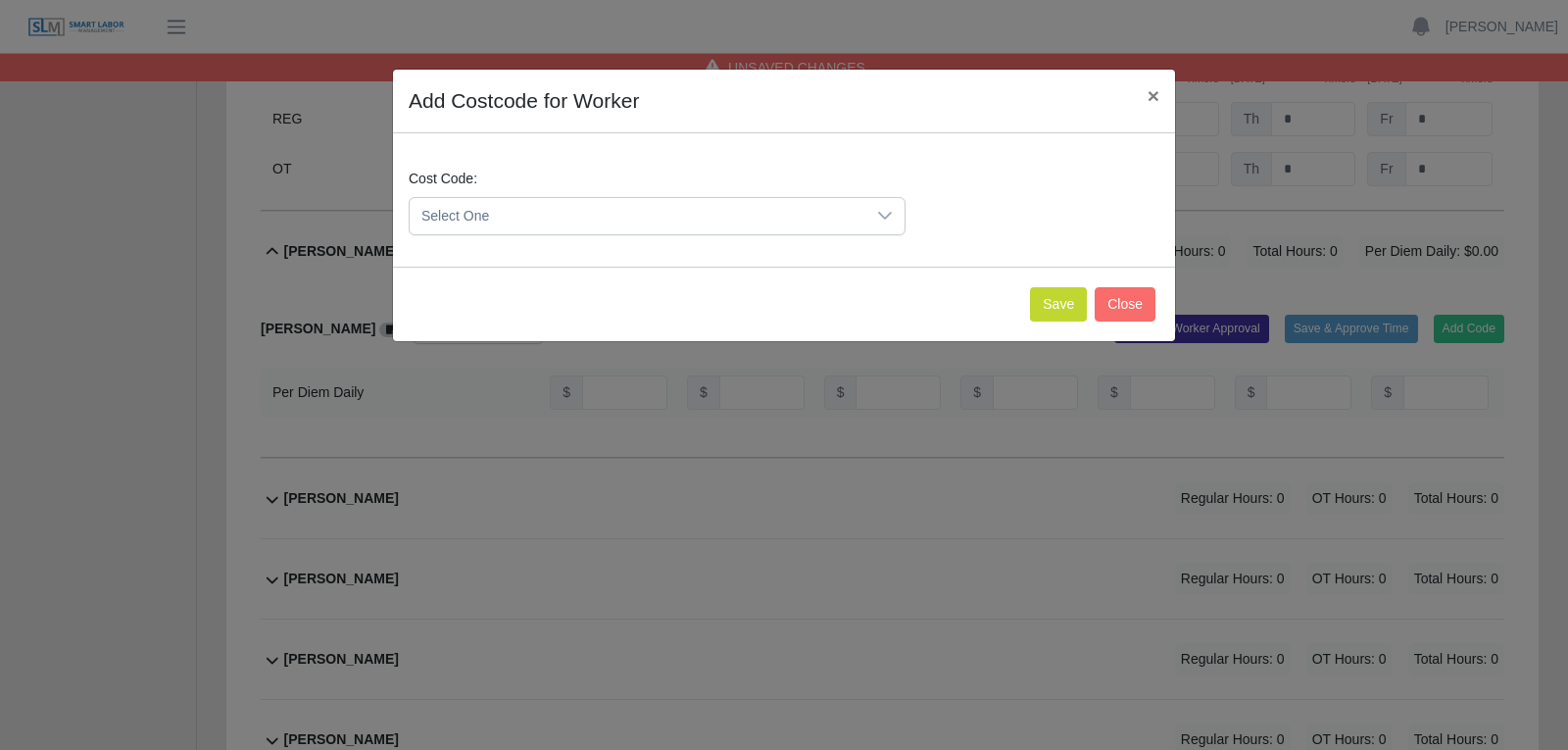
click at [885, 218] on icon at bounding box center [885, 216] width 14 height 8
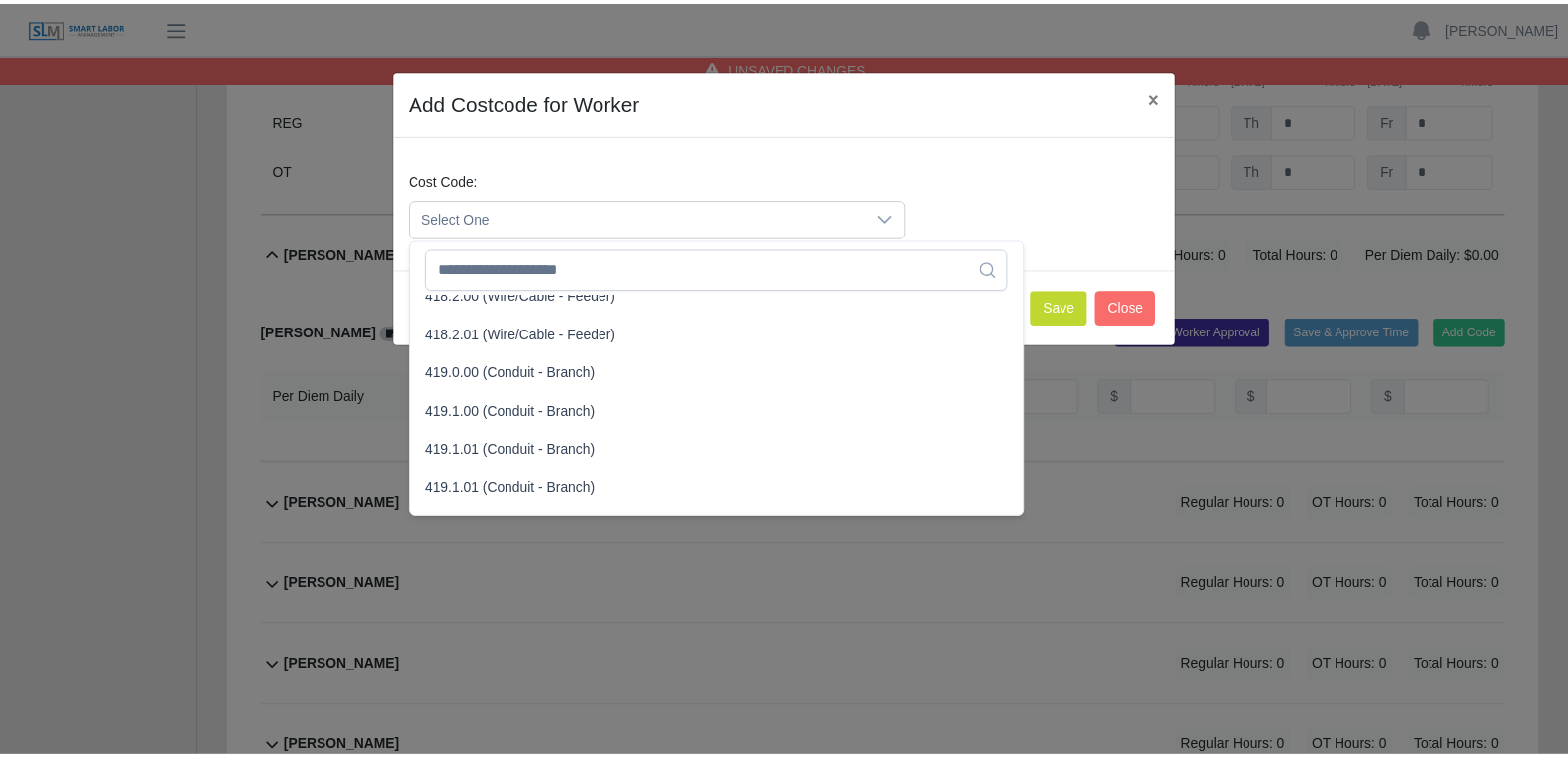
scroll to position [1088, 0]
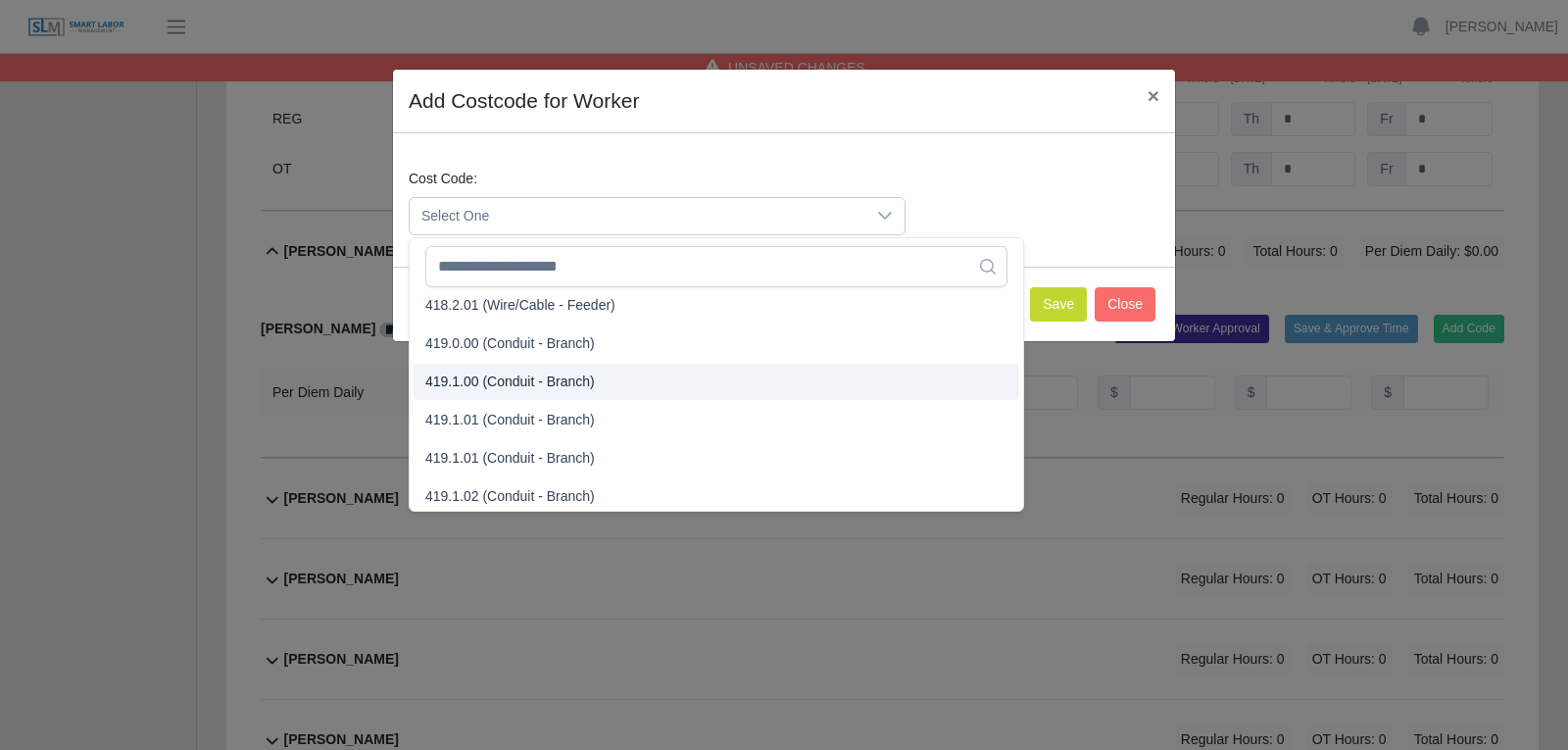
click at [521, 379] on span "419.1.00 (Conduit - Branch)" at bounding box center [510, 381] width 170 height 21
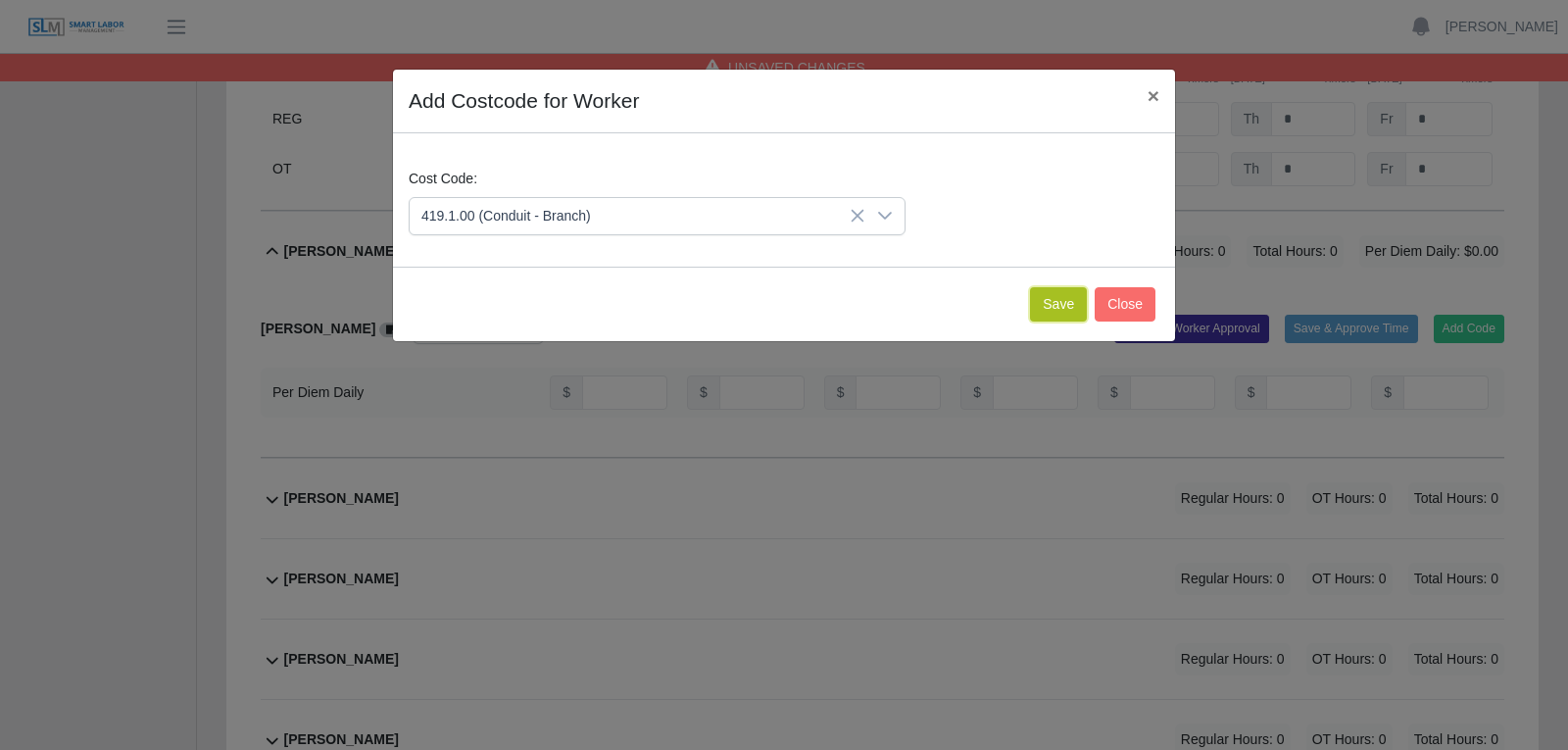
click at [1067, 305] on button "Save" at bounding box center [1058, 304] width 57 height 34
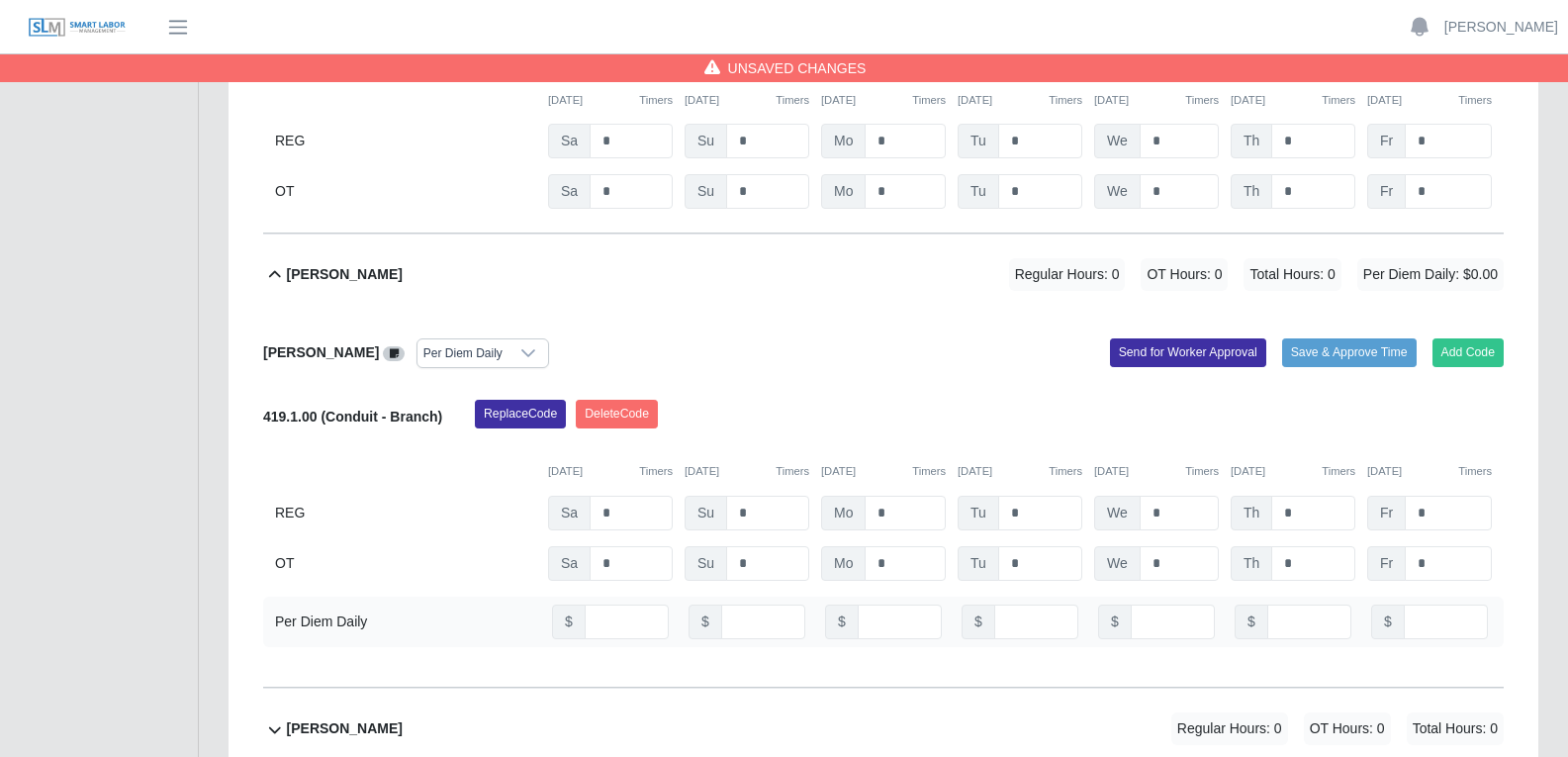
scroll to position [7714, 0]
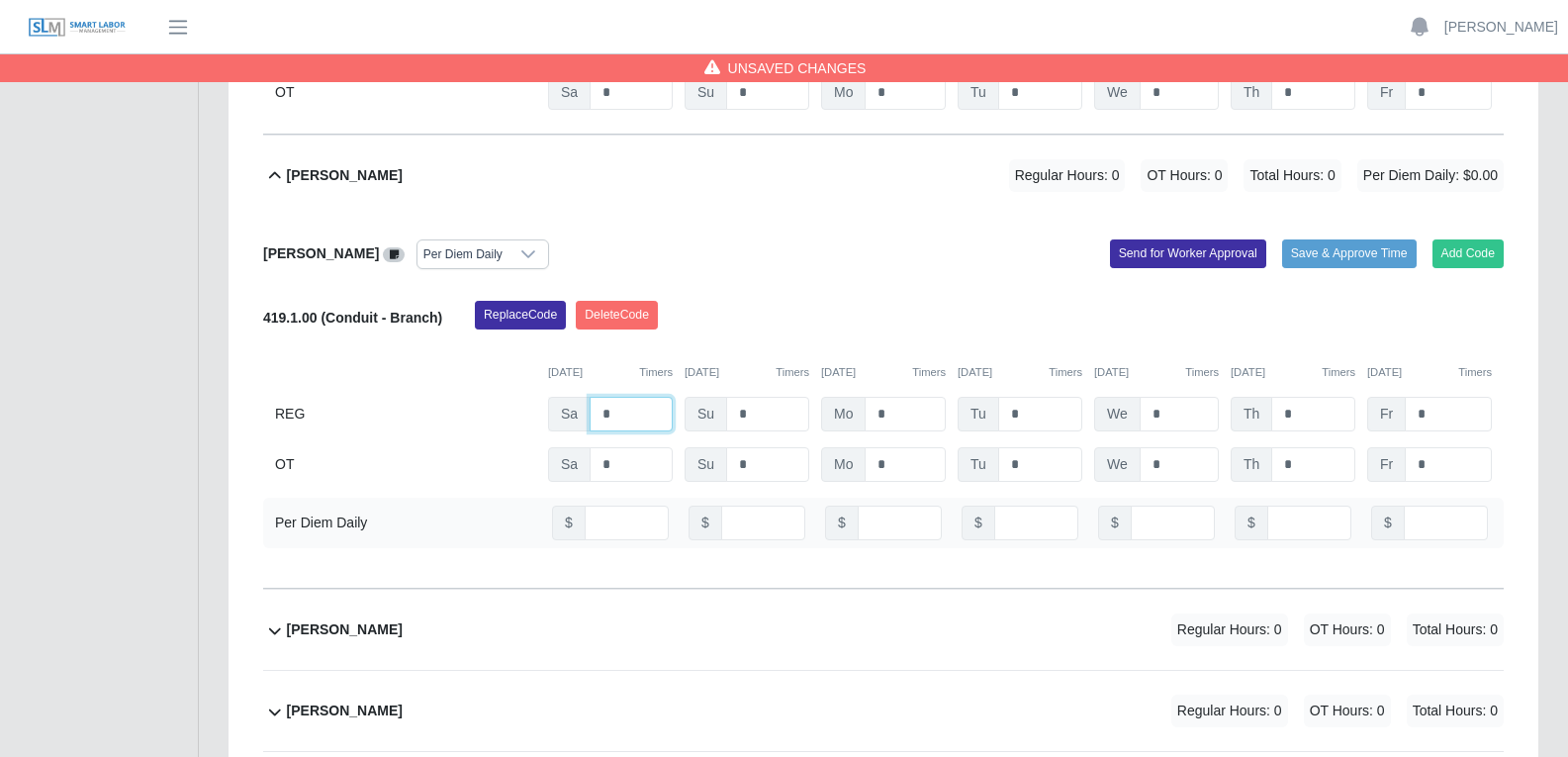
click at [610, 397] on input "*" at bounding box center [632, 414] width 83 height 35
type input "**"
click at [904, 397] on input "*" at bounding box center [906, 414] width 81 height 35
click at [1031, 397] on input "*" at bounding box center [1039, 414] width 84 height 35
type input "**"
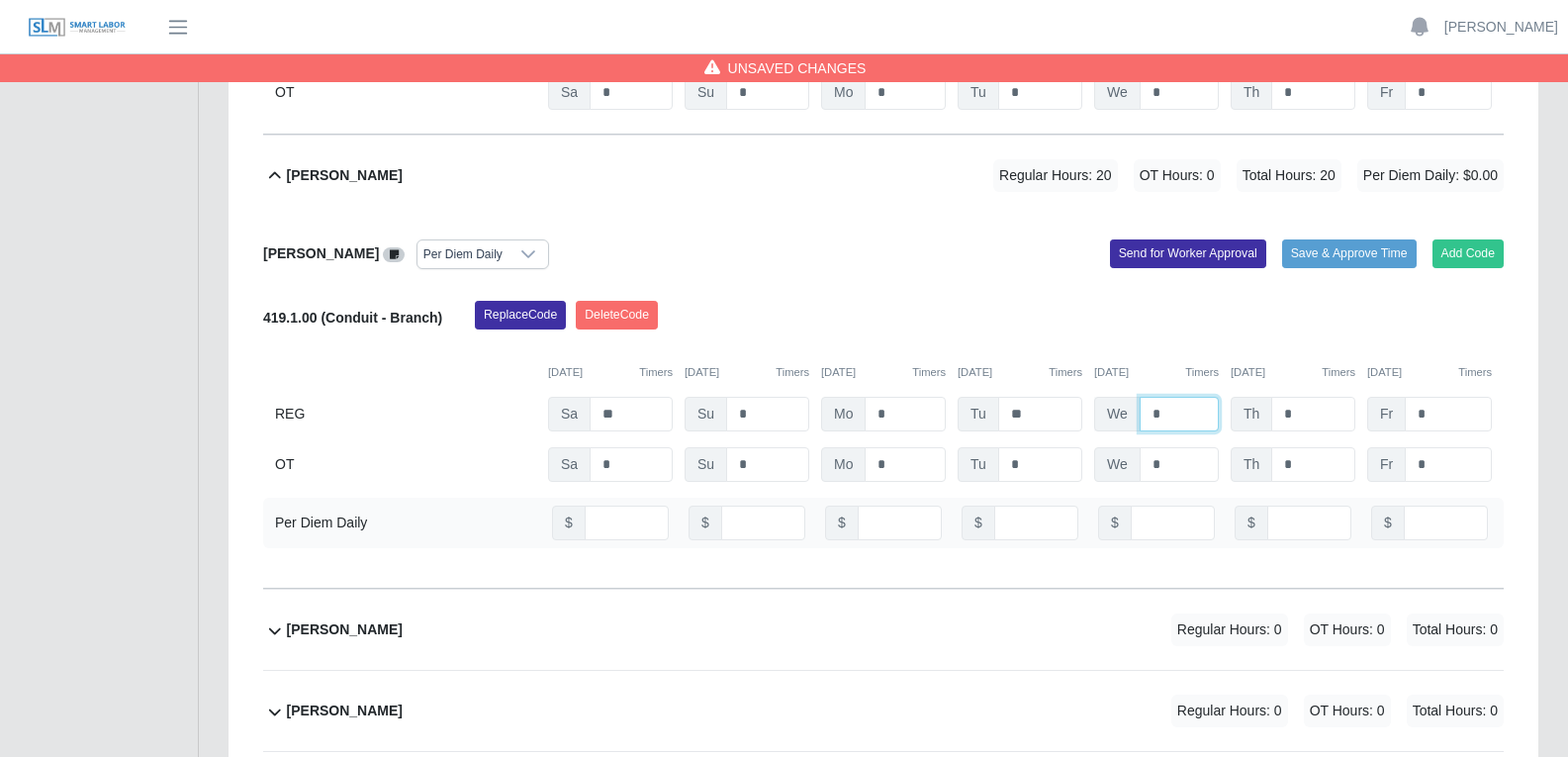
click at [1174, 397] on input "*" at bounding box center [1179, 414] width 79 height 35
type input "**"
click at [1265, 397] on input "*" at bounding box center [1313, 414] width 84 height 35
type input "**"
click at [611, 506] on input "number" at bounding box center [627, 522] width 84 height 35
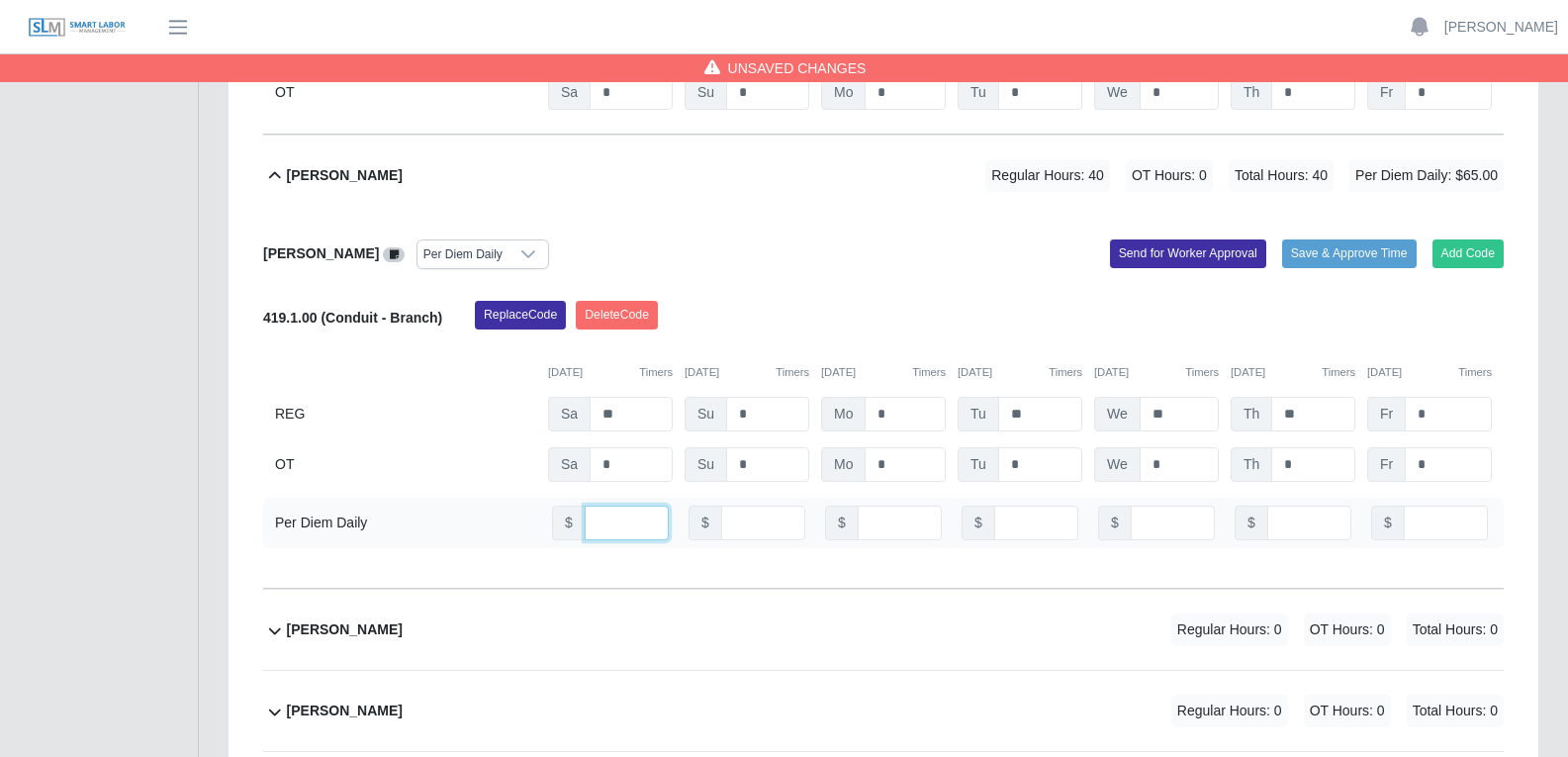
type input "**"
click at [1029, 506] on input "number" at bounding box center [1035, 522] width 84 height 35
type input "**"
click at [1158, 506] on input "number" at bounding box center [1172, 522] width 84 height 35
type input "**"
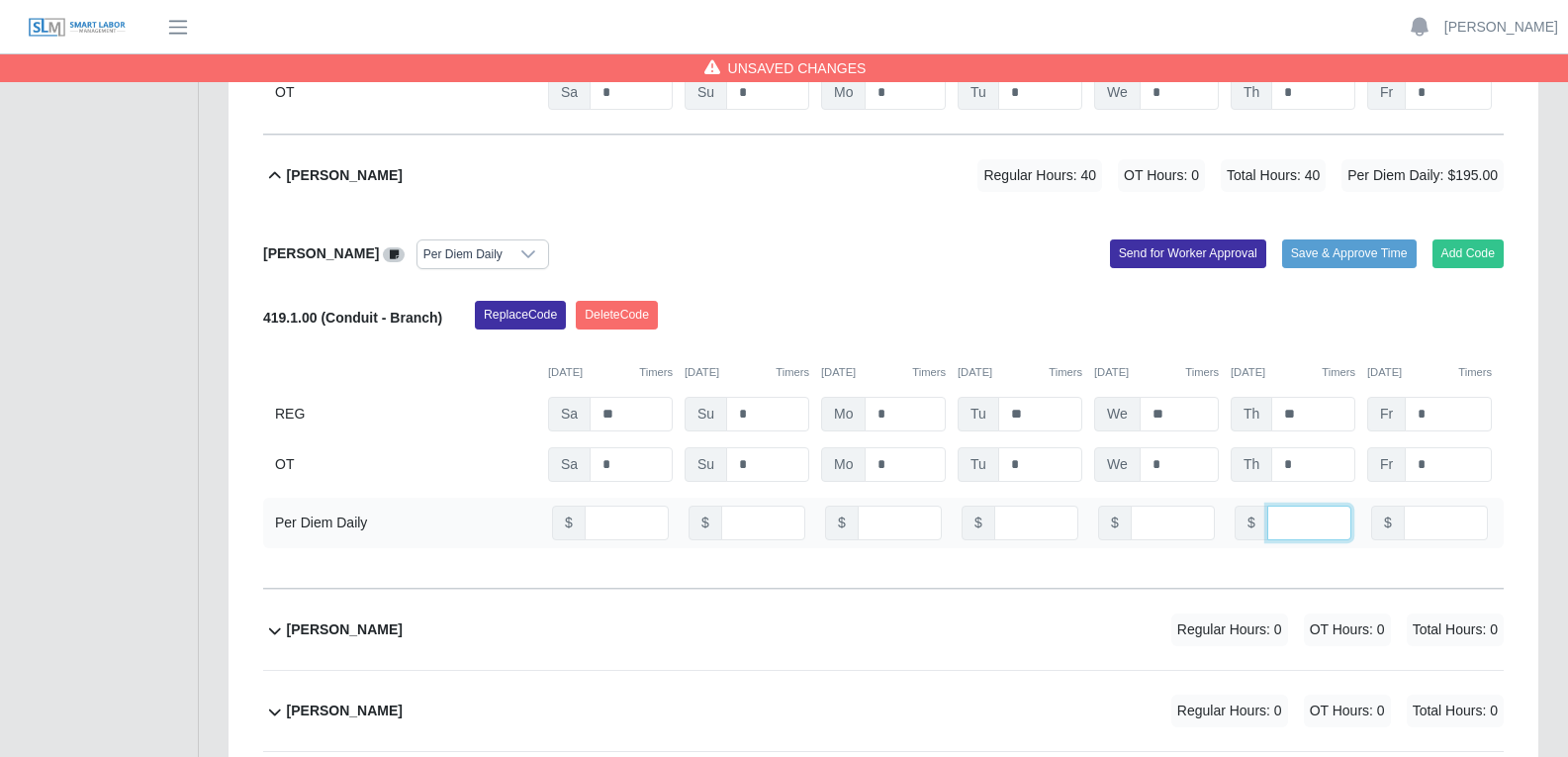
click at [1265, 506] on input "number" at bounding box center [1309, 522] width 84 height 35
type input "**"
click at [978, 219] on div "Elias Mendoza Toruno Per Diem Daily Add Code Save & Approve Time Send for Worke…" at bounding box center [883, 402] width 1240 height 373
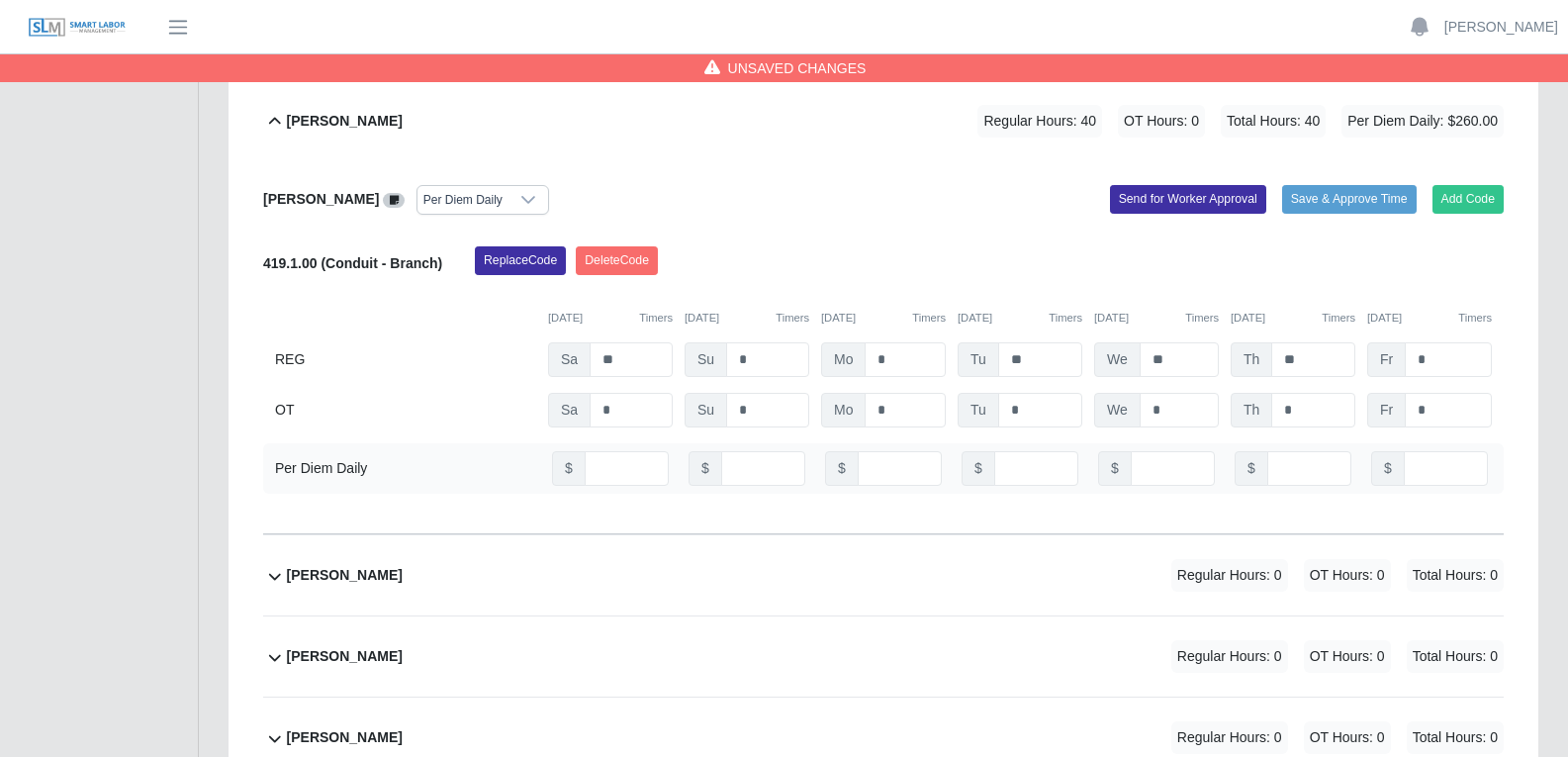
scroll to position [7813, 0]
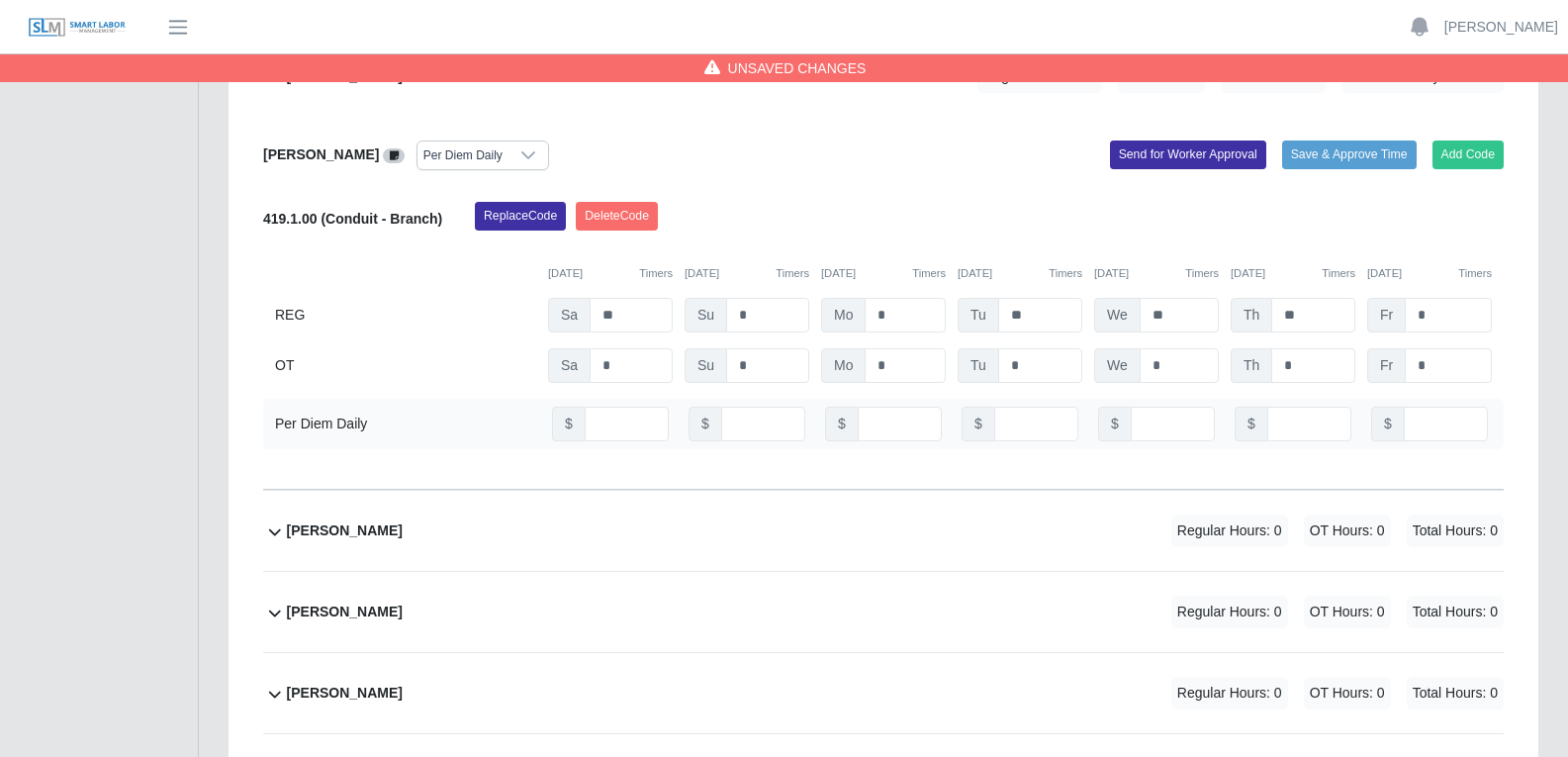
click at [798, 491] on div "Elyin Gunera Cruz Regular Hours: 0 OT Hours: 0 Total Hours: 0" at bounding box center [895, 530] width 1217 height 80
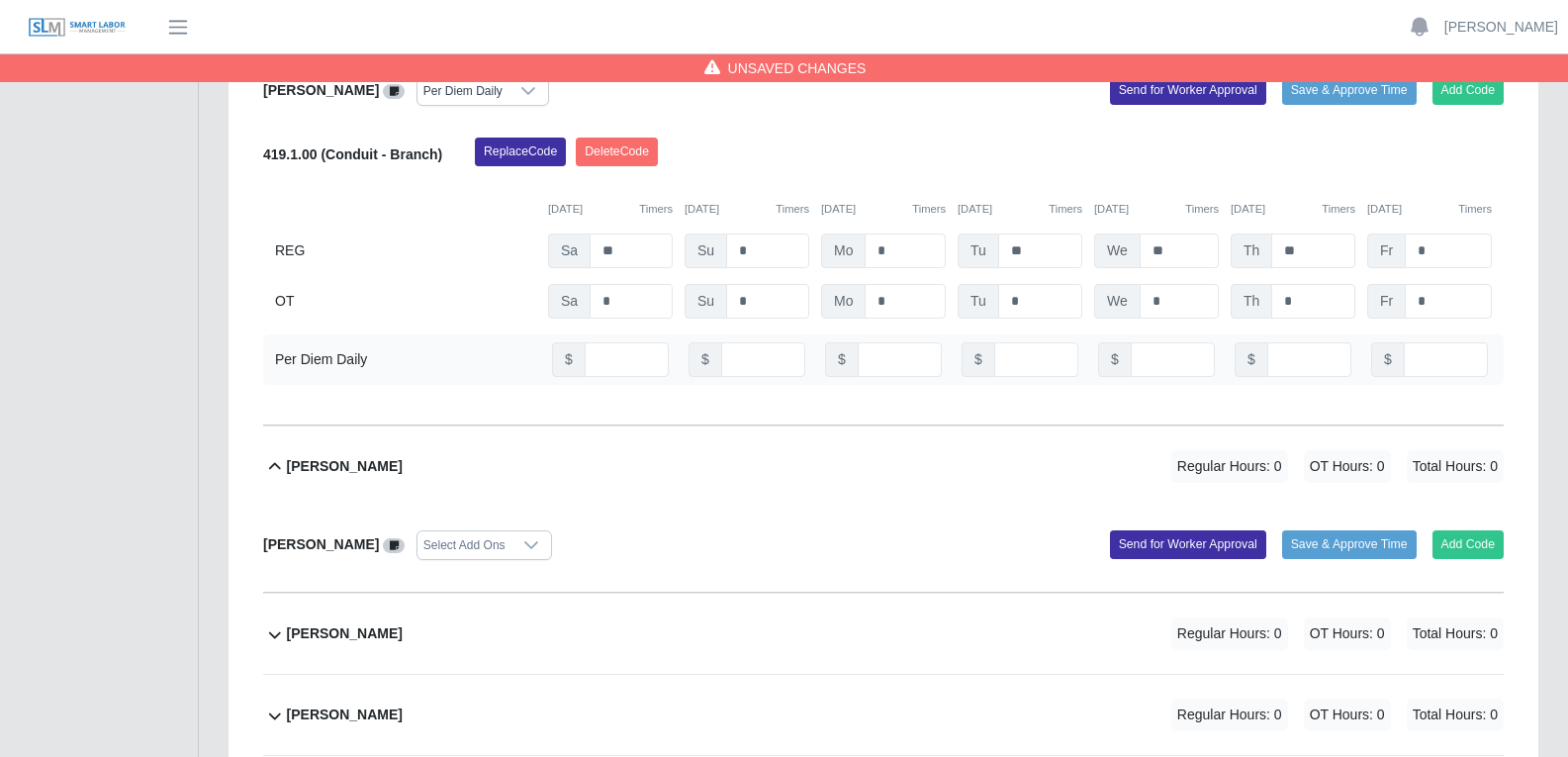
scroll to position [7912, 0]
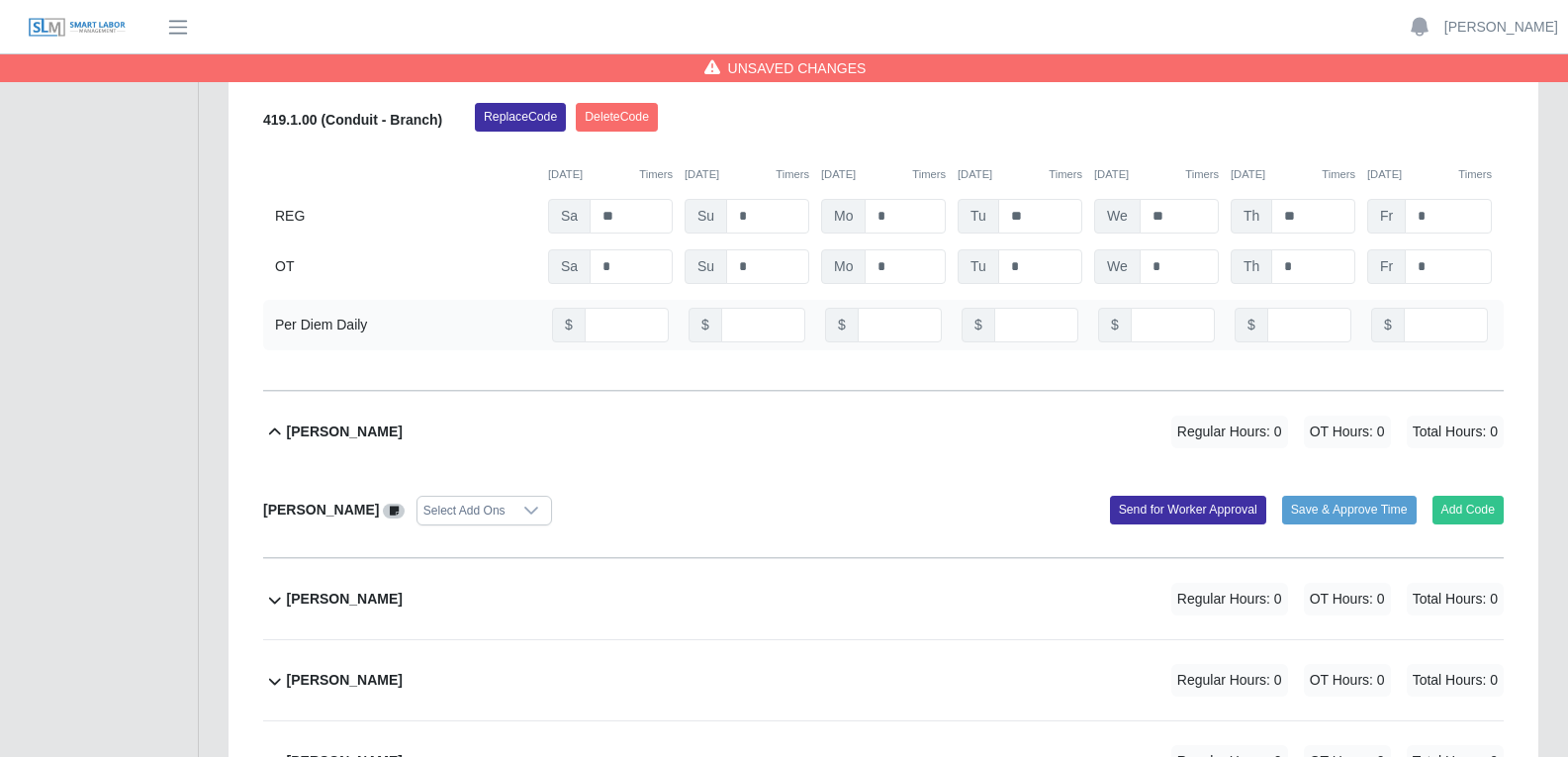
click at [528, 503] on icon at bounding box center [532, 511] width 16 height 16
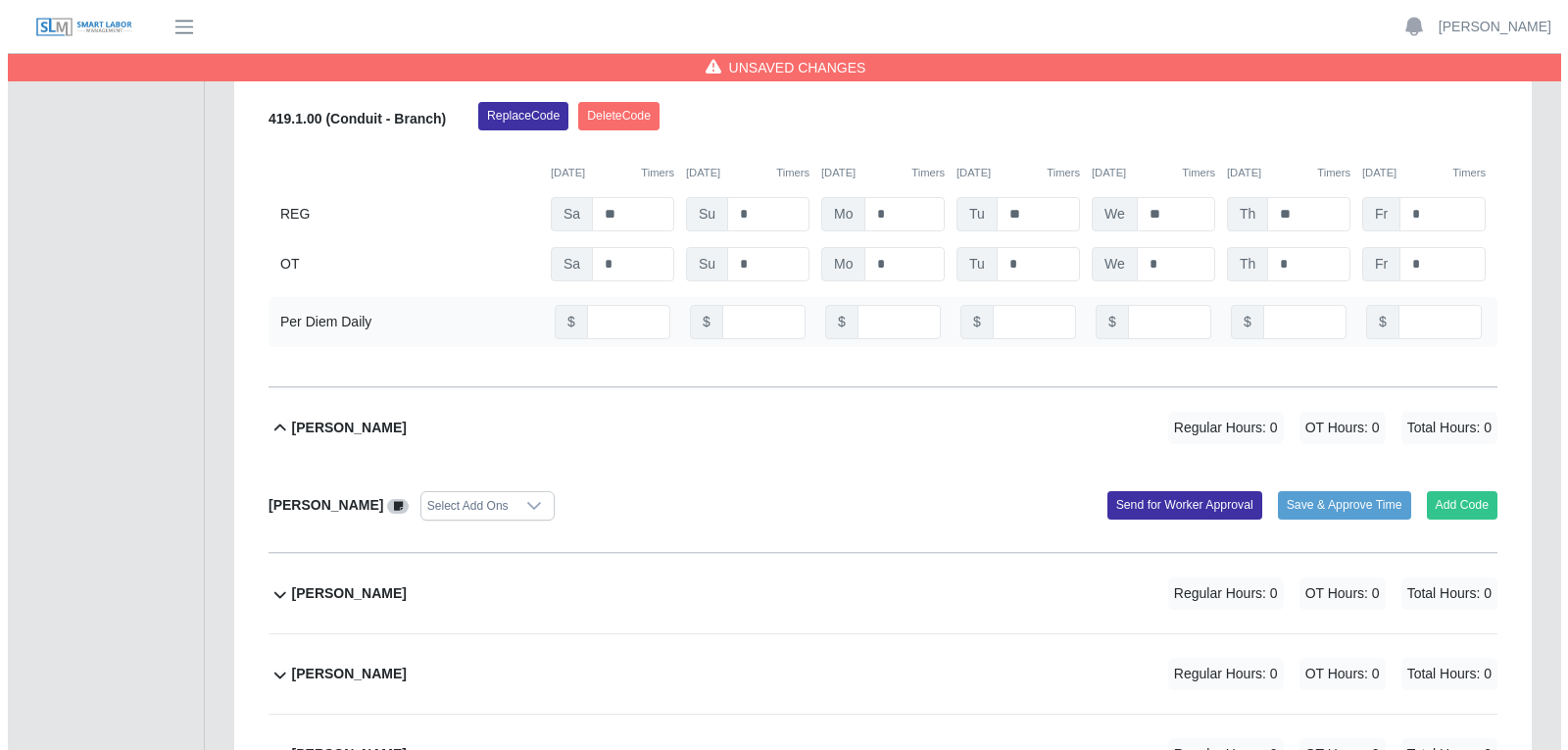
scroll to position [20, 13]
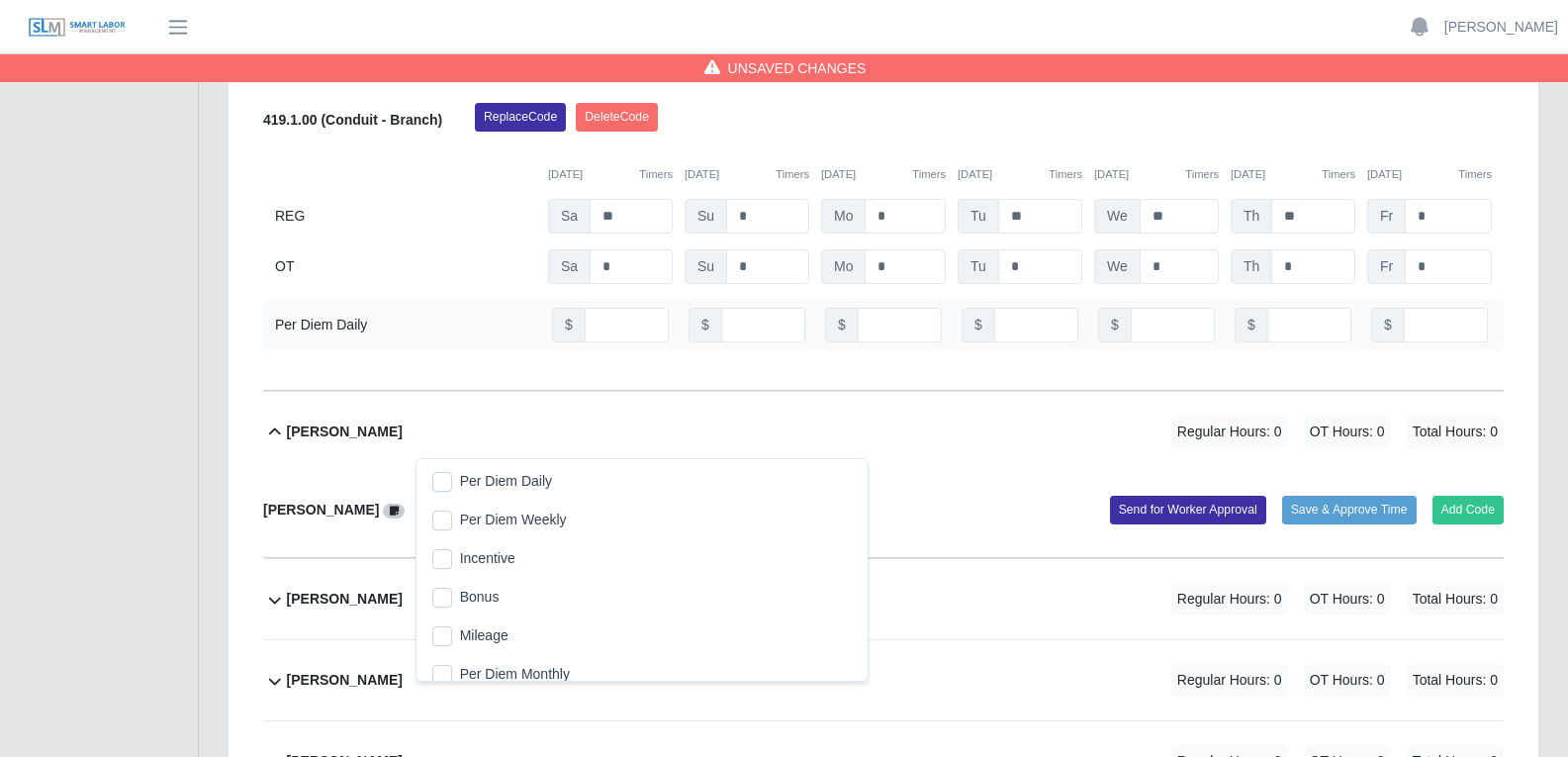
click at [516, 491] on span "Per Diem Daily" at bounding box center [506, 481] width 92 height 21
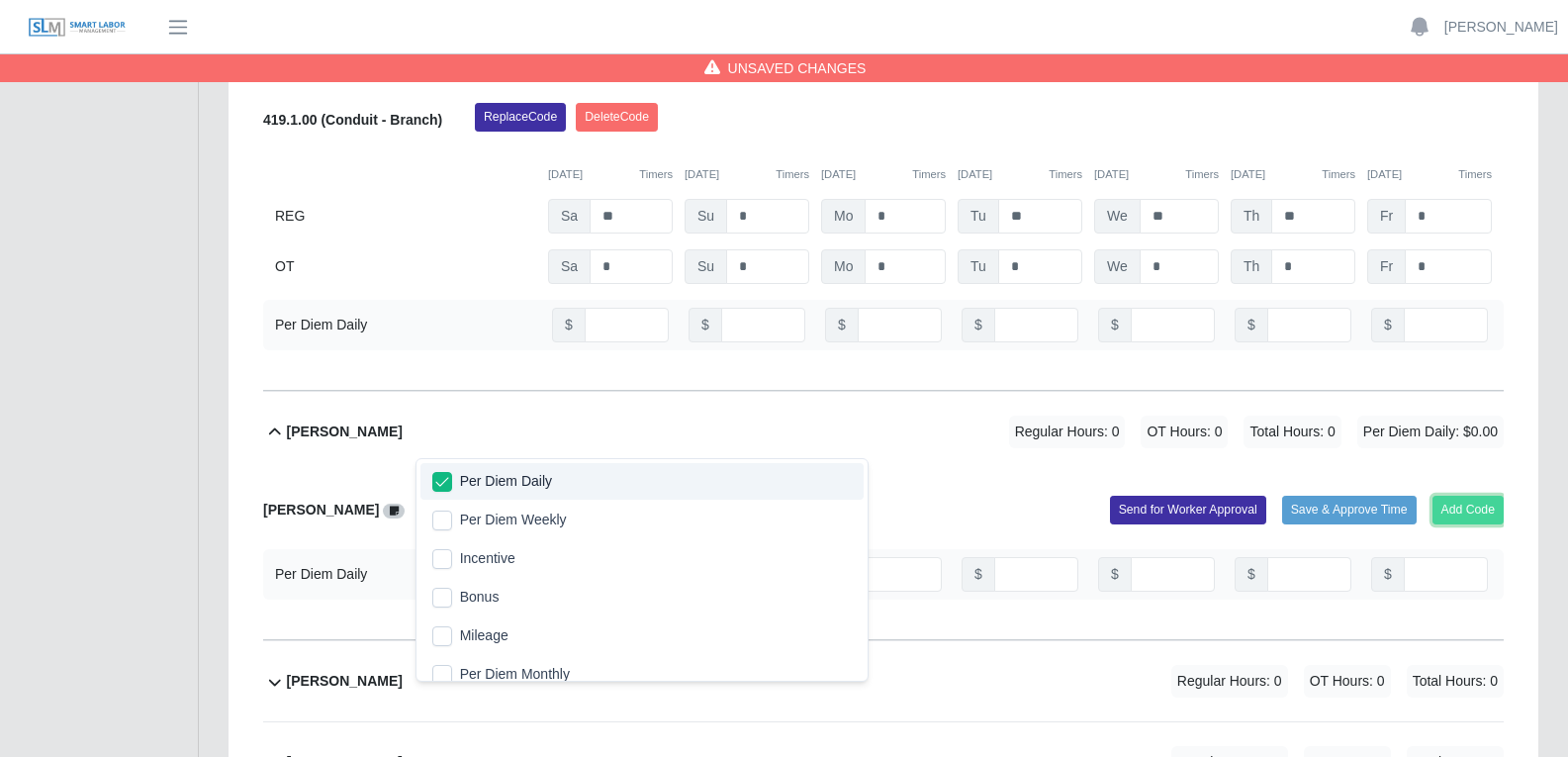
click at [1265, 496] on button "Add Code" at bounding box center [1468, 510] width 72 height 28
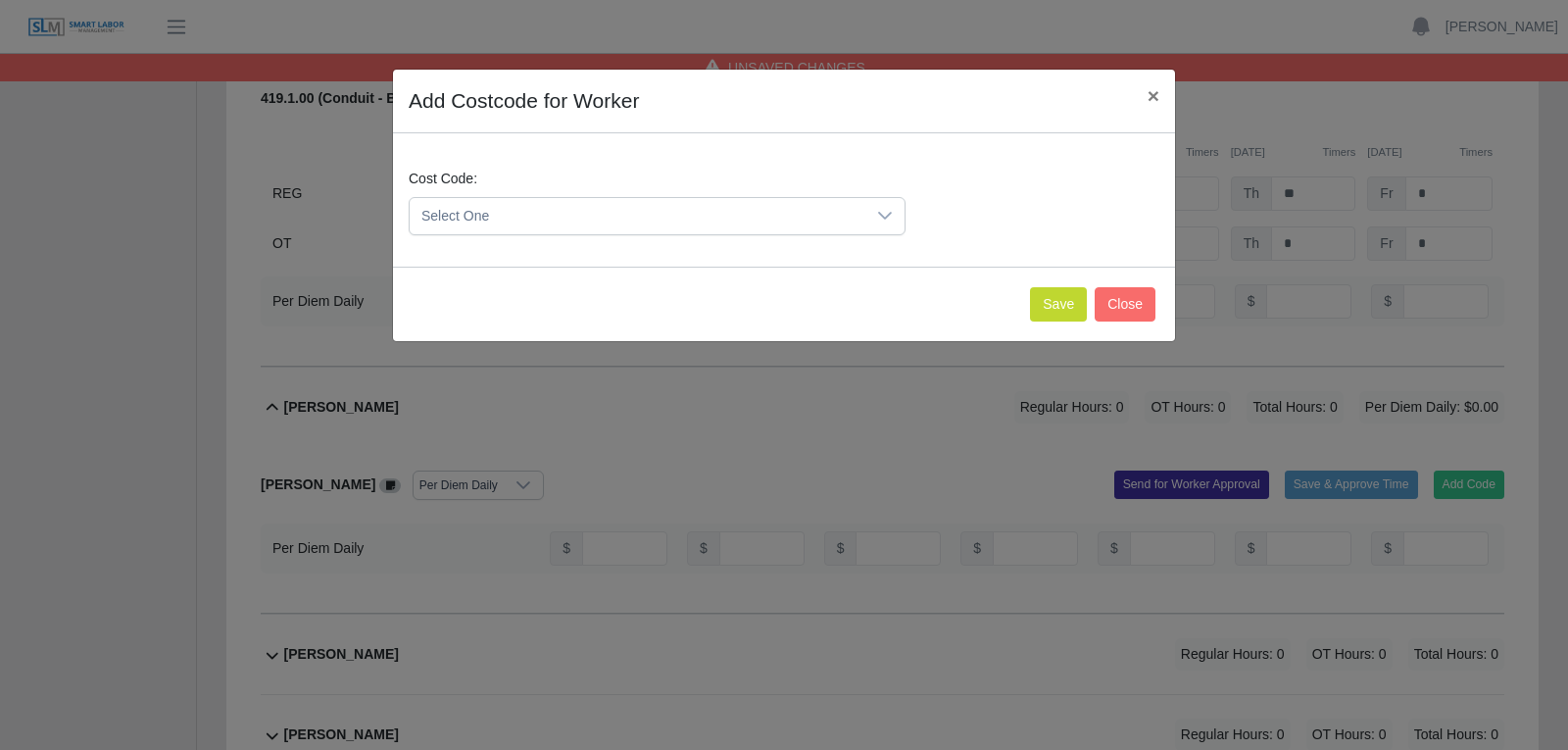
click at [882, 218] on icon at bounding box center [885, 216] width 16 height 16
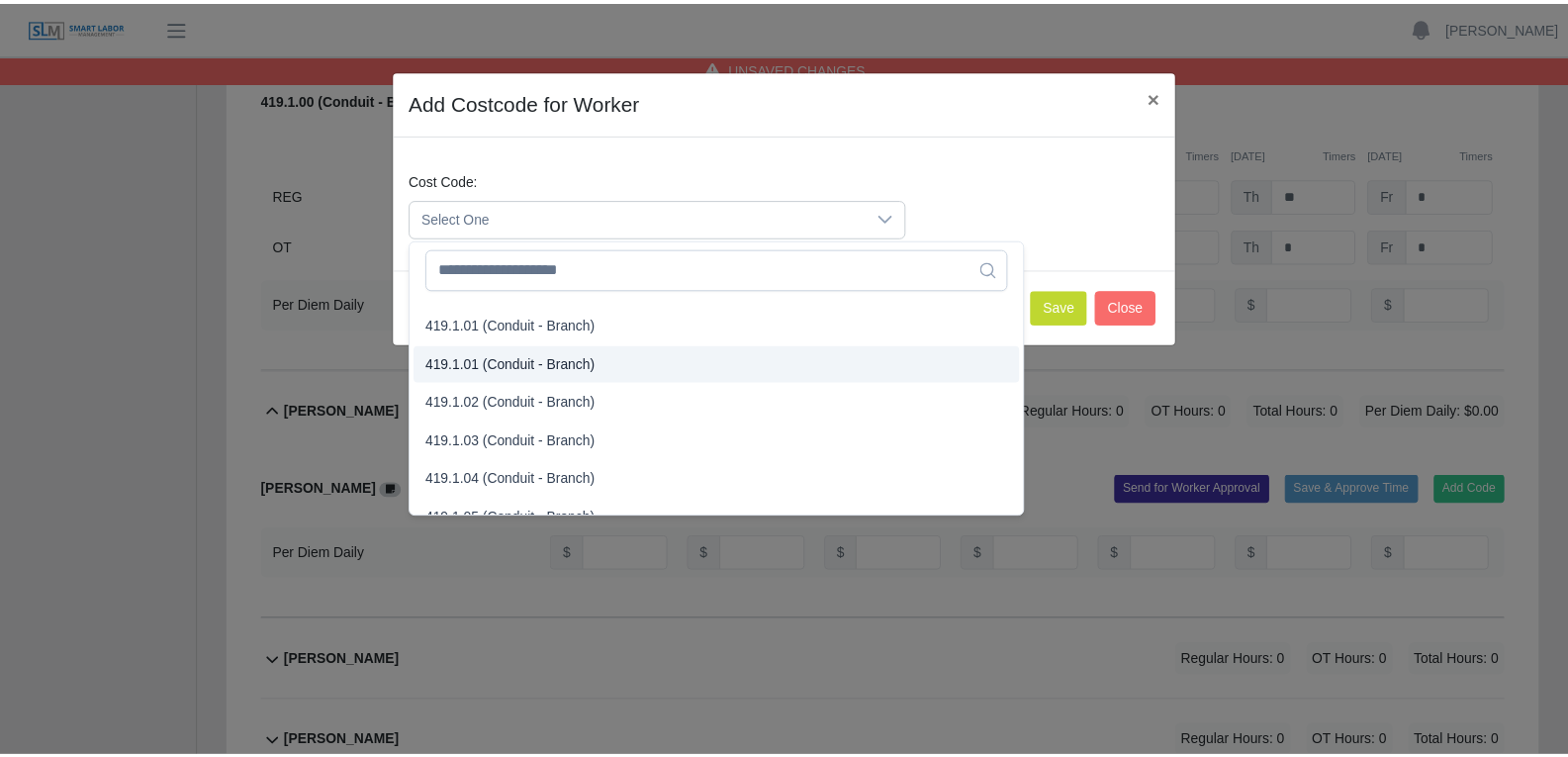
scroll to position [1088, 0]
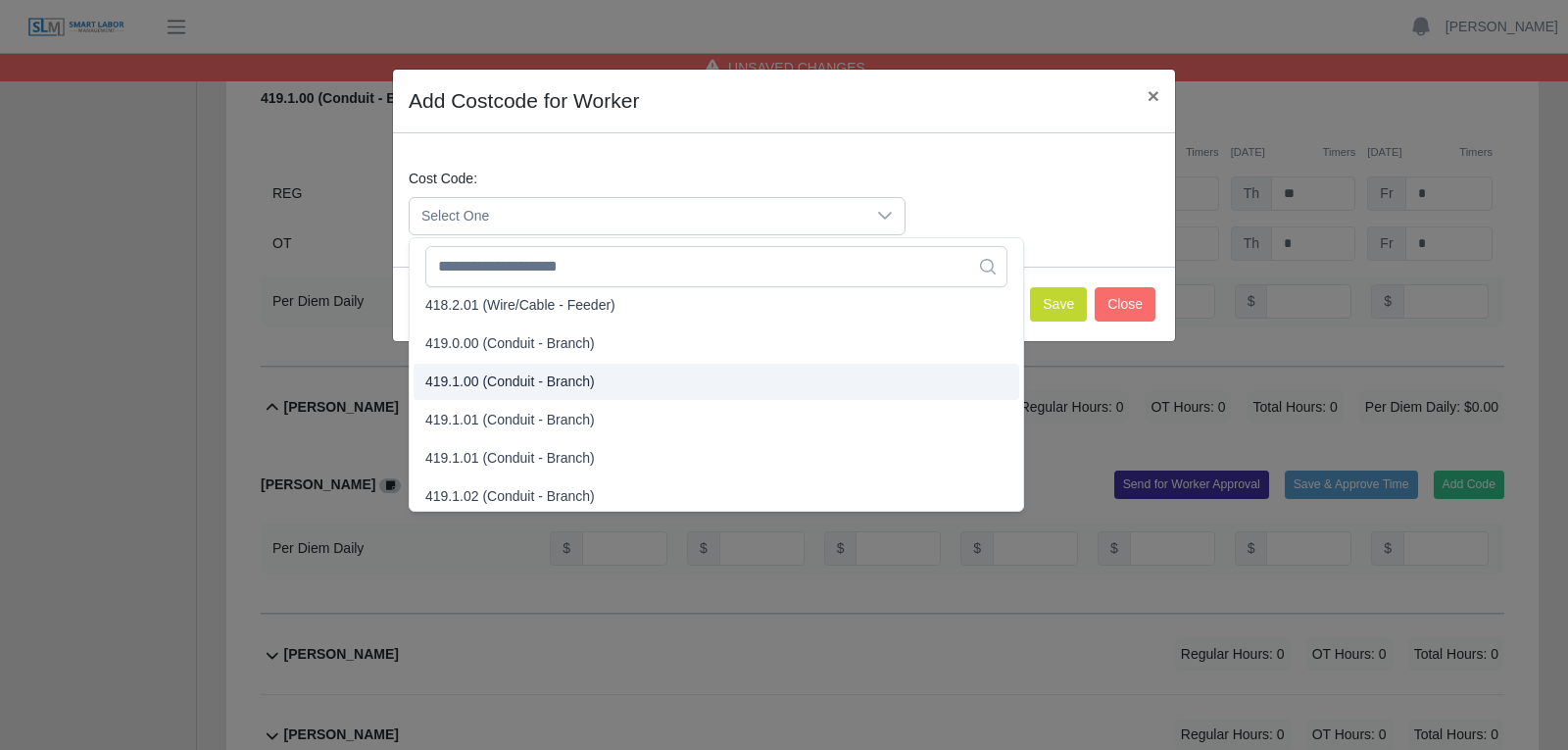
click at [512, 382] on span "419.1.00 (Conduit - Branch)" at bounding box center [510, 381] width 170 height 21
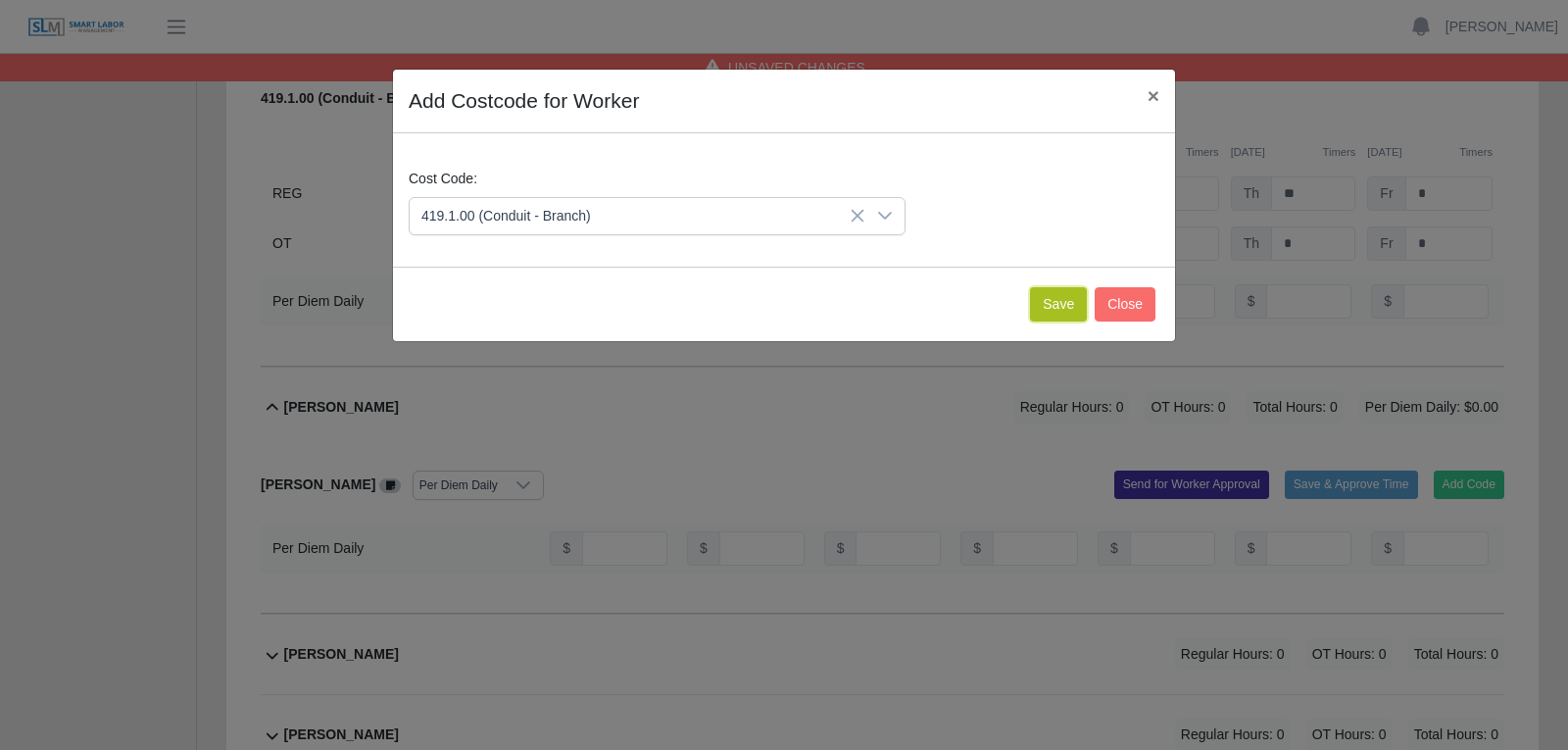
click at [1050, 308] on button "Save" at bounding box center [1058, 304] width 57 height 34
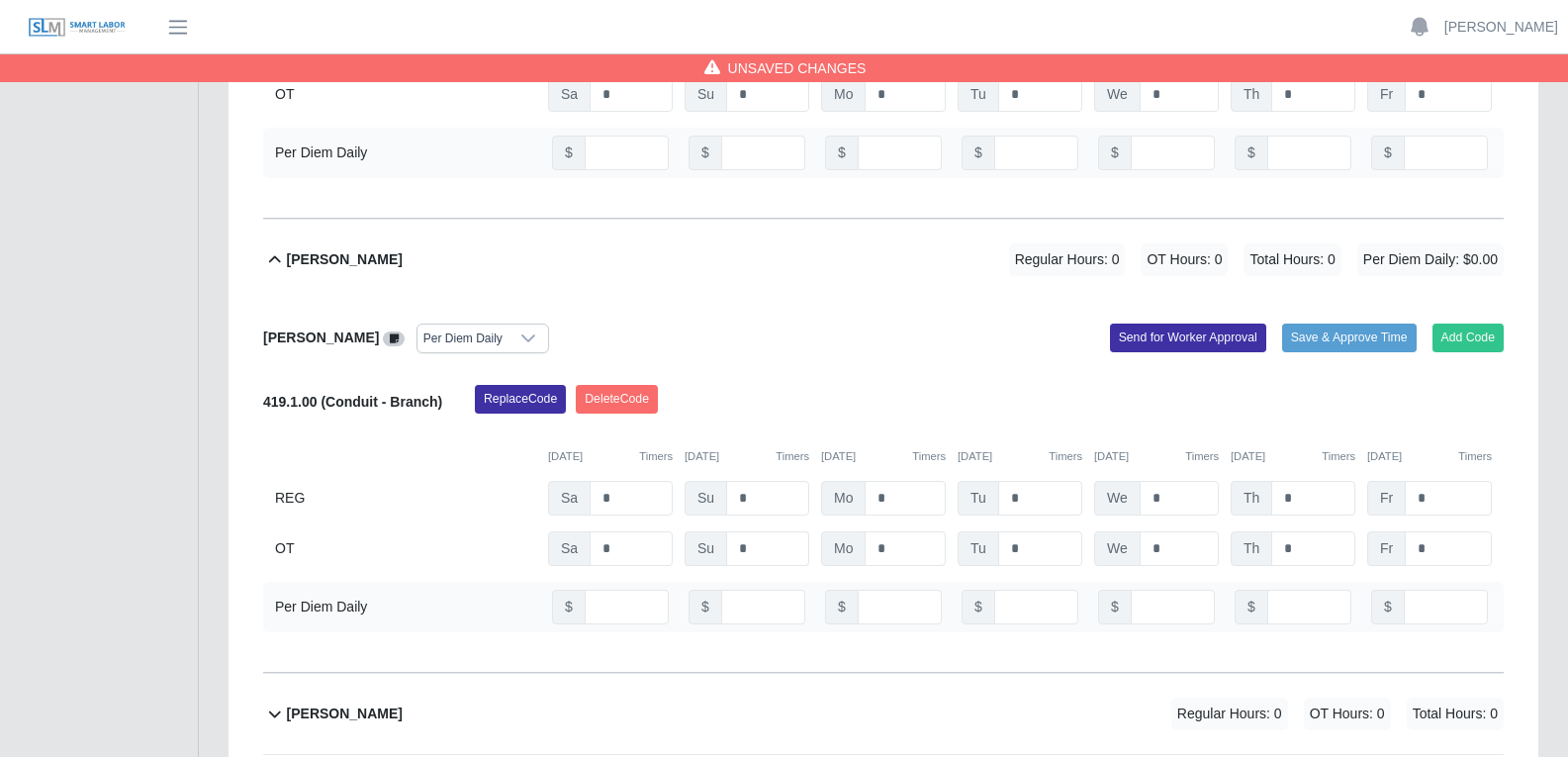
scroll to position [8109, 0]
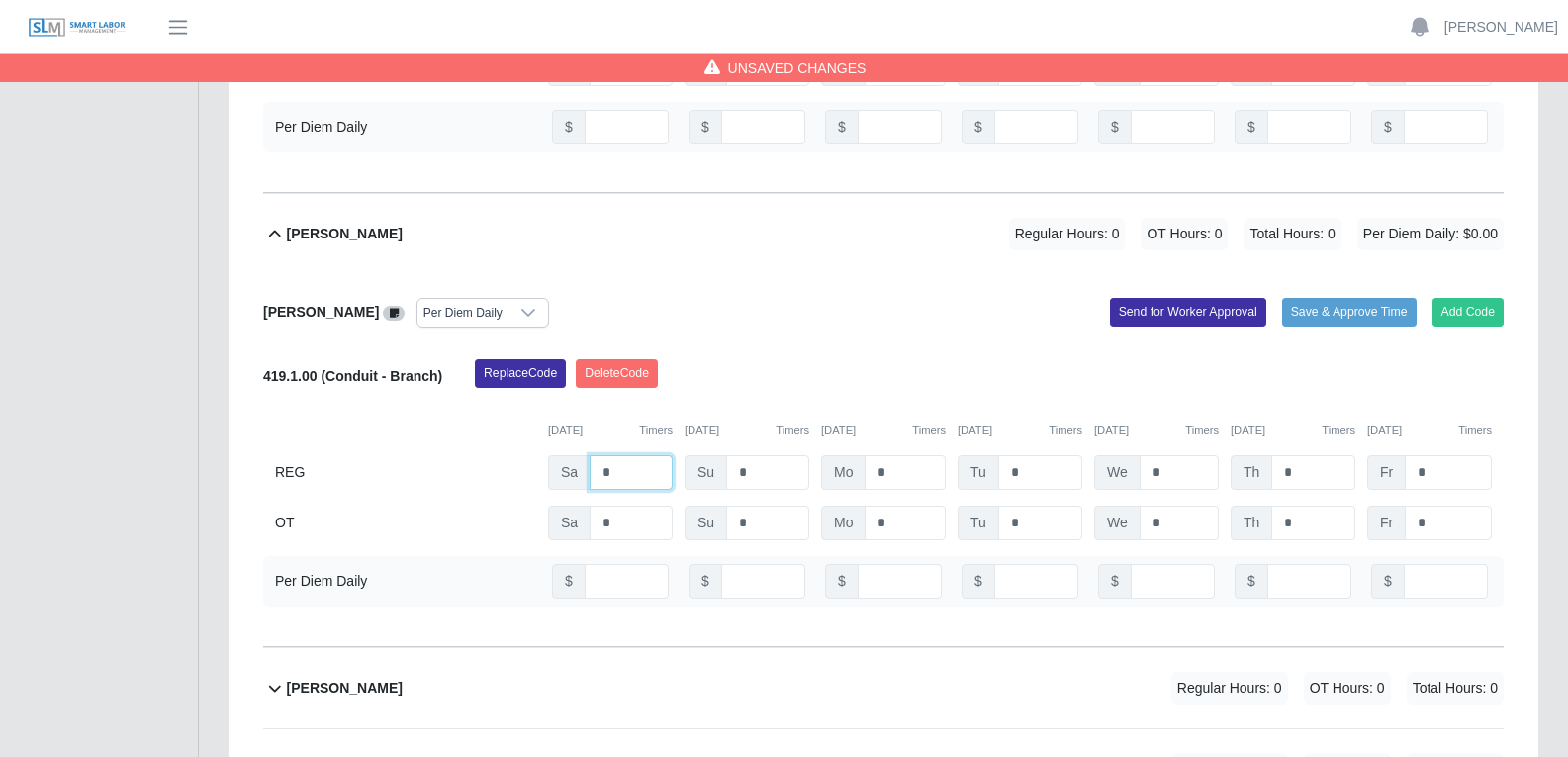
click at [623, 455] on input "*" at bounding box center [632, 472] width 83 height 35
type input "*"
click at [896, 455] on input "*" at bounding box center [906, 472] width 81 height 35
type input "*"
click at [1028, 455] on input "*" at bounding box center [1039, 472] width 84 height 35
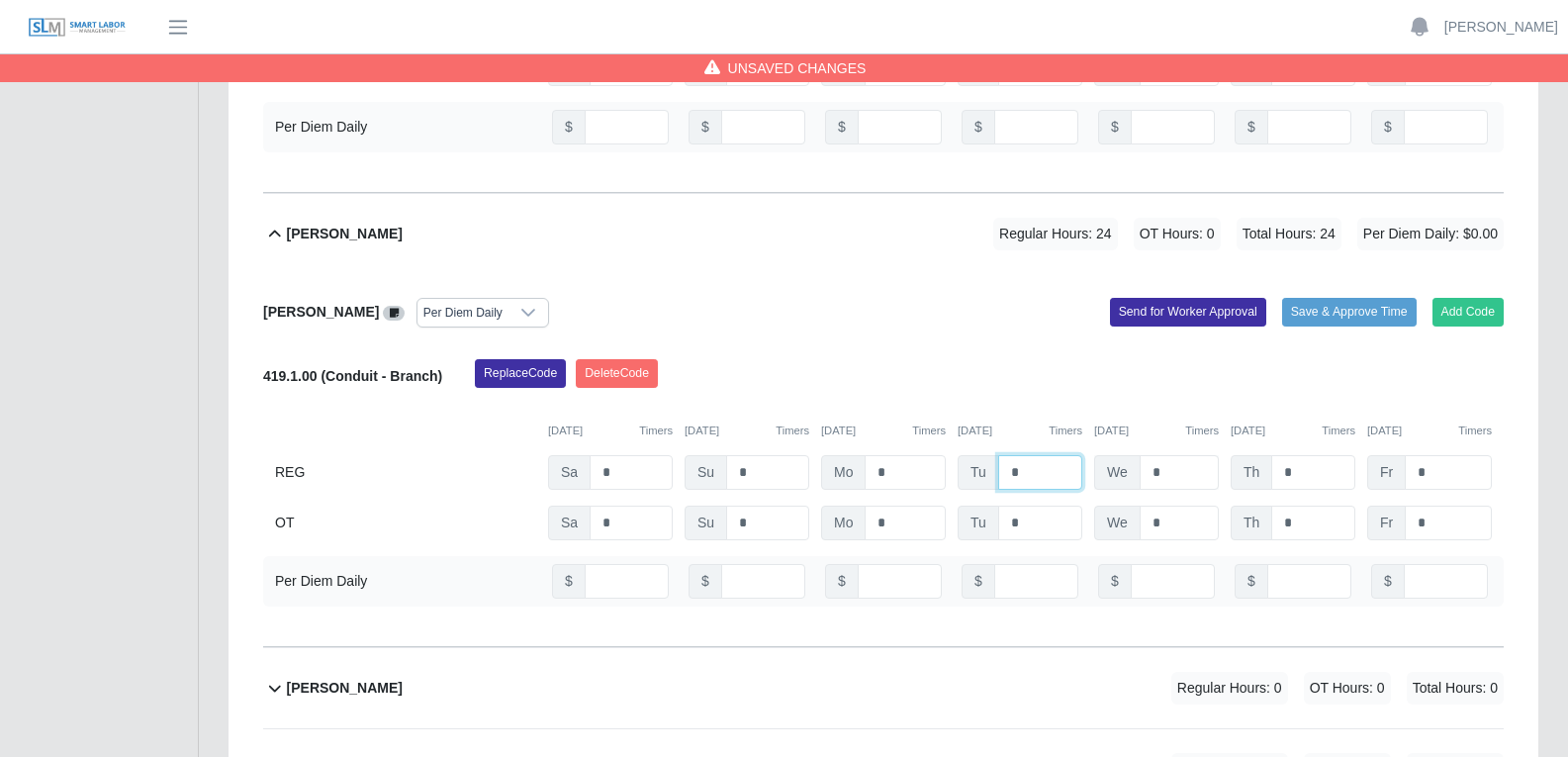
type input "*"
click at [1181, 455] on input "*" at bounding box center [1179, 472] width 79 height 35
type input "*"
click at [1265, 455] on input "*" at bounding box center [1313, 472] width 84 height 35
type input "*"
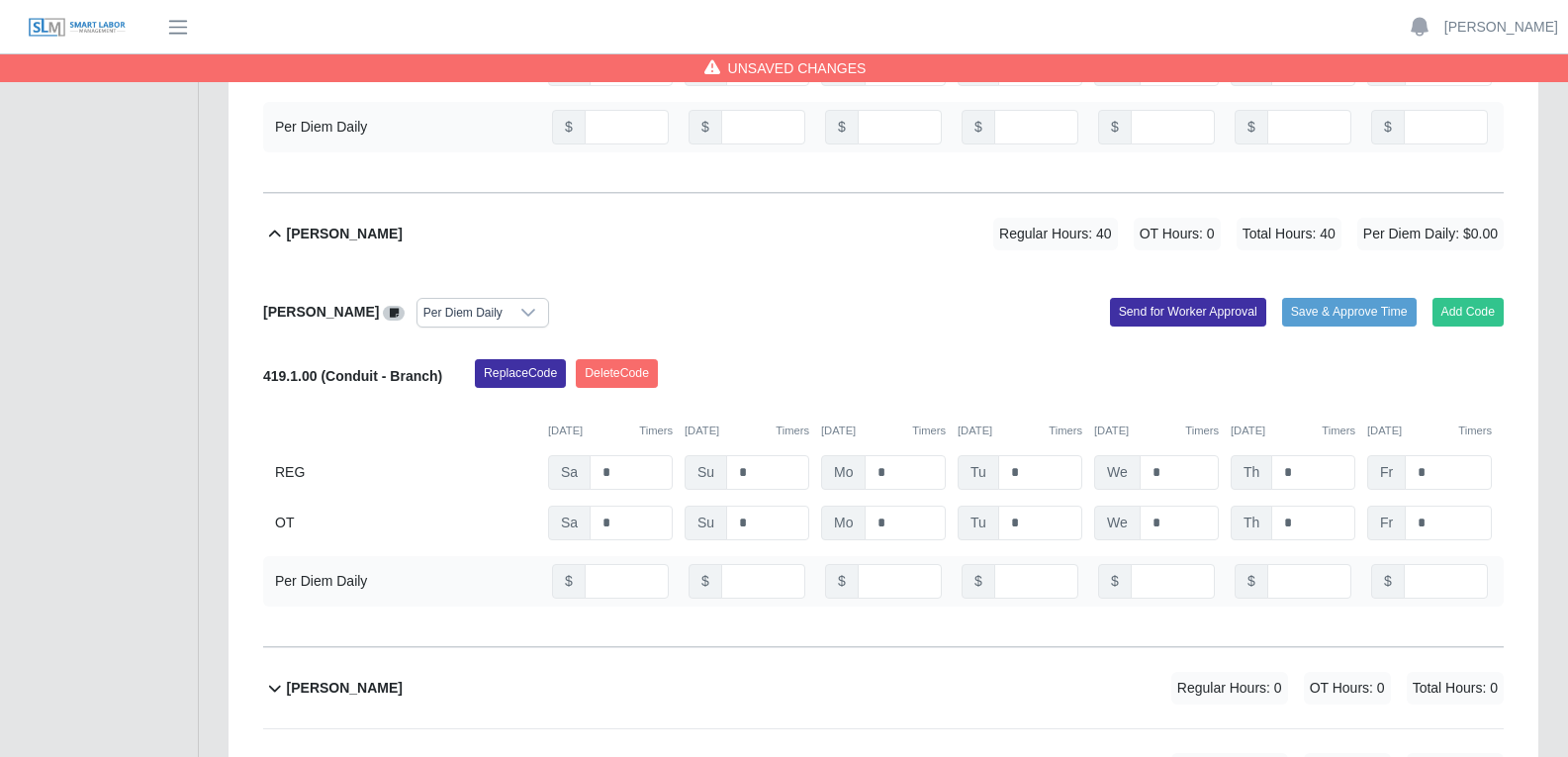
click at [1037, 359] on div "Replace Code Delete Code" at bounding box center [989, 379] width 1058 height 40
click at [602, 564] on input "number" at bounding box center [627, 581] width 84 height 35
type input "**"
click at [769, 564] on input "number" at bounding box center [763, 581] width 84 height 35
type input "**"
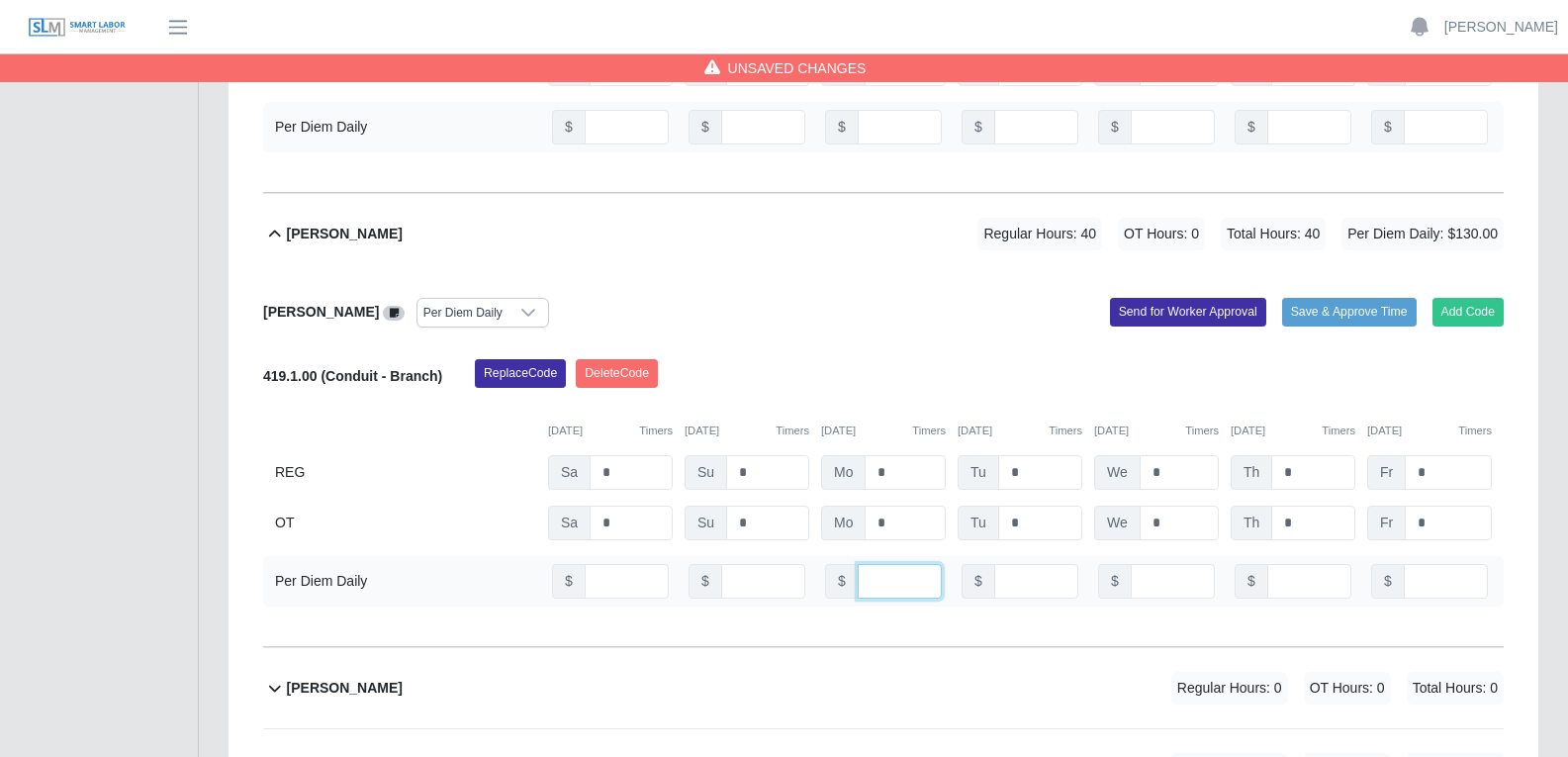
click at [886, 564] on input "number" at bounding box center [900, 581] width 84 height 35
type input "**"
click at [1019, 564] on input "number" at bounding box center [1035, 581] width 84 height 35
type input "**"
drag, startPoint x: 761, startPoint y: 515, endPoint x: 705, endPoint y: 514, distance: 56.0
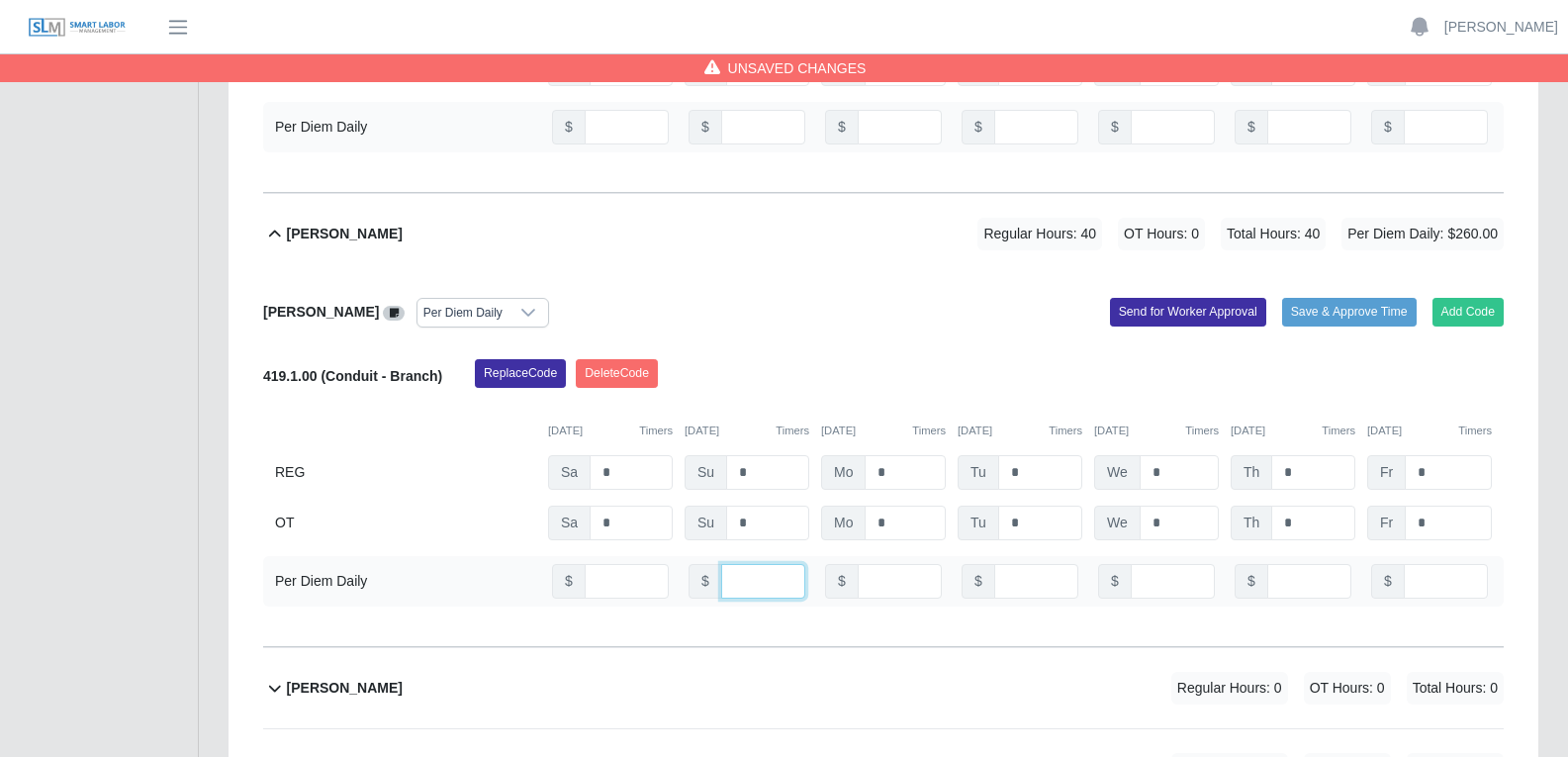
click at [708, 564] on div "$ **" at bounding box center [747, 581] width 117 height 35
click at [1154, 564] on input "number" at bounding box center [1172, 581] width 84 height 35
type input "**"
click at [1265, 564] on input "number" at bounding box center [1309, 581] width 84 height 35
type input "**"
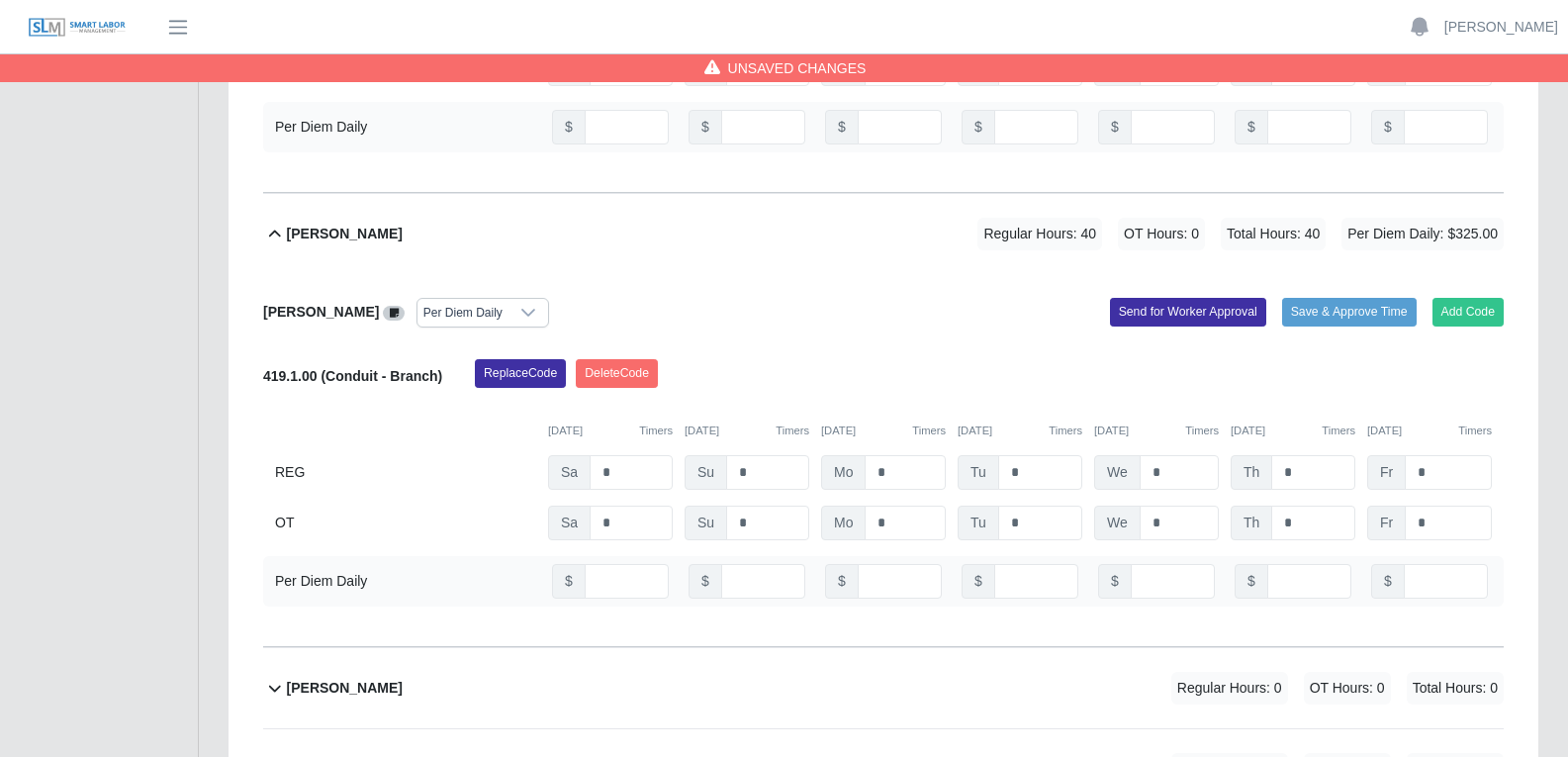
click at [393, 308] on icon at bounding box center [394, 313] width 9 height 11
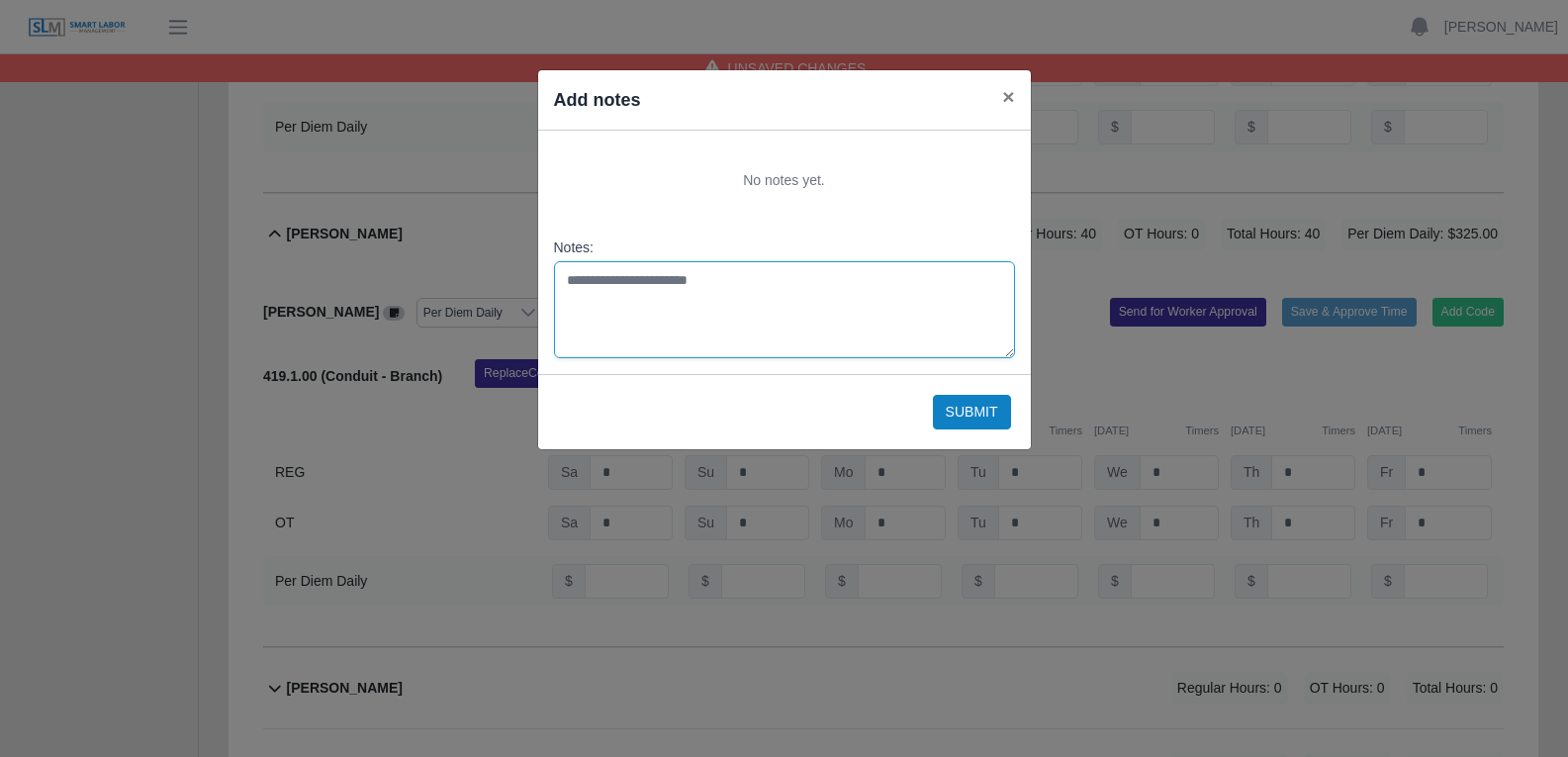
click at [724, 282] on textarea "Notes:" at bounding box center [785, 310] width 461 height 97
type textarea "**********"
click at [960, 413] on button "Submit" at bounding box center [971, 412] width 78 height 35
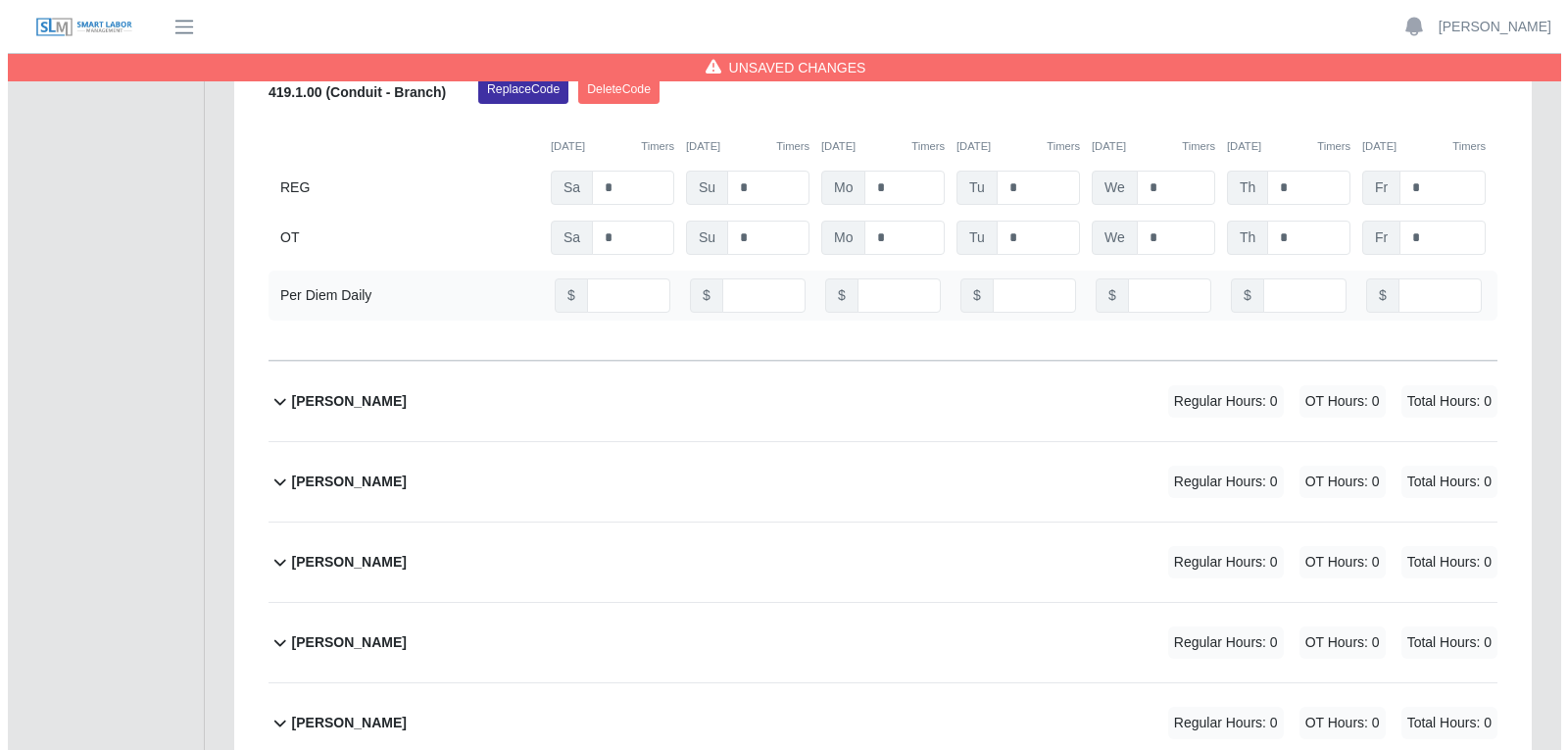
scroll to position [8328, 0]
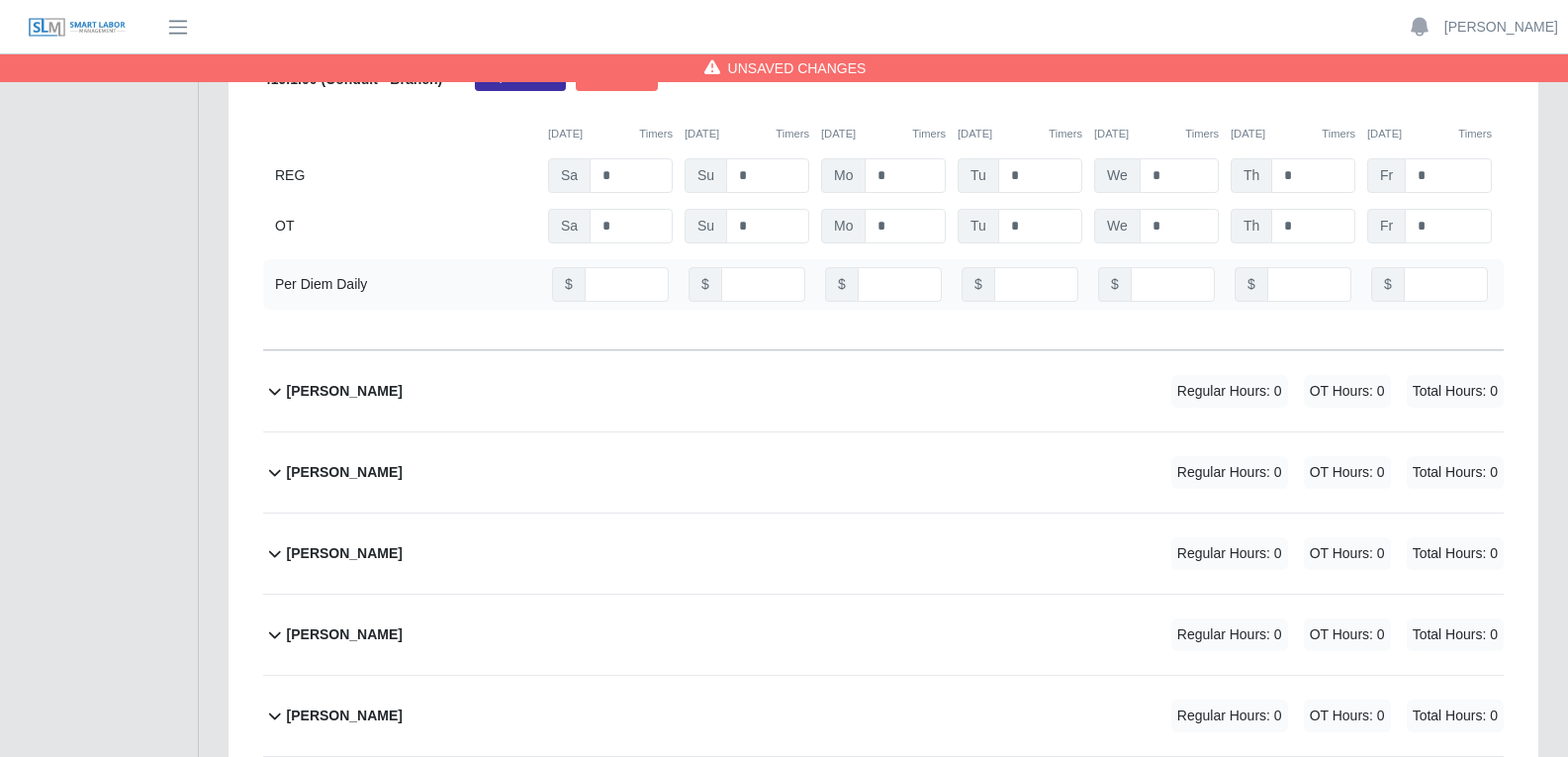
click at [813, 351] on div "Emmanuel Urrutia Vargas Regular Hours: 0 OT Hours: 0 Total Hours: 0" at bounding box center [895, 391] width 1217 height 80
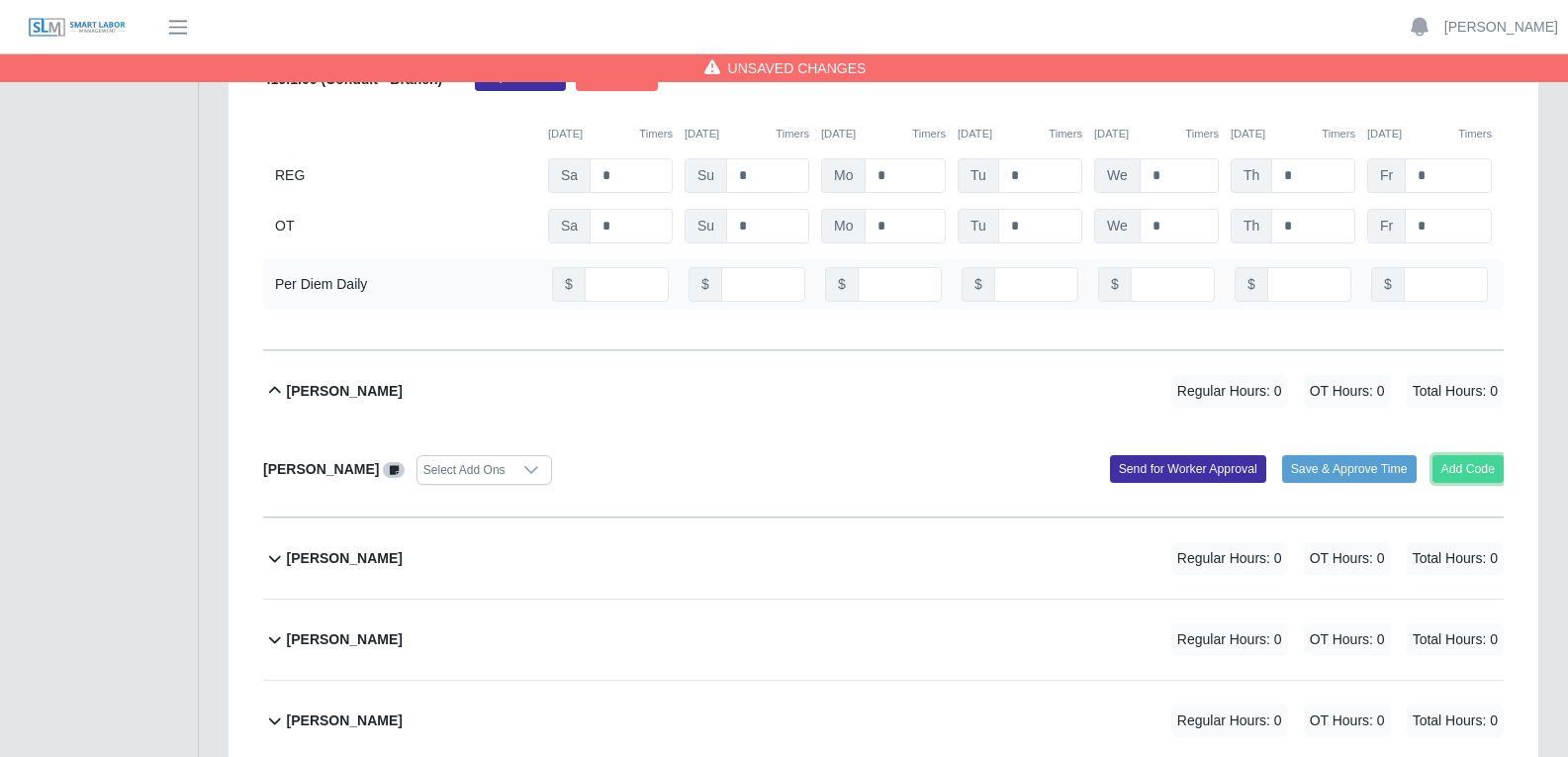
click at [1265, 455] on button "Add Code" at bounding box center [1468, 469] width 72 height 28
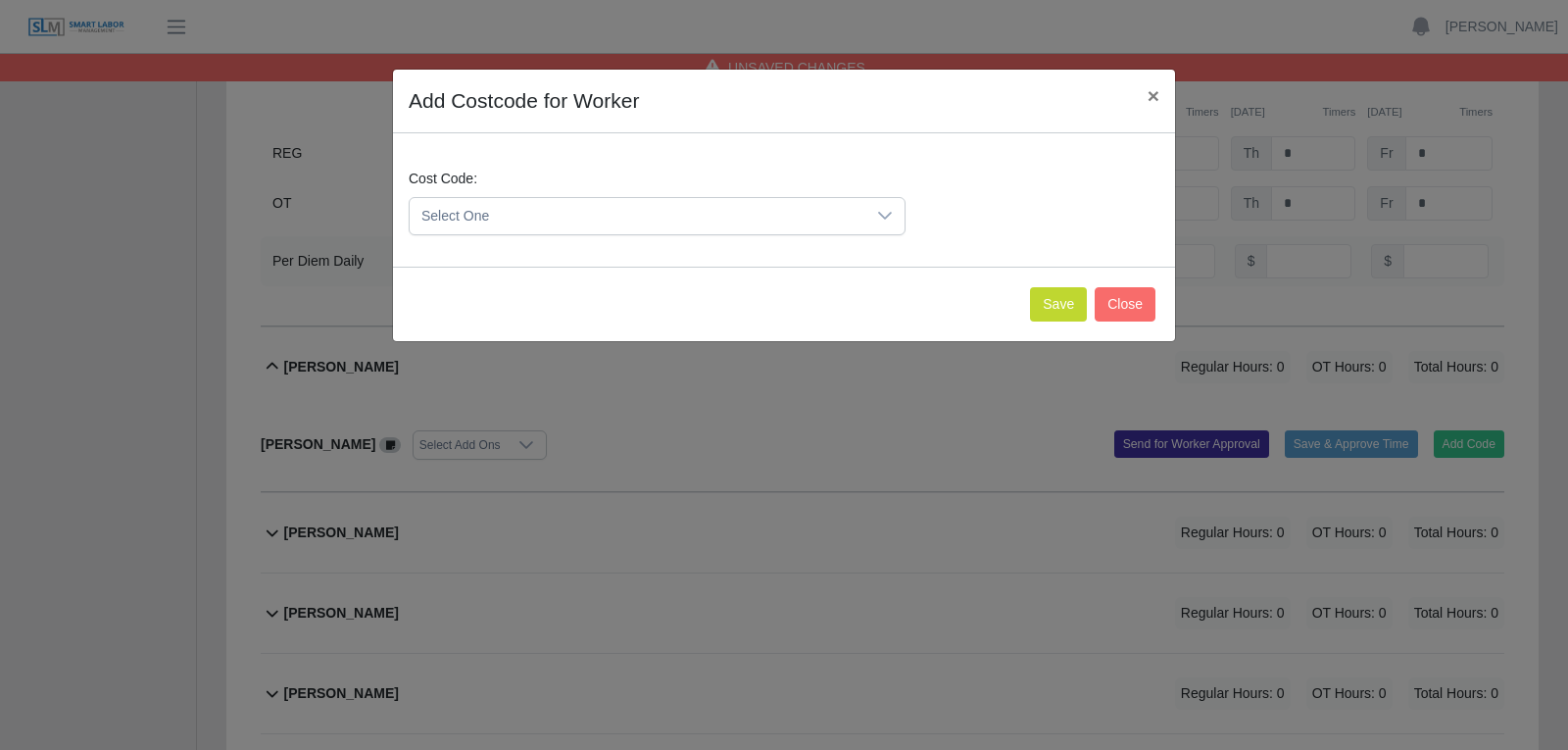
click at [885, 216] on icon at bounding box center [885, 216] width 16 height 16
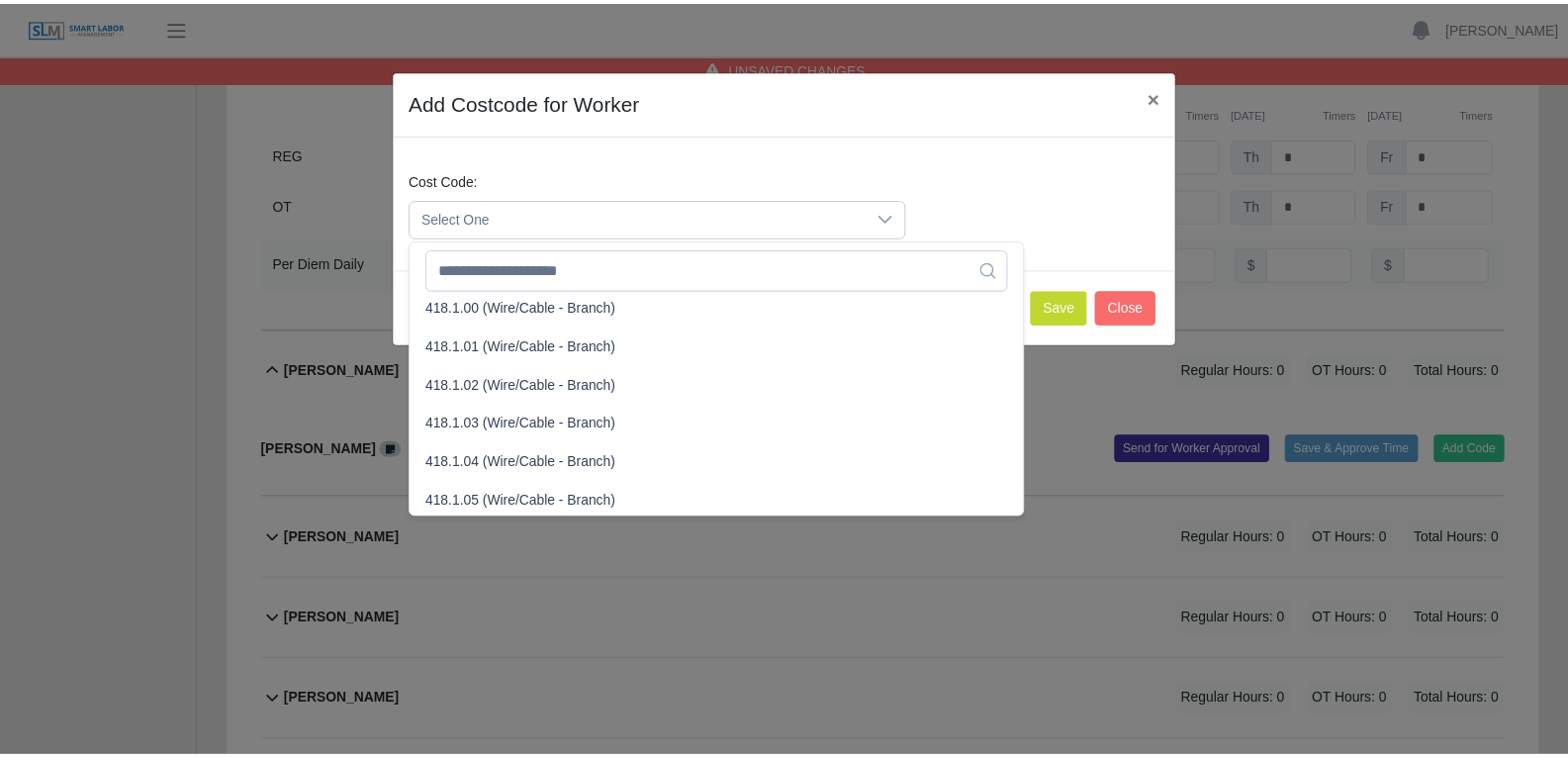
scroll to position [720, 0]
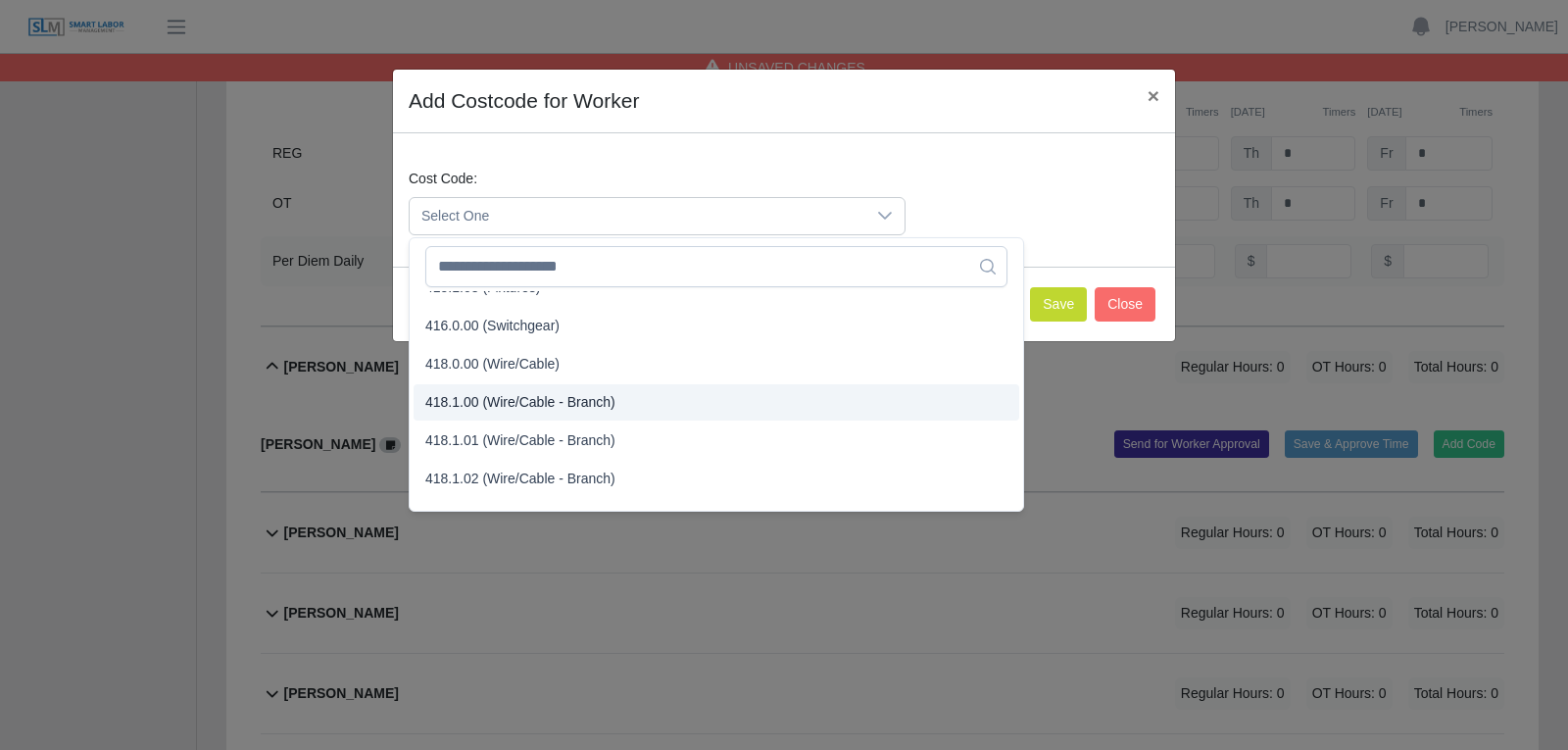
click at [505, 406] on span "418.1.00 (Wire/Cable - Branch)" at bounding box center [521, 402] width 190 height 21
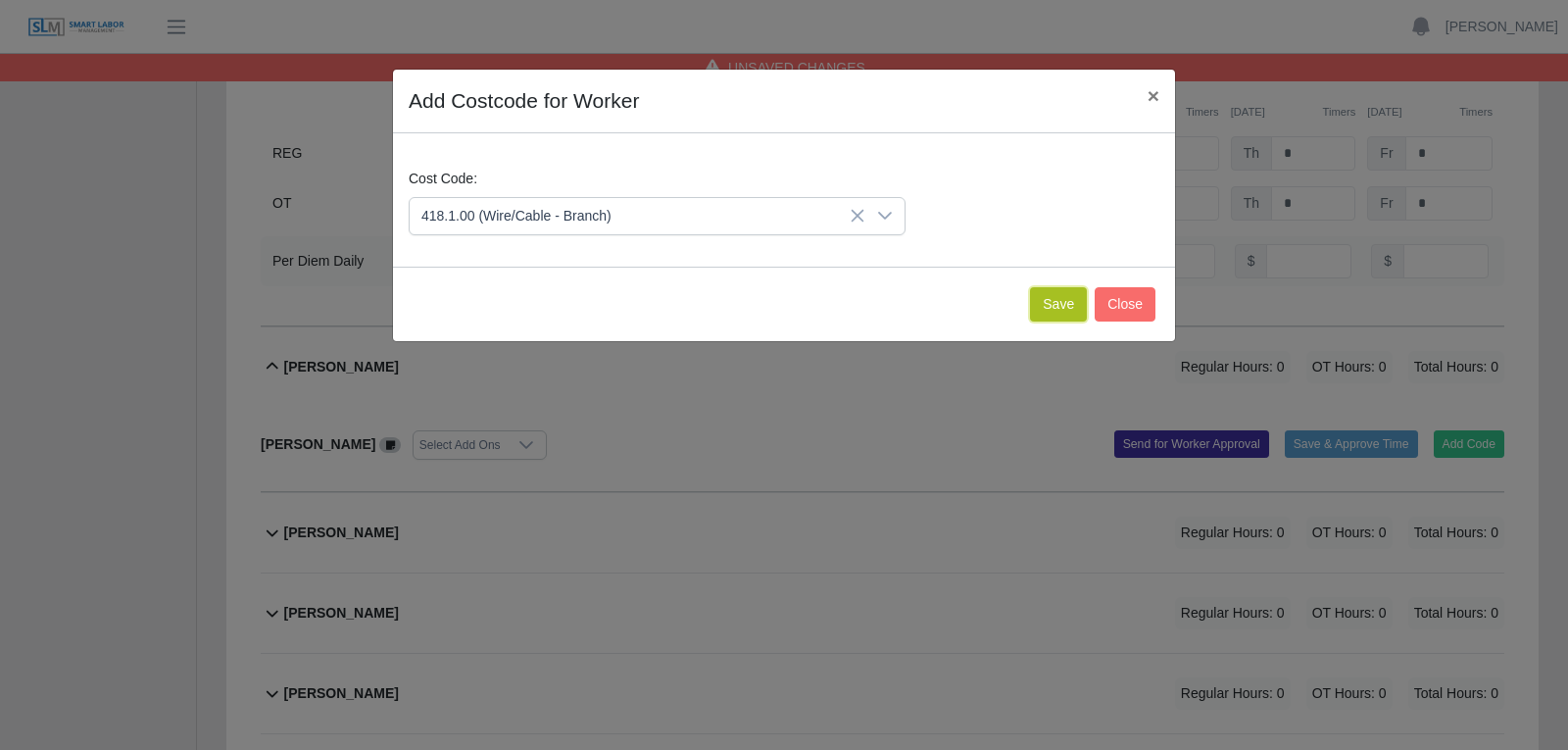
click at [1055, 306] on button "Save" at bounding box center [1058, 304] width 57 height 34
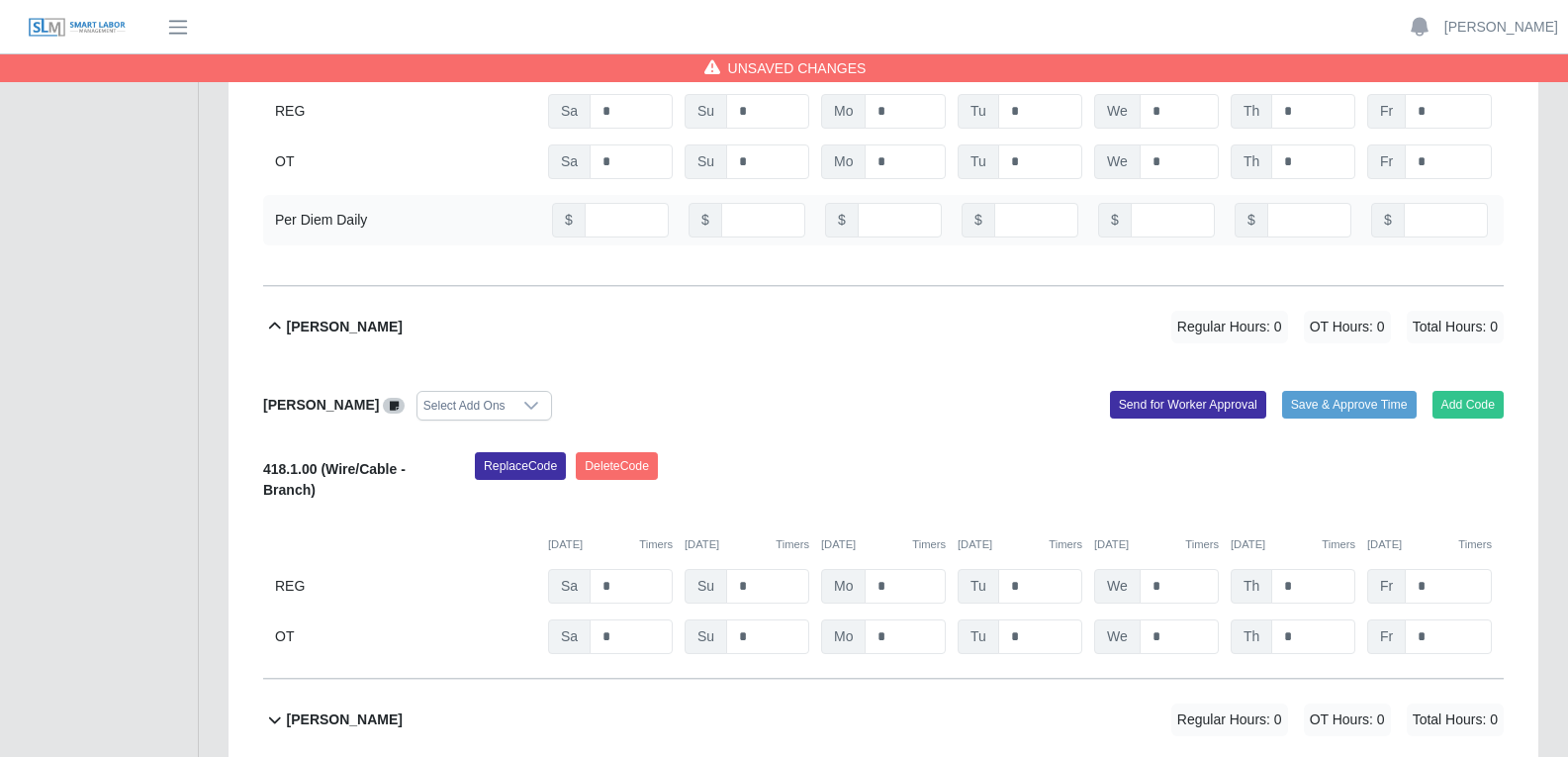
scroll to position [8604, 0]
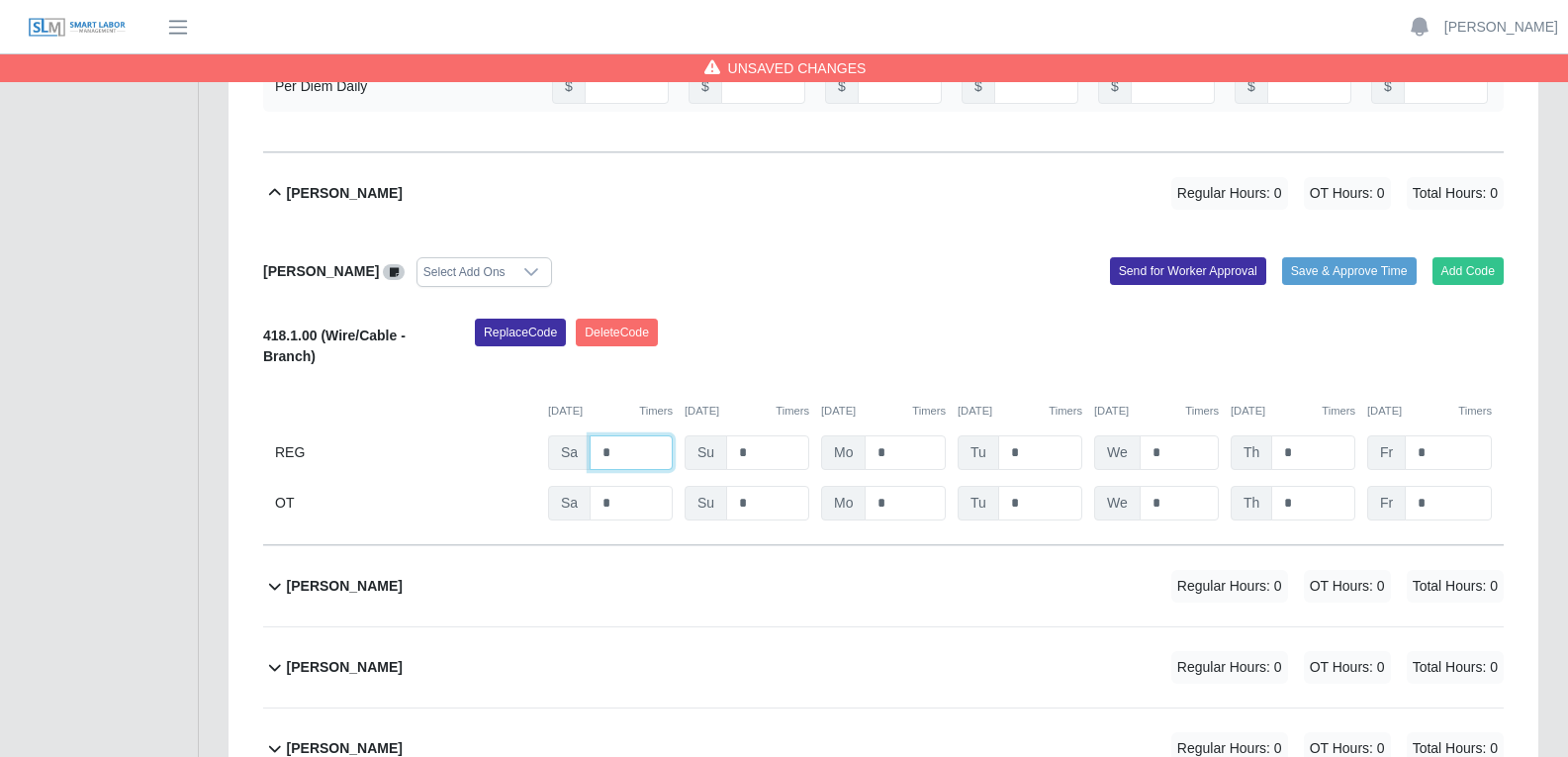
click at [609, 435] on input "*" at bounding box center [632, 452] width 83 height 35
type input "*"
click at [892, 435] on input "*" at bounding box center [906, 452] width 81 height 35
type input "*"
click at [1019, 435] on input "*" at bounding box center [1039, 452] width 84 height 35
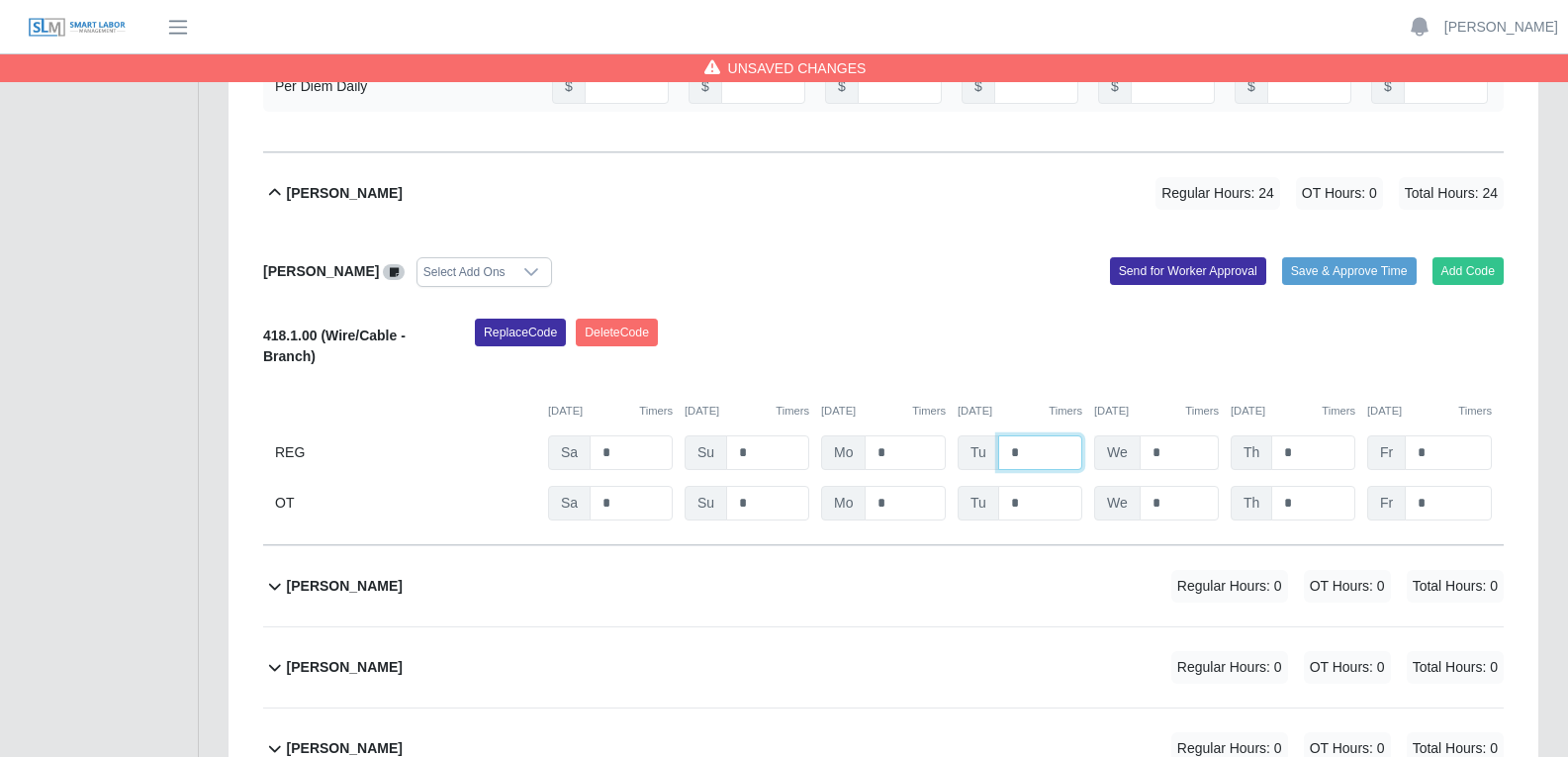
type input "*"
click at [1162, 435] on input "*" at bounding box center [1179, 452] width 79 height 35
type input "*"
click at [1265, 435] on input "*" at bounding box center [1313, 452] width 84 height 35
type input "*"
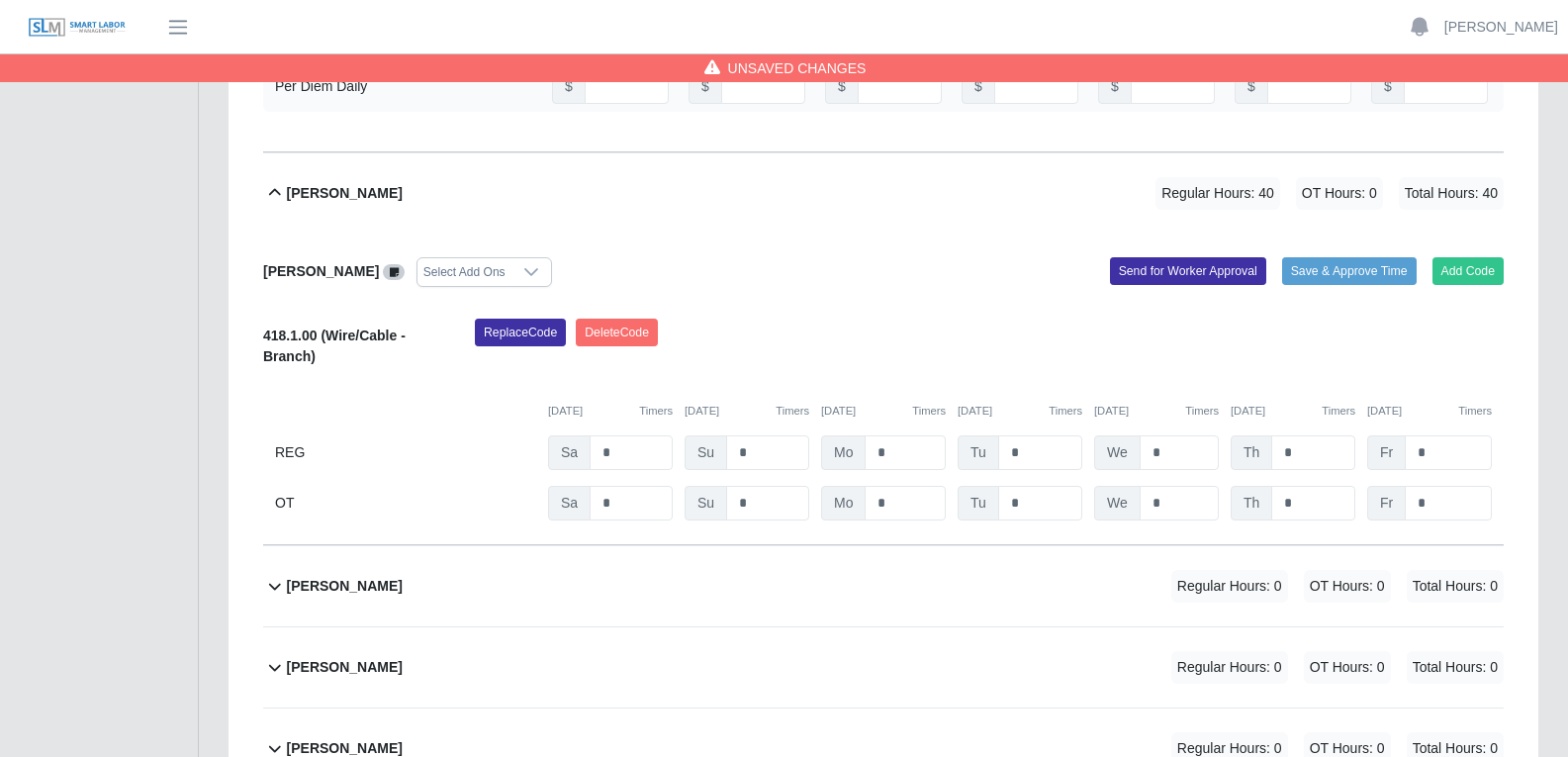
click at [981, 319] on div "Replace Code Delete Code" at bounding box center [989, 348] width 1058 height 60
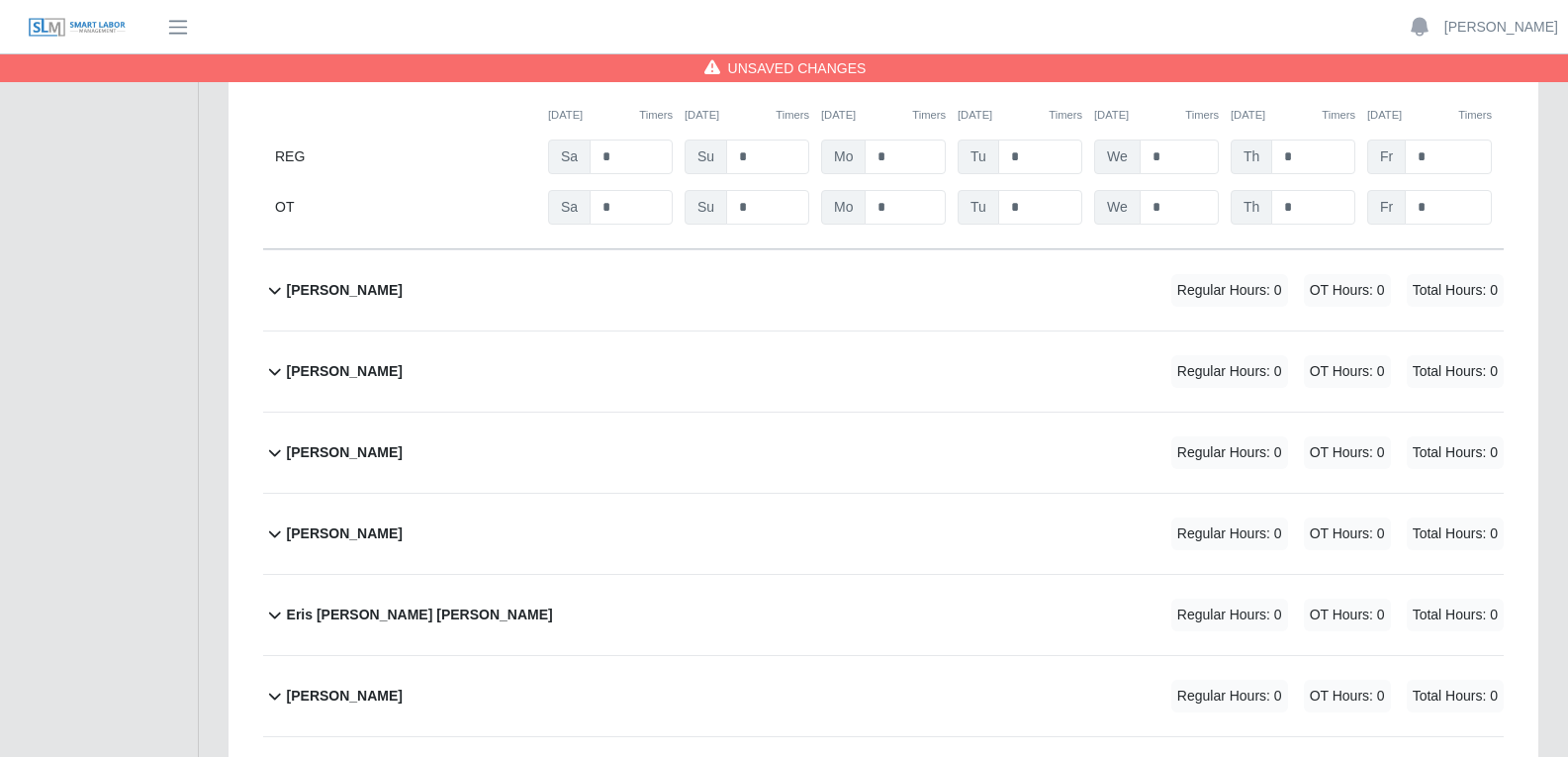
scroll to position [8901, 0]
click at [740, 249] on div "Enny Gunera Cruz Regular Hours: 0 OT Hours: 0 Total Hours: 0" at bounding box center [895, 289] width 1217 height 80
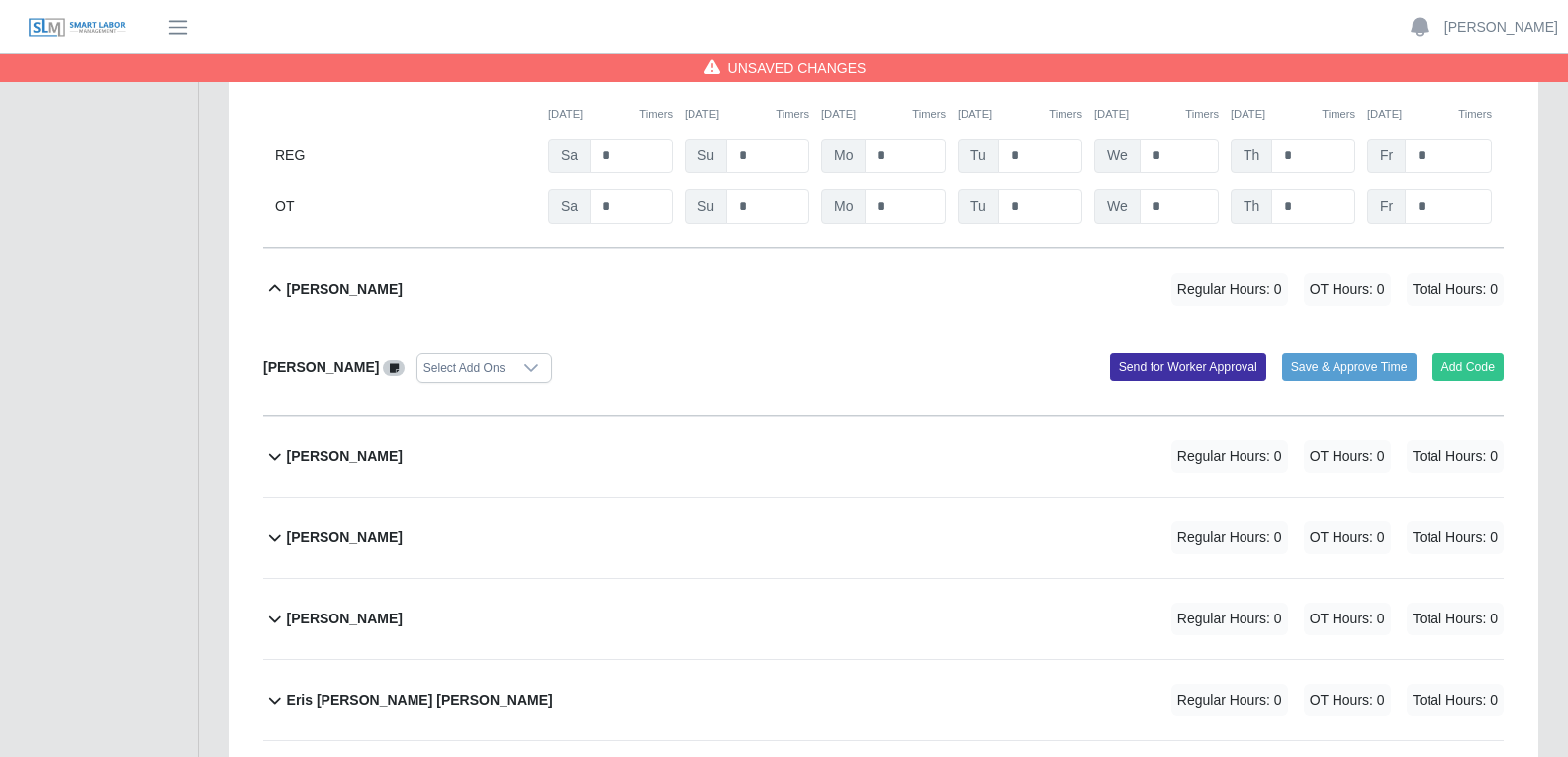
click at [530, 364] on icon at bounding box center [532, 368] width 14 height 8
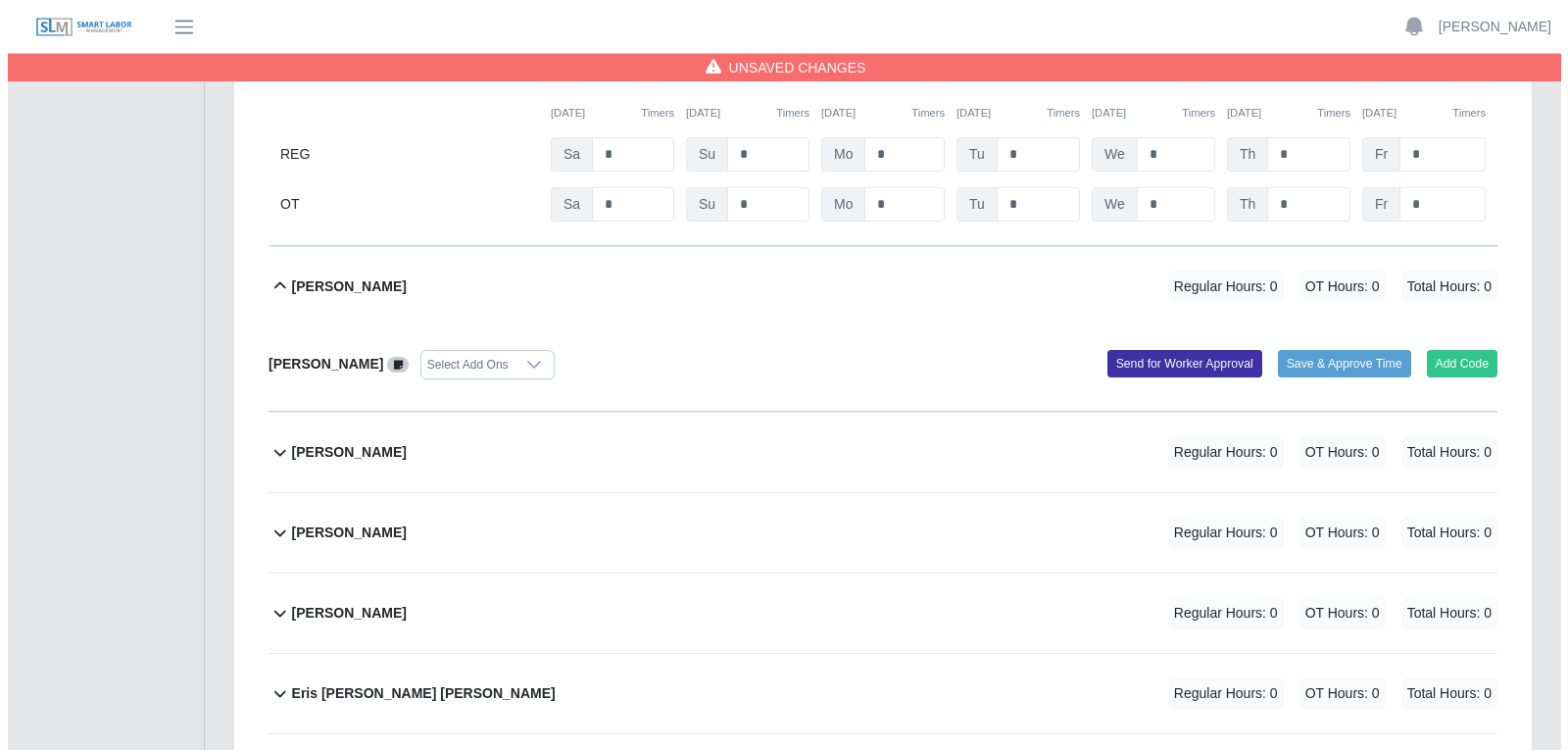
scroll to position [21, 13]
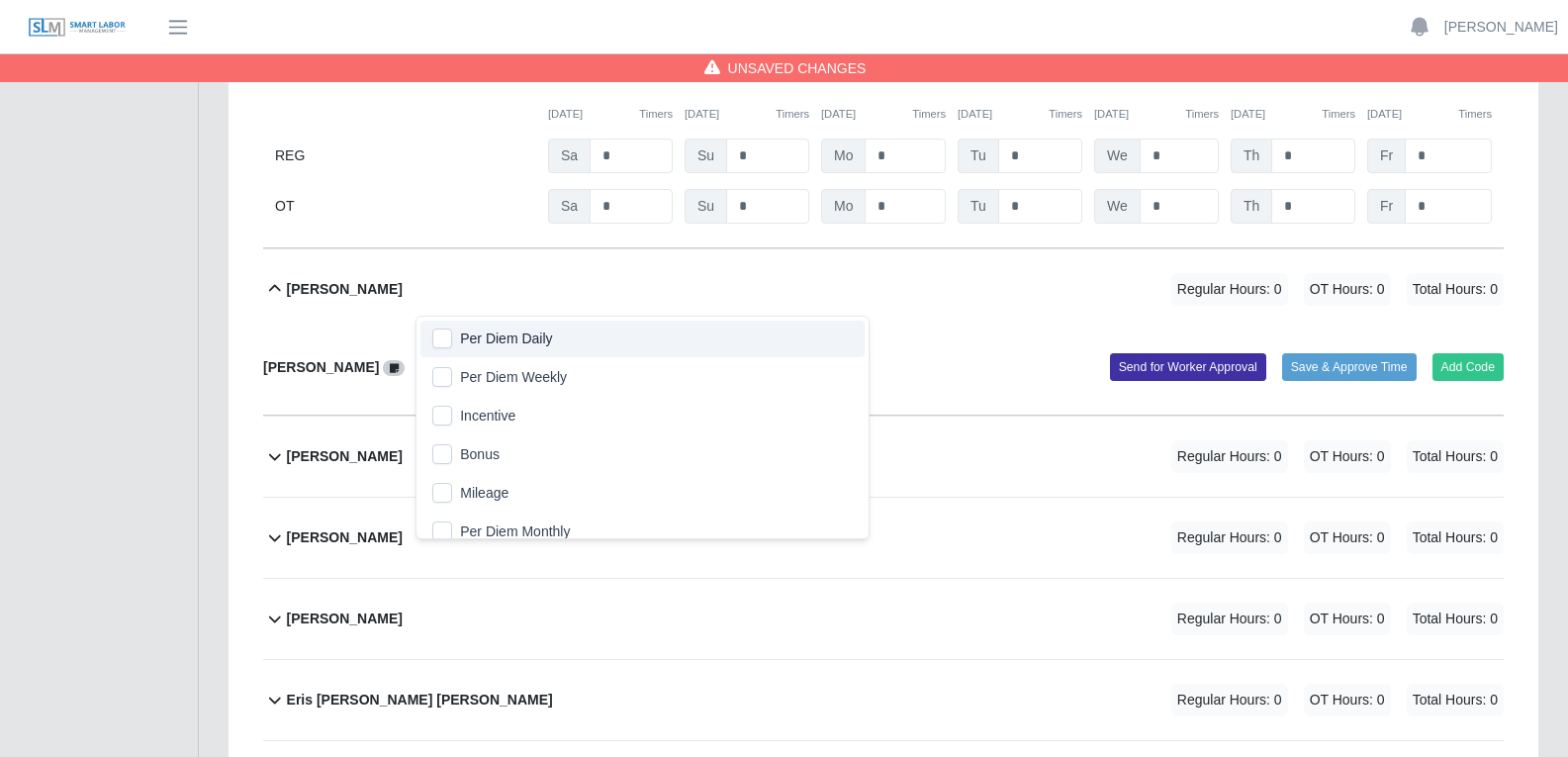
click at [517, 333] on span "Per Diem Daily" at bounding box center [506, 338] width 92 height 21
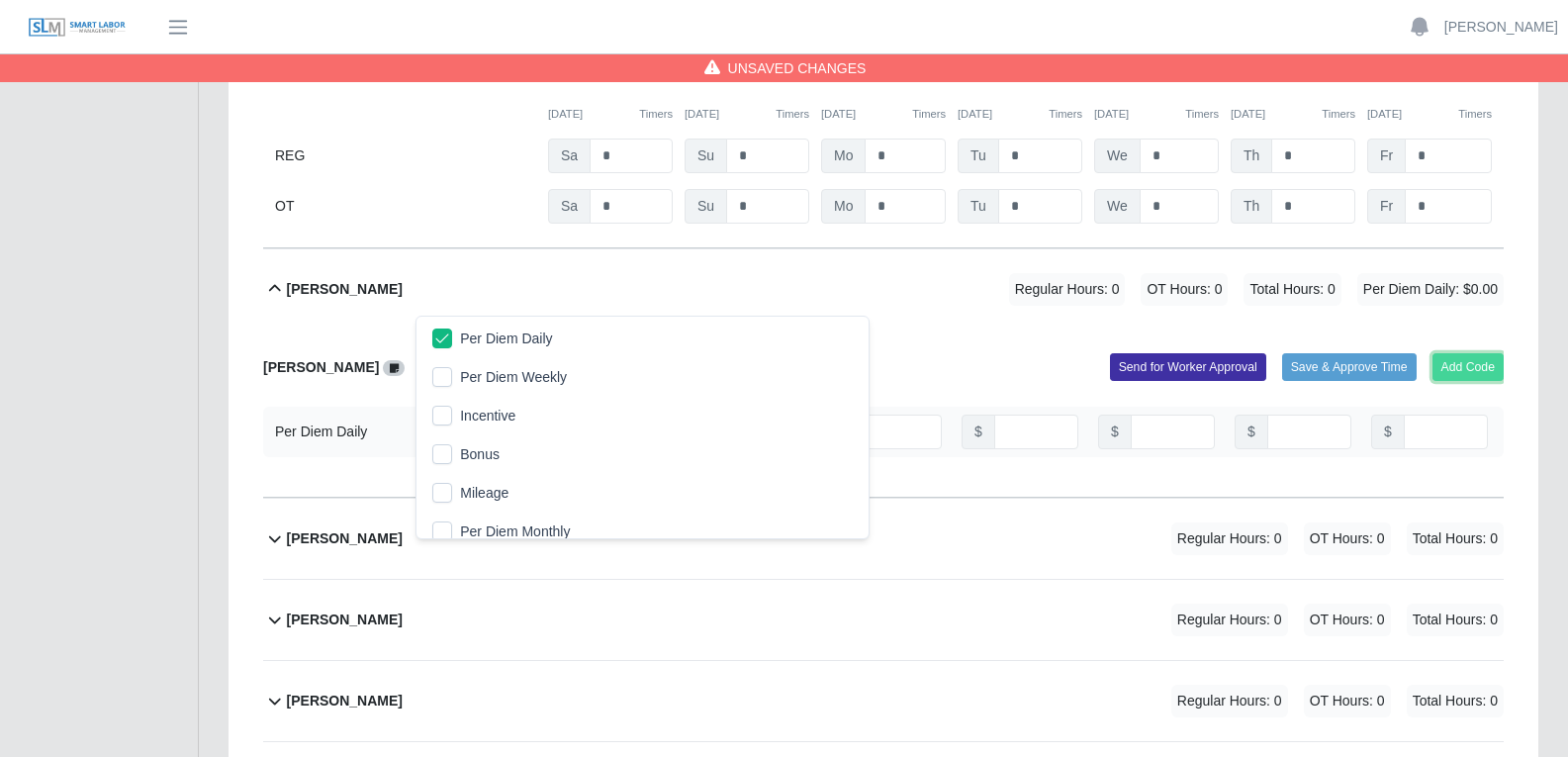
click at [1265, 353] on button "Add Code" at bounding box center [1468, 367] width 72 height 28
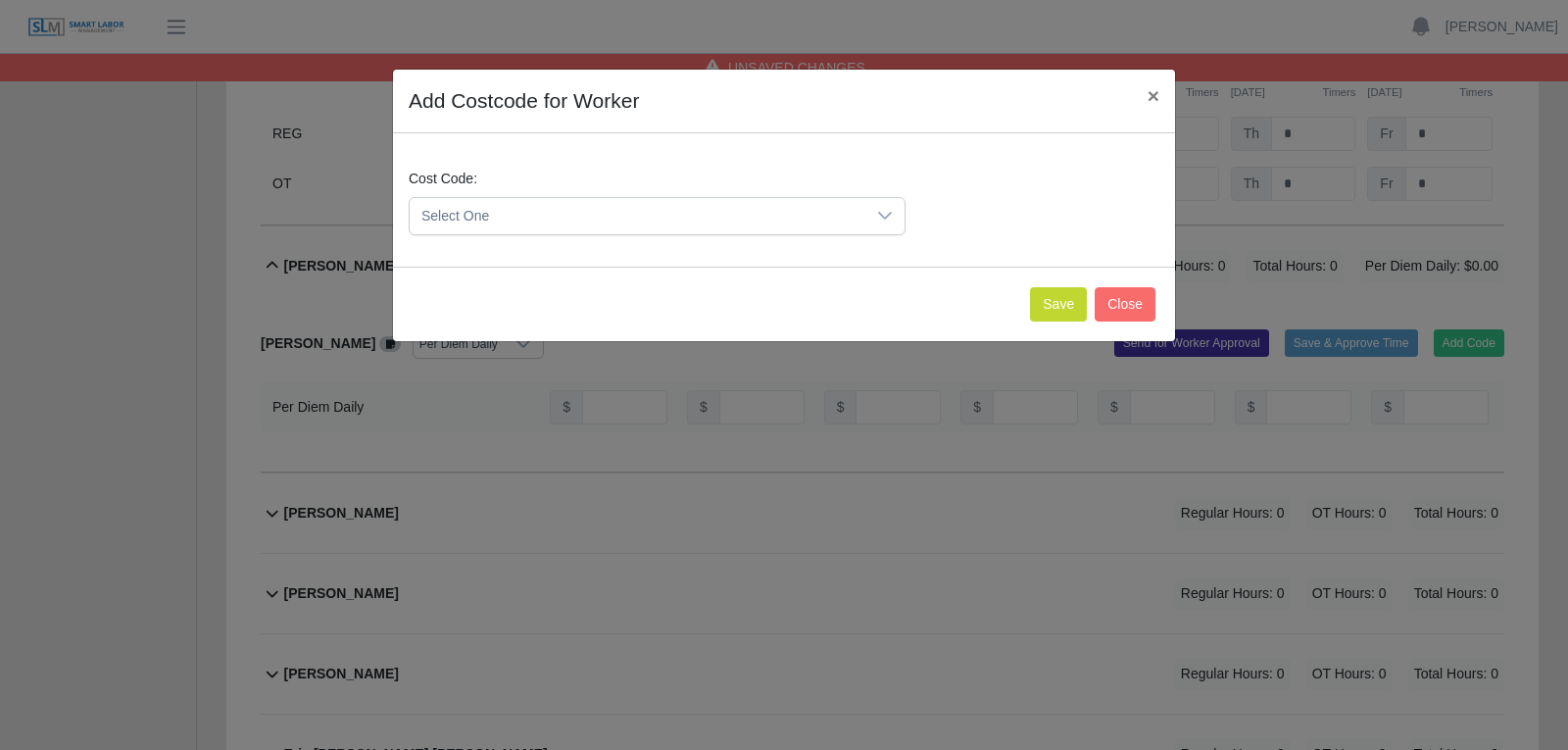
click at [891, 217] on icon at bounding box center [885, 216] width 16 height 16
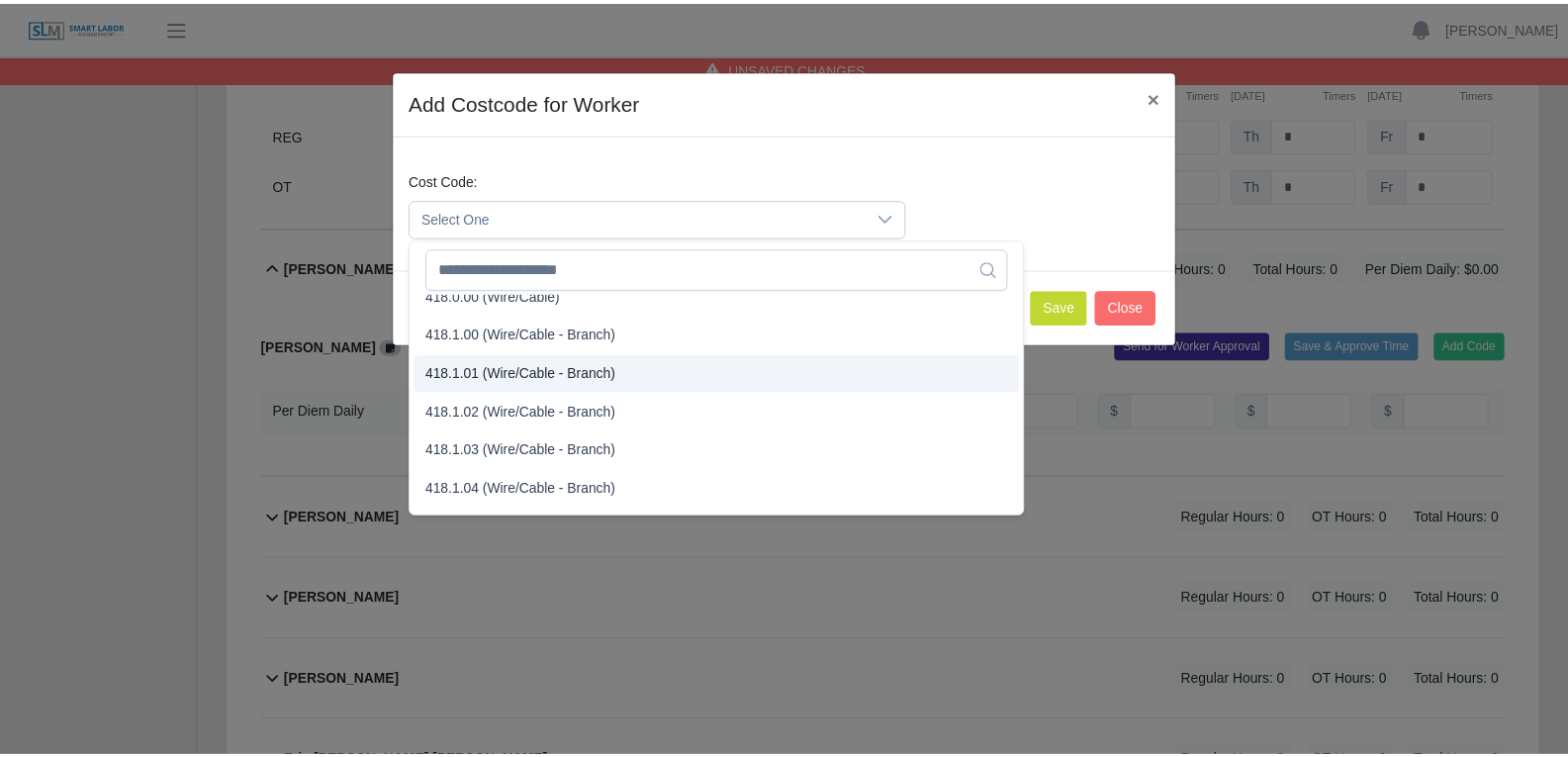
scroll to position [890, 0]
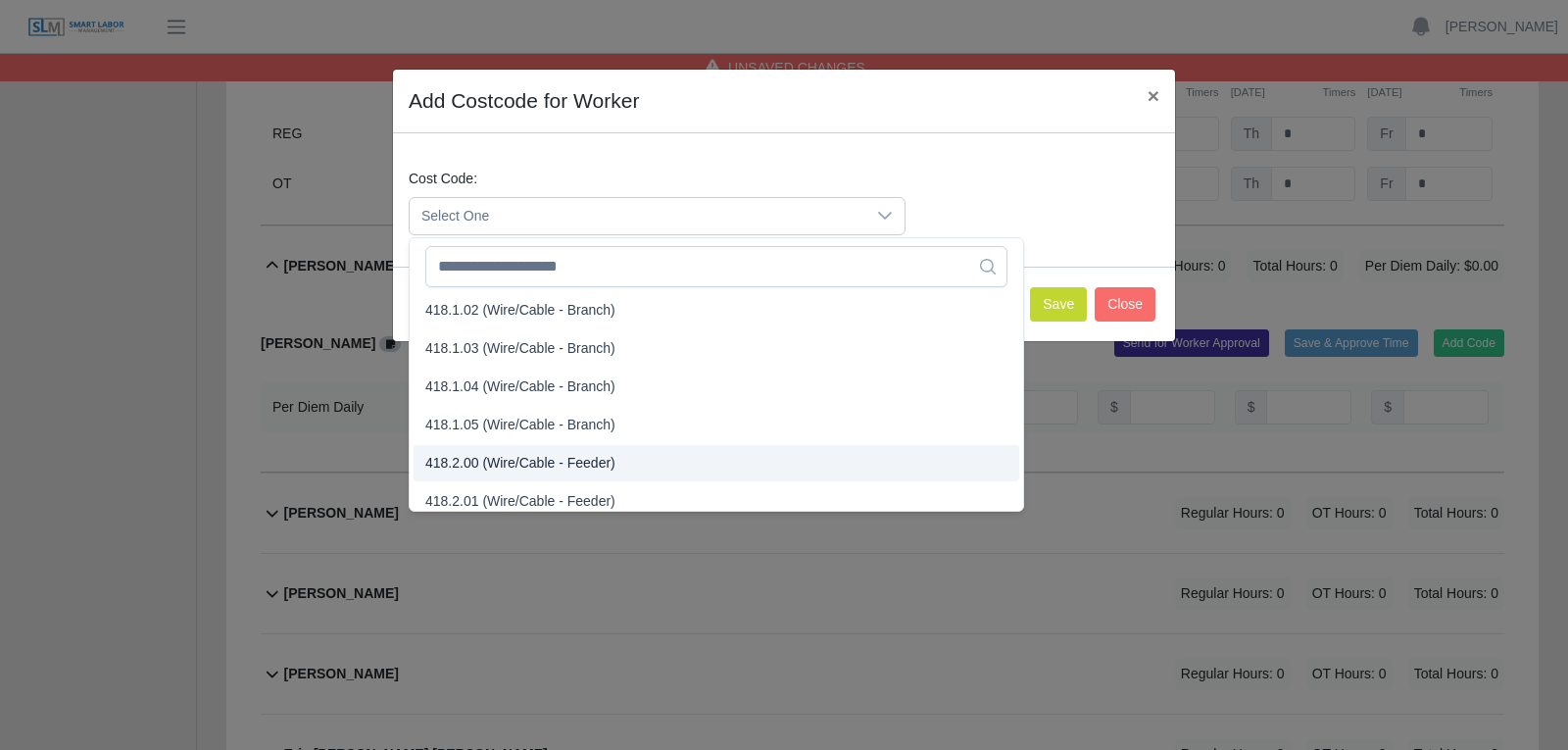
click at [506, 465] on span "418.2.00 (Wire/Cable - Feeder)" at bounding box center [521, 463] width 190 height 21
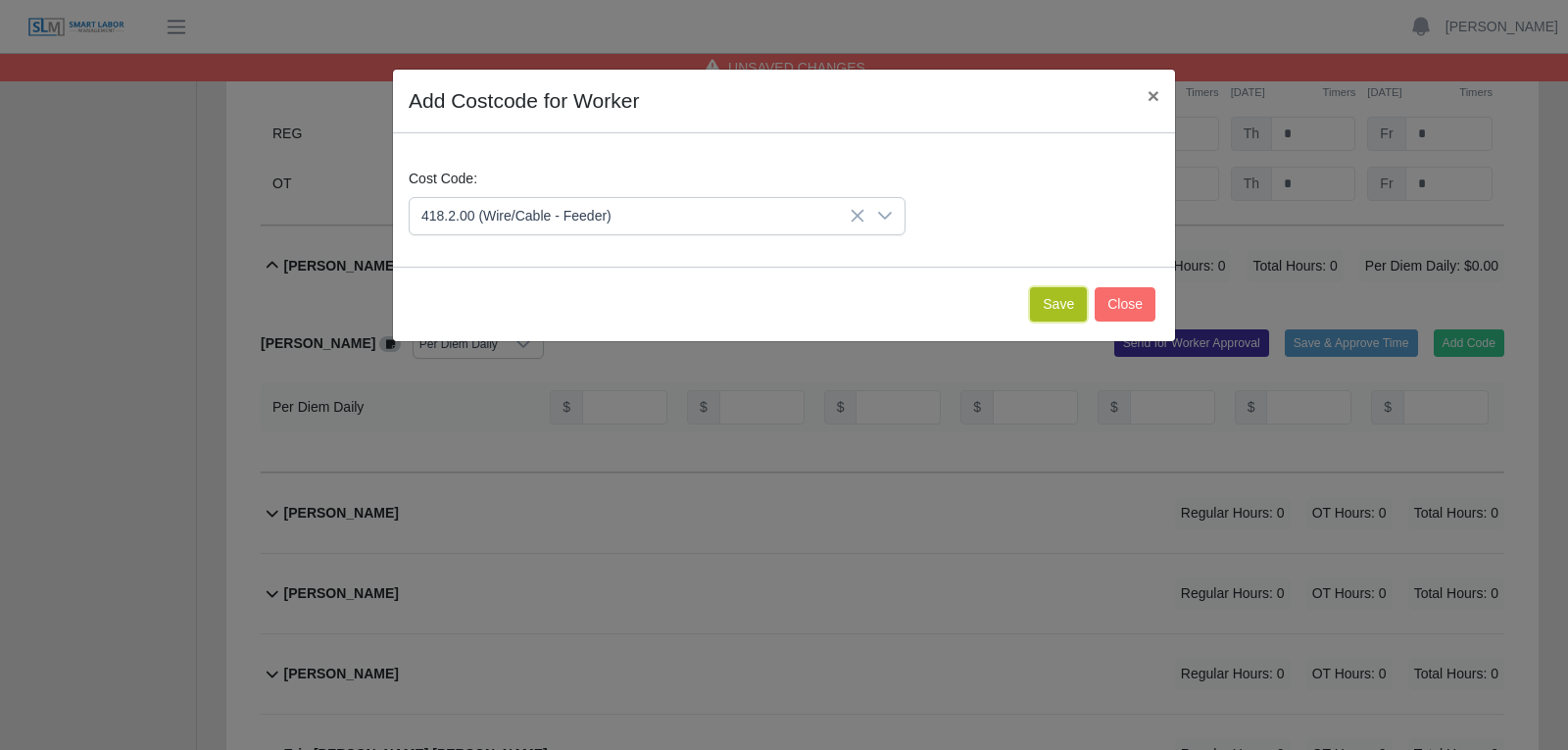
click at [1059, 307] on button "Save" at bounding box center [1058, 304] width 57 height 34
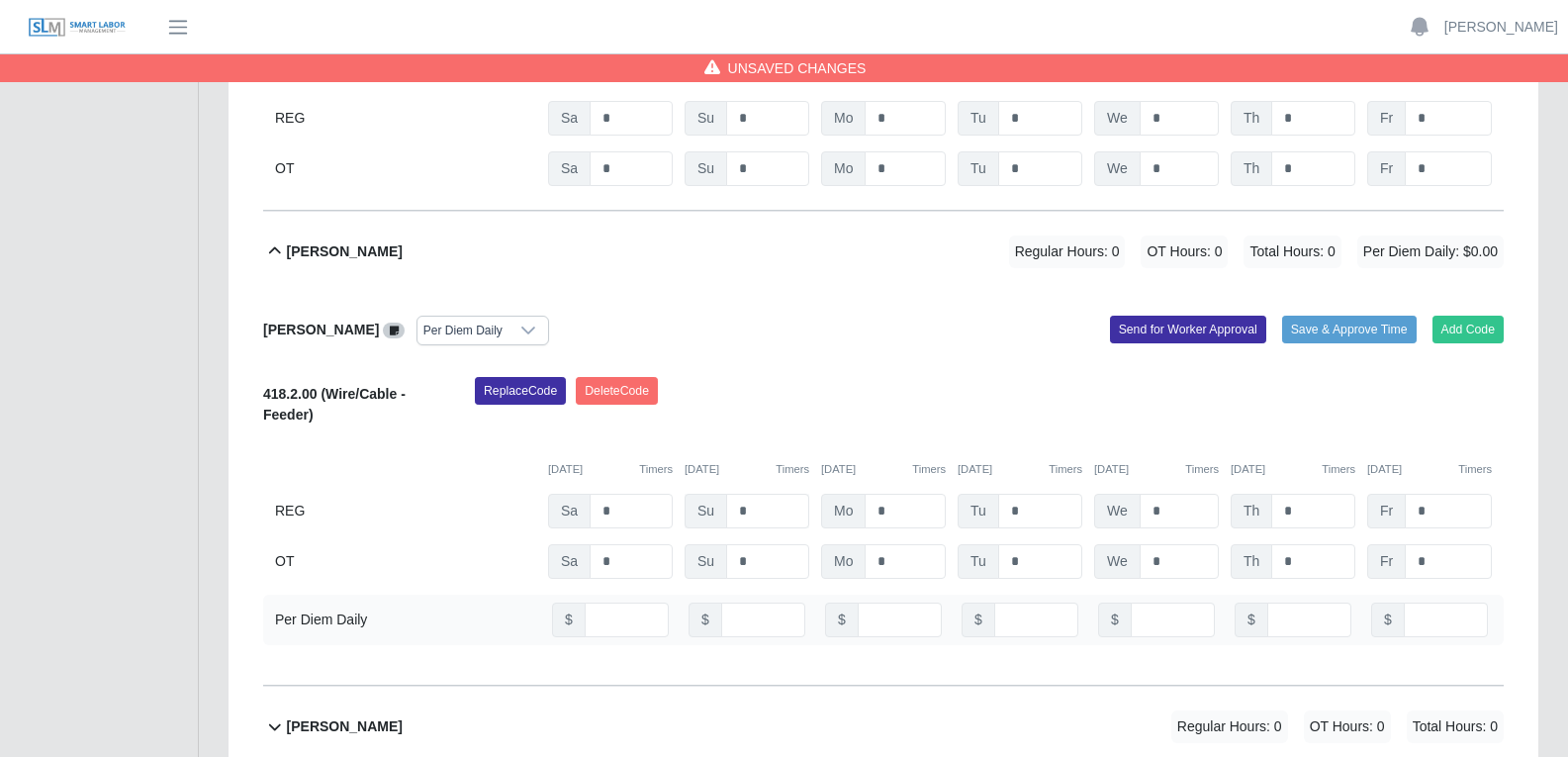
scroll to position [9000, 0]
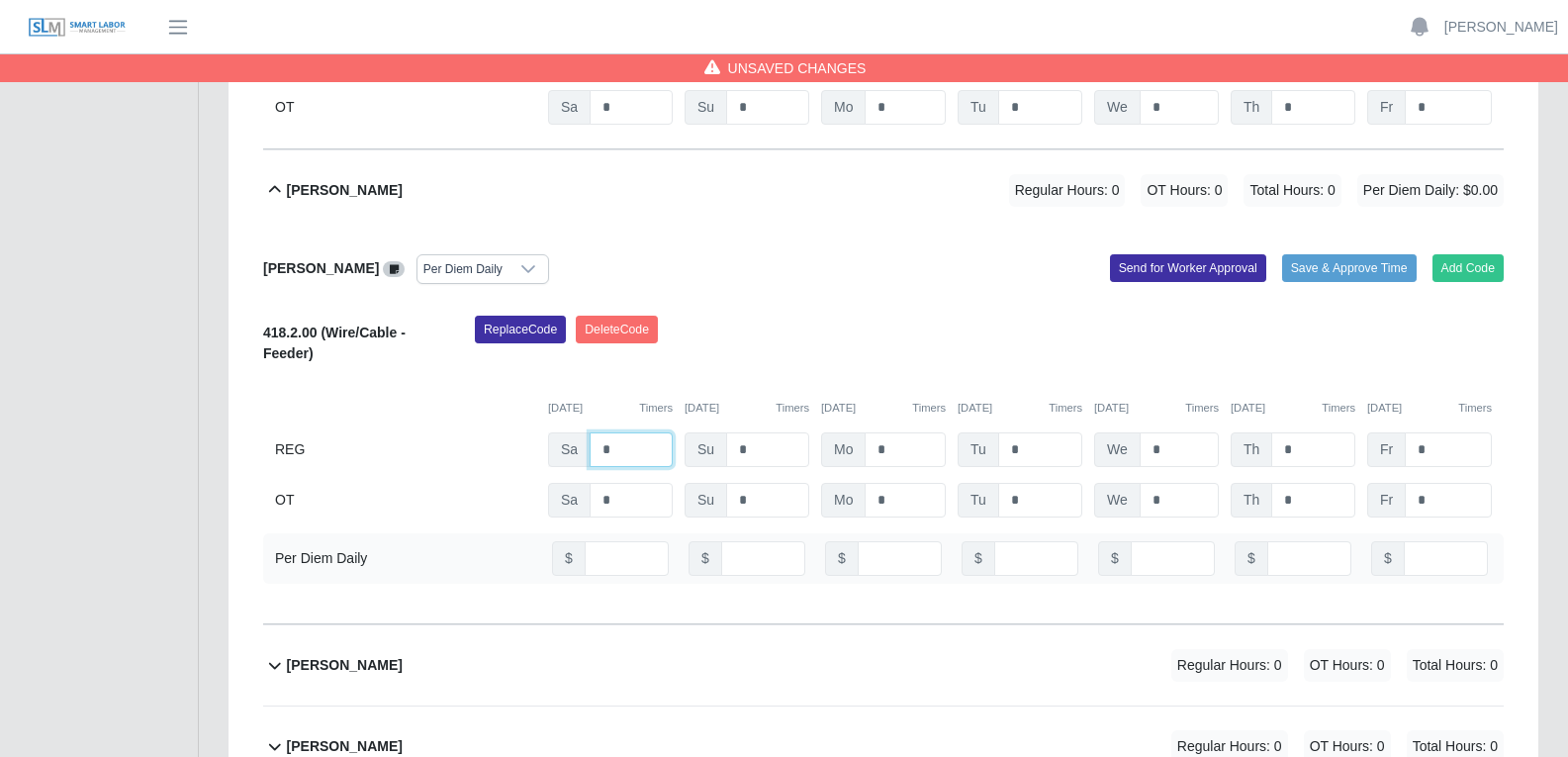
click at [623, 432] on input "*" at bounding box center [632, 449] width 83 height 35
type input "*"
click at [904, 432] on input "*" at bounding box center [906, 449] width 81 height 35
type input "*"
click at [1021, 432] on input "*" at bounding box center [1039, 449] width 84 height 35
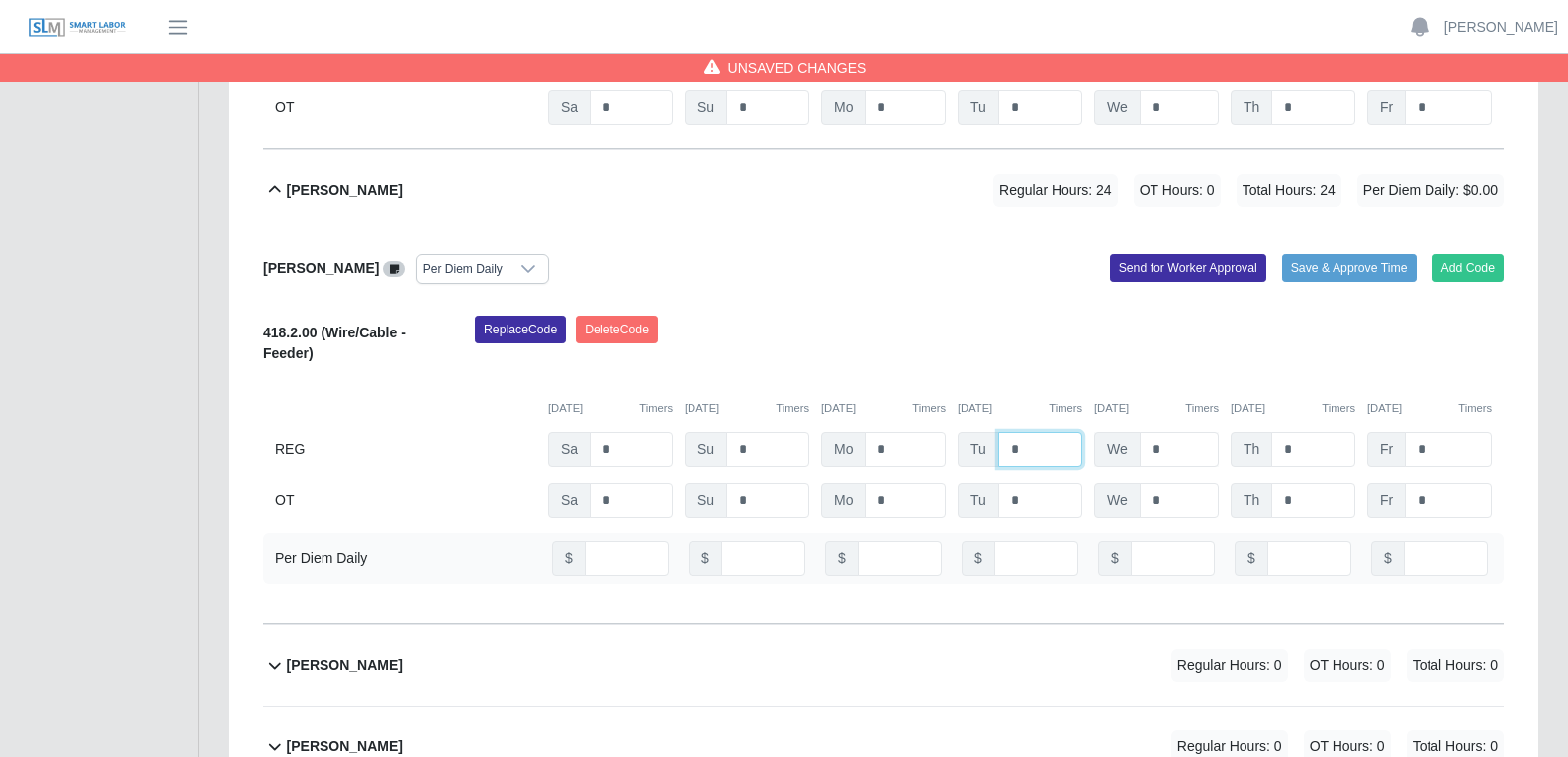
type input "*"
click at [1173, 432] on input "*" at bounding box center [1179, 449] width 79 height 35
type input "*"
click at [1265, 432] on input "*" at bounding box center [1313, 449] width 84 height 35
type input "*"
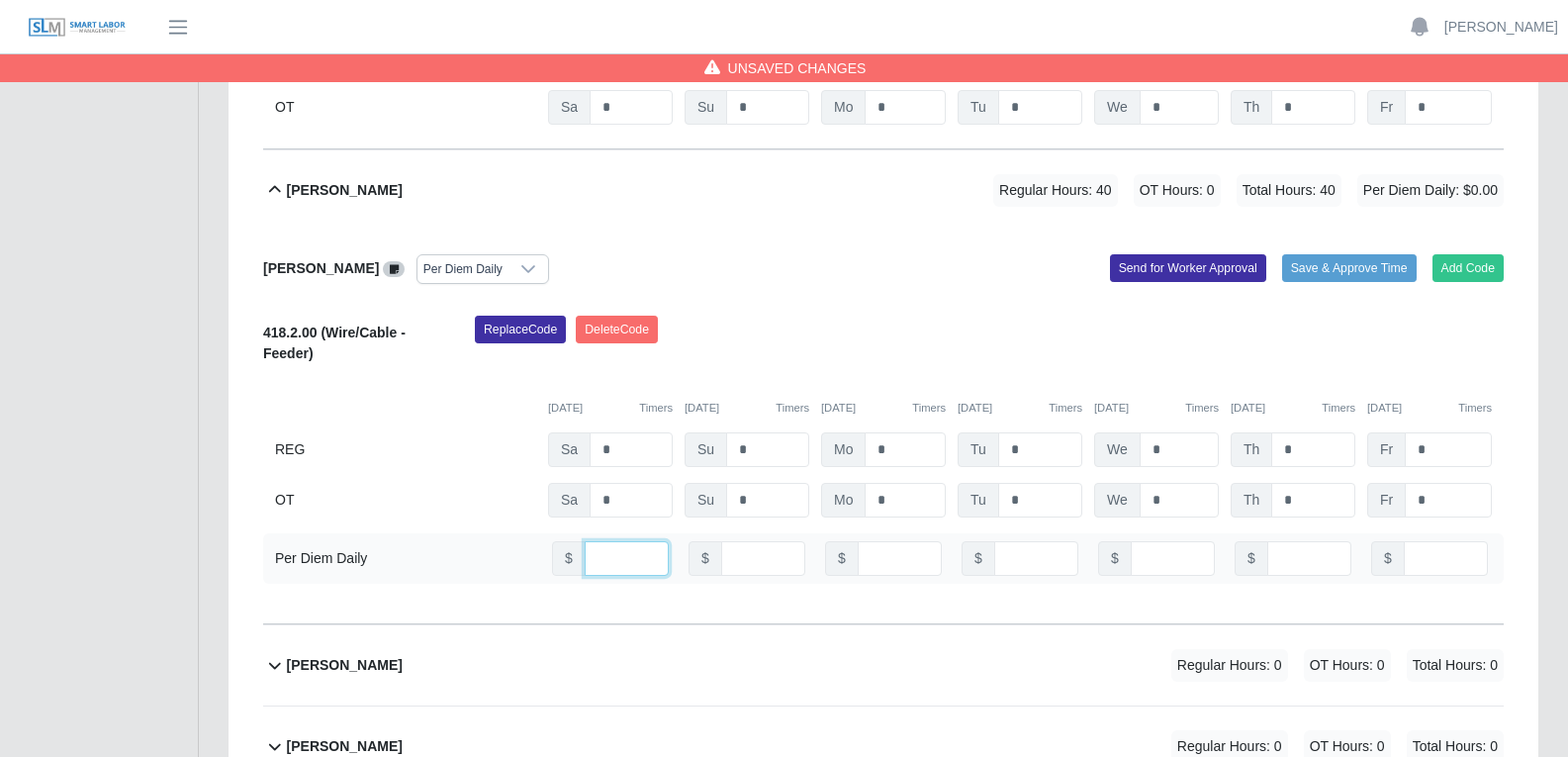
click at [612, 541] on input "number" at bounding box center [627, 558] width 84 height 35
type input "**"
click at [892, 541] on input "number" at bounding box center [900, 558] width 84 height 35
type input "**"
click at [1026, 541] on input "number" at bounding box center [1035, 558] width 84 height 35
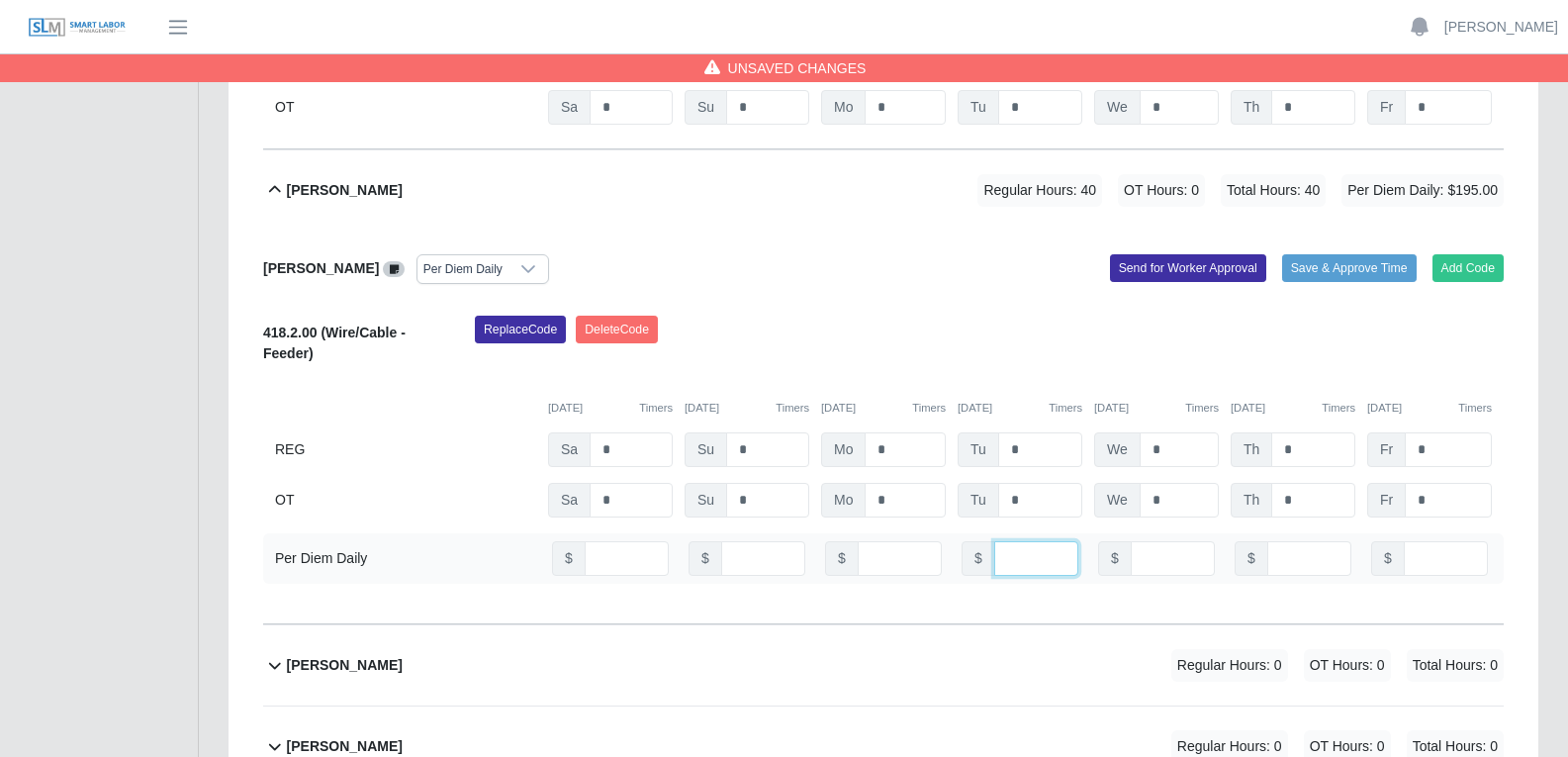
type input "**"
click at [1156, 541] on input "number" at bounding box center [1172, 558] width 84 height 35
type input "**"
click at [1265, 541] on input "number" at bounding box center [1309, 558] width 84 height 35
type input "**"
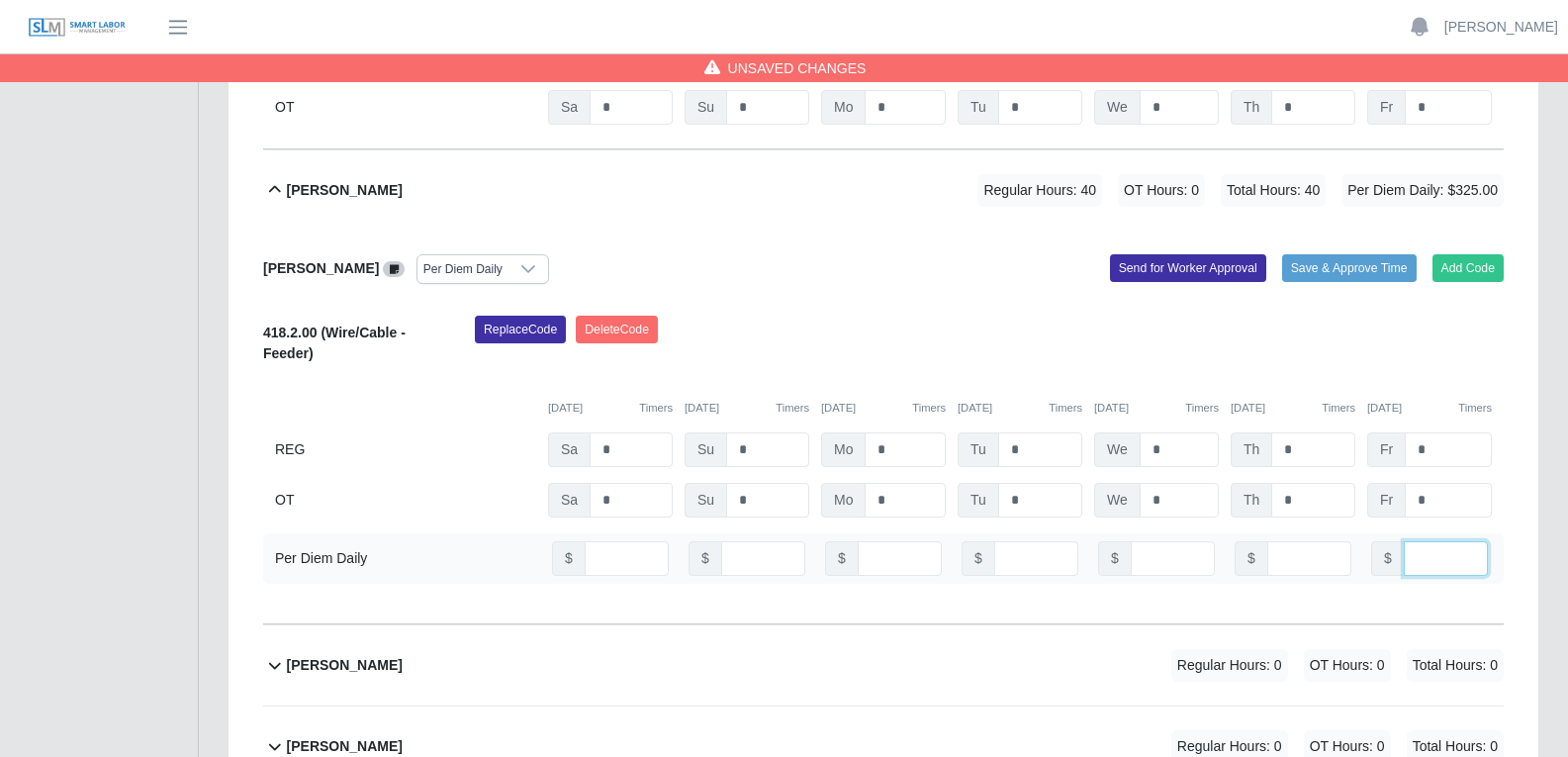
click at [1265, 541] on input "number" at bounding box center [1445, 558] width 84 height 35
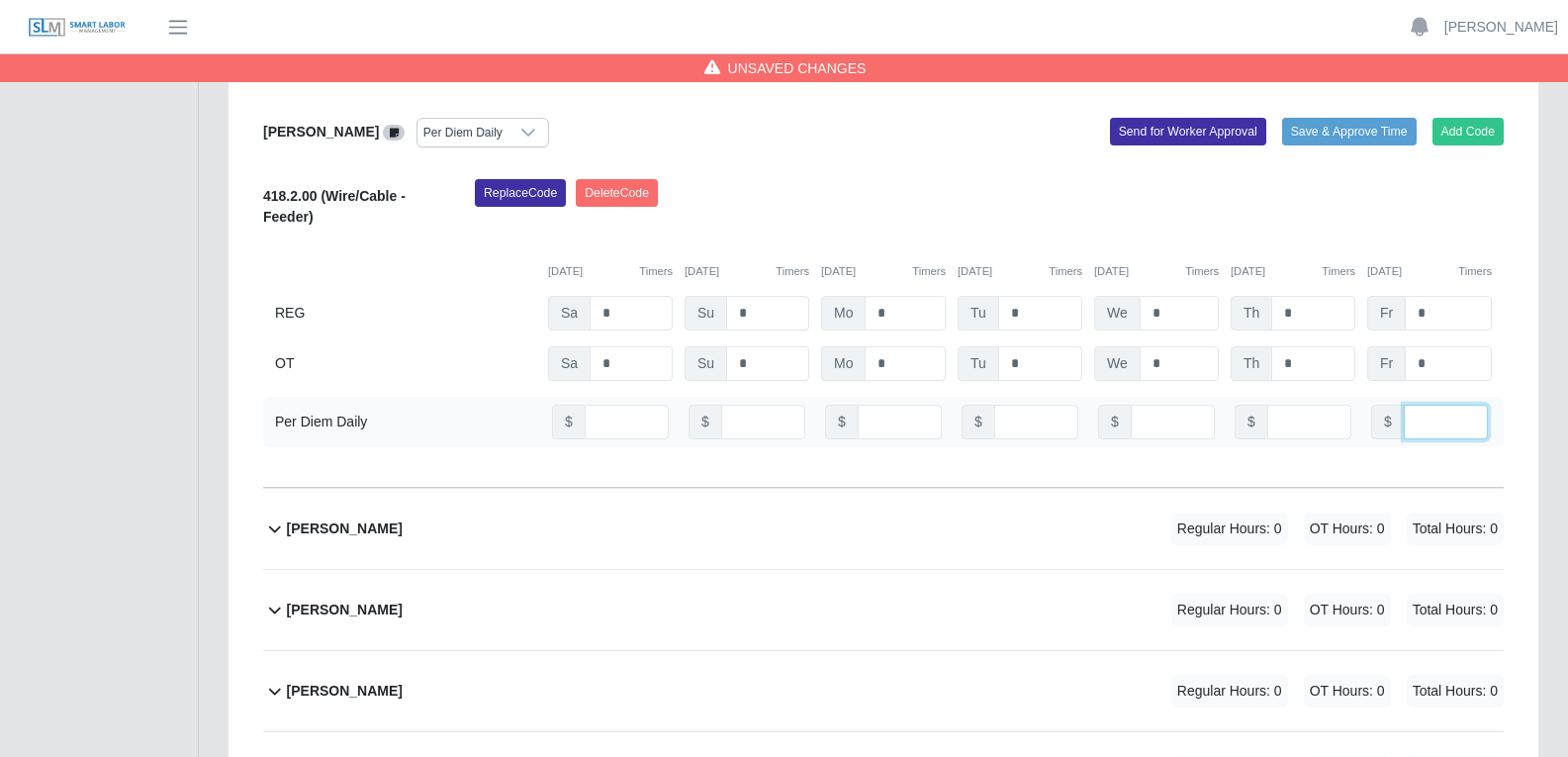
scroll to position [9198, 0]
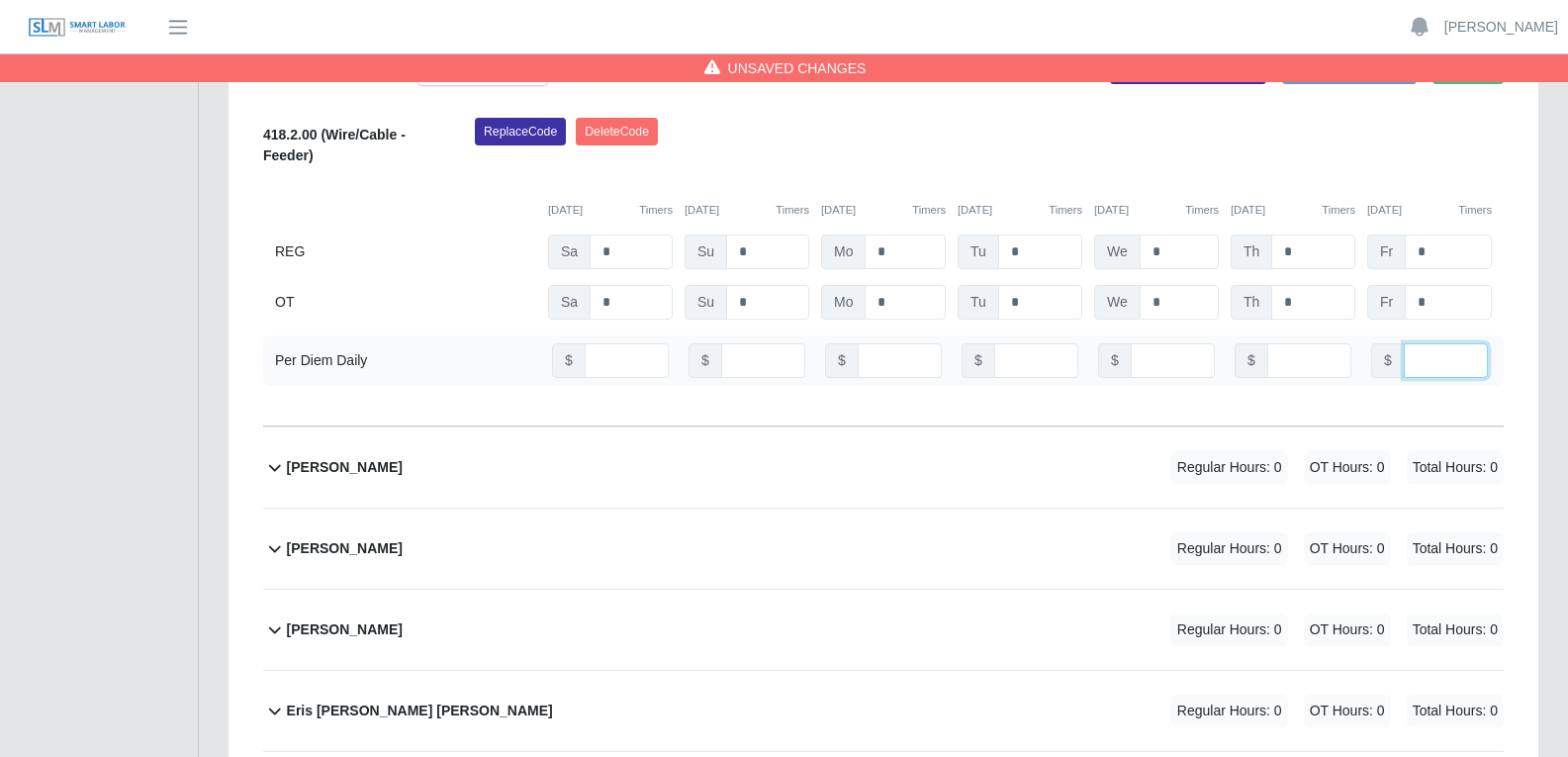
type input "**"
click at [725, 427] on div "Enrique Arturo Barranco Yerna Regular Hours: 0 OT Hours: 0 Total Hours: 0" at bounding box center [895, 467] width 1217 height 80
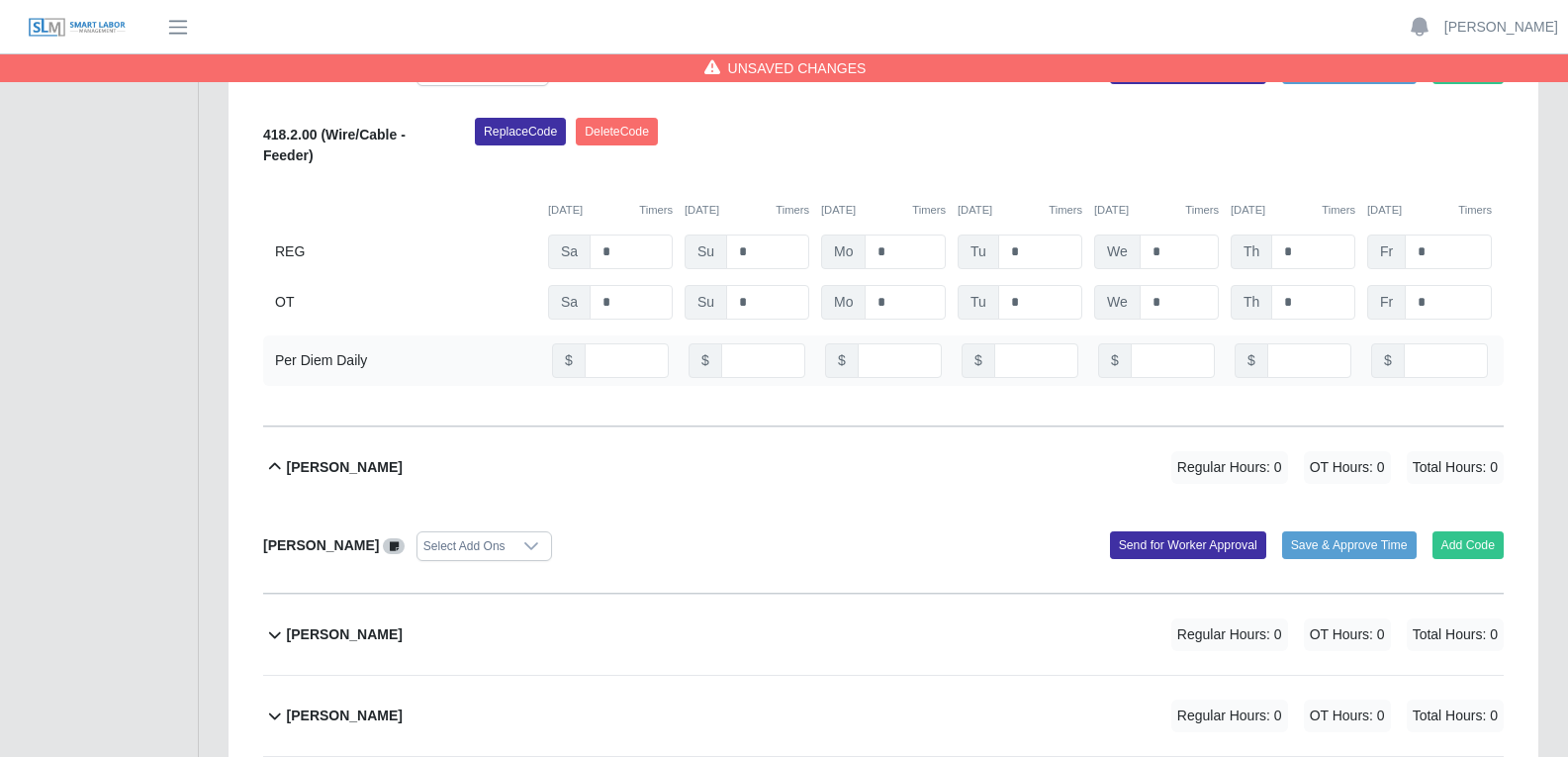
click at [539, 538] on icon at bounding box center [532, 546] width 16 height 16
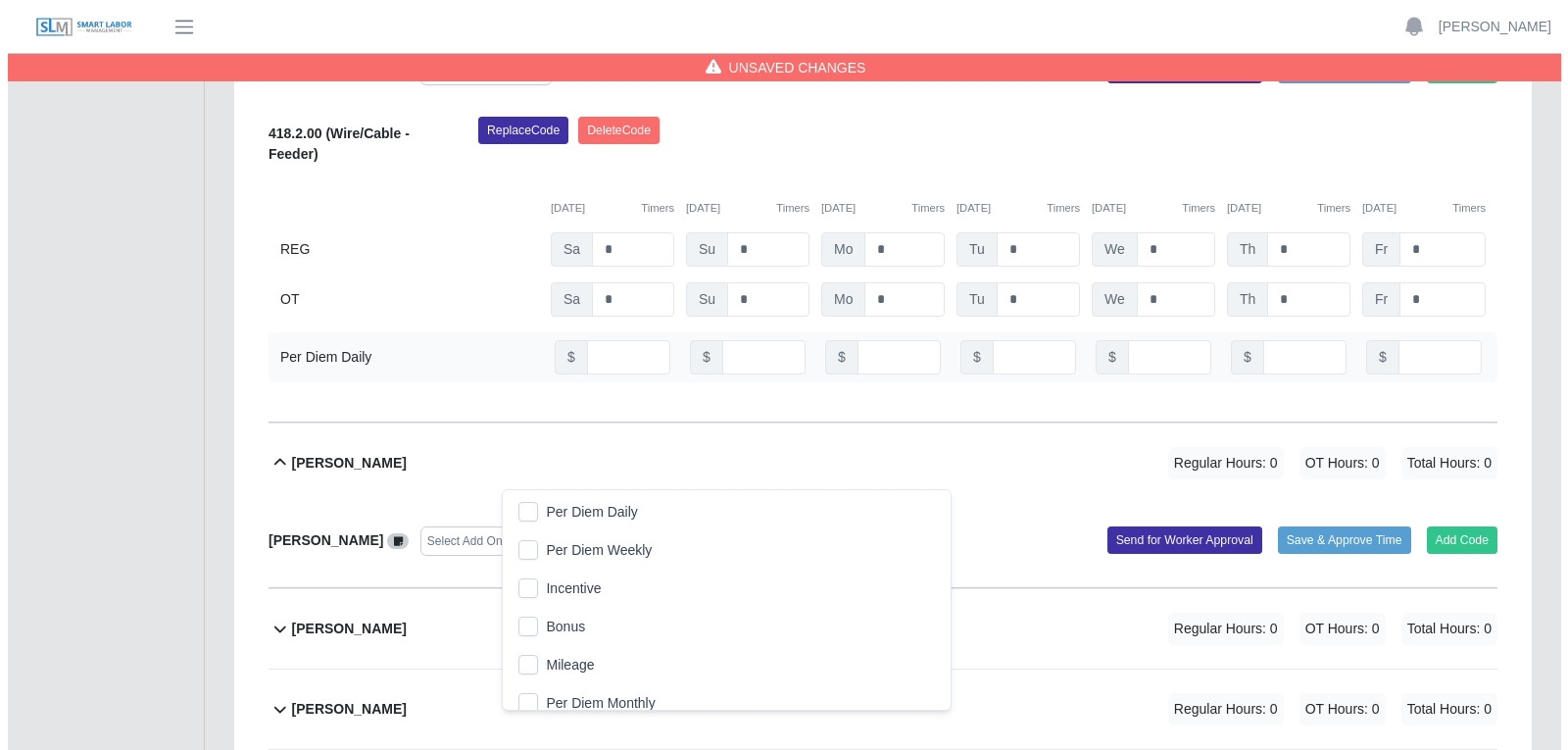
scroll to position [21, 13]
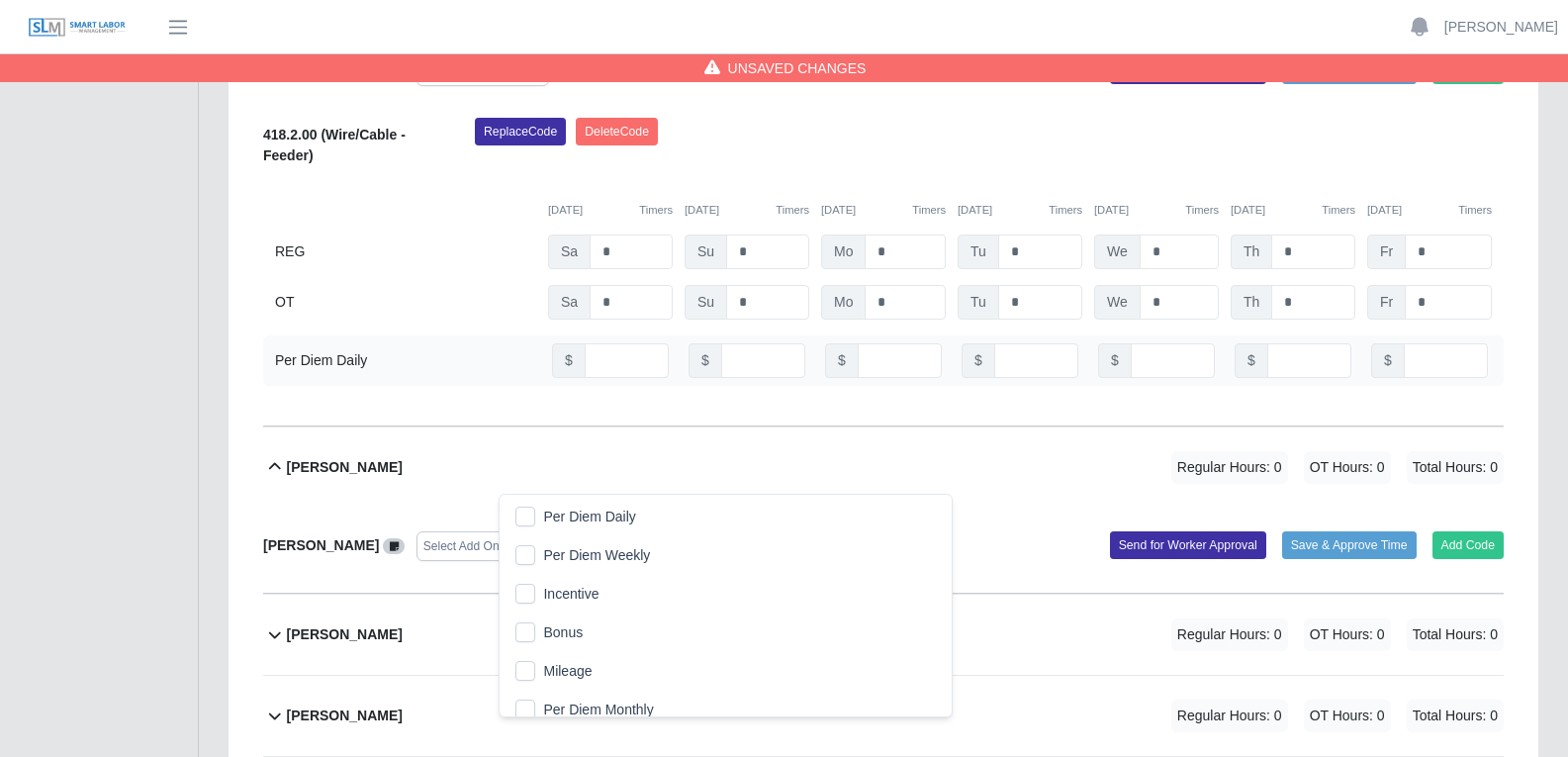
click at [609, 513] on span "Per Diem Daily" at bounding box center [589, 517] width 92 height 21
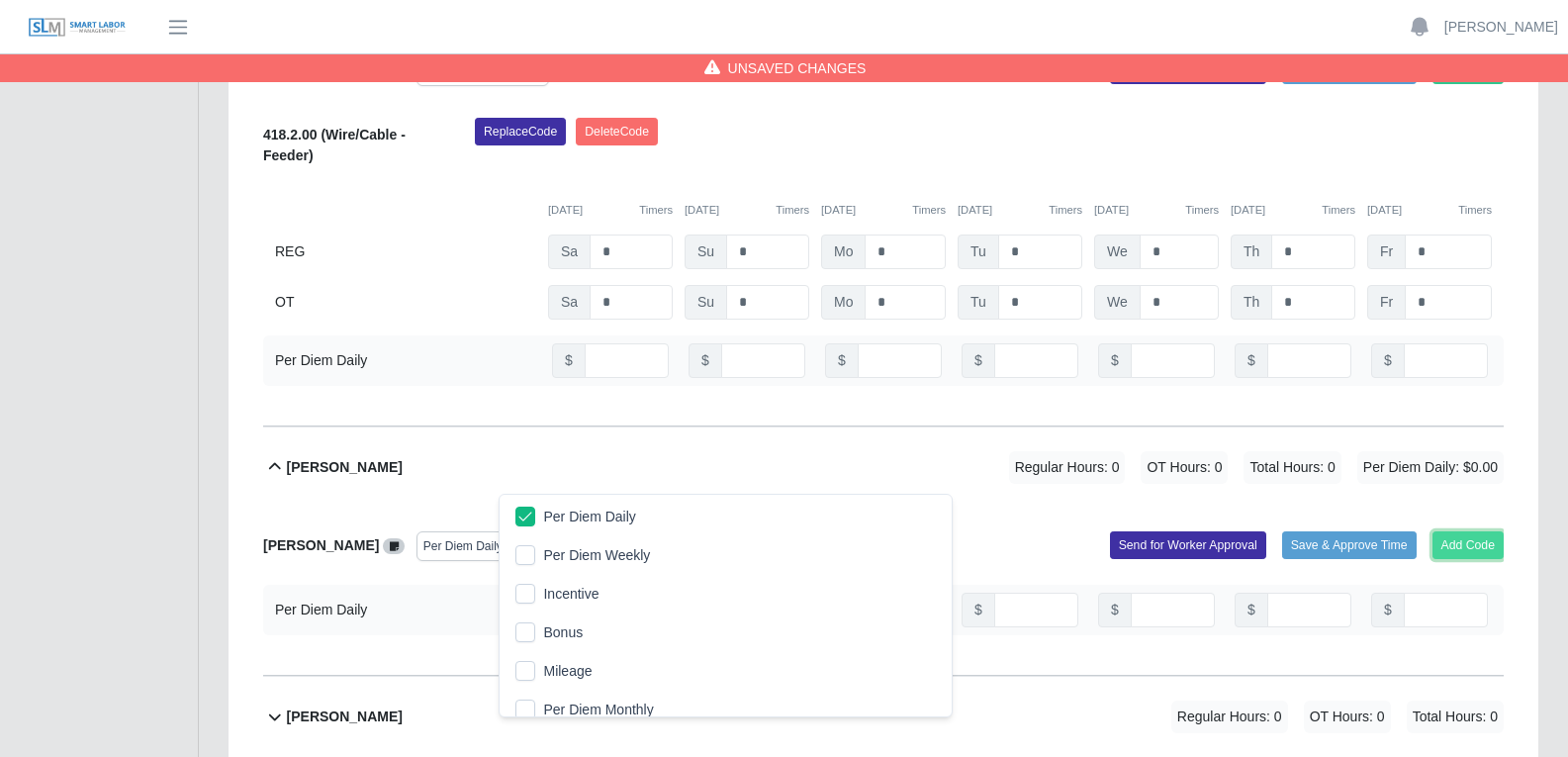
click at [1265, 531] on button "Add Code" at bounding box center [1468, 545] width 72 height 28
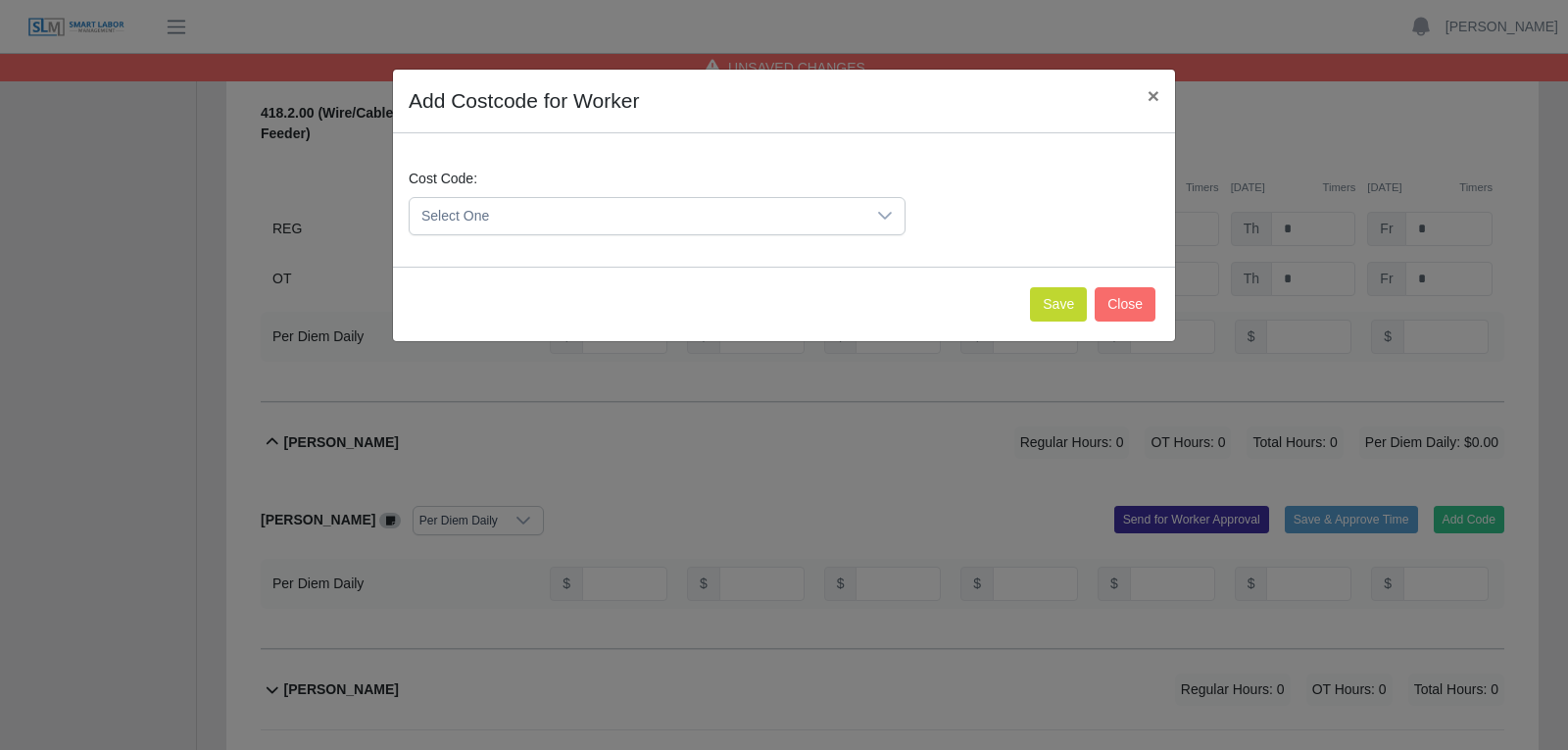
click at [882, 222] on icon at bounding box center [885, 216] width 16 height 16
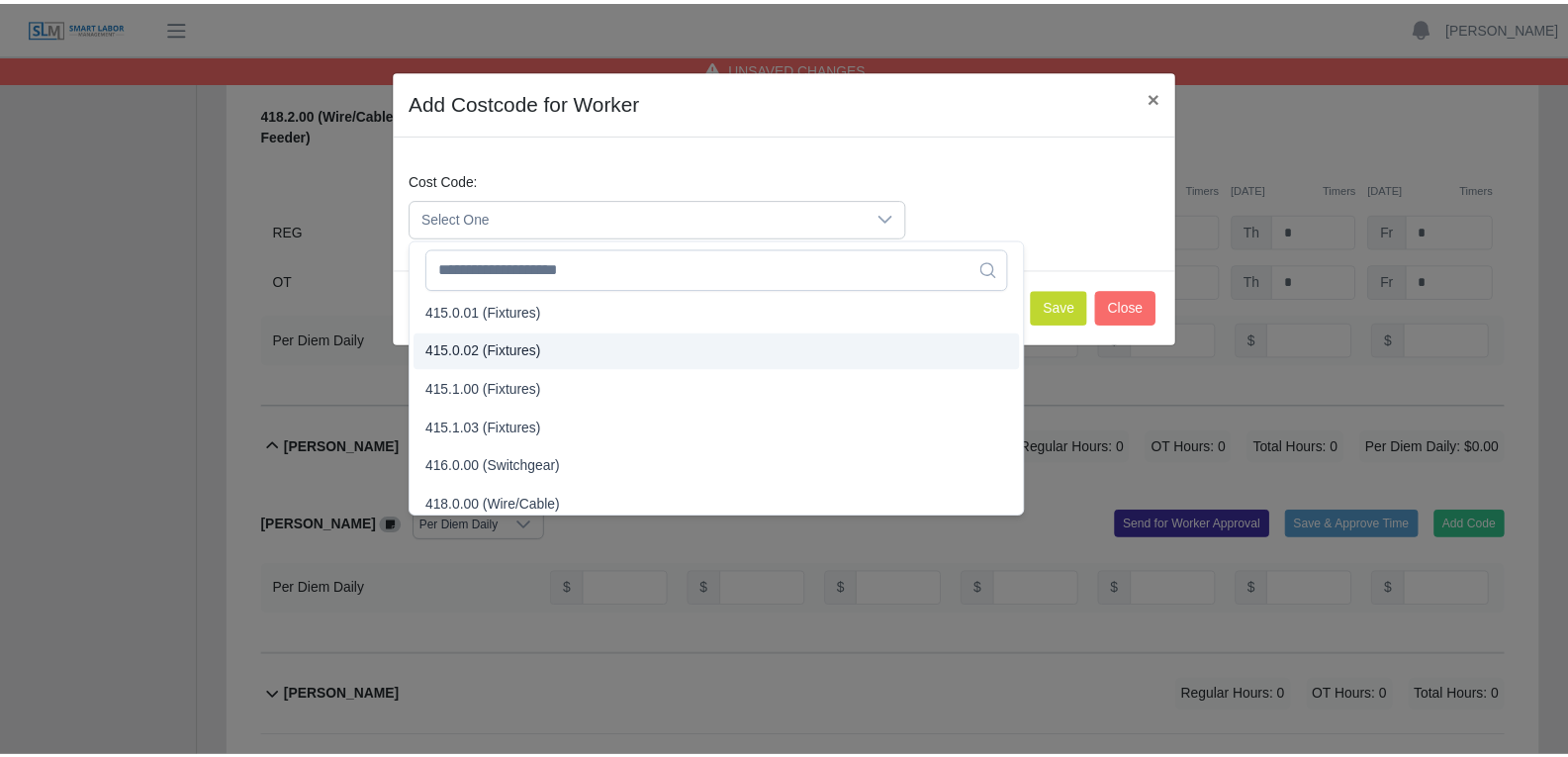
scroll to position [484, 0]
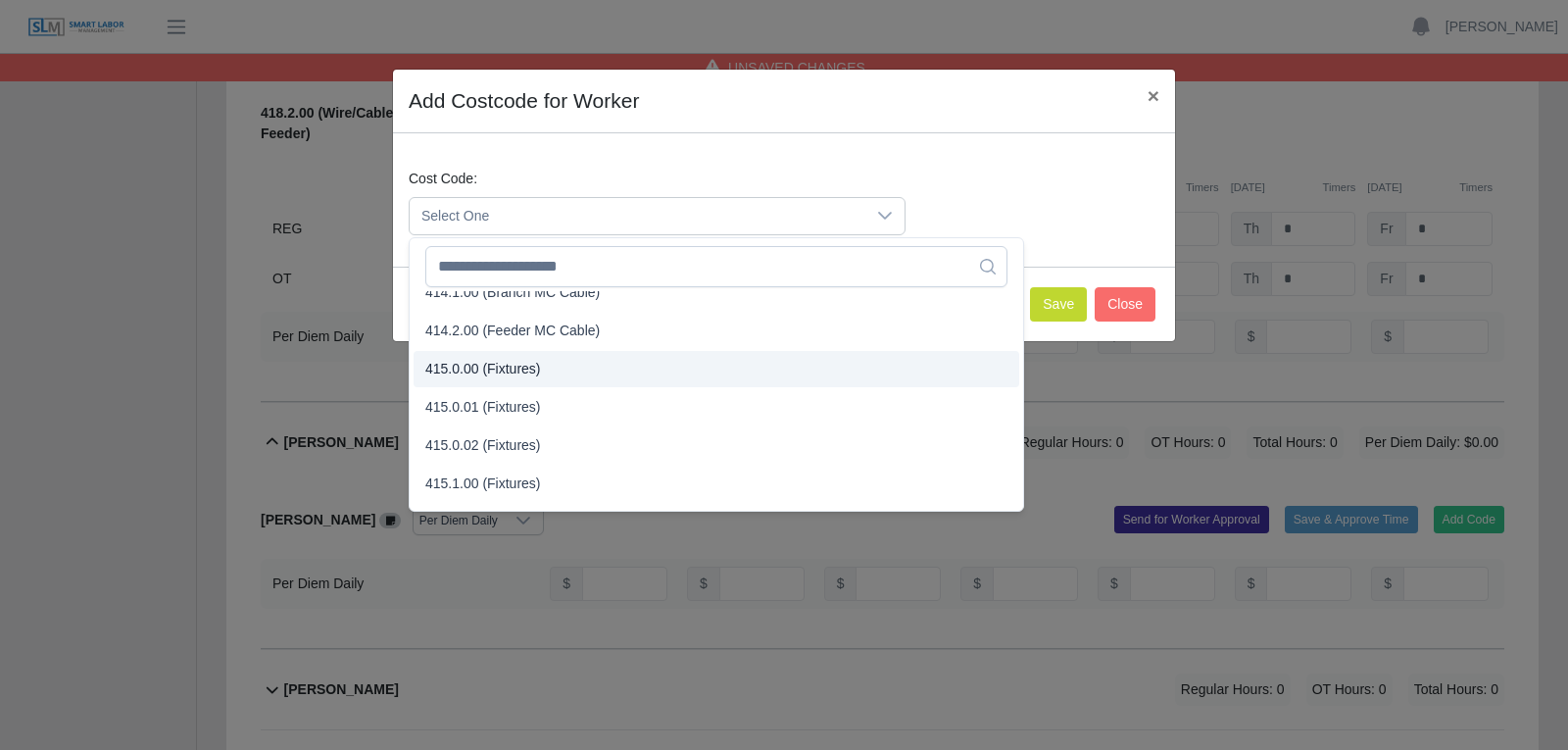
click at [488, 372] on span "415.0.00 (Fixtures)" at bounding box center [483, 369] width 116 height 21
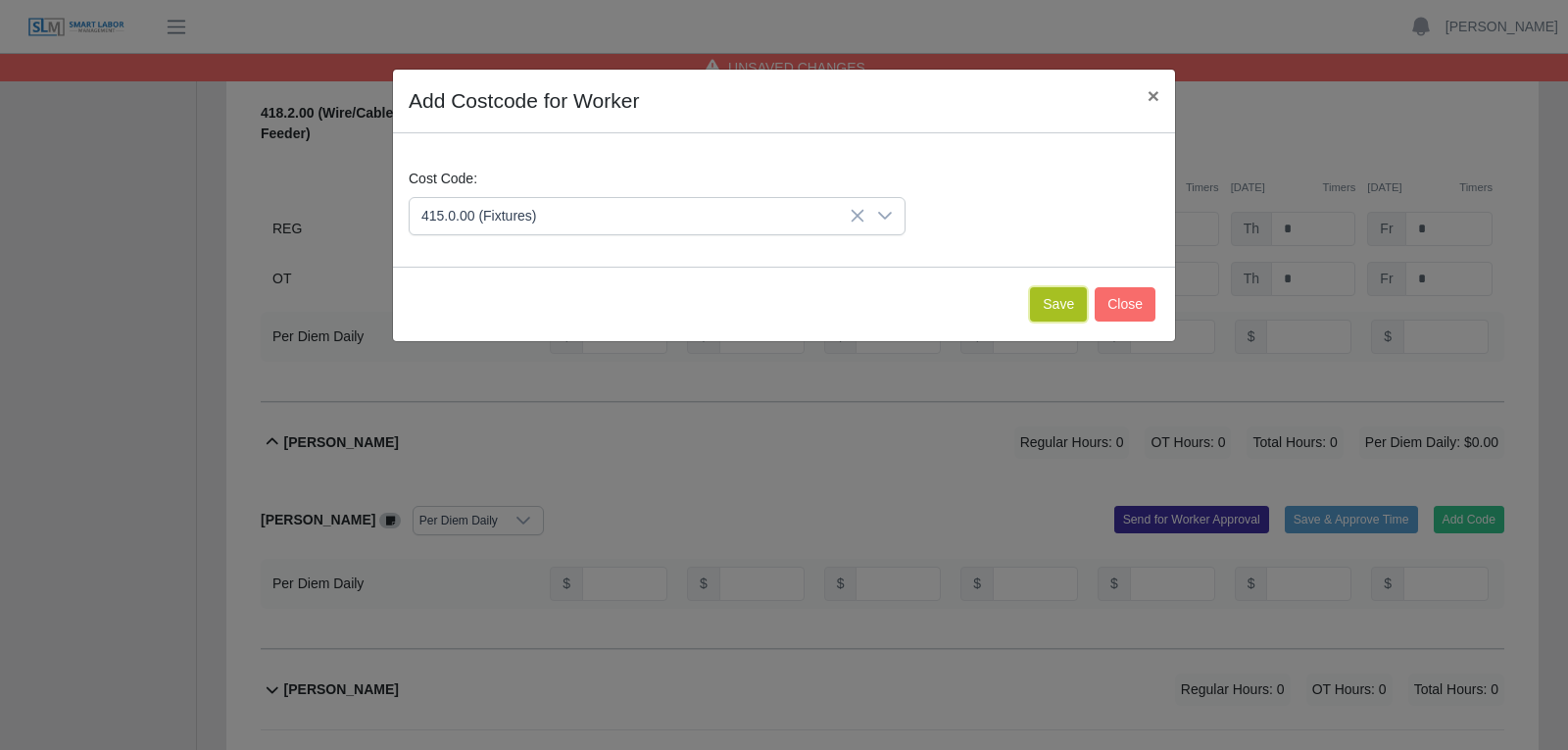
click at [1062, 310] on button "Save" at bounding box center [1058, 304] width 57 height 34
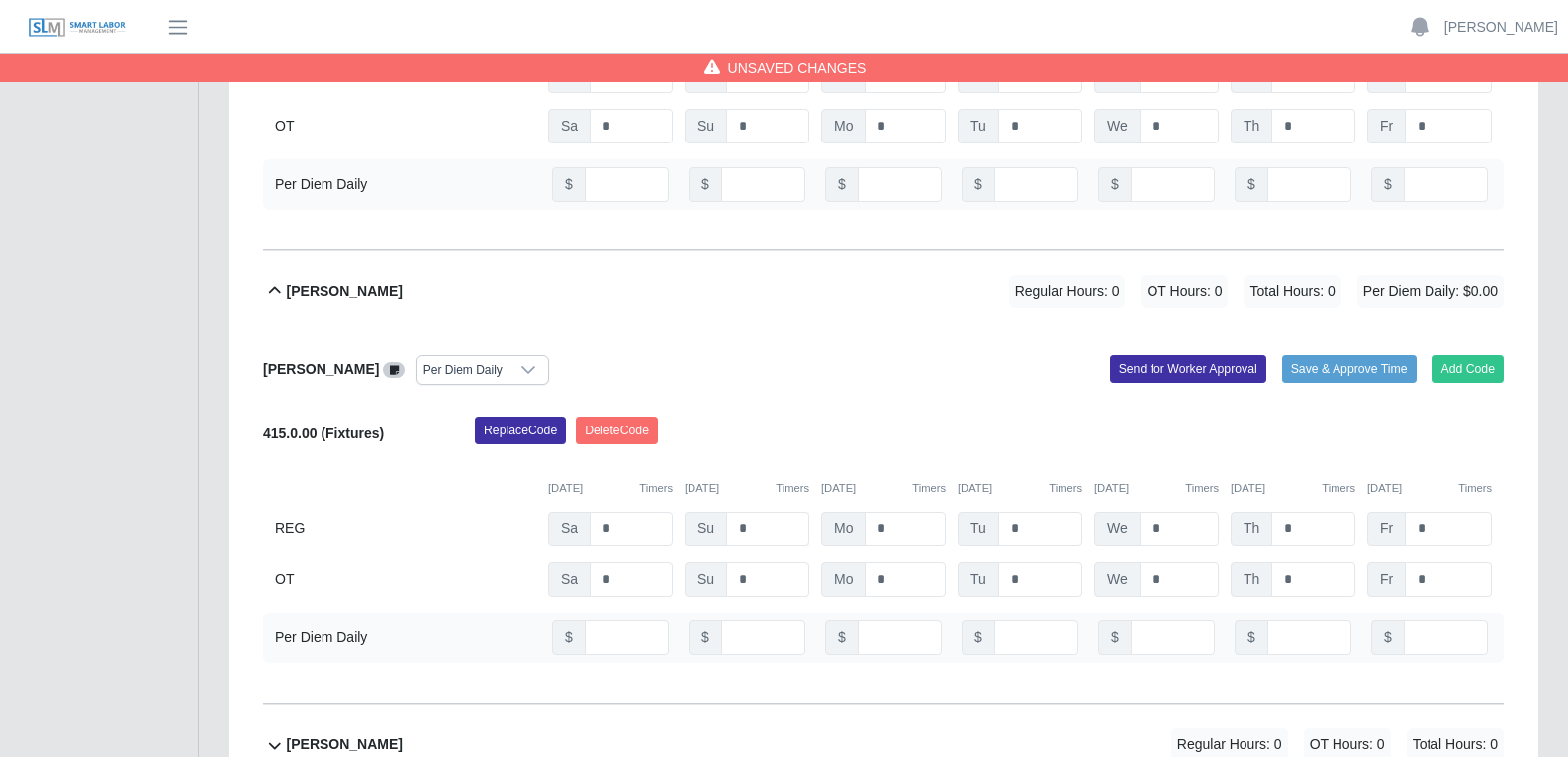
scroll to position [9396, 0]
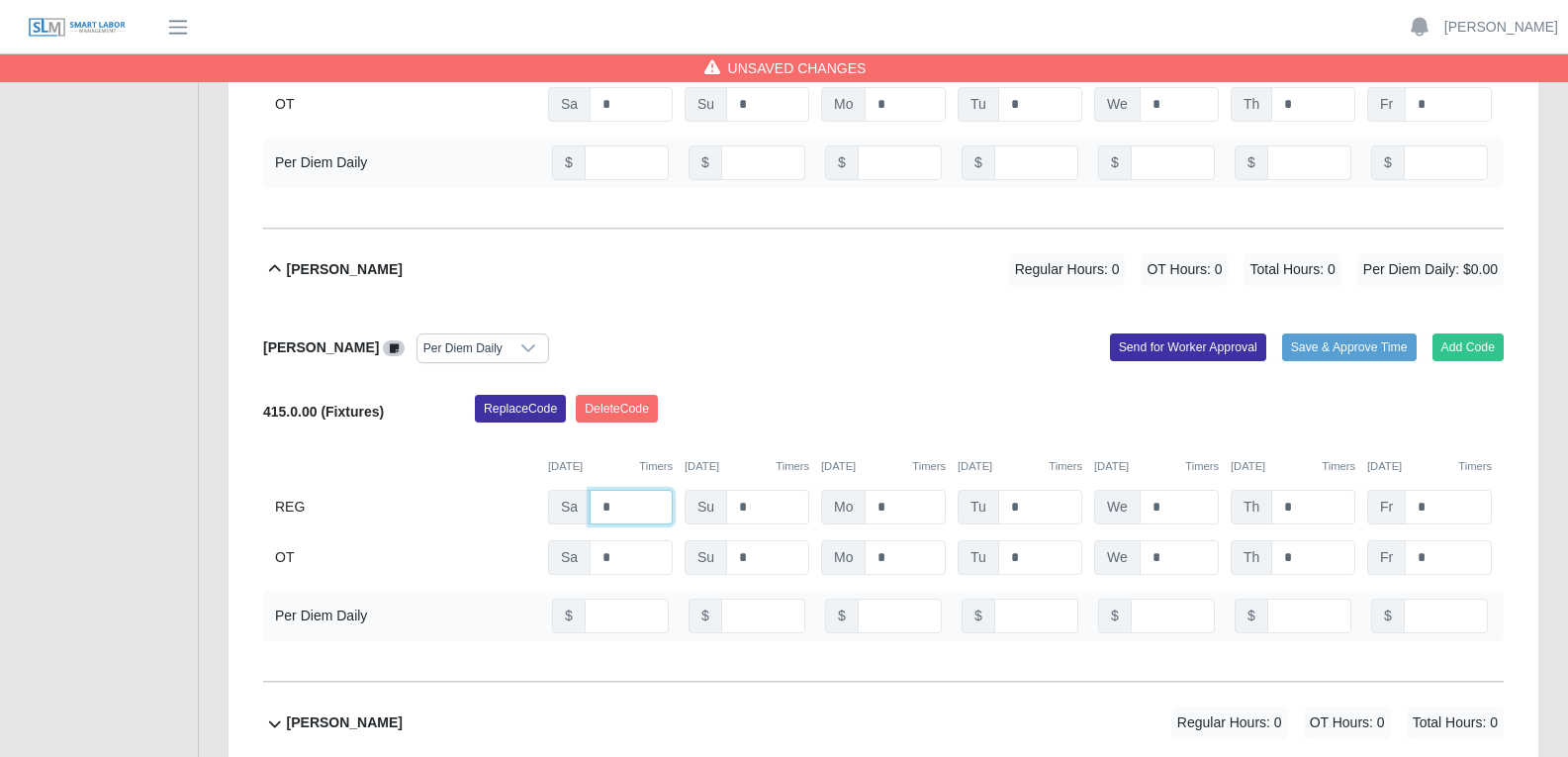
click at [608, 490] on input "*" at bounding box center [632, 507] width 83 height 35
type input "*"
click at [890, 490] on input "*" at bounding box center [906, 507] width 81 height 35
type input "*"
click at [1032, 490] on input "*" at bounding box center [1039, 507] width 84 height 35
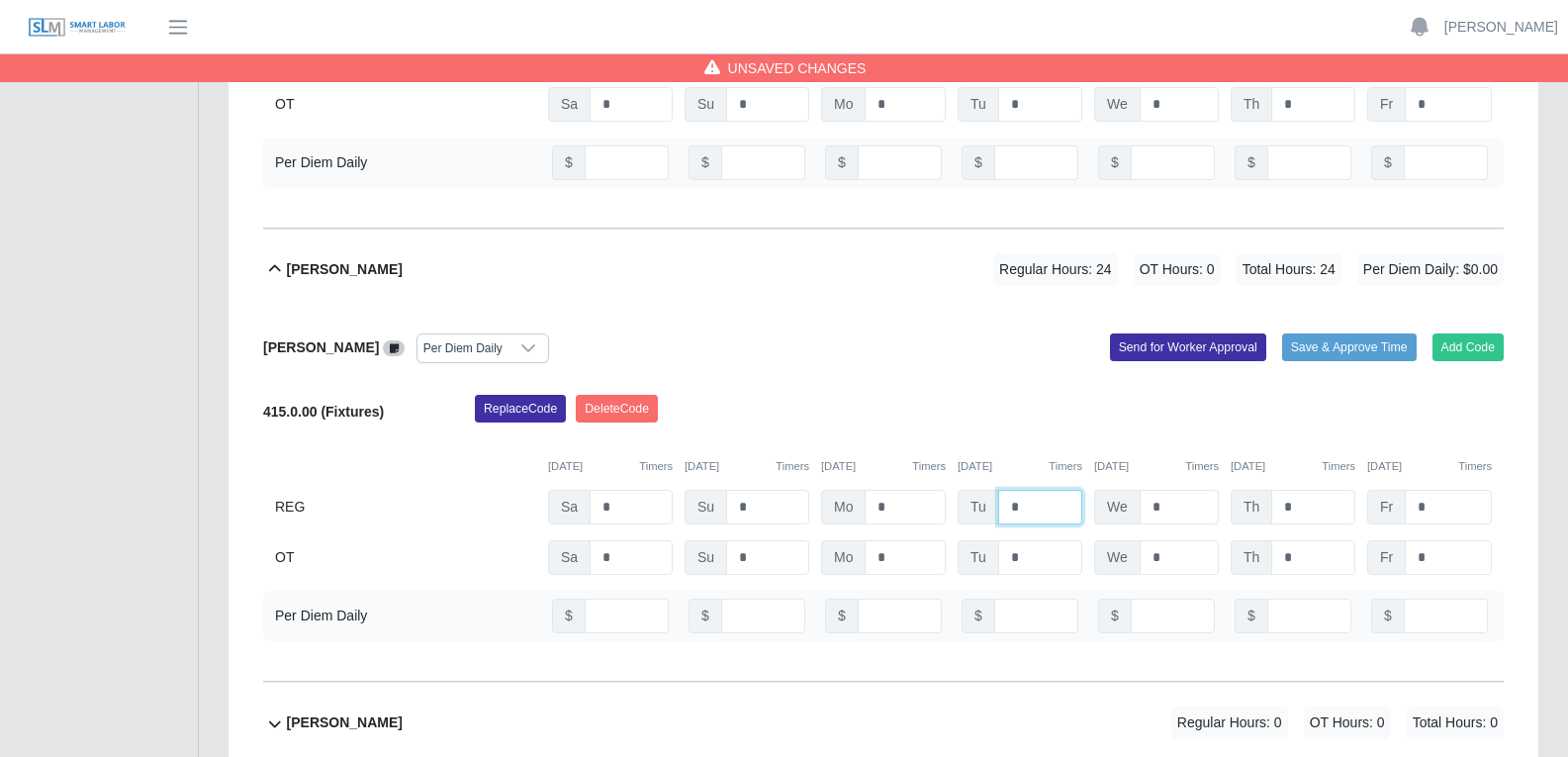
type input "*"
click at [1175, 490] on input "*" at bounding box center [1179, 507] width 79 height 35
type input "*"
click at [1265, 490] on input "*" at bounding box center [1313, 507] width 84 height 35
type input "*"
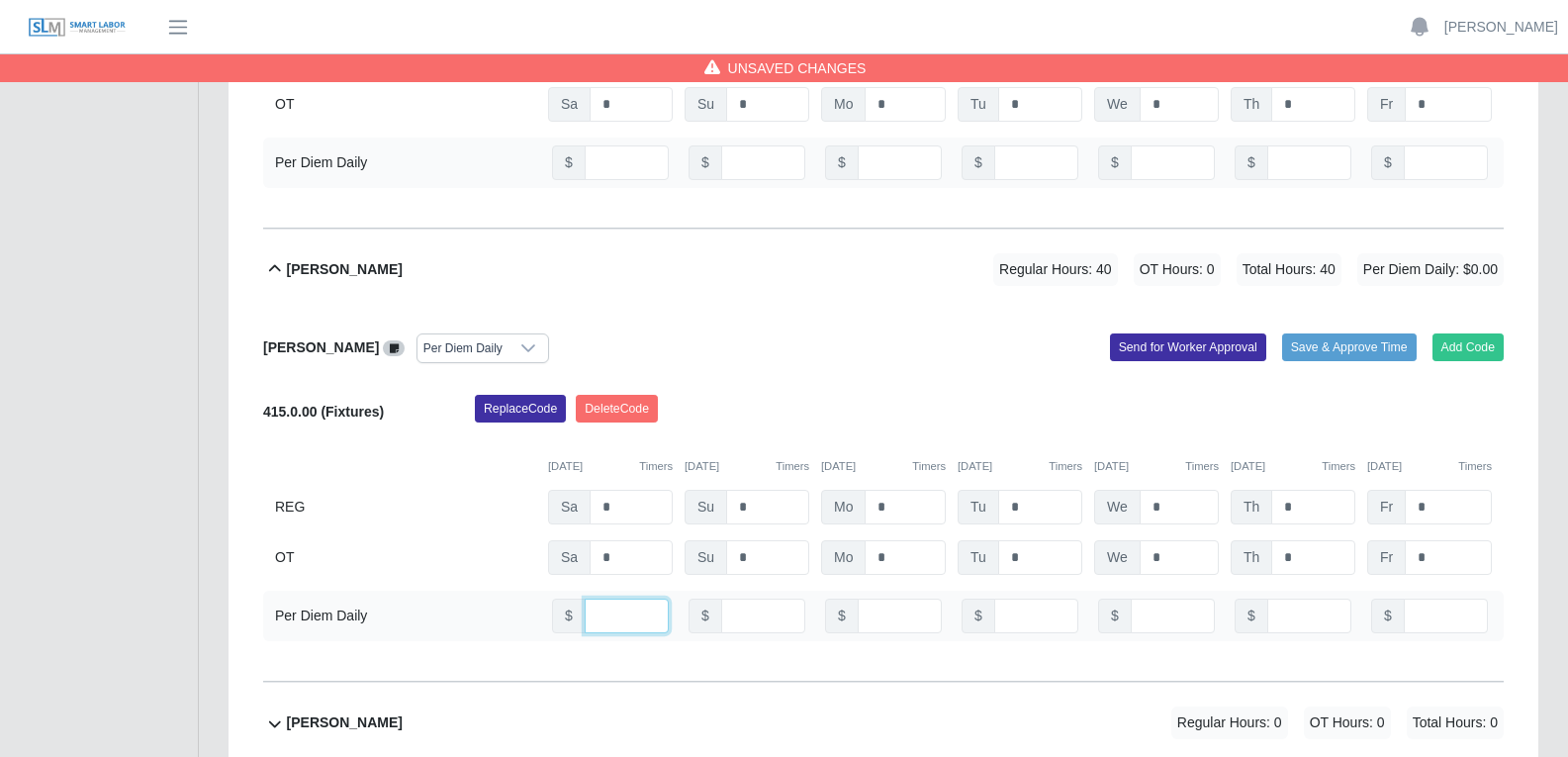
click at [605, 578] on input "number" at bounding box center [627, 615] width 84 height 35
type input "**"
click at [882, 578] on input "number" at bounding box center [900, 615] width 84 height 35
type input "**"
click at [1026, 578] on input "number" at bounding box center [1035, 615] width 84 height 35
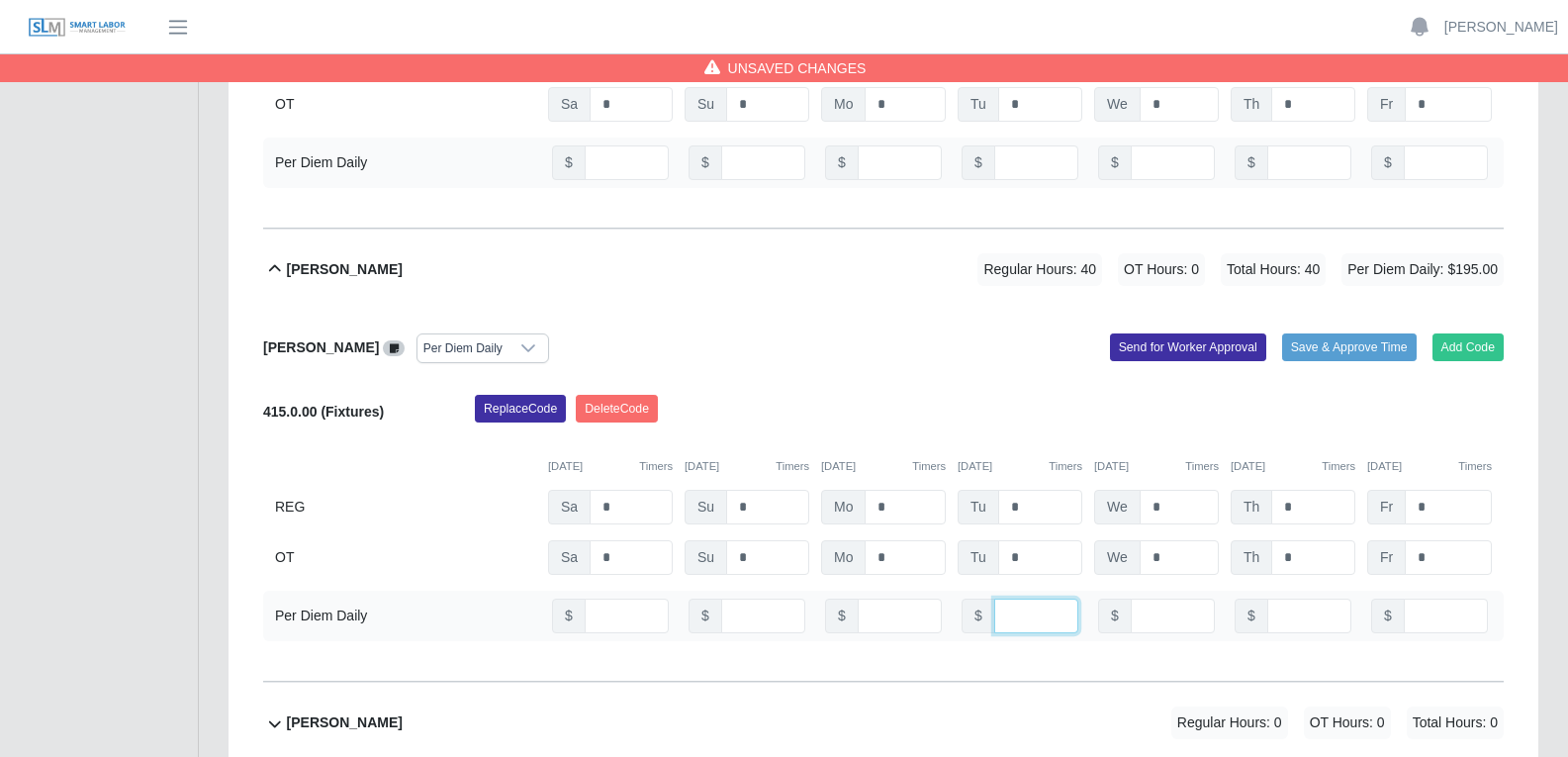
type input "**"
click at [1164, 578] on input "number" at bounding box center [1172, 615] width 84 height 35
type input "**"
click at [1265, 578] on input "number" at bounding box center [1309, 615] width 84 height 35
type input "**"
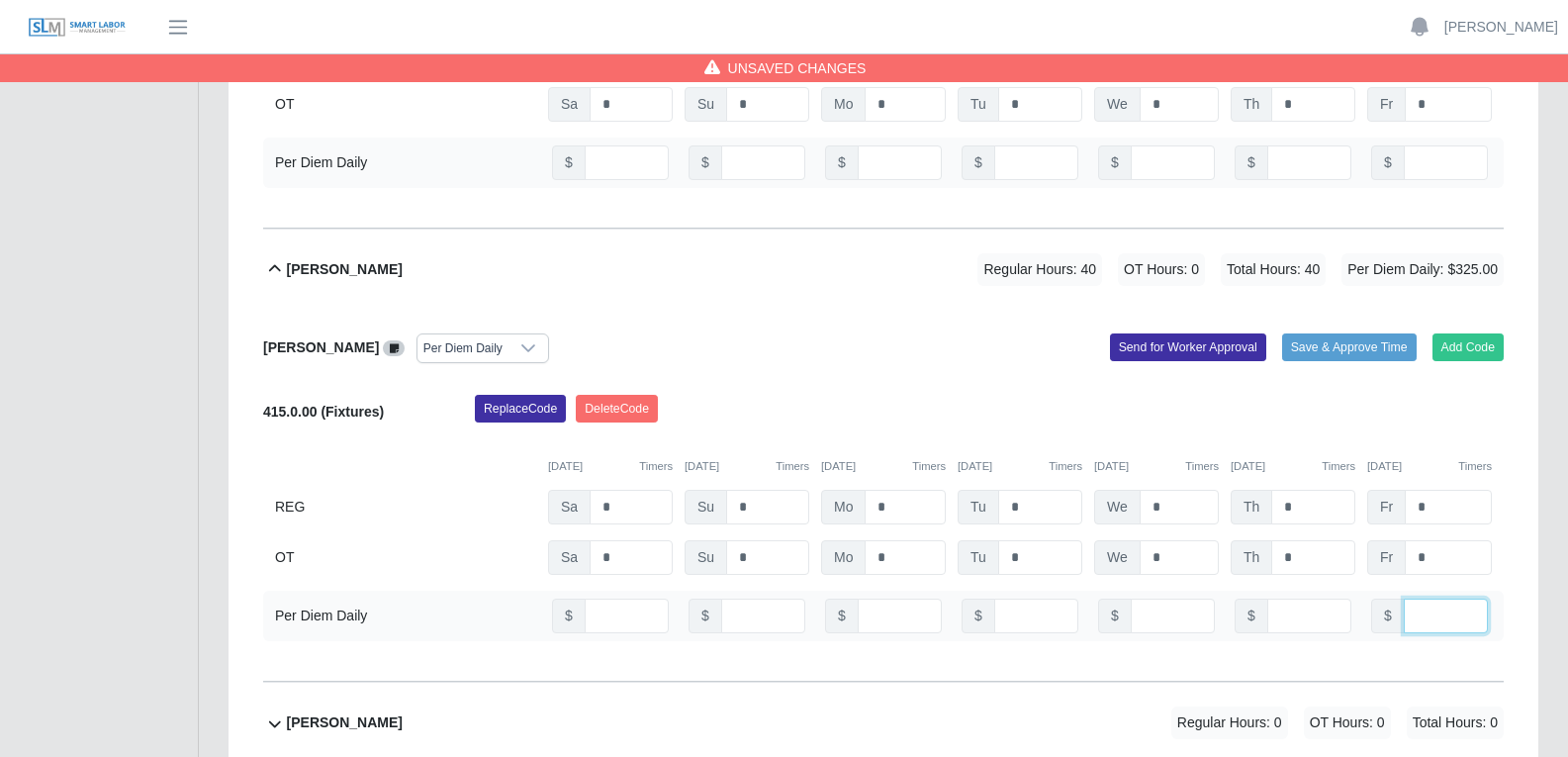
click at [1265, 578] on input "number" at bounding box center [1445, 615] width 84 height 35
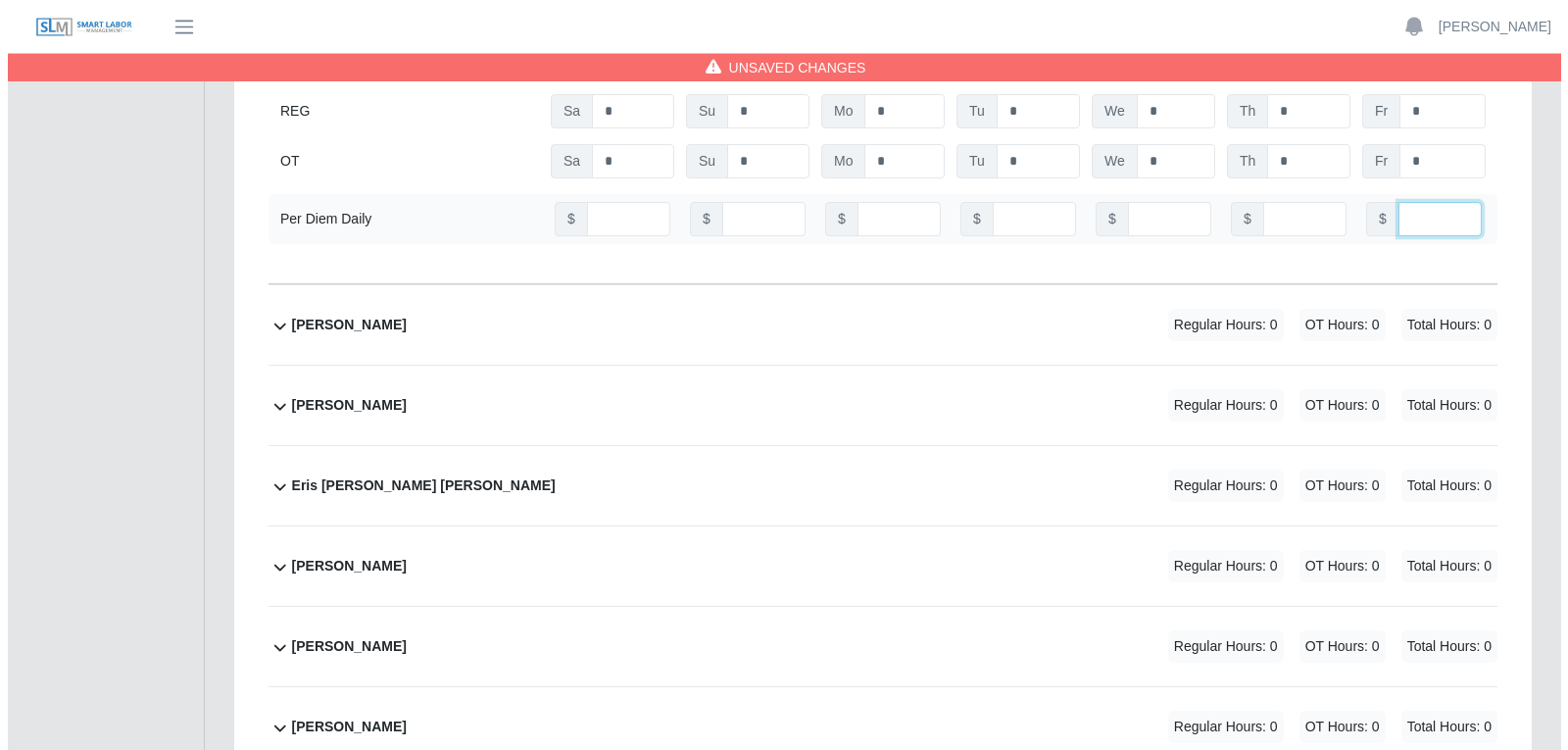
scroll to position [9700, 0]
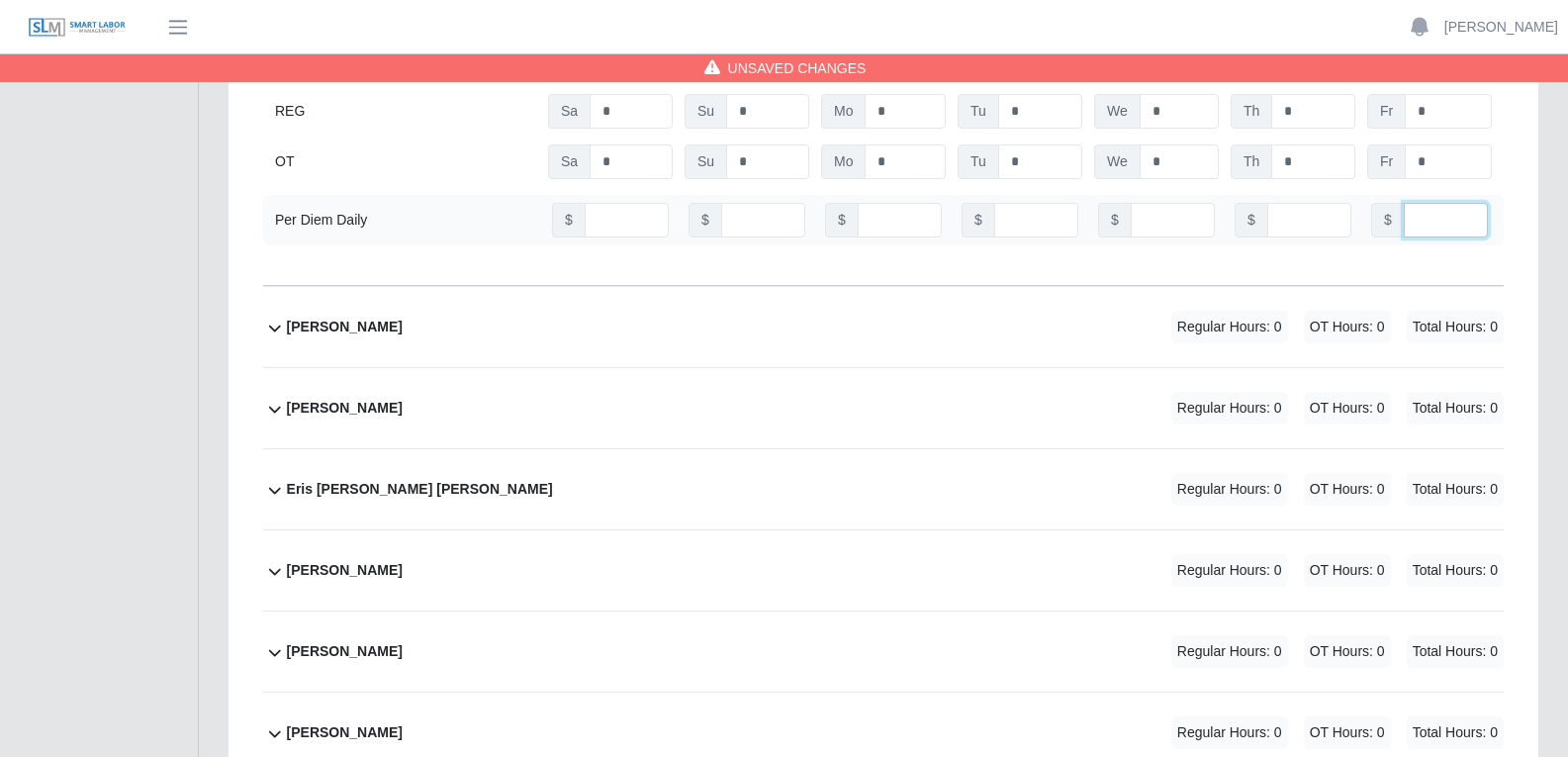
type input "**"
click at [751, 449] on div "Eris A. Banegas Suazo Regular Hours: 0 OT Hours: 0 Total Hours: 0" at bounding box center [895, 489] width 1217 height 80
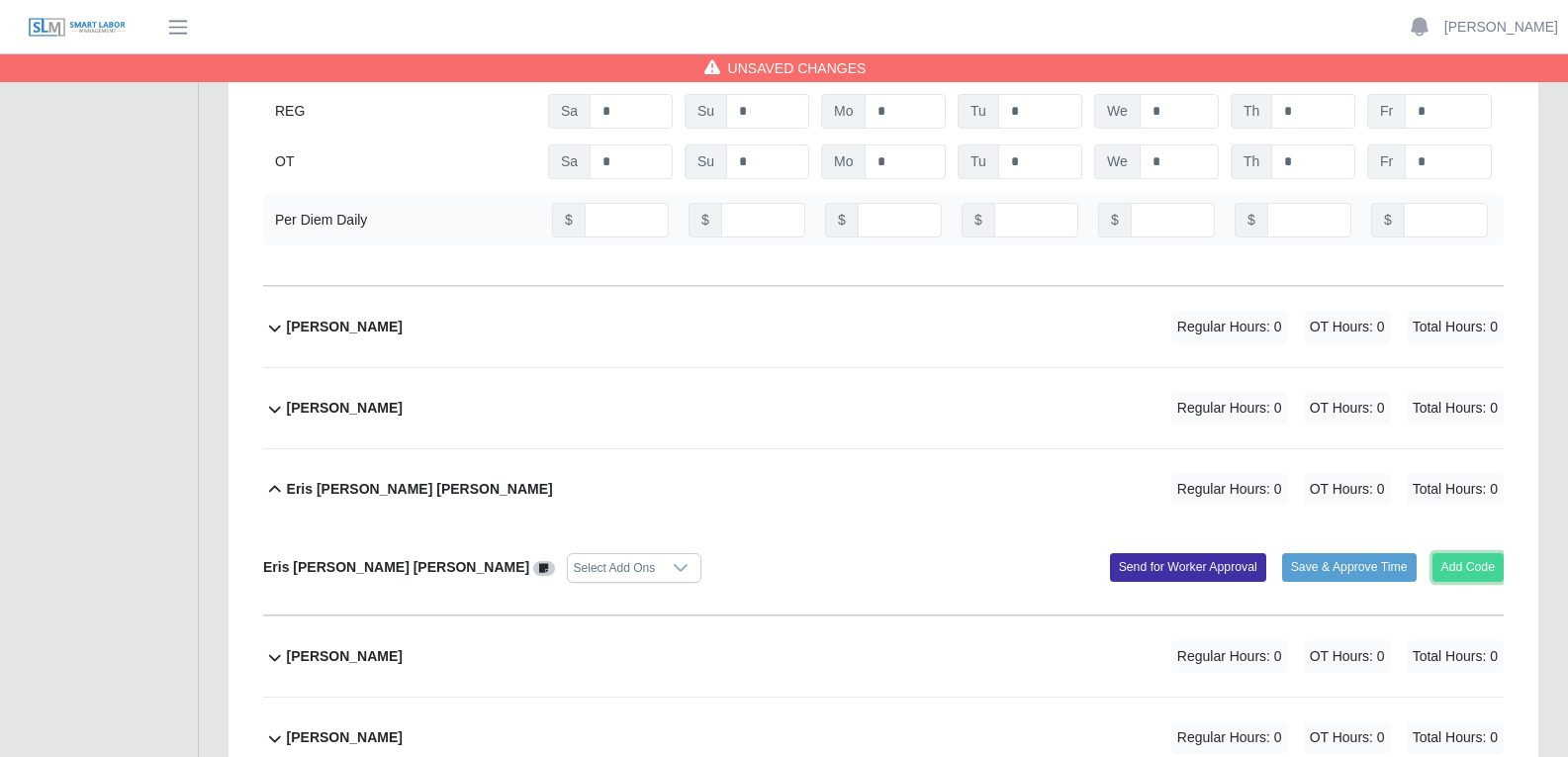
click at [1265, 553] on button "Add Code" at bounding box center [1468, 567] width 72 height 28
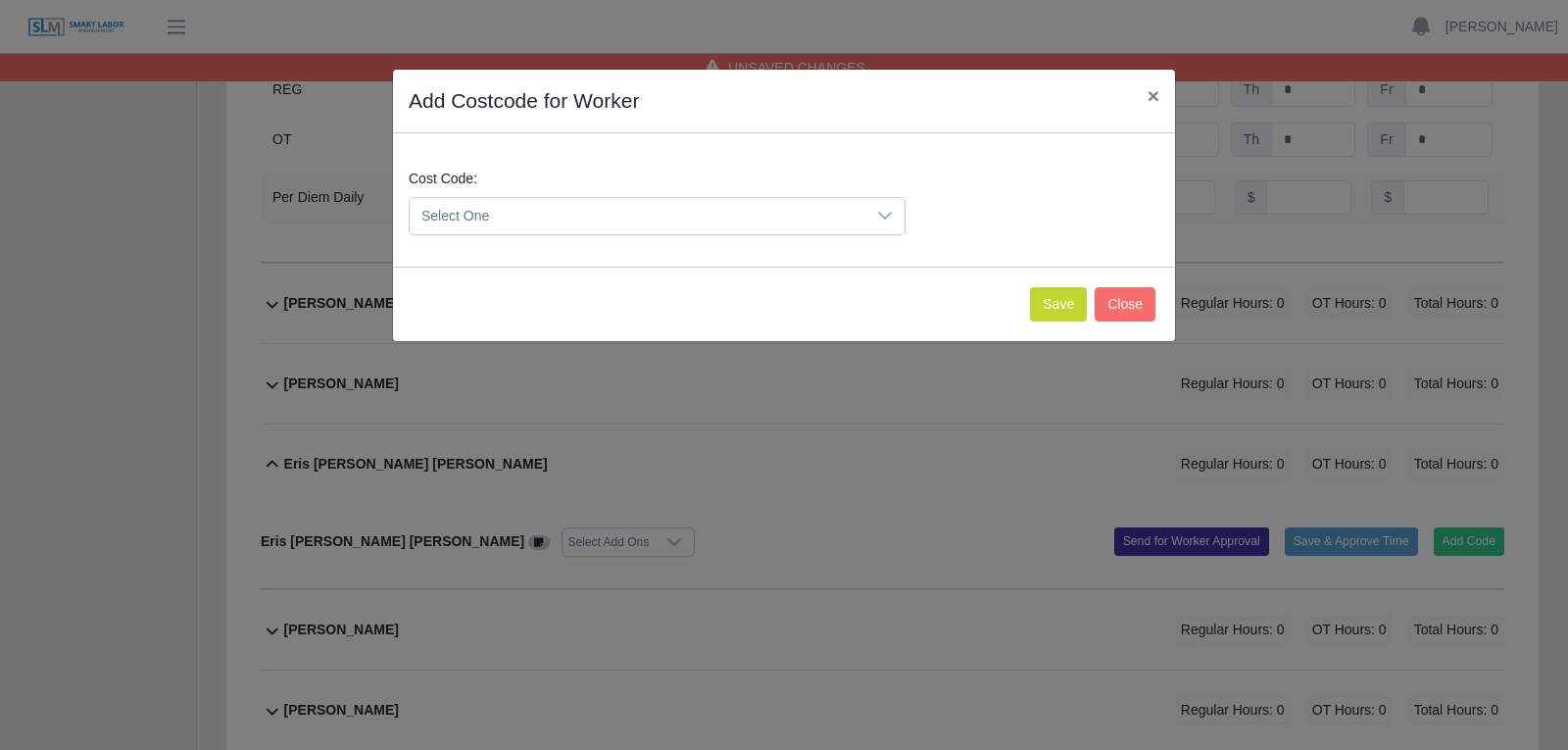
click at [811, 222] on span "Select One" at bounding box center [637, 216] width 456 height 36
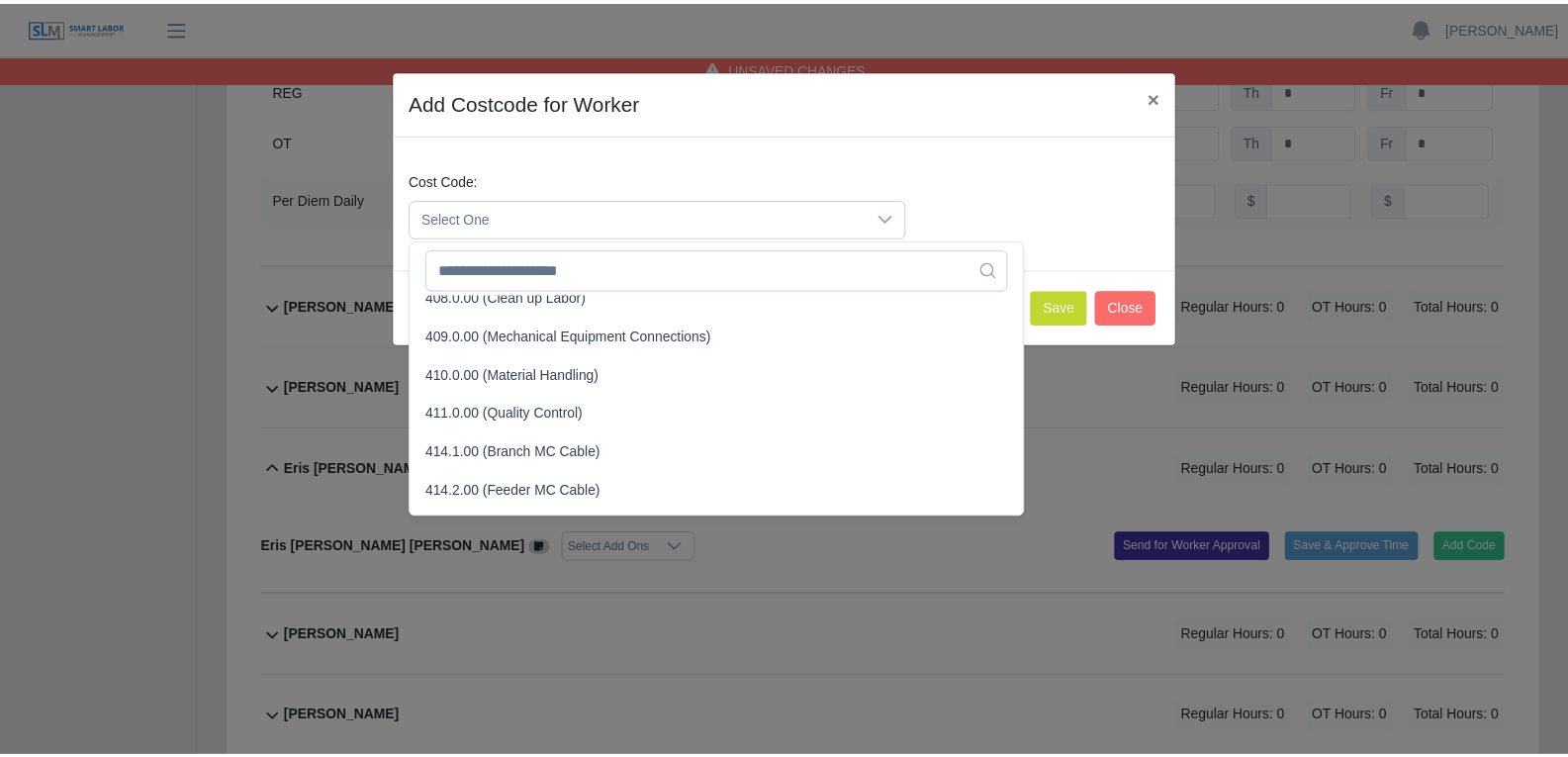
scroll to position [396, 0]
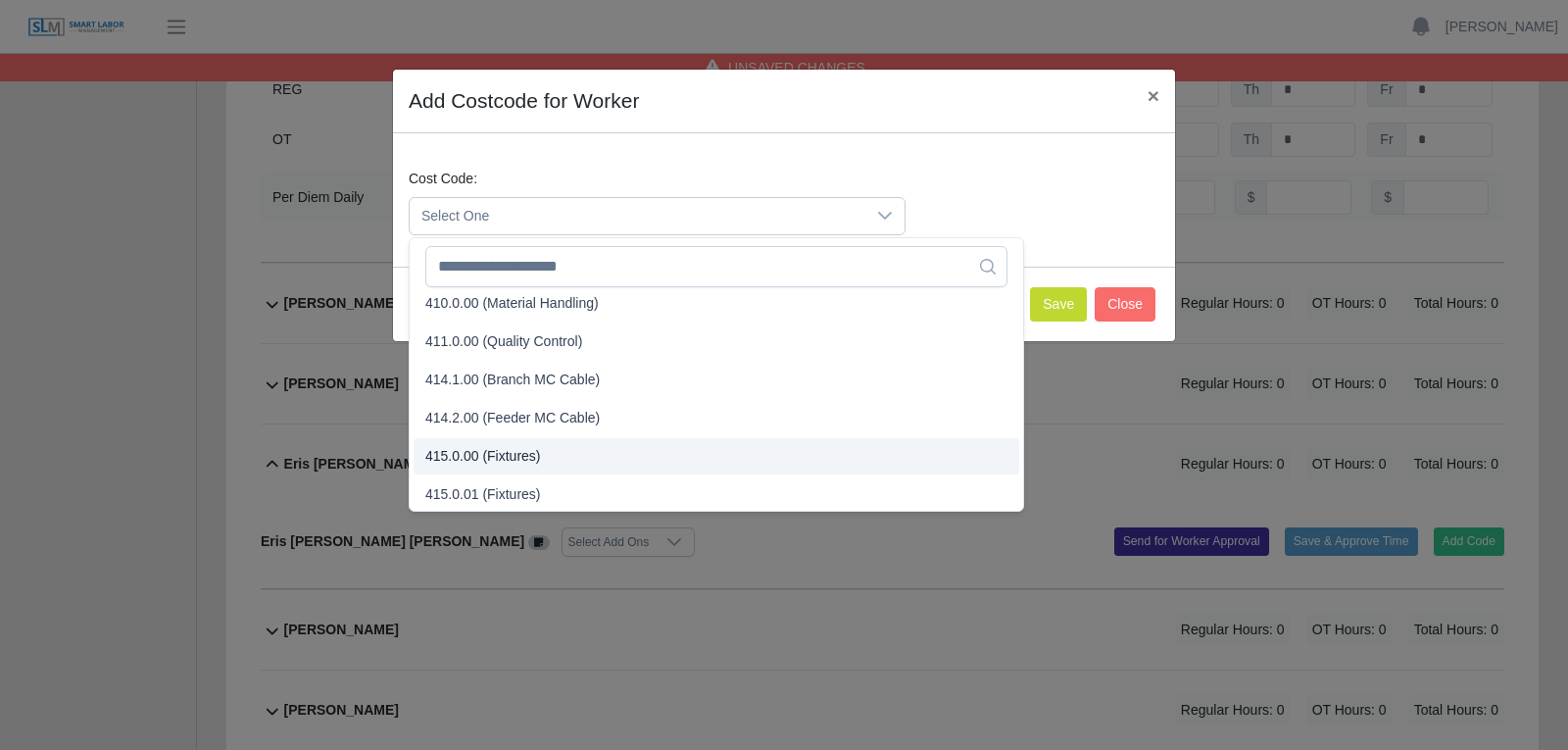
click at [486, 461] on span "415.0.00 (Fixtures)" at bounding box center [483, 456] width 116 height 21
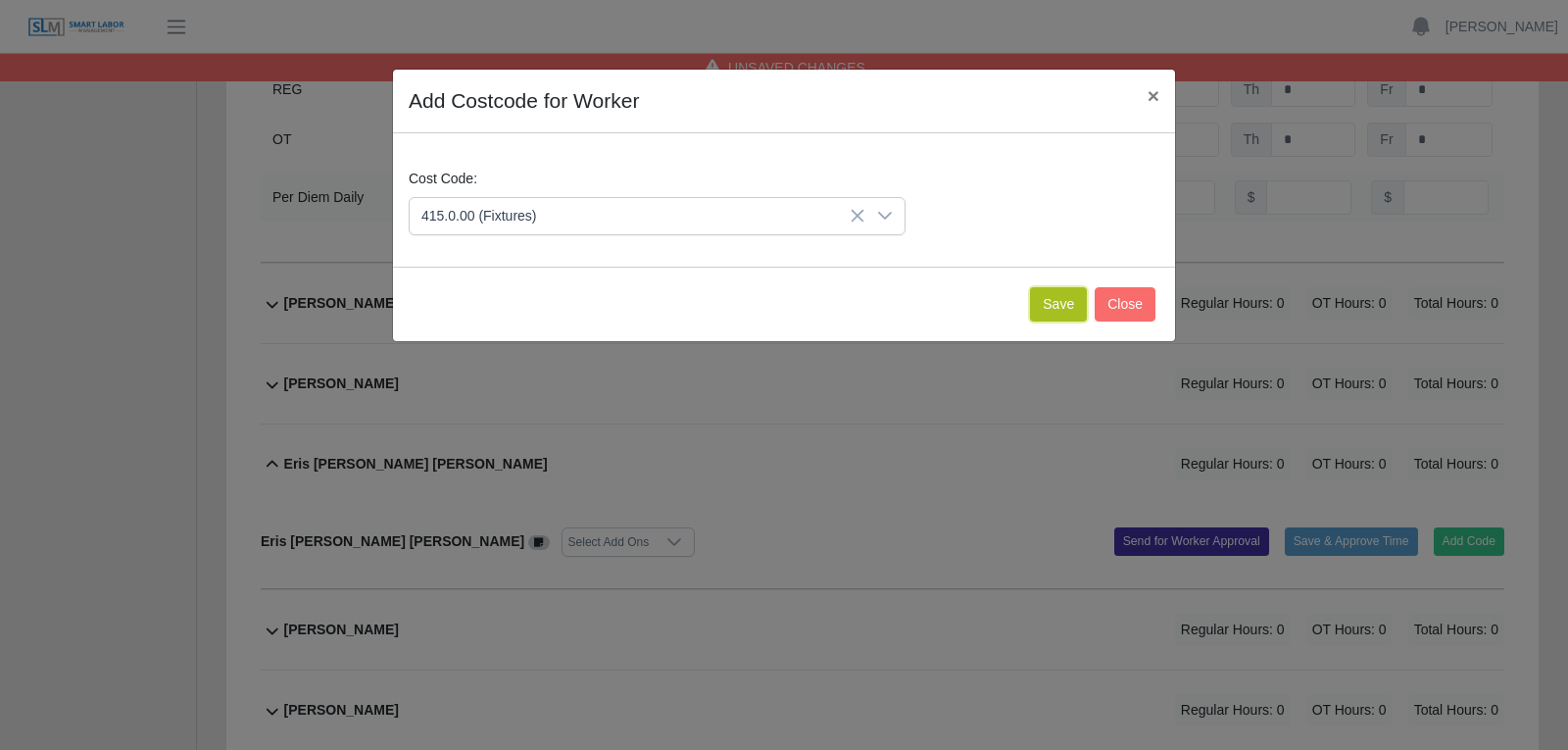
click at [1063, 300] on button "Save" at bounding box center [1058, 304] width 57 height 34
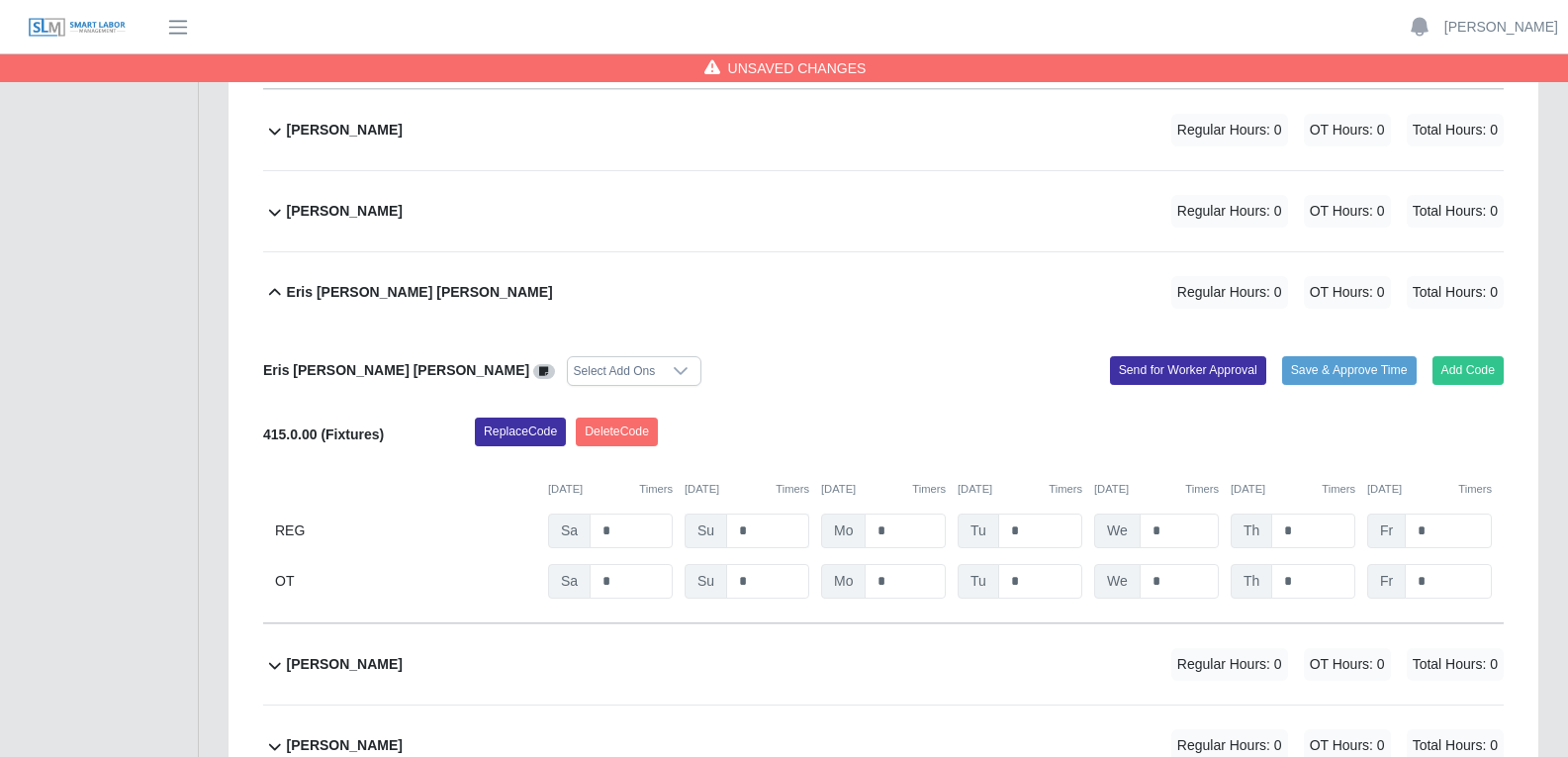
scroll to position [9988, 0]
click at [906, 513] on input "*" at bounding box center [906, 529] width 81 height 35
type input "*"
click at [1016, 513] on input "*" at bounding box center [1039, 529] width 84 height 35
type input "*"
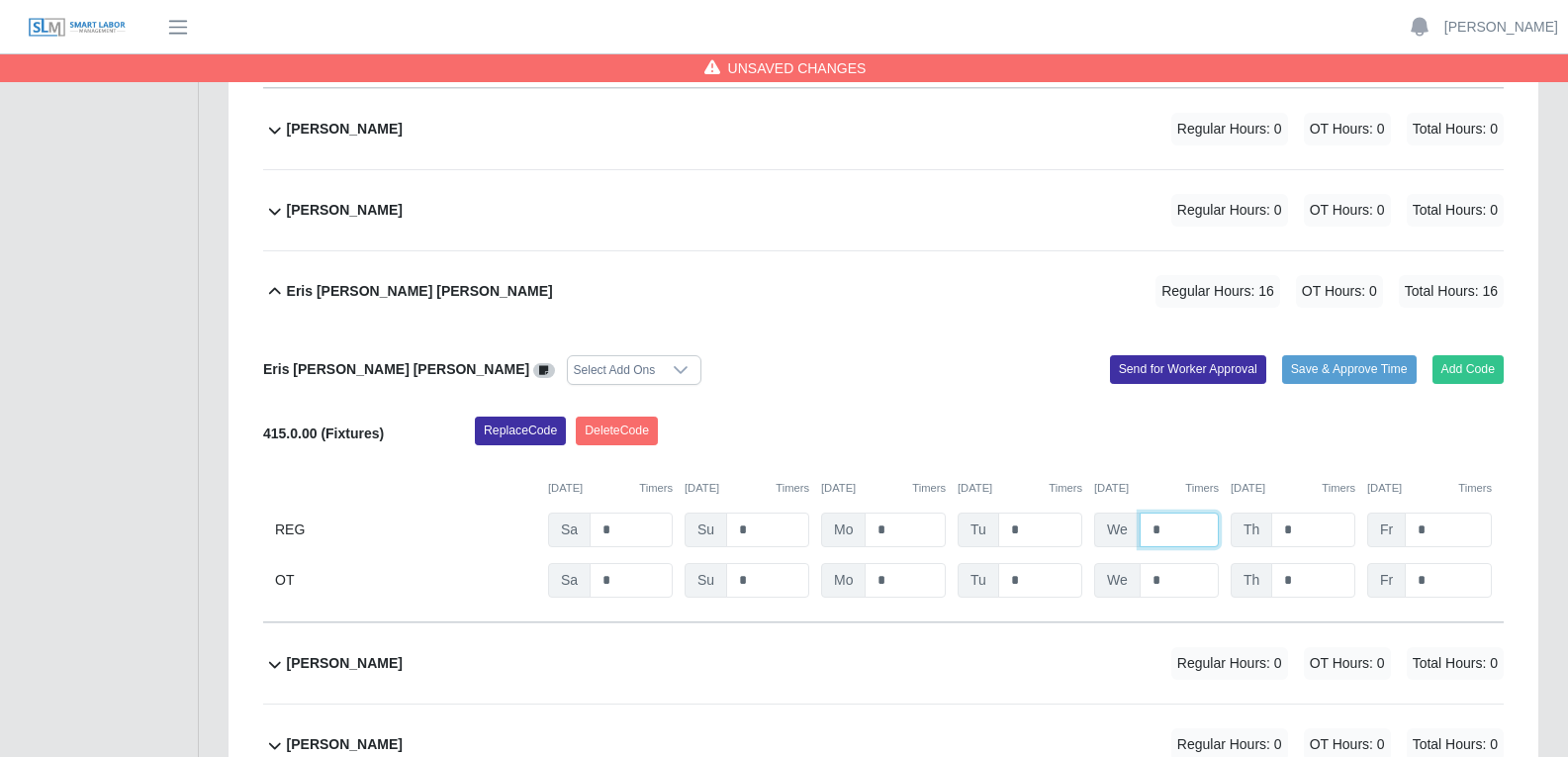
click at [1178, 513] on input "*" at bounding box center [1179, 529] width 79 height 35
type input "*"
click at [1265, 513] on input "*" at bounding box center [1313, 529] width 84 height 35
type input "*"
click at [1265, 513] on input "*" at bounding box center [1448, 529] width 87 height 35
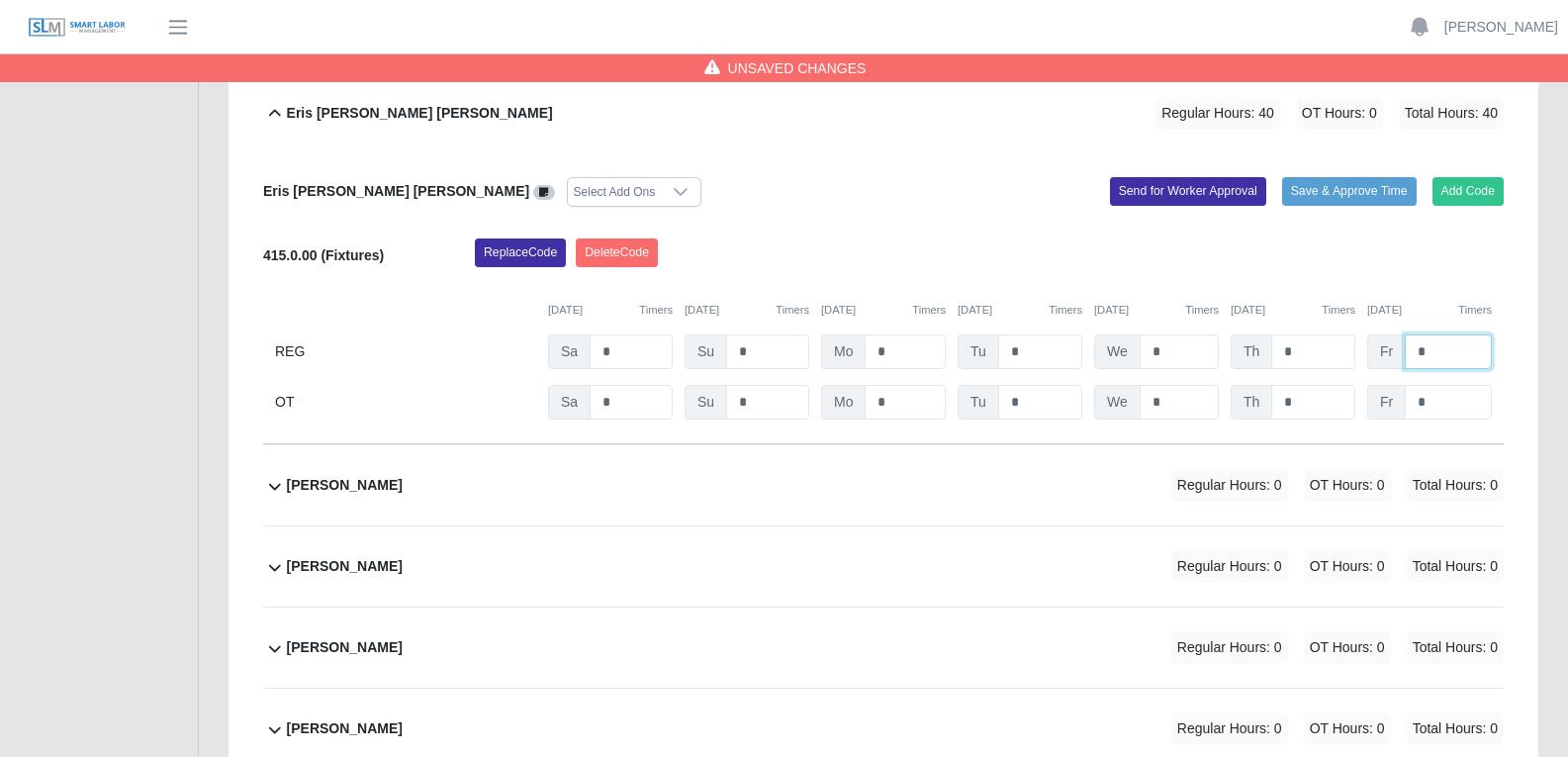
scroll to position [10186, 0]
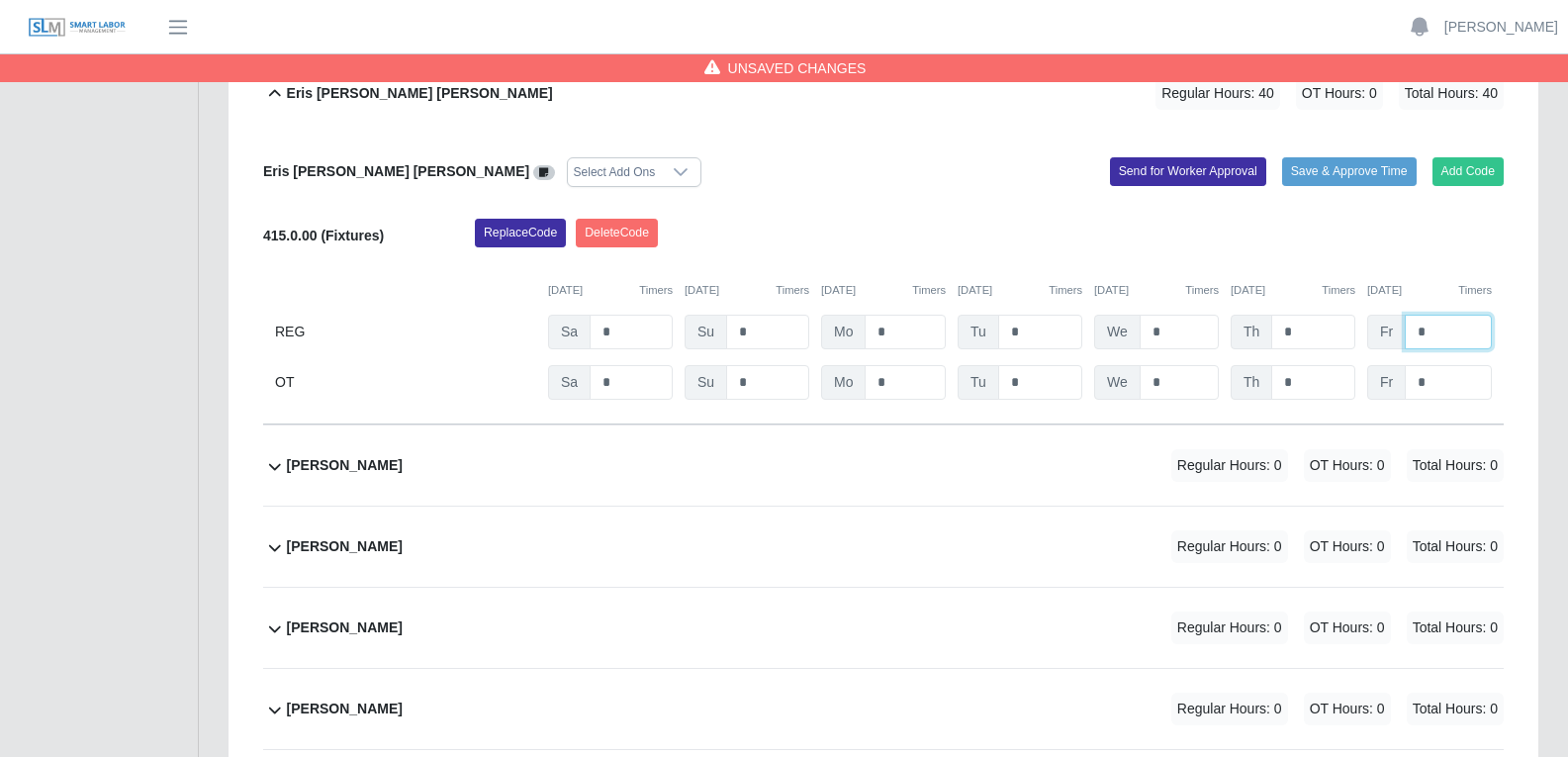
type input "*"
click at [802, 426] on div "Fabiola Briceno De Castillo Regular Hours: 0 OT Hours: 0 Total Hours: 0" at bounding box center [895, 465] width 1217 height 80
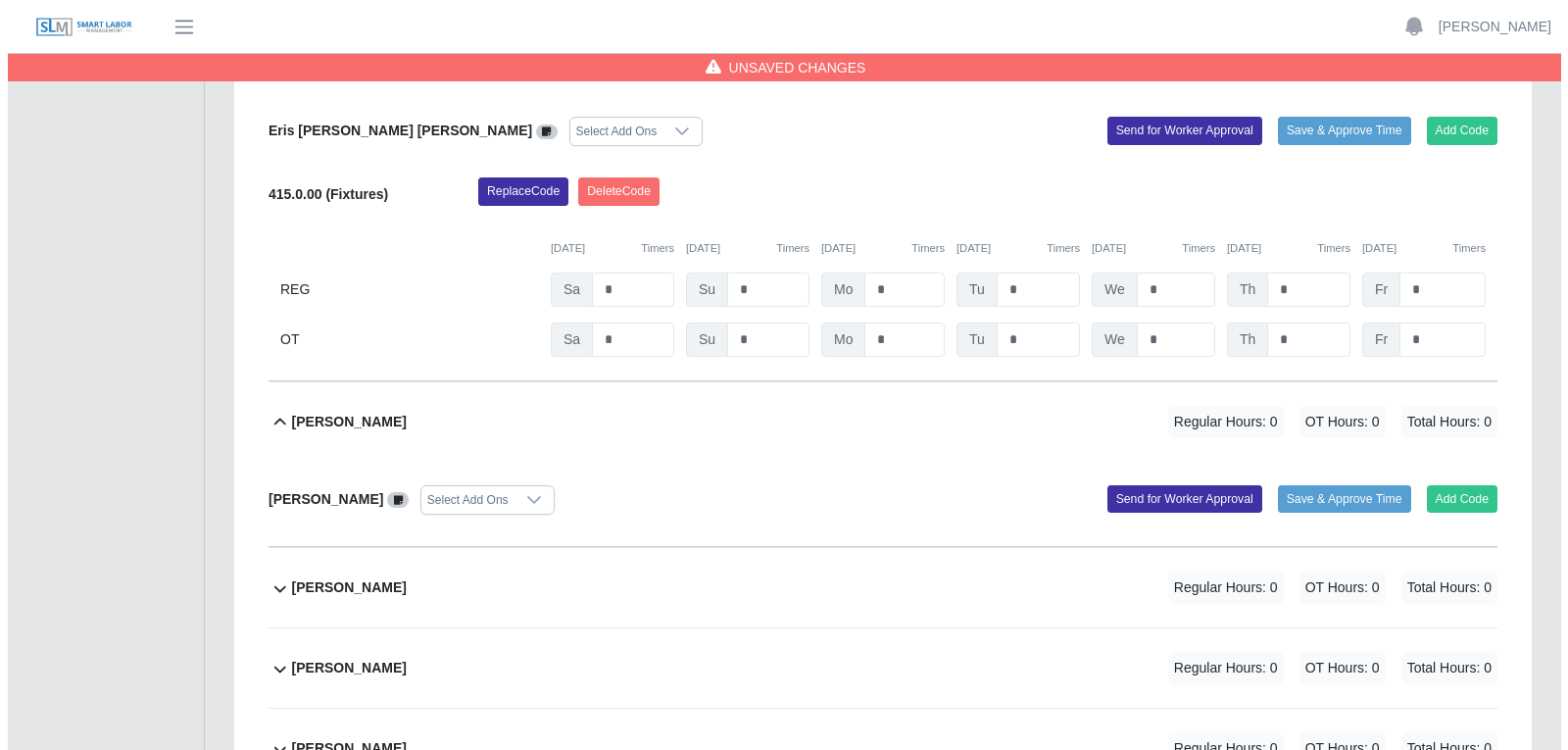
scroll to position [10190, 0]
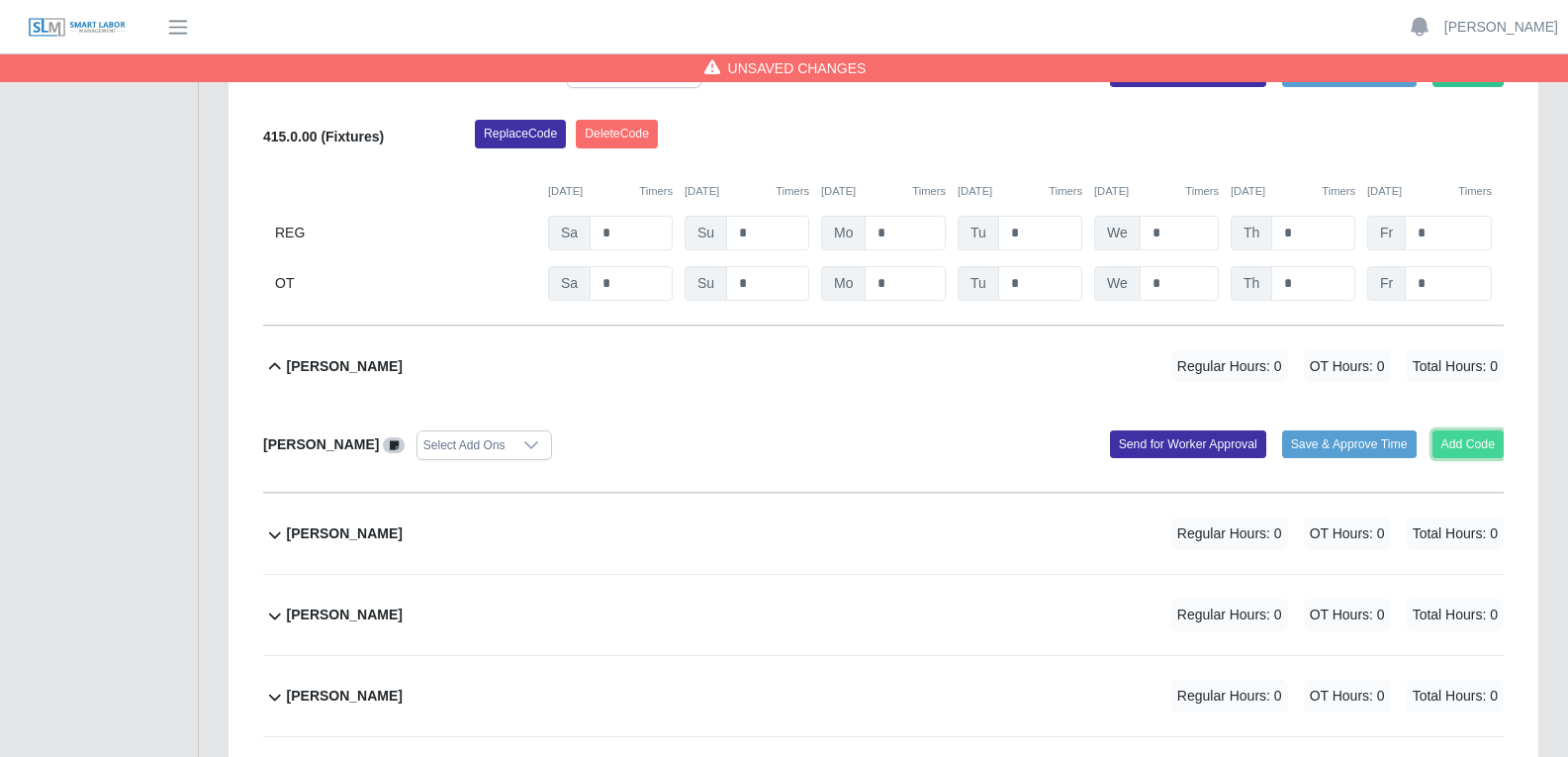
click at [1265, 430] on button "Add Code" at bounding box center [1468, 444] width 72 height 28
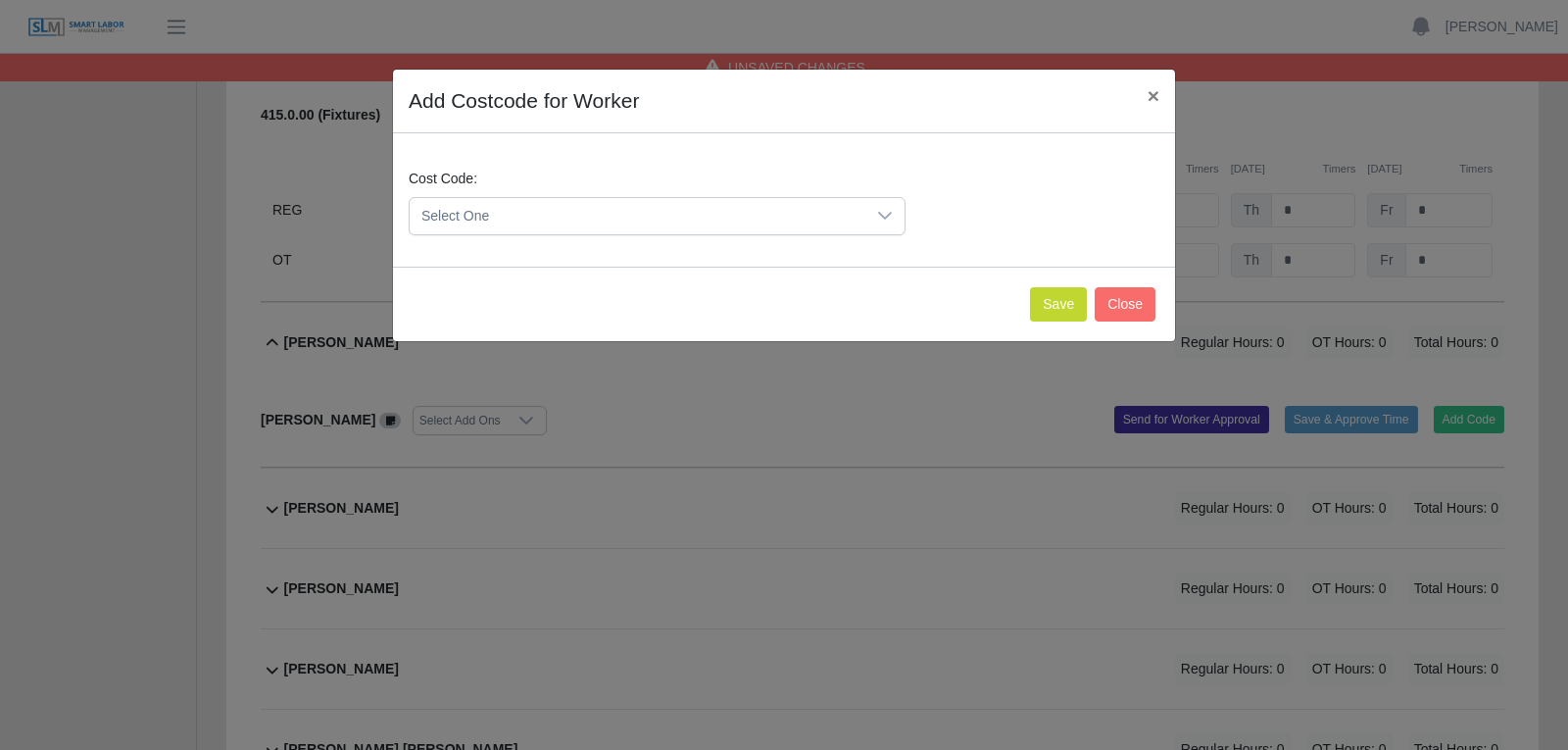
click at [881, 215] on icon at bounding box center [885, 216] width 14 height 8
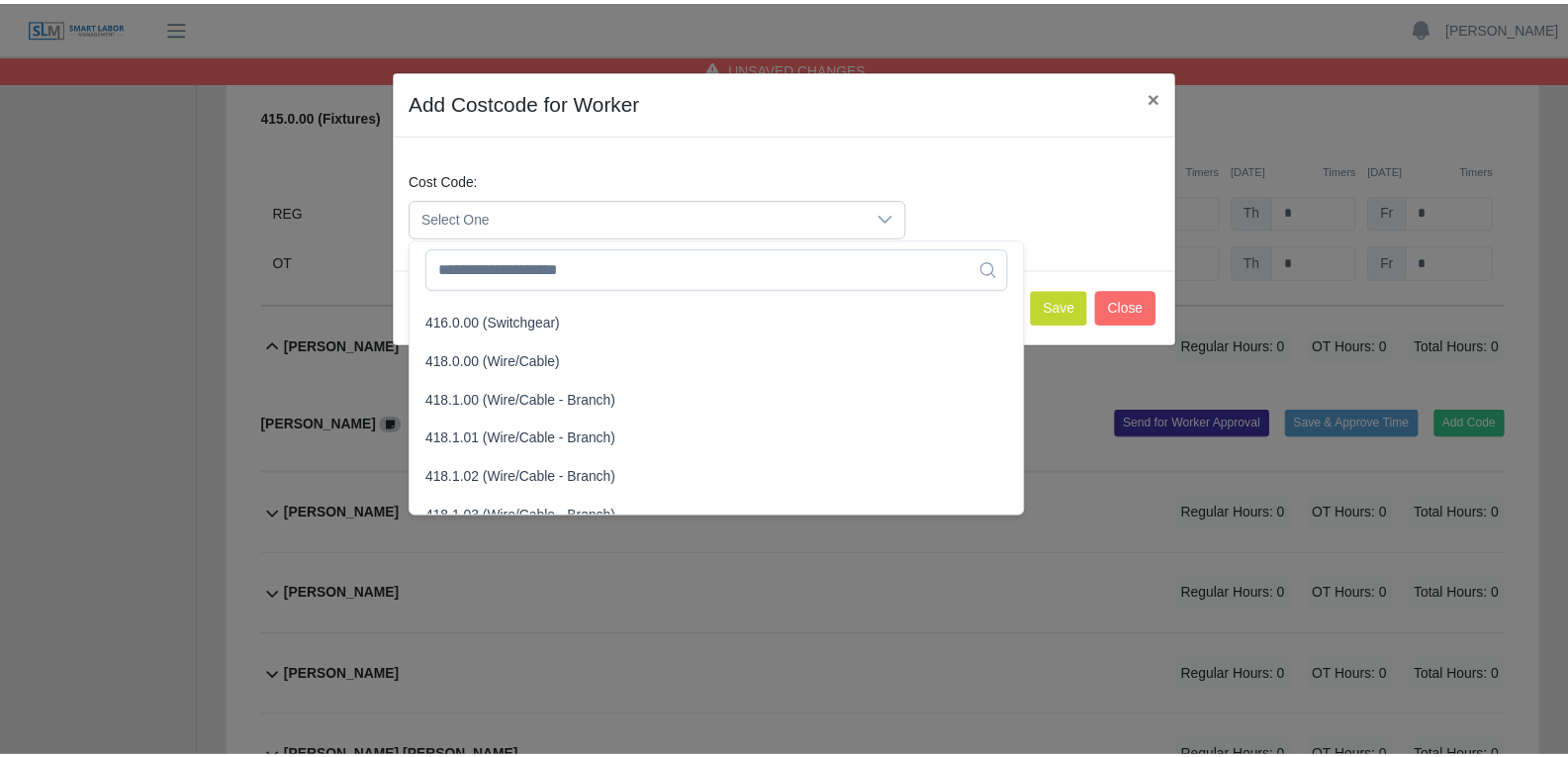
scroll to position [693, 0]
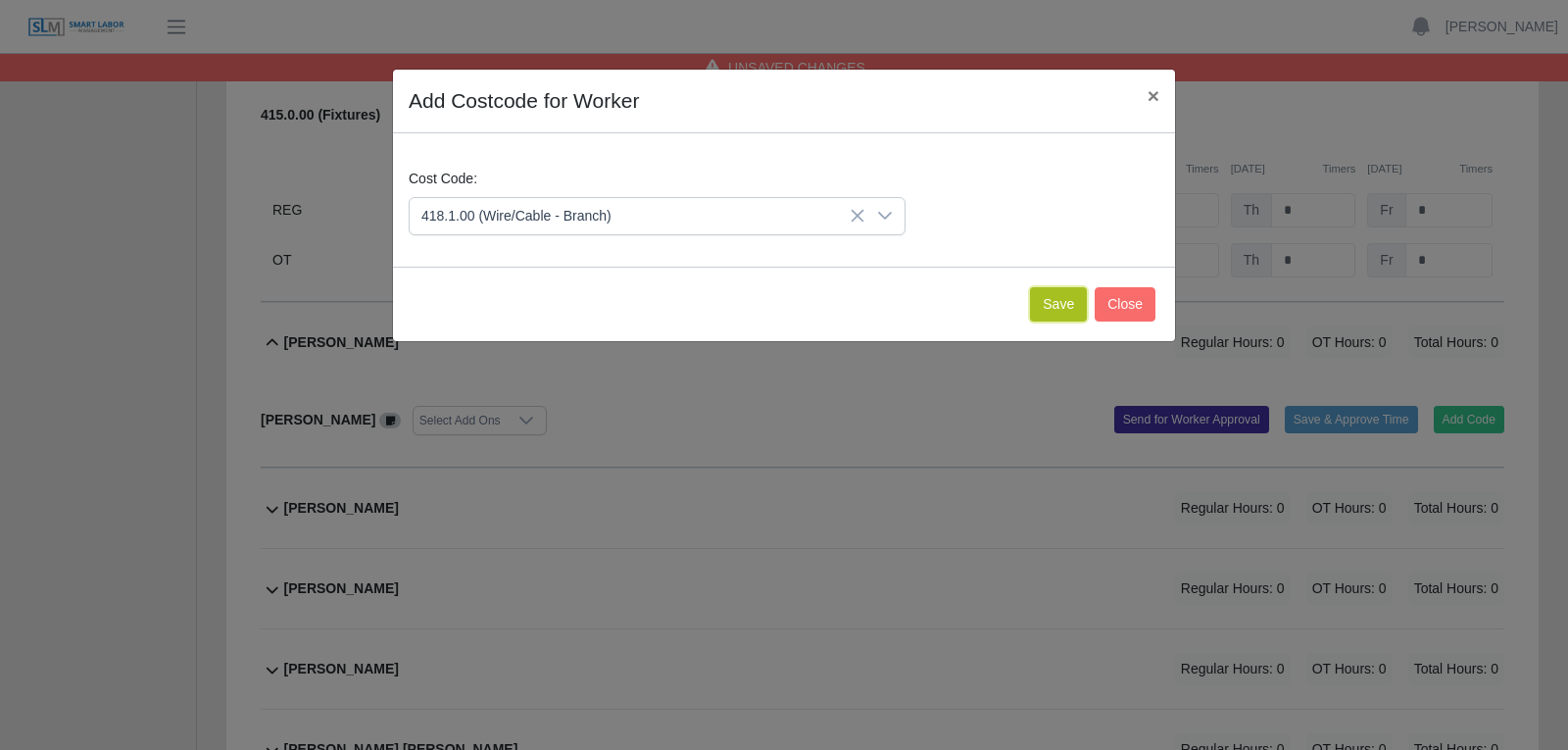
click at [1074, 299] on button "Save" at bounding box center [1058, 304] width 57 height 34
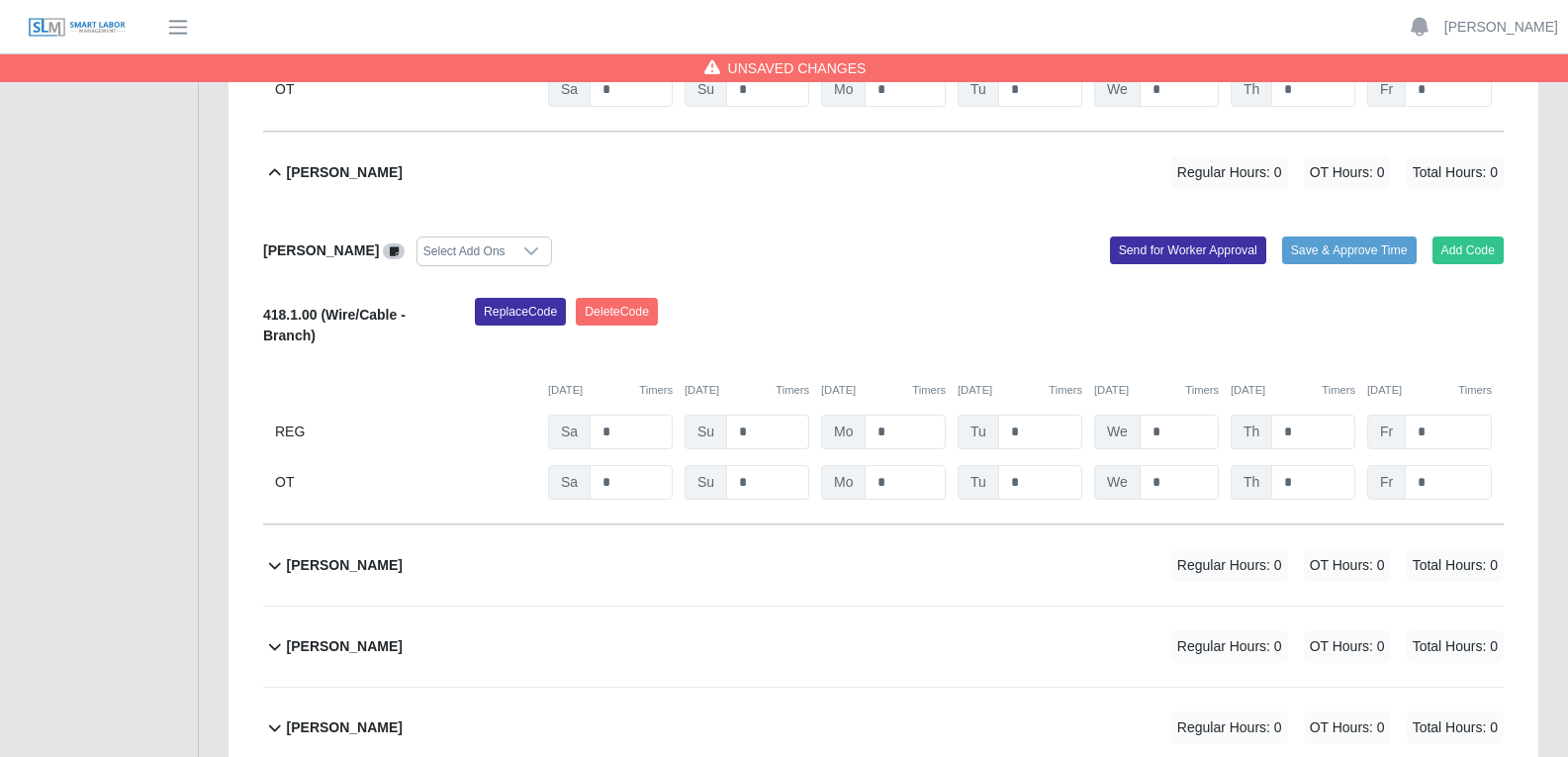
scroll to position [10483, 0]
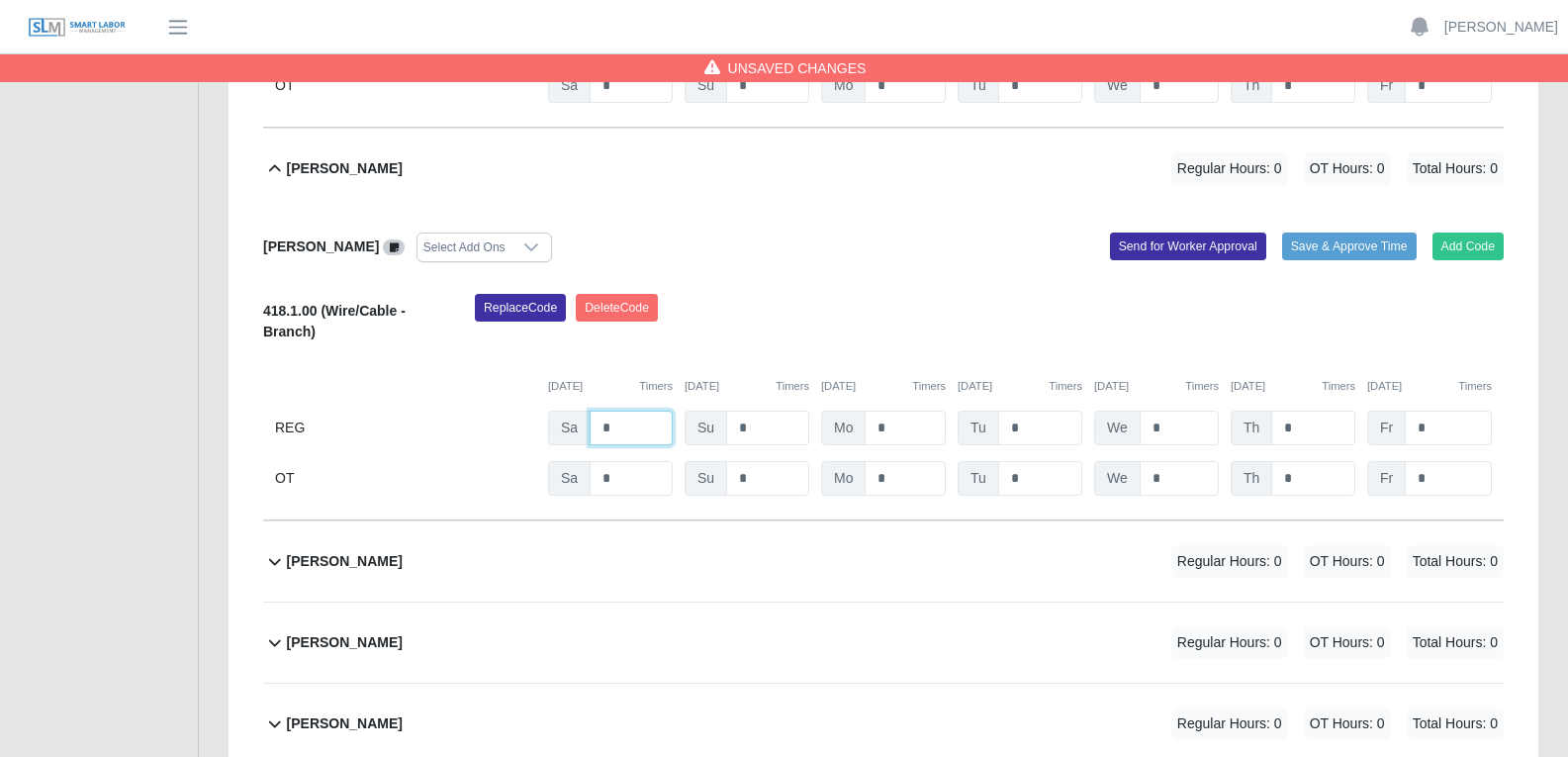
click at [617, 411] on input "*" at bounding box center [632, 427] width 83 height 35
type input "*"
click at [895, 411] on input "*" at bounding box center [906, 427] width 81 height 35
type input "*"
click at [1047, 411] on input "*" at bounding box center [1039, 427] width 84 height 35
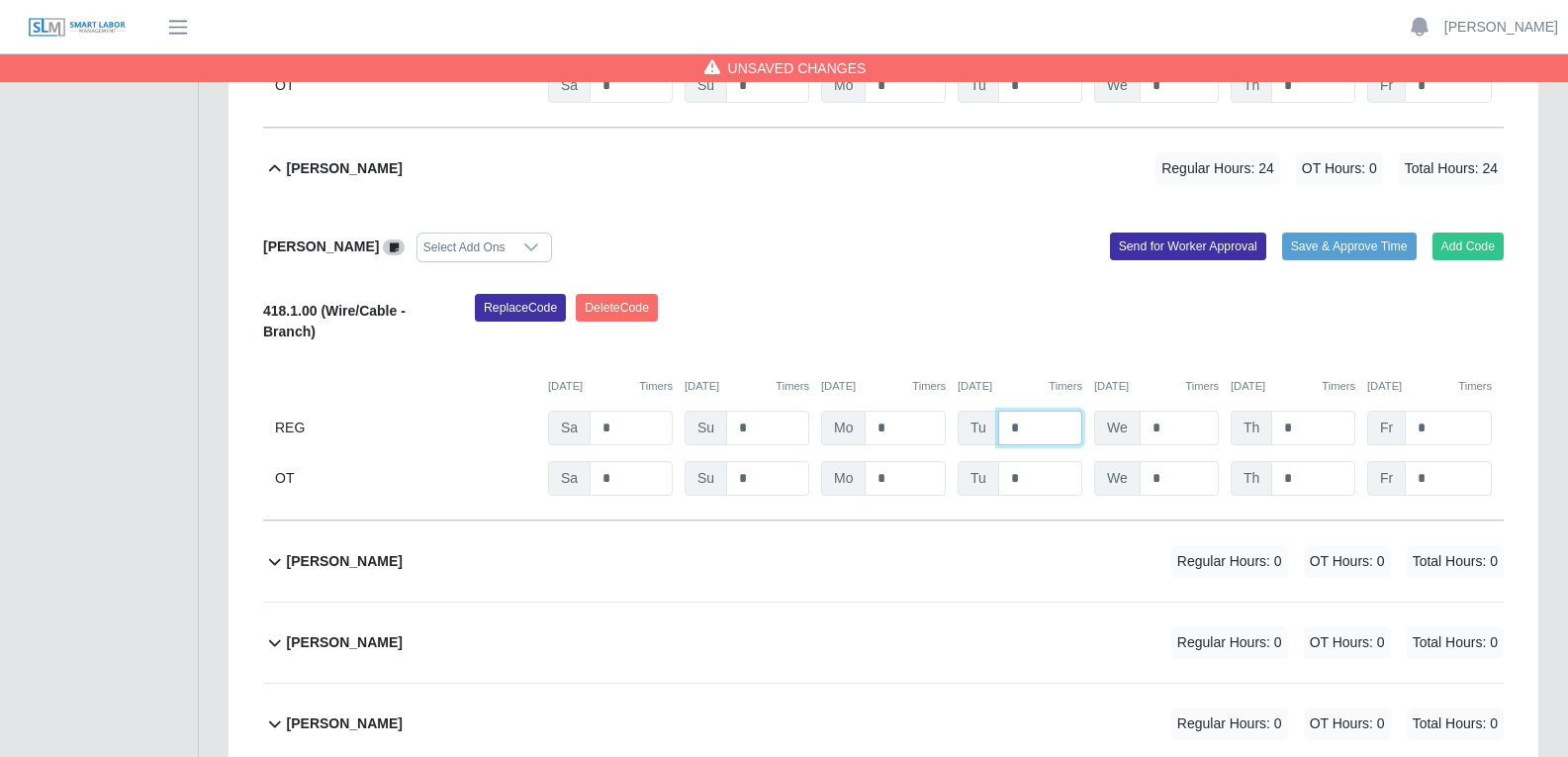
type input "*"
click at [1179, 411] on input "*" at bounding box center [1179, 427] width 79 height 35
type input "*"
click at [1265, 411] on input "*" at bounding box center [1313, 427] width 84 height 35
type input "*"
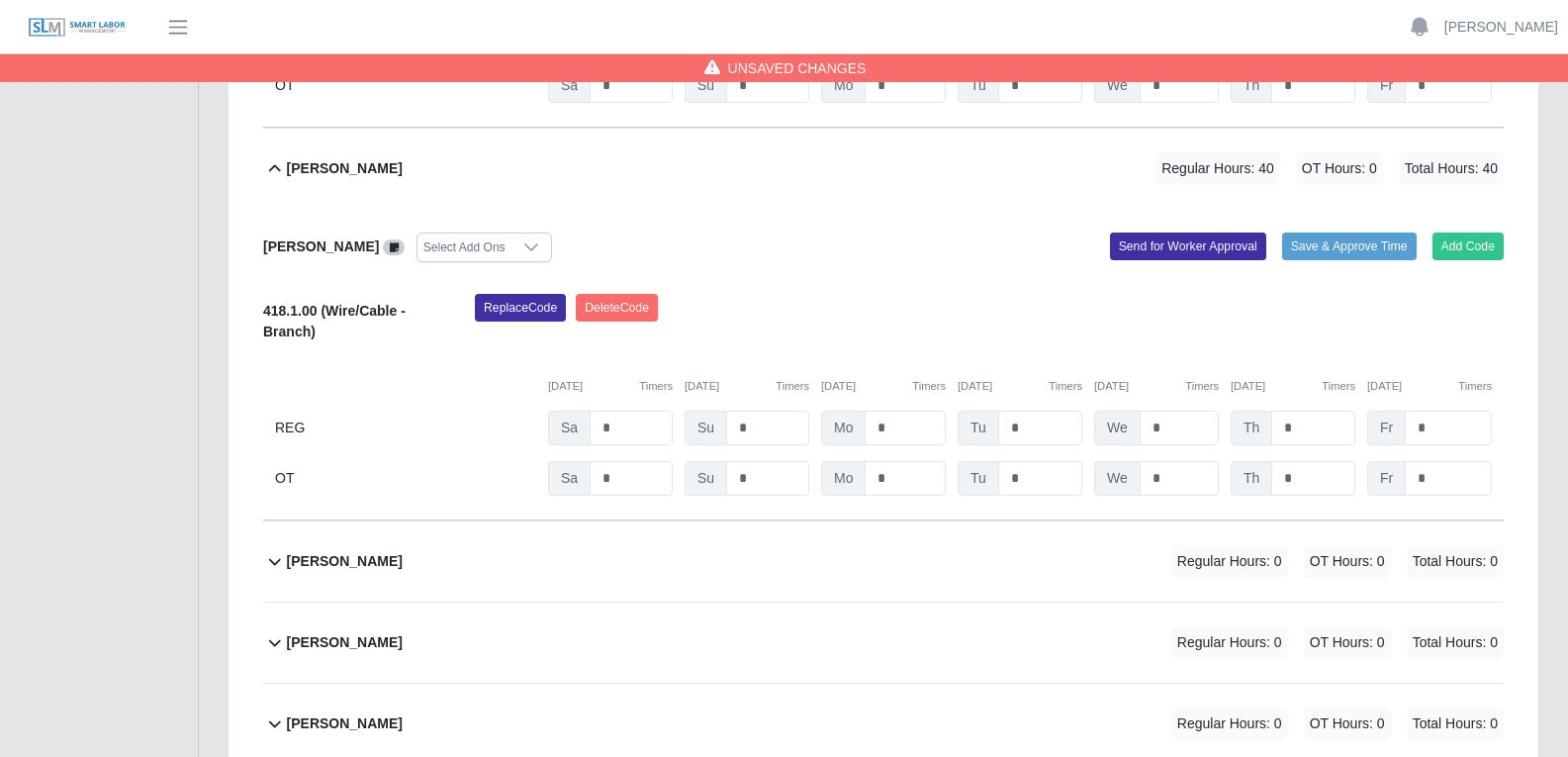
click at [985, 294] on div "Replace Code Delete Code" at bounding box center [989, 324] width 1058 height 60
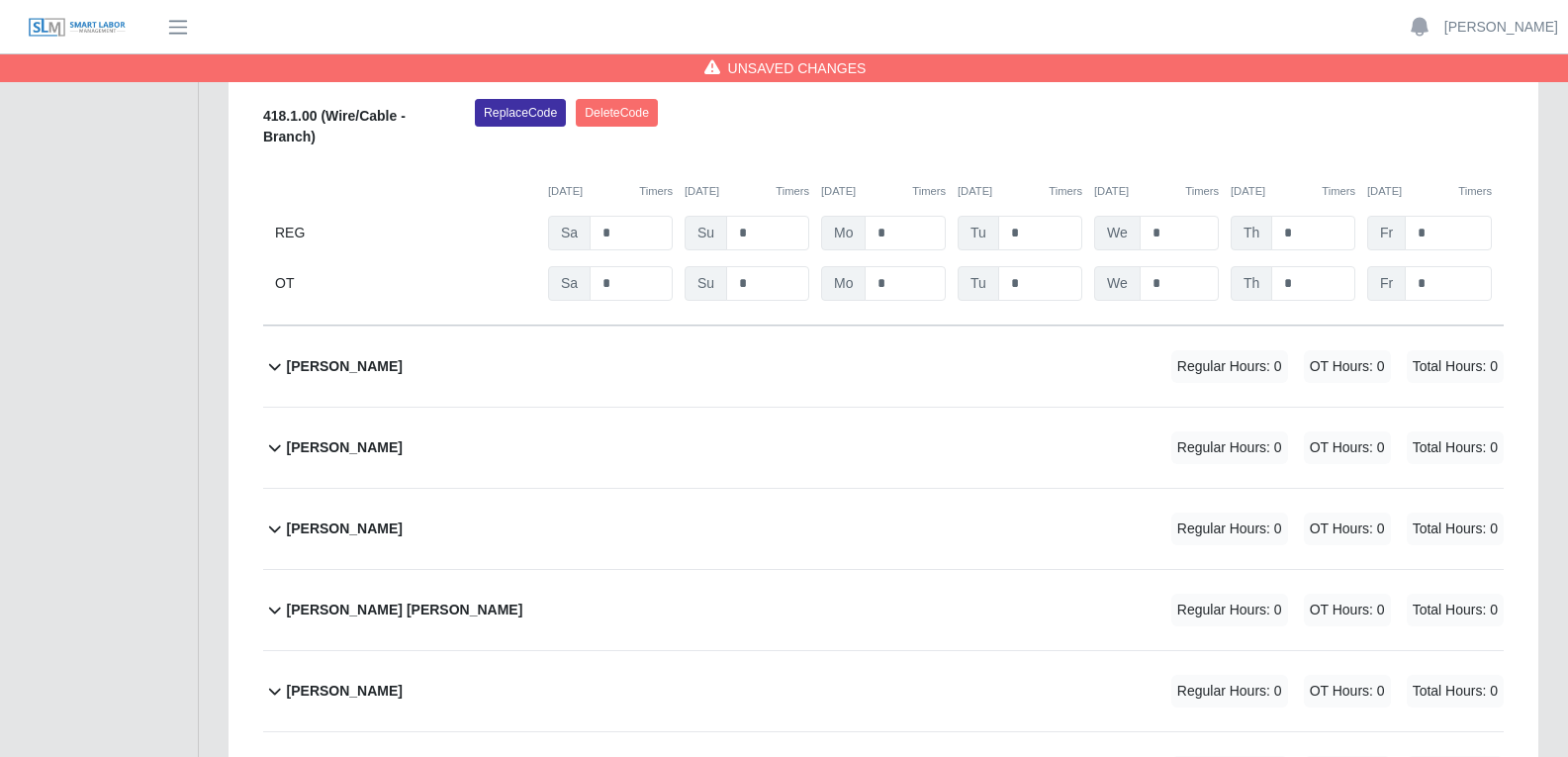
scroll to position [10681, 0]
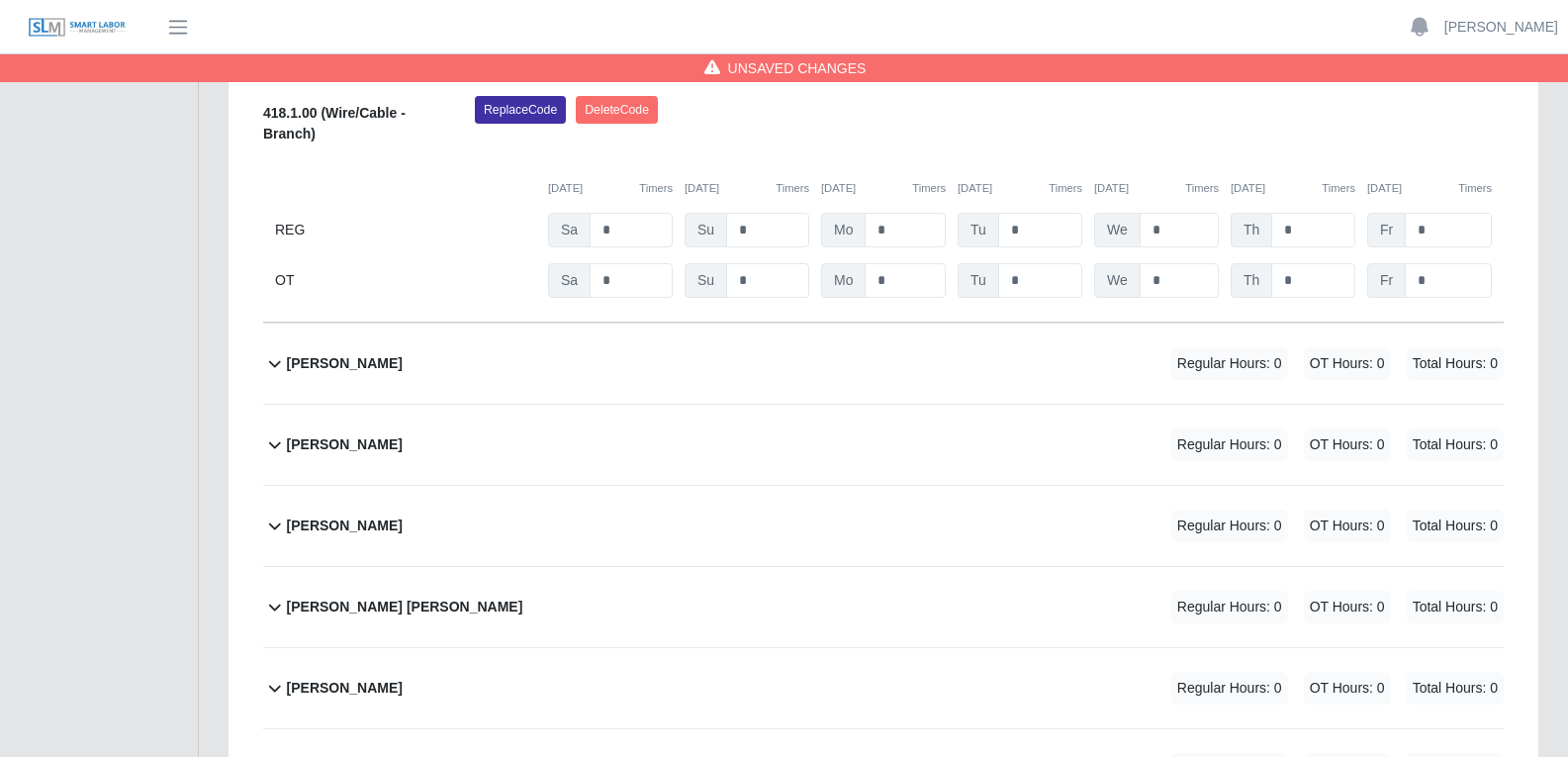
click at [829, 324] on div "Fatima Valdez Padilla Regular Hours: 0 OT Hours: 0 Total Hours: 0" at bounding box center [895, 363] width 1217 height 80
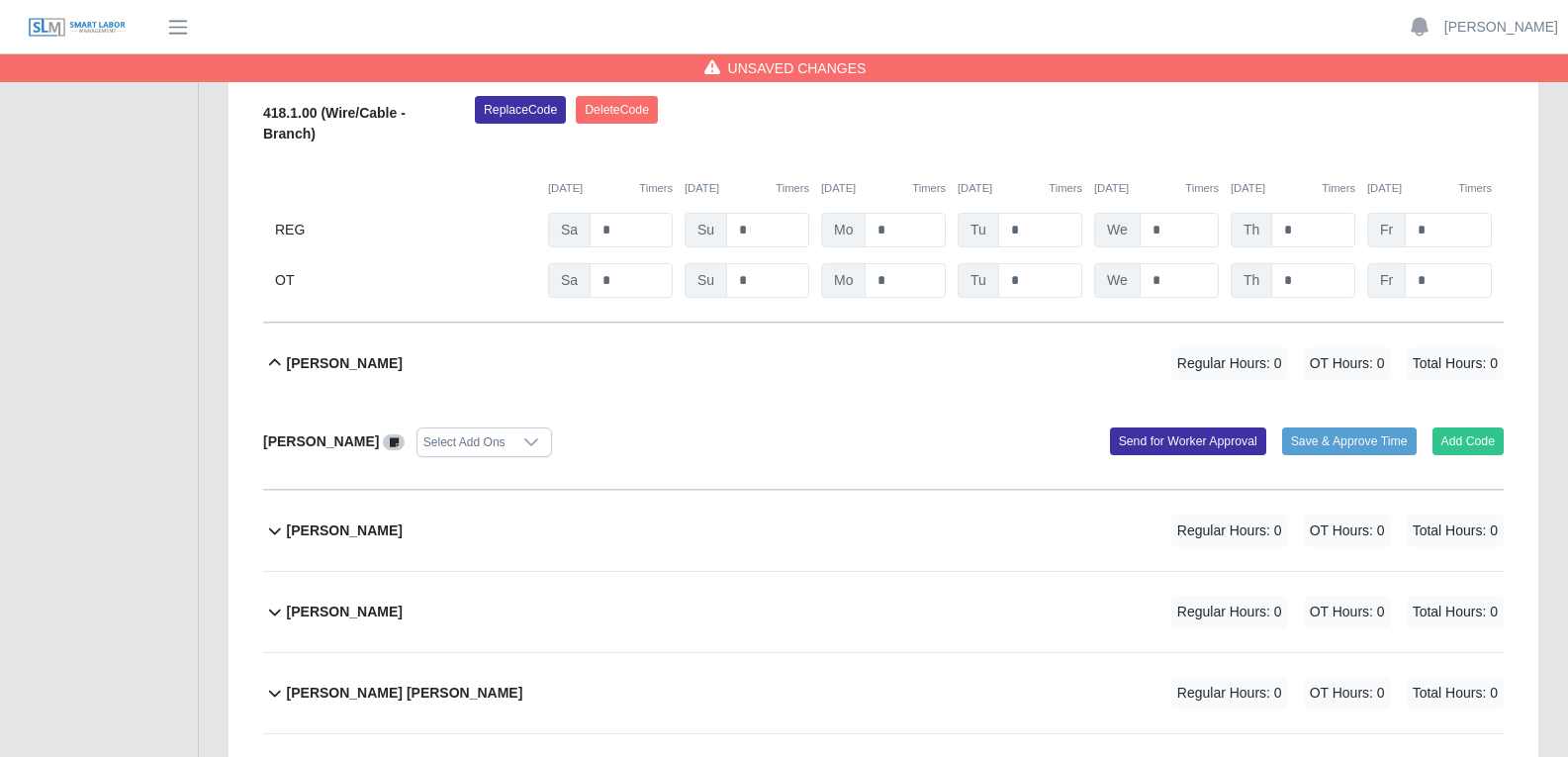
click at [539, 434] on icon at bounding box center [532, 442] width 16 height 16
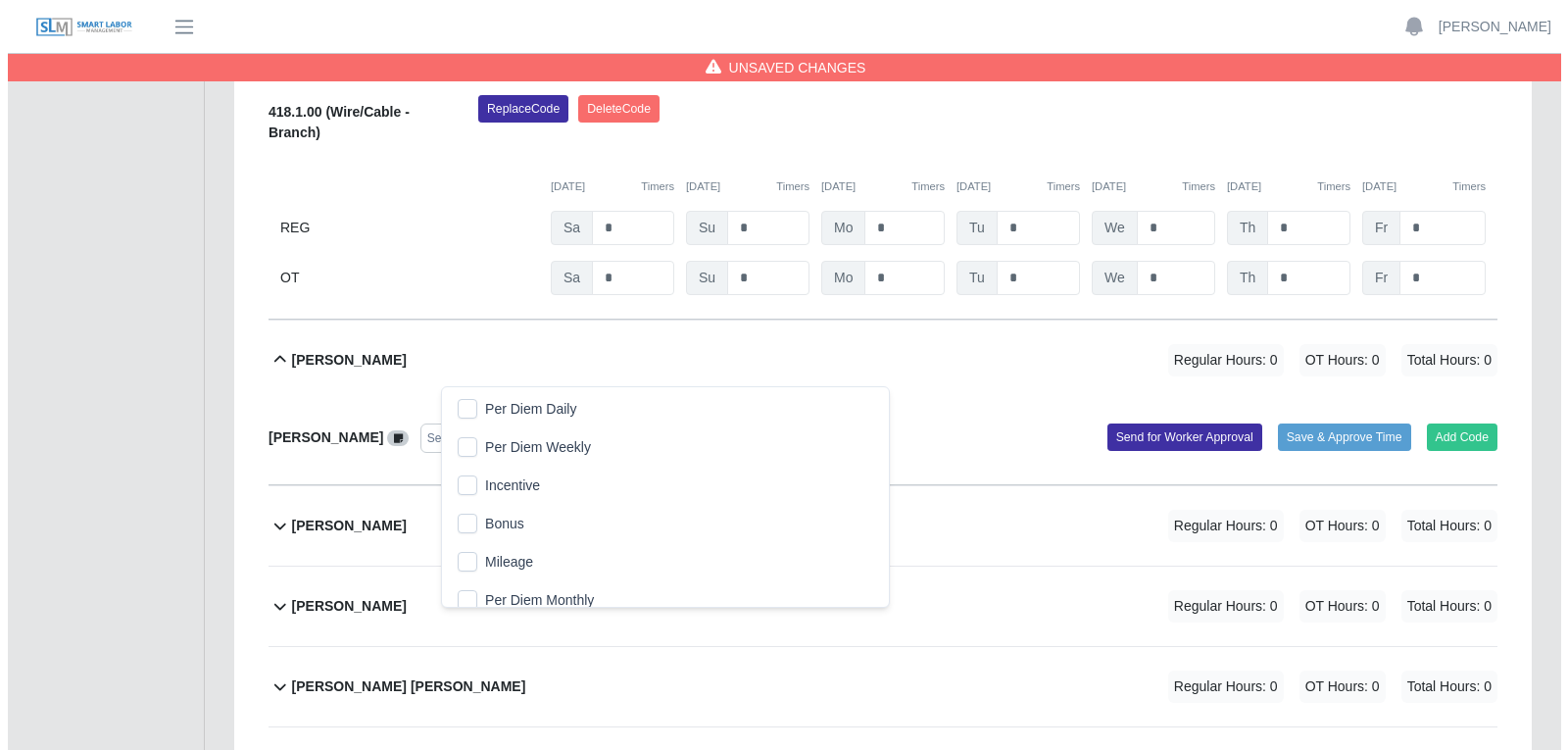
scroll to position [21, 13]
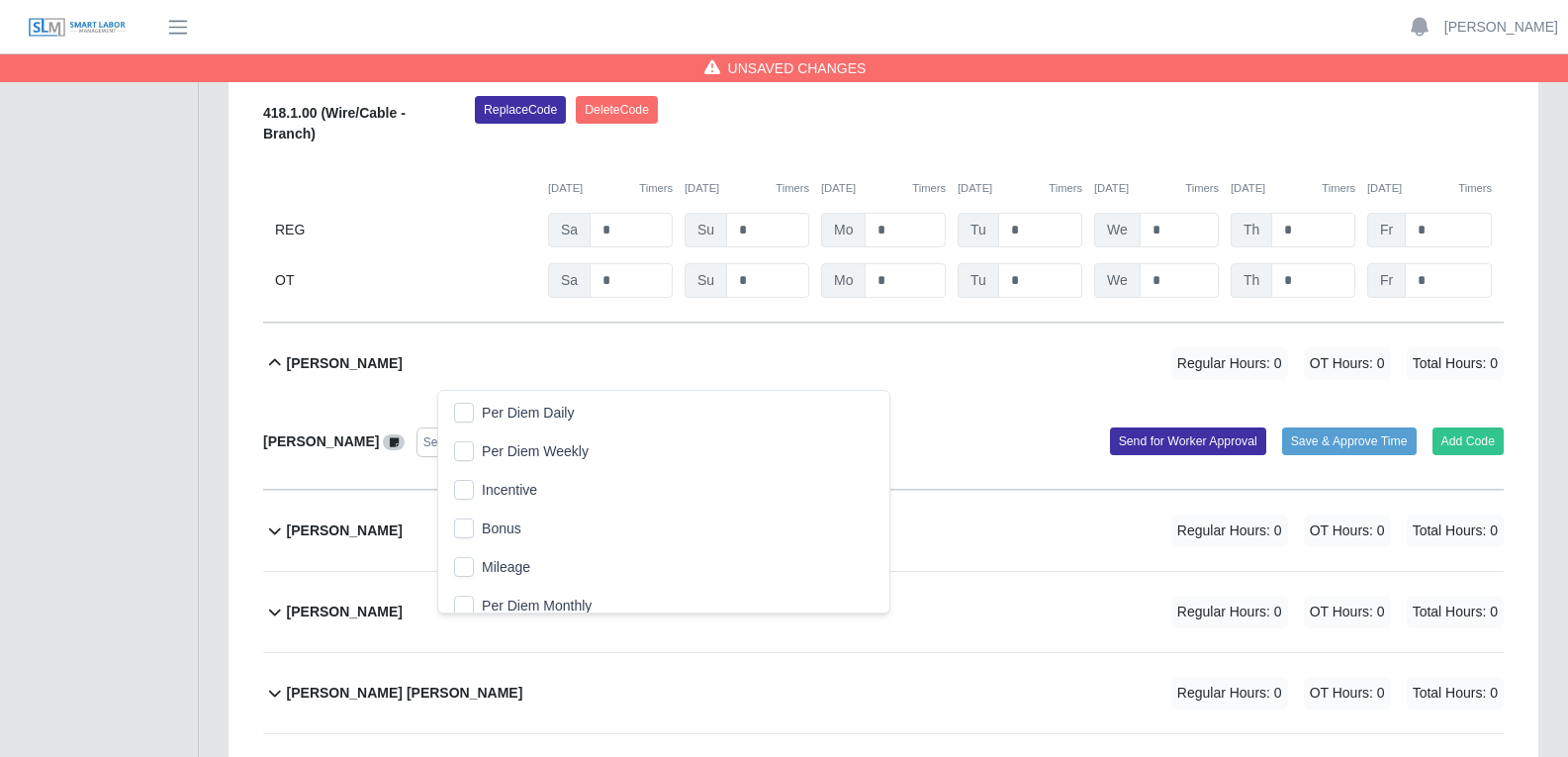
click at [548, 411] on span "Per Diem Daily" at bounding box center [528, 413] width 92 height 21
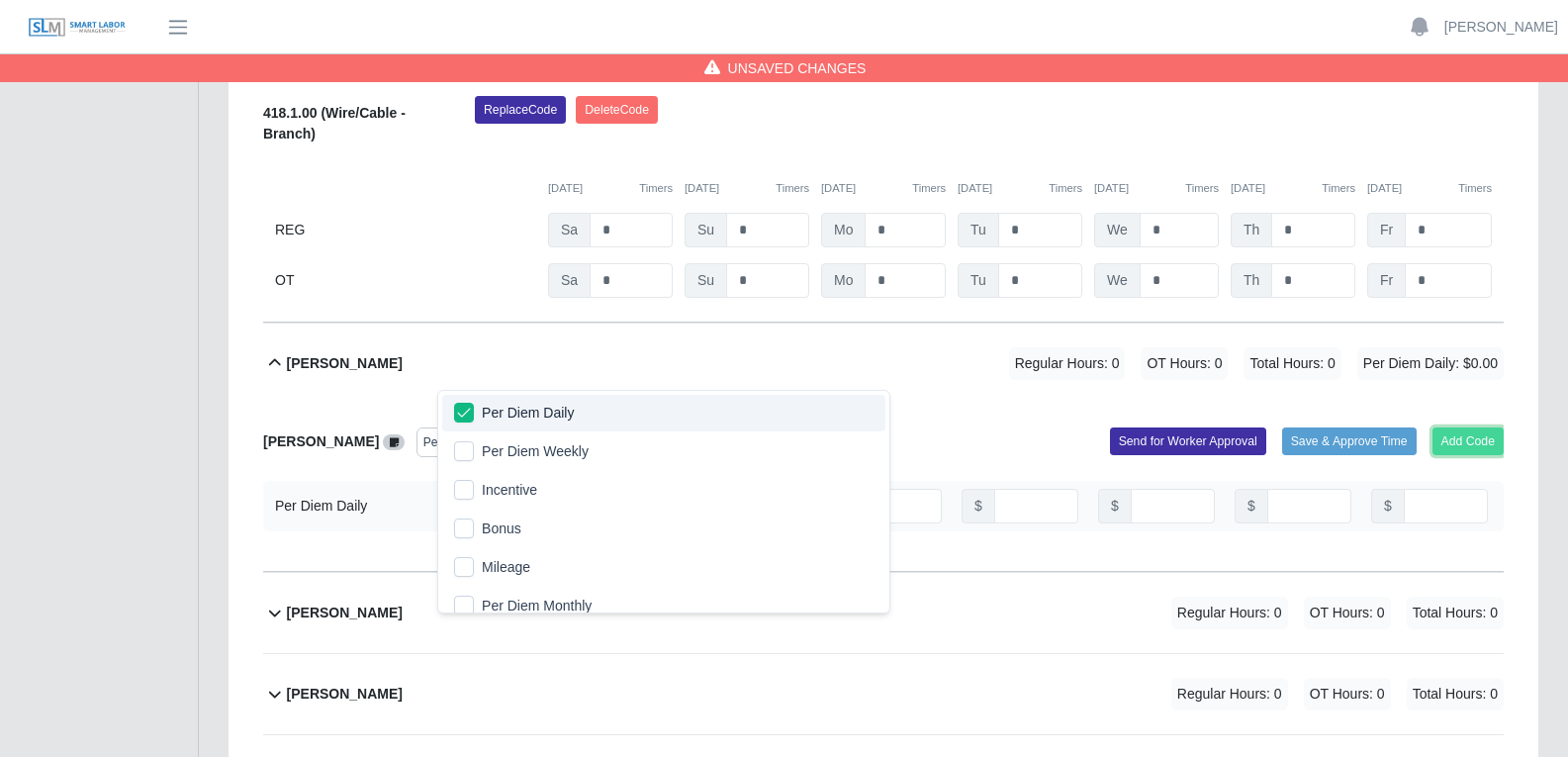
click at [1265, 427] on button "Add Code" at bounding box center [1468, 441] width 72 height 28
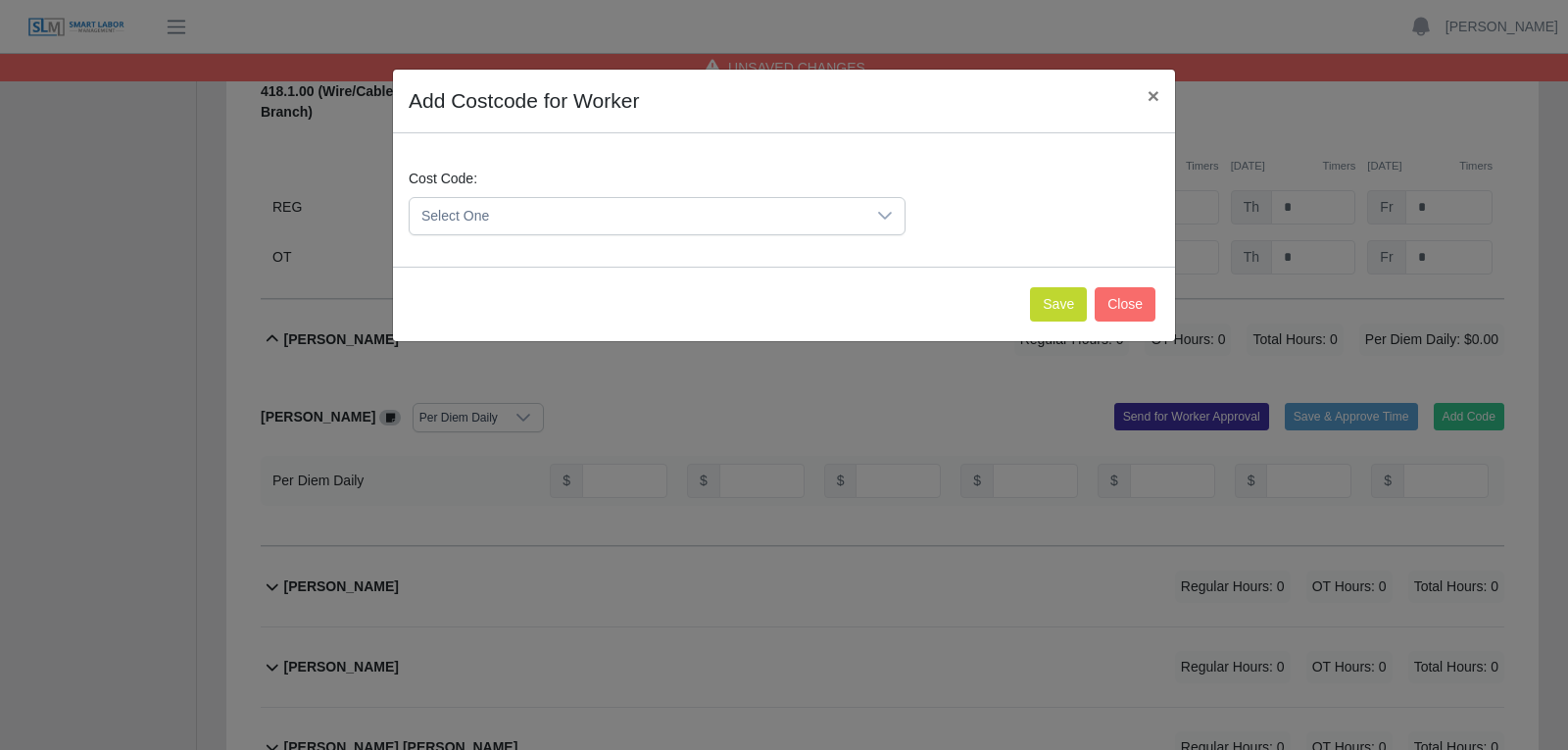
click at [891, 219] on icon at bounding box center [885, 216] width 16 height 16
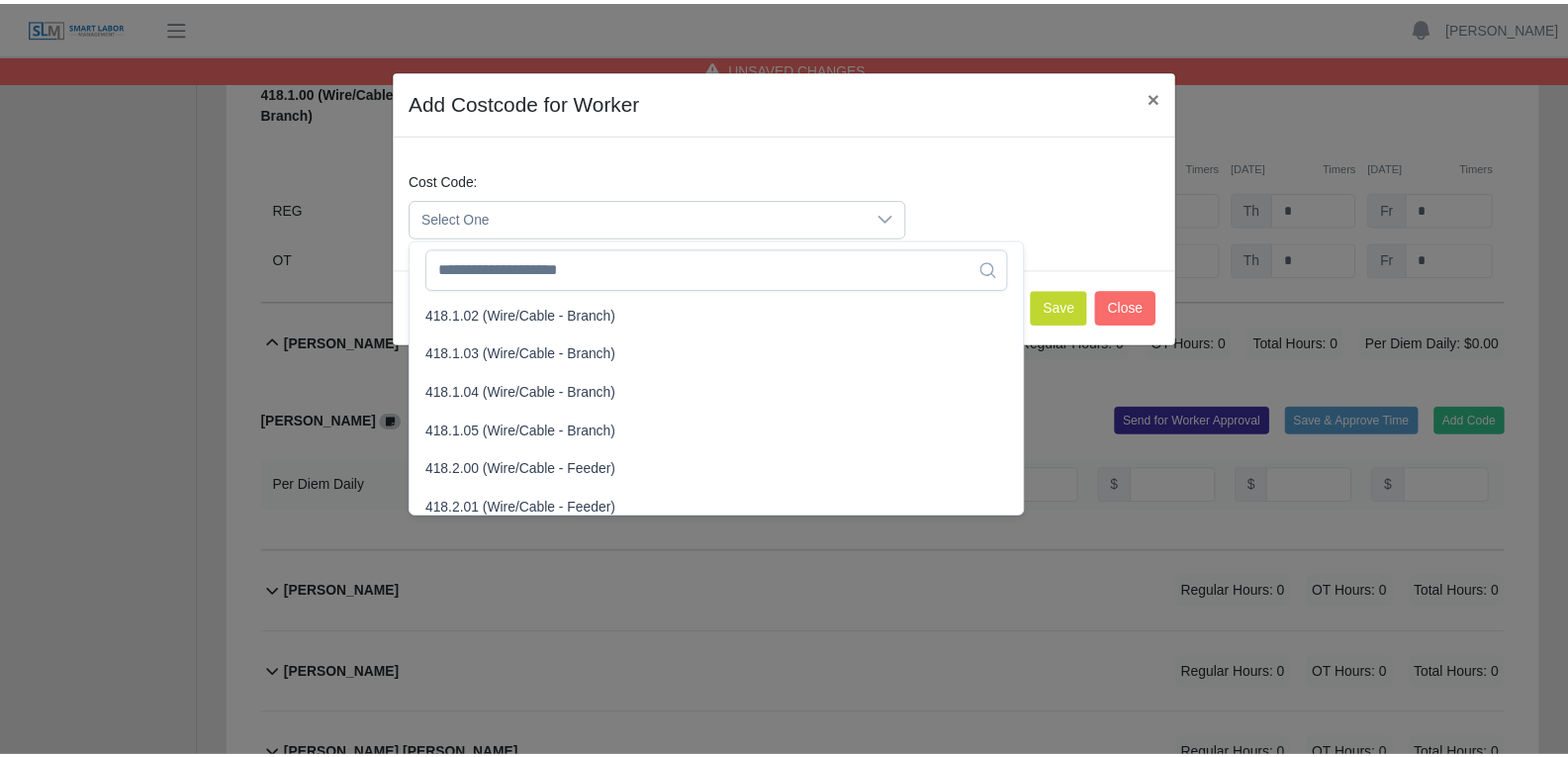
scroll to position [890, 0]
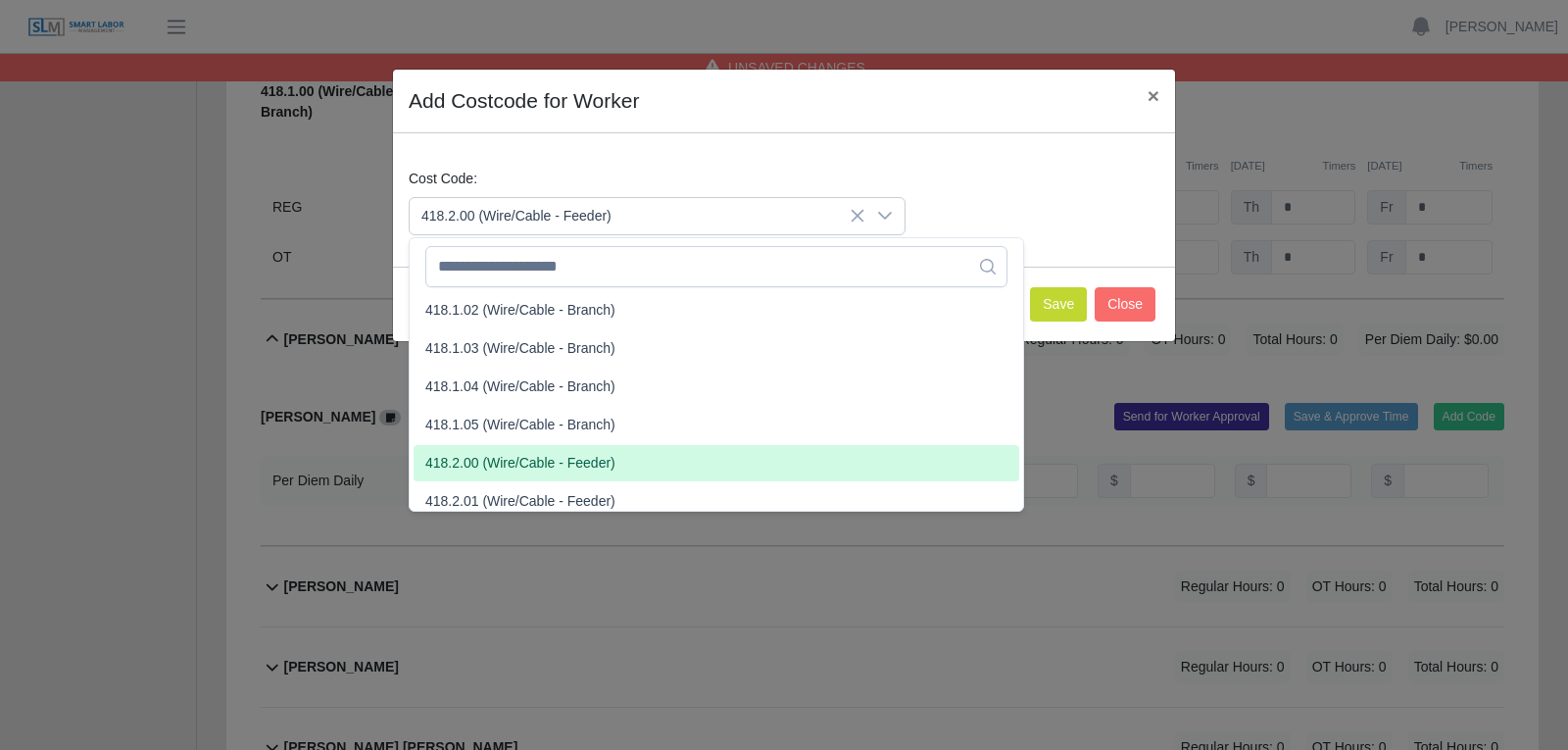
click at [506, 461] on span "418.2.00 (Wire/Cable - Feeder)" at bounding box center [521, 463] width 190 height 21
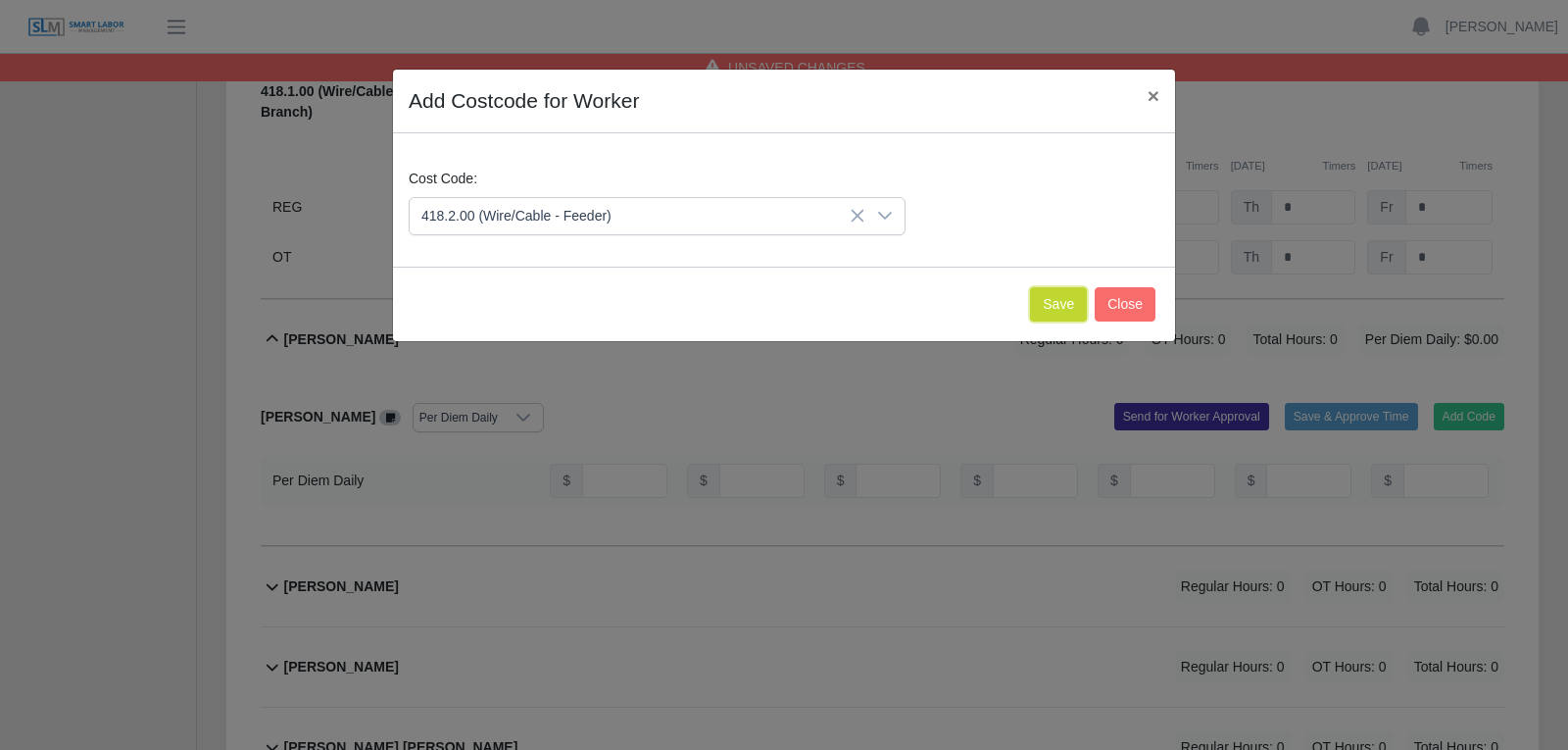
click at [1064, 305] on button "Save" at bounding box center [1058, 304] width 57 height 34
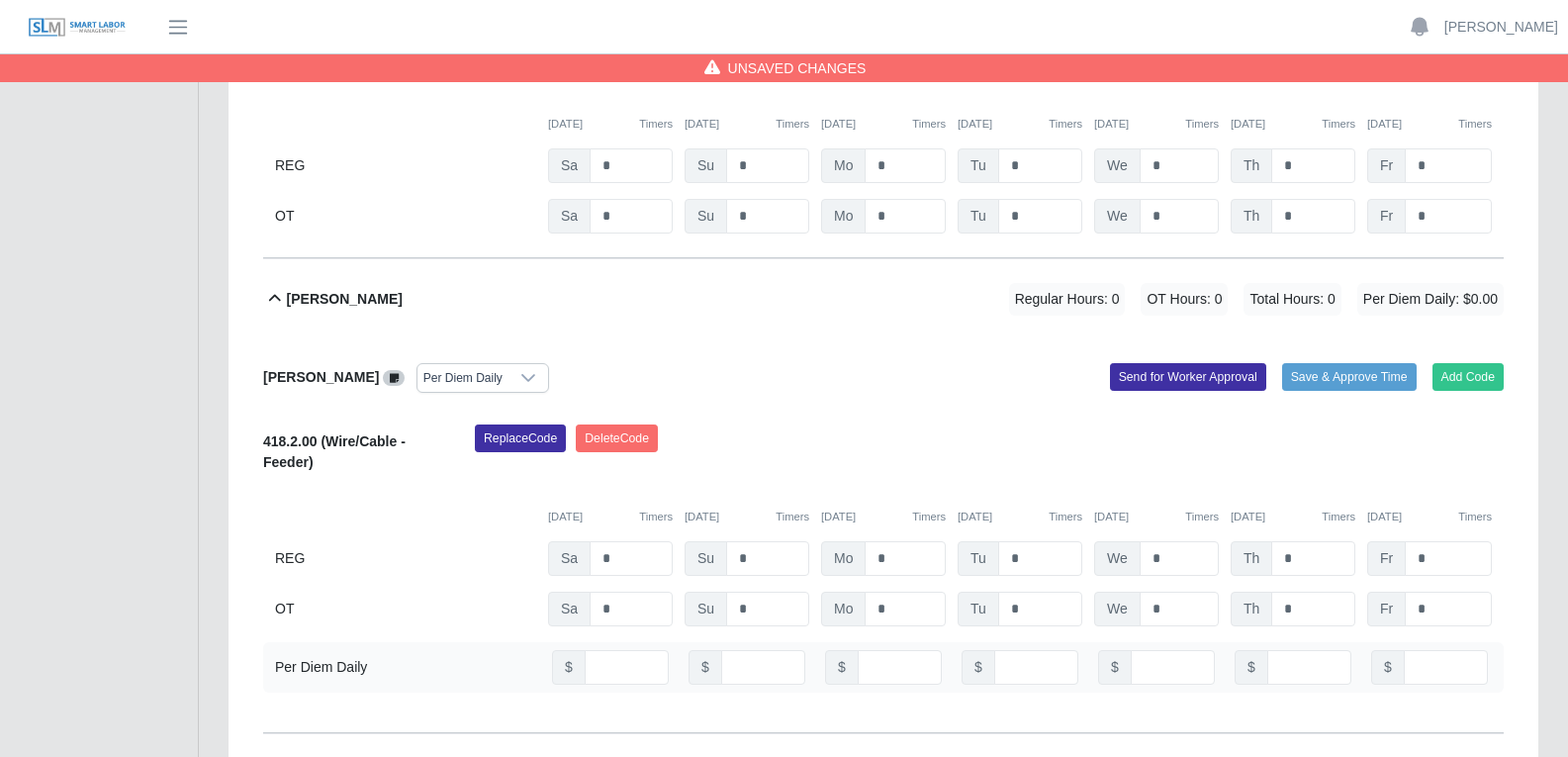
scroll to position [10780, 0]
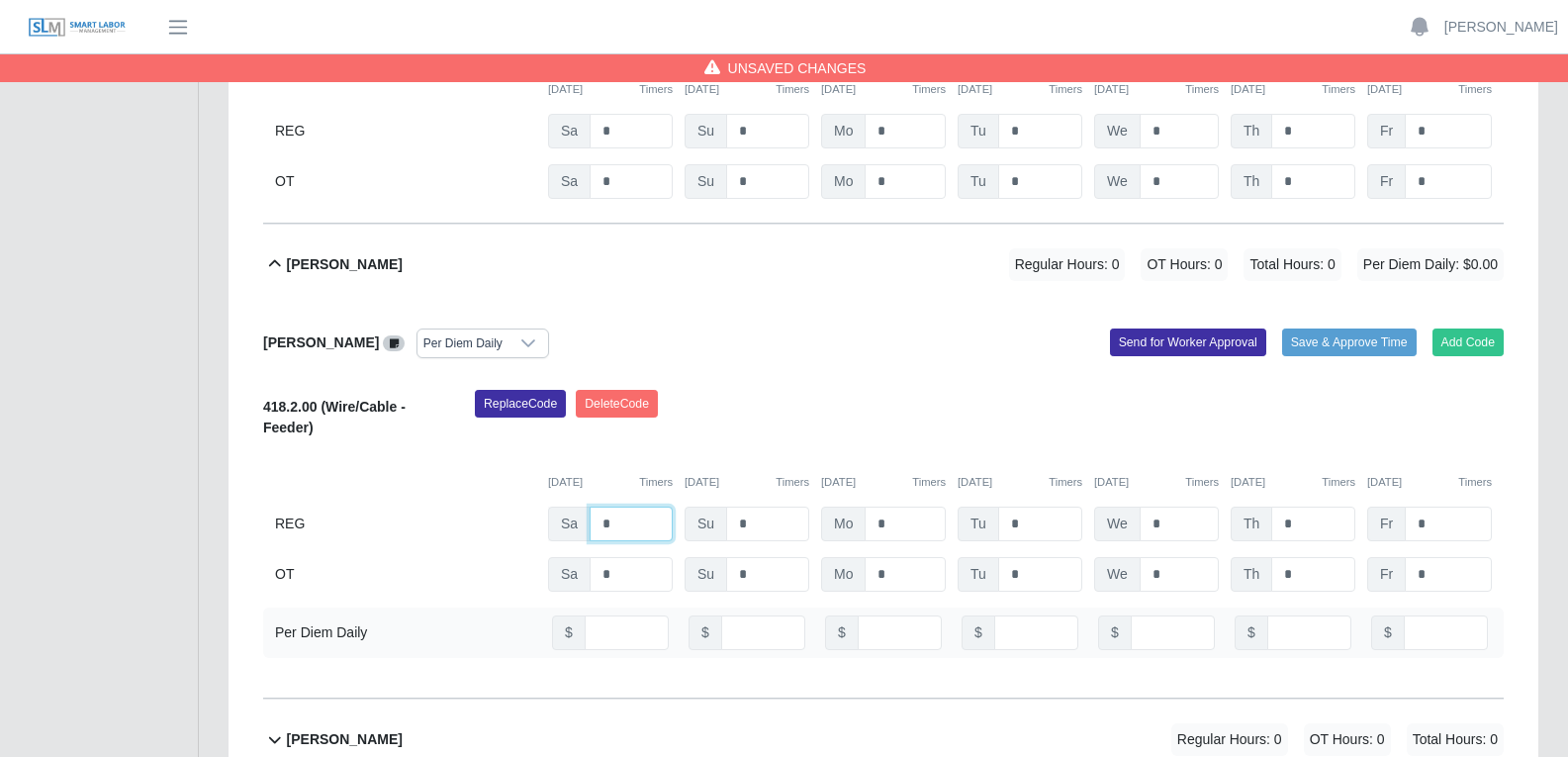
click at [614, 507] on input "*" at bounding box center [632, 523] width 83 height 35
type input "*"
drag, startPoint x: 897, startPoint y: 453, endPoint x: 933, endPoint y: 453, distance: 36.0
click at [901, 507] on input "*" at bounding box center [906, 523] width 81 height 35
type input "*"
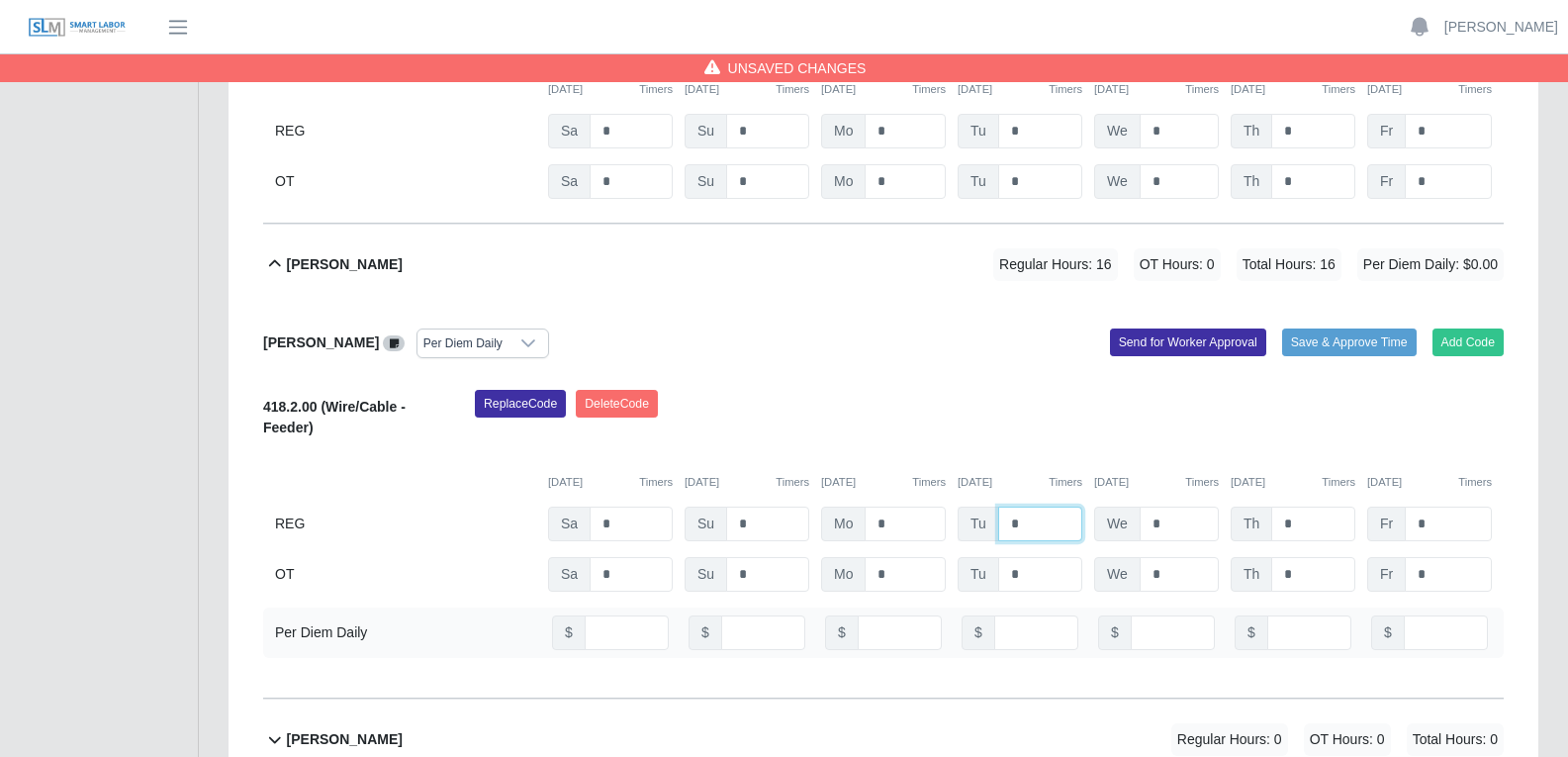
click at [1032, 507] on input "*" at bounding box center [1039, 523] width 84 height 35
type input "*"
click at [1167, 507] on input "*" at bounding box center [1179, 523] width 79 height 35
type input "*"
click at [1265, 507] on input "*" at bounding box center [1313, 523] width 84 height 35
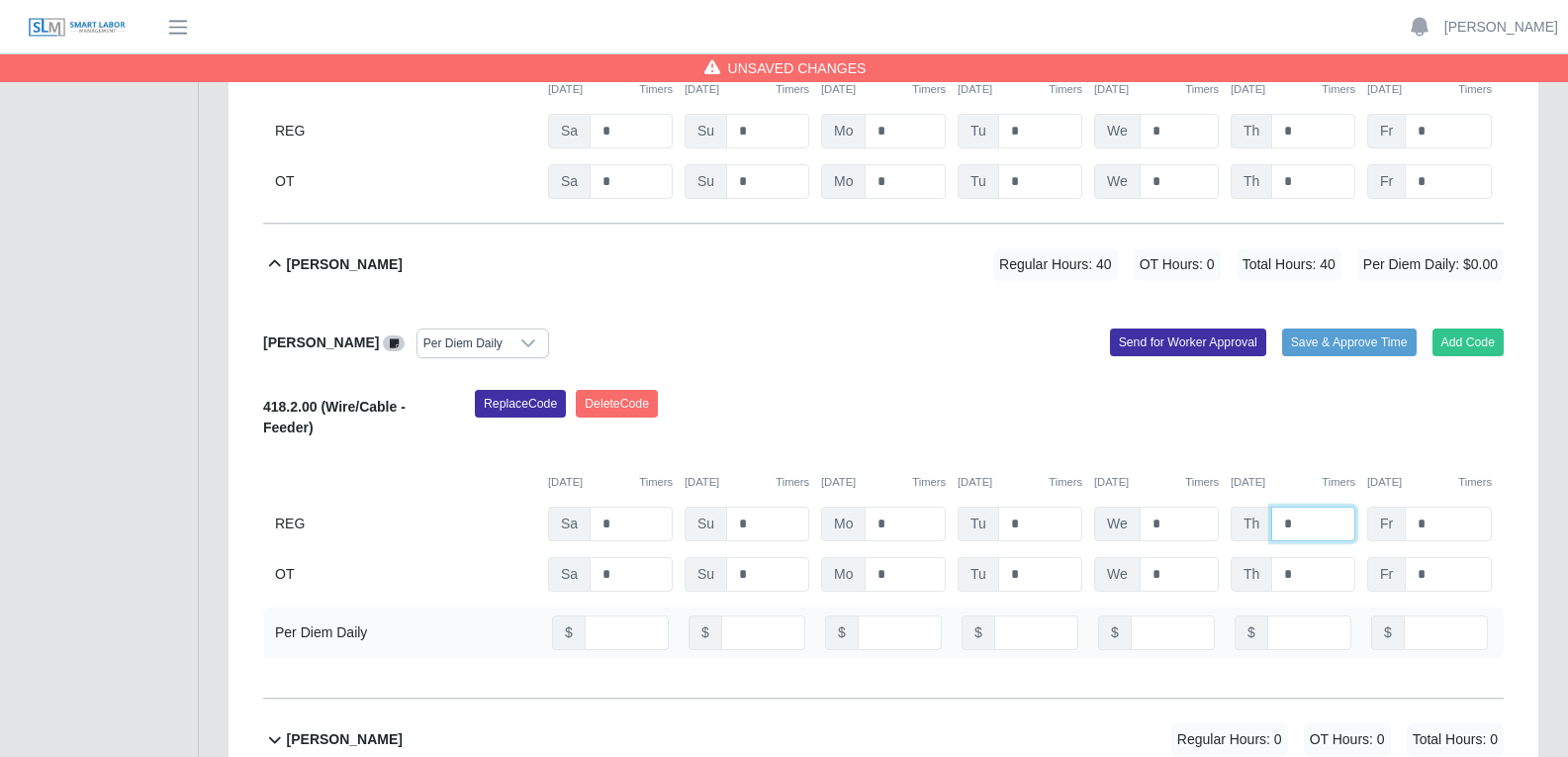
type input "*"
click at [621, 578] on input "number" at bounding box center [627, 632] width 84 height 35
type input "**"
click at [893, 578] on input "number" at bounding box center [900, 632] width 84 height 35
type input "**"
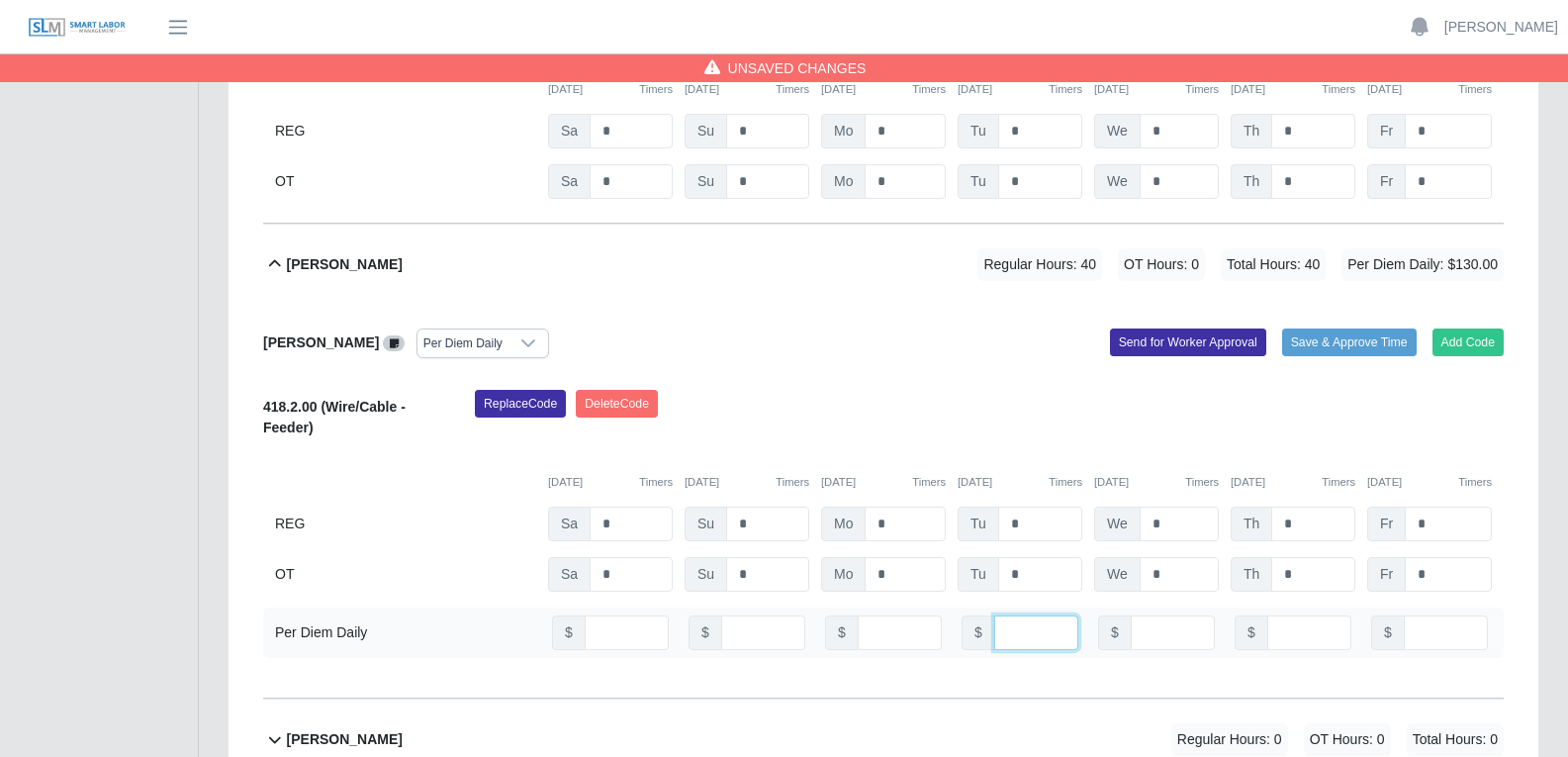
click at [1020, 578] on input "number" at bounding box center [1035, 632] width 84 height 35
type input "**"
click at [1144, 578] on input "number" at bounding box center [1172, 632] width 84 height 35
type input "**"
click at [1265, 578] on input "number" at bounding box center [1309, 632] width 84 height 35
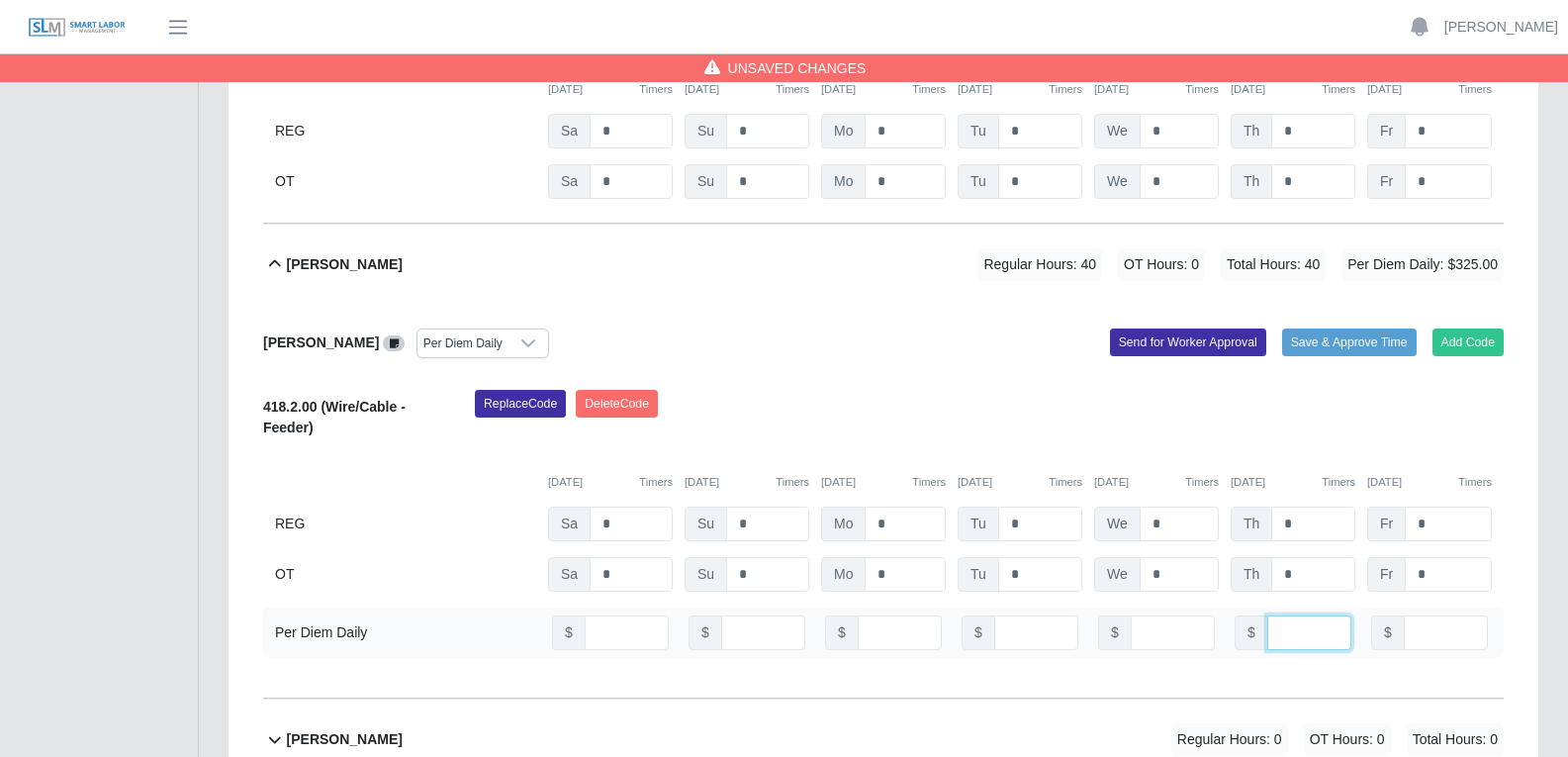
type input "**"
click at [1265, 578] on input "number" at bounding box center [1445, 632] width 84 height 35
type input "**"
click at [818, 306] on div "Fatima Valdez Padilla Per Diem Daily Add Code Save & Approve Time Send for Work…" at bounding box center [883, 502] width 1240 height 394
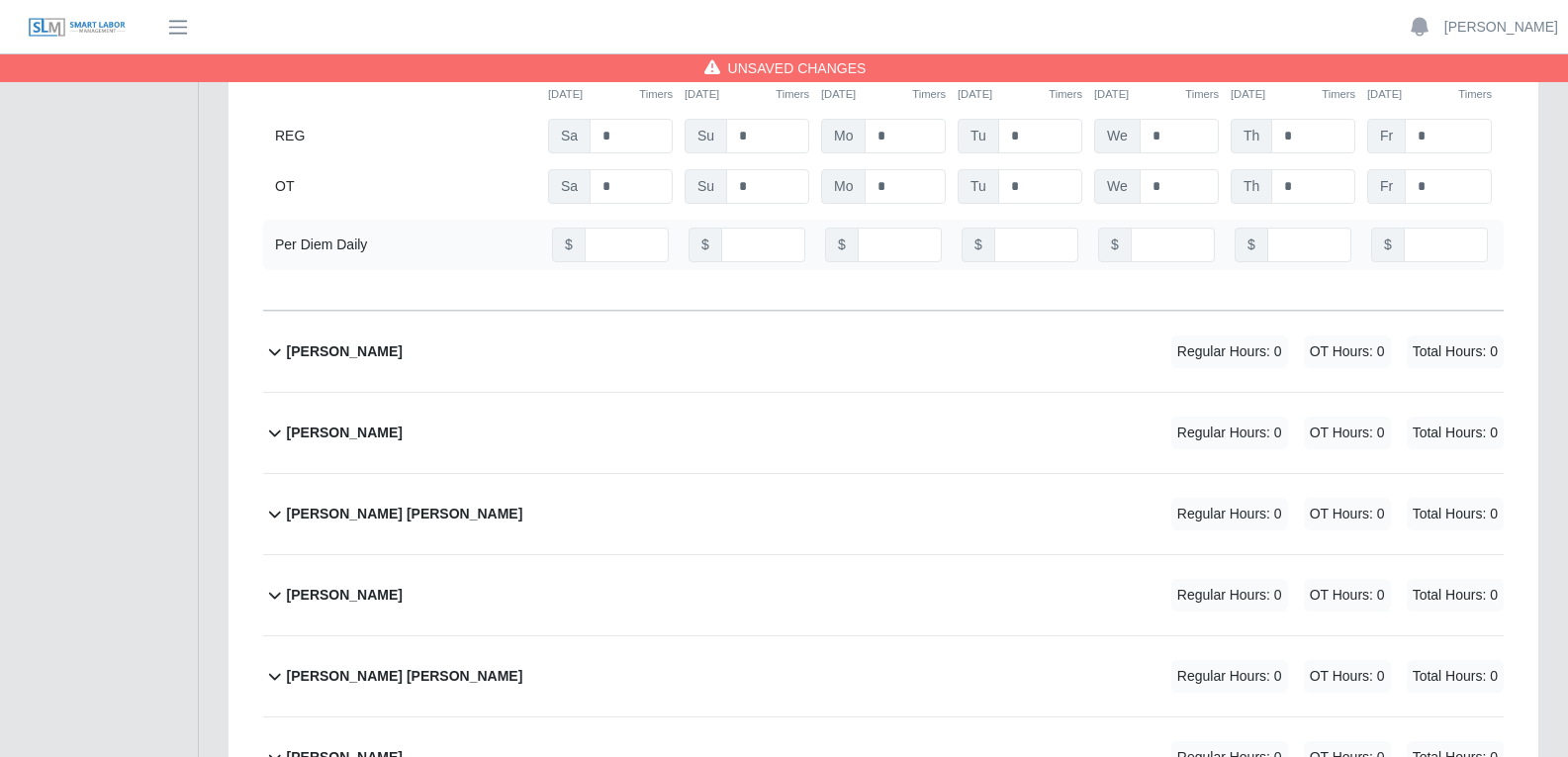
scroll to position [11176, 0]
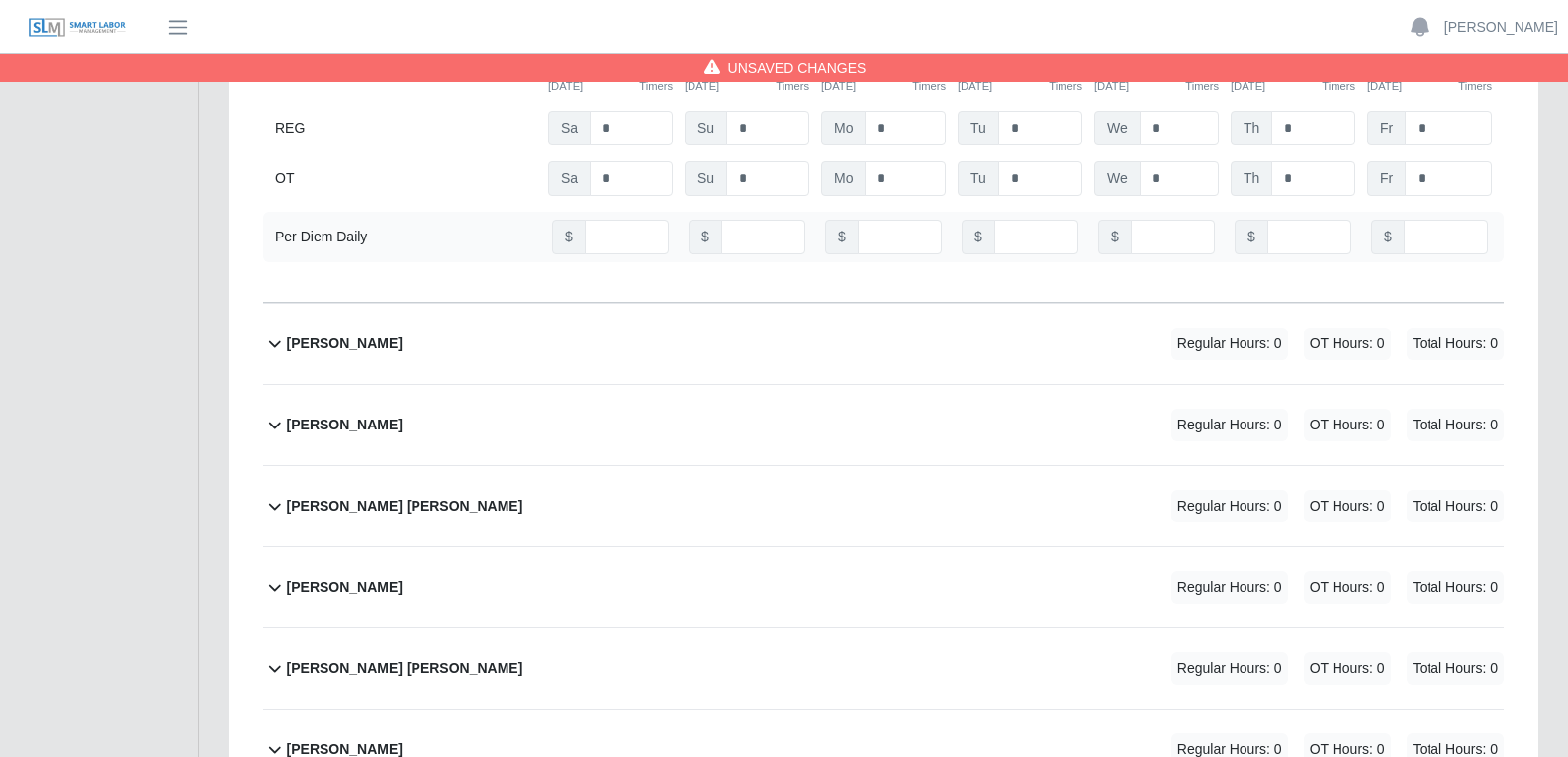
click at [797, 304] on div "Felipe Lucas Lucas Regular Hours: 0 OT Hours: 0 Total Hours: 0" at bounding box center [895, 343] width 1217 height 80
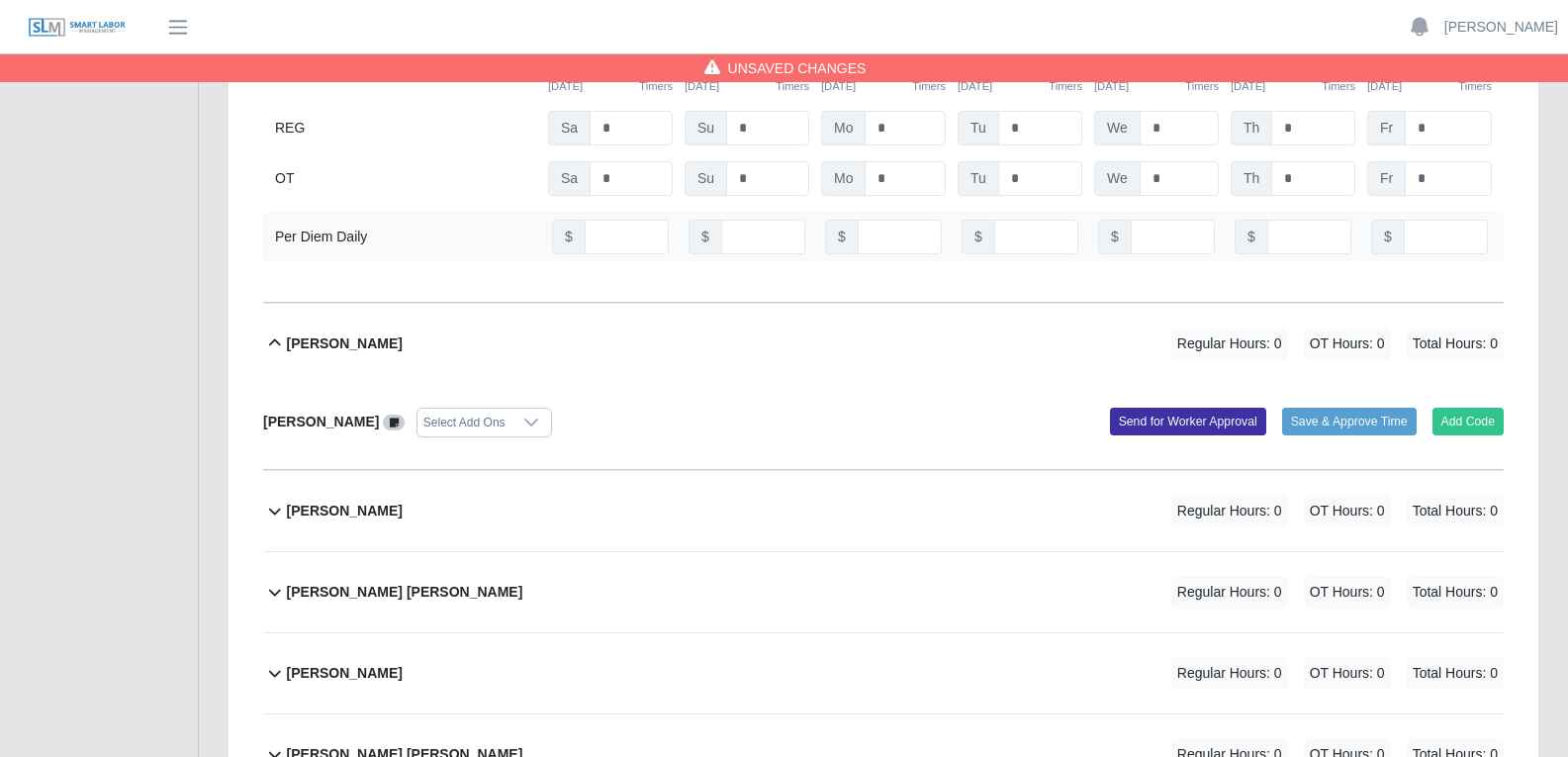
click at [539, 409] on div at bounding box center [532, 423] width 40 height 28
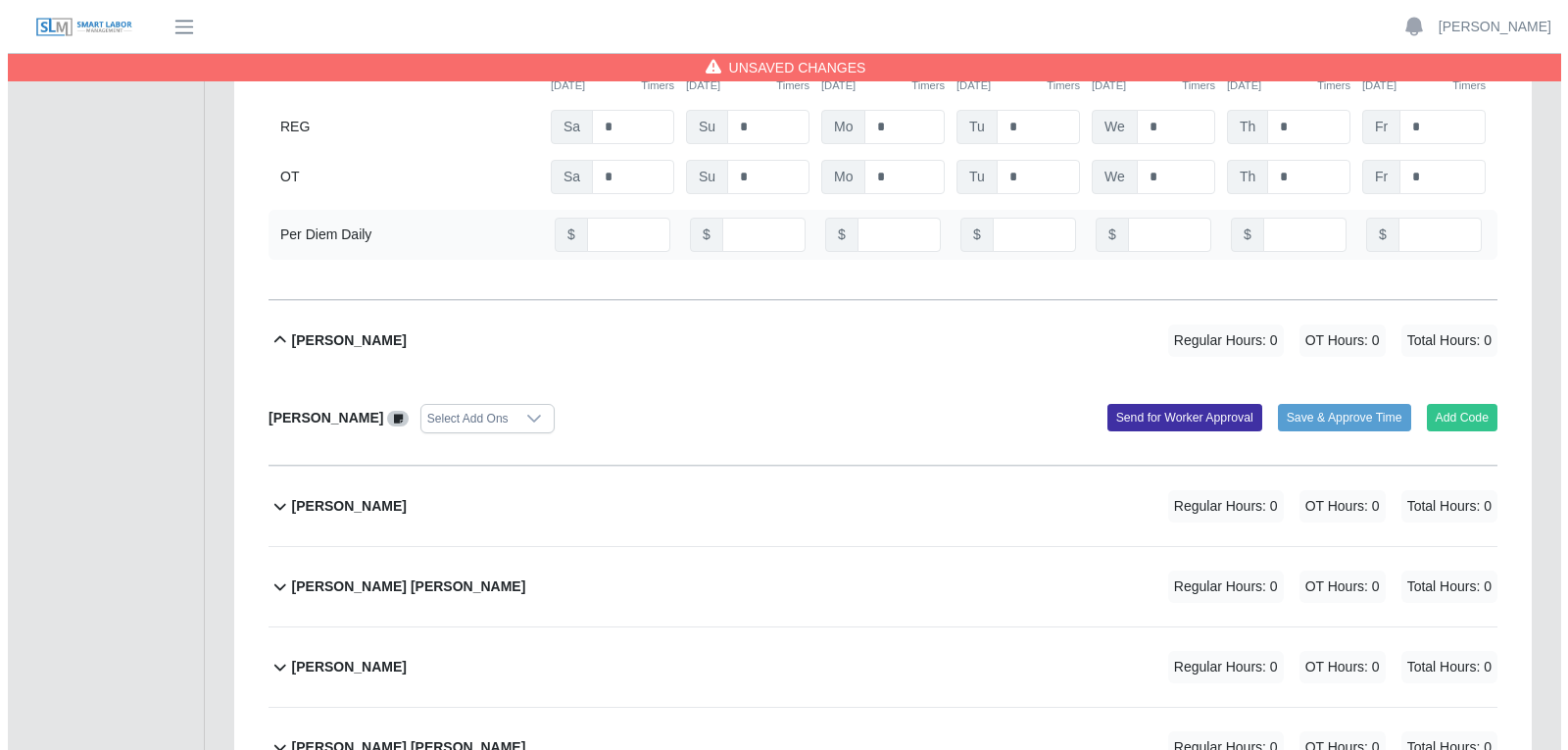
scroll to position [21, 13]
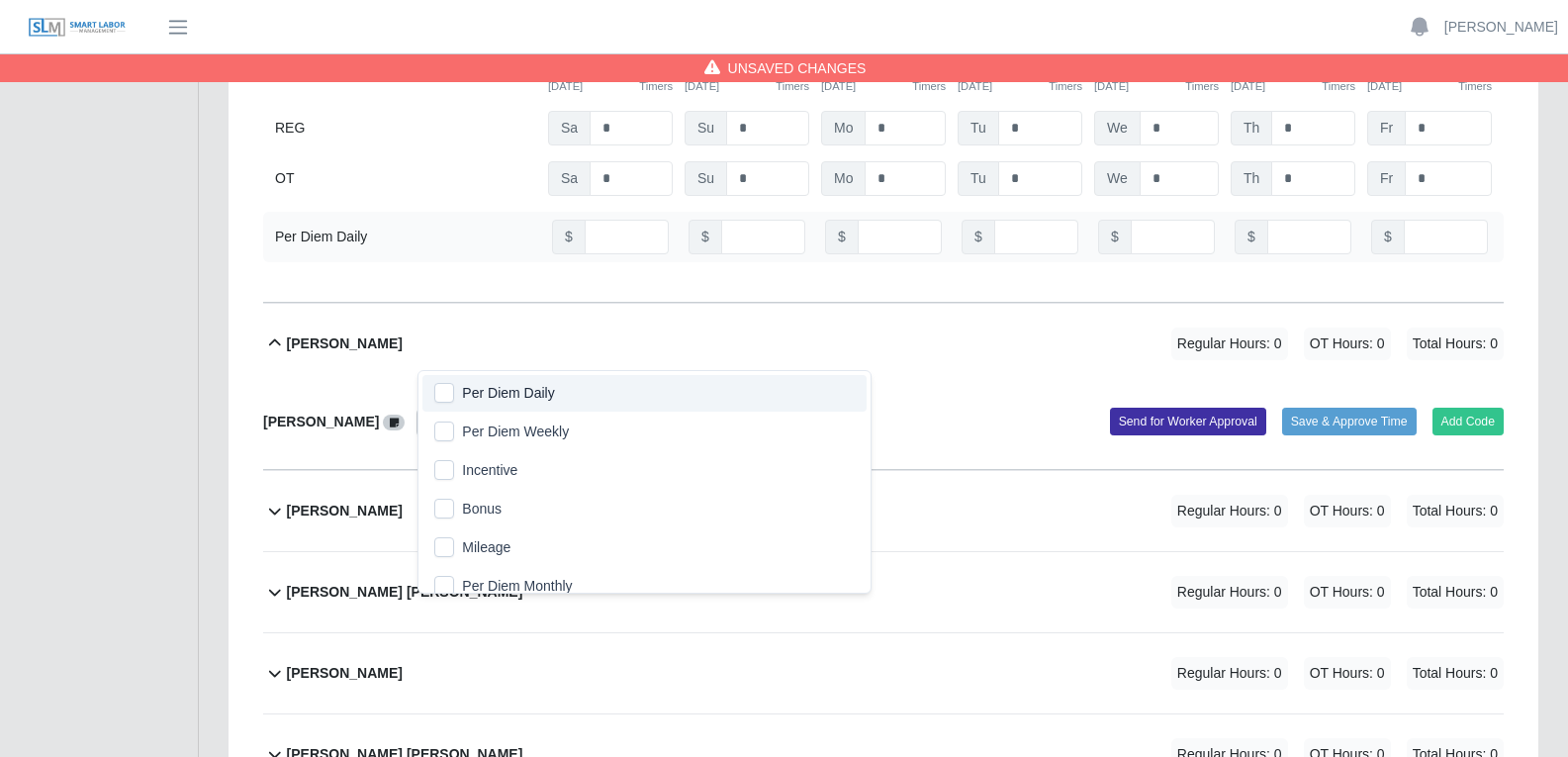
click at [534, 391] on span "Per Diem Daily" at bounding box center [508, 393] width 92 height 21
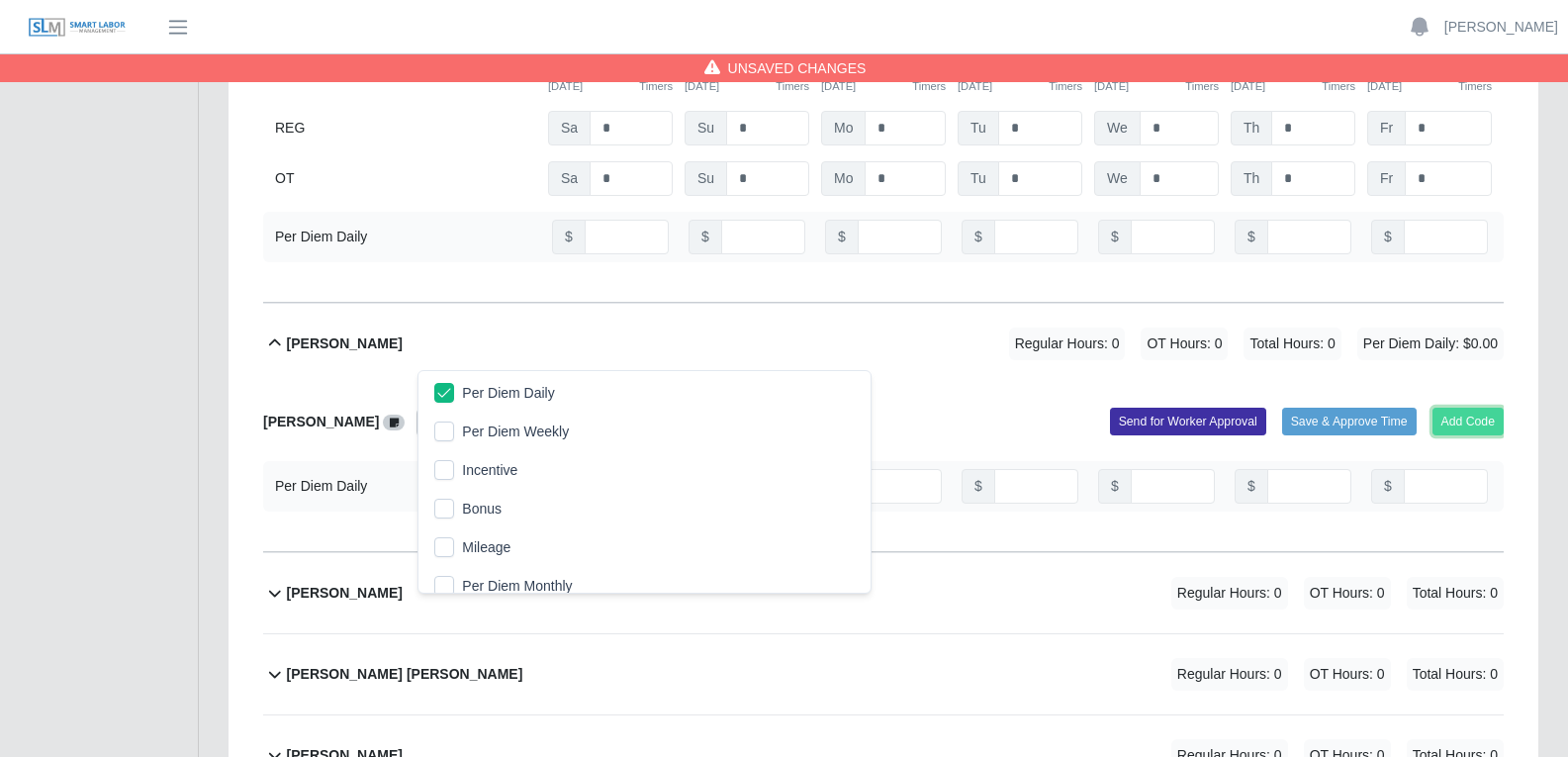
click at [1265, 408] on button "Add Code" at bounding box center [1468, 422] width 72 height 28
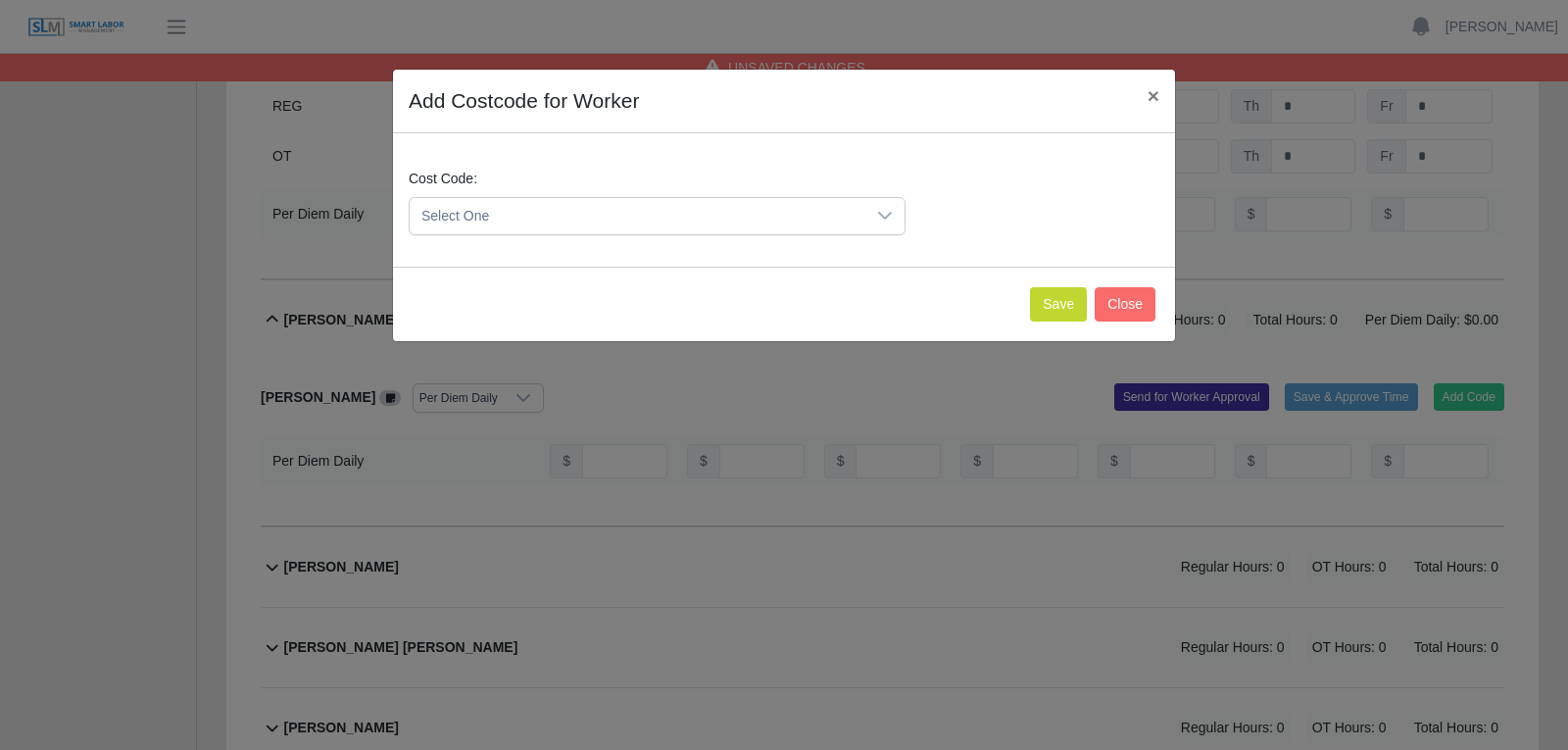
click at [891, 214] on icon at bounding box center [885, 216] width 16 height 16
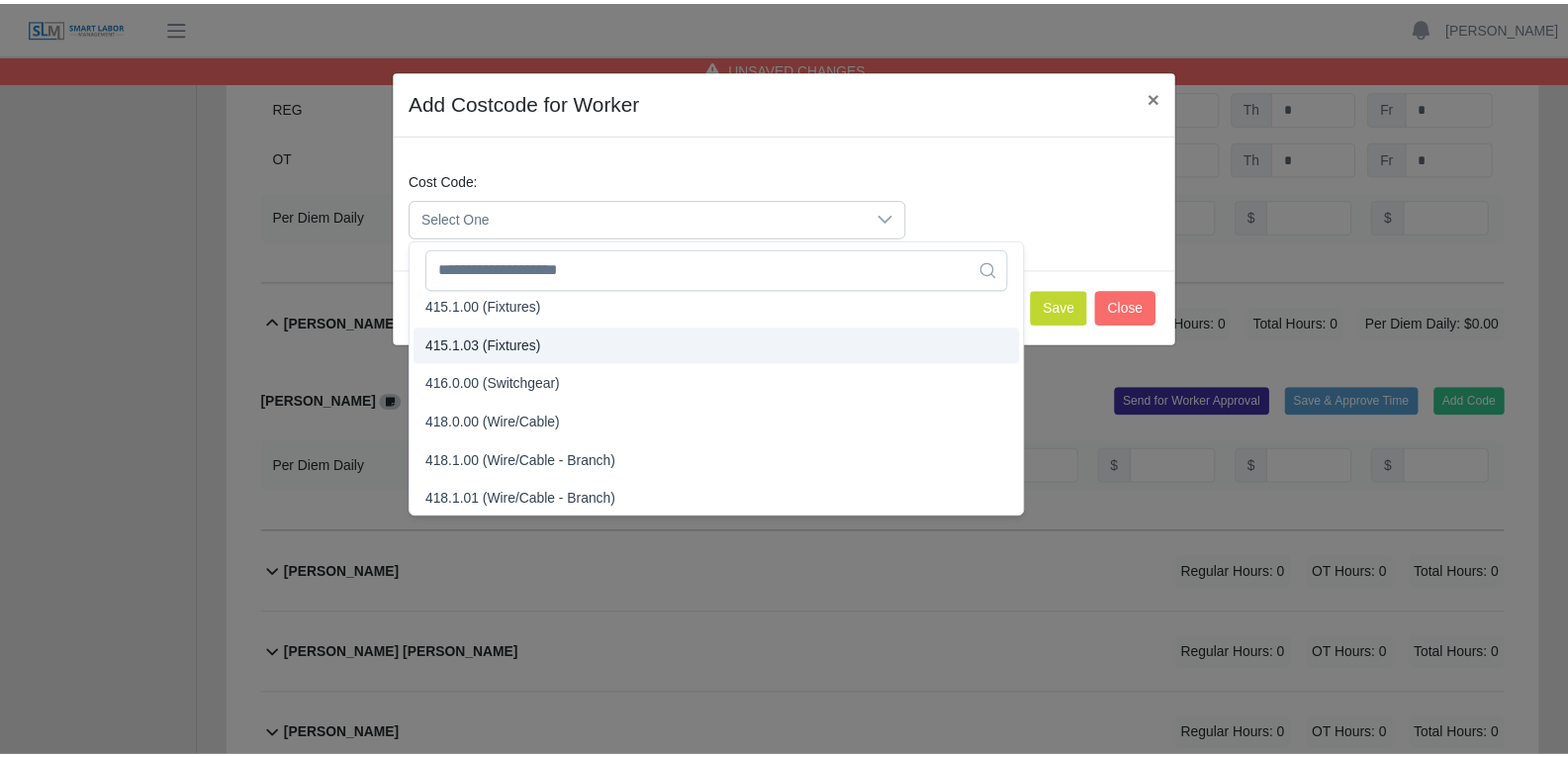
scroll to position [693, 0]
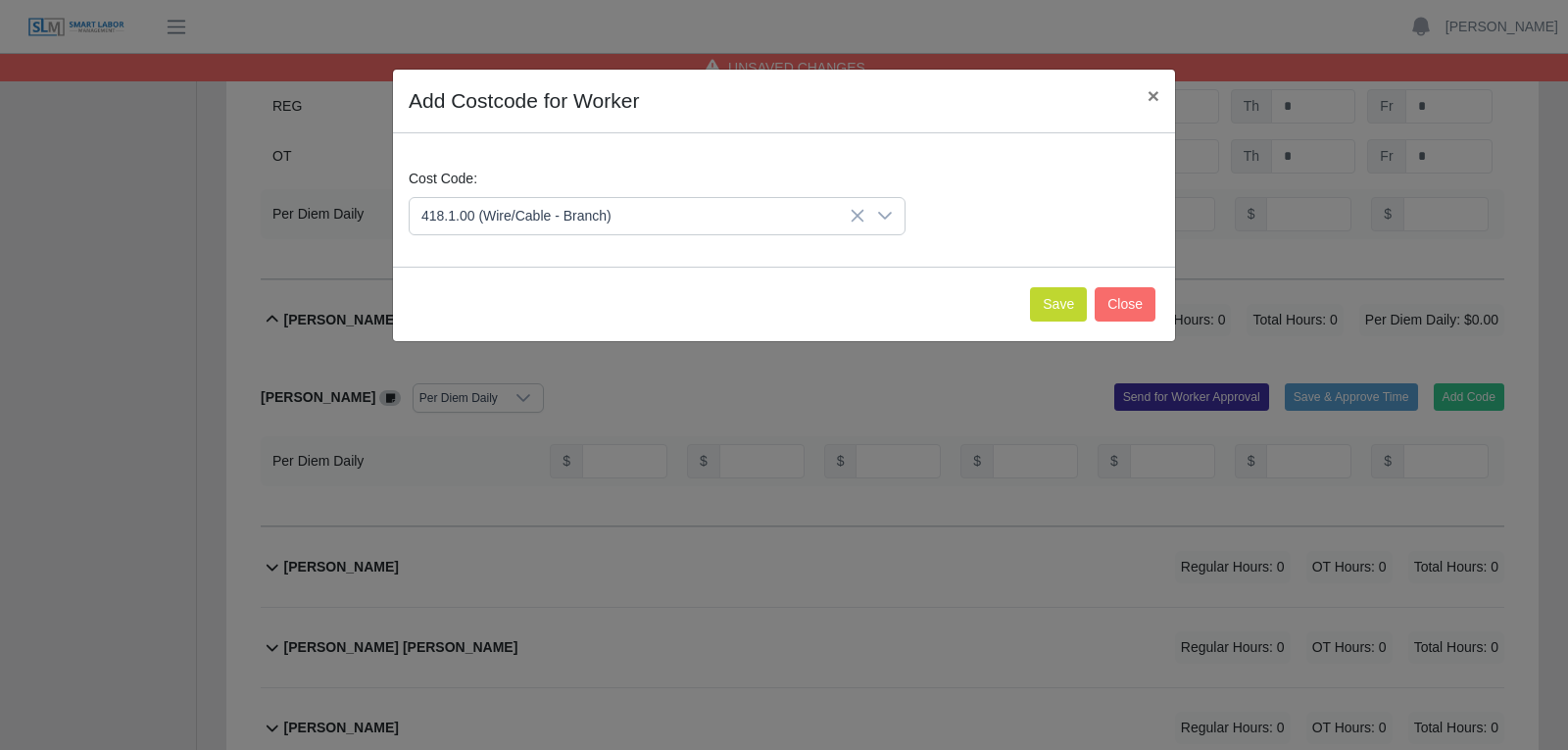
click at [511, 426] on span "418.1.00 (Wire/Cable - Branch)" at bounding box center [521, 429] width 190 height 21
click at [1075, 307] on button "Save" at bounding box center [1058, 304] width 57 height 34
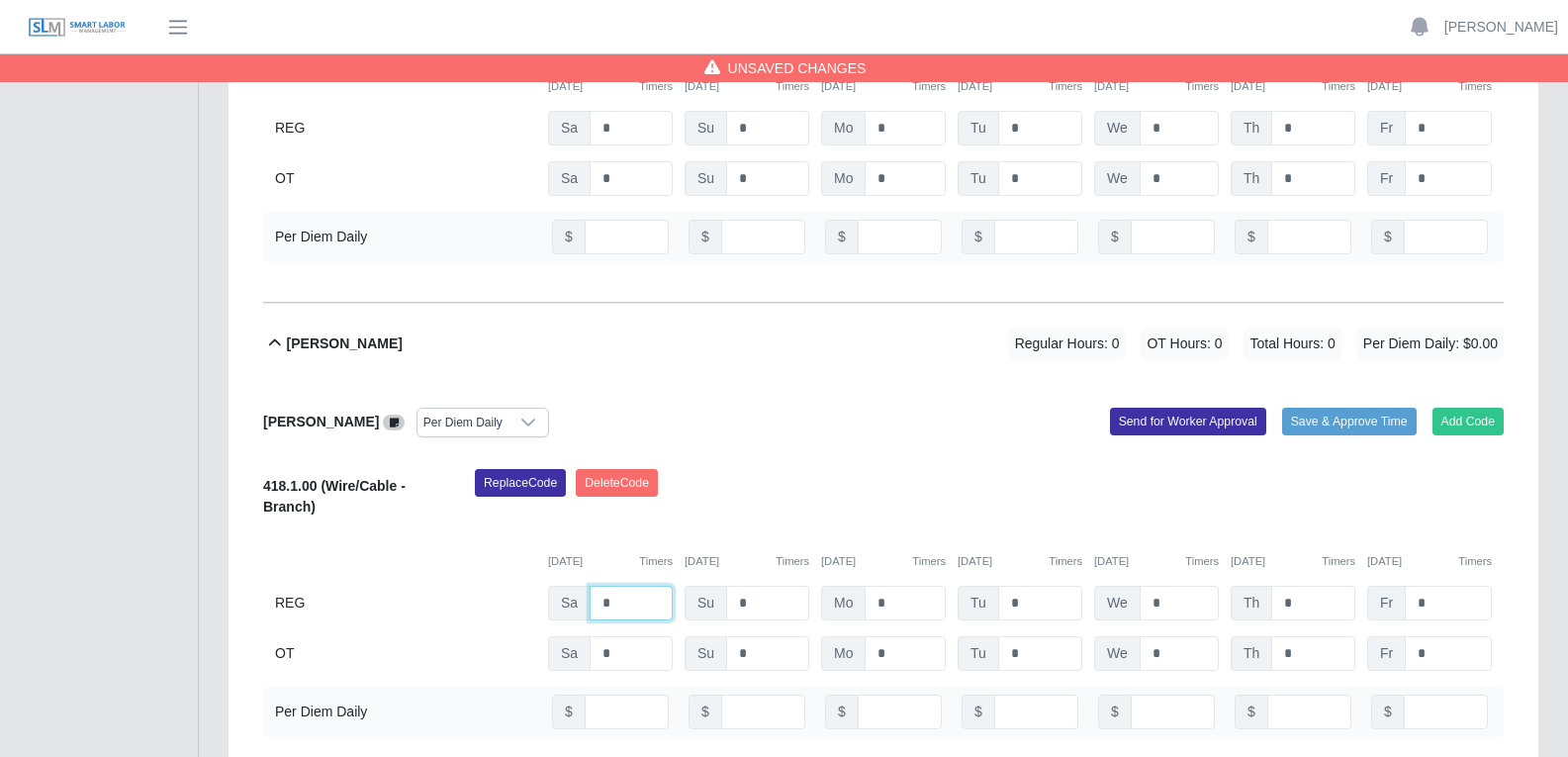
click at [615, 578] on input "*" at bounding box center [632, 603] width 83 height 35
type input "*"
click at [900, 578] on input "*" at bounding box center [906, 603] width 81 height 35
type input "*"
click at [1036, 578] on input "*" at bounding box center [1039, 603] width 84 height 35
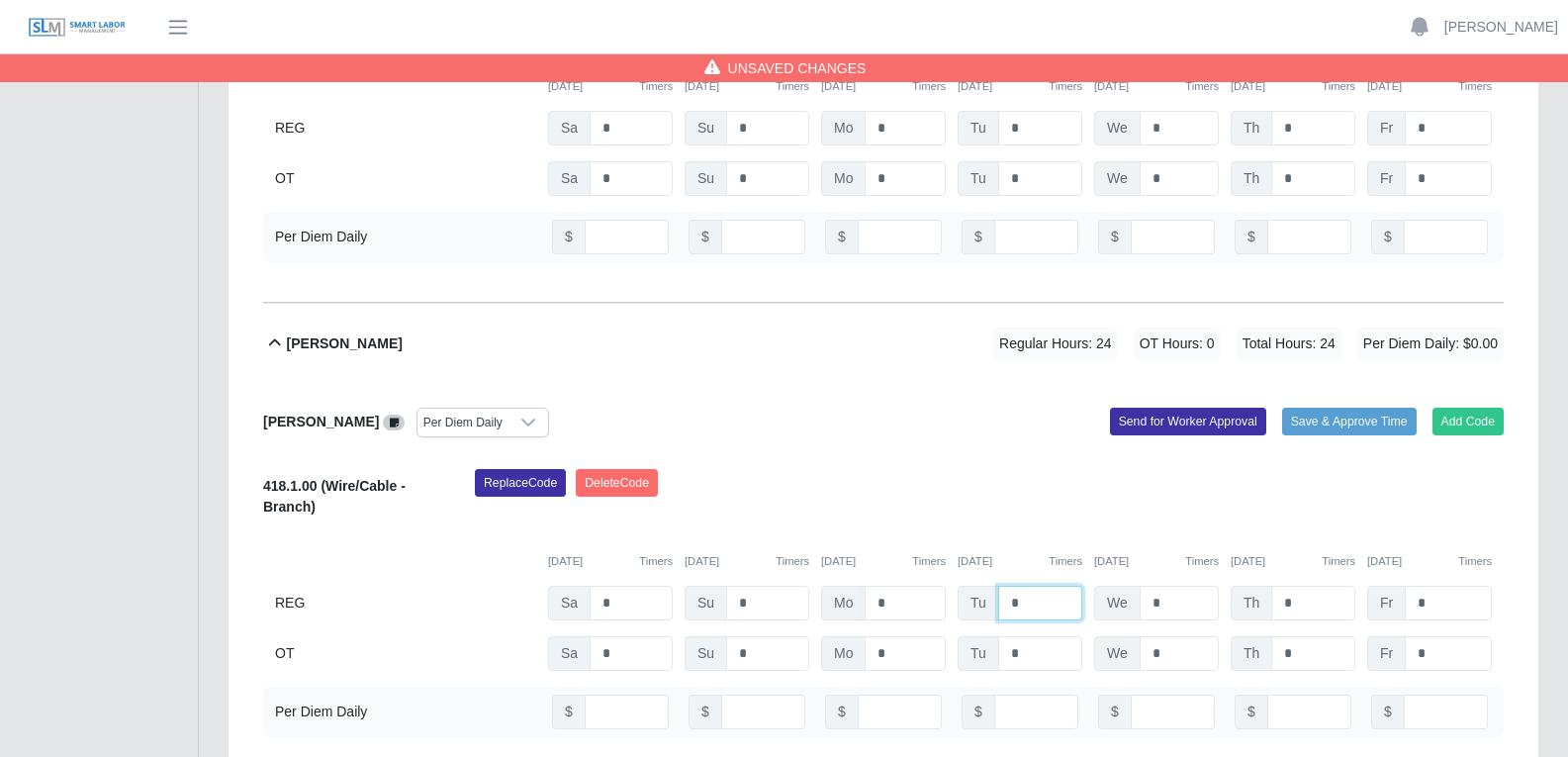
type input "*"
click at [1178, 578] on input "*" at bounding box center [1179, 603] width 79 height 35
type input "*"
click at [1265, 578] on input "*" at bounding box center [1313, 603] width 84 height 35
type input "*"
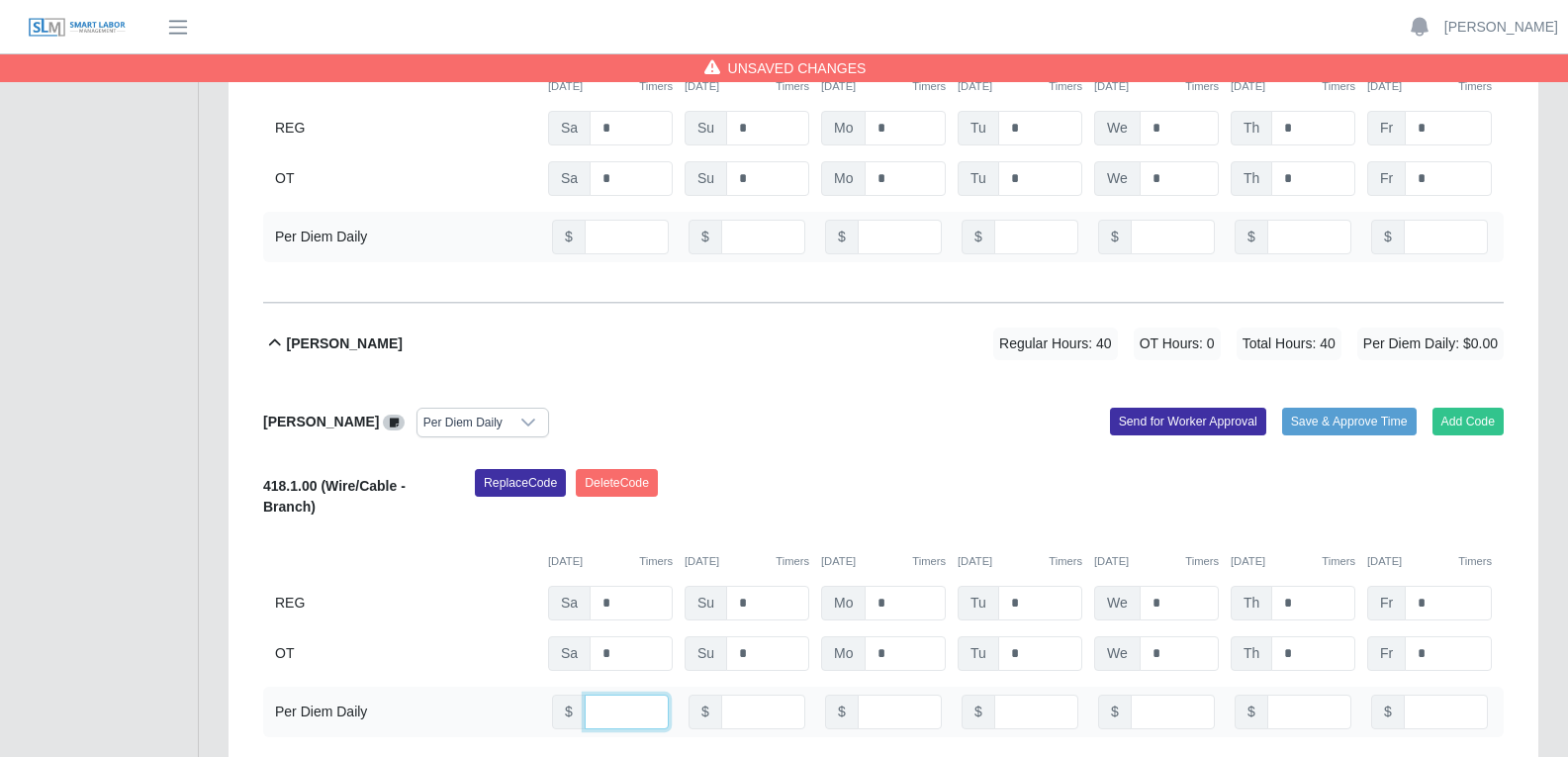
click at [621, 578] on input "number" at bounding box center [627, 711] width 84 height 35
type input "**"
click at [879, 578] on input "number" at bounding box center [900, 711] width 84 height 35
type input "**"
click at [1024, 578] on input "number" at bounding box center [1035, 711] width 84 height 35
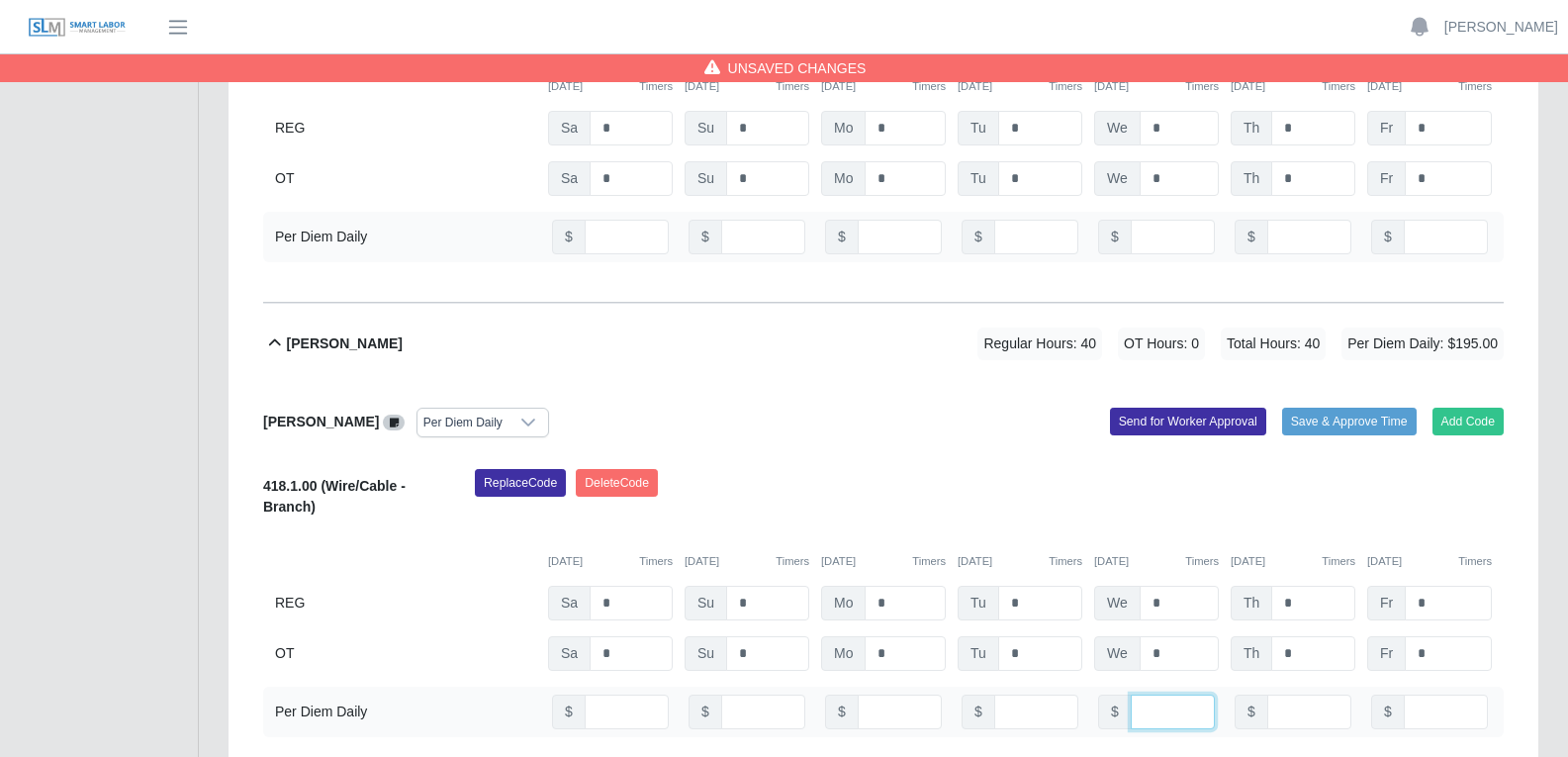
click at [1148, 578] on input "number" at bounding box center [1172, 711] width 84 height 35
click at [1265, 578] on input "number" at bounding box center [1309, 711] width 84 height 35
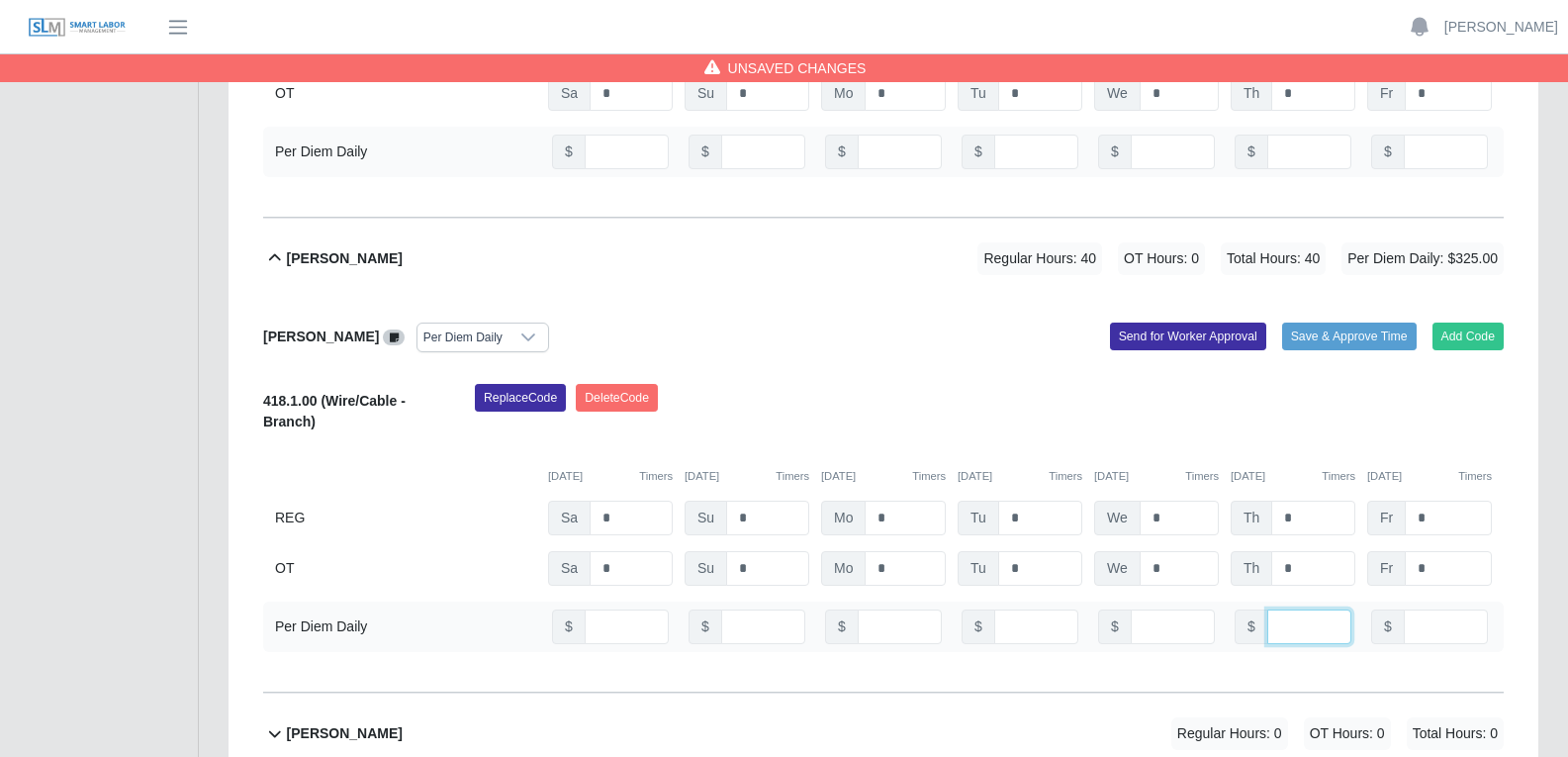
scroll to position [11374, 0]
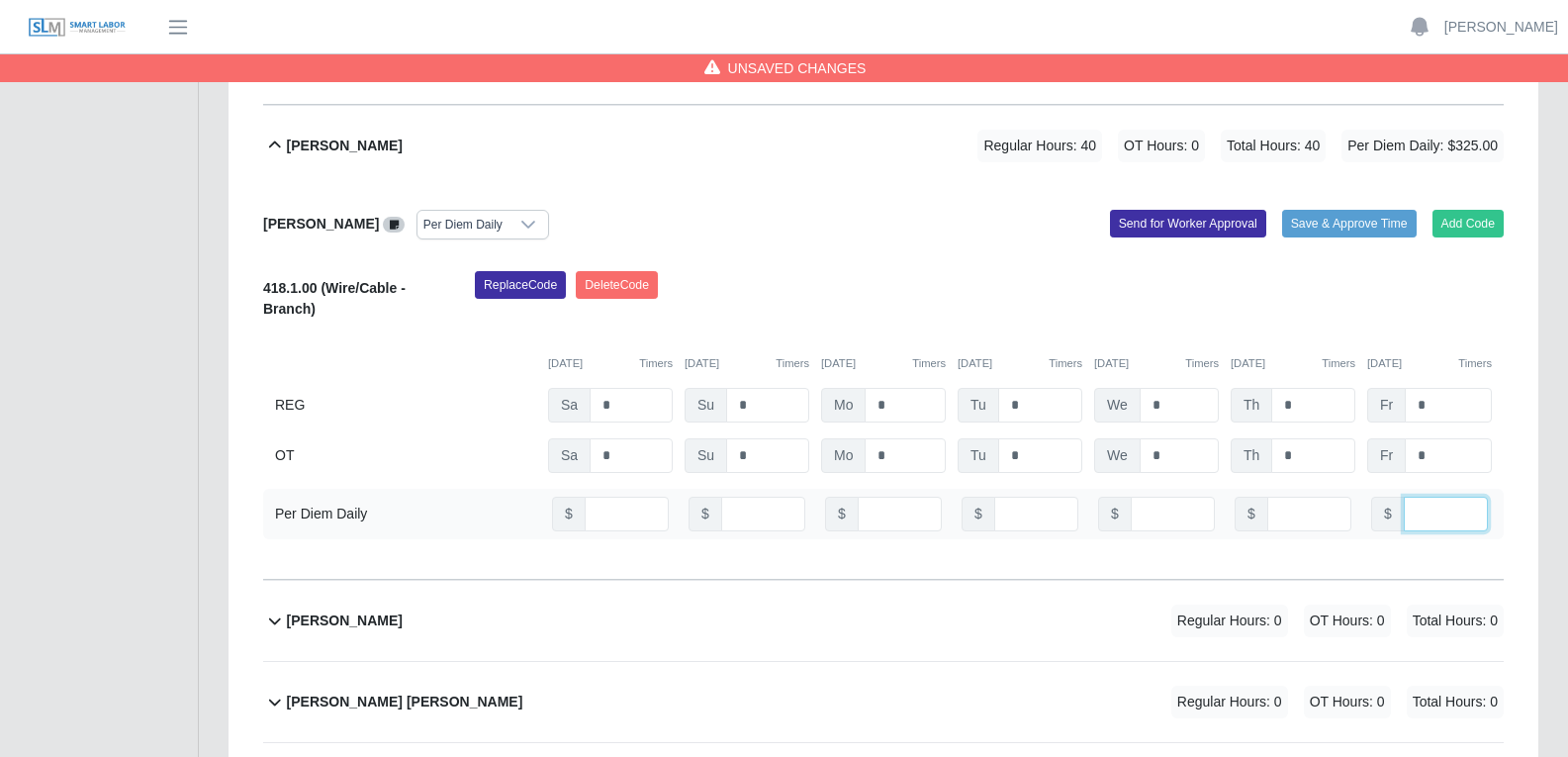
click at [1265, 497] on input "number" at bounding box center [1445, 514] width 84 height 35
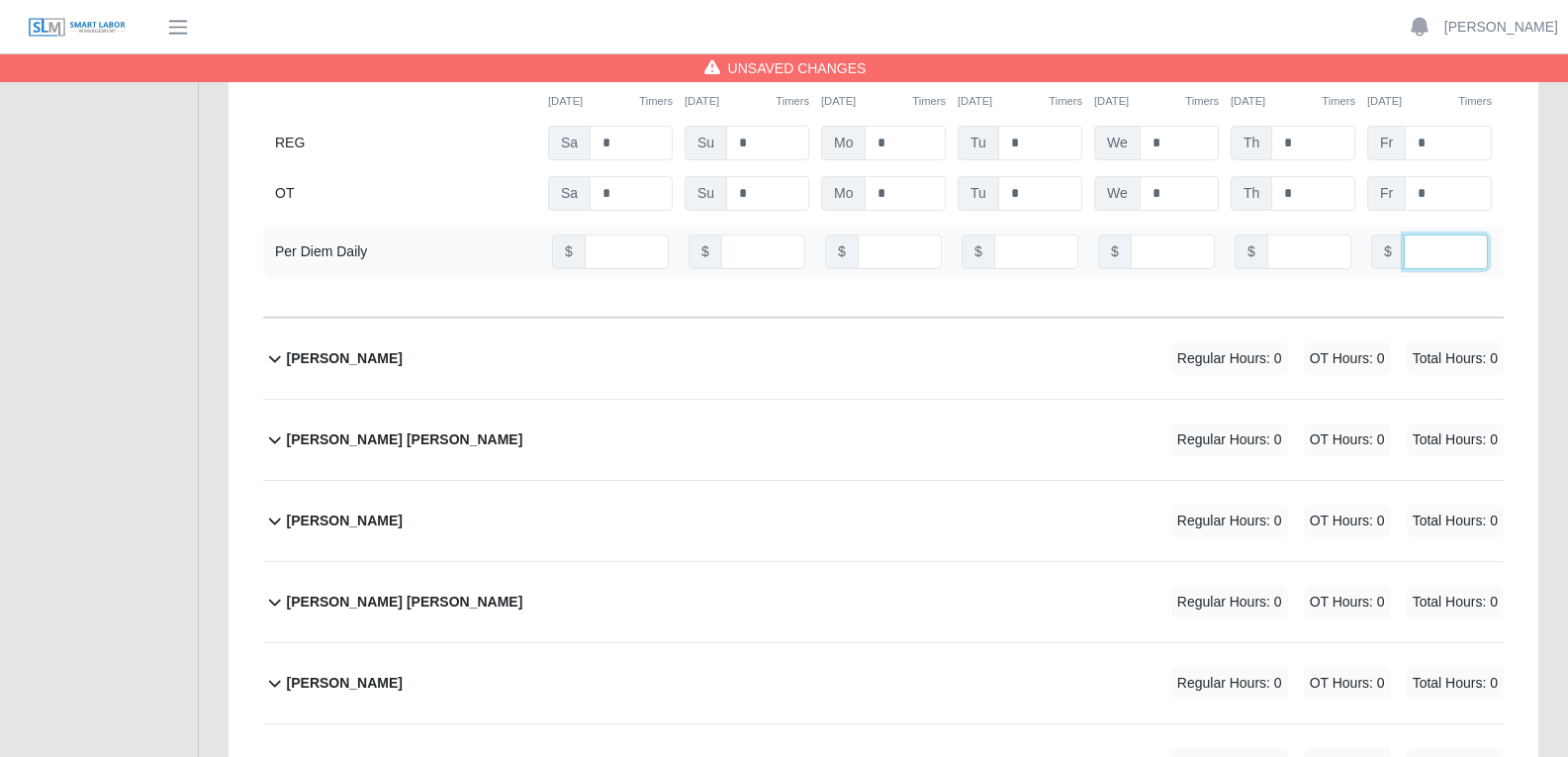
scroll to position [11670, 0]
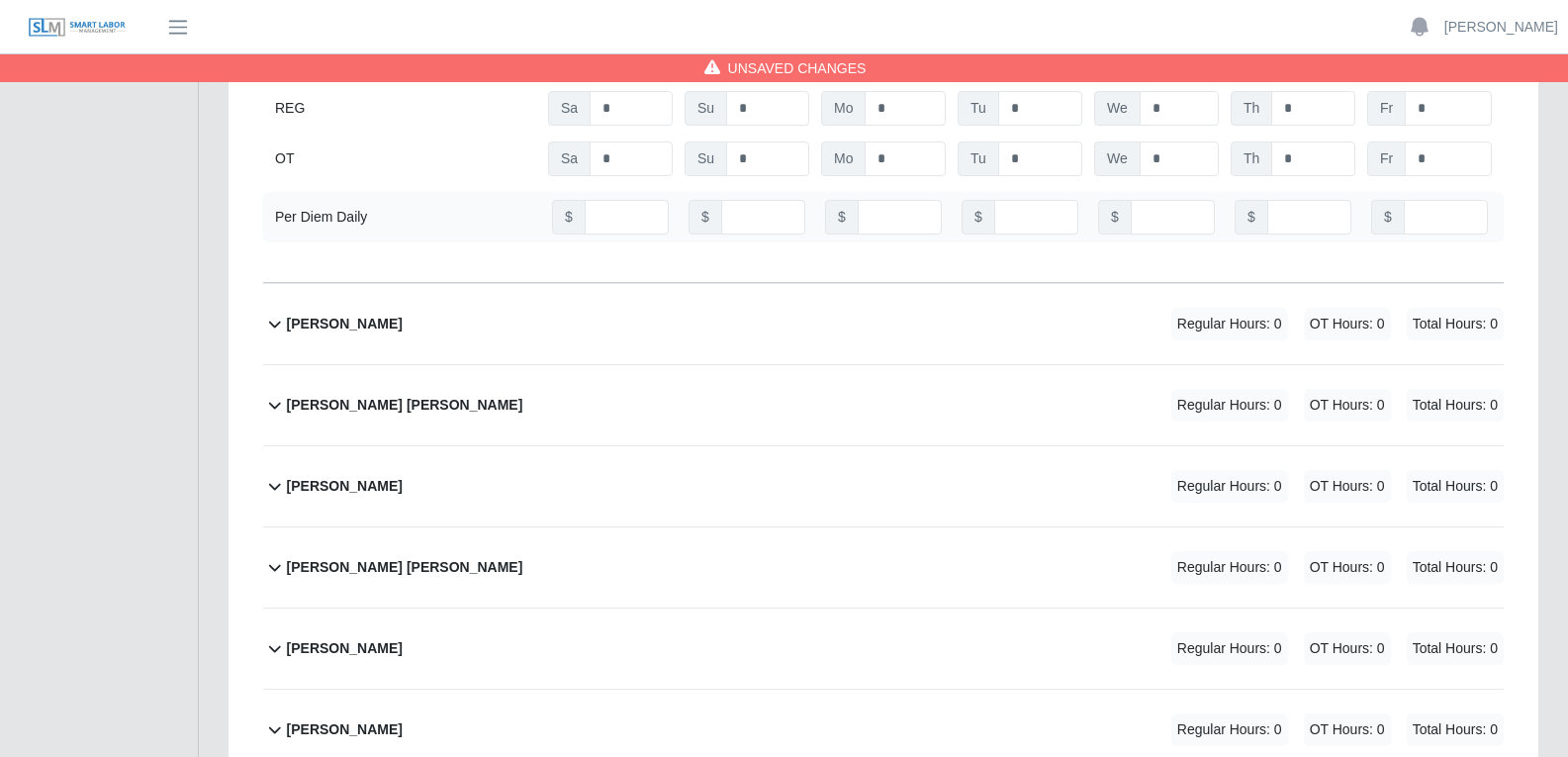
click at [858, 284] on div "Fernando Lopez Sanchez Regular Hours: 0 OT Hours: 0 Total Hours: 0" at bounding box center [895, 324] width 1217 height 80
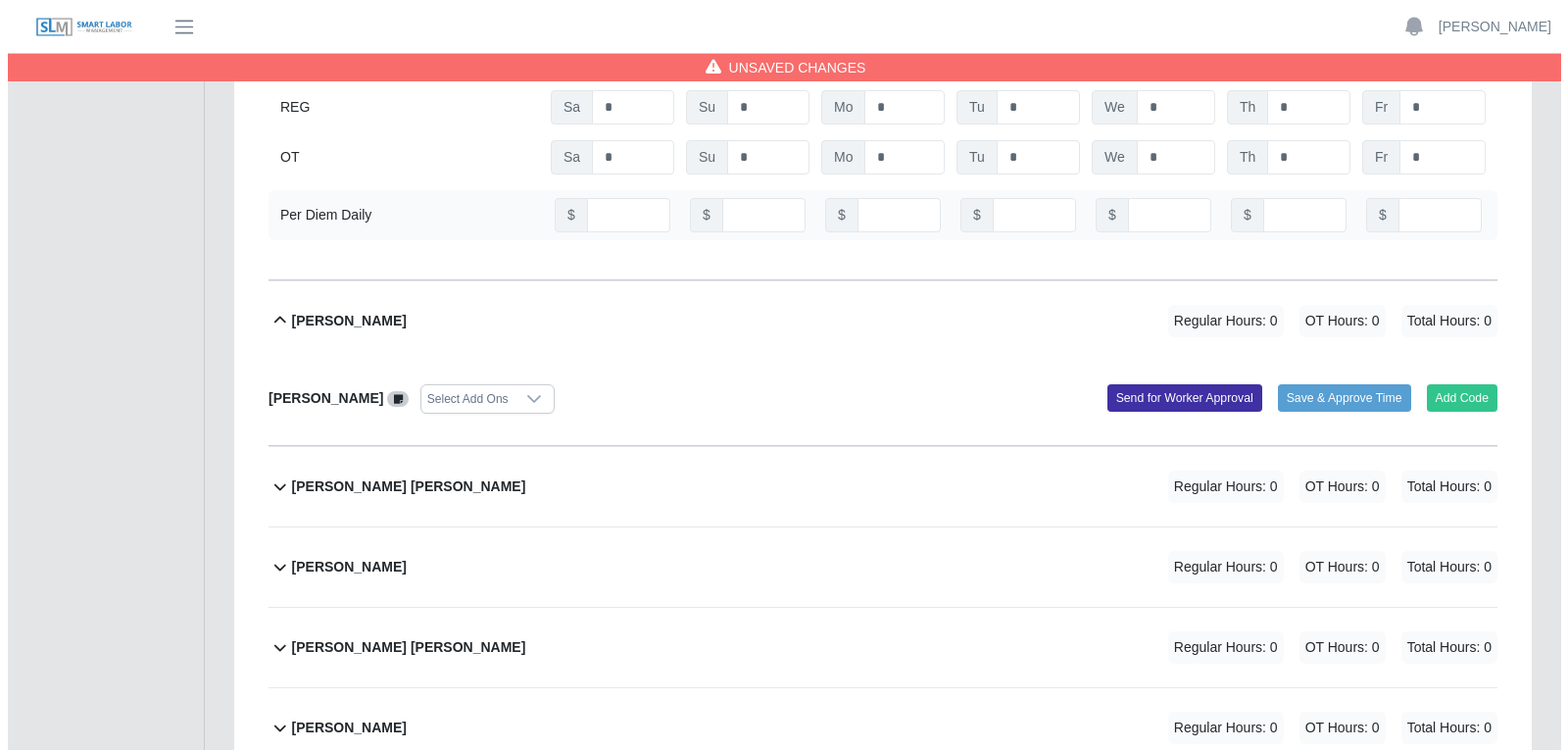
scroll to position [11660, 0]
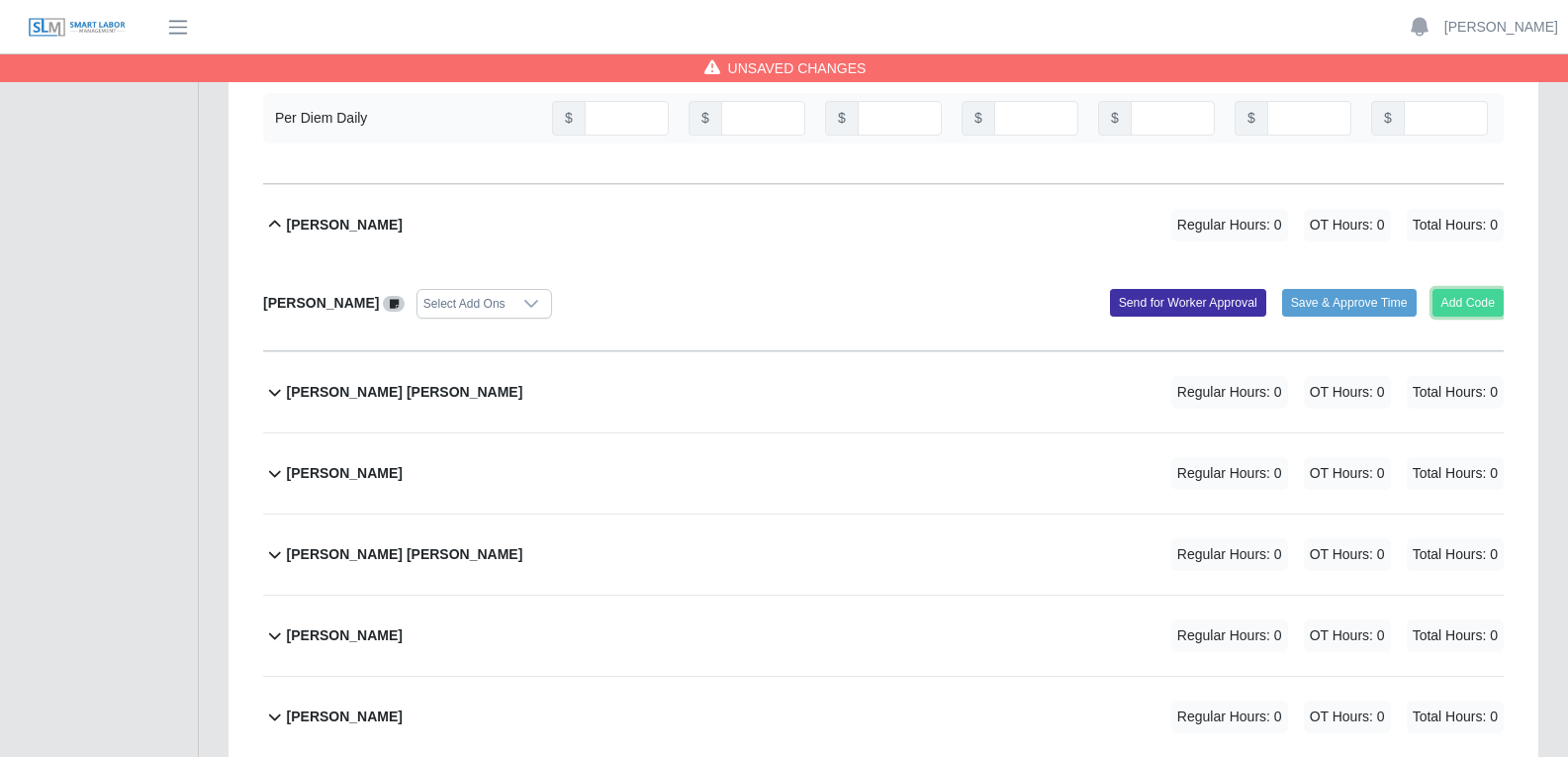
click at [1265, 289] on button "Add Code" at bounding box center [1468, 303] width 72 height 28
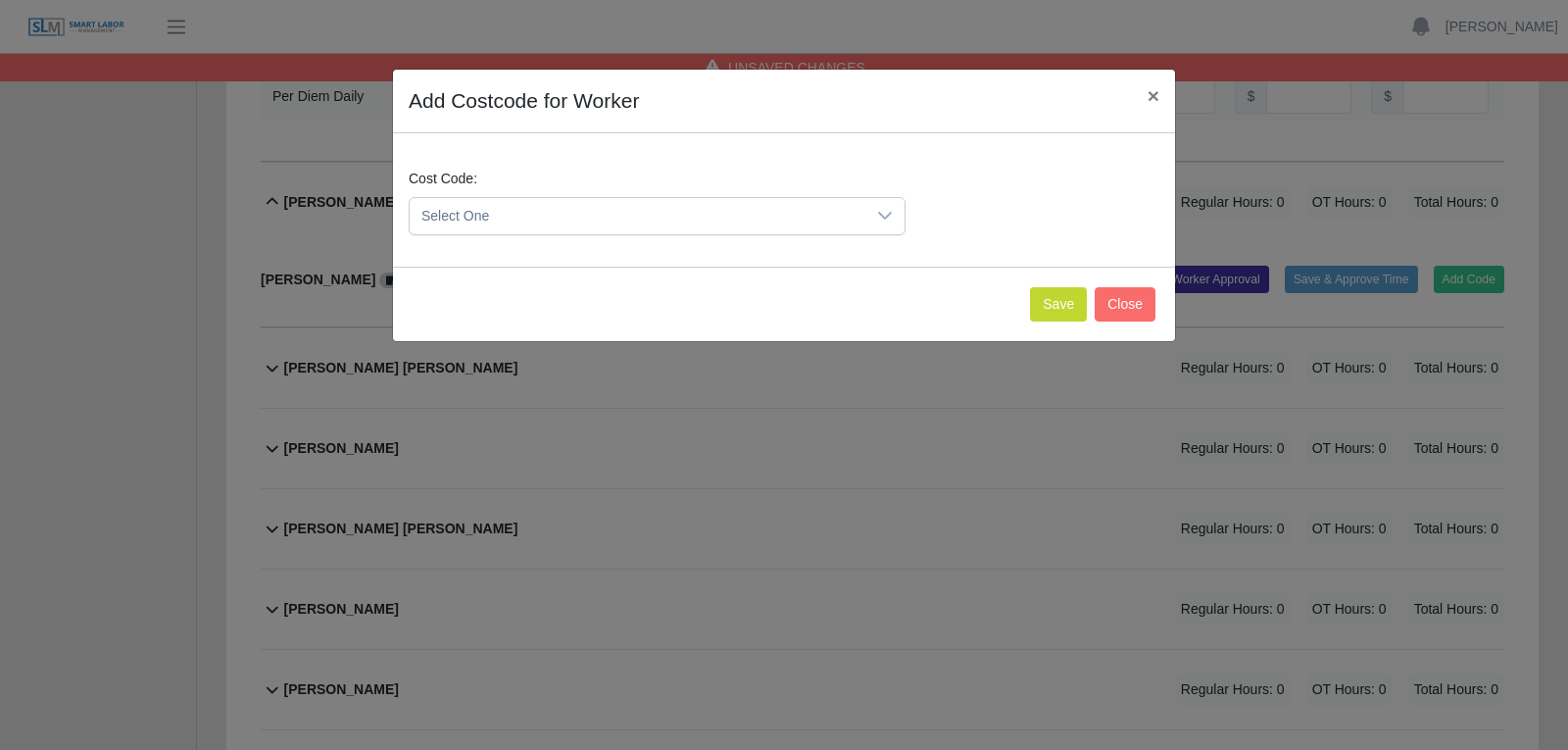
click at [862, 213] on span "Select One" at bounding box center [637, 216] width 456 height 36
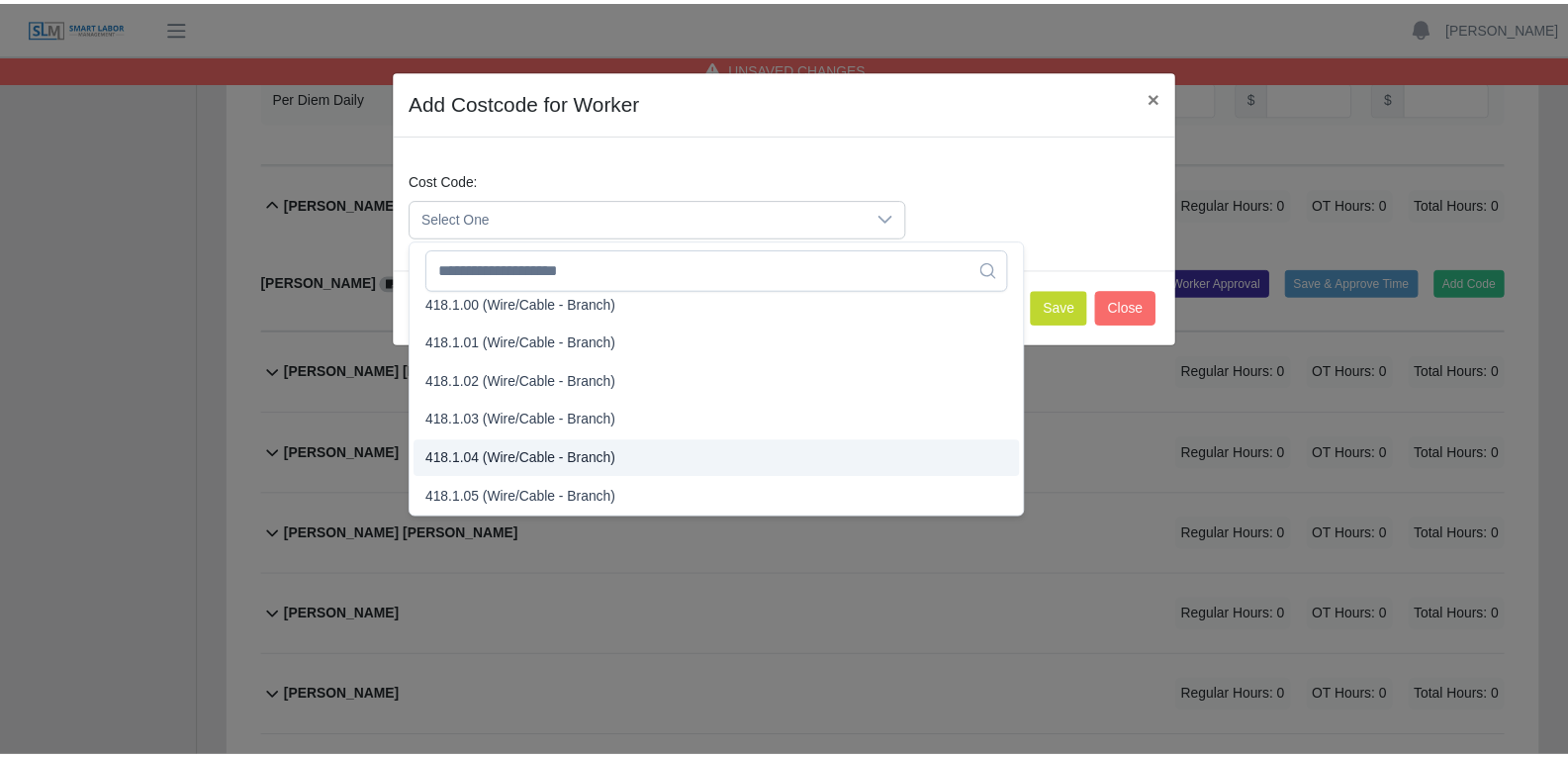
scroll to position [792, 0]
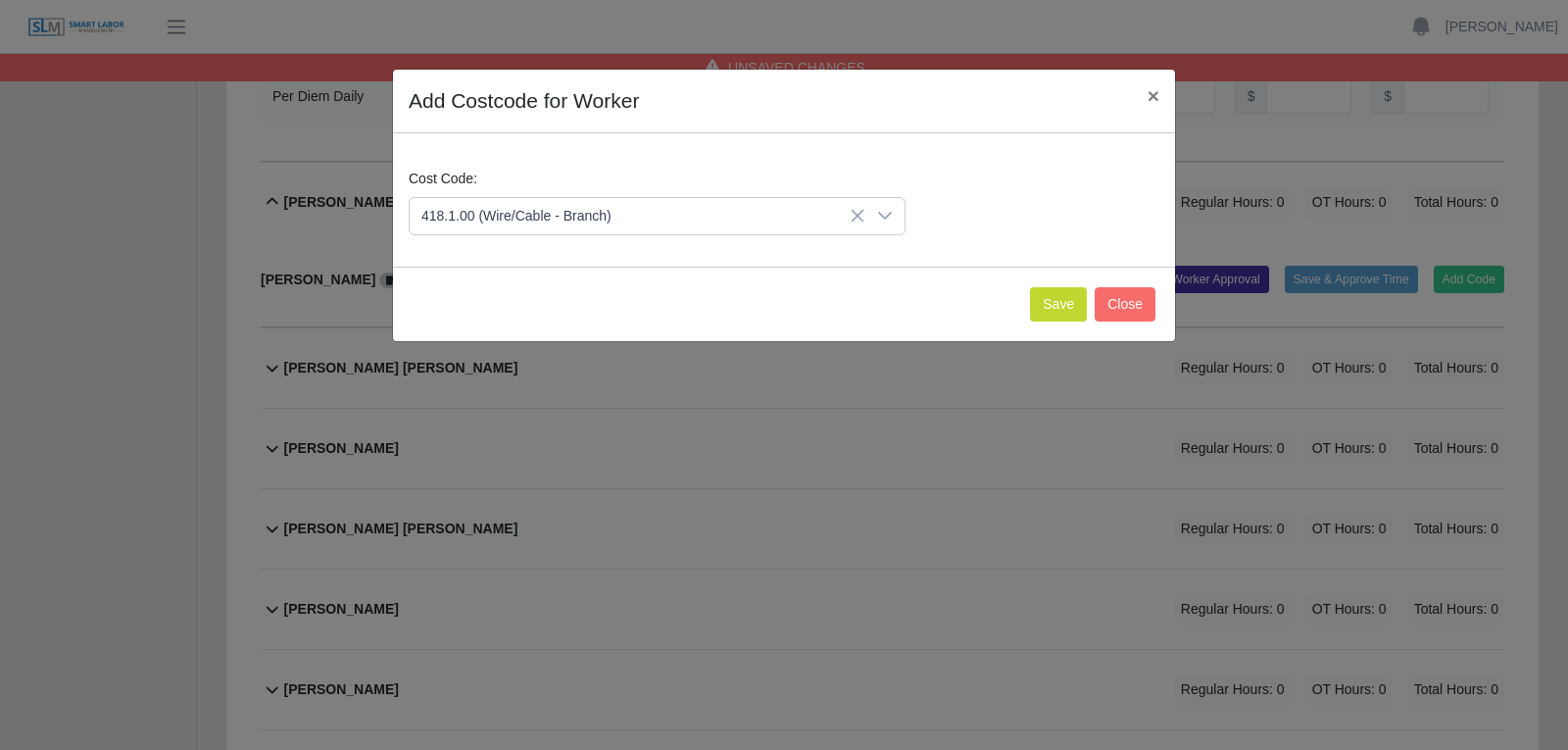
click at [521, 330] on span "418.1.00 (Wire/Cable - Branch)" at bounding box center [521, 331] width 190 height 21
click at [1057, 304] on button "Save" at bounding box center [1058, 304] width 57 height 34
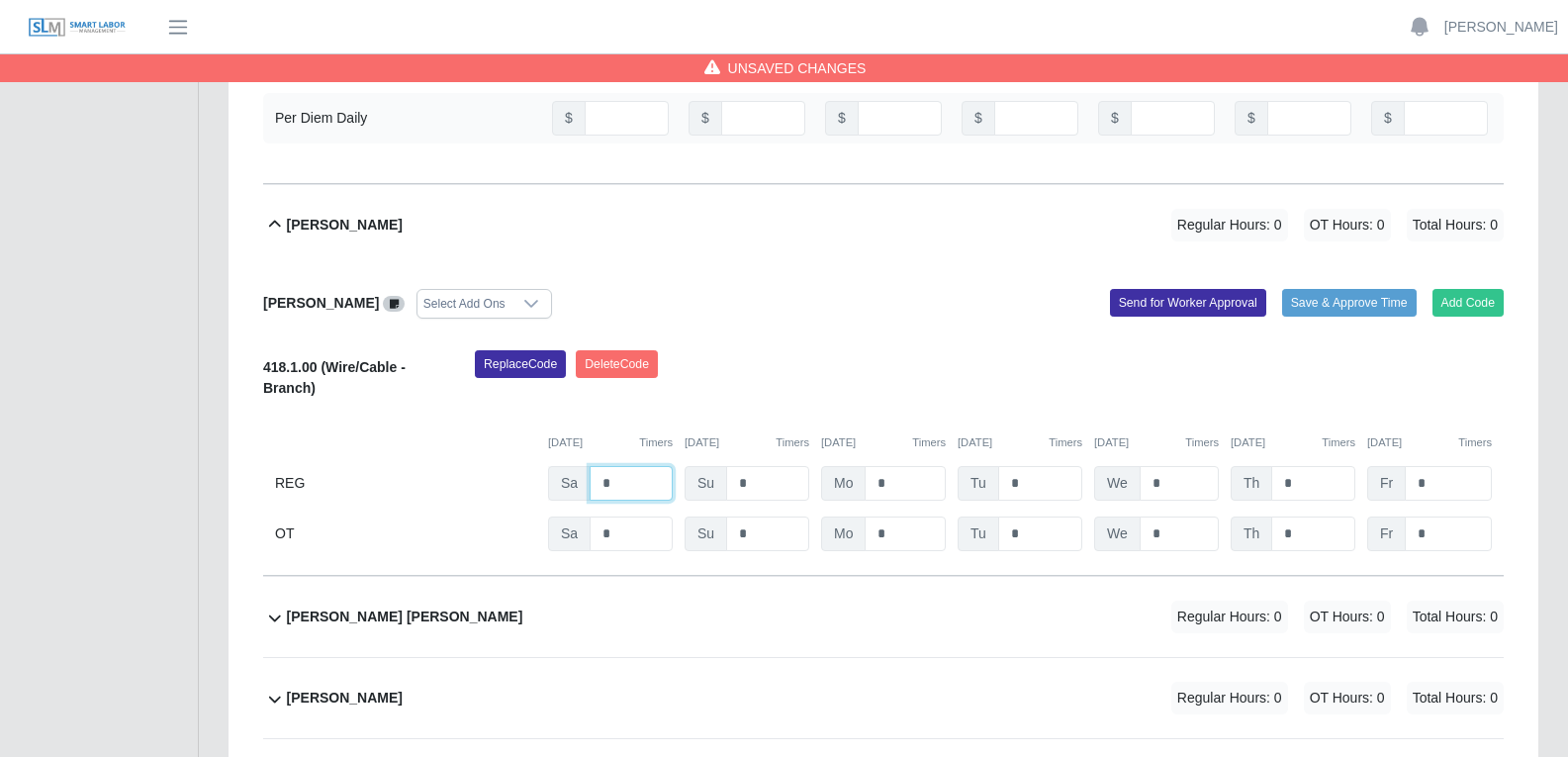
click at [617, 466] on input "*" at bounding box center [632, 483] width 83 height 35
click at [913, 466] on input "*" at bounding box center [906, 483] width 81 height 35
click at [1031, 466] on input "*" at bounding box center [1039, 483] width 84 height 35
click at [1167, 466] on input "*" at bounding box center [1179, 483] width 79 height 35
click at [1265, 466] on input "*" at bounding box center [1313, 483] width 84 height 35
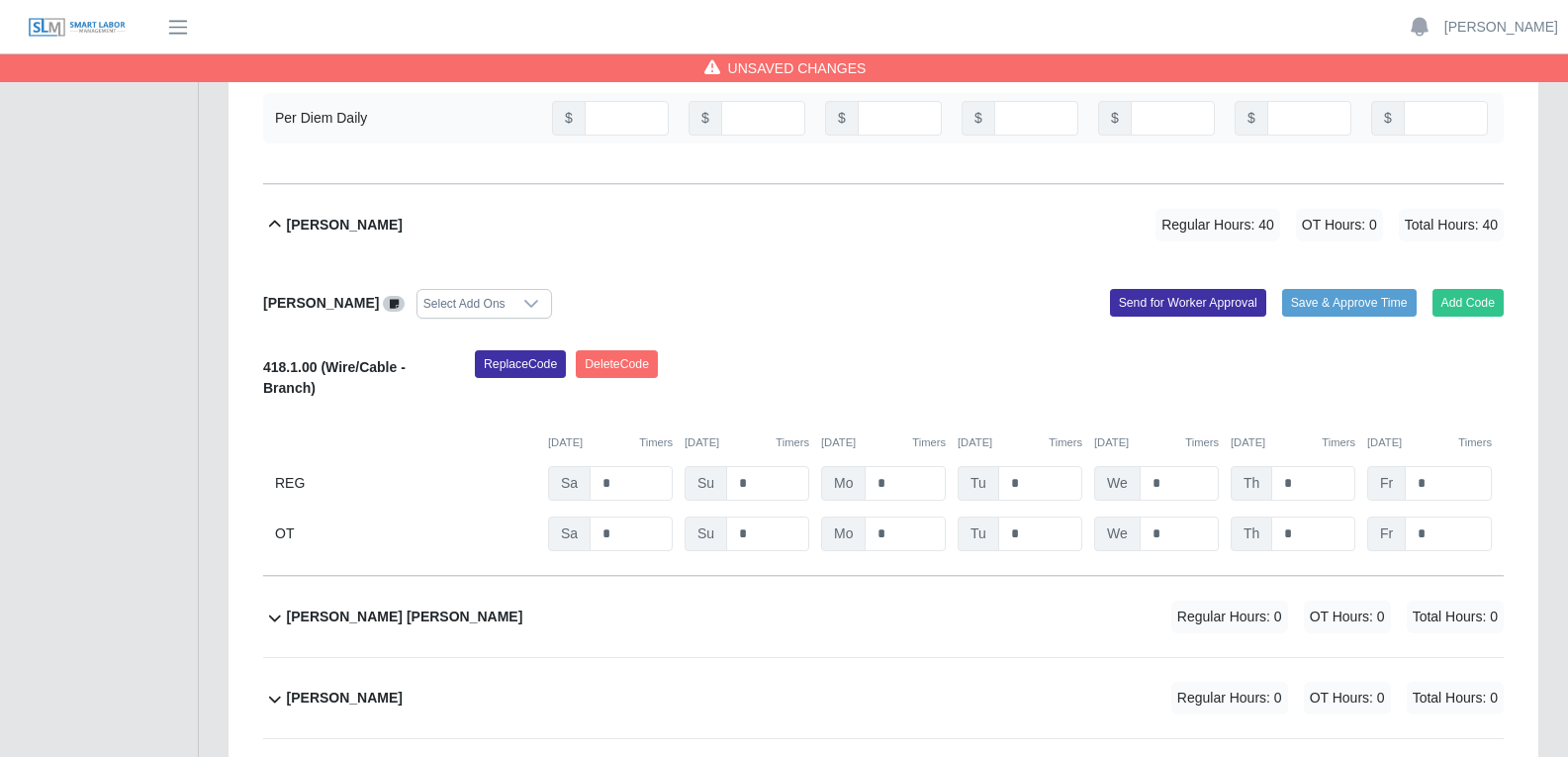
drag, startPoint x: 995, startPoint y: 310, endPoint x: 962, endPoint y: 305, distance: 33.4
click at [993, 350] on div "Replace Code Delete Code" at bounding box center [989, 380] width 1058 height 60
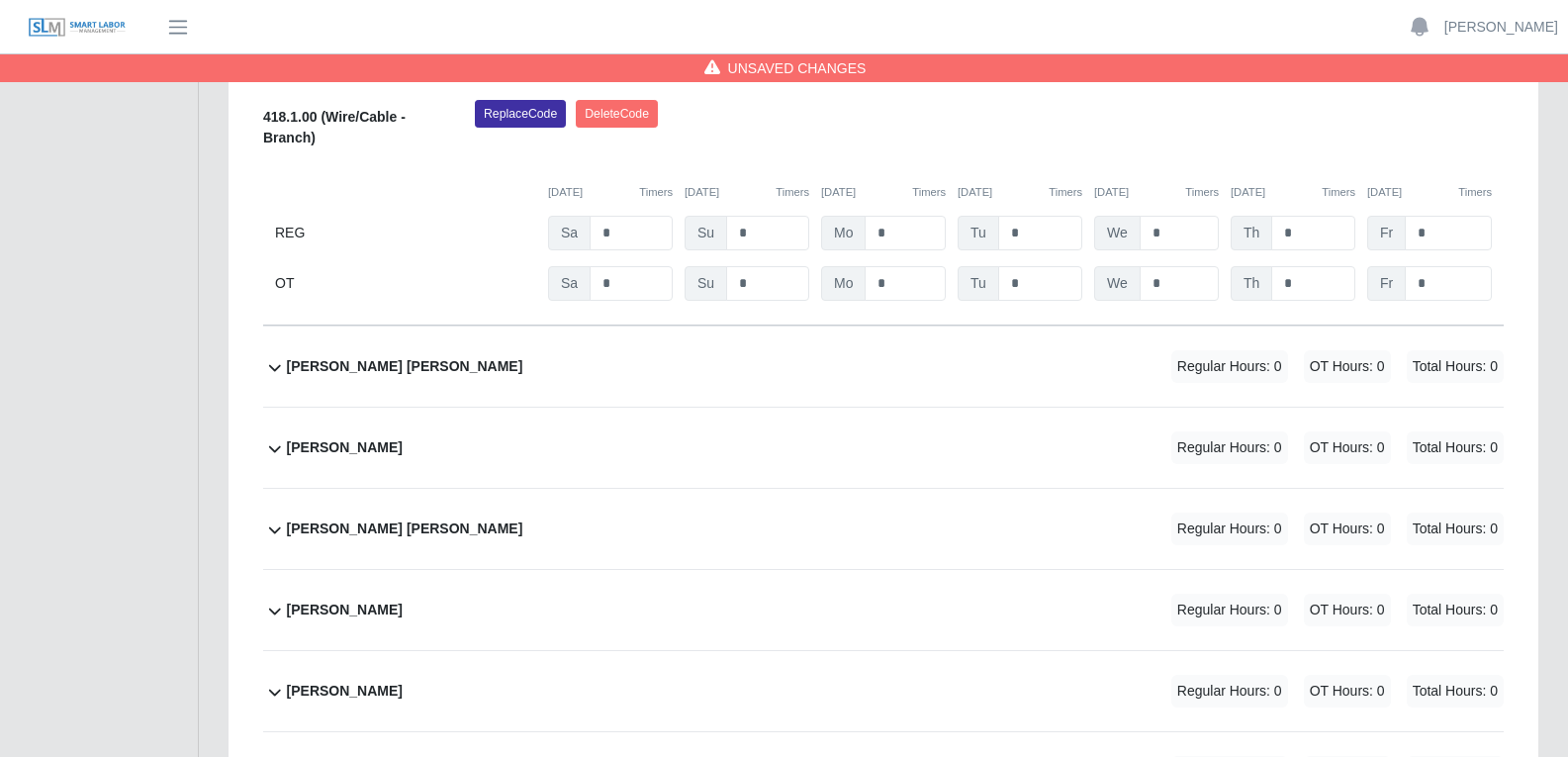
scroll to position [12065, 0]
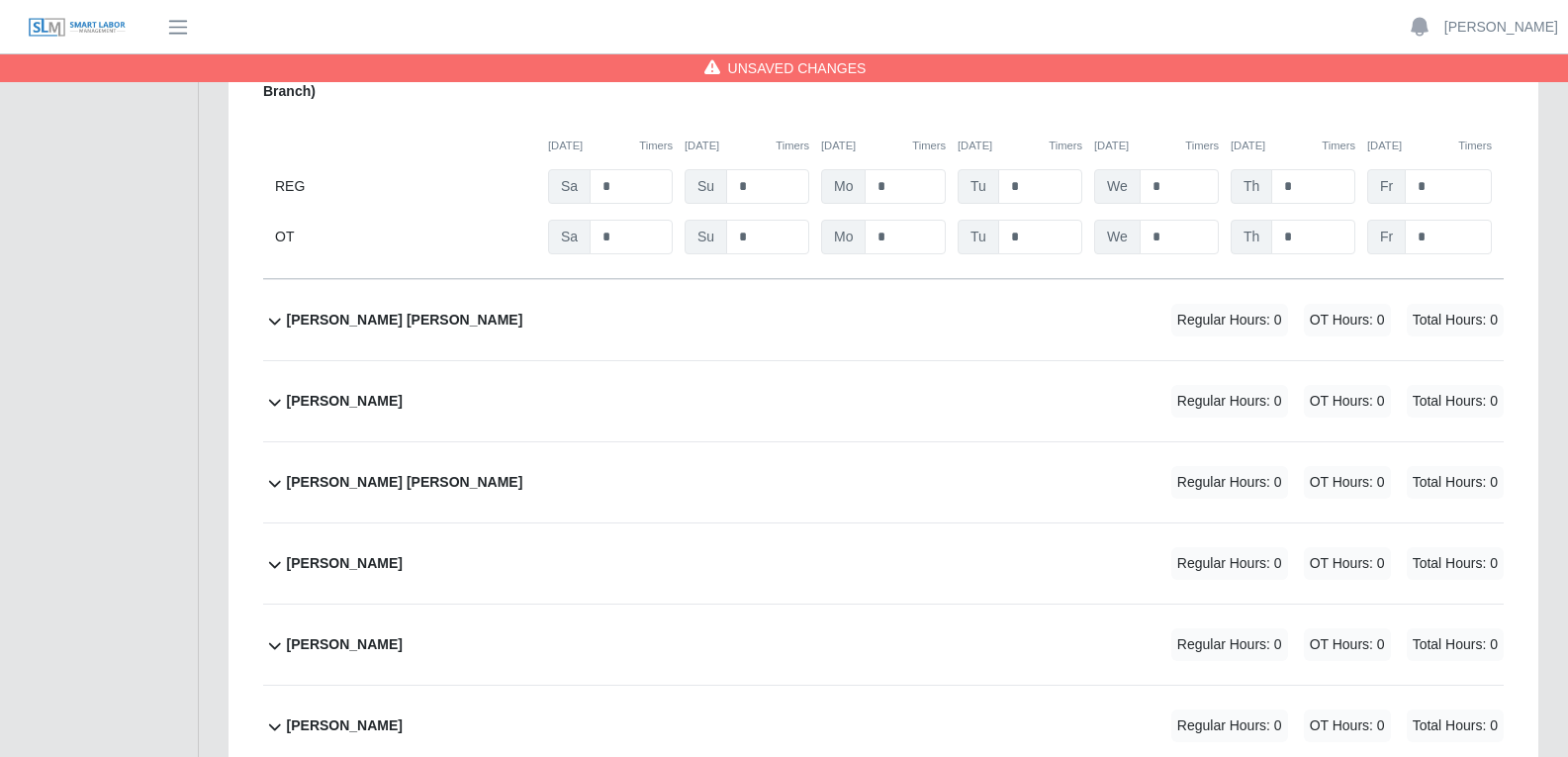
click at [807, 280] on div "Fredy Rodriguez Vasconcelos Regular Hours: 0 OT Hours: 0 Total Hours: 0" at bounding box center [895, 320] width 1217 height 80
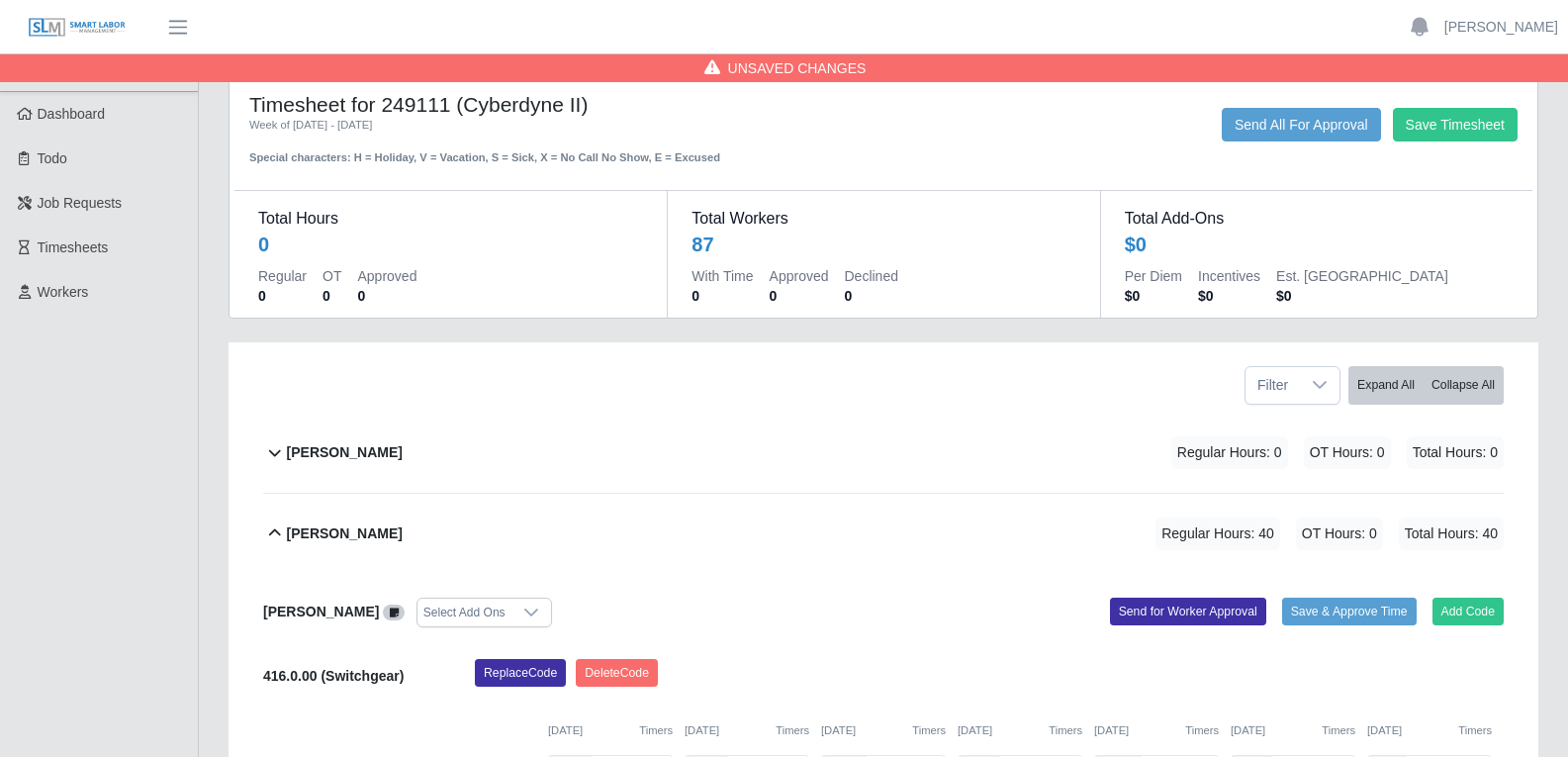
scroll to position [0, 0]
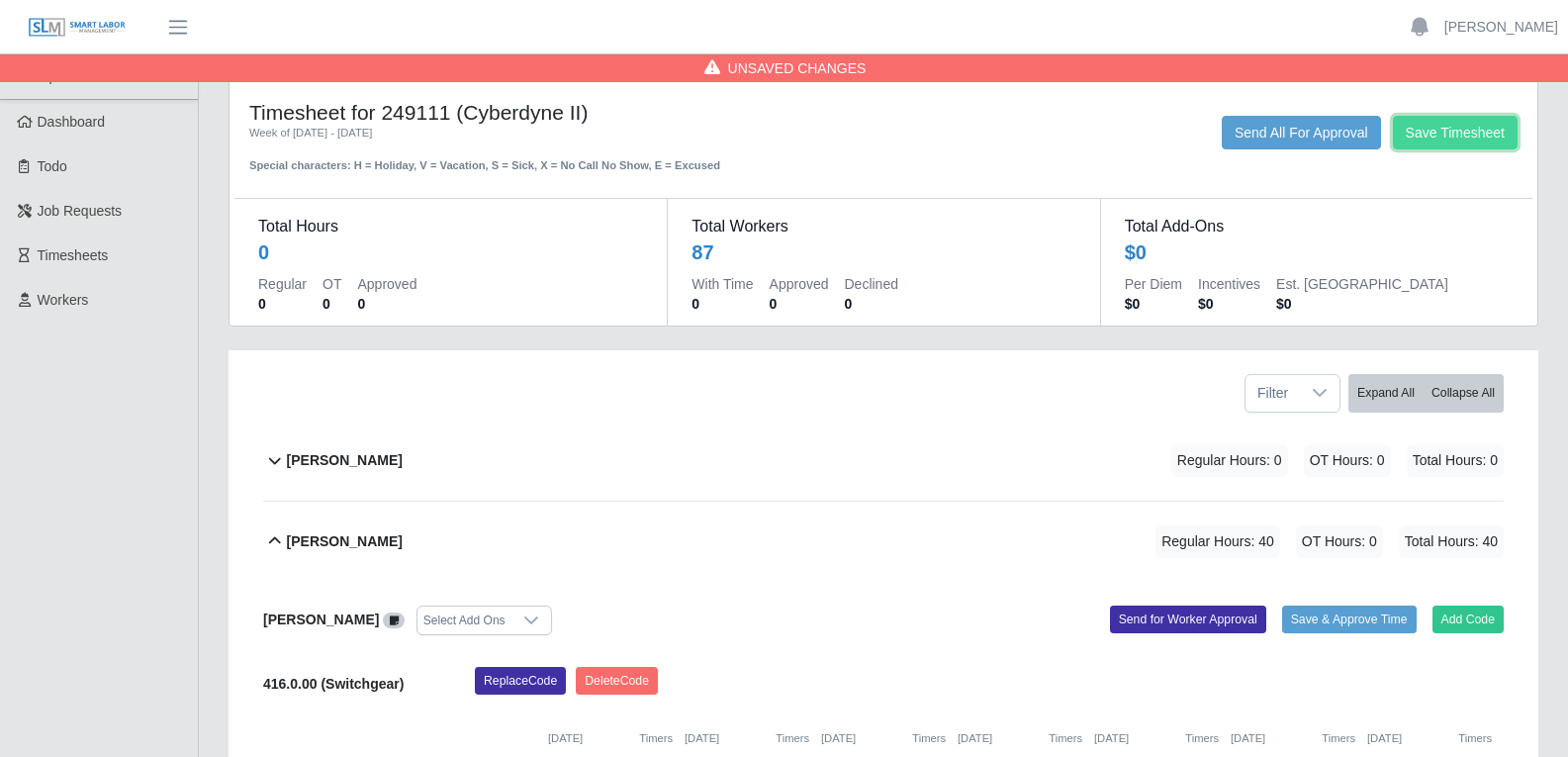
click at [1265, 133] on button "Save Timesheet" at bounding box center [1455, 133] width 125 height 34
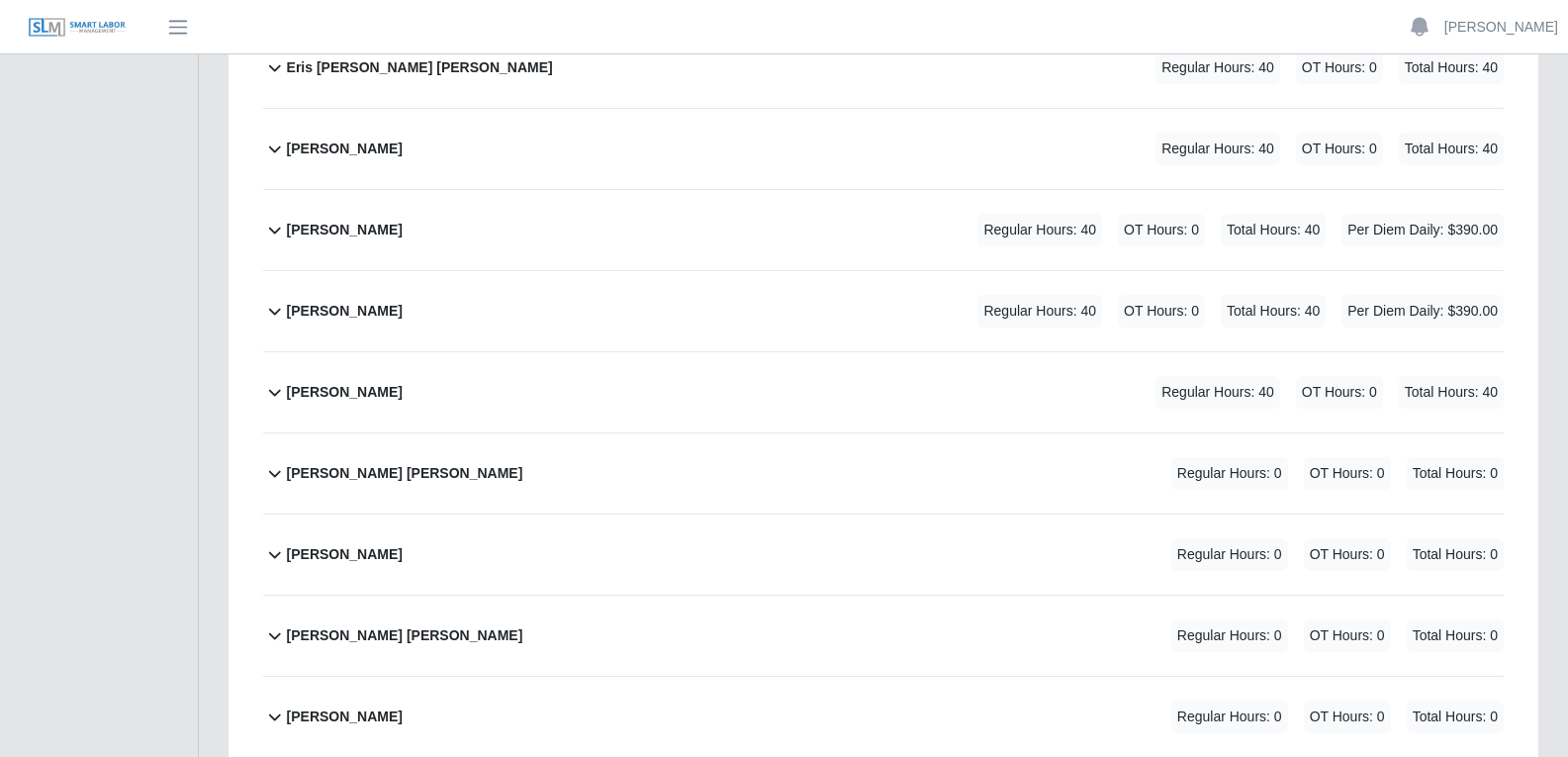
scroll to position [2868, 0]
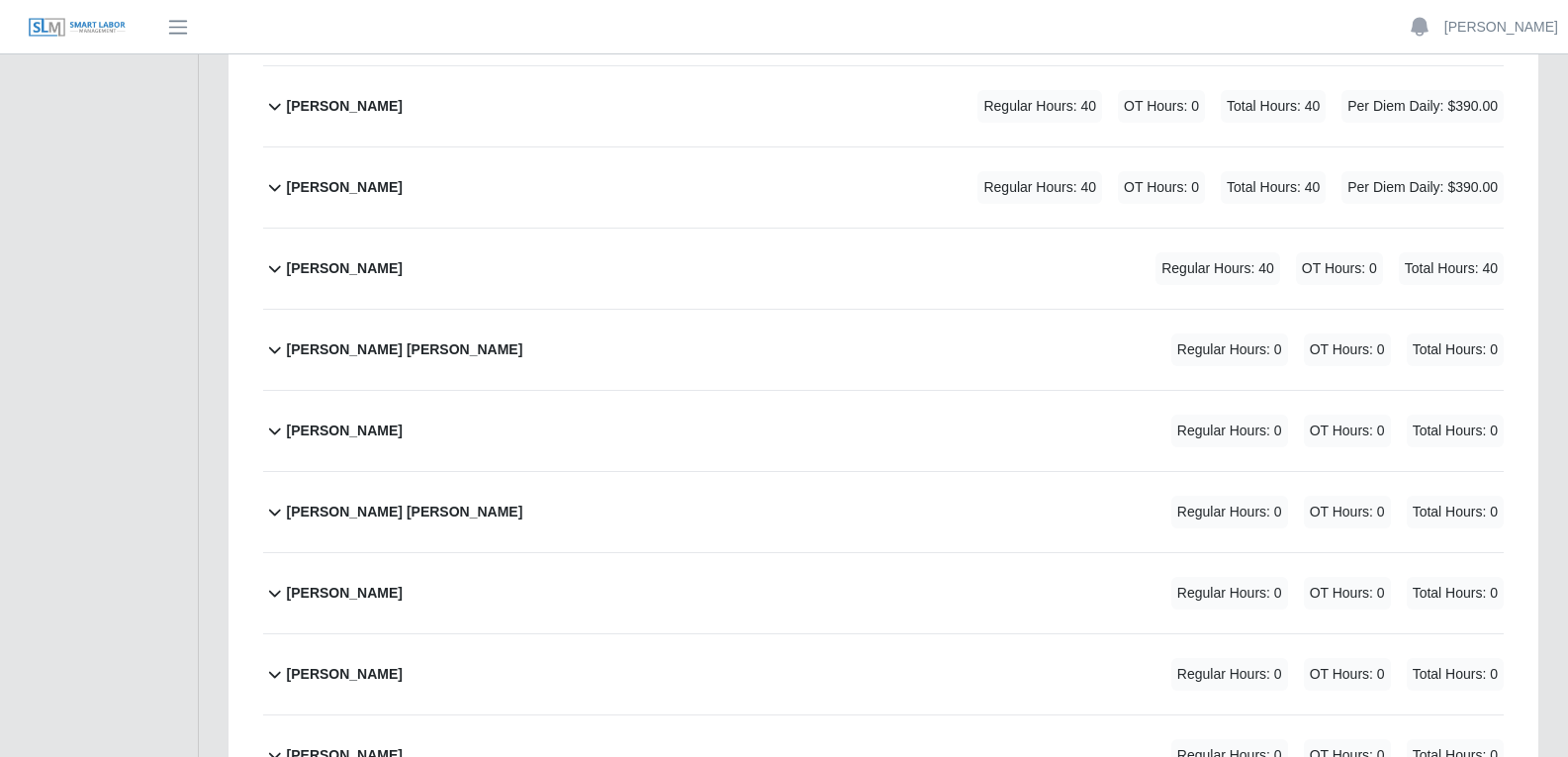
click at [871, 264] on div "Fernando Lopez Sanchez Regular Hours: 40 OT Hours: 0 Total Hours: 40" at bounding box center [895, 268] width 1217 height 80
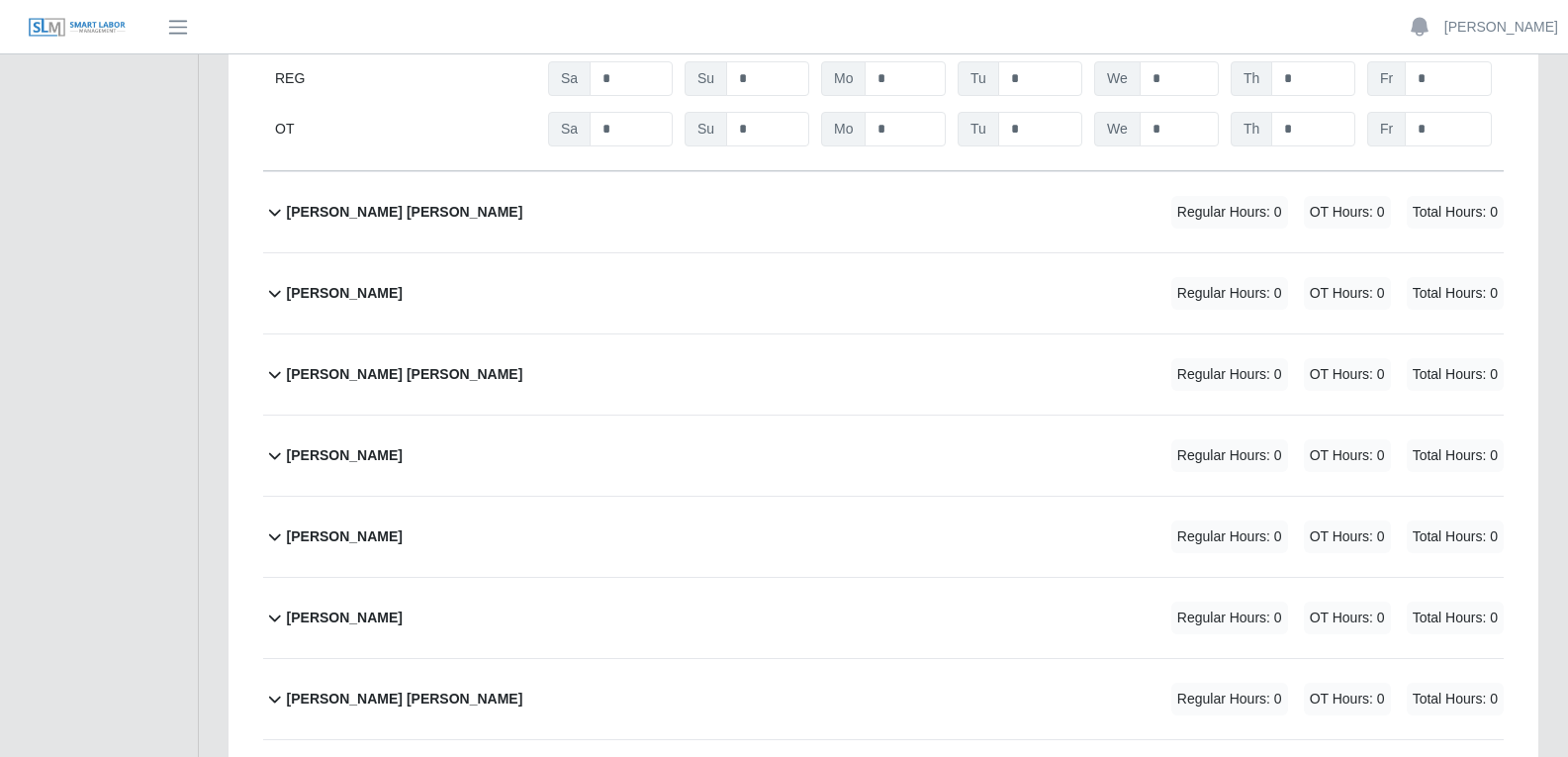
scroll to position [3362, 0]
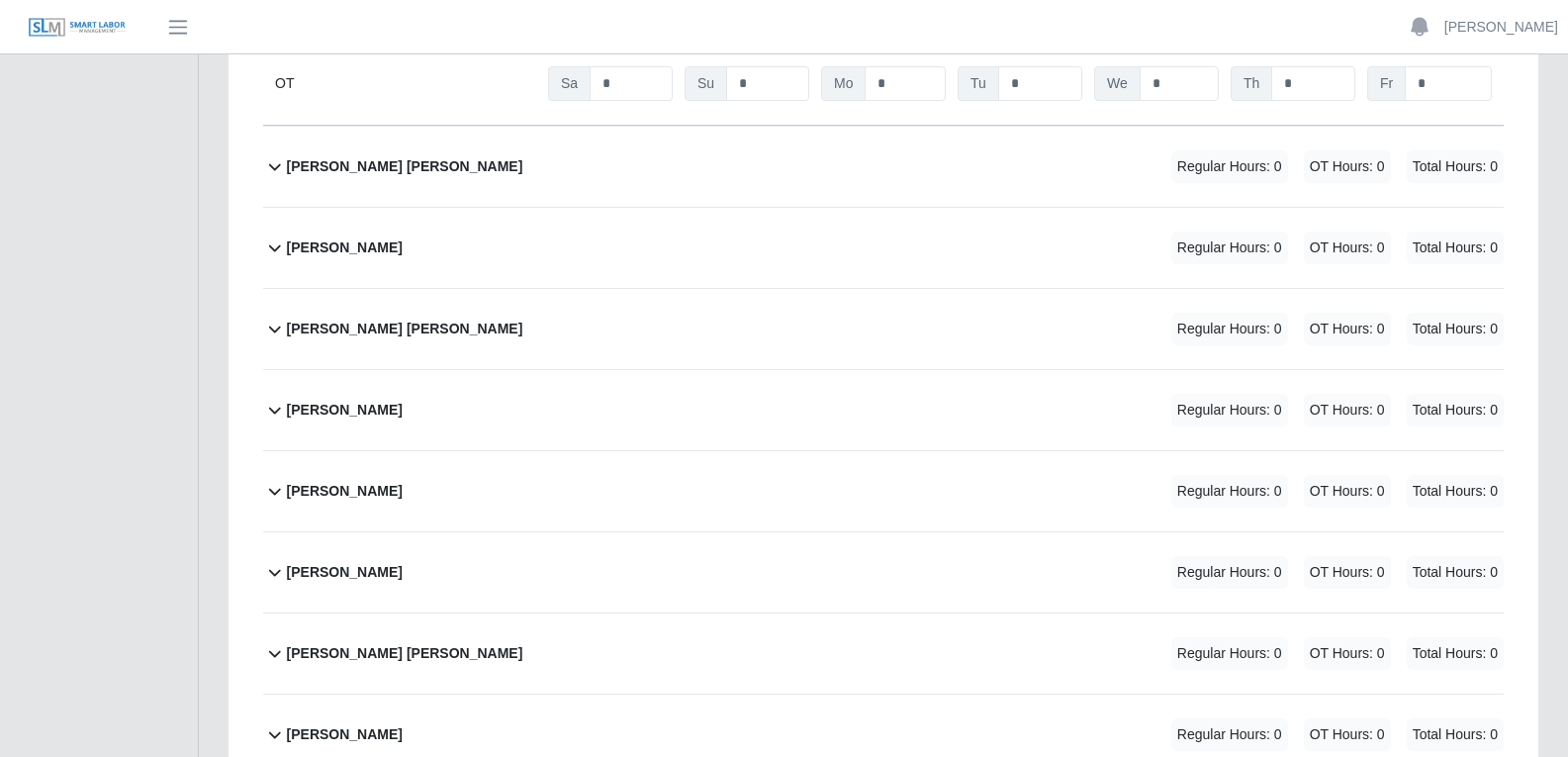
click at [815, 172] on div "[PERSON_NAME] [PERSON_NAME] Regular Hours: 0 OT Hours: 0 Total Hours: 0" at bounding box center [895, 166] width 1217 height 80
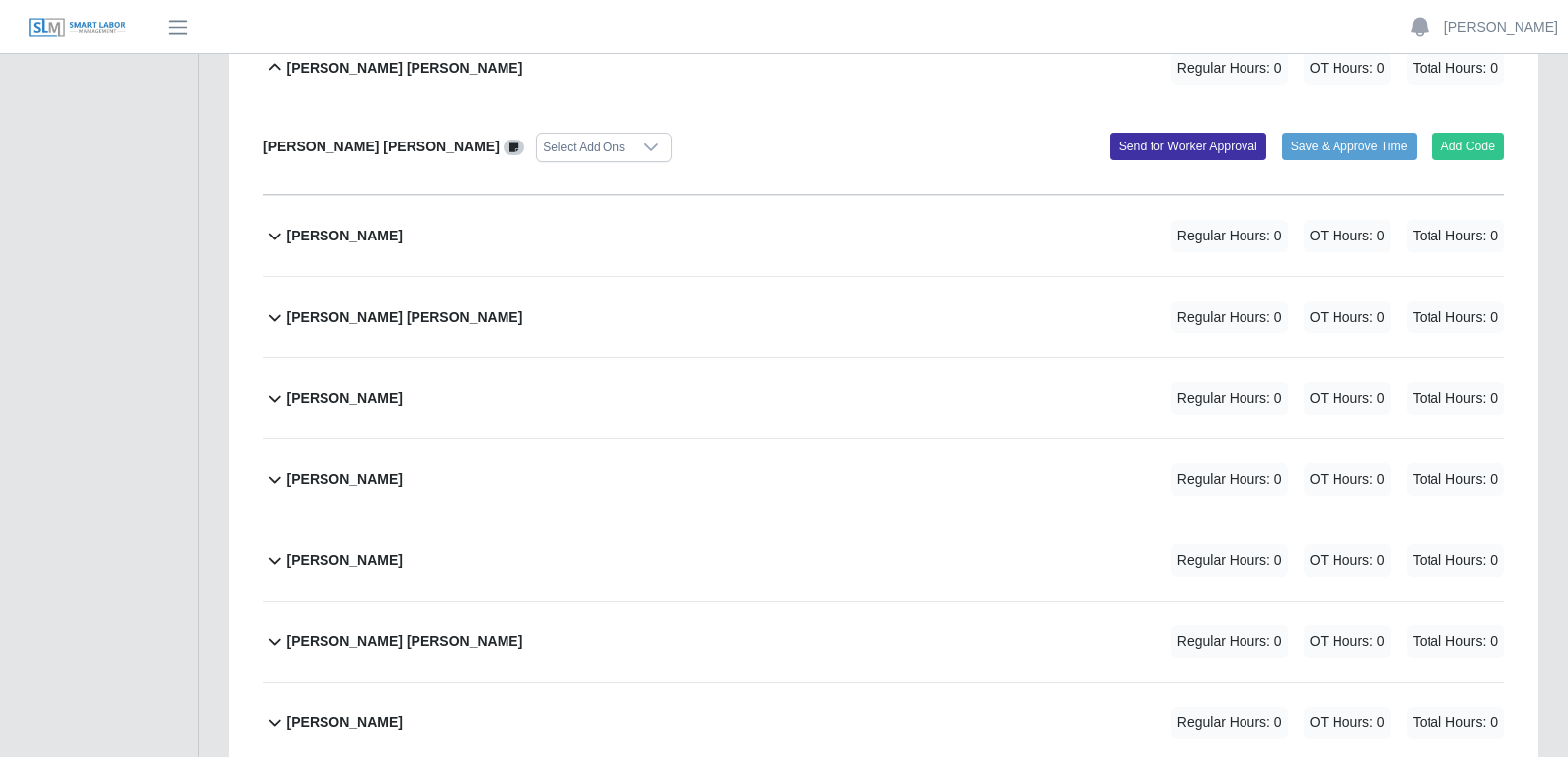
scroll to position [3461, 0]
click at [644, 146] on icon at bounding box center [651, 146] width 14 height 8
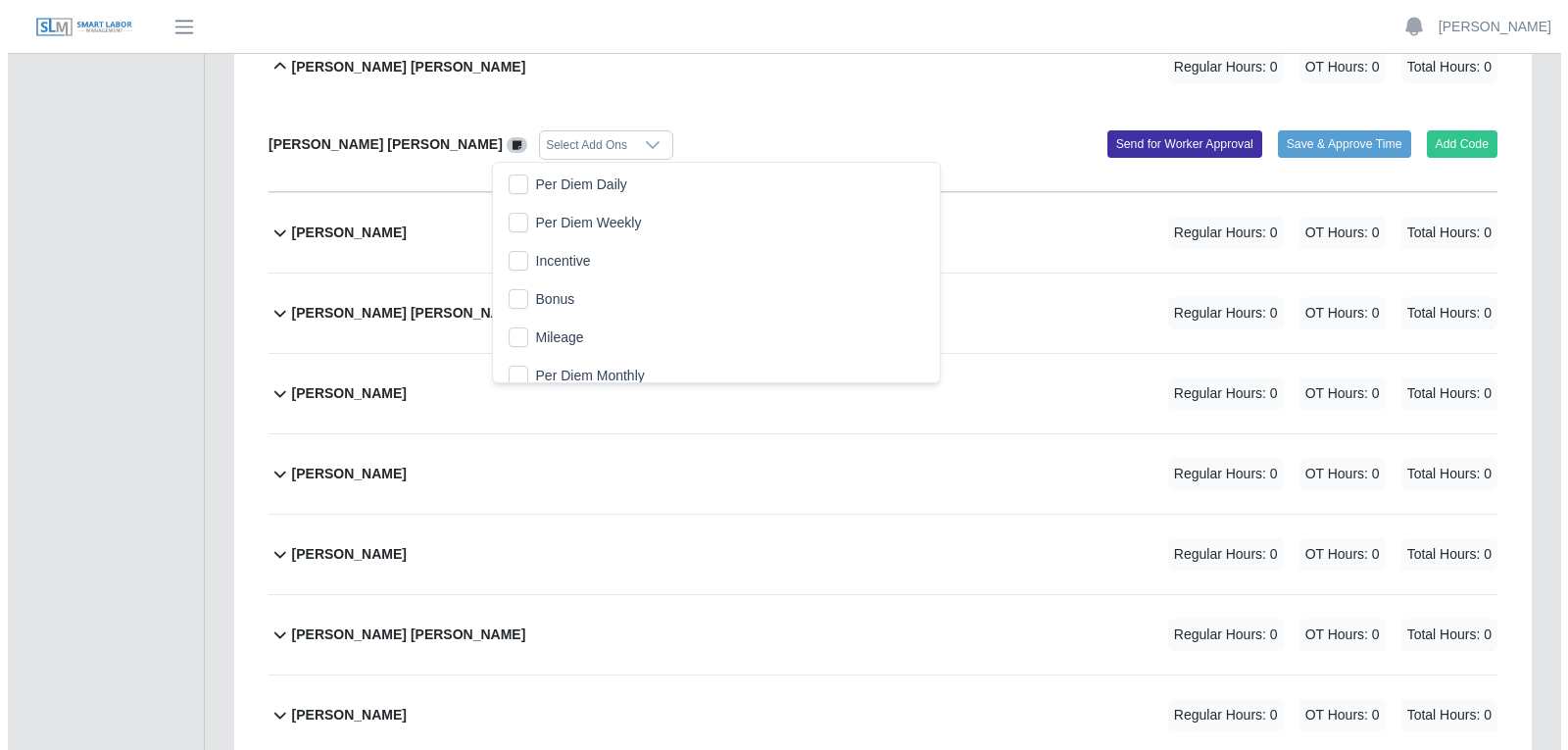
scroll to position [21, 13]
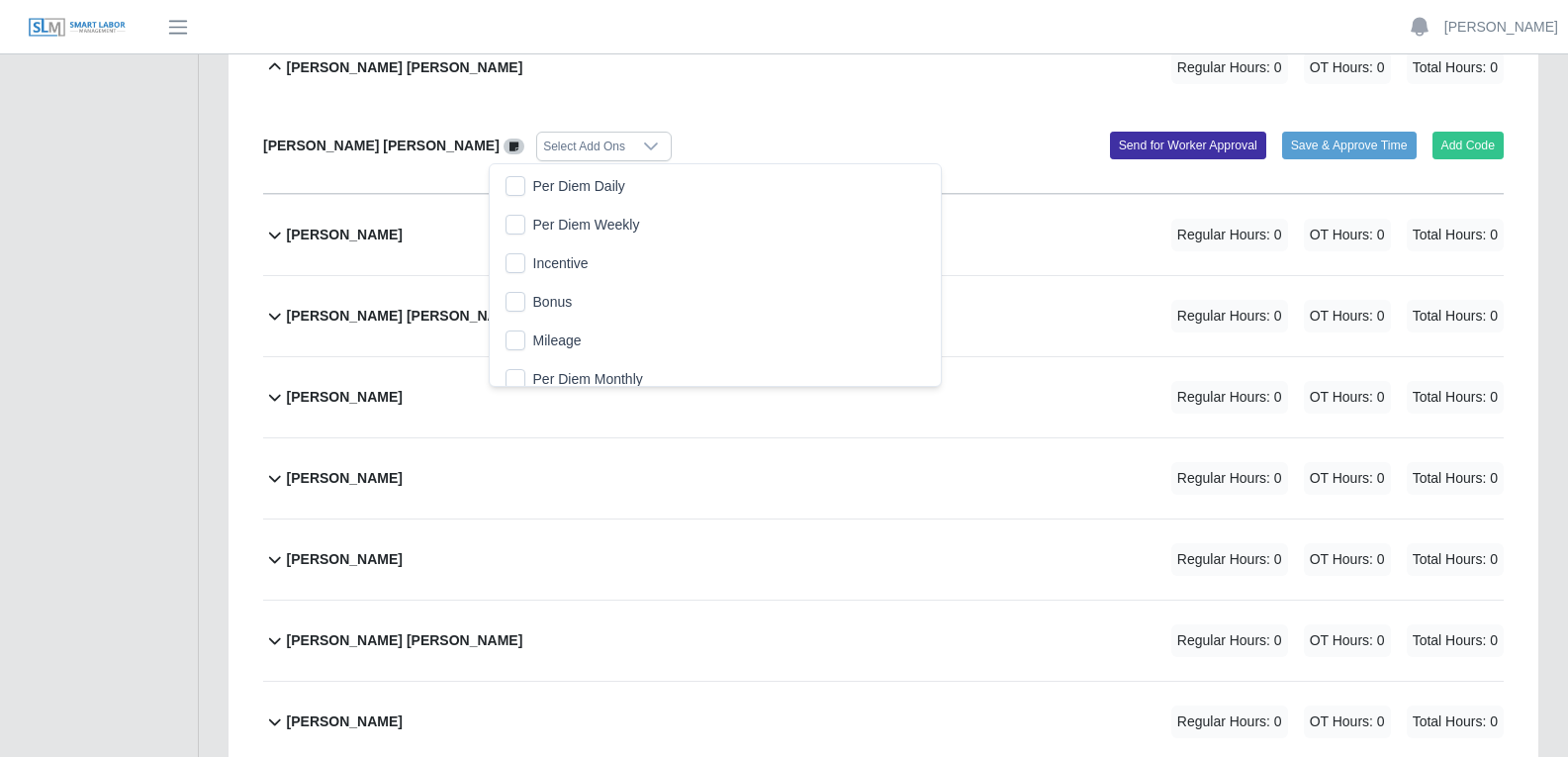
click at [572, 187] on span "Per Diem Daily" at bounding box center [579, 186] width 92 height 21
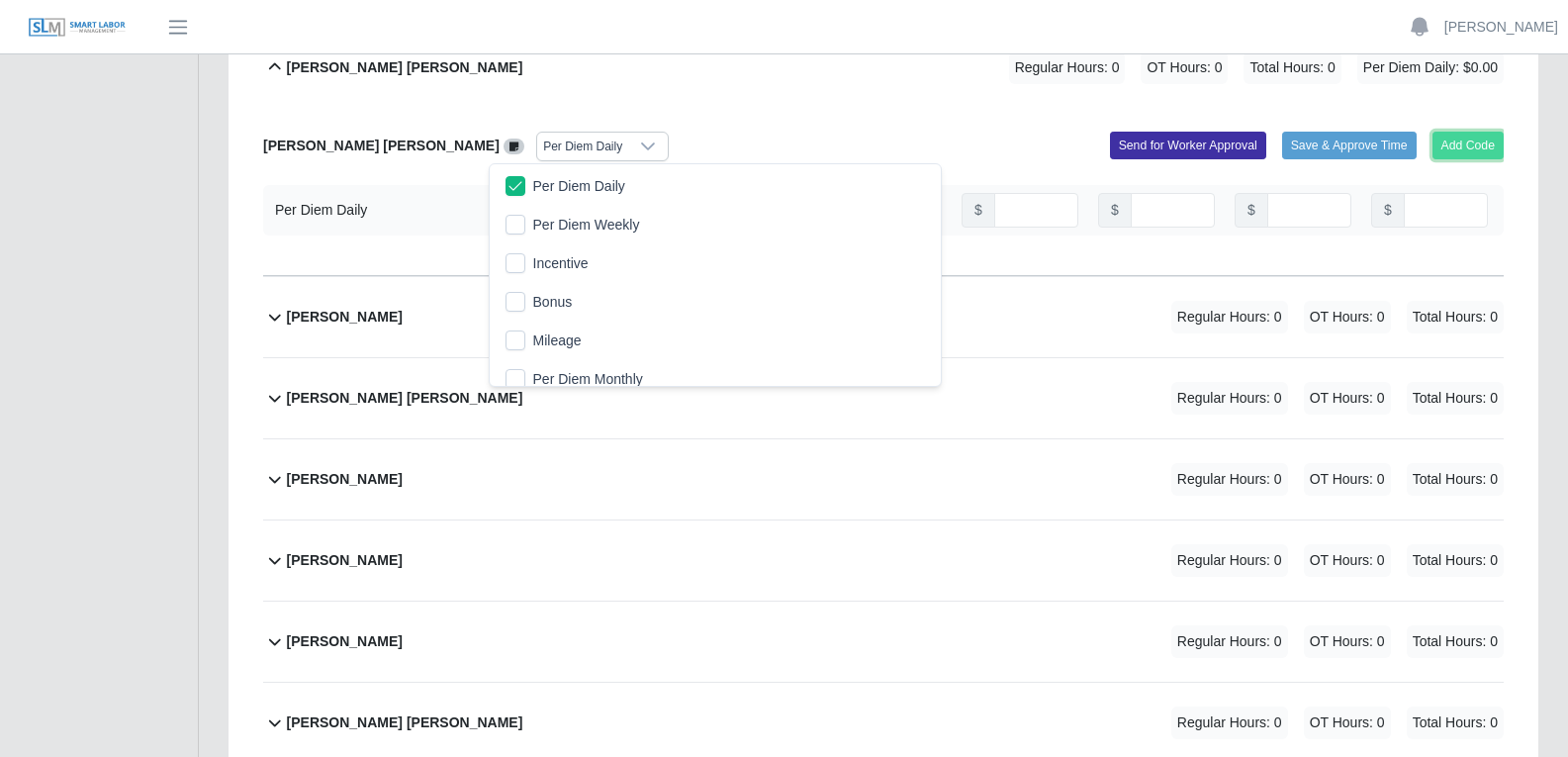
click at [1473, 146] on button "Add Code" at bounding box center [1468, 145] width 72 height 28
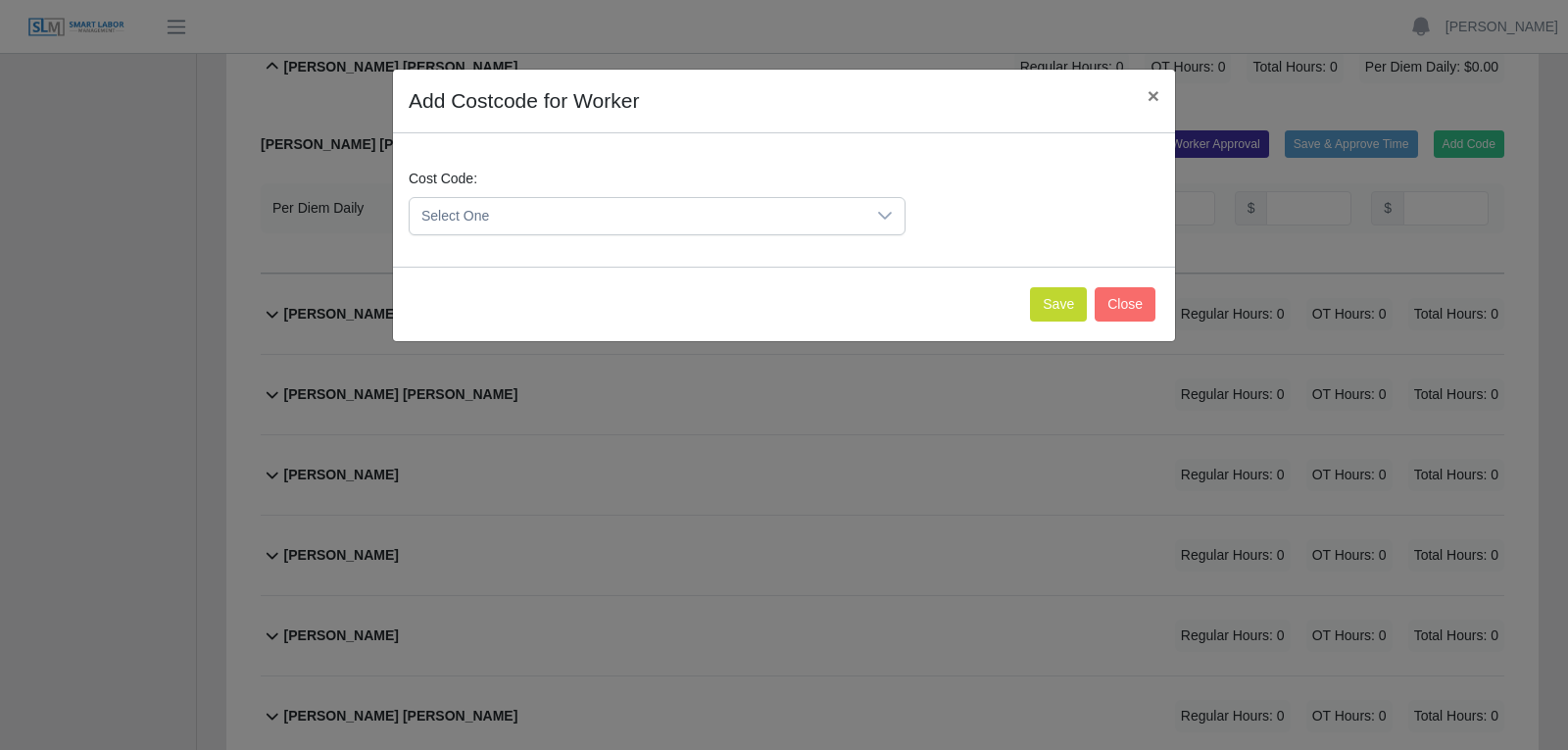
click at [875, 205] on div at bounding box center [885, 216] width 39 height 36
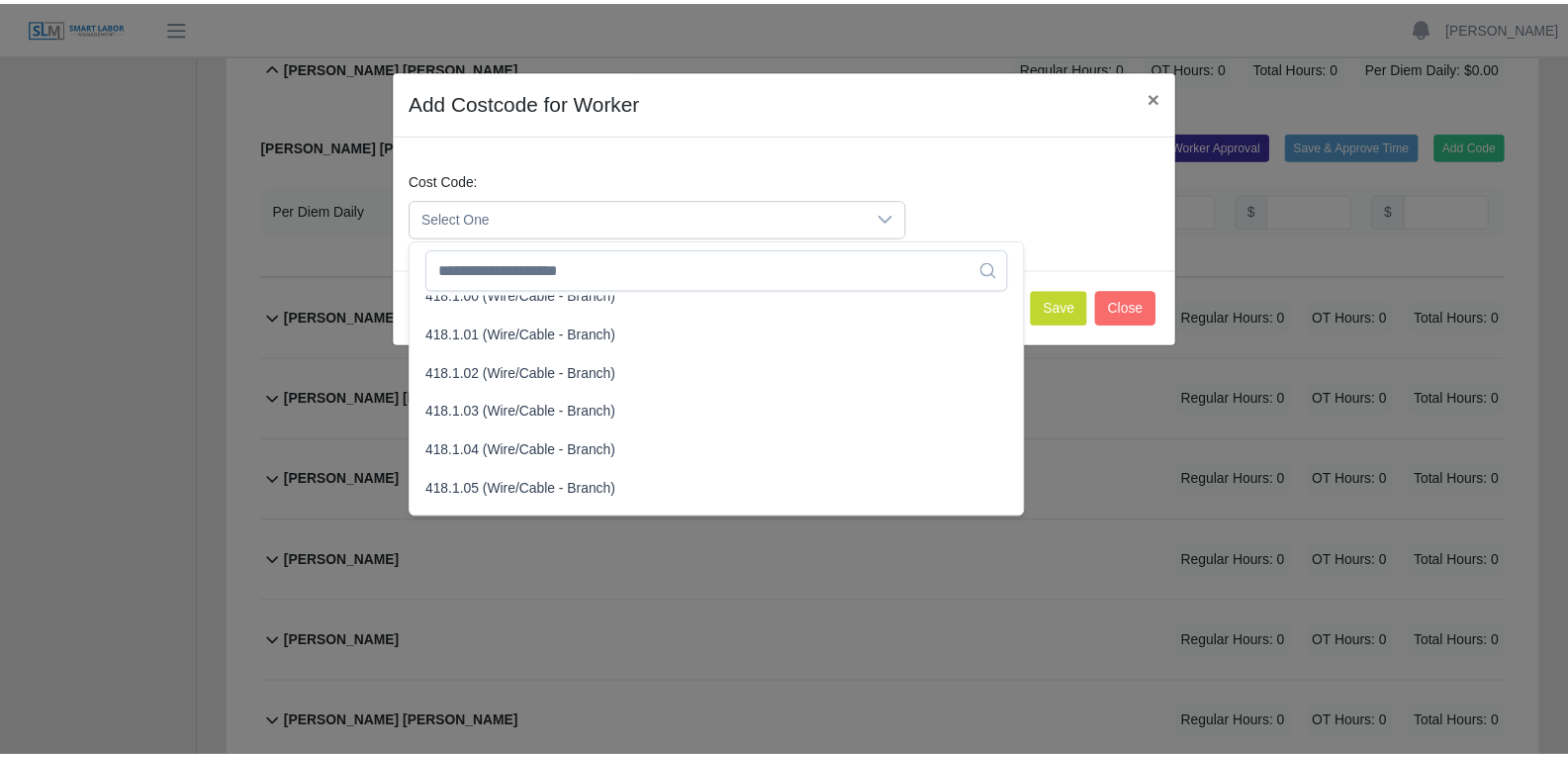
scroll to position [890, 0]
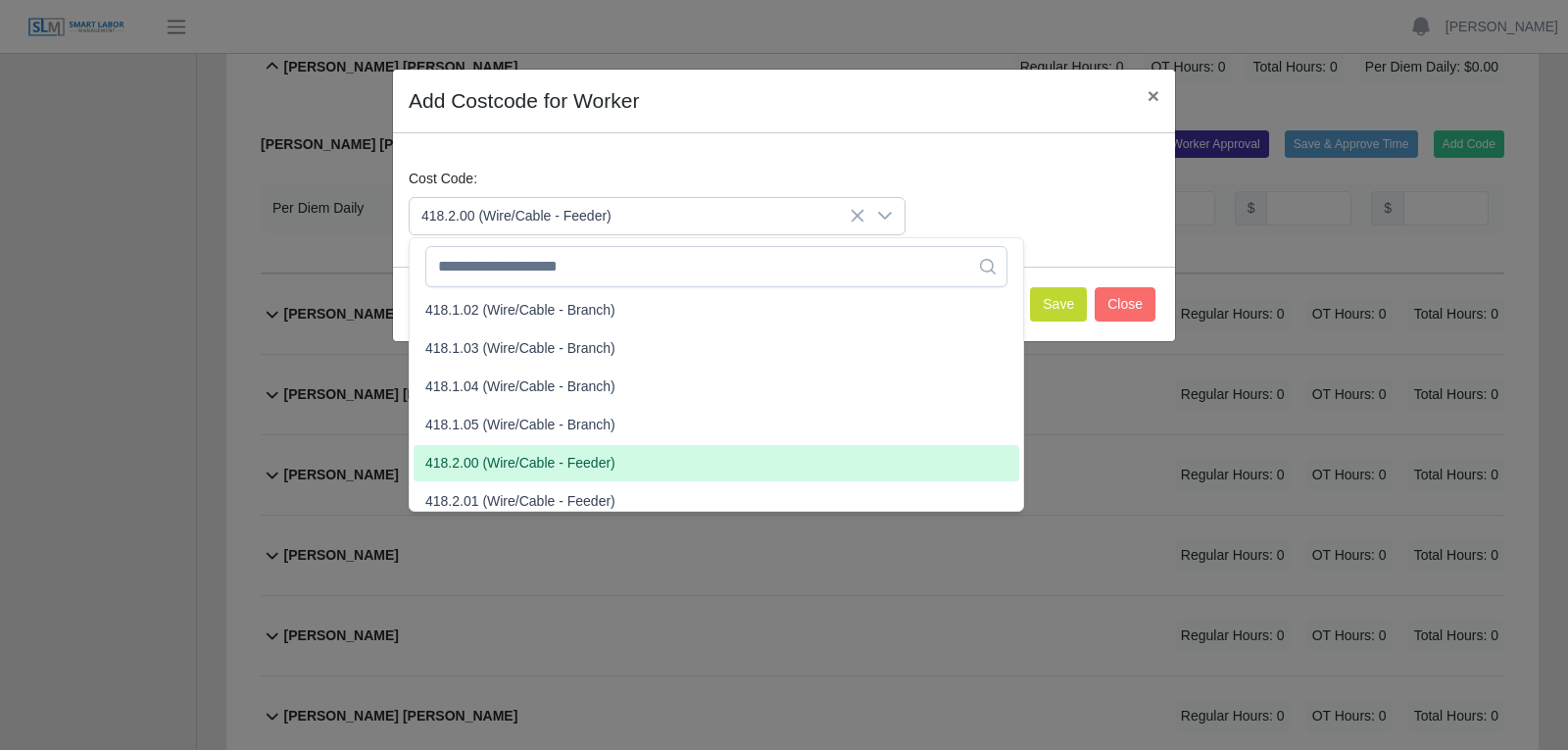
click at [516, 460] on span "418.2.00 (Wire/Cable - Feeder)" at bounding box center [521, 463] width 190 height 21
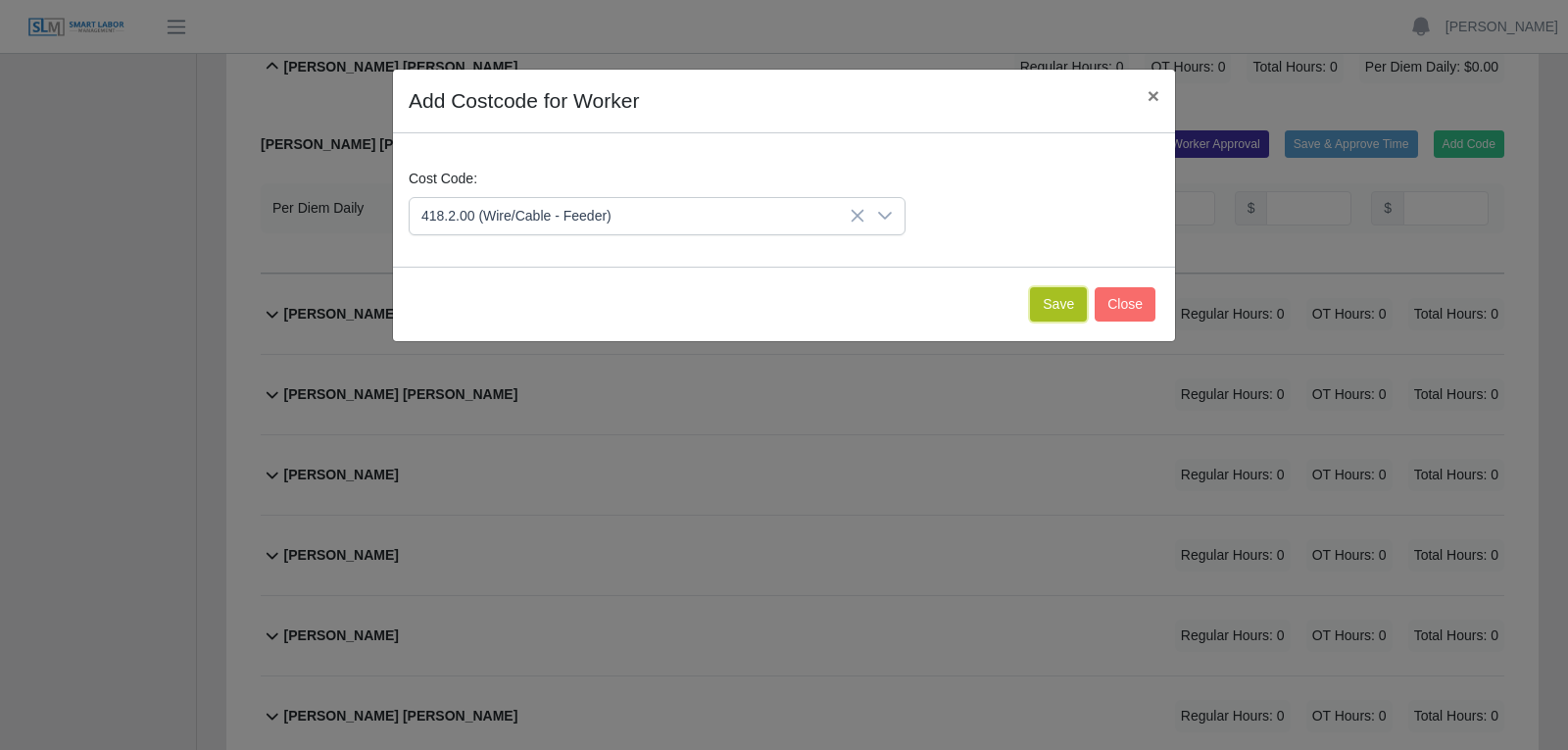
click at [1063, 299] on button "Save" at bounding box center [1058, 304] width 57 height 34
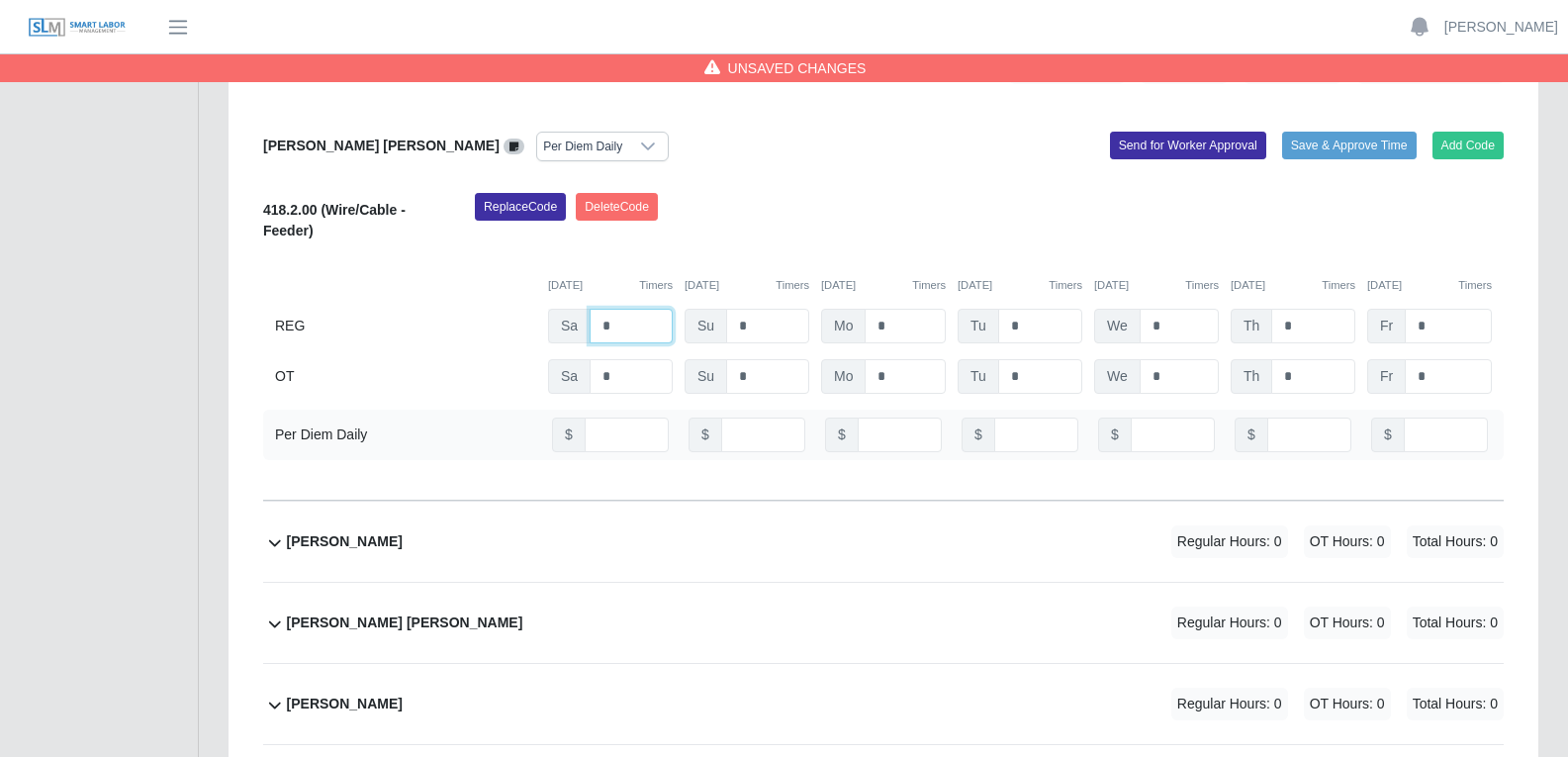
click at [616, 328] on input "*" at bounding box center [632, 326] width 83 height 35
type input "*"
click at [898, 329] on input "*" at bounding box center [906, 326] width 81 height 35
type input "*"
click at [1026, 326] on input "*" at bounding box center [1039, 326] width 84 height 35
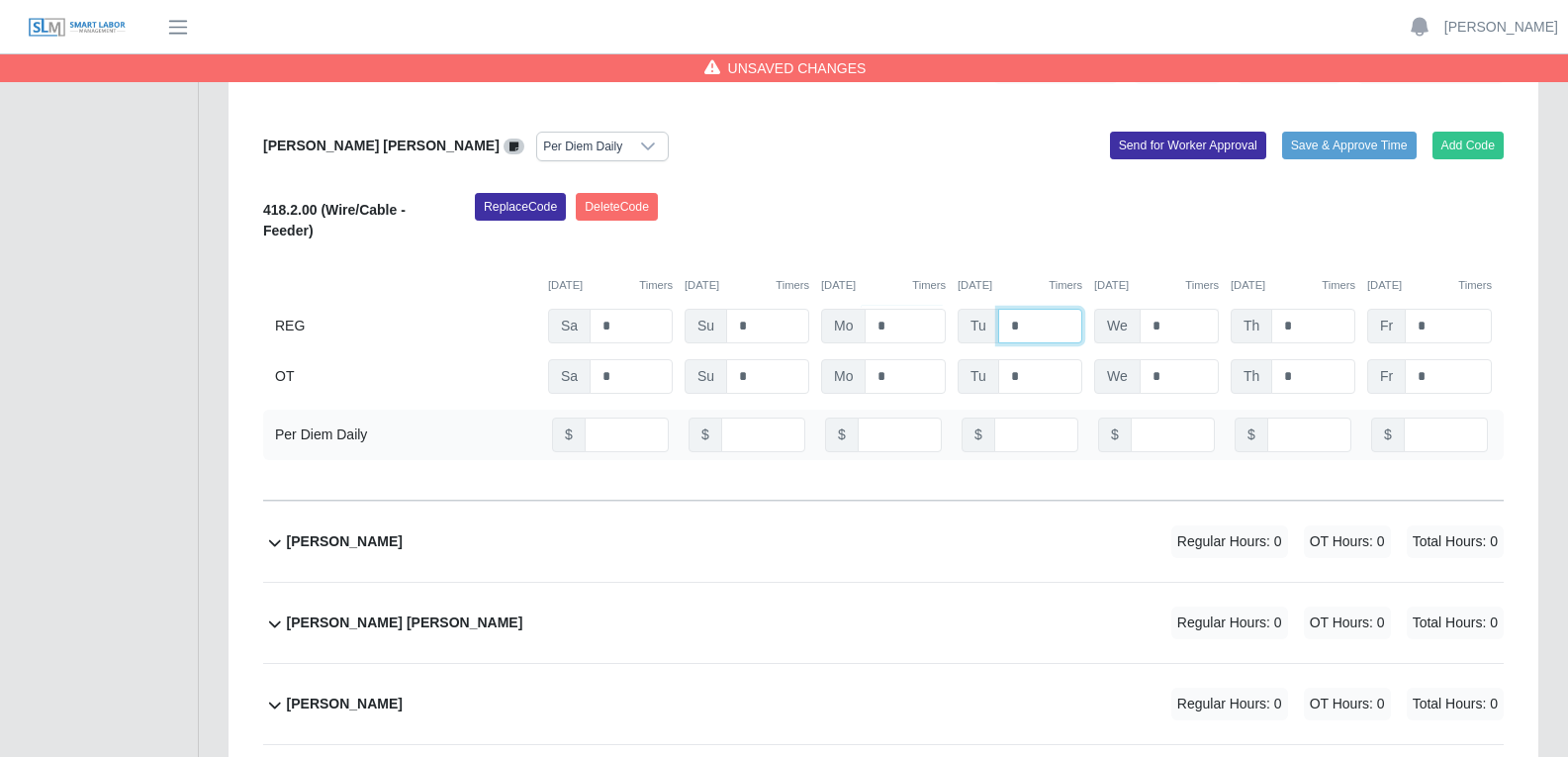
type input "*"
click at [1173, 327] on input "*" at bounding box center [1179, 326] width 79 height 35
type input "*"
click at [1299, 323] on input "*" at bounding box center [1313, 326] width 84 height 35
type input "*"
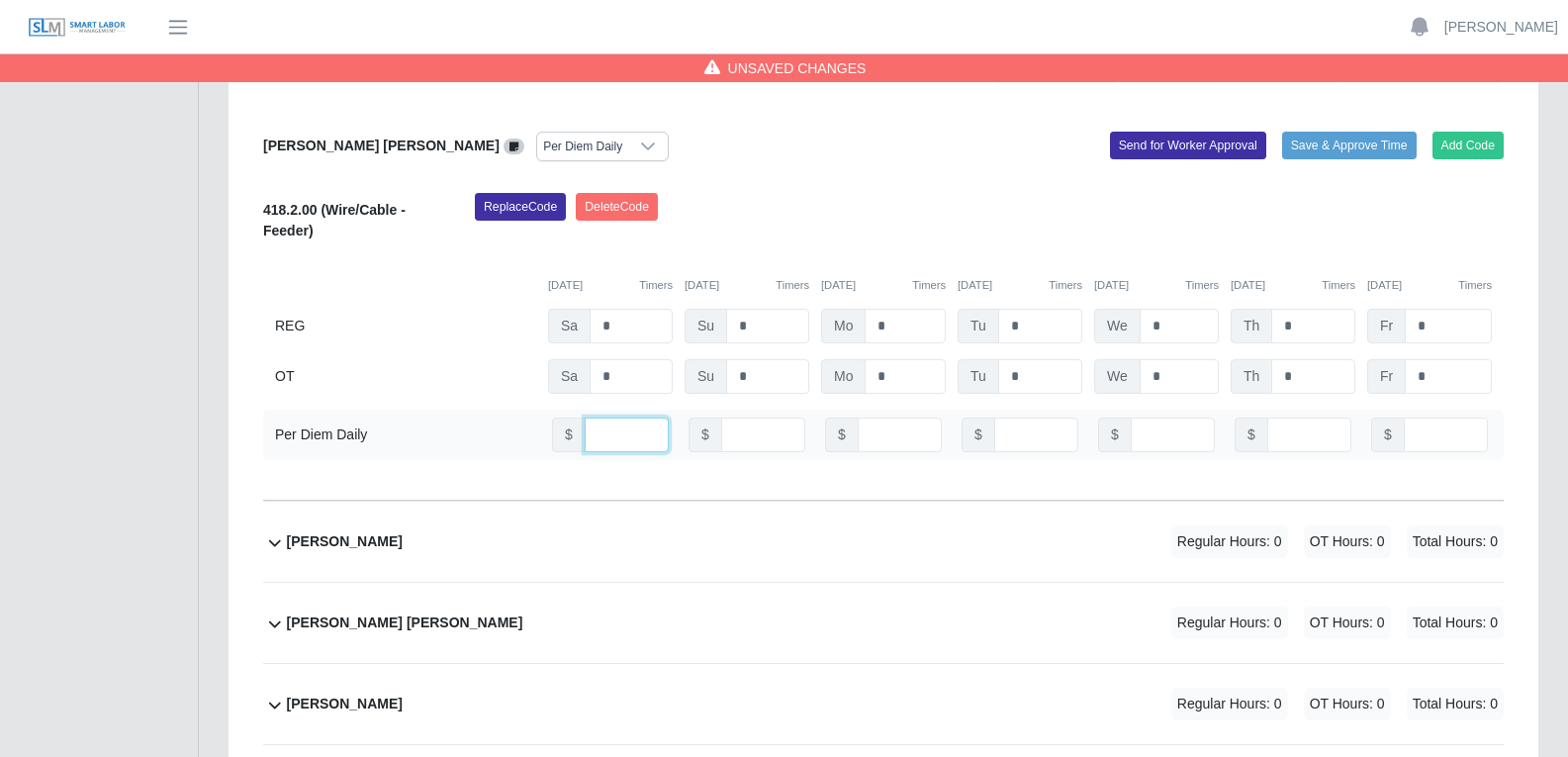
click at [618, 435] on input "number" at bounding box center [627, 434] width 84 height 35
type input "**"
click at [893, 428] on input "number" at bounding box center [900, 434] width 84 height 35
type input "**"
click at [1025, 434] on input "number" at bounding box center [1035, 434] width 84 height 35
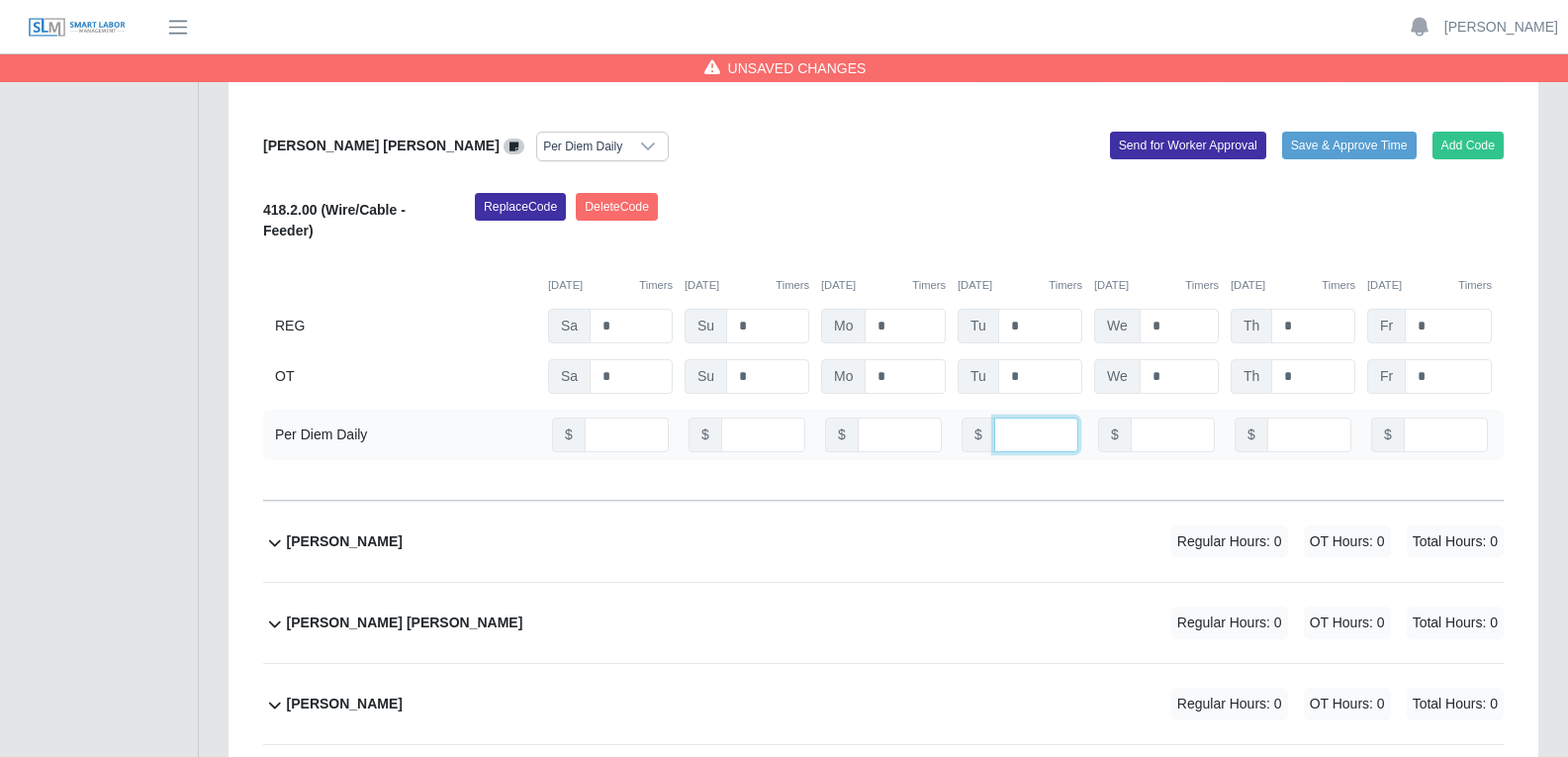
type input "**"
click at [1163, 429] on input "number" at bounding box center [1172, 434] width 84 height 35
type input "**"
click at [1303, 432] on input "number" at bounding box center [1309, 434] width 84 height 35
type input "**"
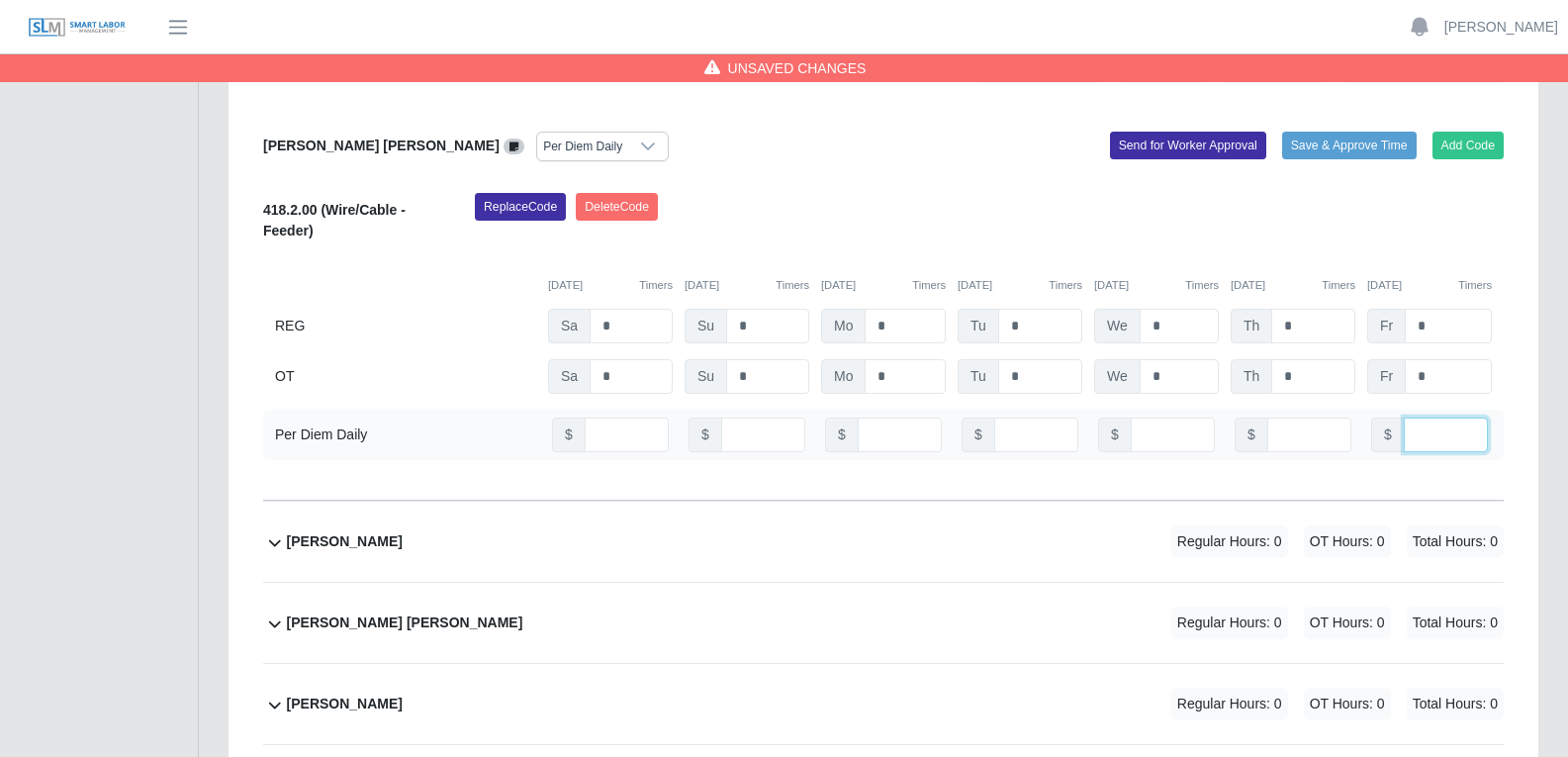
click at [1444, 433] on input "number" at bounding box center [1445, 434] width 84 height 35
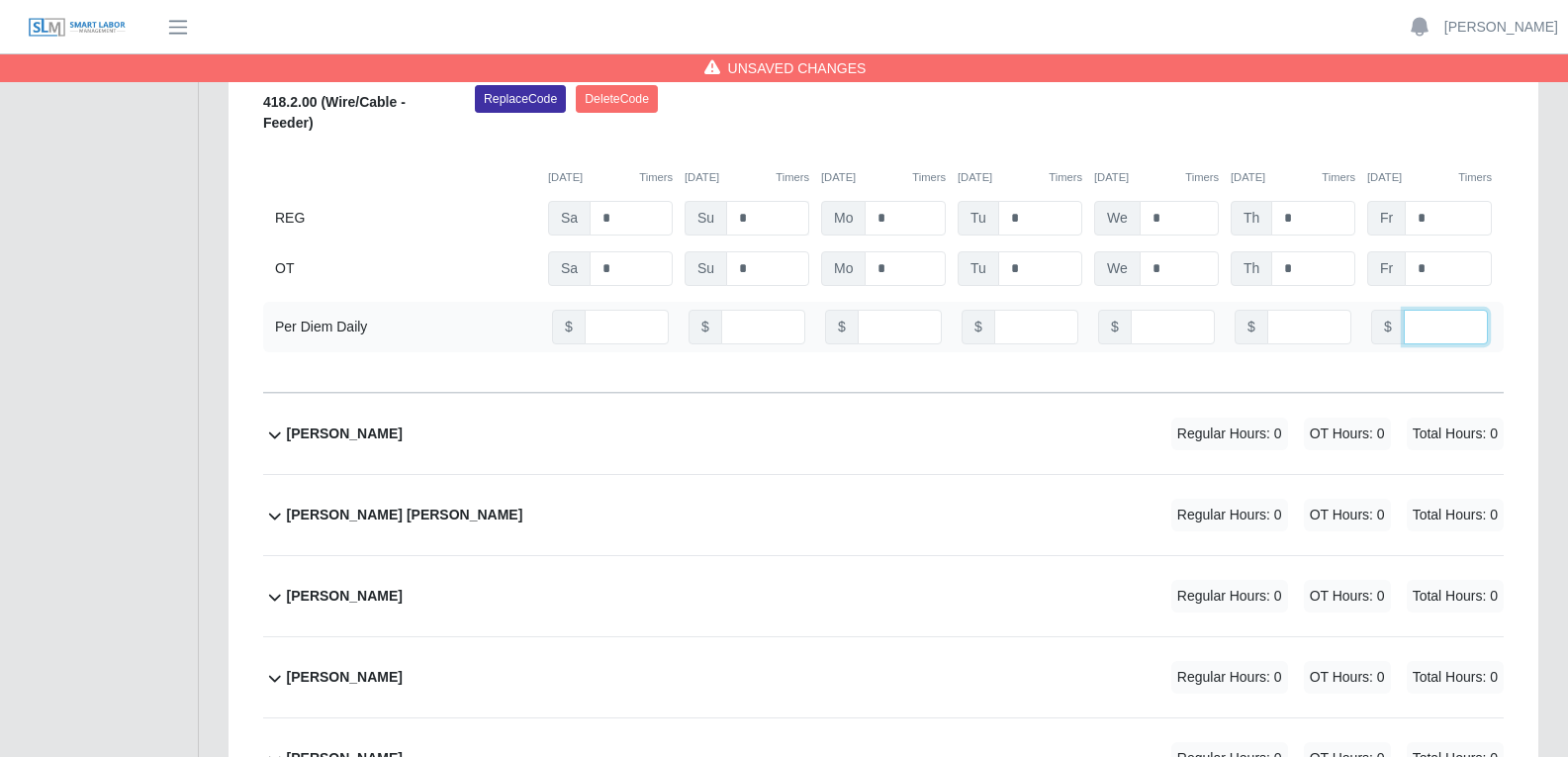
scroll to position [3659, 0]
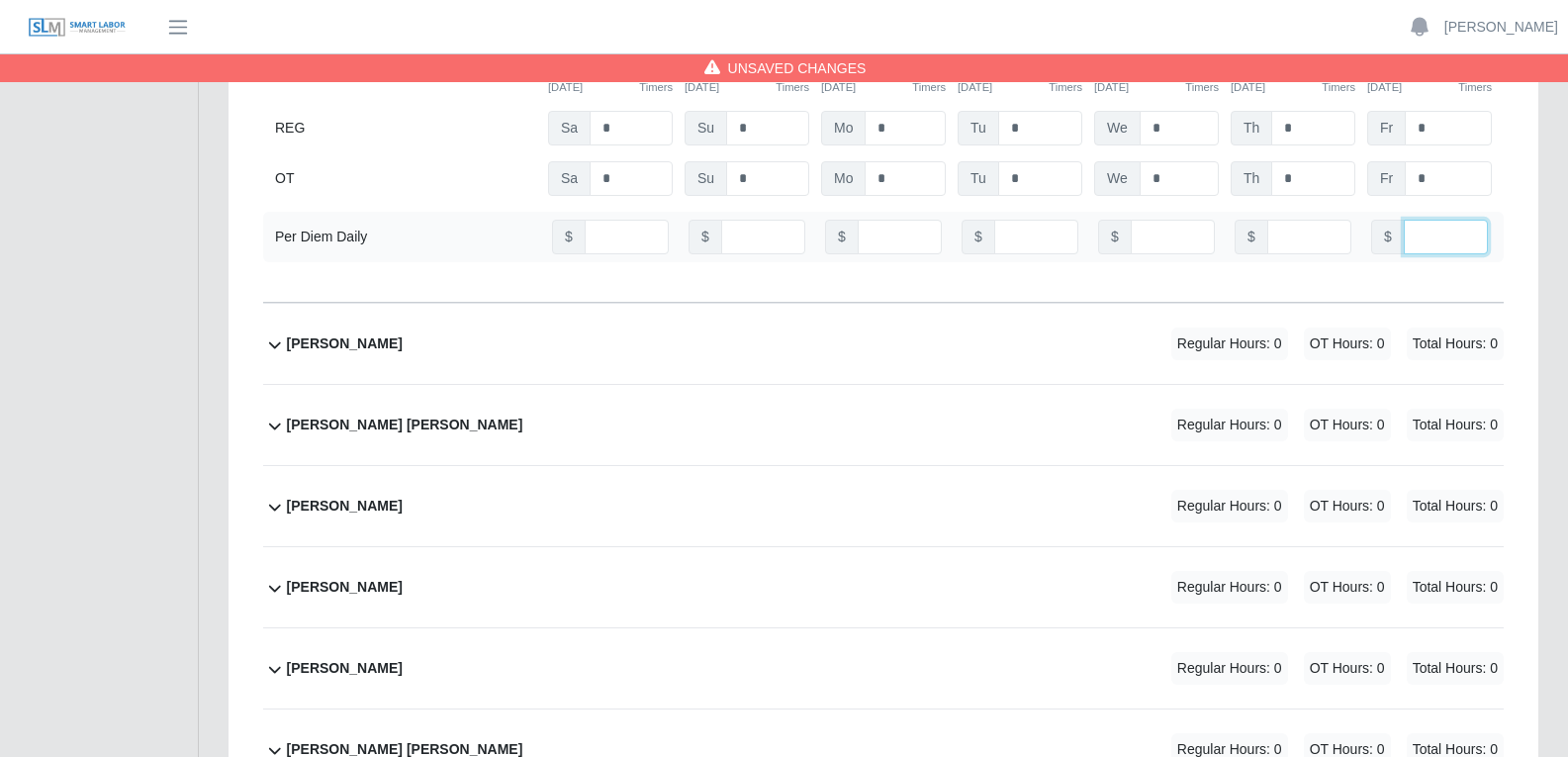
type input "**"
click at [721, 344] on div "Gabino Hernandez Regular Hours: 0 OT Hours: 0 Total Hours: 0" at bounding box center [895, 343] width 1217 height 80
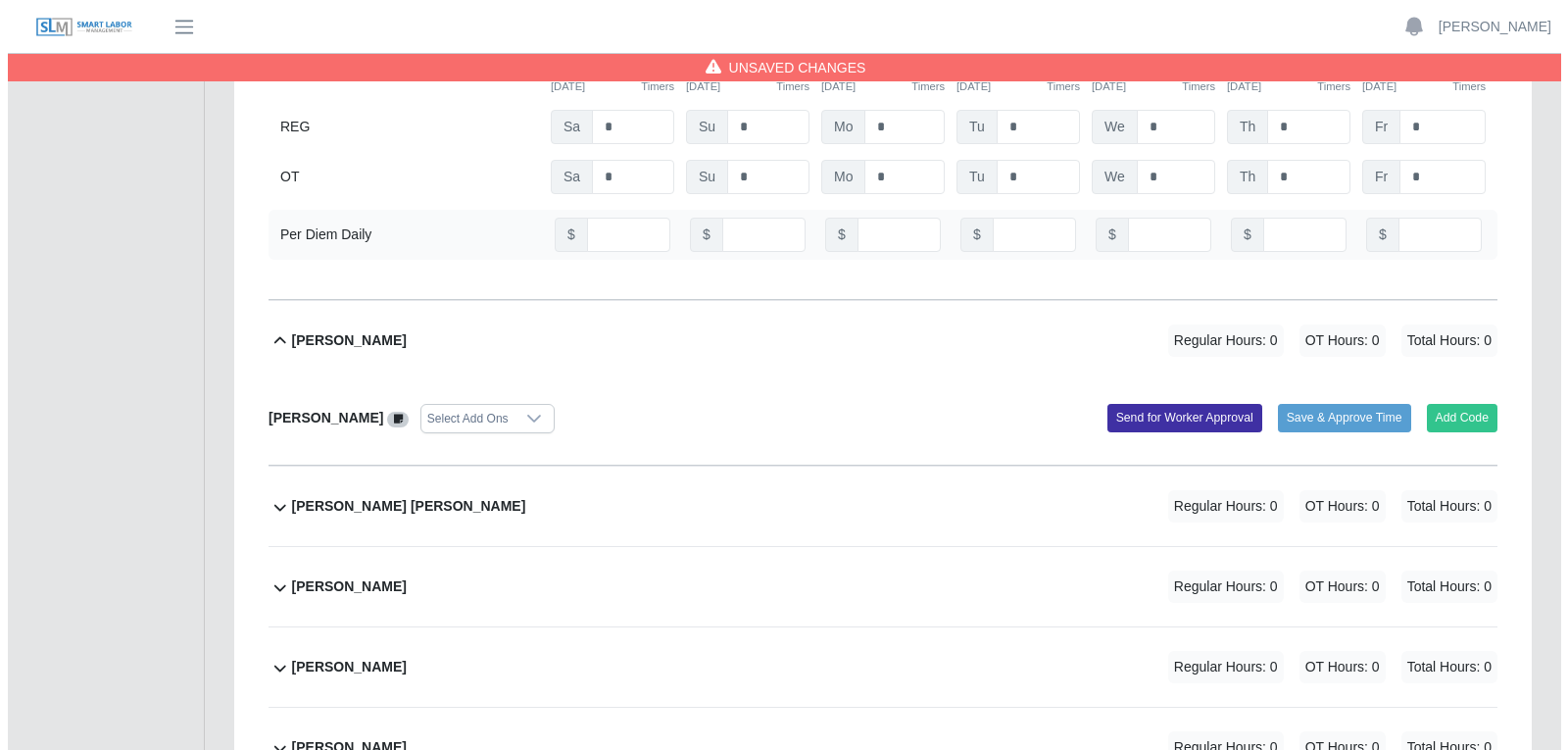
scroll to position [3724, 0]
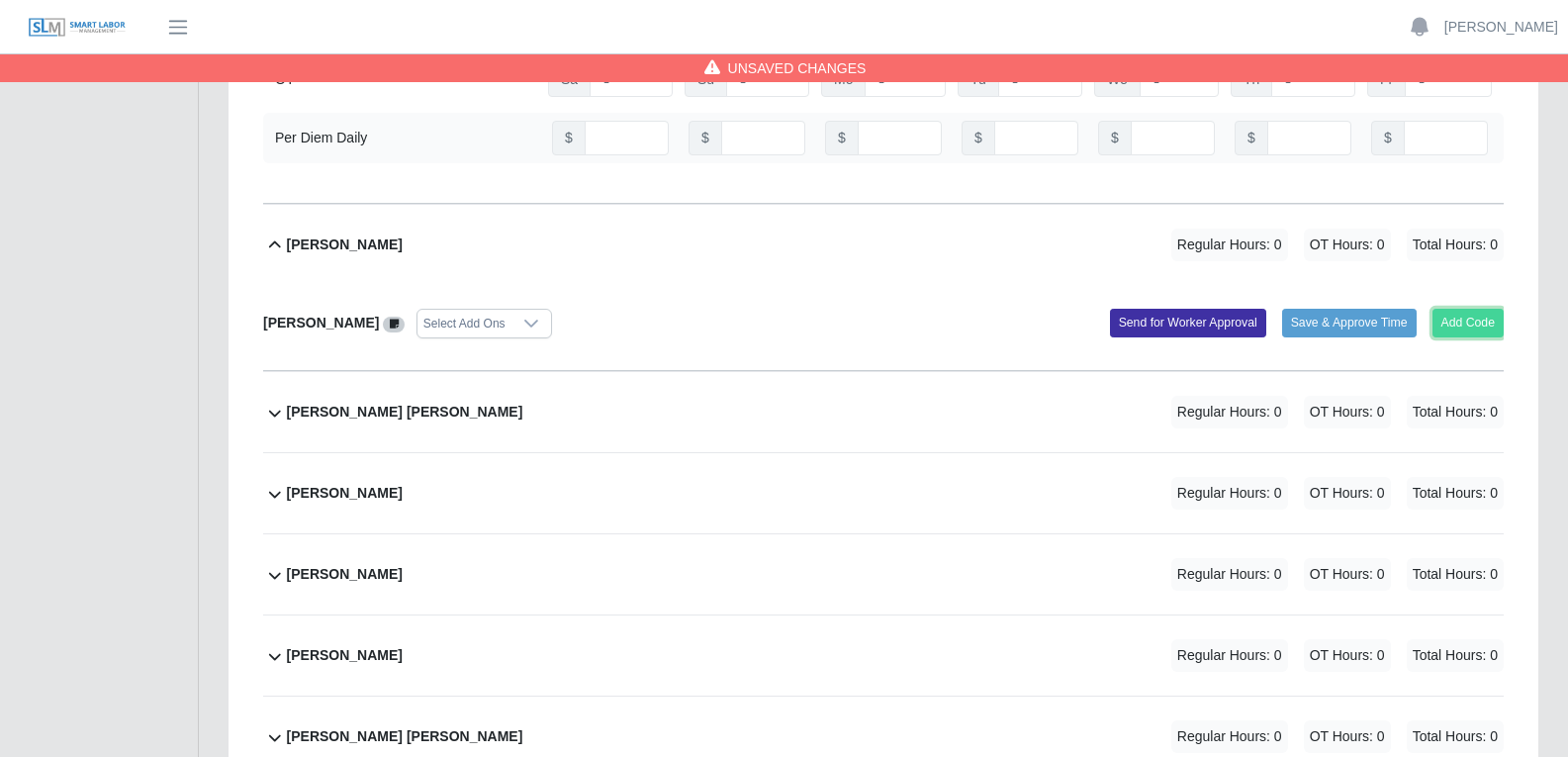
click at [1459, 323] on button "Add Code" at bounding box center [1468, 323] width 72 height 28
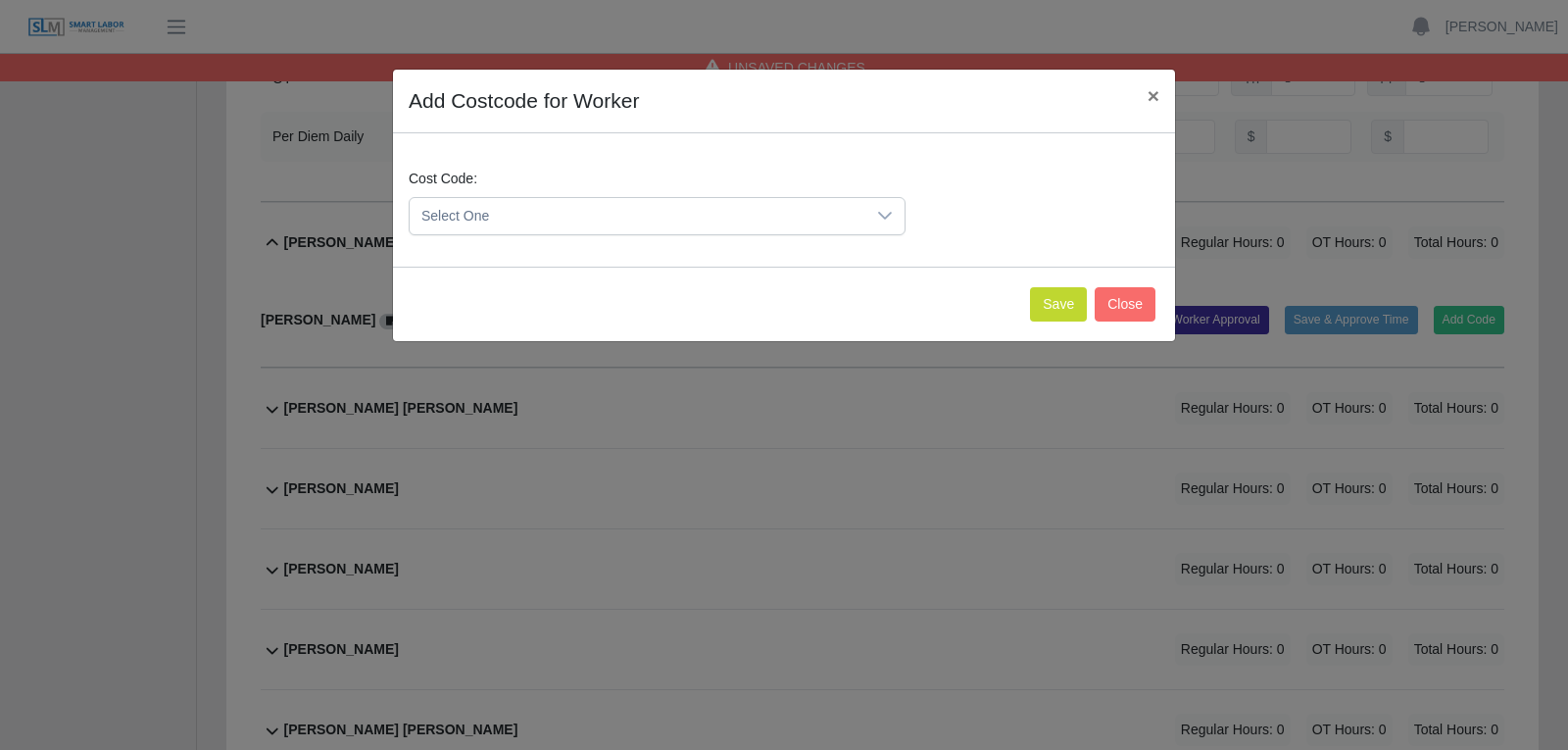
click at [879, 215] on icon at bounding box center [885, 216] width 16 height 16
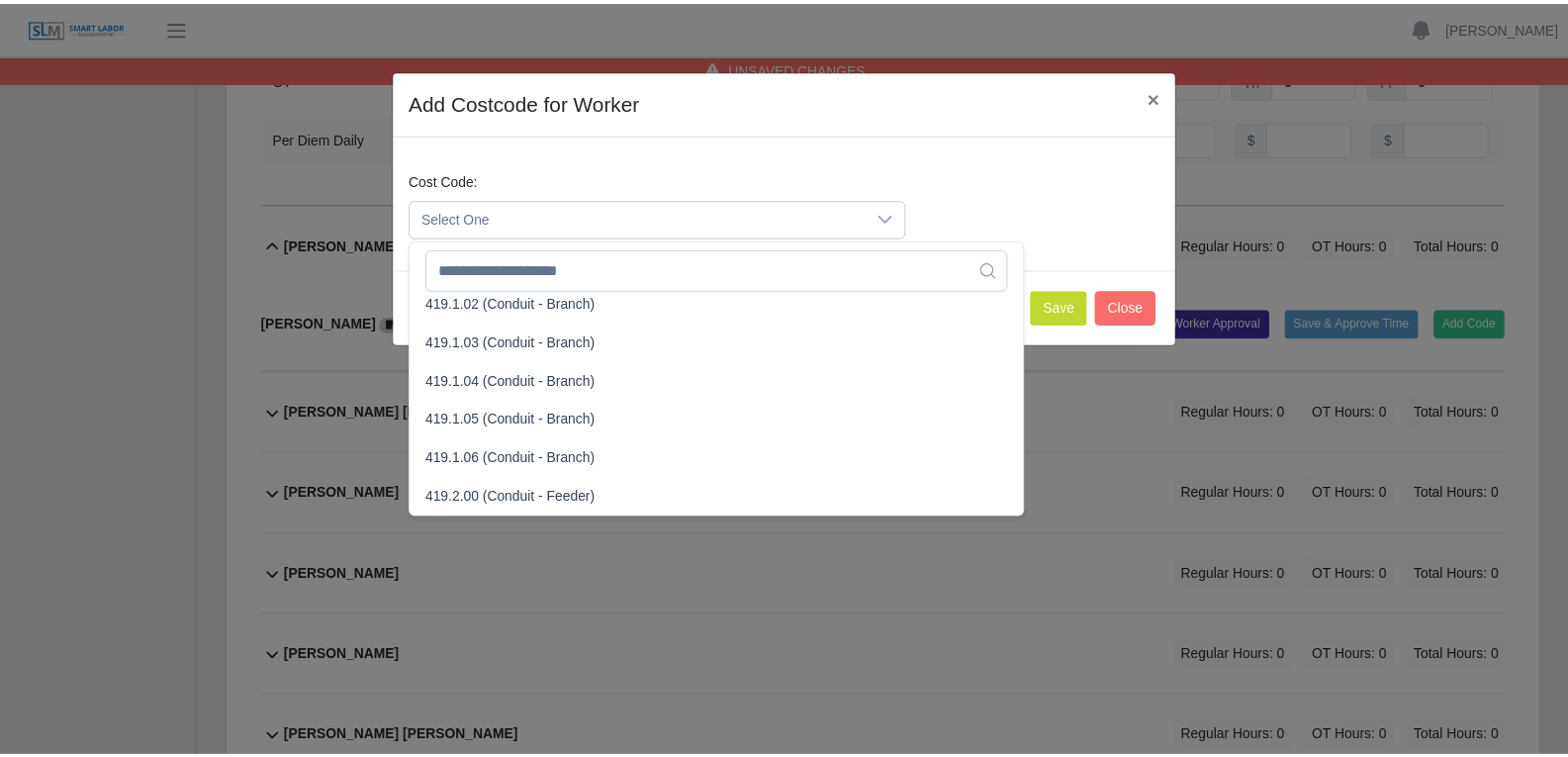
scroll to position [1384, 0]
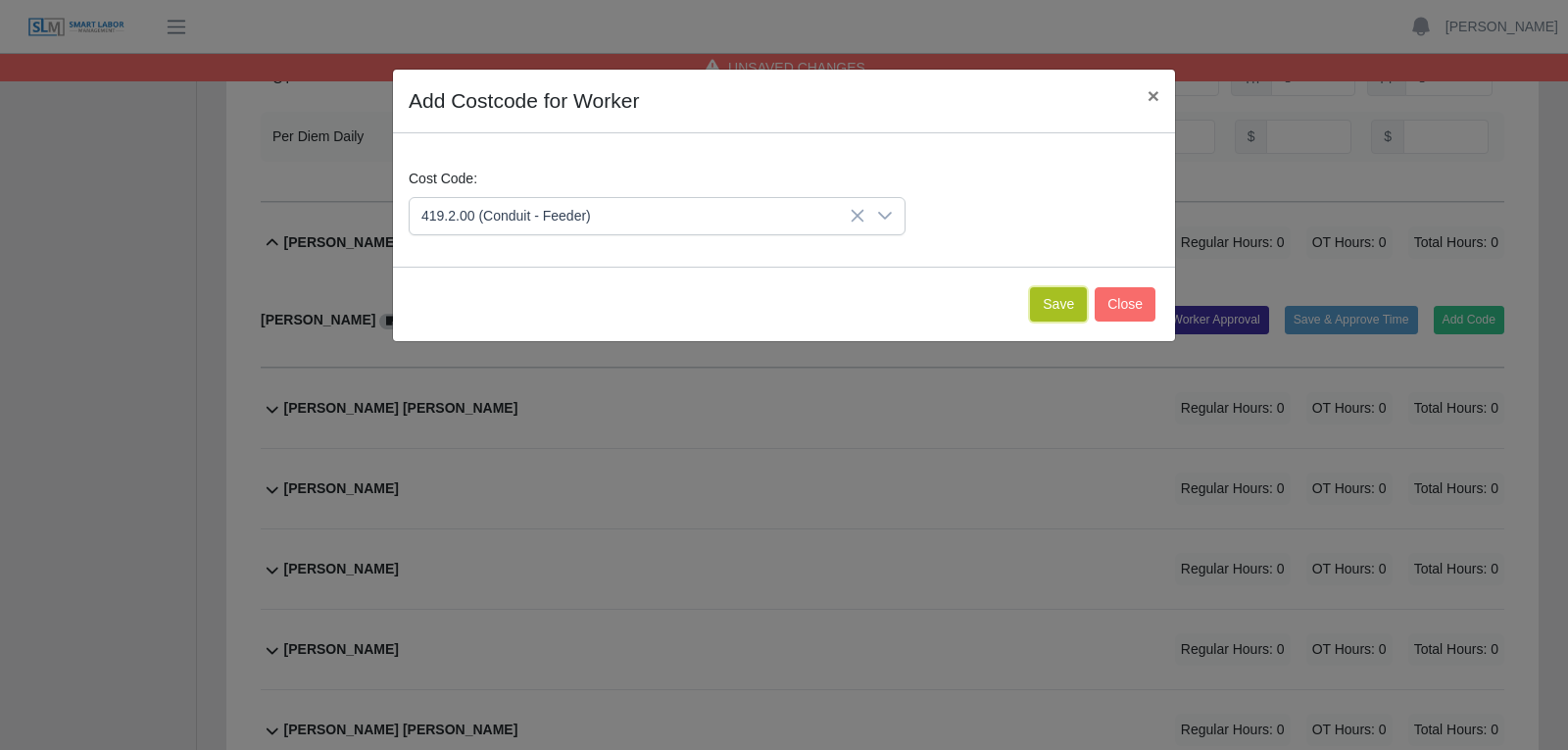
click at [1057, 309] on button "Save" at bounding box center [1058, 304] width 57 height 34
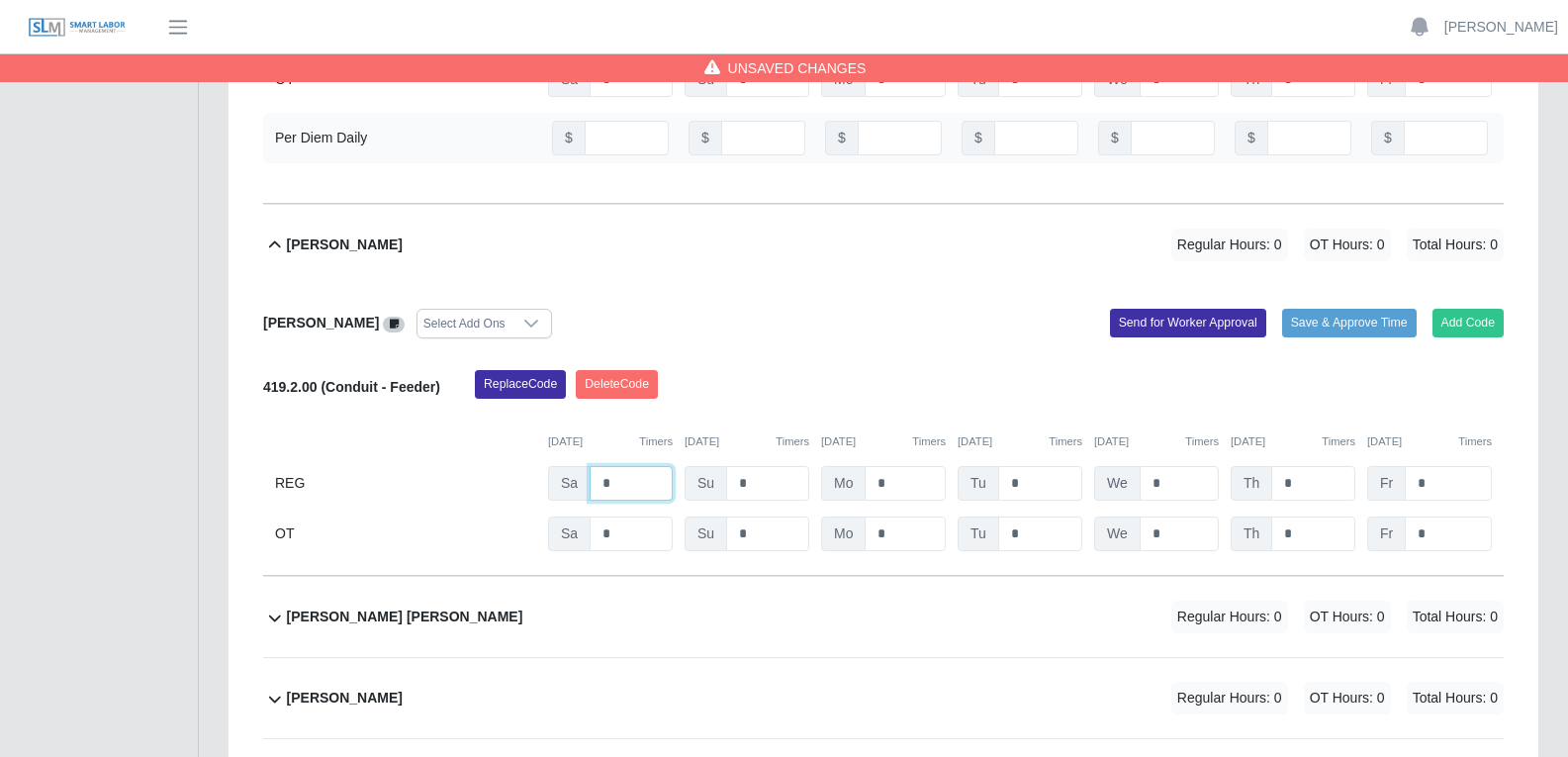
click at [616, 484] on input "*" at bounding box center [632, 483] width 83 height 35
type input "*"
click at [919, 488] on input "*" at bounding box center [906, 483] width 81 height 35
type input "*"
click at [1024, 482] on input "*" at bounding box center [1039, 483] width 84 height 35
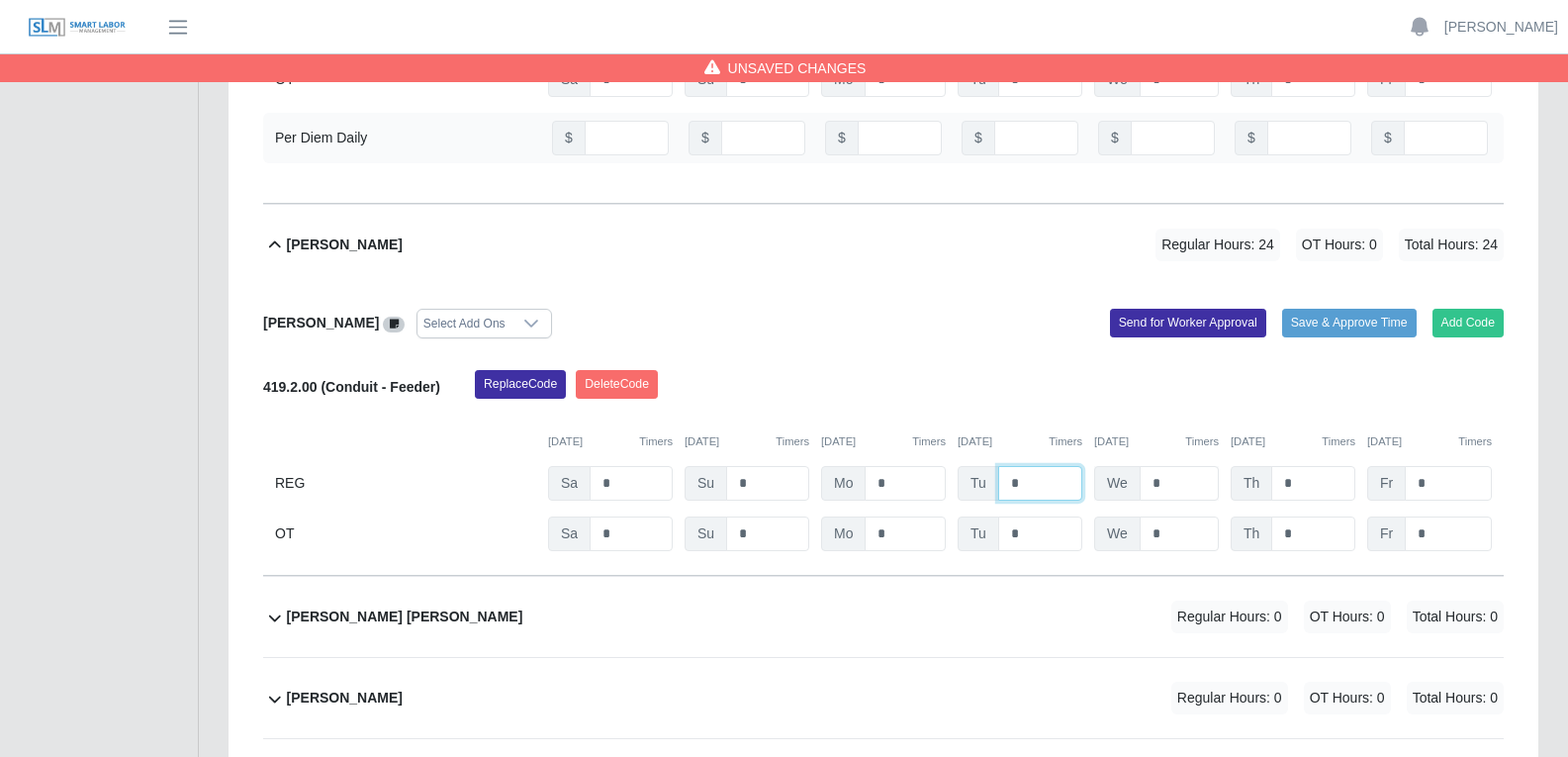
type input "*"
click at [1166, 482] on input "*" at bounding box center [1179, 483] width 79 height 35
type input "*"
click at [1305, 485] on input "*" at bounding box center [1313, 483] width 84 height 35
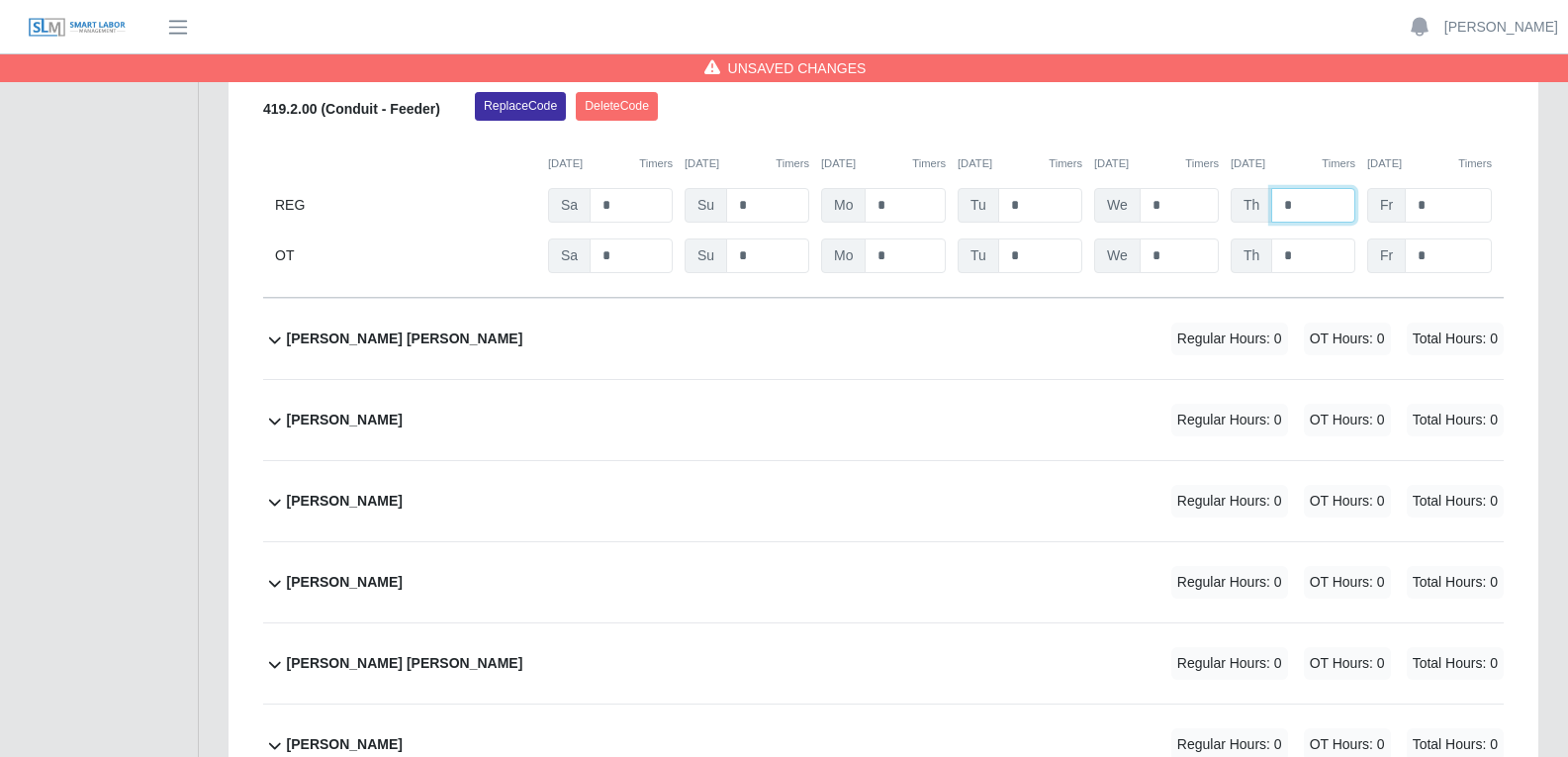
scroll to position [4055, 0]
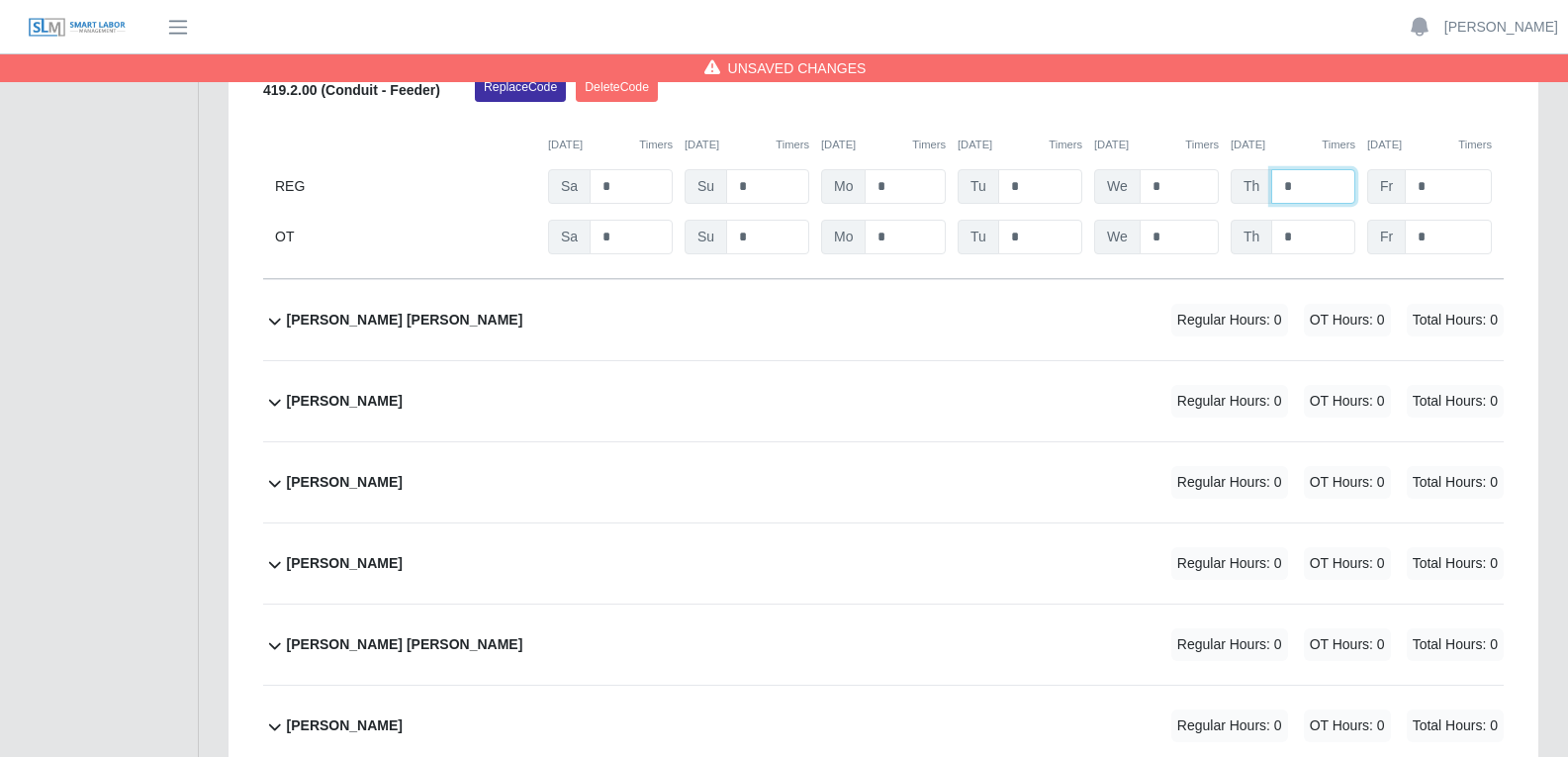
type input "*"
click at [803, 340] on div "Garrett Michael Walker Regular Hours: 0 OT Hours: 0 Total Hours: 0" at bounding box center [895, 320] width 1217 height 80
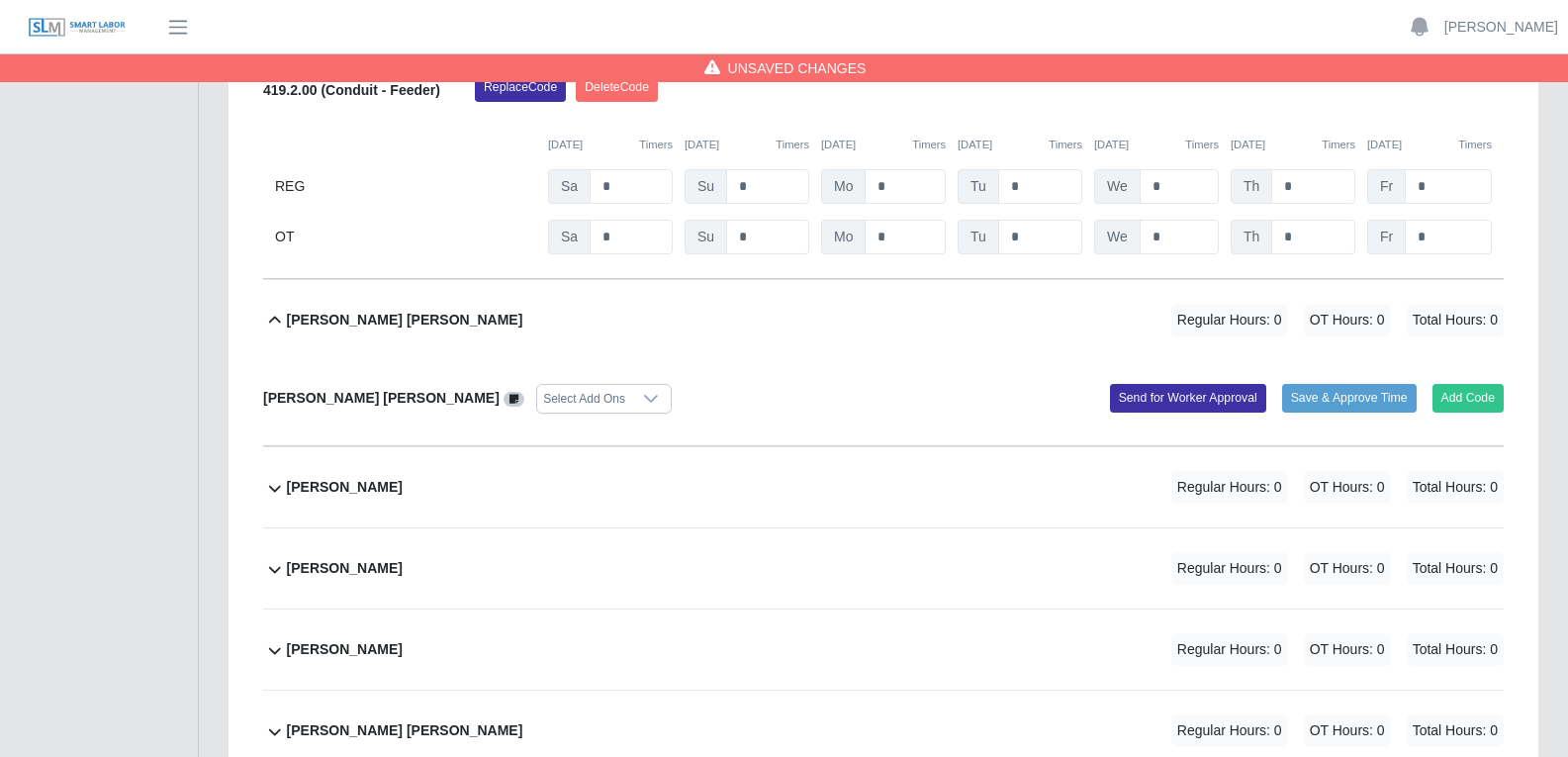
click at [643, 393] on icon at bounding box center [651, 399] width 16 height 16
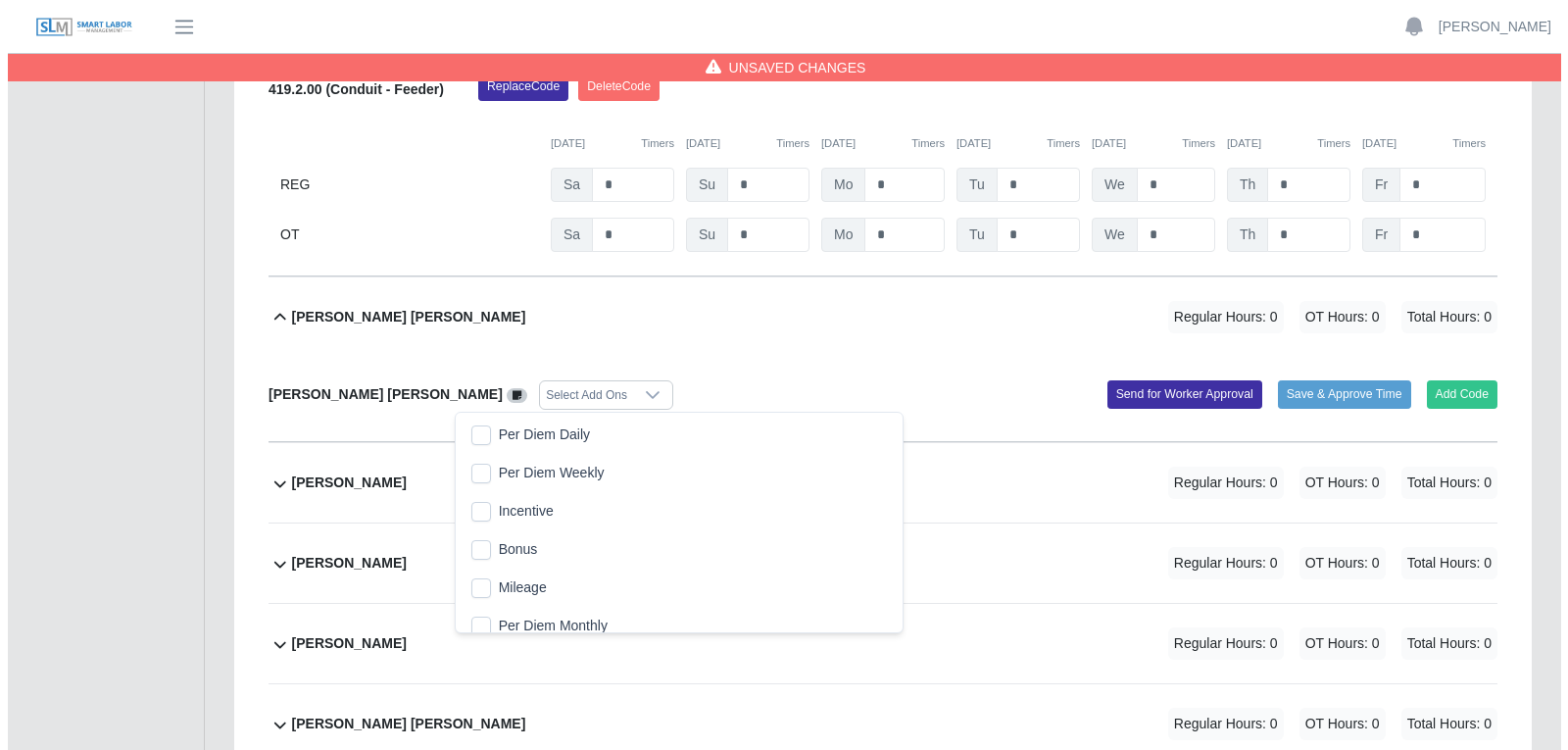
scroll to position [20, 13]
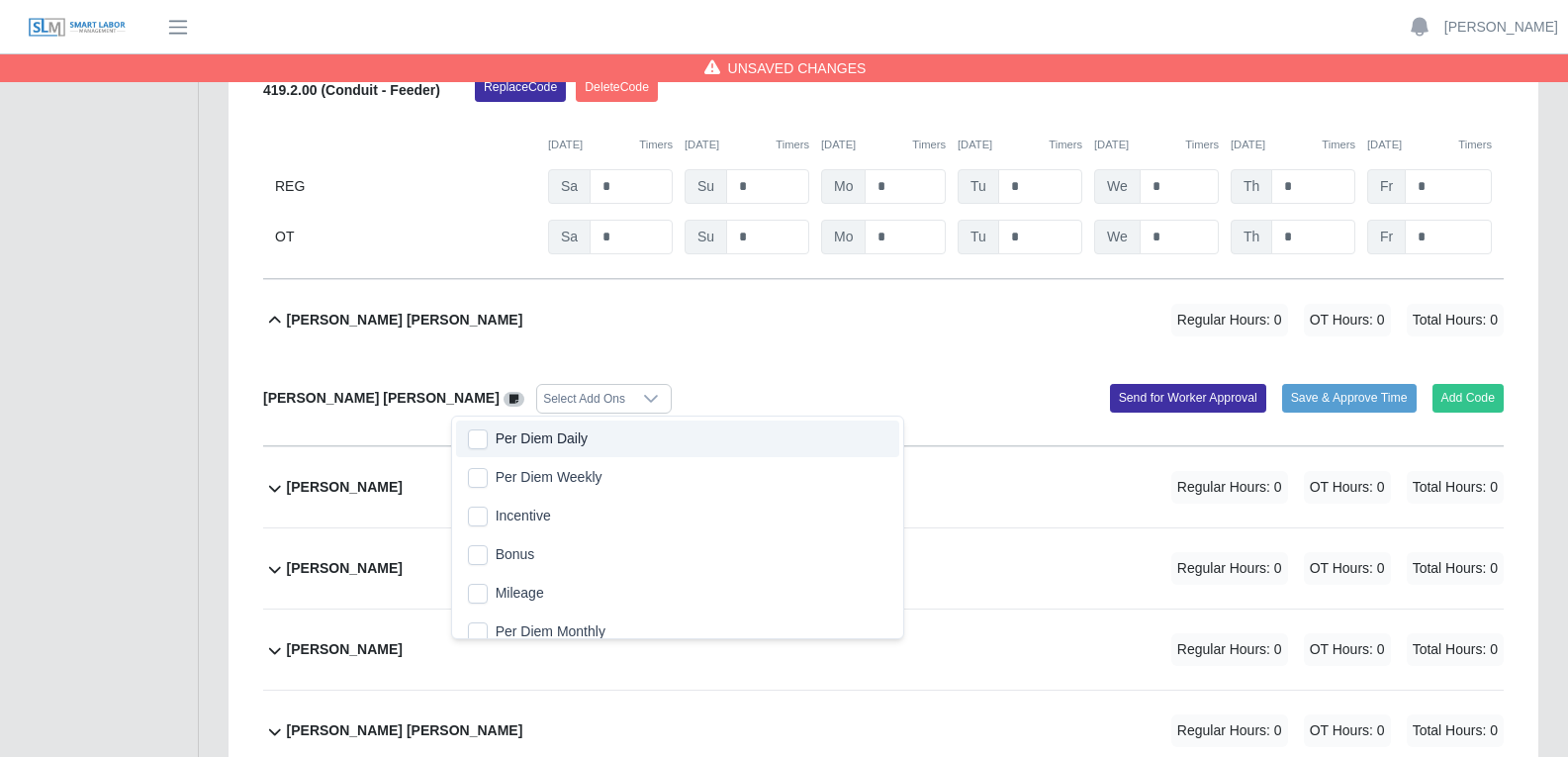
click at [536, 440] on span "Per Diem Daily" at bounding box center [541, 438] width 92 height 21
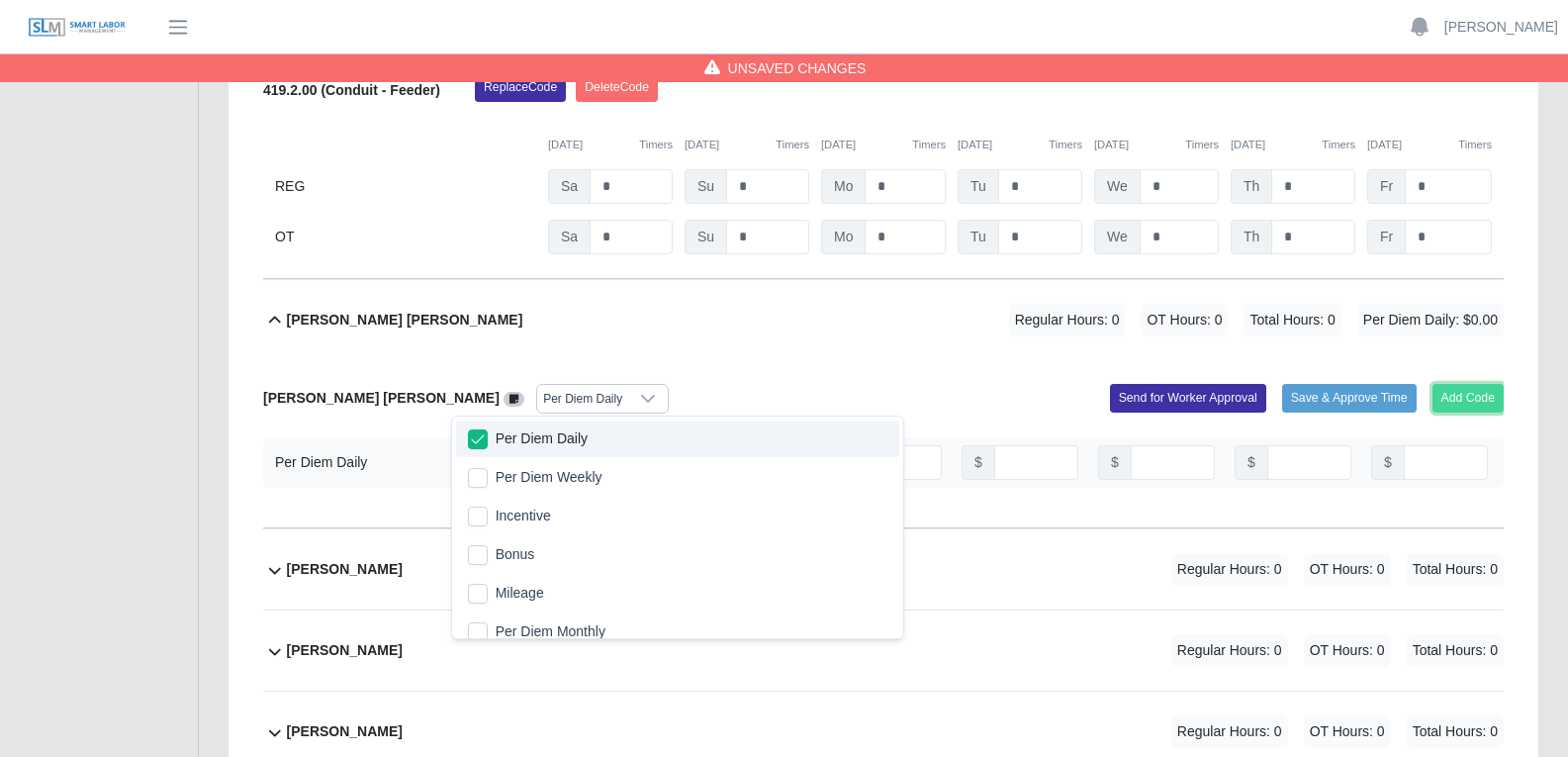
click at [1480, 392] on button "Add Code" at bounding box center [1468, 398] width 72 height 28
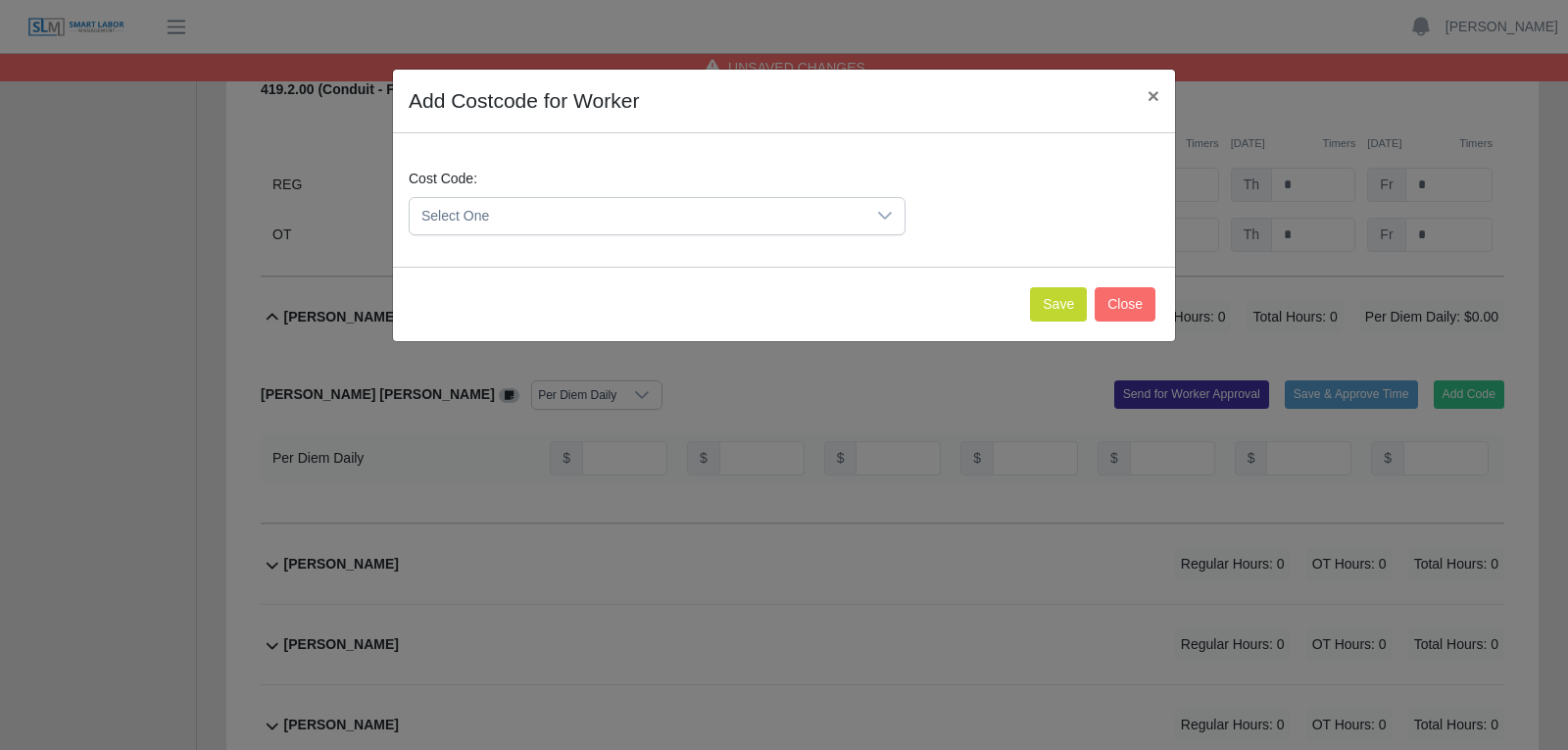
click at [874, 214] on div at bounding box center [885, 216] width 39 height 36
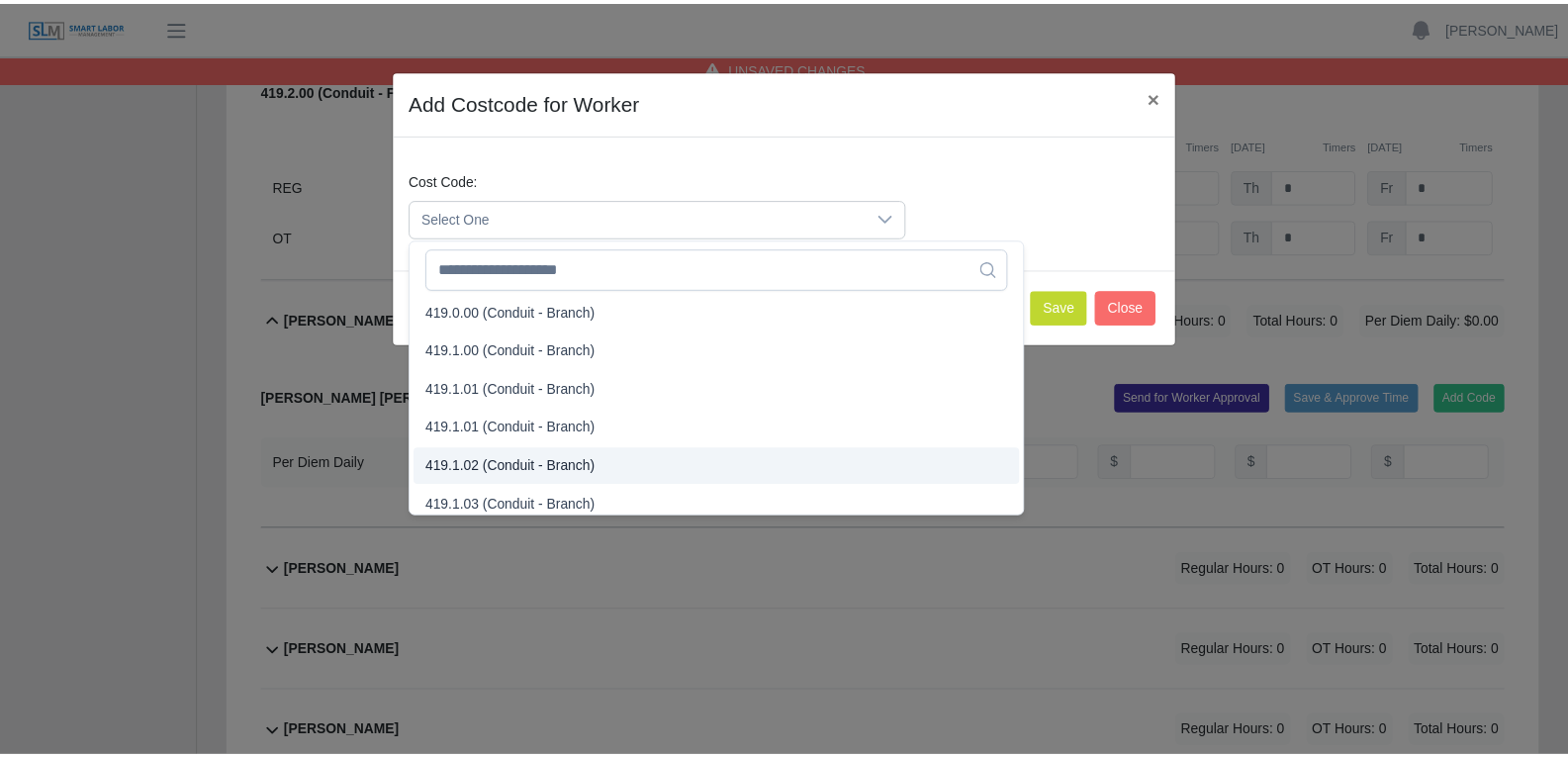
scroll to position [1088, 0]
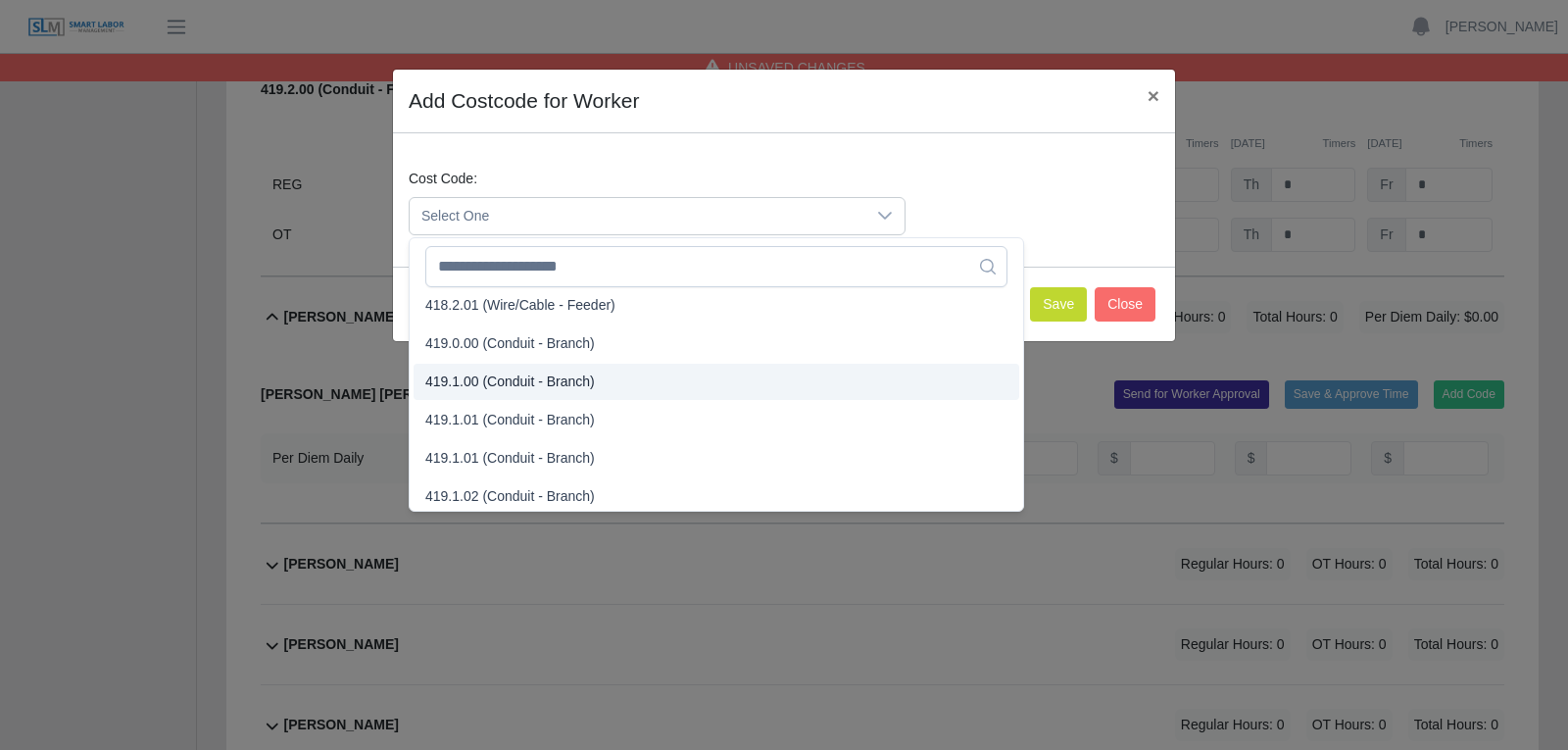
click at [507, 386] on span "419.1.00 (Conduit - Branch)" at bounding box center [510, 381] width 170 height 21
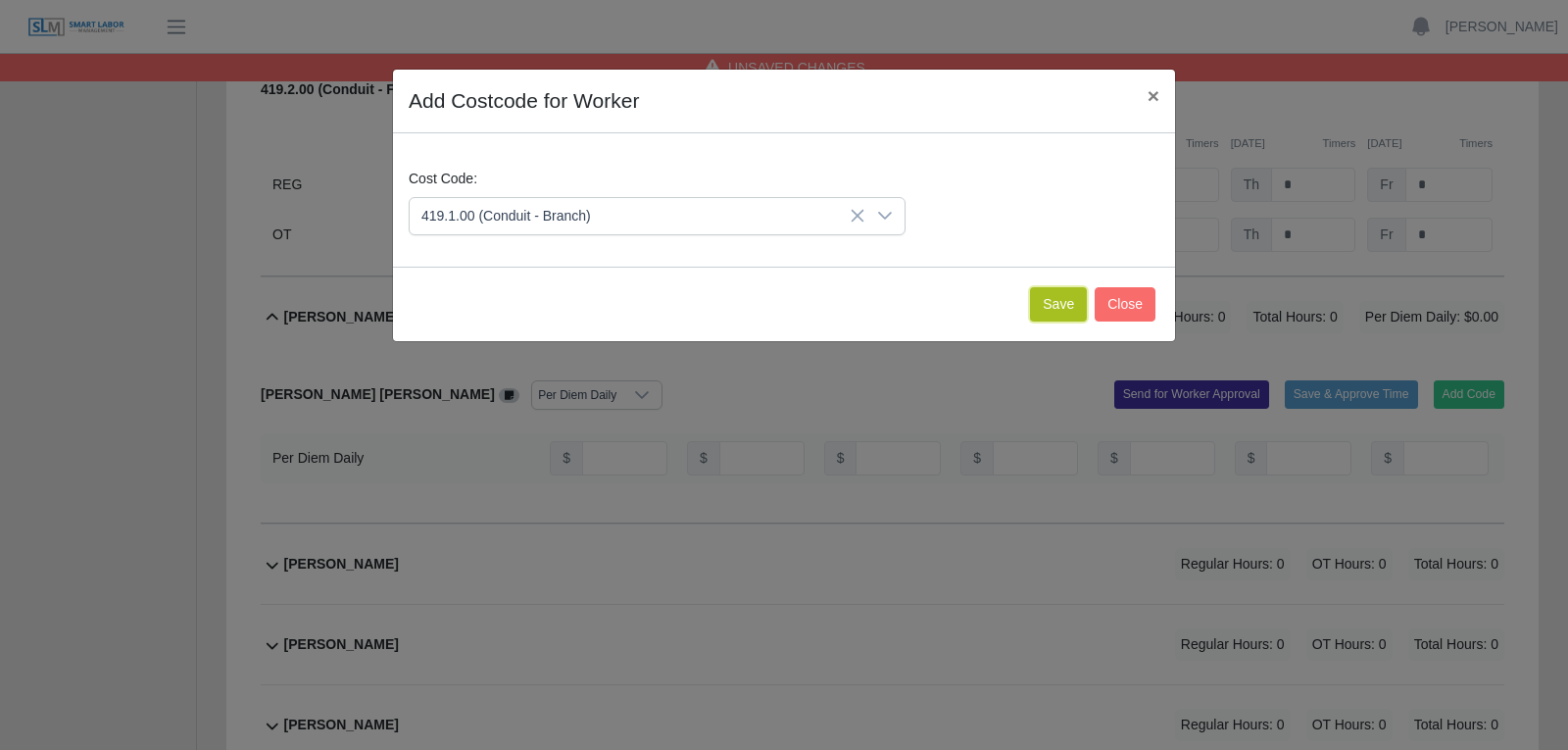
click at [1061, 305] on button "Save" at bounding box center [1058, 304] width 57 height 34
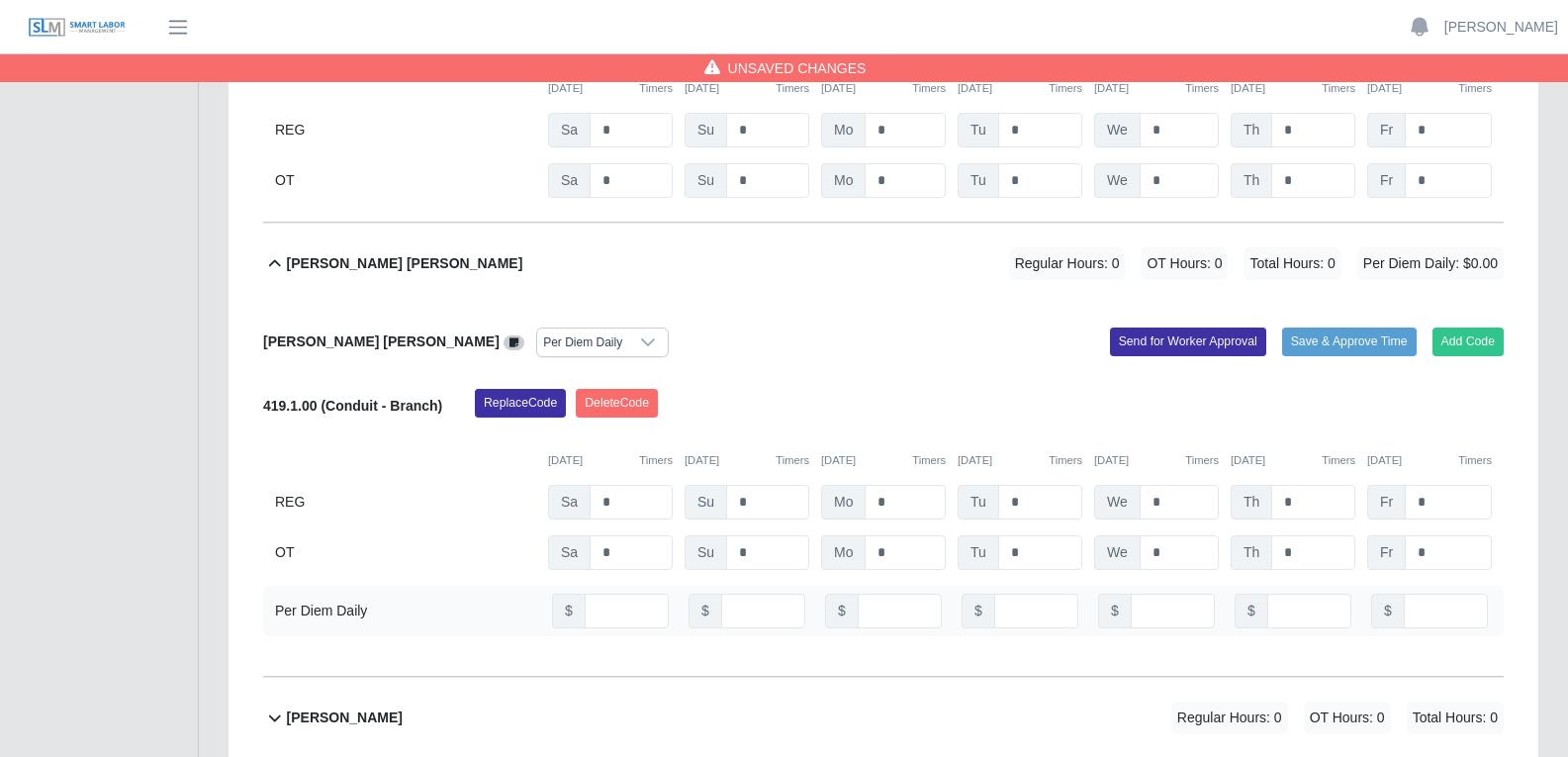
scroll to position [4154, 0]
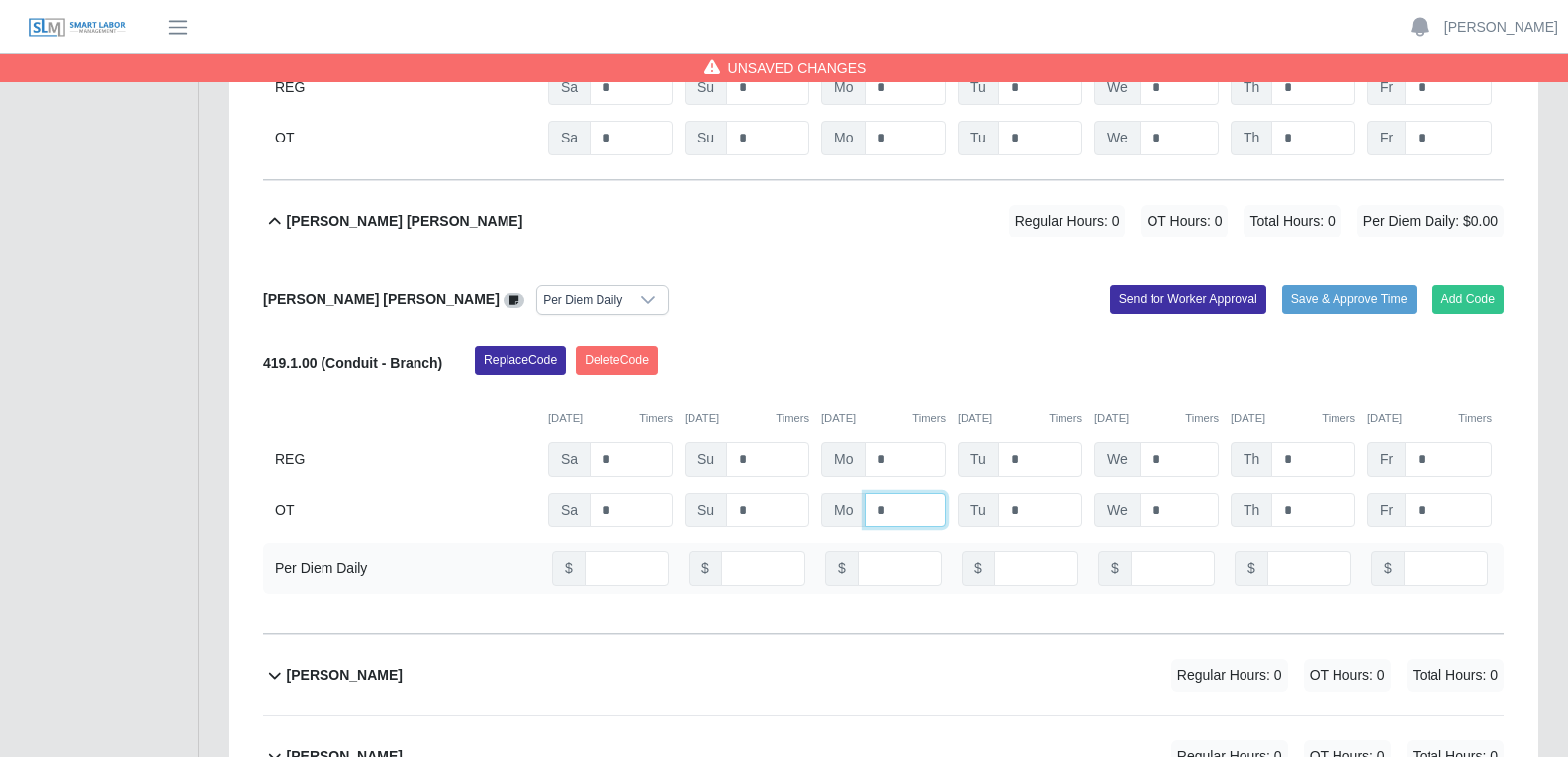
click at [889, 510] on input "*" at bounding box center [906, 510] width 81 height 35
type input "**"
click at [1023, 511] on input "*" at bounding box center [1039, 510] width 84 height 35
type input "**"
click at [1166, 507] on input "*" at bounding box center [1179, 510] width 79 height 35
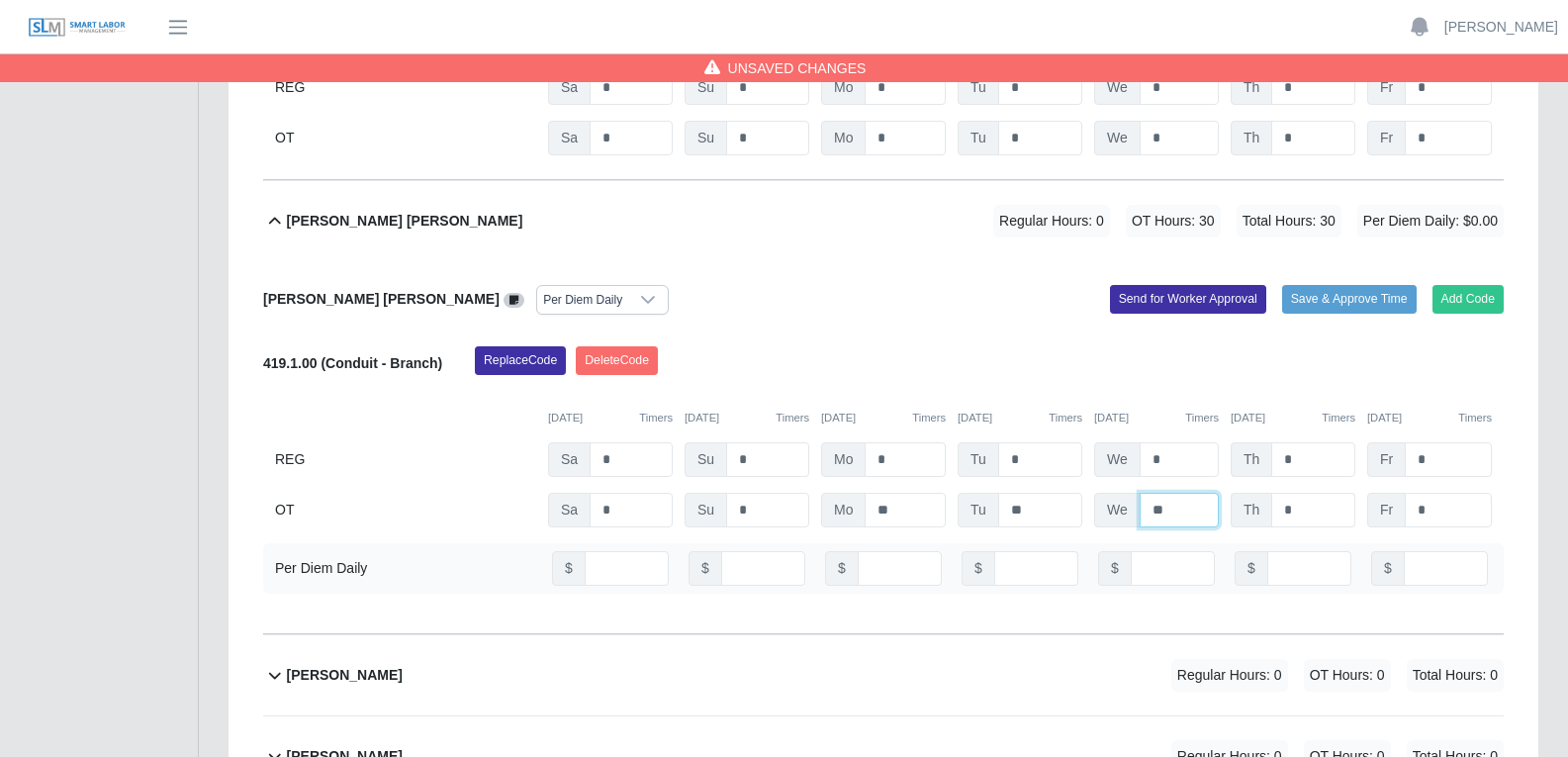
type input "**"
click at [1296, 505] on input "*" at bounding box center [1313, 510] width 84 height 35
type input "**"
click at [888, 562] on input "number" at bounding box center [900, 568] width 84 height 35
type input "**"
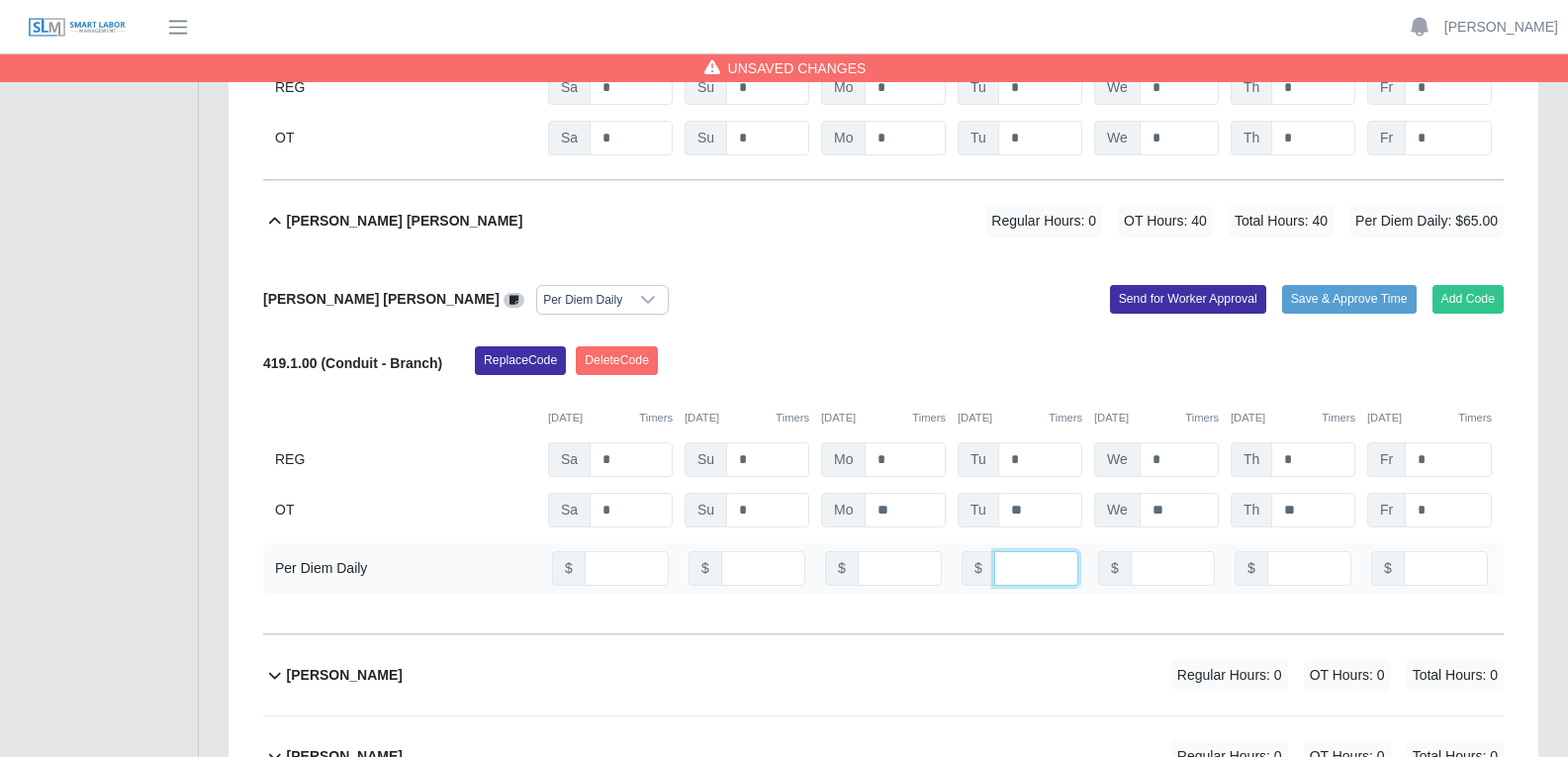
click at [1023, 565] on input "number" at bounding box center [1035, 568] width 84 height 35
type input "**"
click at [1163, 568] on input "number" at bounding box center [1172, 568] width 84 height 35
type input "**"
click at [1293, 565] on input "number" at bounding box center [1309, 568] width 84 height 35
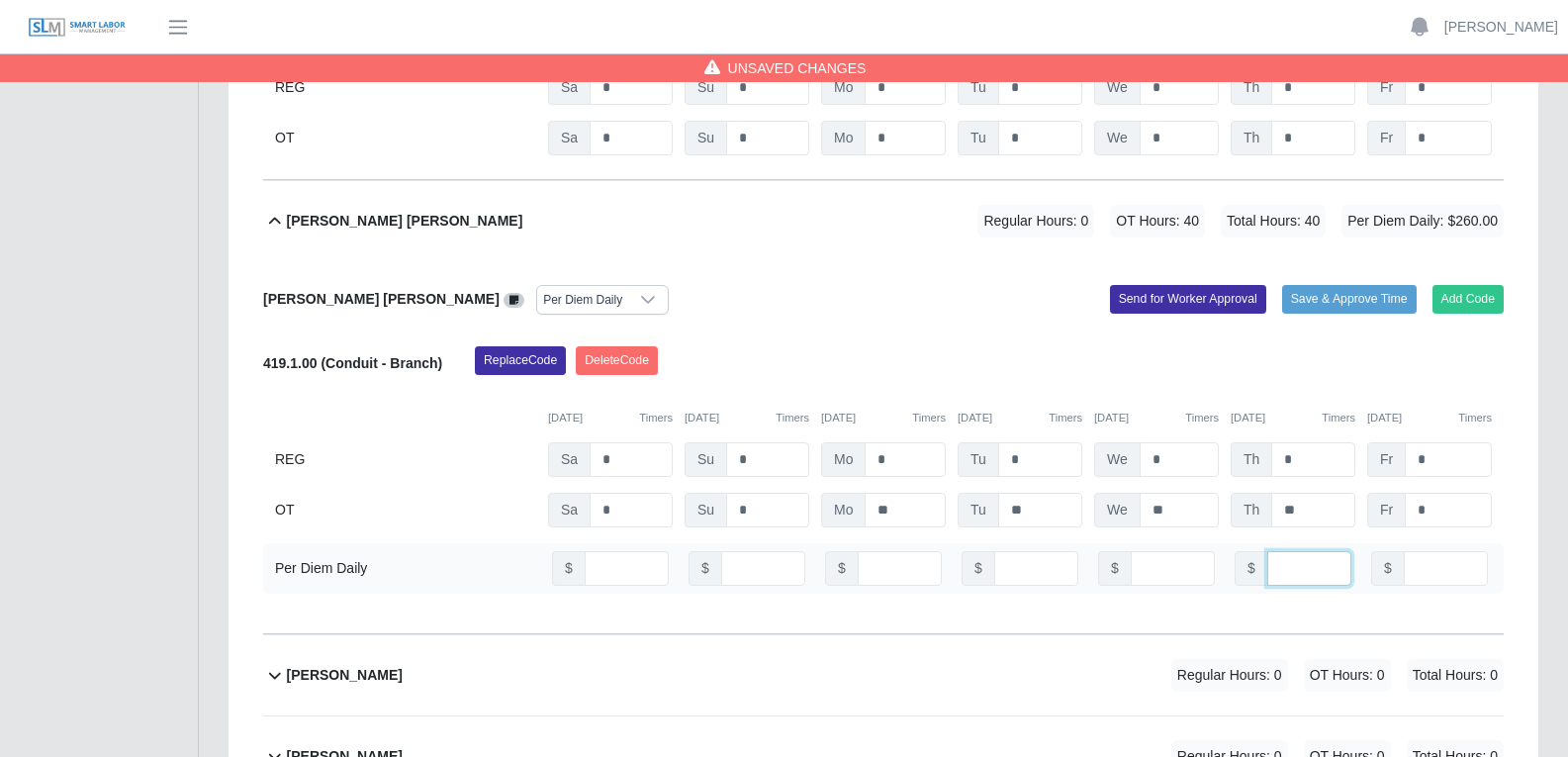
type input "**"
click at [1454, 564] on input "number" at bounding box center [1445, 568] width 84 height 35
type input "*"
click at [882, 343] on div "Garrett Michael Walker Per Diem Daily Add Code Save & Approve Time Send for Wor…" at bounding box center [883, 447] width 1240 height 373
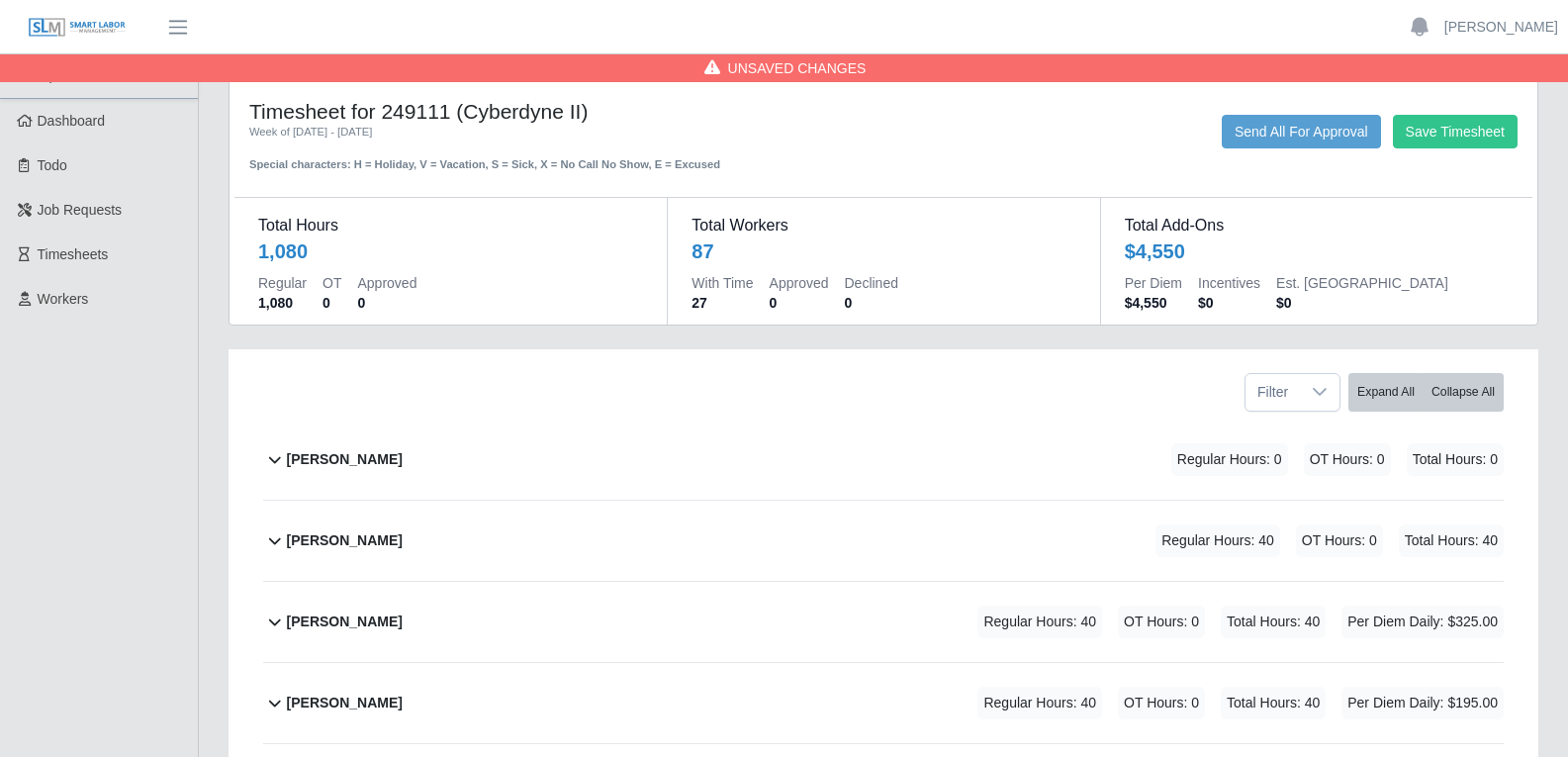
scroll to position [0, 0]
click at [1463, 129] on button "Save Timesheet" at bounding box center [1455, 133] width 125 height 34
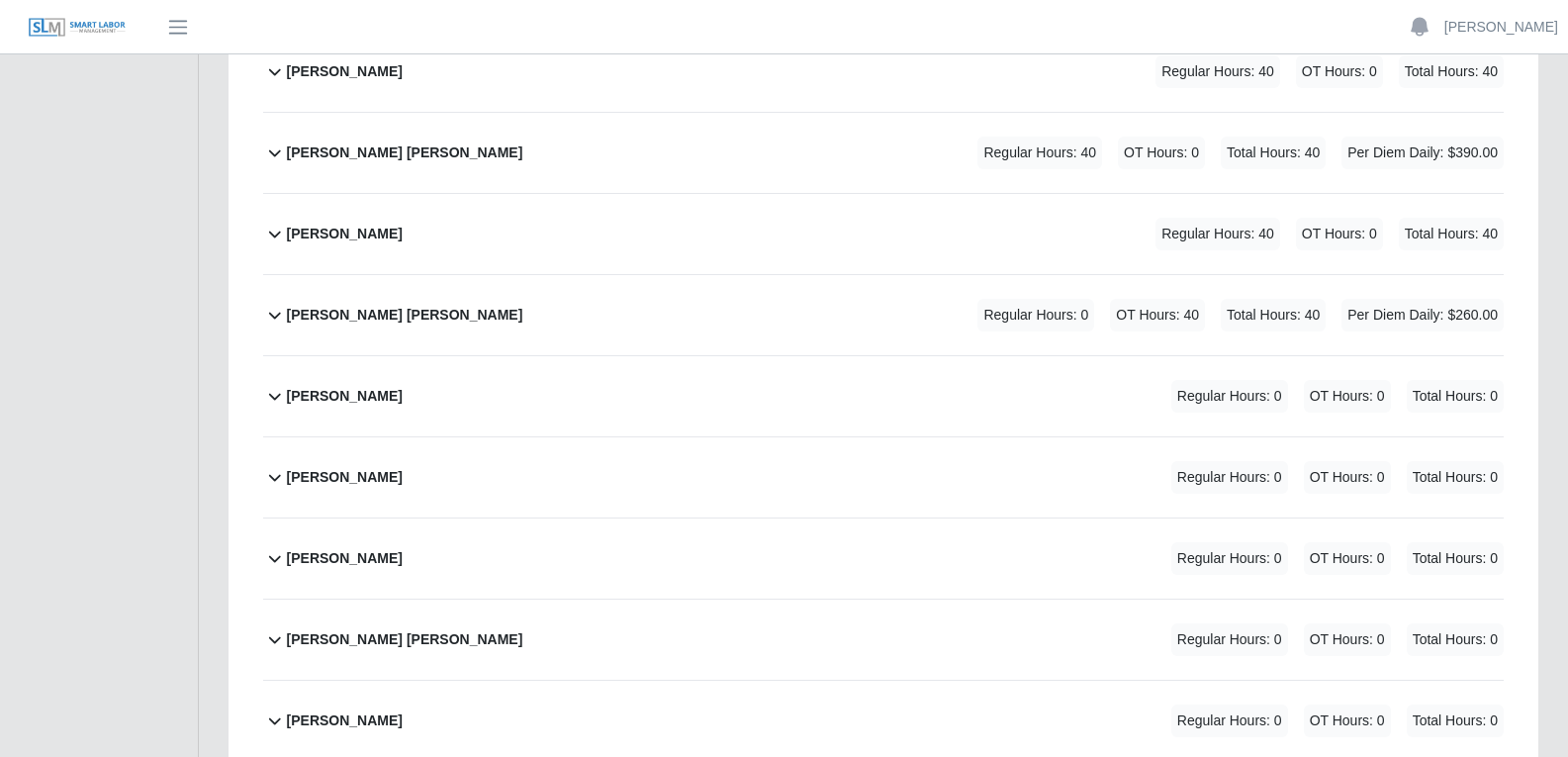
scroll to position [3066, 0]
click at [788, 327] on div "Garrett Michael Walker Regular Hours: 0 OT Hours: 40 Total Hours: 40 Per Diem D…" at bounding box center [895, 314] width 1217 height 80
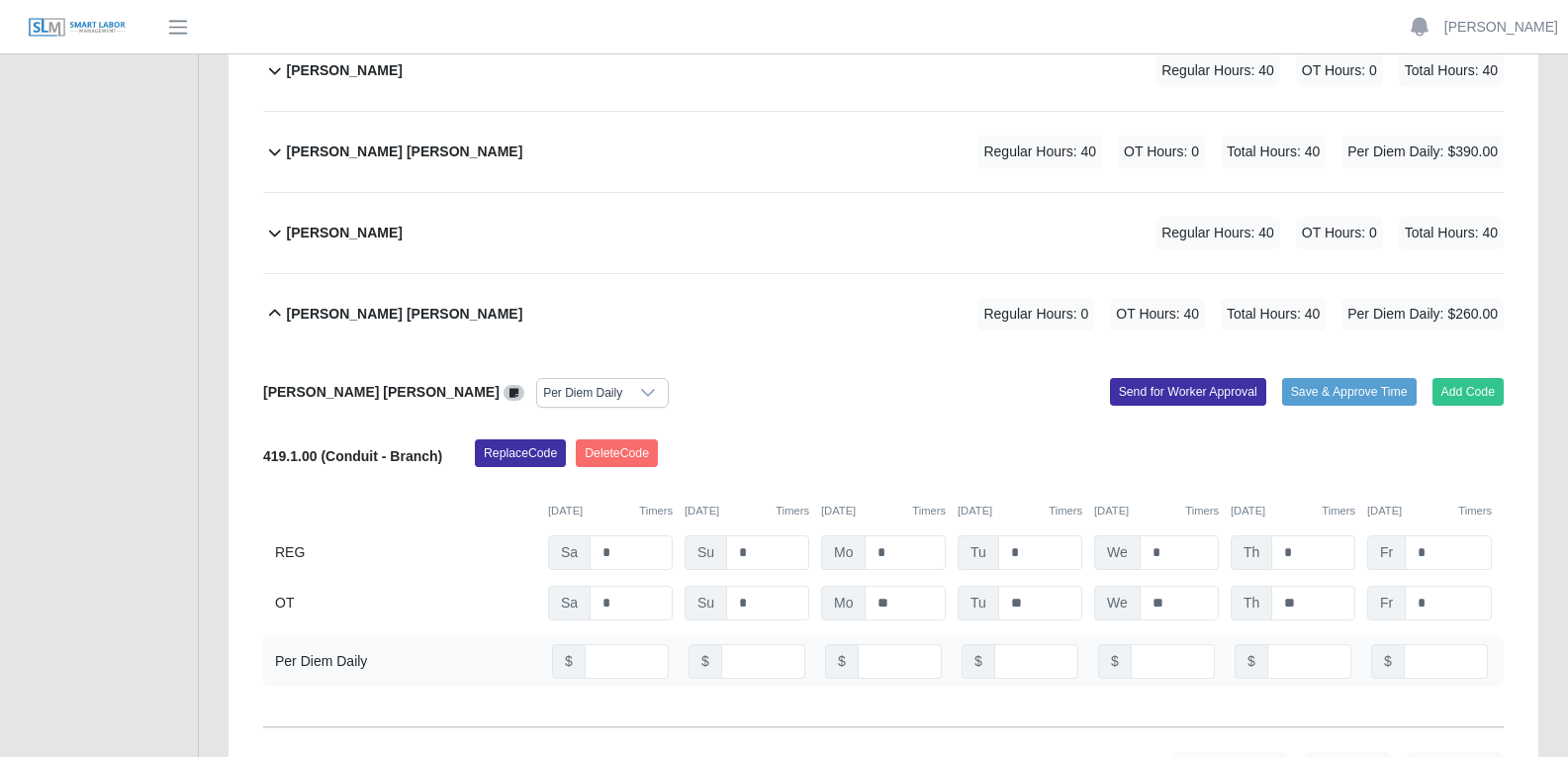
scroll to position [3165, 0]
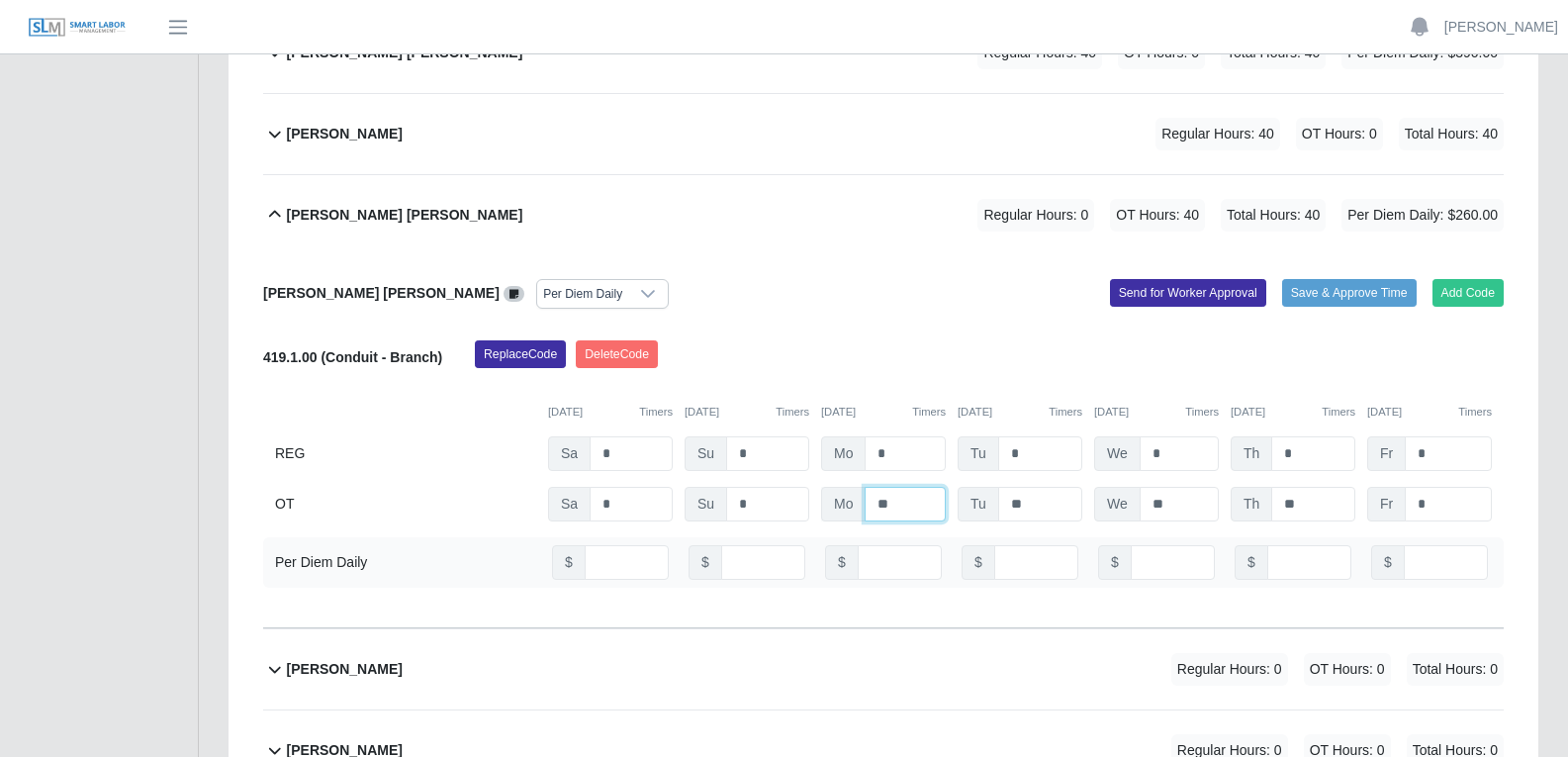
drag, startPoint x: 908, startPoint y: 501, endPoint x: 836, endPoint y: 501, distance: 72.0
click at [836, 501] on div "Mo **" at bounding box center [884, 504] width 125 height 35
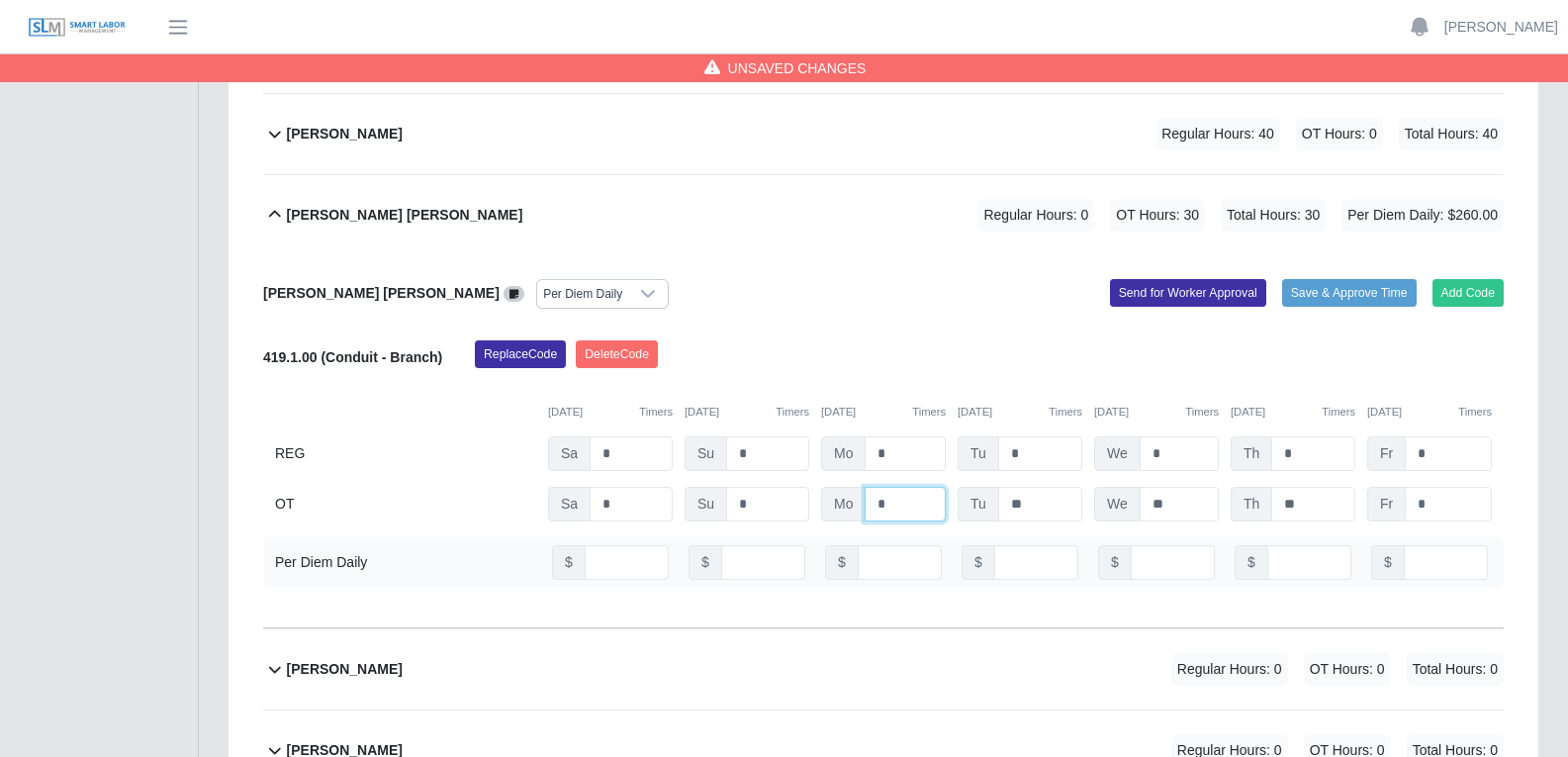
type input "*"
click at [998, 502] on input "**" at bounding box center [1039, 504] width 84 height 35
type input "*"
drag, startPoint x: 1173, startPoint y: 504, endPoint x: 1131, endPoint y: 510, distance: 42.4
click at [1126, 509] on div "We *" at bounding box center [1156, 504] width 125 height 35
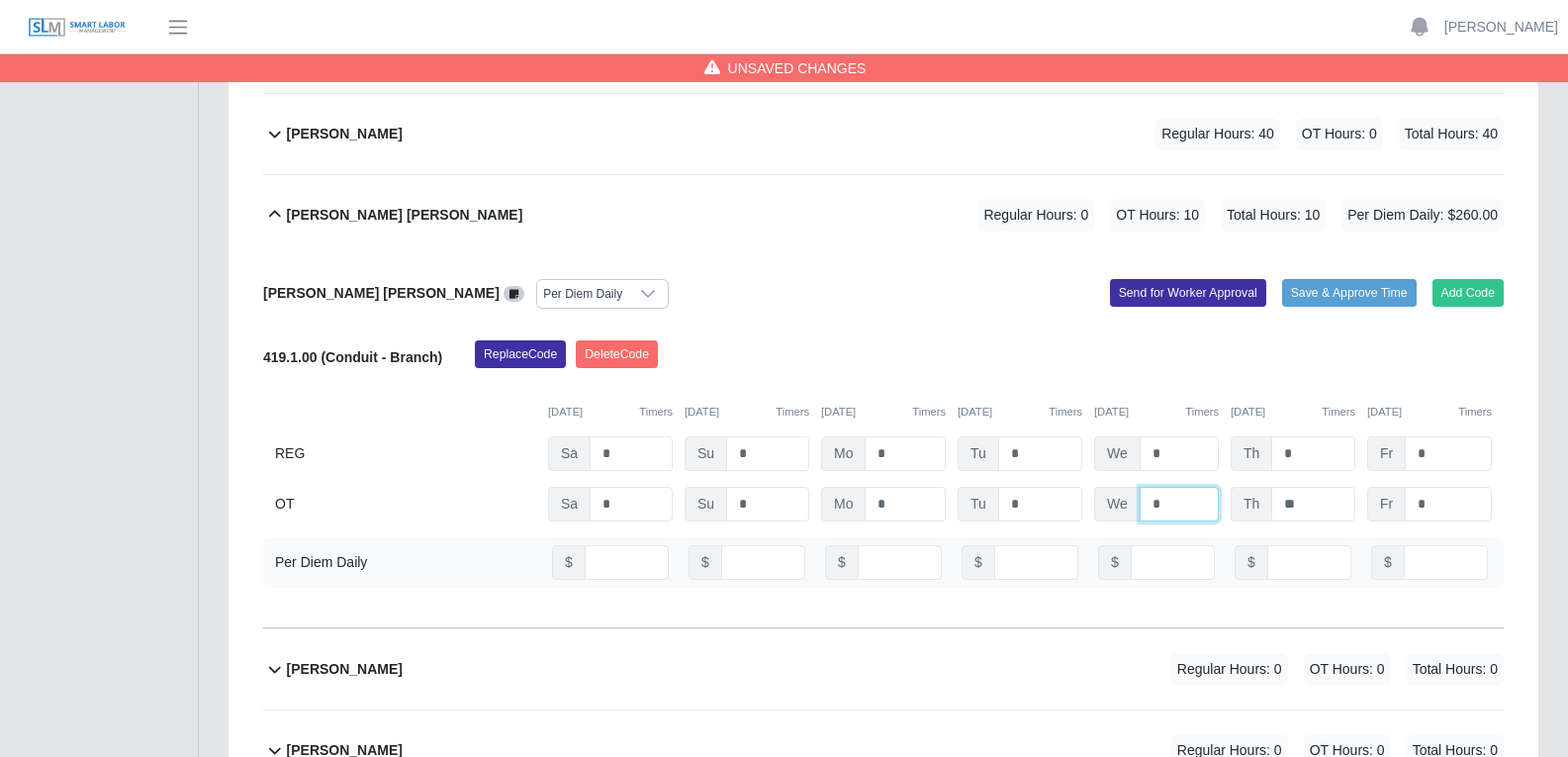
type input "*"
drag, startPoint x: 1319, startPoint y: 502, endPoint x: 1261, endPoint y: 504, distance: 58.0
click at [1261, 504] on div "Th *" at bounding box center [1293, 504] width 125 height 35
type input "*"
click at [1306, 453] on input "*" at bounding box center [1313, 453] width 84 height 35
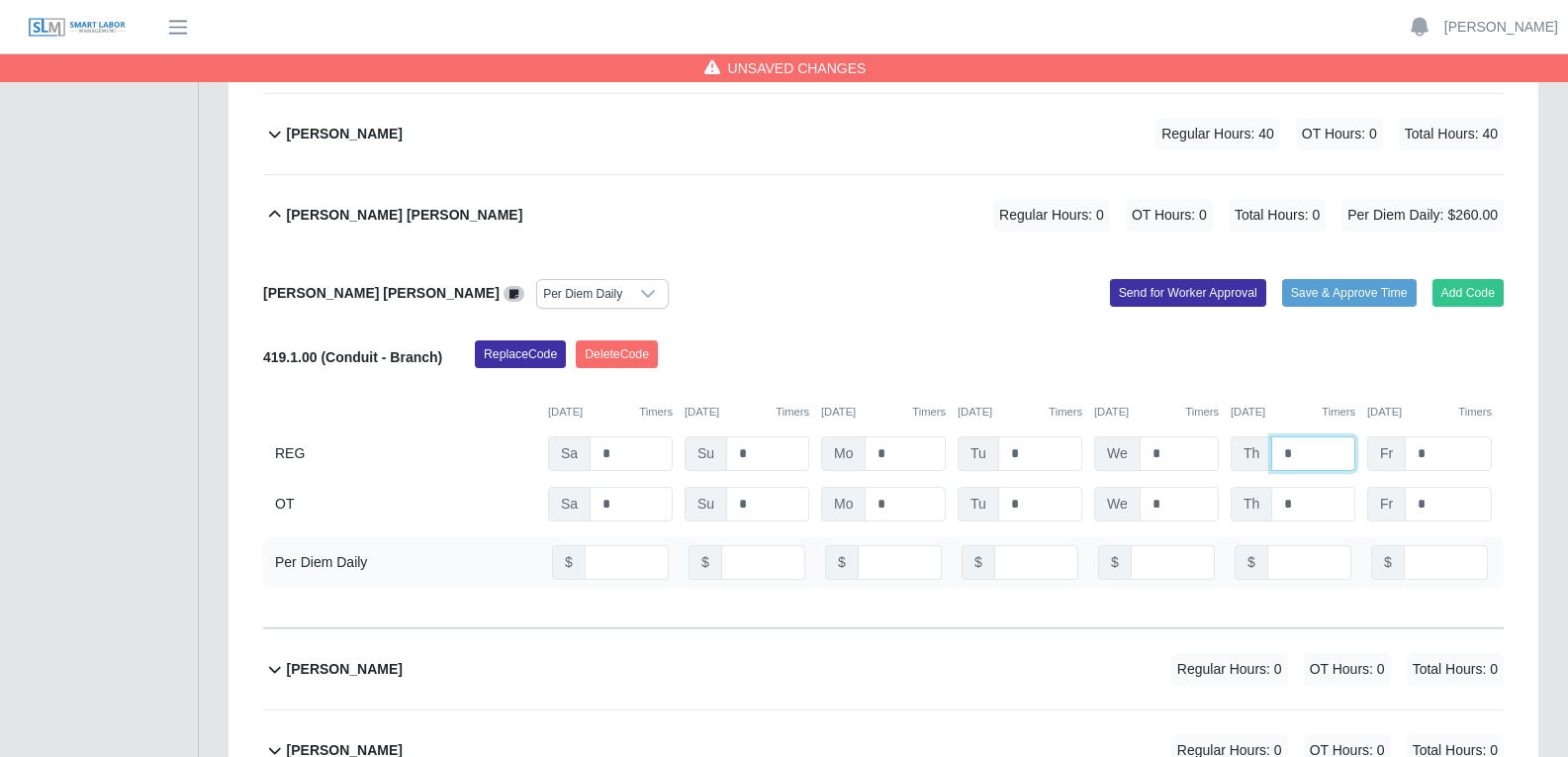
click at [1306, 453] on input "*" at bounding box center [1313, 453] width 84 height 35
type input "**"
click at [1179, 458] on input "*" at bounding box center [1179, 453] width 79 height 35
type input "**"
click at [1021, 454] on input "*" at bounding box center [1039, 453] width 84 height 35
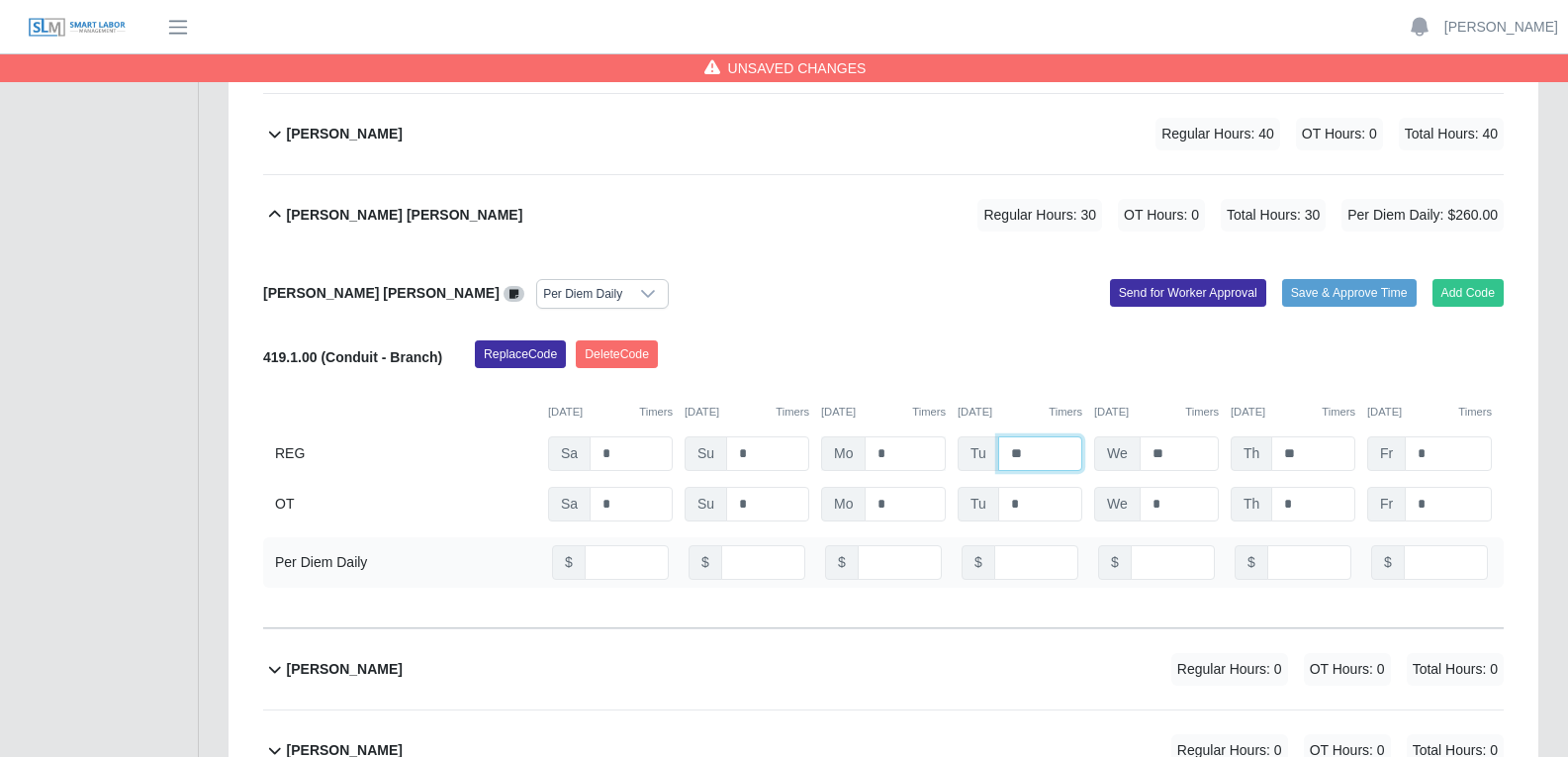
type input "**"
click at [895, 457] on input "*" at bounding box center [906, 453] width 81 height 35
type input "**"
click at [896, 346] on div "Replace Code Delete Code" at bounding box center [989, 360] width 1058 height 40
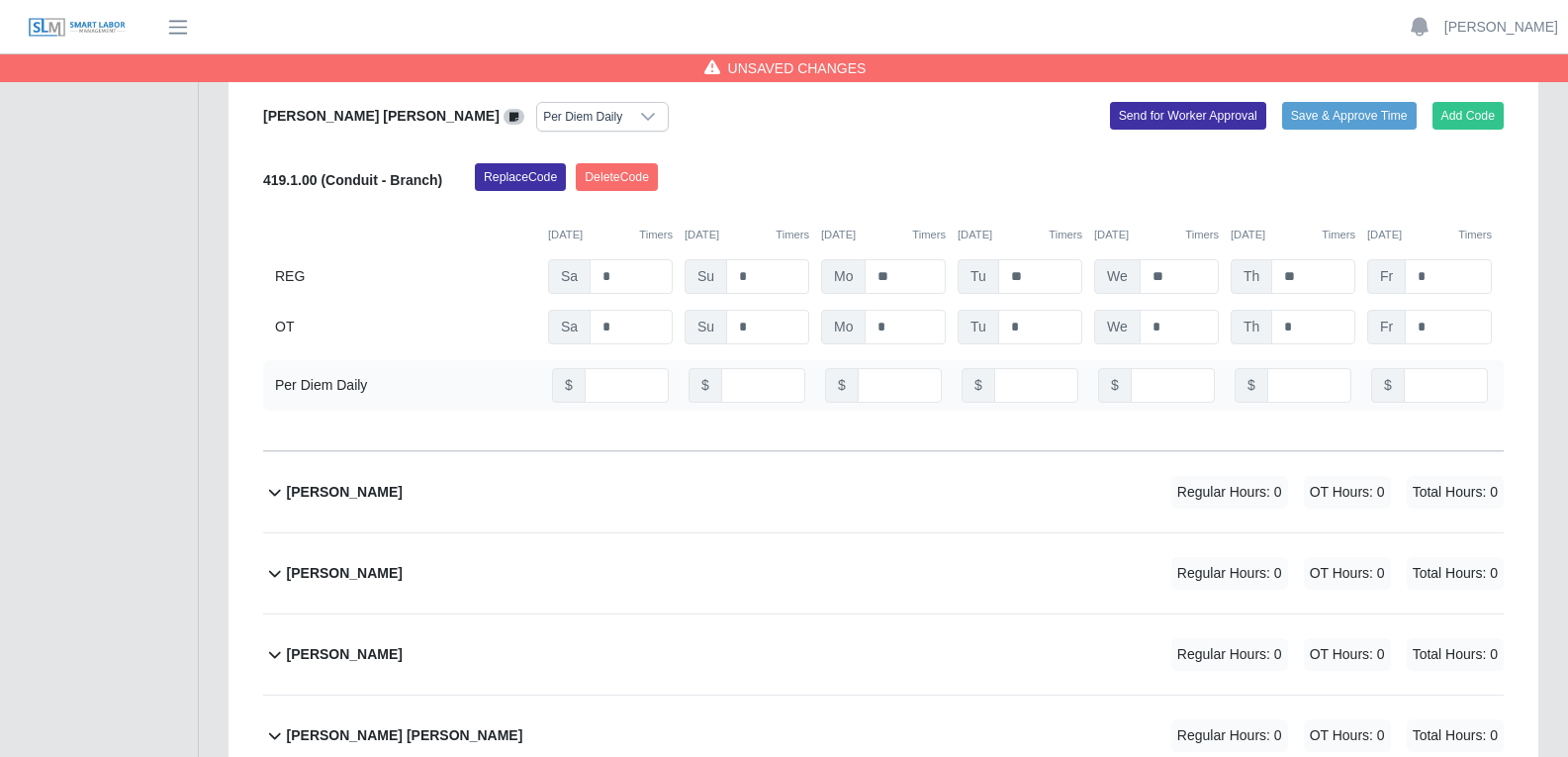
scroll to position [3362, 0]
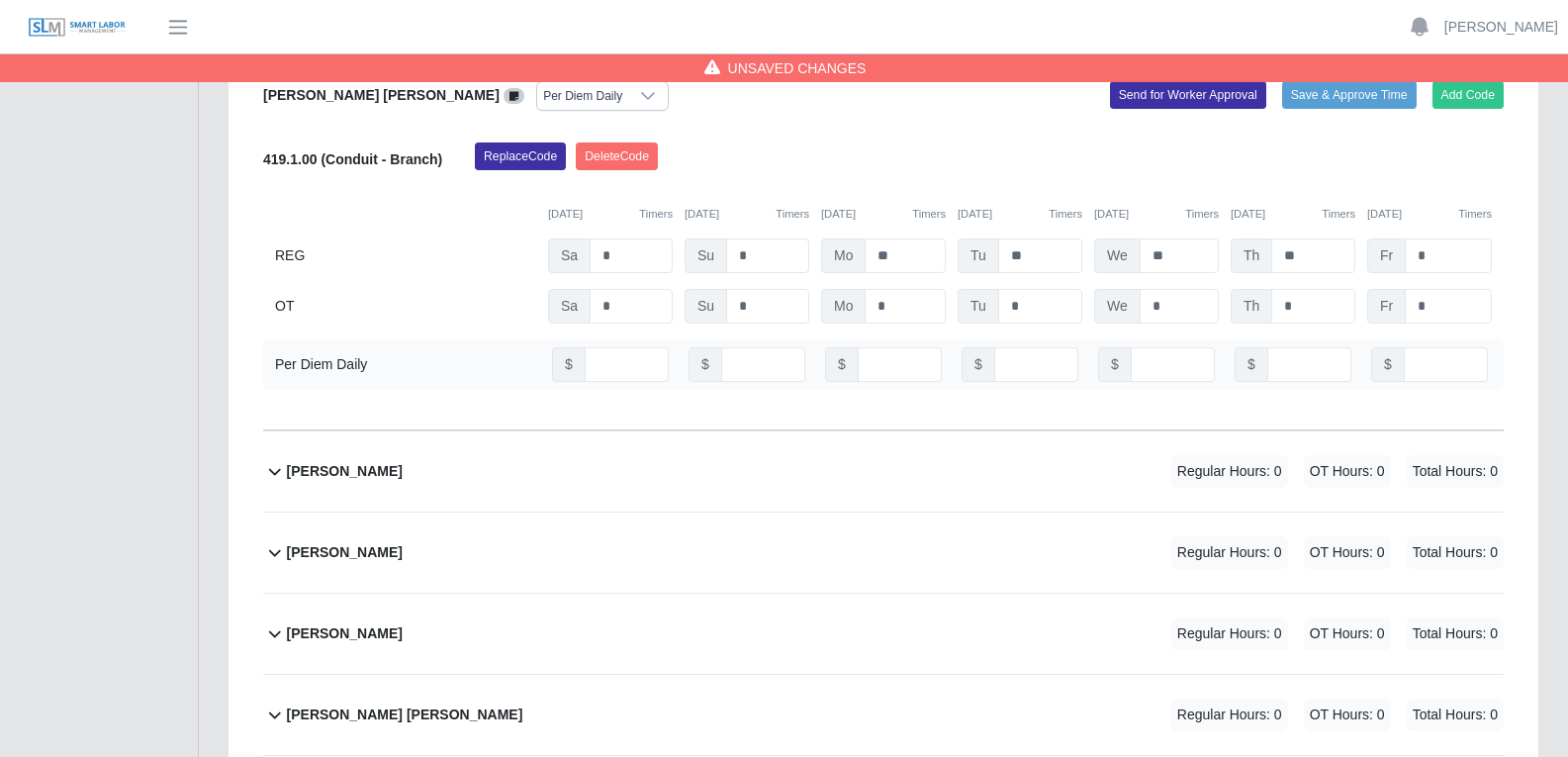
click at [788, 475] on div "Gilberto Zabala Estrada Regular Hours: 0 OT Hours: 0 Total Hours: 0" at bounding box center [895, 471] width 1217 height 80
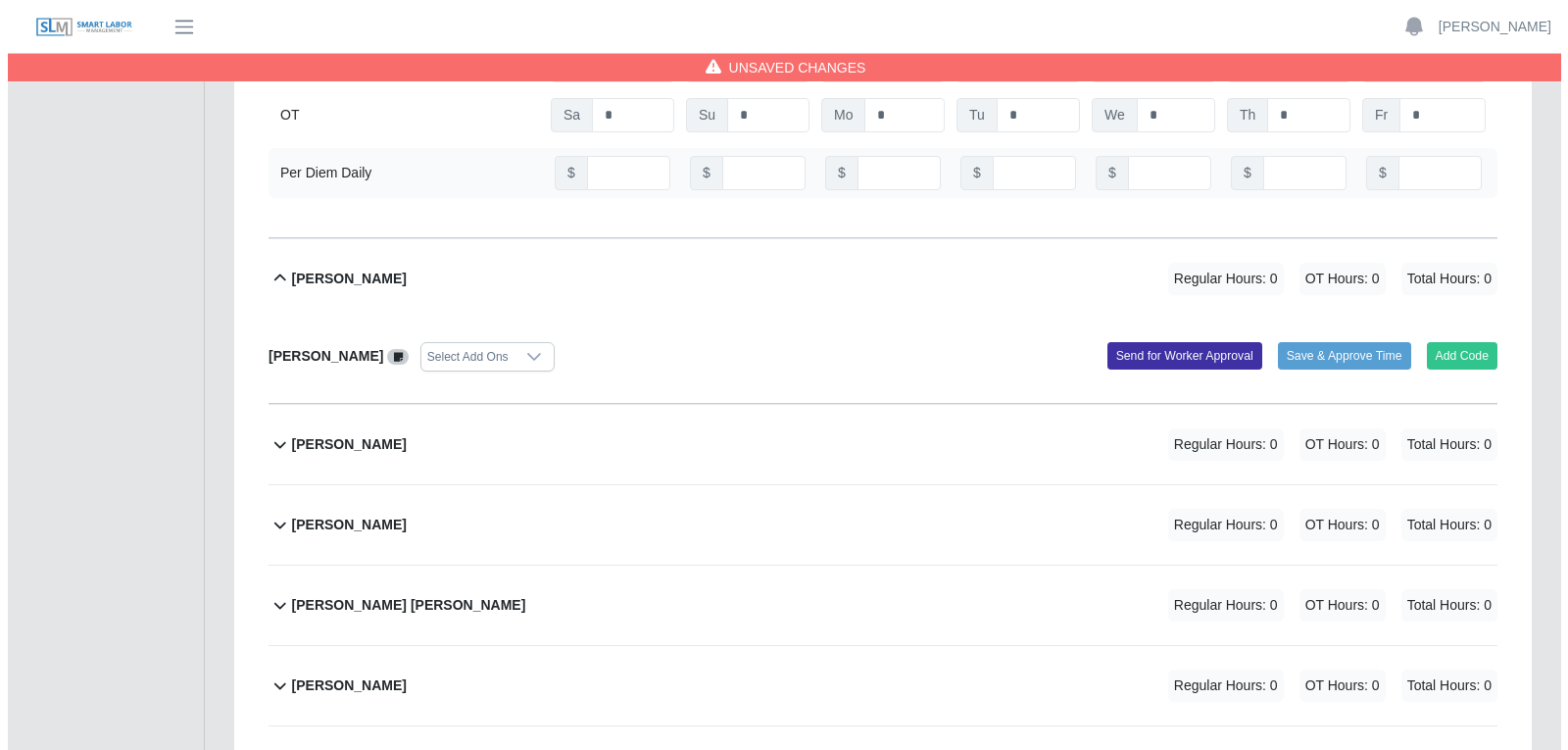
scroll to position [3527, 0]
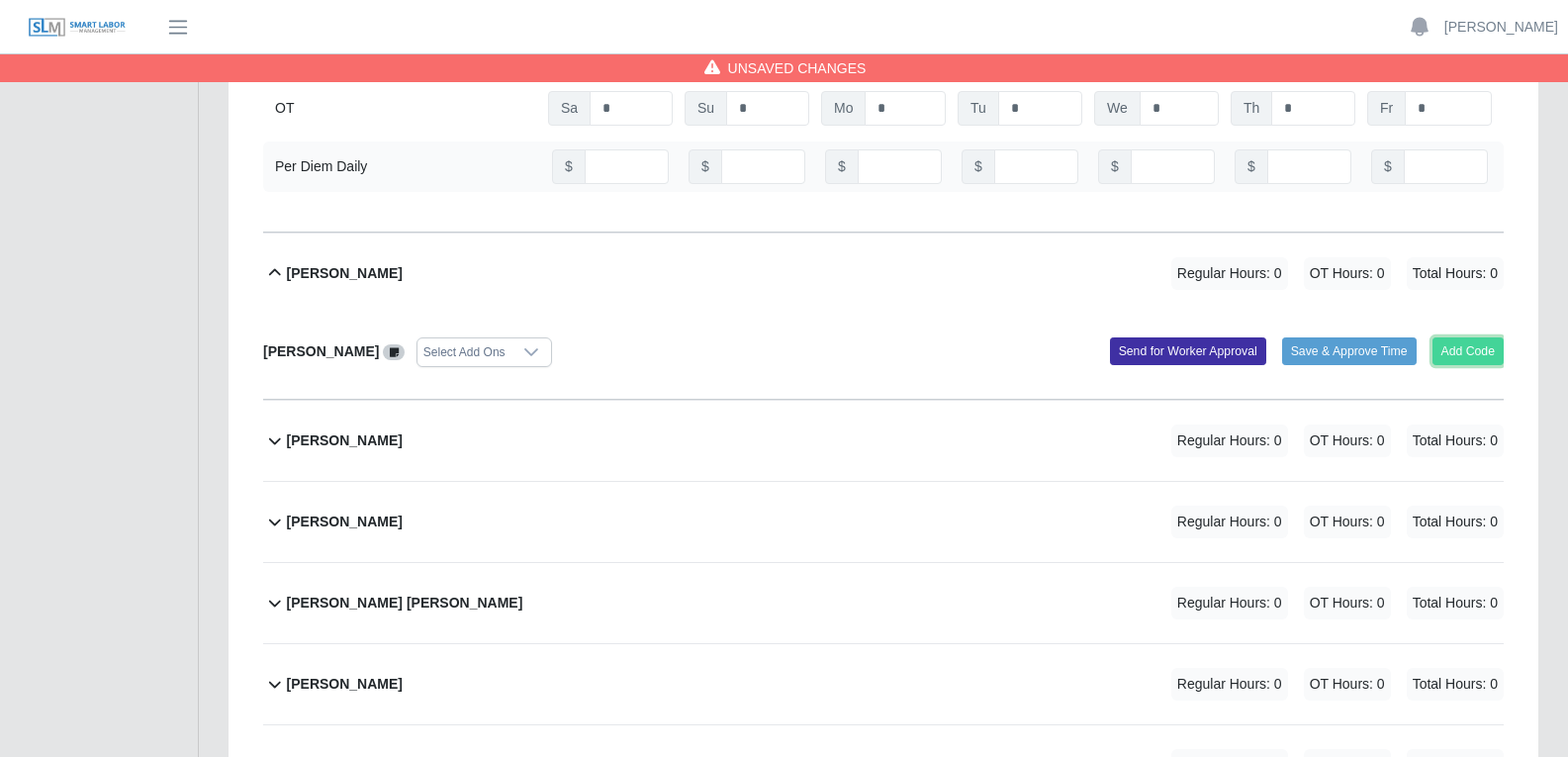
click at [1480, 346] on button "Add Code" at bounding box center [1468, 351] width 72 height 28
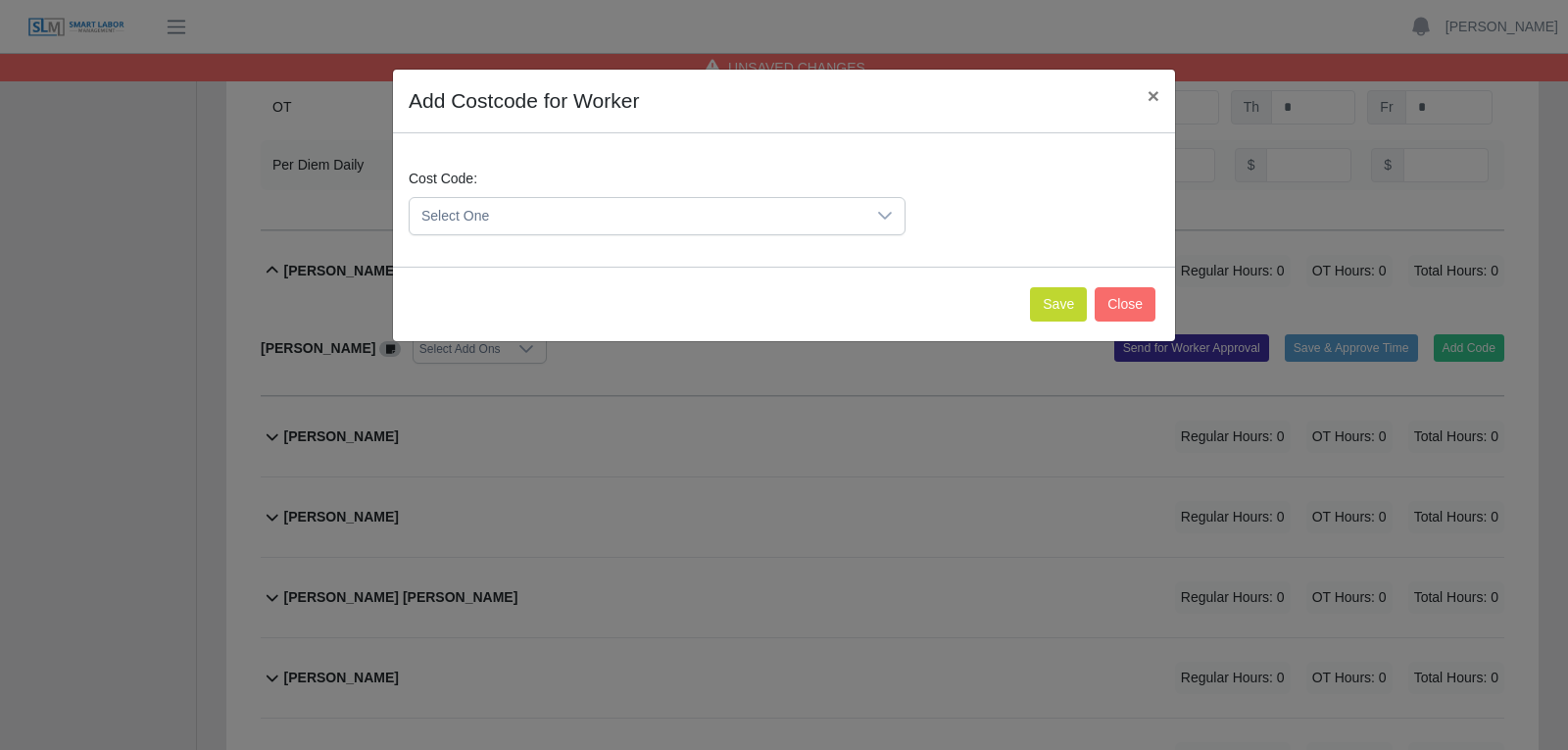
click at [889, 219] on icon at bounding box center [885, 216] width 16 height 16
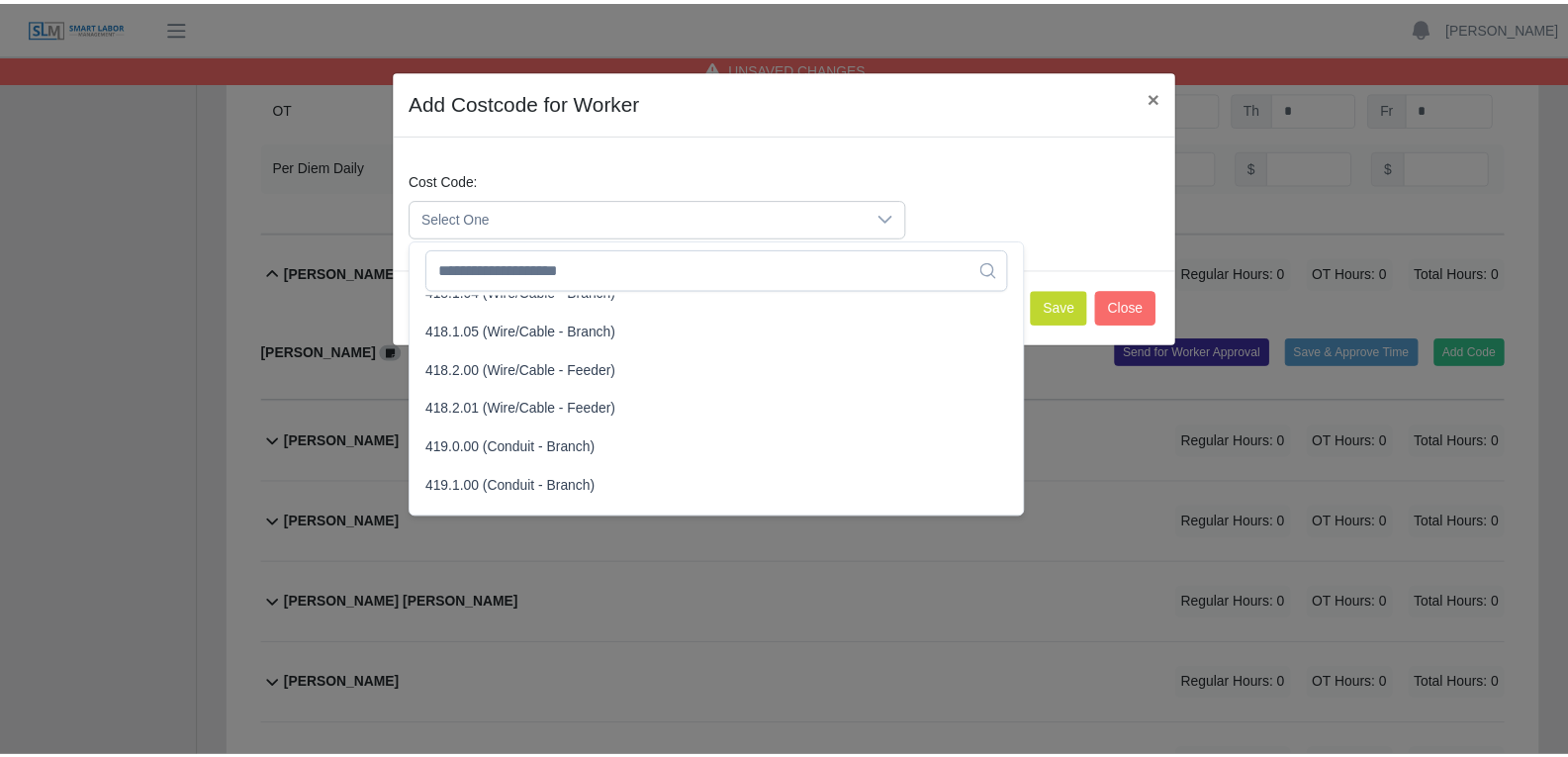
scroll to position [989, 0]
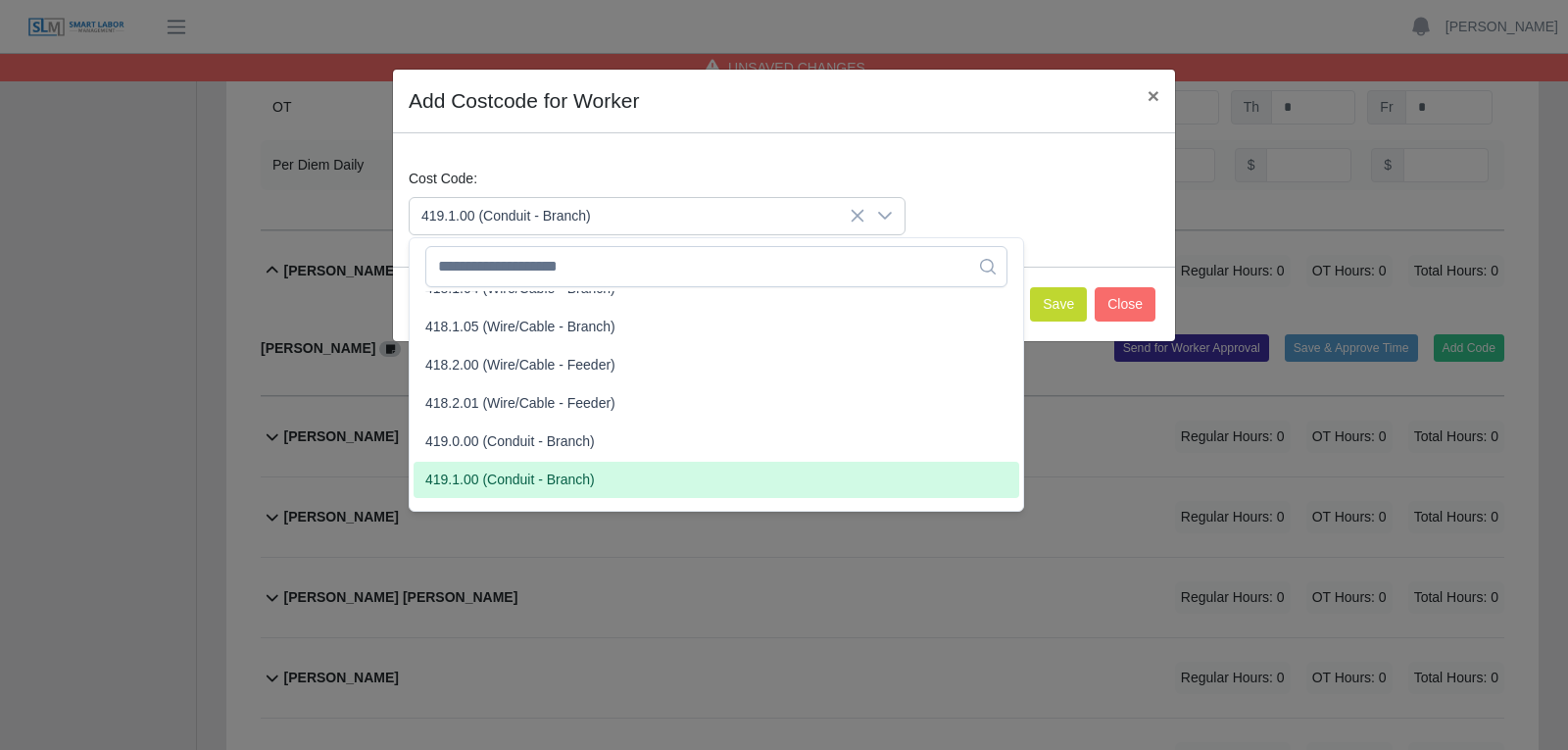
click at [511, 481] on span "419.1.00 (Conduit - Branch)" at bounding box center [510, 479] width 170 height 21
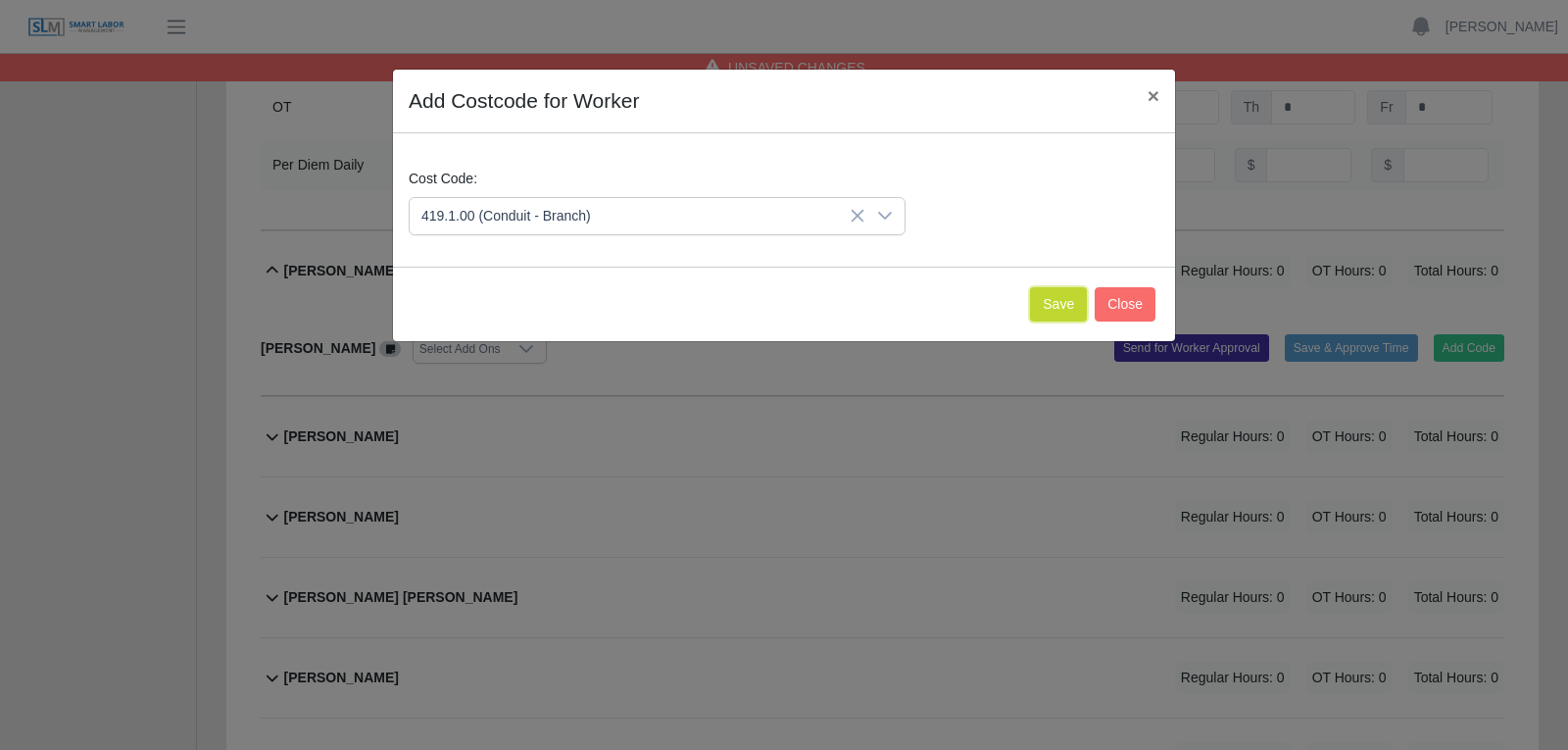
click at [1056, 310] on button "Save" at bounding box center [1058, 304] width 57 height 34
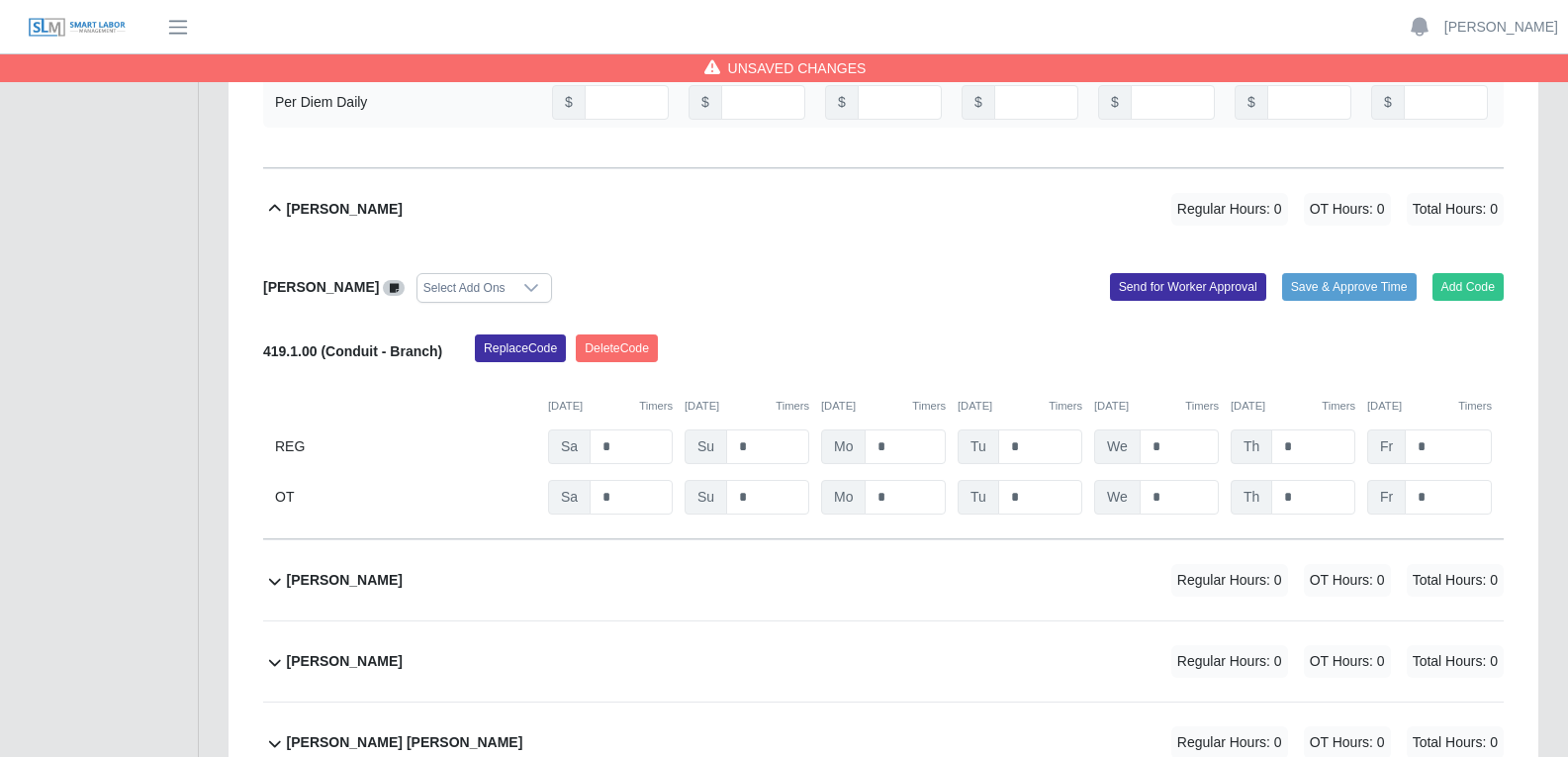
scroll to position [3659, 0]
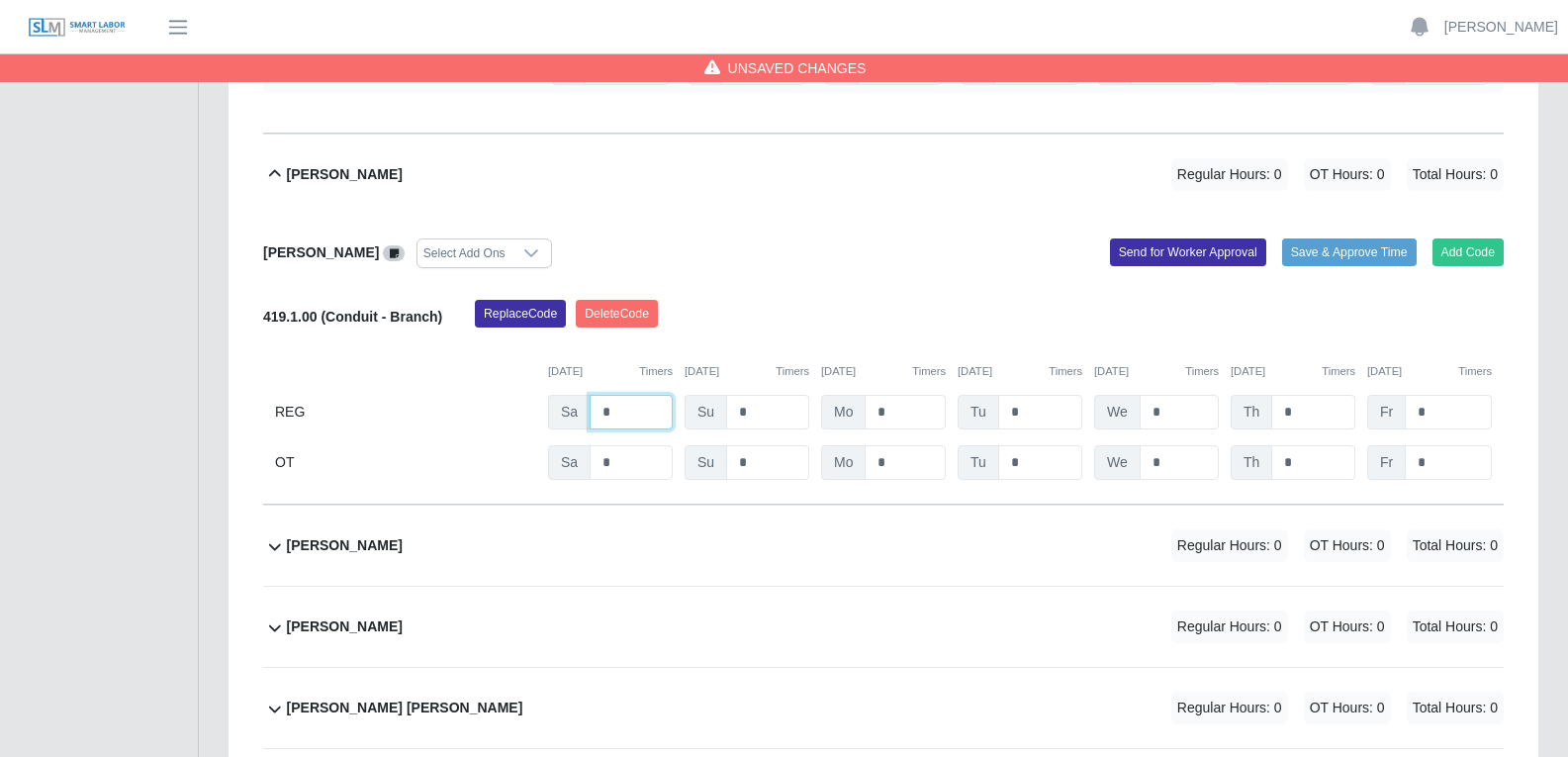
click at [612, 408] on input "*" at bounding box center [632, 412] width 83 height 35
click at [612, 407] on input "*" at bounding box center [632, 412] width 83 height 35
type input "*"
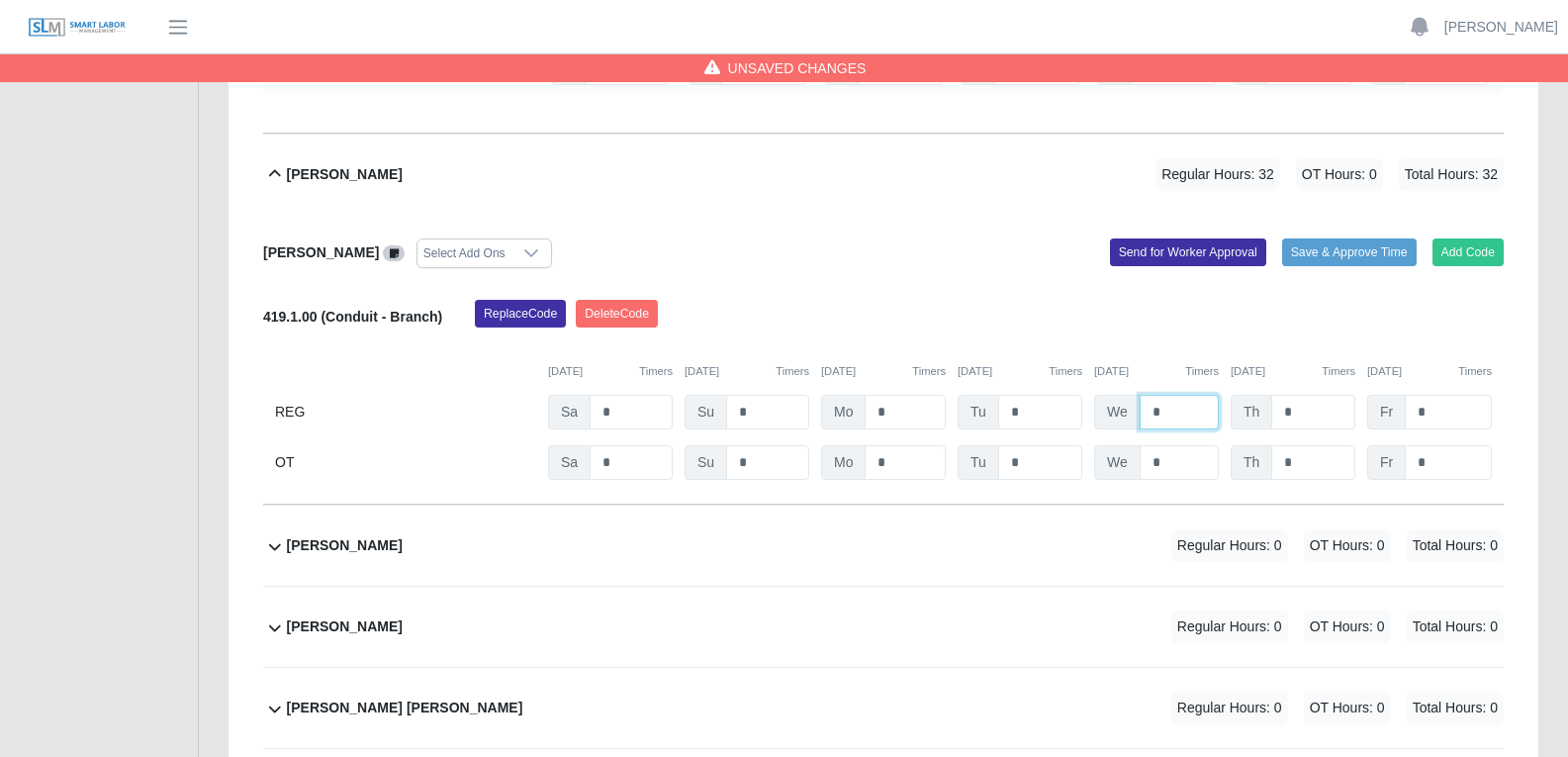
type input "*"
click at [539, 247] on icon at bounding box center [532, 253] width 16 height 16
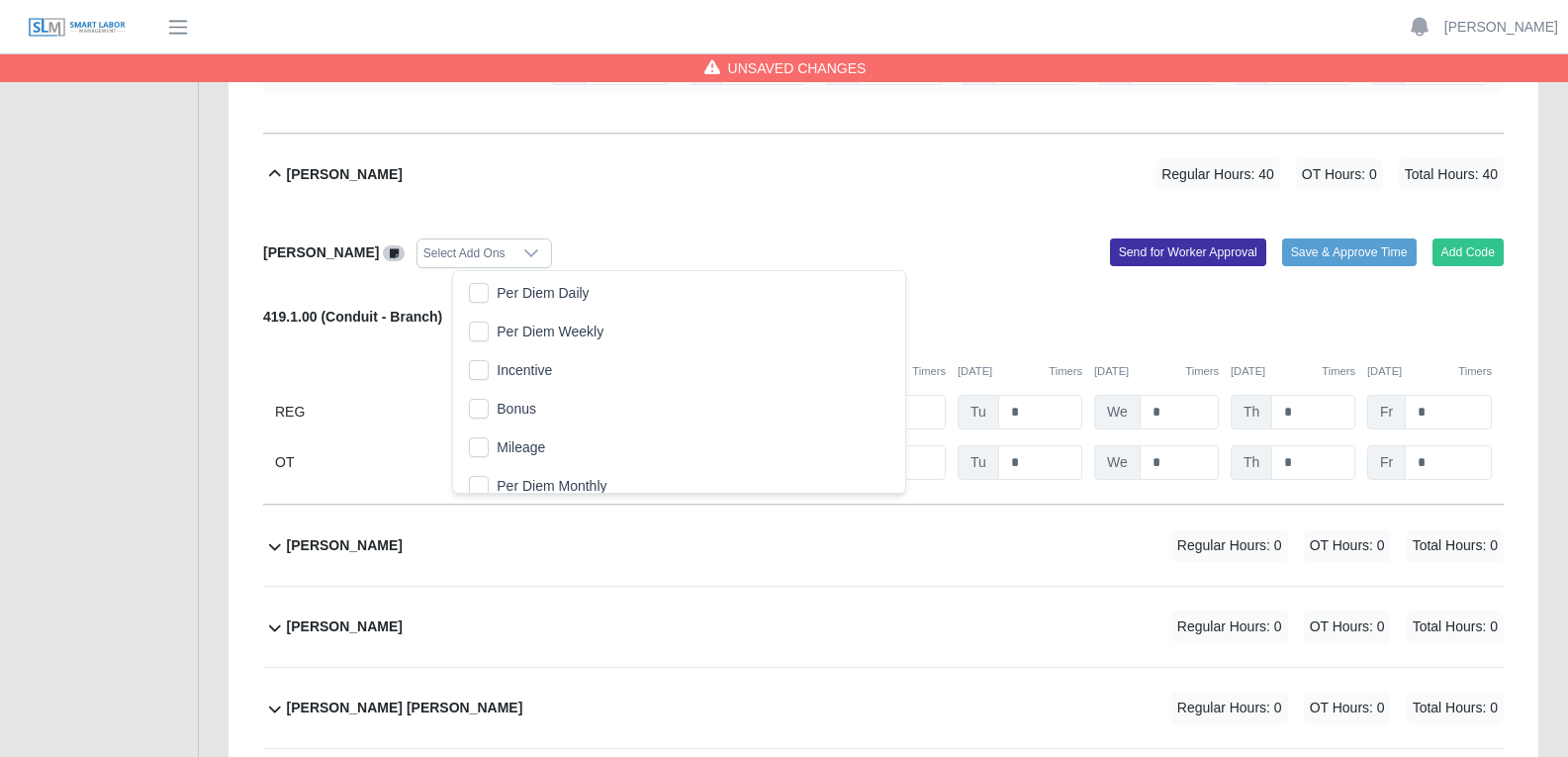
click at [537, 291] on span "Per Diem Daily" at bounding box center [542, 293] width 92 height 21
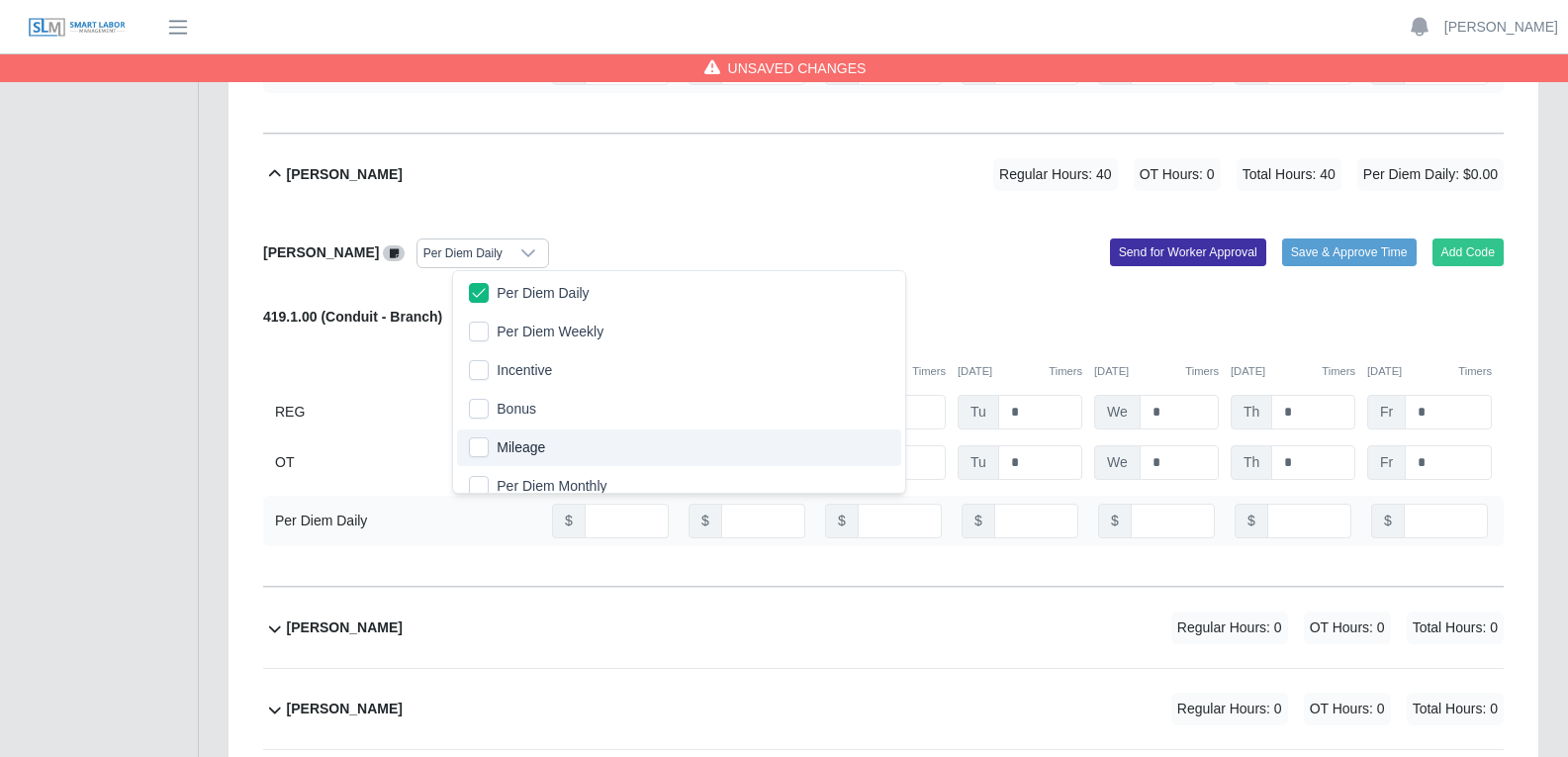
scroll to position [12, 0]
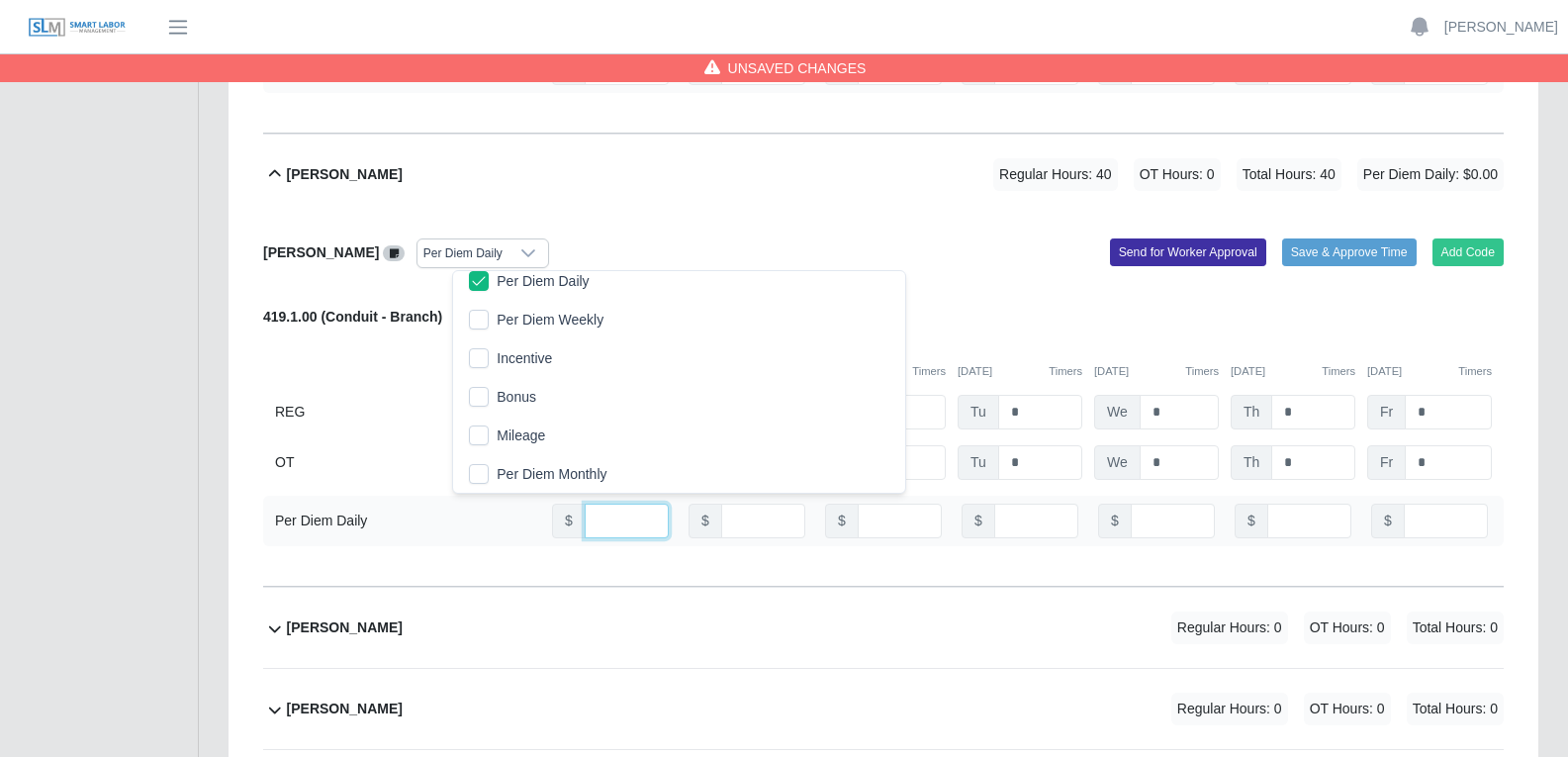
click at [618, 516] on input "number" at bounding box center [627, 520] width 84 height 35
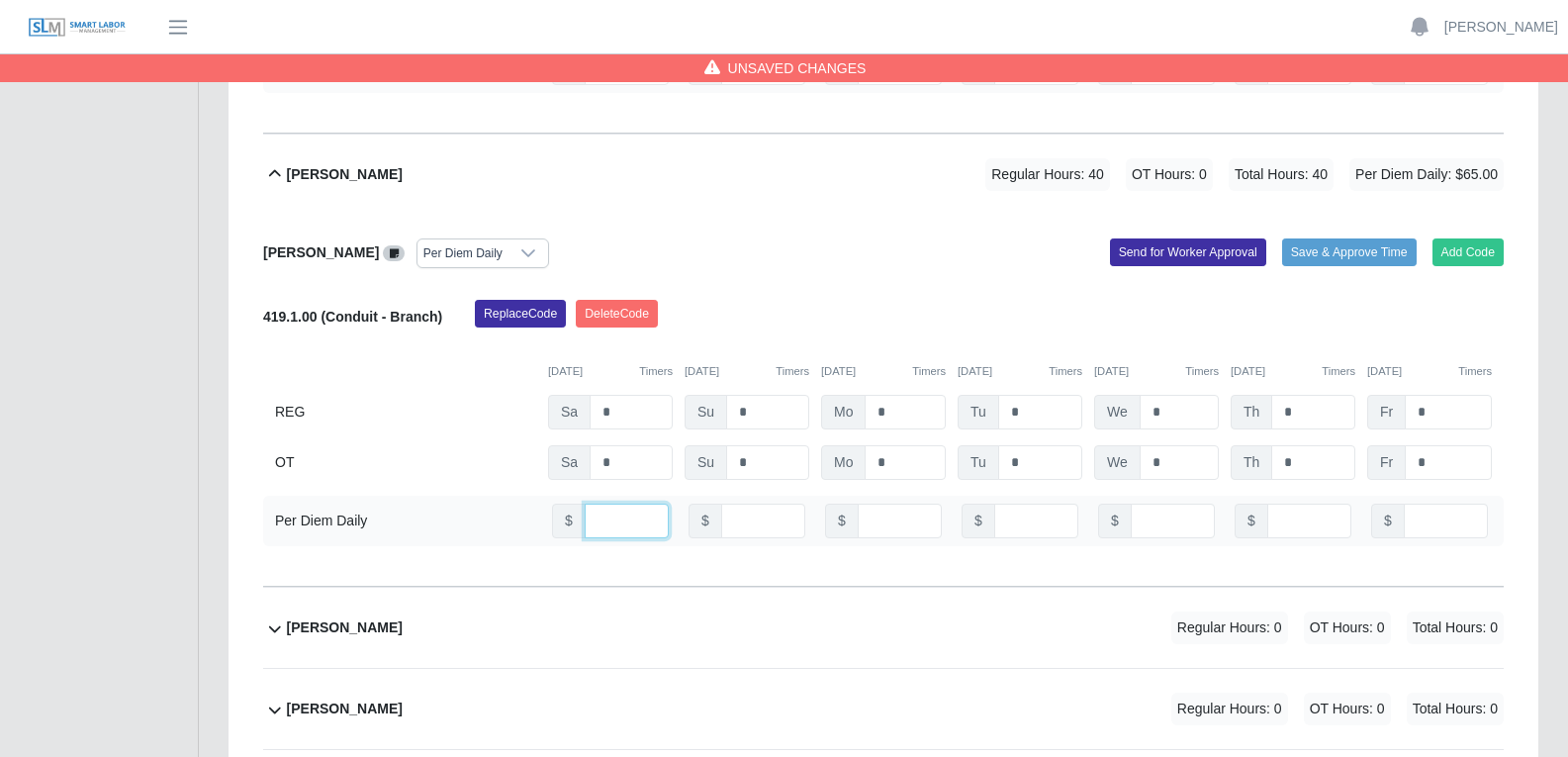
type input "**"
click at [893, 516] on input "number" at bounding box center [900, 520] width 84 height 35
type input "**"
click at [1010, 524] on input "number" at bounding box center [1035, 520] width 84 height 35
type input "**"
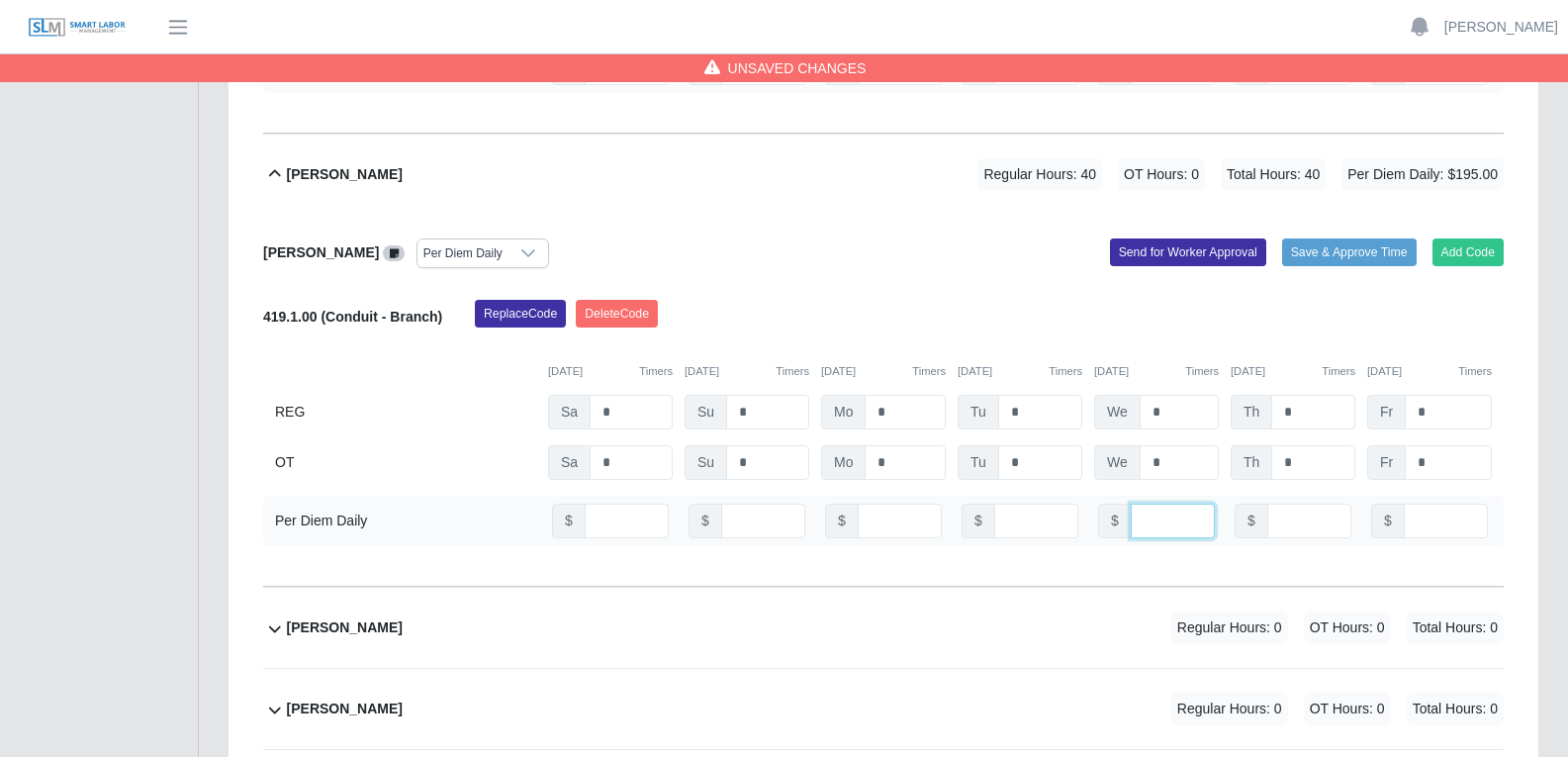
click at [1148, 527] on input "number" at bounding box center [1172, 520] width 84 height 35
type input "**"
click at [1292, 525] on input "number" at bounding box center [1309, 520] width 84 height 35
type input "**"
click at [1423, 523] on input "number" at bounding box center [1445, 520] width 84 height 35
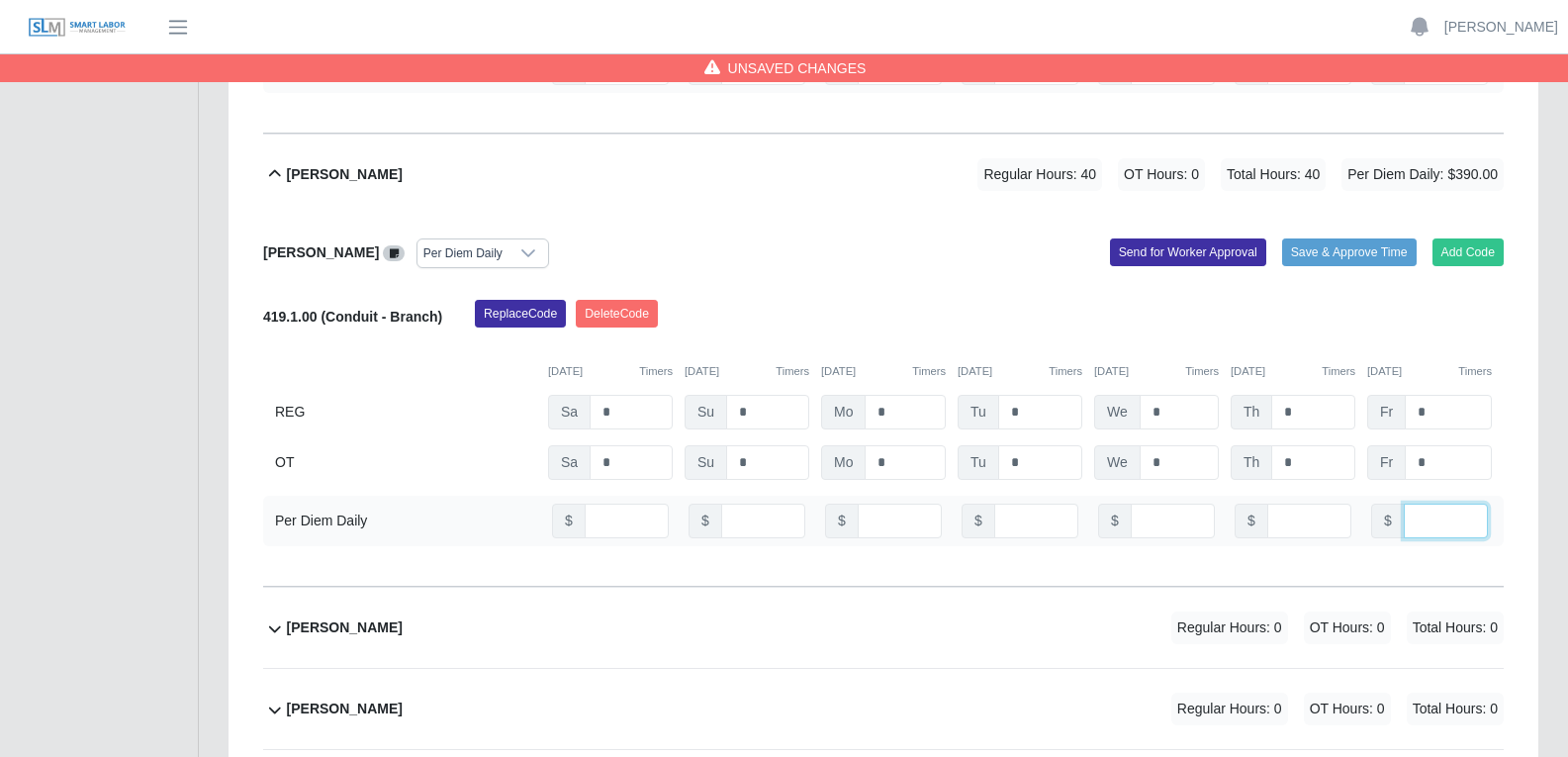
type input "**"
click at [889, 272] on div "Gilberto Zabala Estrada Per Diem Daily Add Code Save & Approve Time Send for Wo…" at bounding box center [883, 401] width 1240 height 373
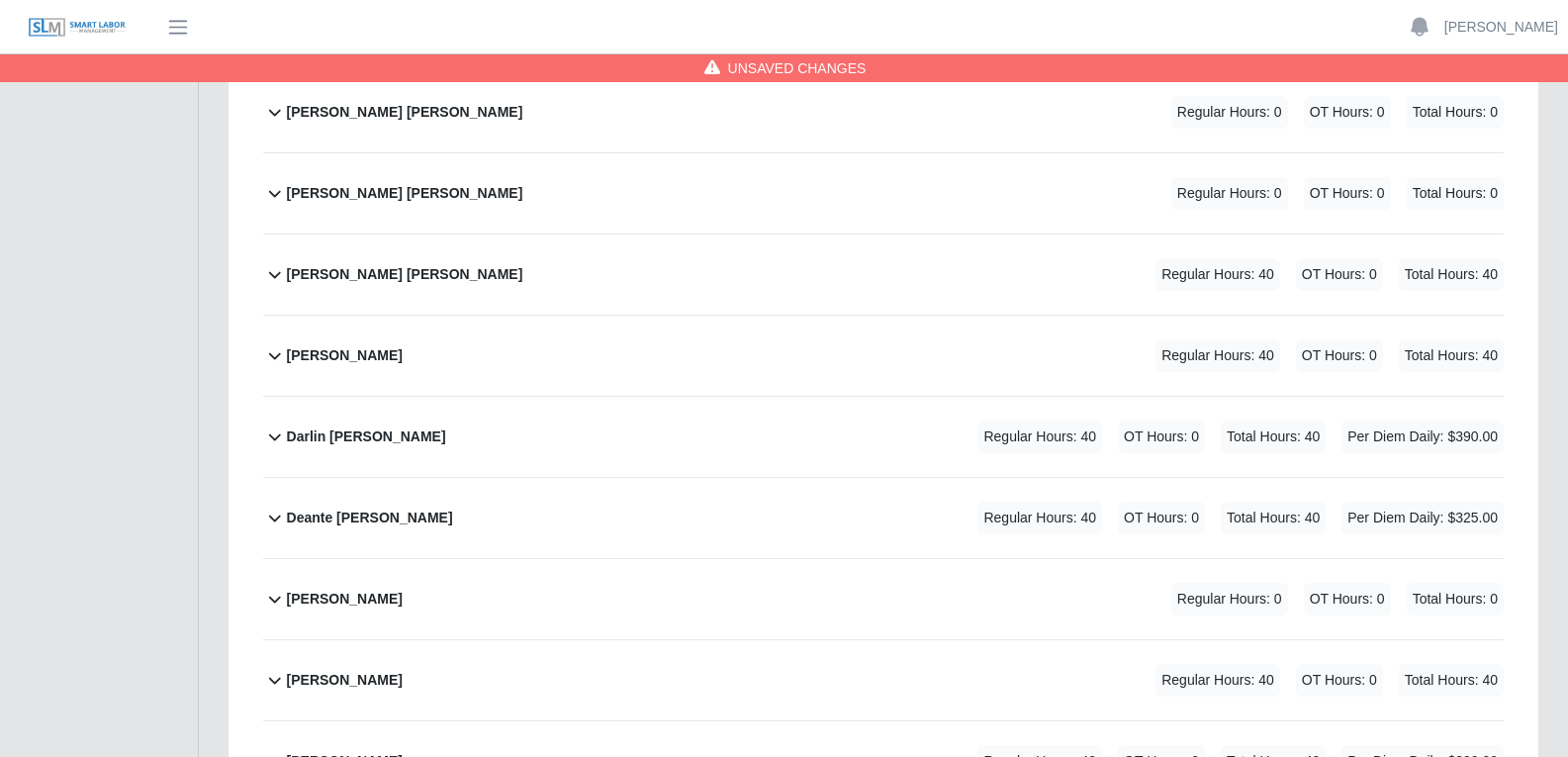
scroll to position [0, 0]
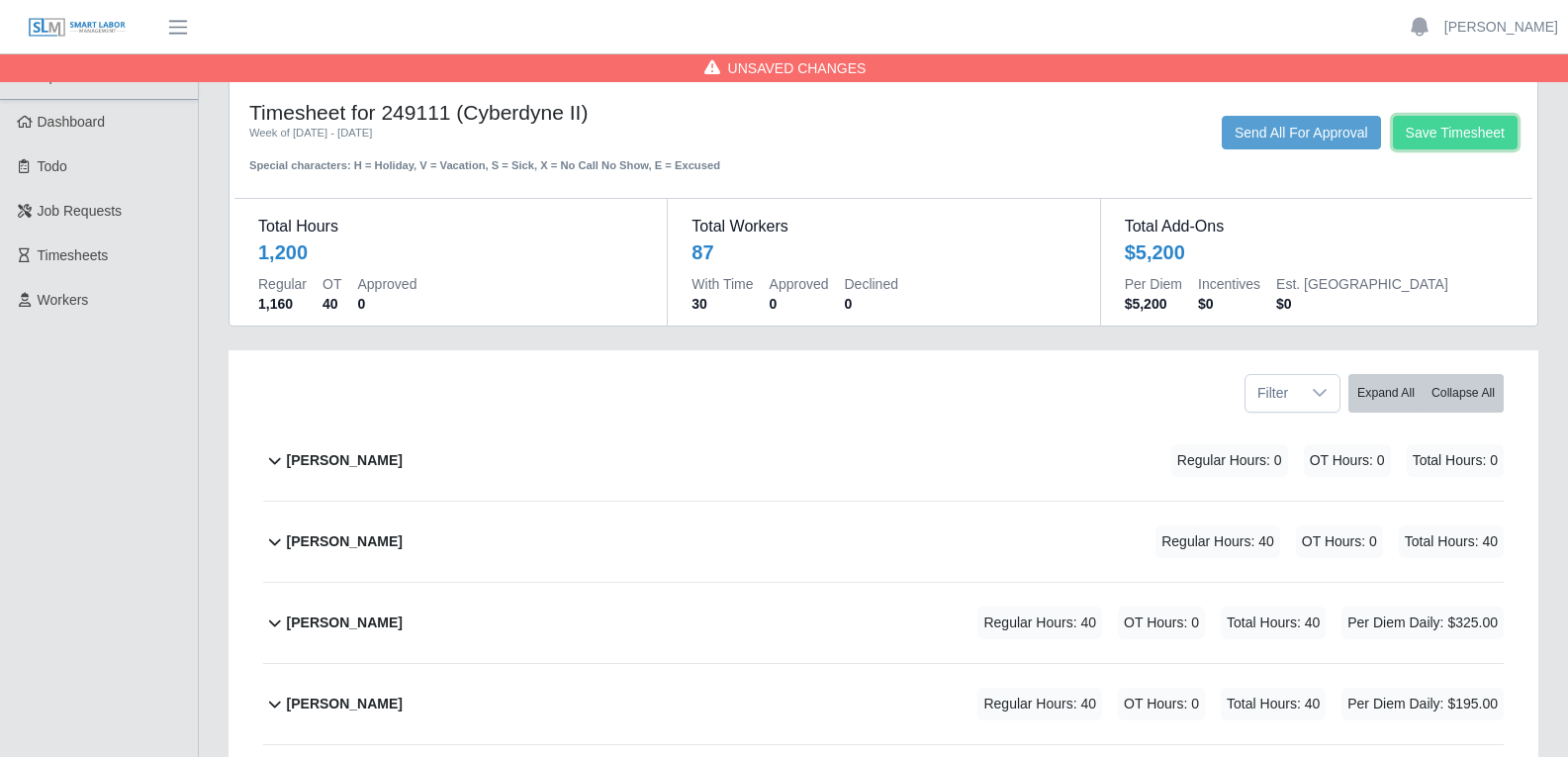
click at [1452, 129] on button "Save Timesheet" at bounding box center [1455, 133] width 125 height 34
